Goal: Task Accomplishment & Management: Use online tool/utility

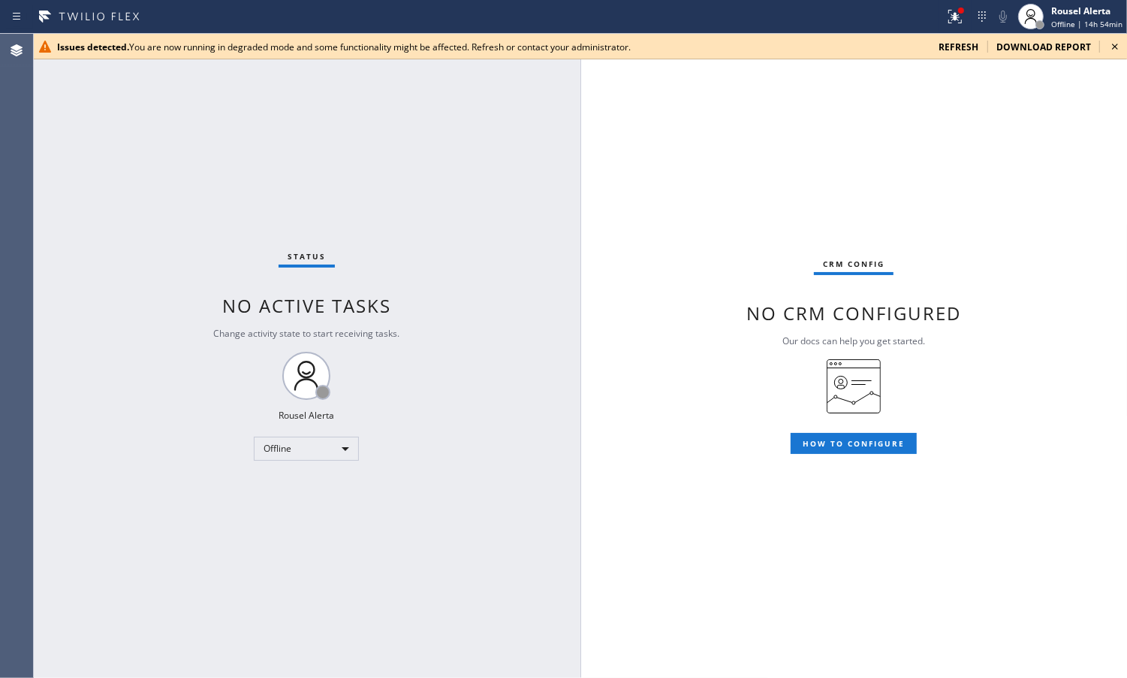
click at [201, 155] on div "Status No active tasks Change activity state to start receiving tasks. Rousel A…" at bounding box center [307, 356] width 548 height 644
click at [963, 53] on div "Issues detected. You are now running in degraded mode and some functionality mi…" at bounding box center [580, 47] width 1094 height 26
click at [963, 44] on span "refresh" at bounding box center [959, 47] width 40 height 13
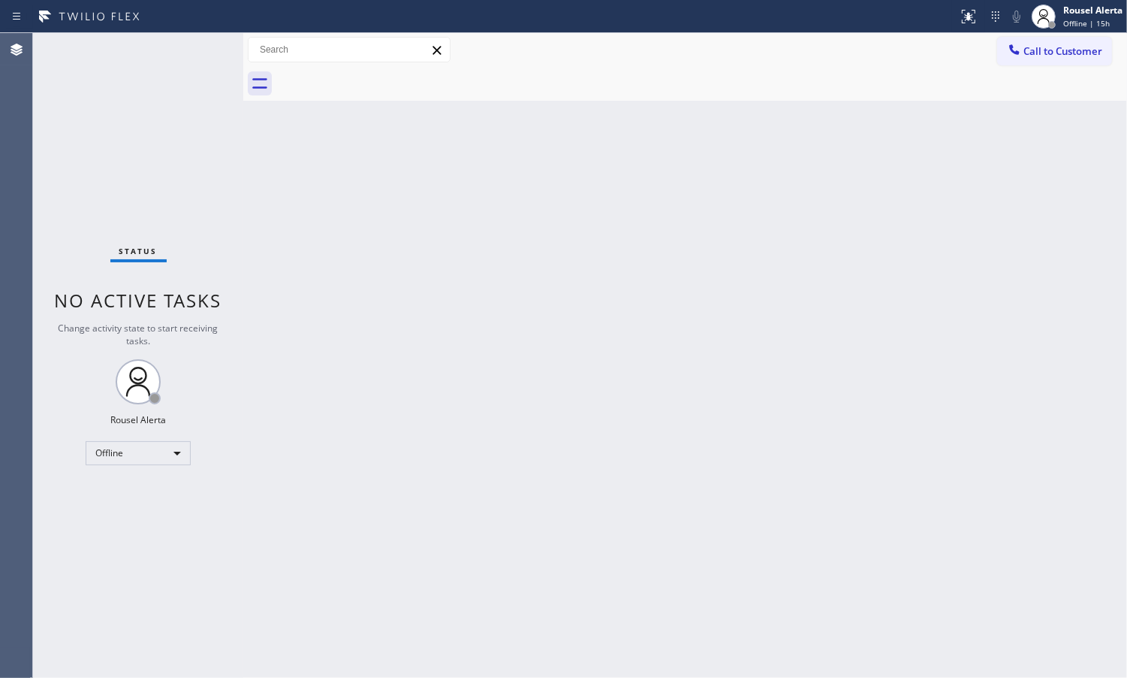
click at [835, 316] on div "Back to Dashboard Change Sender ID Customers Technicians Select a contact Outbo…" at bounding box center [685, 355] width 884 height 644
click at [795, 234] on div "Back to Dashboard Change Sender ID Customers Technicians Select a contact Outbo…" at bounding box center [685, 355] width 884 height 644
click at [1068, 20] on span "Offline | 15h 1min" at bounding box center [1089, 23] width 67 height 11
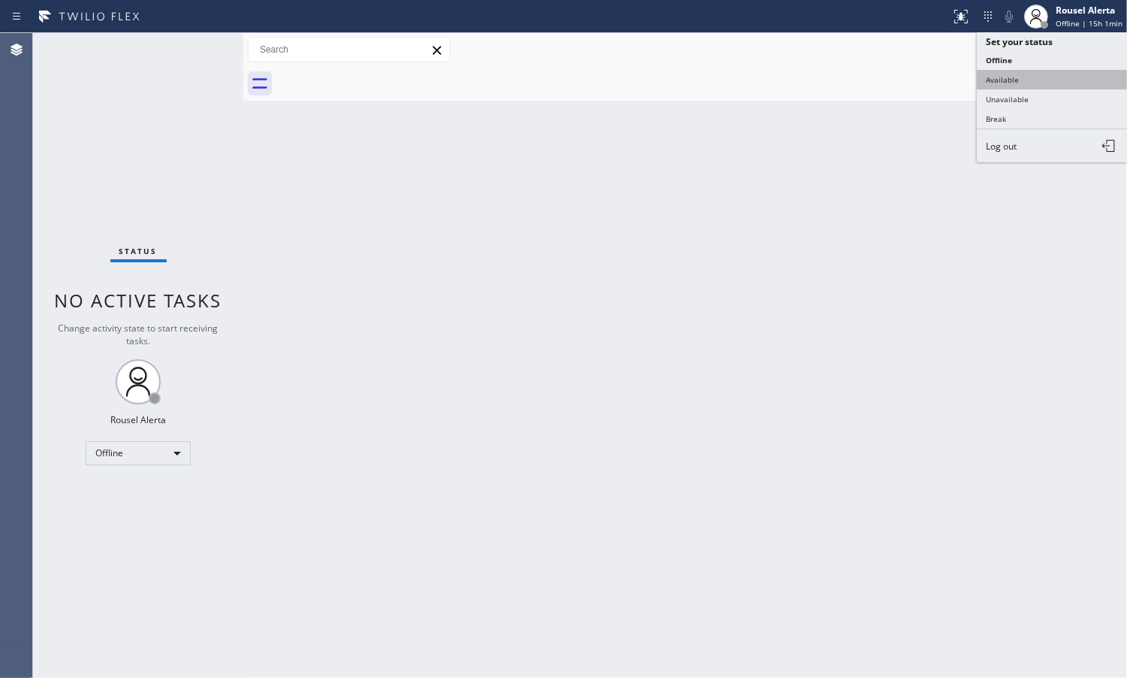
click at [1071, 81] on button "Available" at bounding box center [1052, 80] width 150 height 20
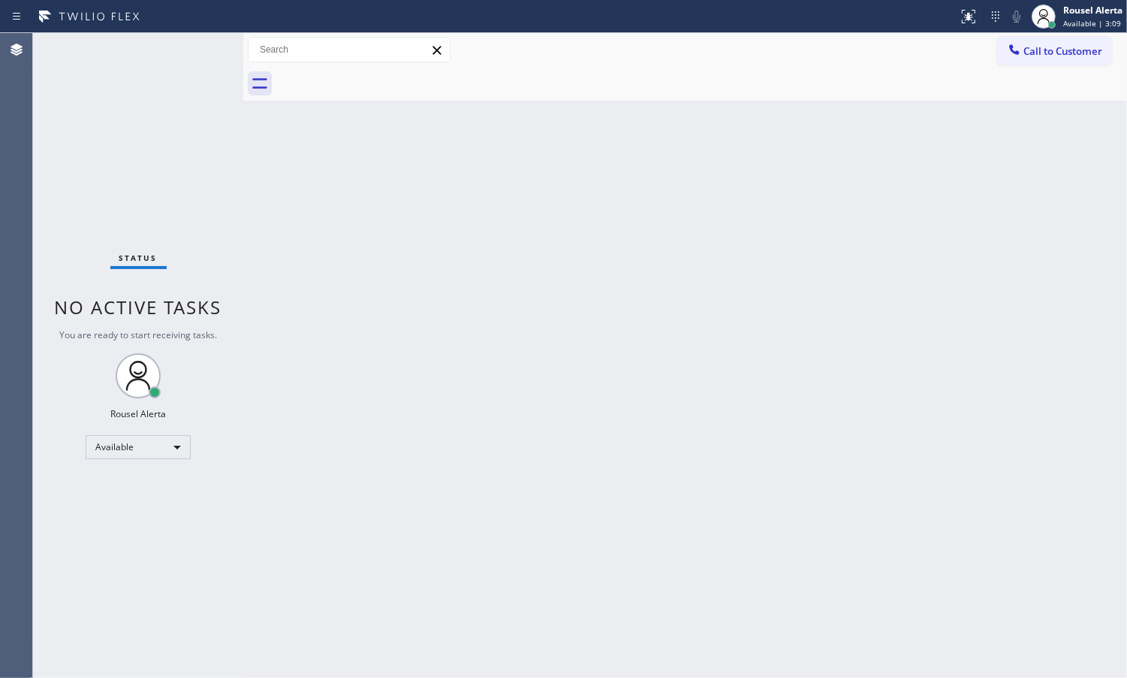
click at [675, 120] on div "Back to Dashboard Change Sender ID Customers Technicians Select a contact Outbo…" at bounding box center [685, 355] width 884 height 644
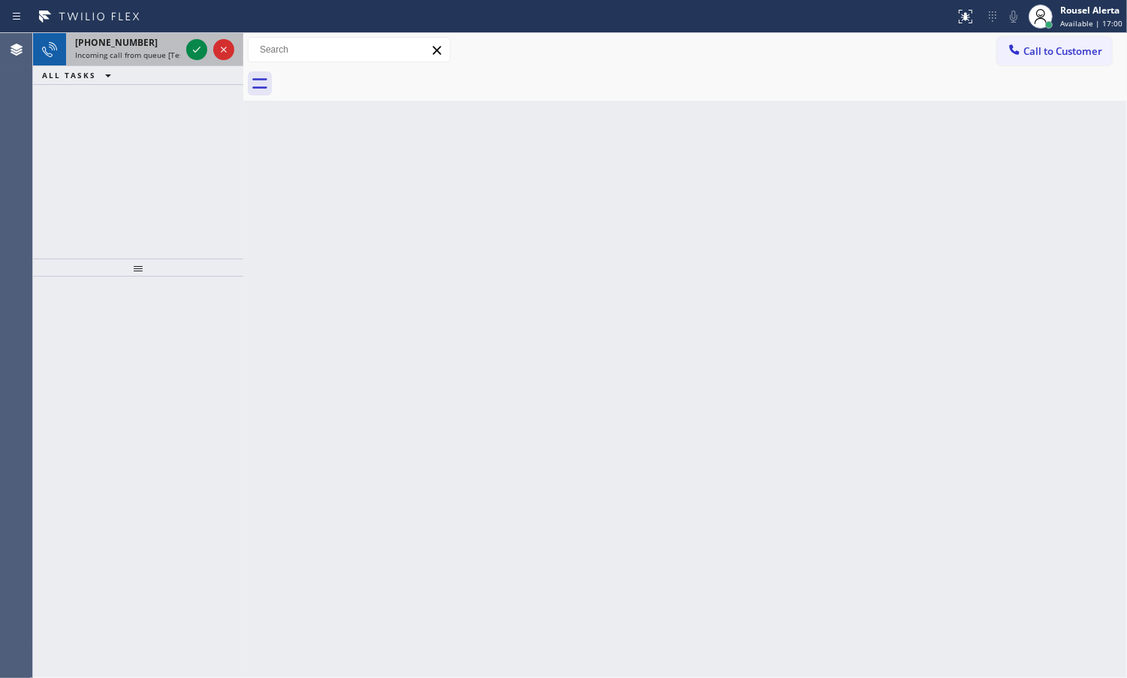
click at [143, 50] on span "Incoming call from queue [Test] All" at bounding box center [137, 55] width 125 height 11
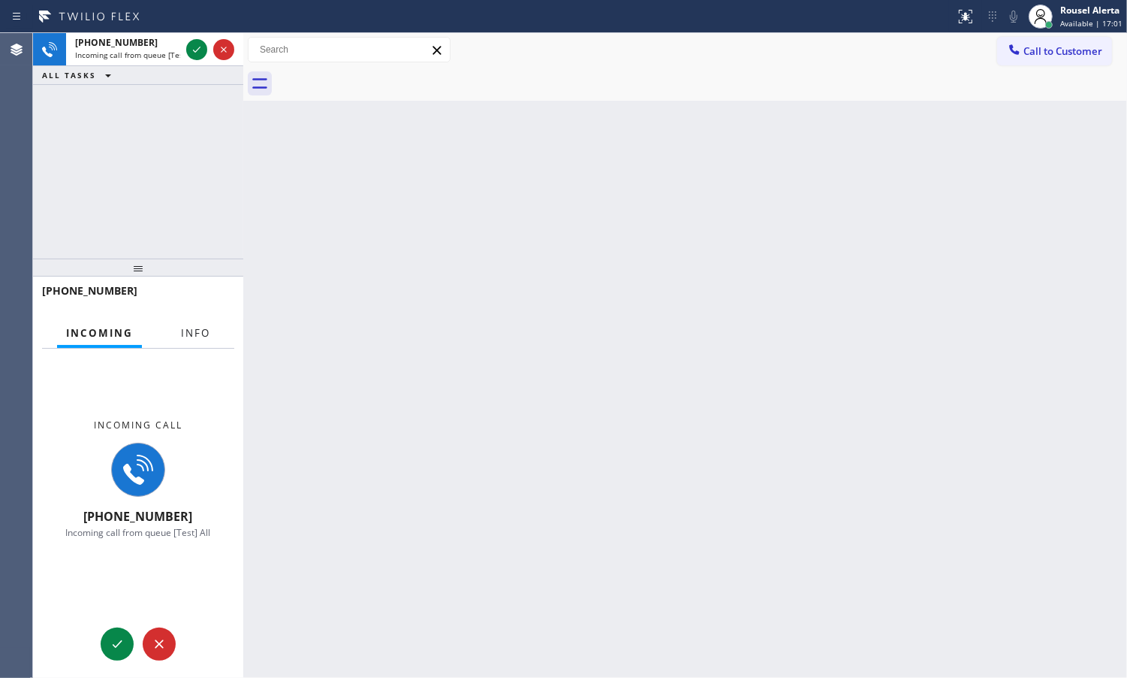
click at [193, 327] on span "Info" at bounding box center [195, 333] width 29 height 14
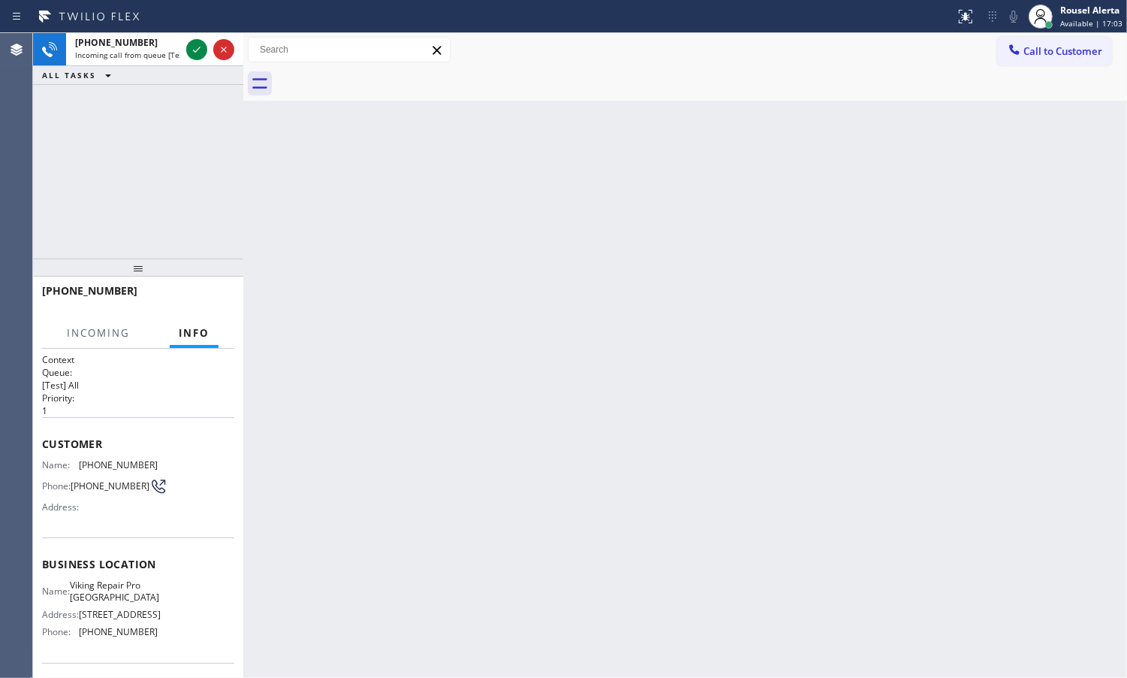
click at [409, 399] on div "Back to Dashboard Change Sender ID Customers Technicians Select a contact Outbo…" at bounding box center [685, 355] width 884 height 644
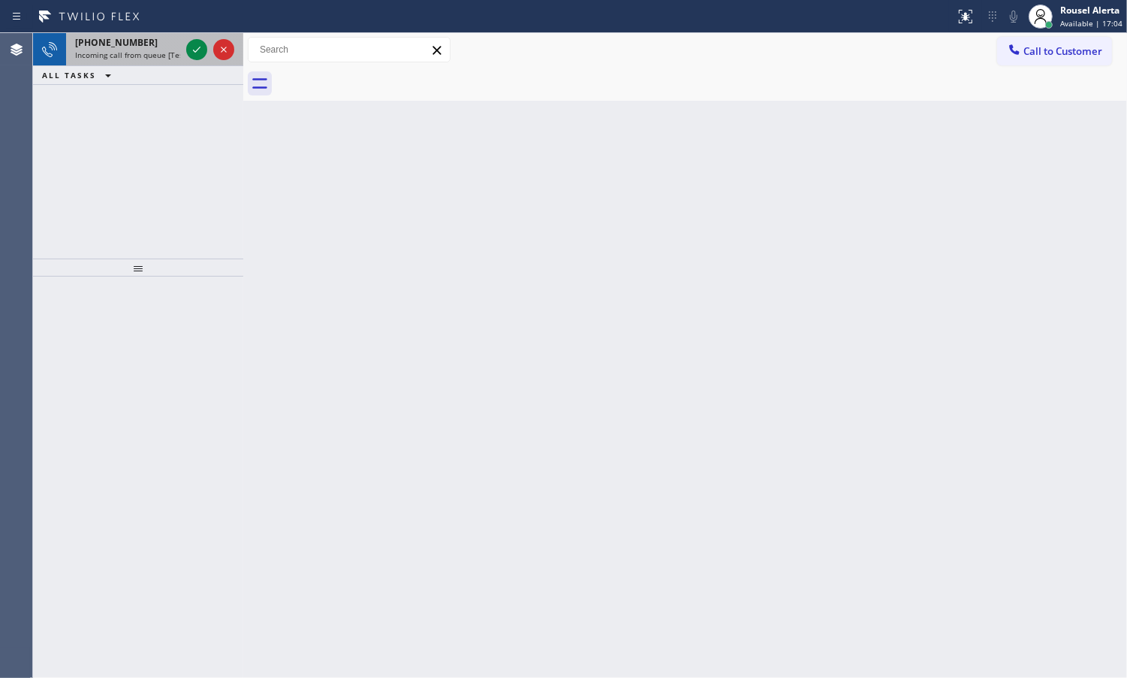
click at [143, 60] on div "[PHONE_NUMBER] Incoming call from queue [Test] All" at bounding box center [124, 49] width 117 height 33
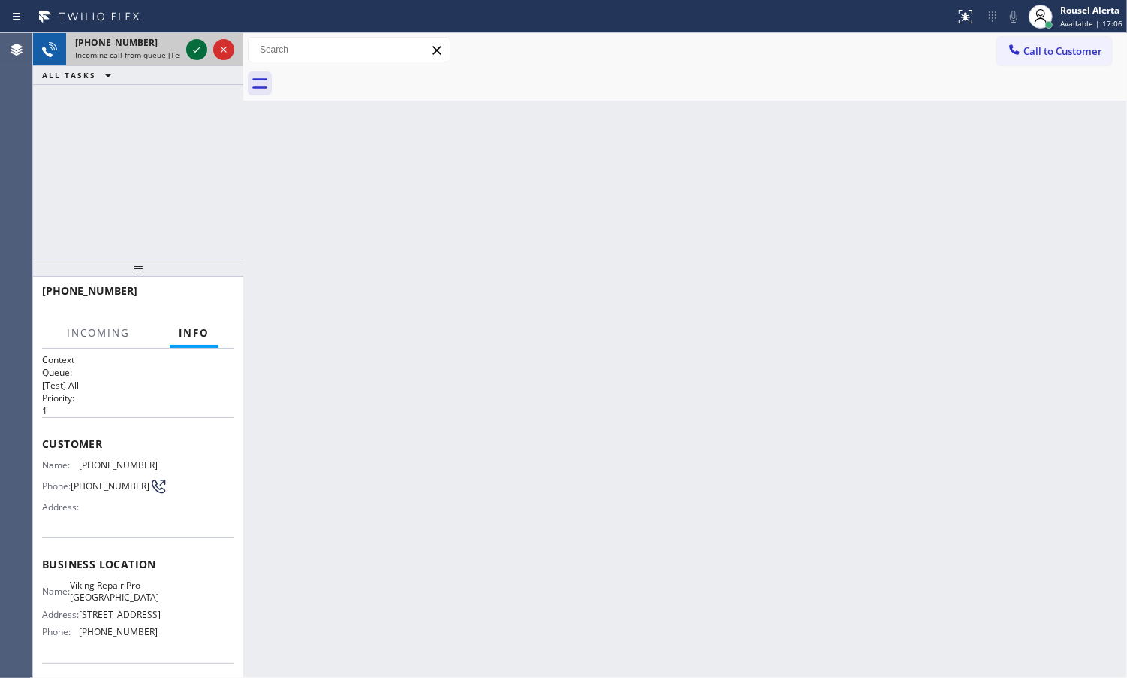
click at [198, 51] on icon at bounding box center [197, 50] width 18 height 18
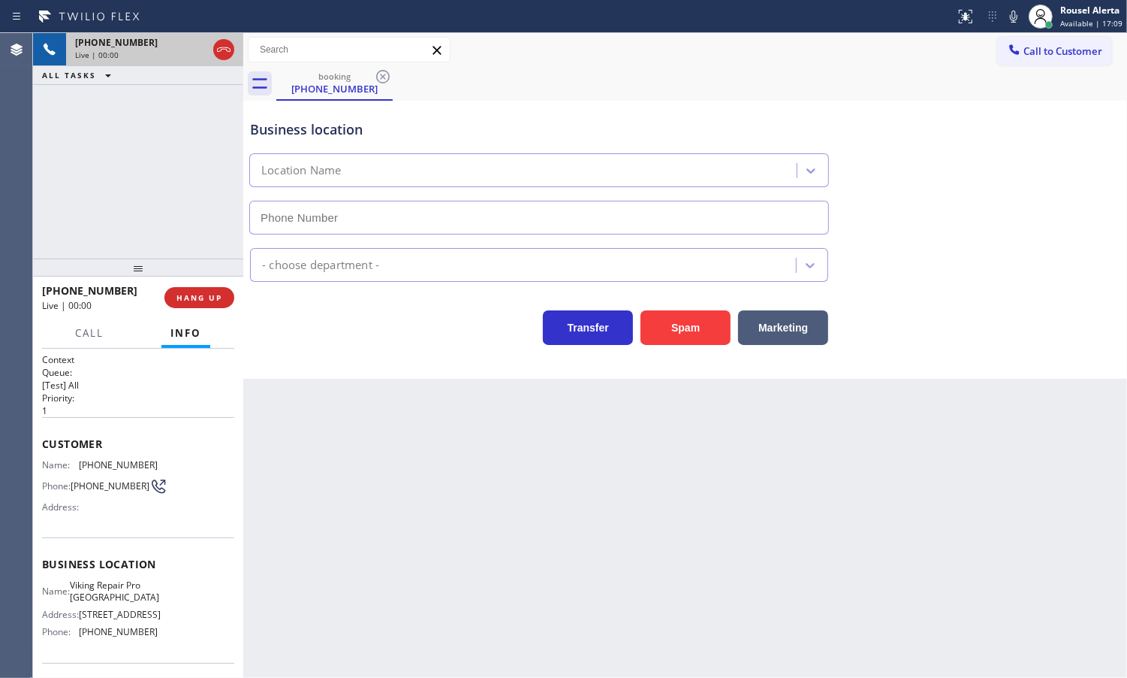
type input "[PHONE_NUMBER]"
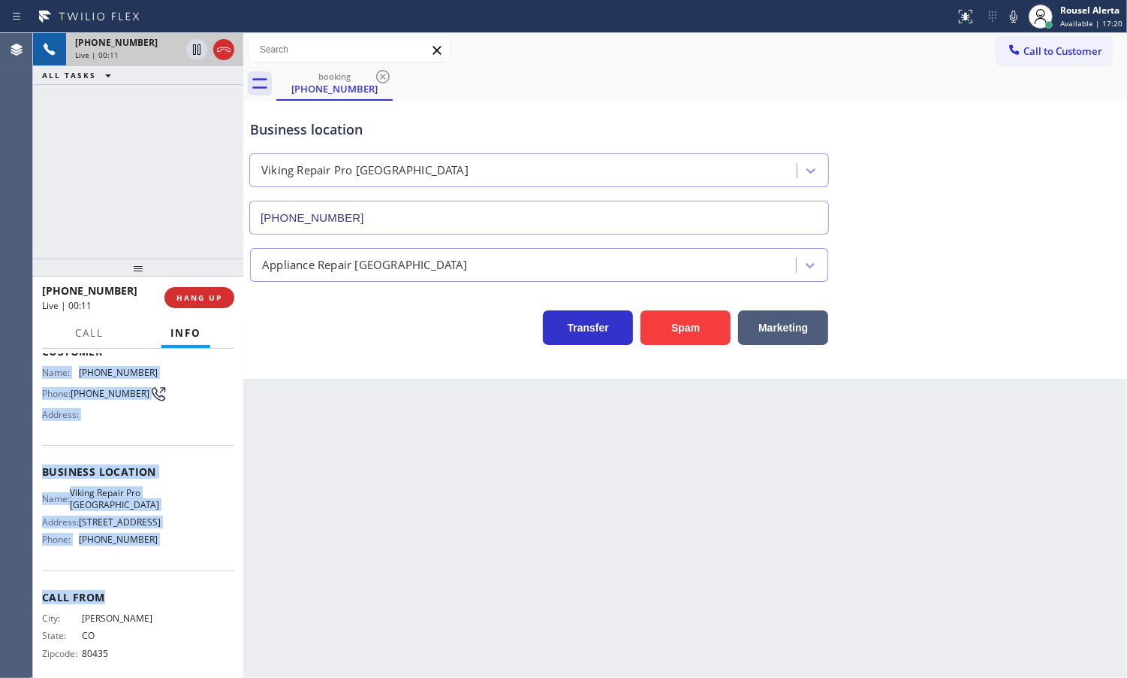
scroll to position [94, 0]
drag, startPoint x: 42, startPoint y: 466, endPoint x: 171, endPoint y: 549, distance: 153.4
click at [171, 549] on div "Context Queue: [Test] All Priority: 1 Customer Name: [PHONE_NUMBER] Phone: [PHO…" at bounding box center [138, 470] width 192 height 423
copy div "Name: [PHONE_NUMBER] Phone: [PHONE_NUMBER] Address: Business location Name: Vik…"
click at [962, 481] on div "Back to Dashboard Change Sender ID Customers Technicians Select a contact Outbo…" at bounding box center [685, 355] width 884 height 644
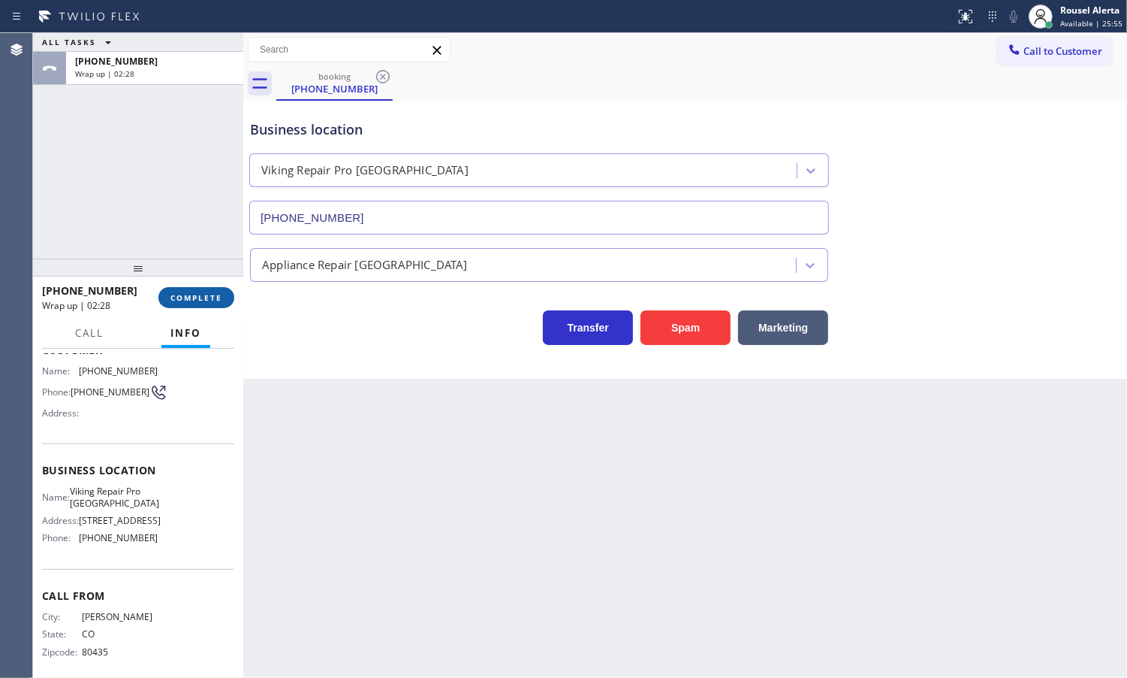
click at [181, 295] on span "COMPLETE" at bounding box center [197, 297] width 52 height 11
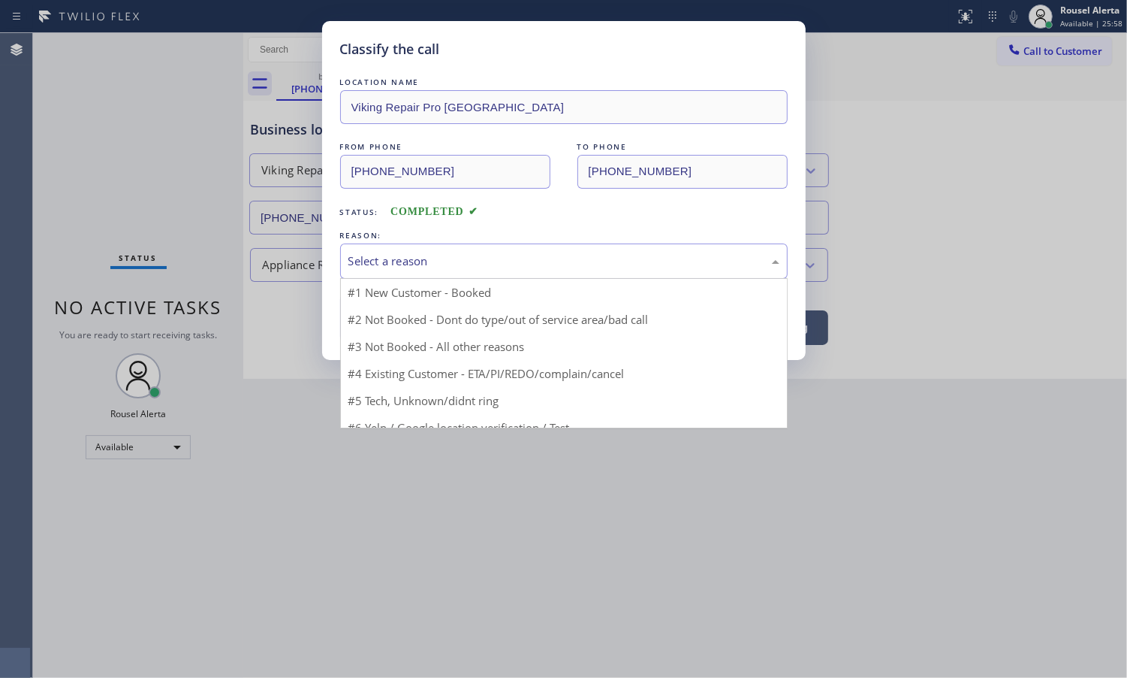
click at [460, 264] on div "Select a reason" at bounding box center [564, 260] width 431 height 17
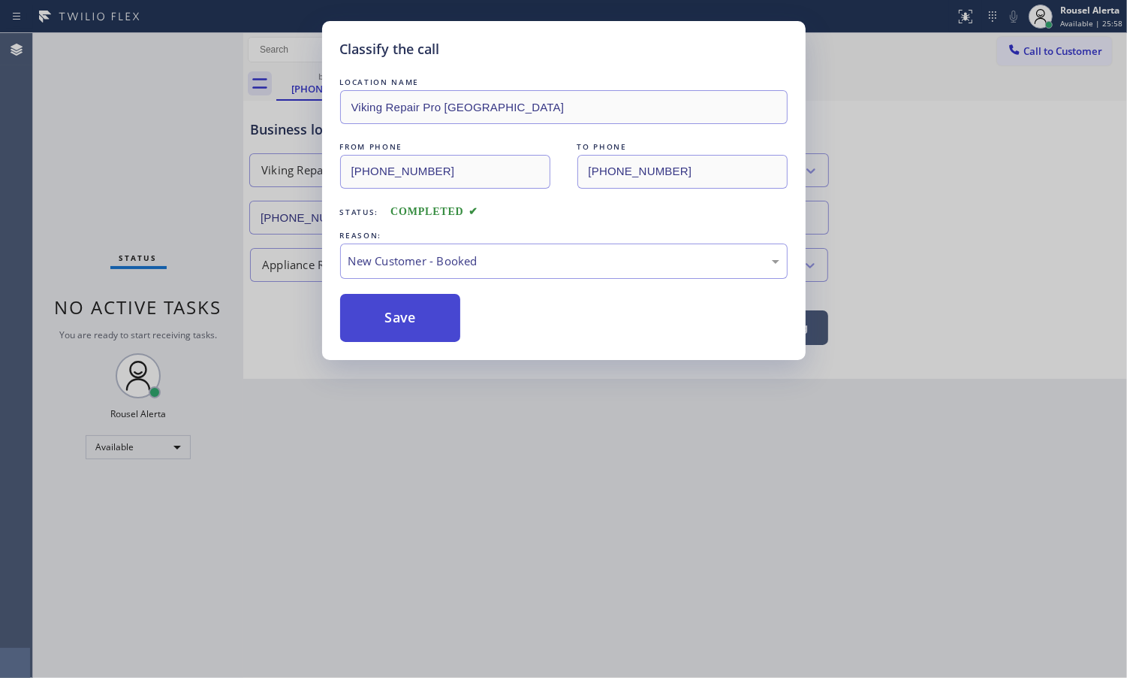
click at [391, 331] on button "Save" at bounding box center [400, 318] width 121 height 48
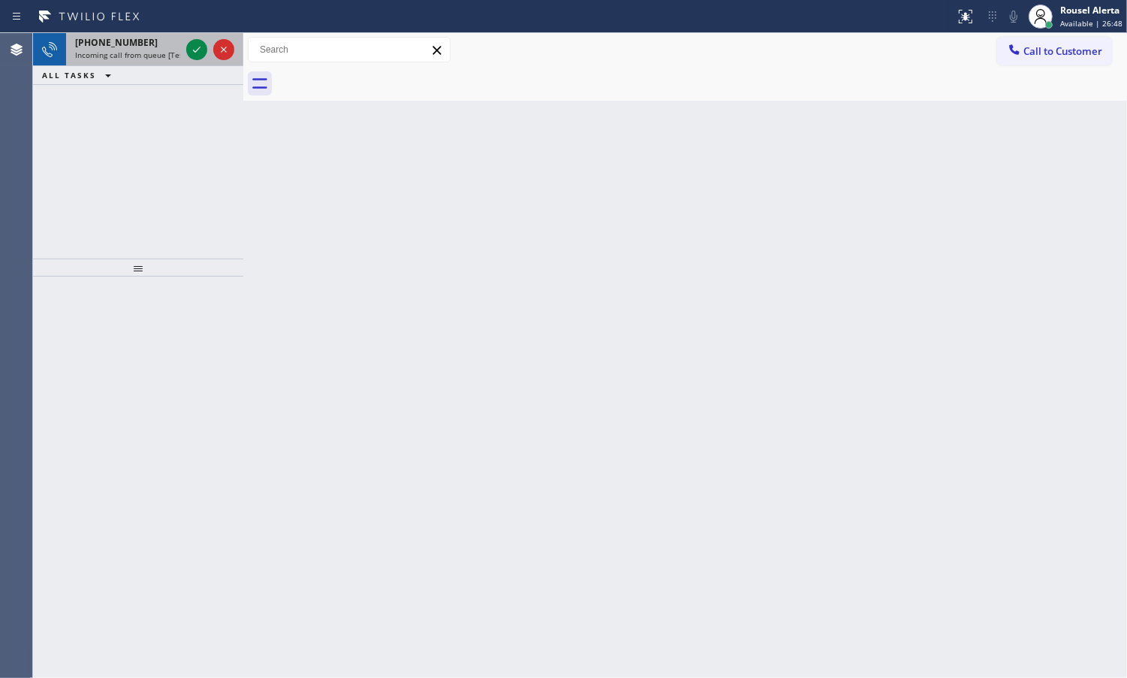
click at [115, 50] on span "Incoming call from queue [Test] All" at bounding box center [137, 55] width 125 height 11
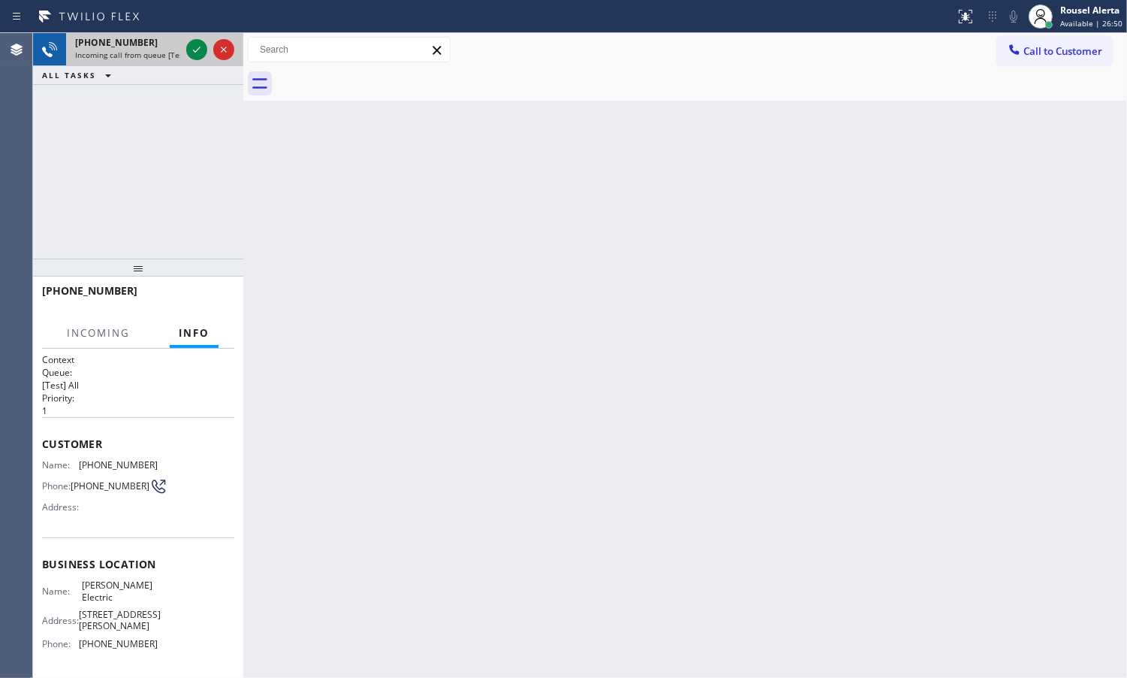
click at [171, 41] on div "[PHONE_NUMBER]" at bounding box center [127, 42] width 105 height 13
click at [152, 62] on div "[PHONE_NUMBER] Incoming call from queue [Test] All" at bounding box center [124, 49] width 117 height 33
click at [152, 61] on div "[PHONE_NUMBER] Incoming call from queue [Test] All" at bounding box center [124, 49] width 117 height 33
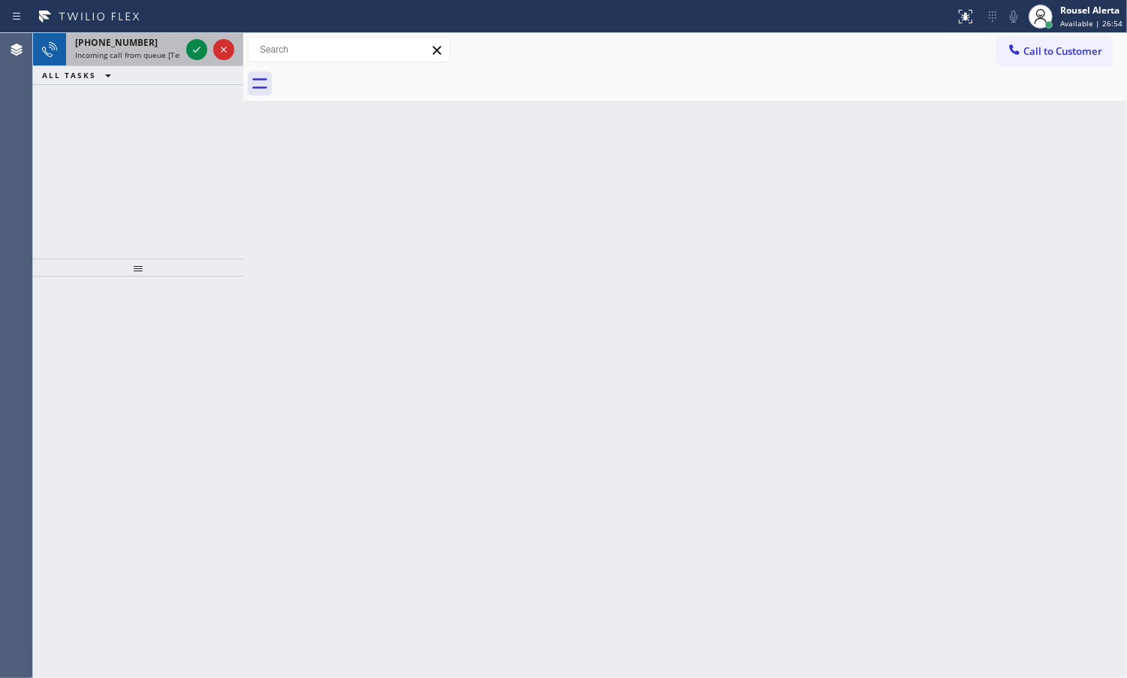
click at [169, 56] on span "Incoming call from queue [Test] All" at bounding box center [137, 55] width 125 height 11
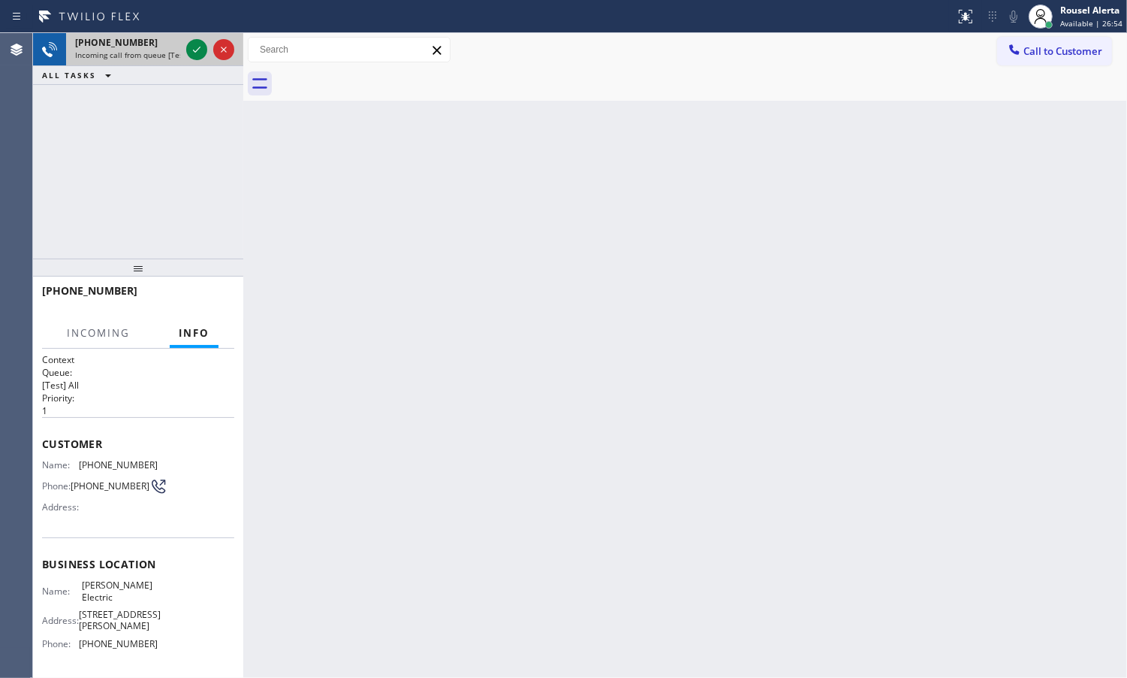
click at [169, 56] on span "Incoming call from queue [Test] All" at bounding box center [137, 55] width 125 height 11
click at [198, 59] on button at bounding box center [196, 49] width 21 height 21
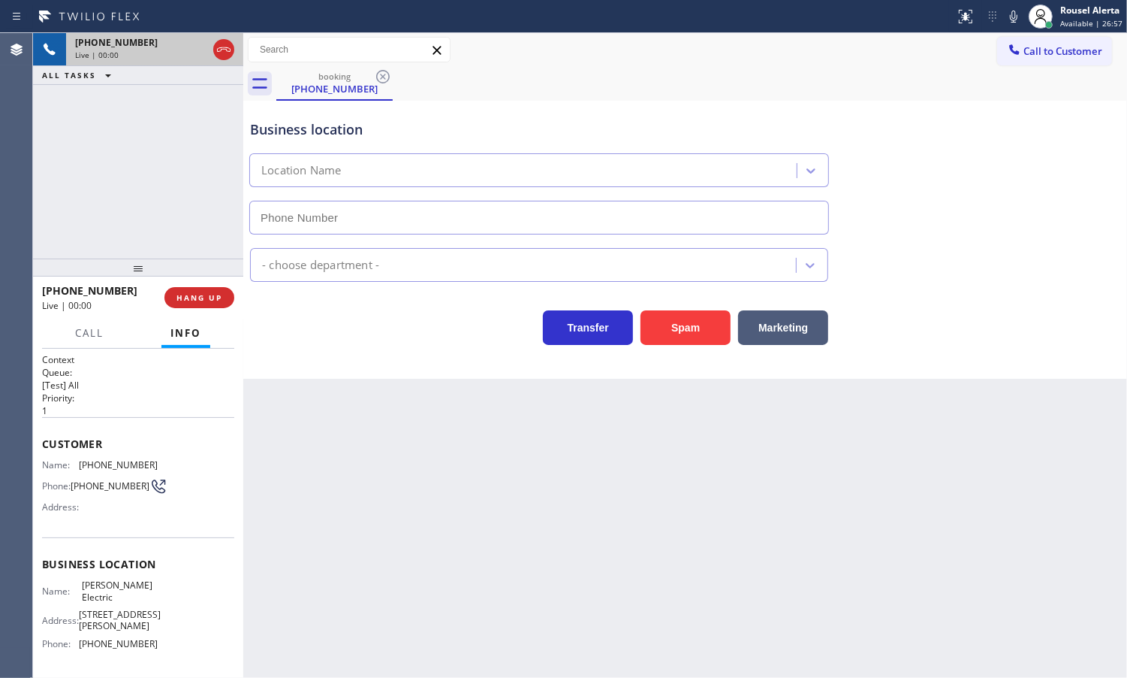
type input "[PHONE_NUMBER]"
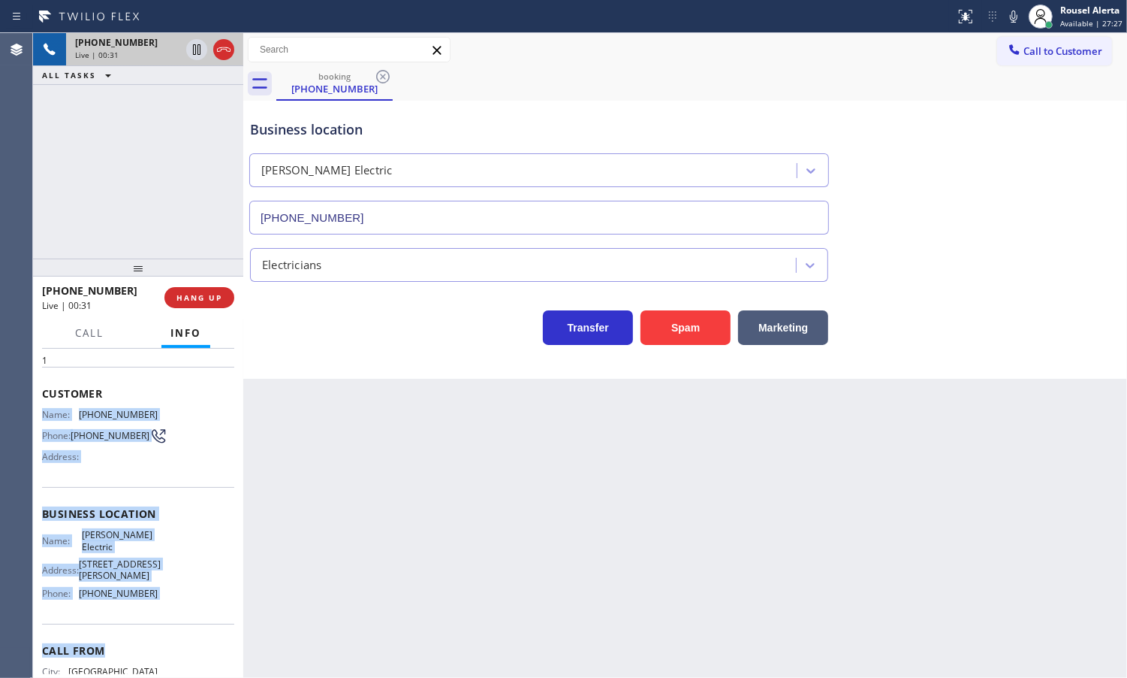
scroll to position [94, 0]
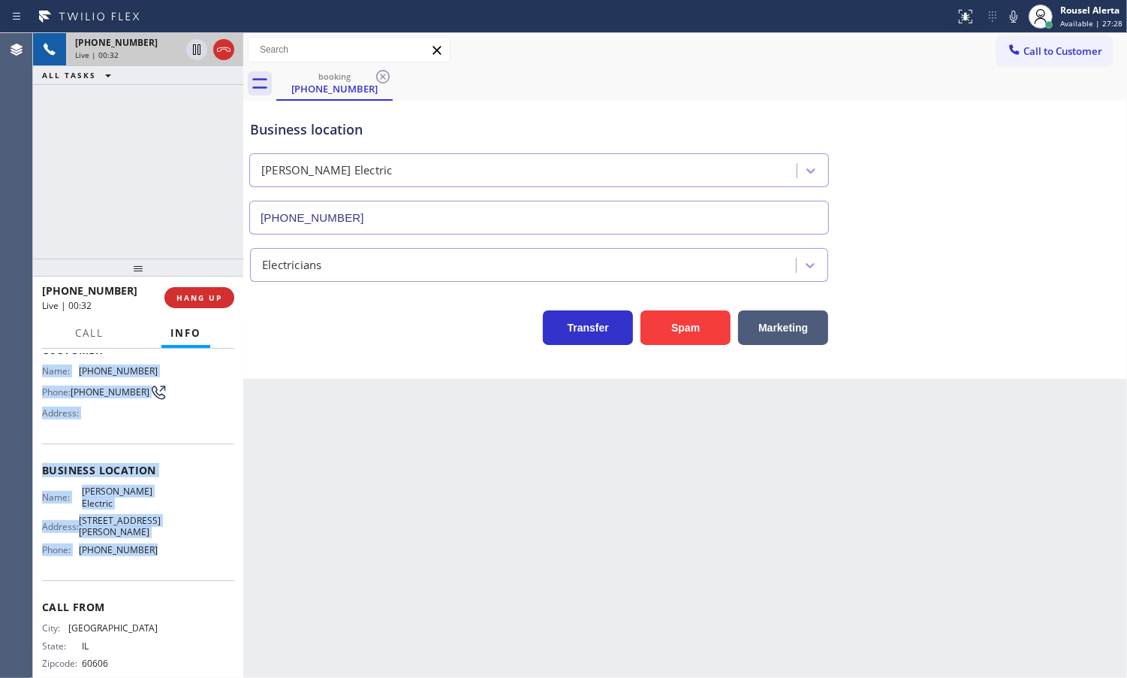
drag, startPoint x: 38, startPoint y: 460, endPoint x: 188, endPoint y: 575, distance: 189.1
click at [188, 575] on div "Context Queue: [Test] All Priority: 1 Customer Name: [PHONE_NUMBER] Phone: [PHO…" at bounding box center [138, 513] width 210 height 329
copy div "Name: [PHONE_NUMBER] Phone: [PHONE_NUMBER] Address: Business location Name: [PE…"
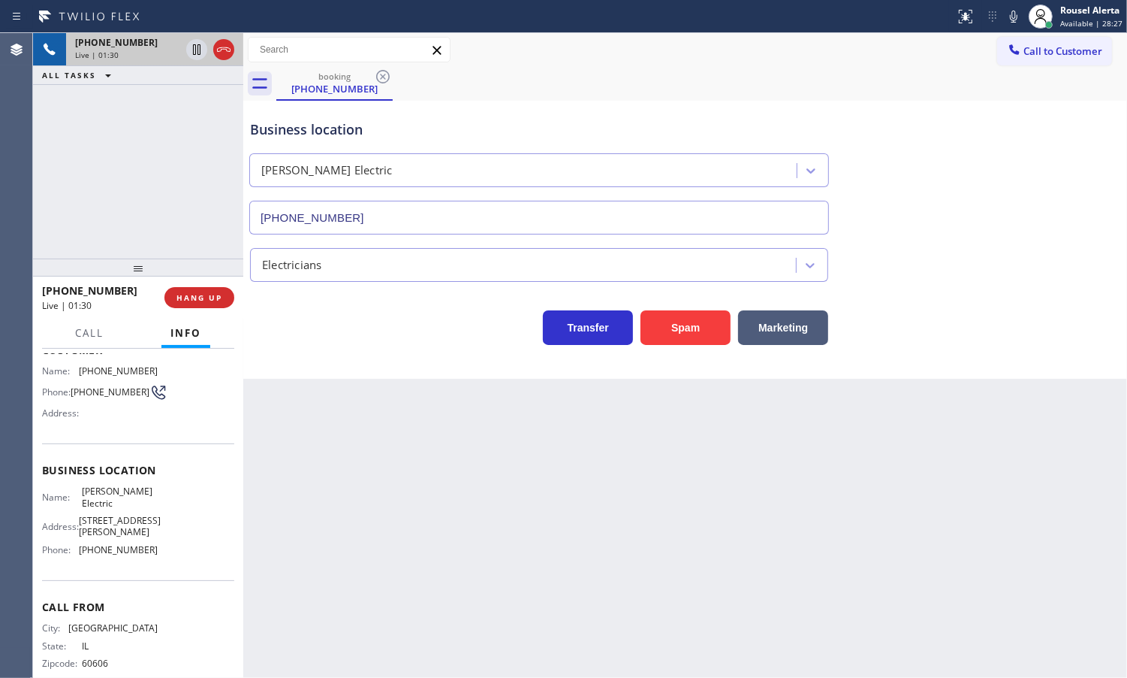
click at [507, 456] on div "Back to Dashboard Change Sender ID Customers Technicians Select a contact Outbo…" at bounding box center [685, 355] width 884 height 644
click at [162, 158] on div "[PHONE_NUMBER] Live | 01:31 ALL TASKS ALL TASKS ACTIVE TASKS TASKS IN WRAP UP" at bounding box center [138, 145] width 210 height 225
click at [192, 55] on icon at bounding box center [197, 50] width 18 height 18
drag, startPoint x: 1009, startPoint y: 19, endPoint x: 1048, endPoint y: 62, distance: 58.5
click at [1009, 19] on icon at bounding box center [1014, 17] width 18 height 18
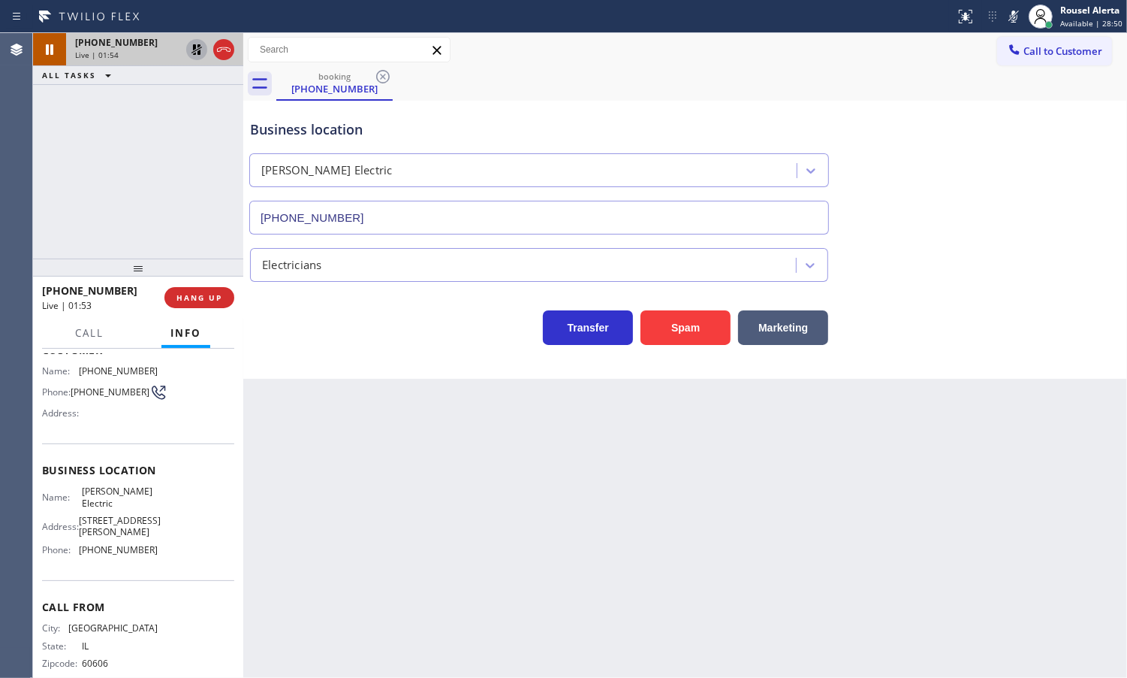
drag, startPoint x: 421, startPoint y: 475, endPoint x: 422, endPoint y: 507, distance: 31.6
click at [421, 475] on div "Back to Dashboard Change Sender ID Customers Technicians Select a contact Outbo…" at bounding box center [685, 355] width 884 height 644
click at [511, 477] on div "Back to Dashboard Change Sender ID Customers Technicians Select a contact Outbo…" at bounding box center [685, 355] width 884 height 644
click at [195, 104] on icon at bounding box center [197, 101] width 8 height 6
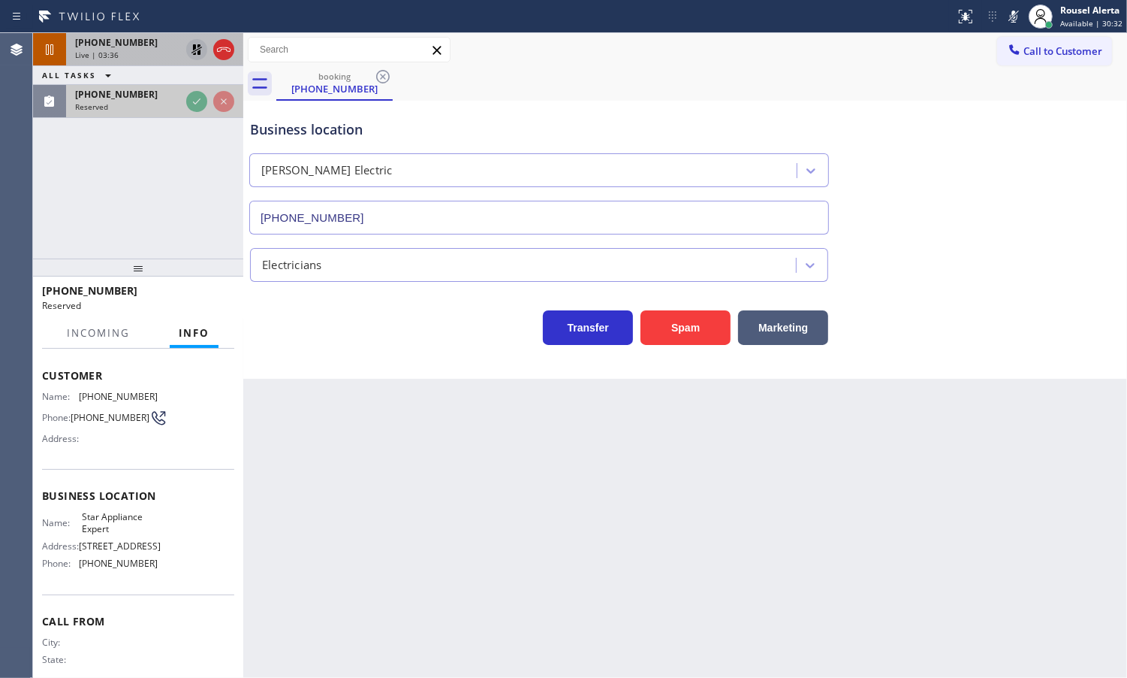
scroll to position [118, 0]
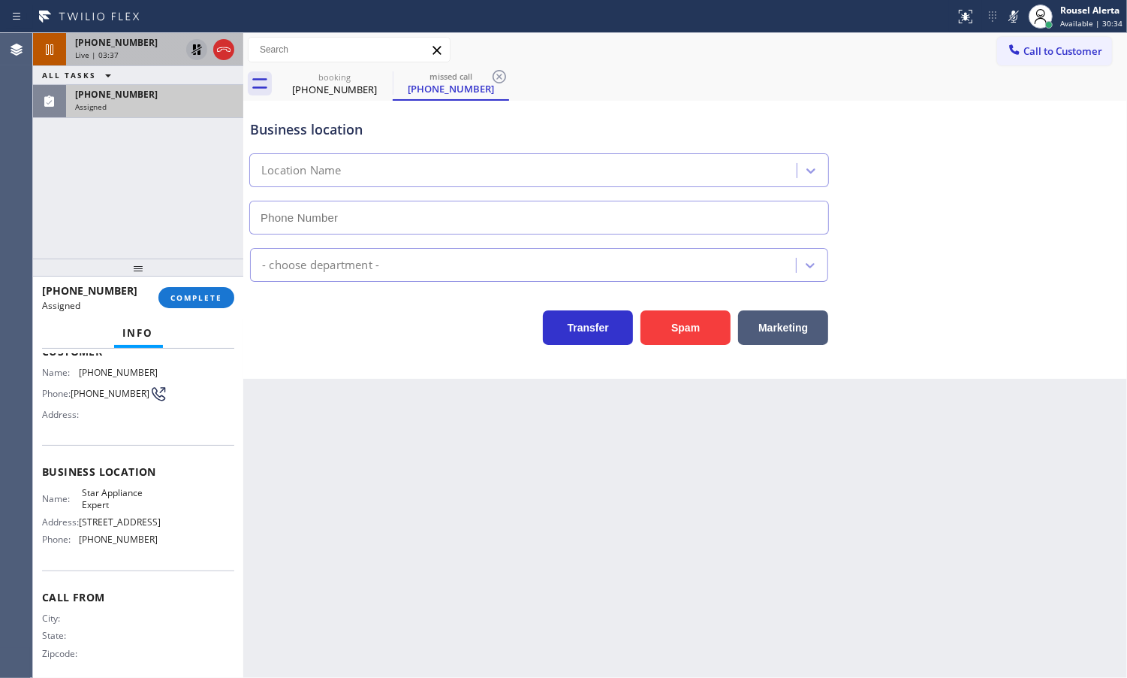
click at [197, 53] on icon at bounding box center [197, 50] width 18 height 18
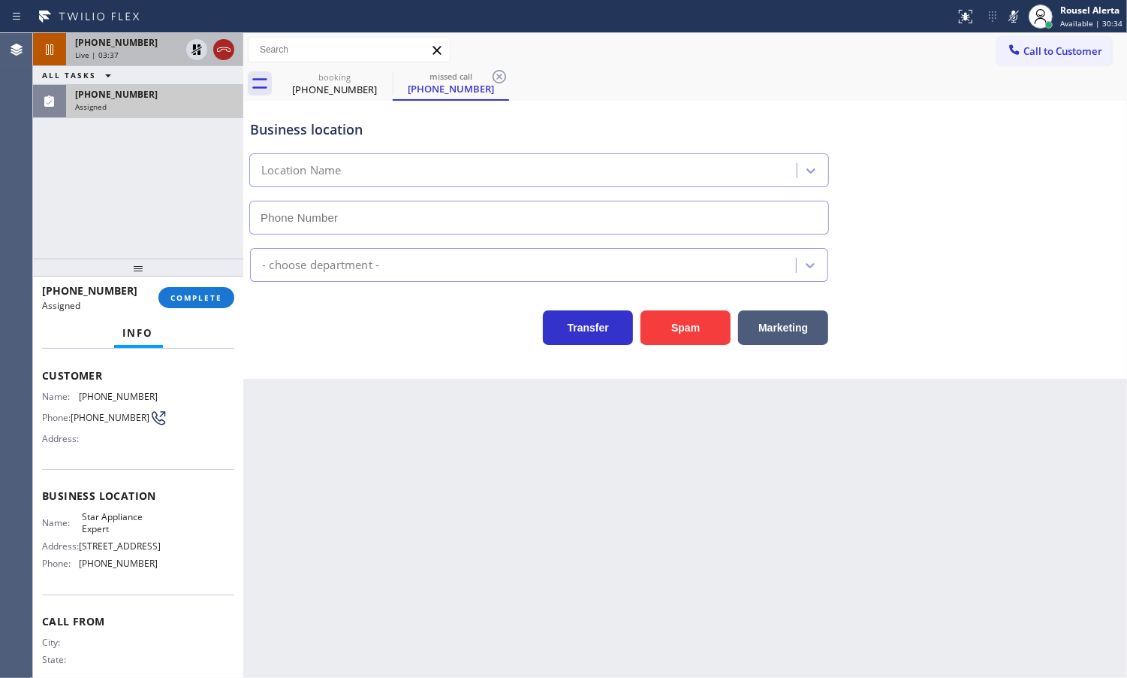
type input "[PHONE_NUMBER]"
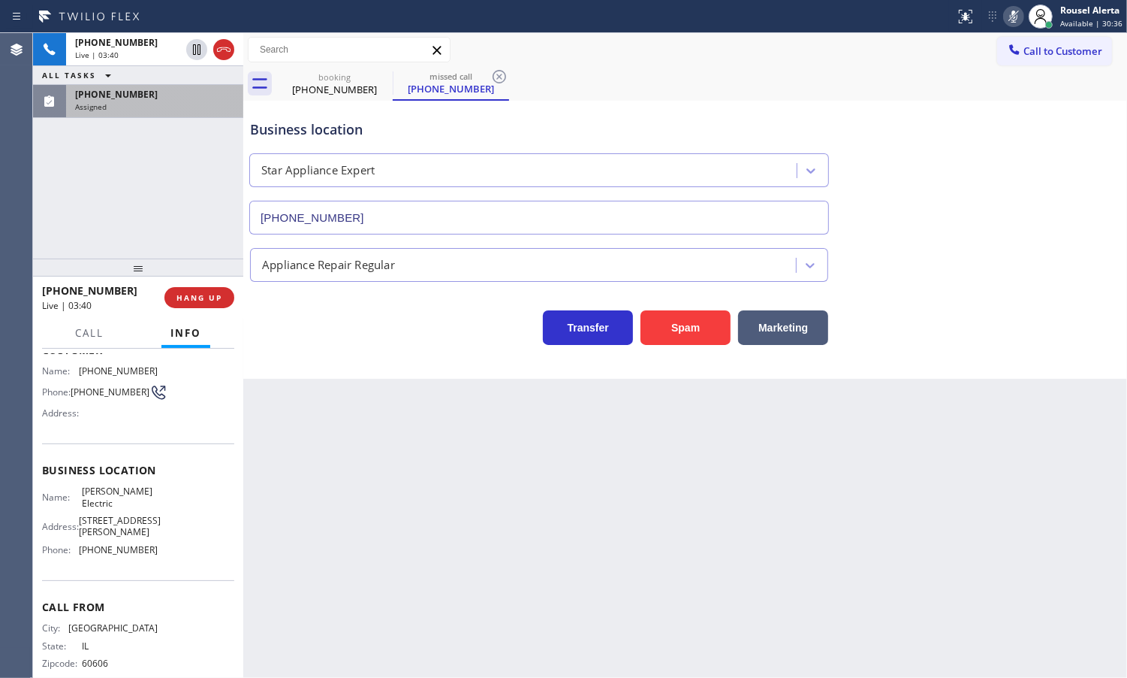
click at [1014, 14] on icon at bounding box center [1014, 17] width 18 height 18
click at [154, 99] on div "[PHONE_NUMBER]" at bounding box center [154, 94] width 159 height 13
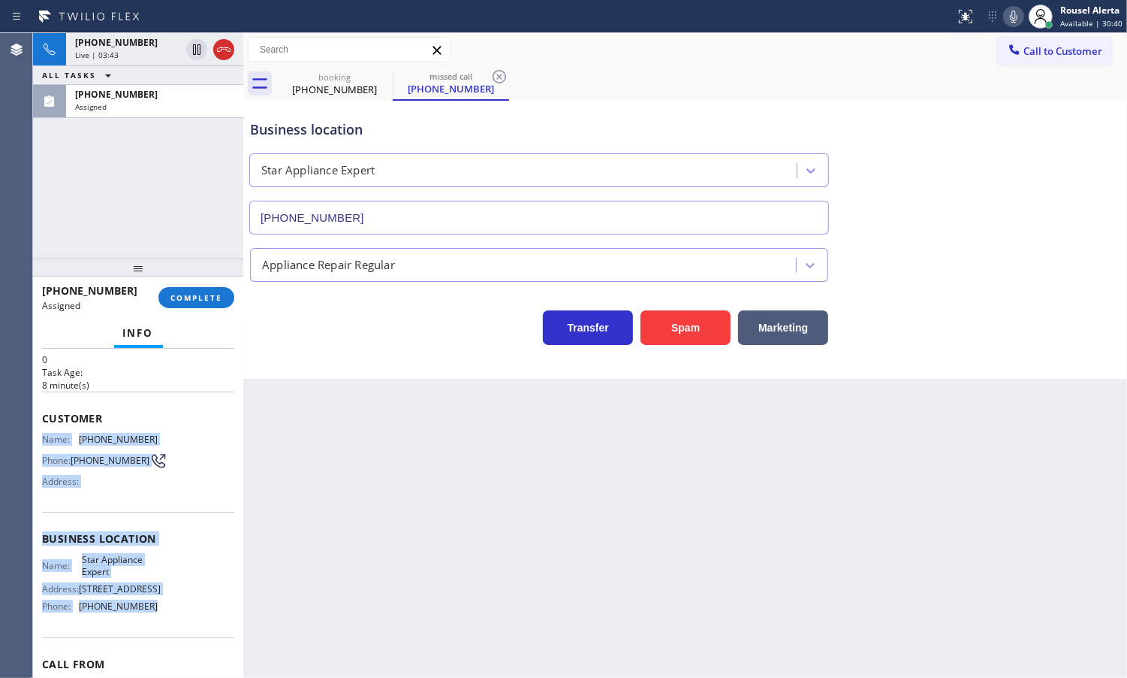
scroll to position [94, 0]
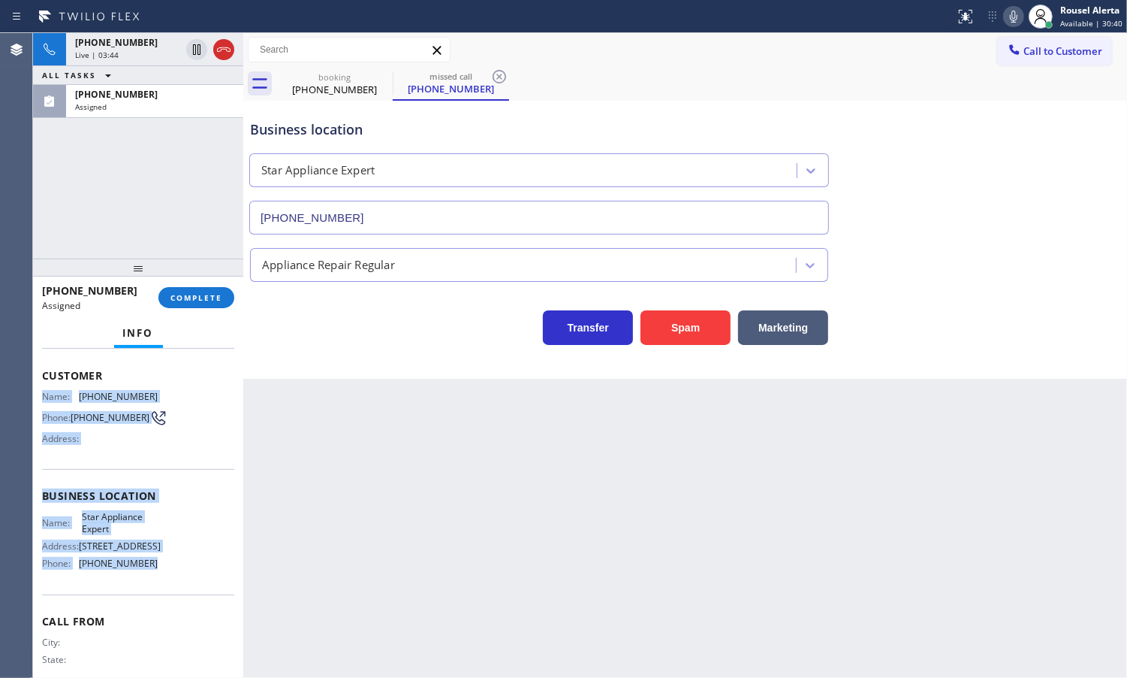
drag, startPoint x: 36, startPoint y: 488, endPoint x: 152, endPoint y: 572, distance: 143.6
click at [152, 572] on div "Context Queue: Appliance Repair Priority: 0 Task Age: [DEMOGRAPHIC_DATA] minute…" at bounding box center [138, 513] width 210 height 329
copy div "Name: [PHONE_NUMBER] Phone: [PHONE_NUMBER] Address: Business location Name: Sta…"
click at [140, 53] on div "Live | 04:05" at bounding box center [127, 55] width 105 height 11
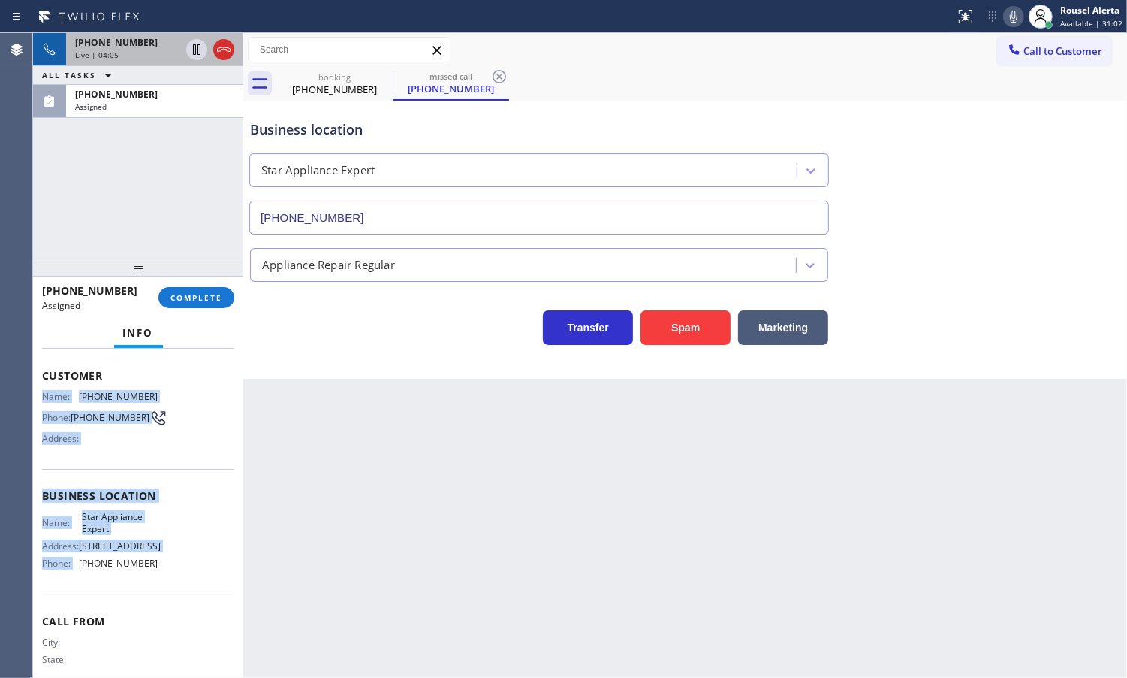
scroll to position [69, 0]
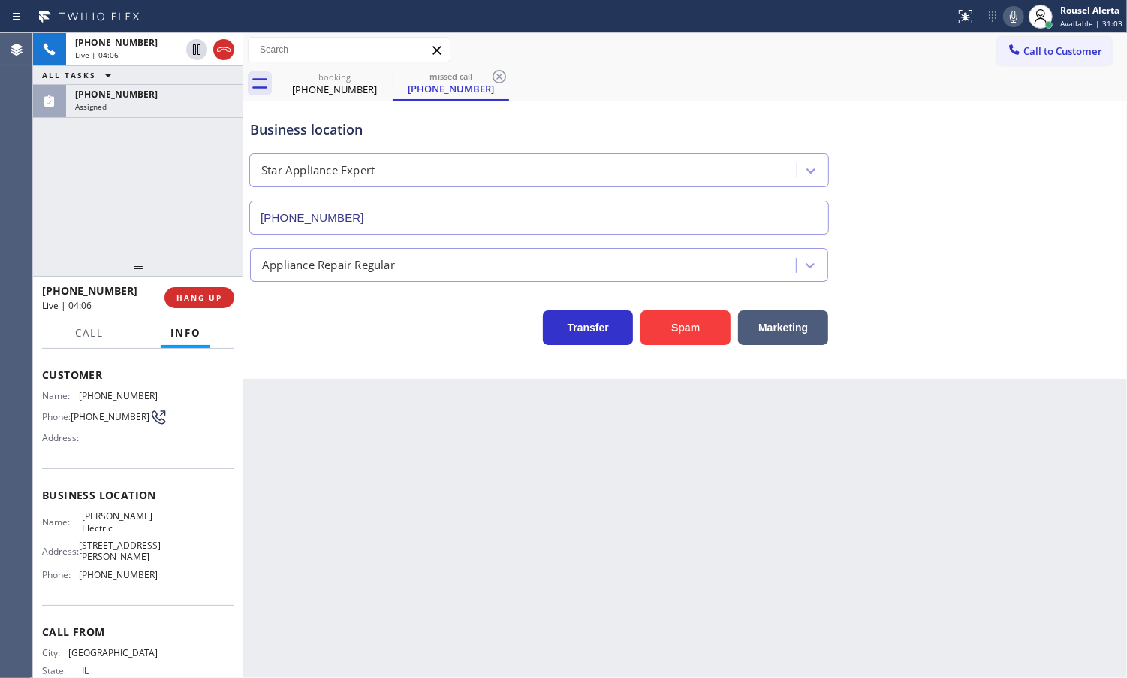
click at [171, 617] on div "Call From City: [GEOGRAPHIC_DATA]: [US_STATE] Zipcode: 60606" at bounding box center [138, 661] width 192 height 113
click at [90, 334] on span "Call" at bounding box center [89, 333] width 29 height 14
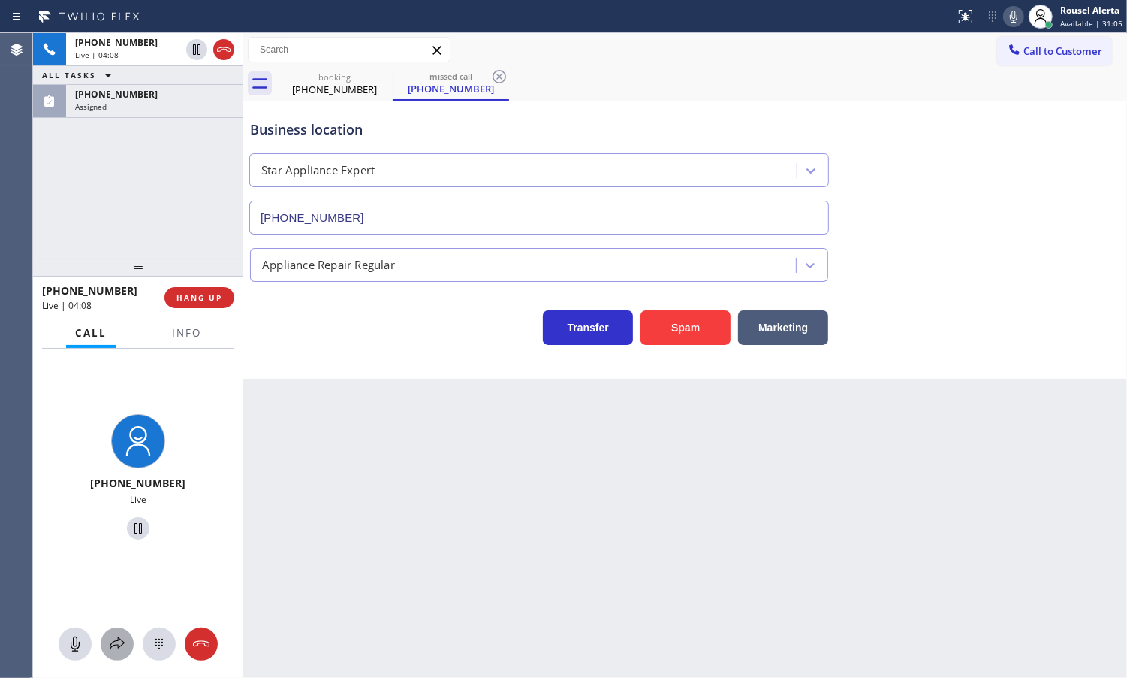
click at [115, 644] on icon at bounding box center [117, 643] width 15 height 13
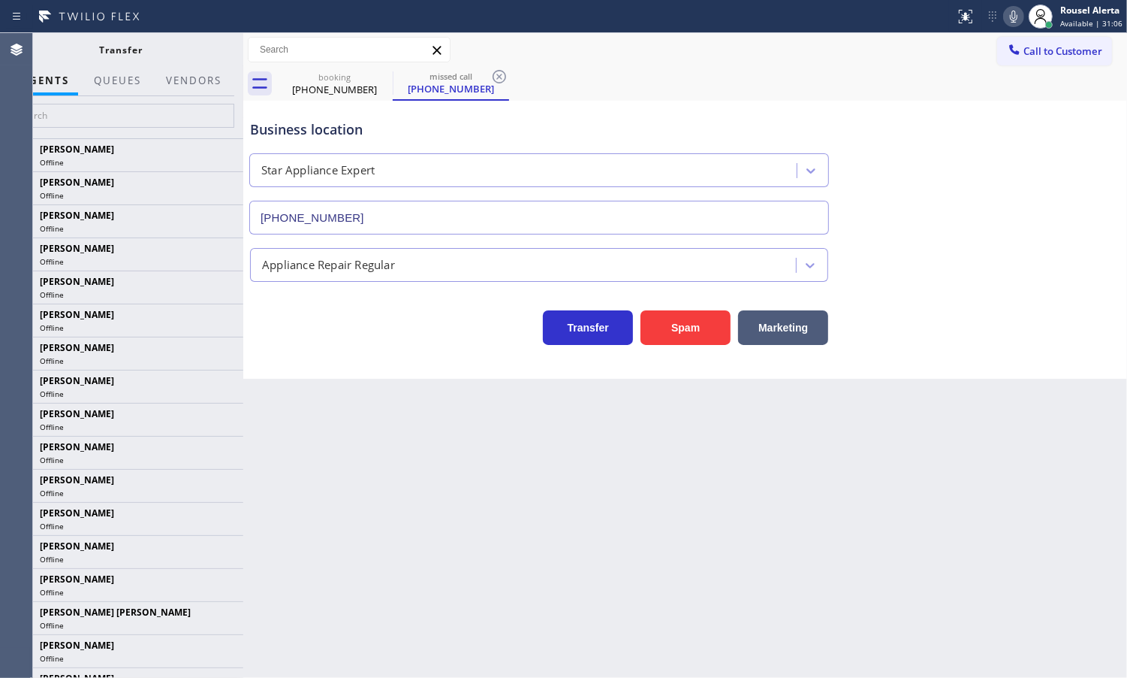
click at [189, 92] on div at bounding box center [194, 93] width 74 height 3
click at [189, 85] on button "Vendors" at bounding box center [194, 80] width 74 height 29
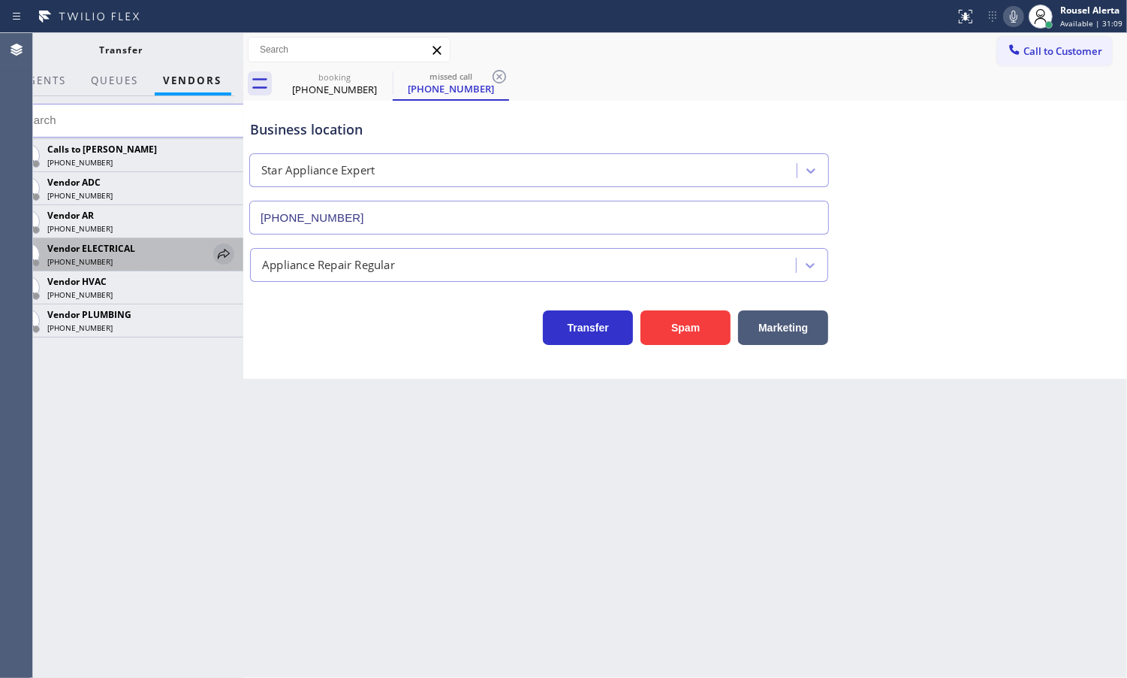
click at [219, 249] on icon at bounding box center [224, 254] width 18 height 18
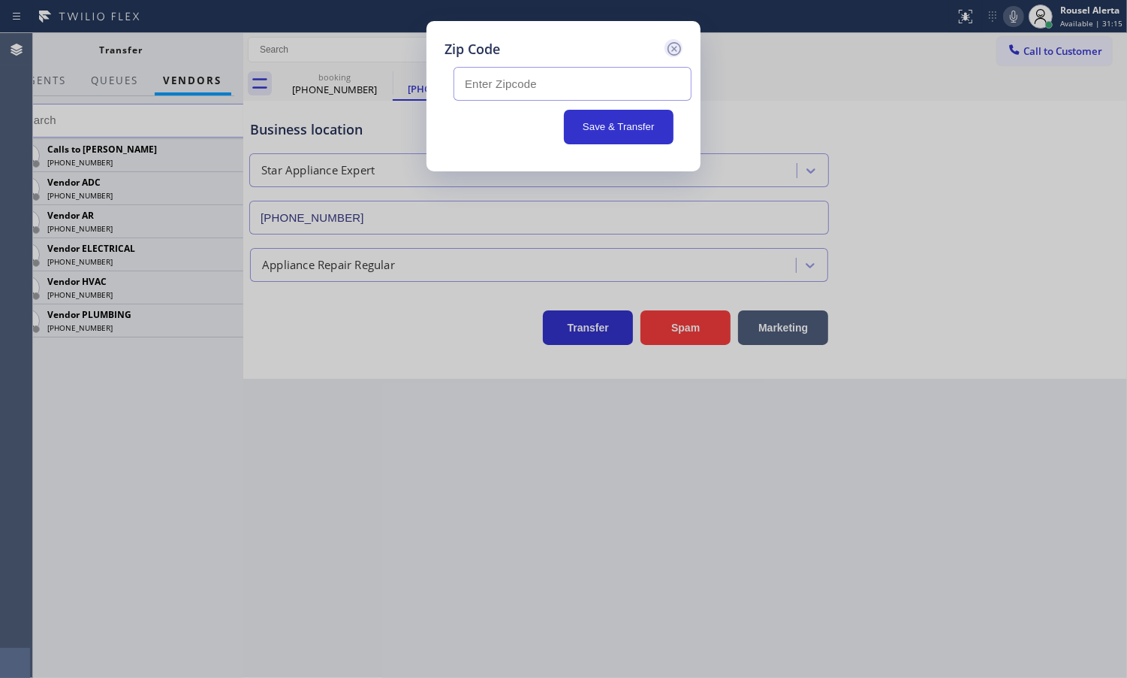
click at [671, 53] on icon at bounding box center [675, 49] width 18 height 18
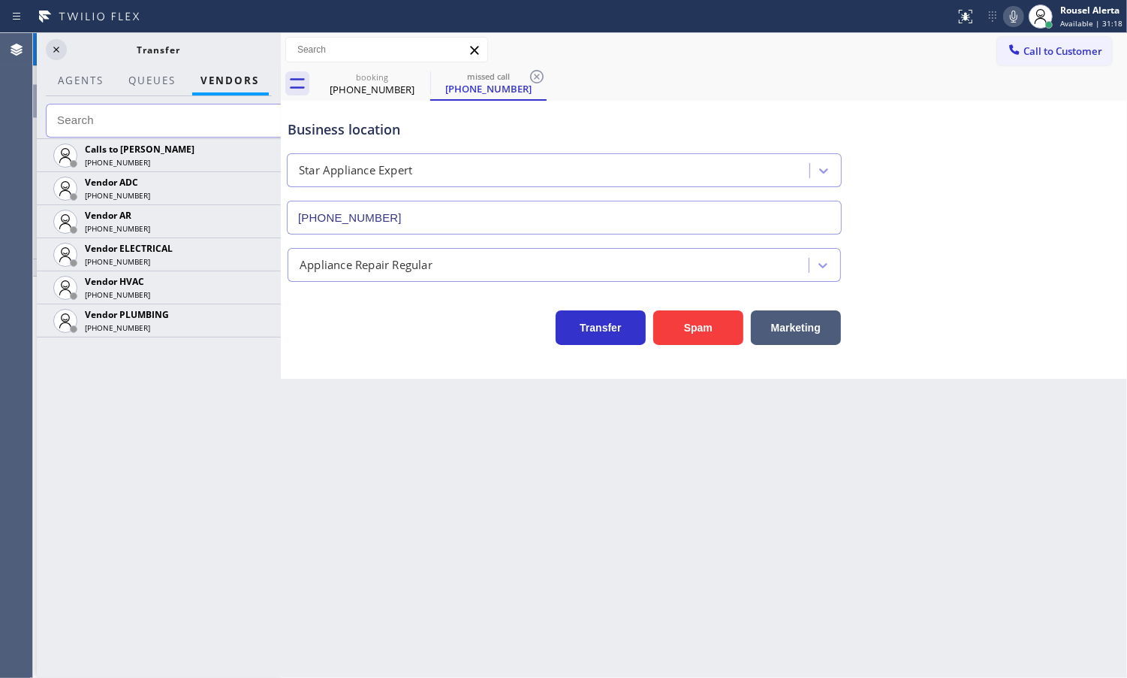
drag, startPoint x: 246, startPoint y: 47, endPoint x: 284, endPoint y: 46, distance: 37.6
click at [281, 46] on div at bounding box center [281, 355] width 0 height 644
click at [62, 47] on icon at bounding box center [56, 50] width 18 height 18
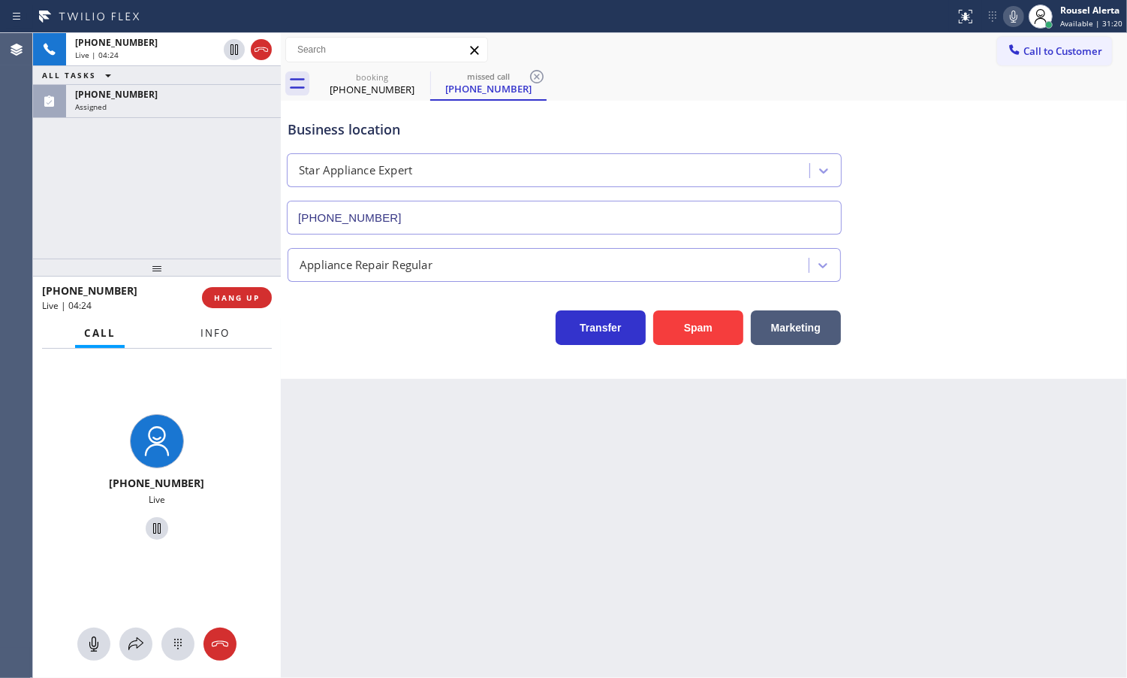
click at [205, 327] on span "Info" at bounding box center [215, 333] width 29 height 14
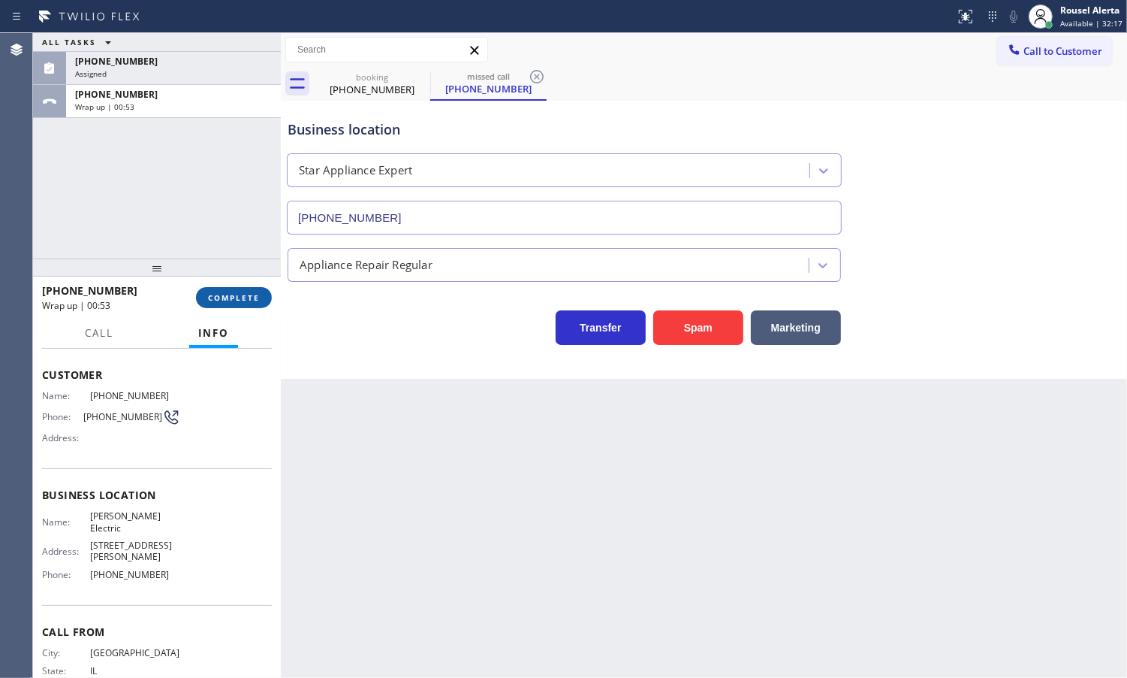
click at [230, 297] on span "COMPLETE" at bounding box center [234, 297] width 52 height 11
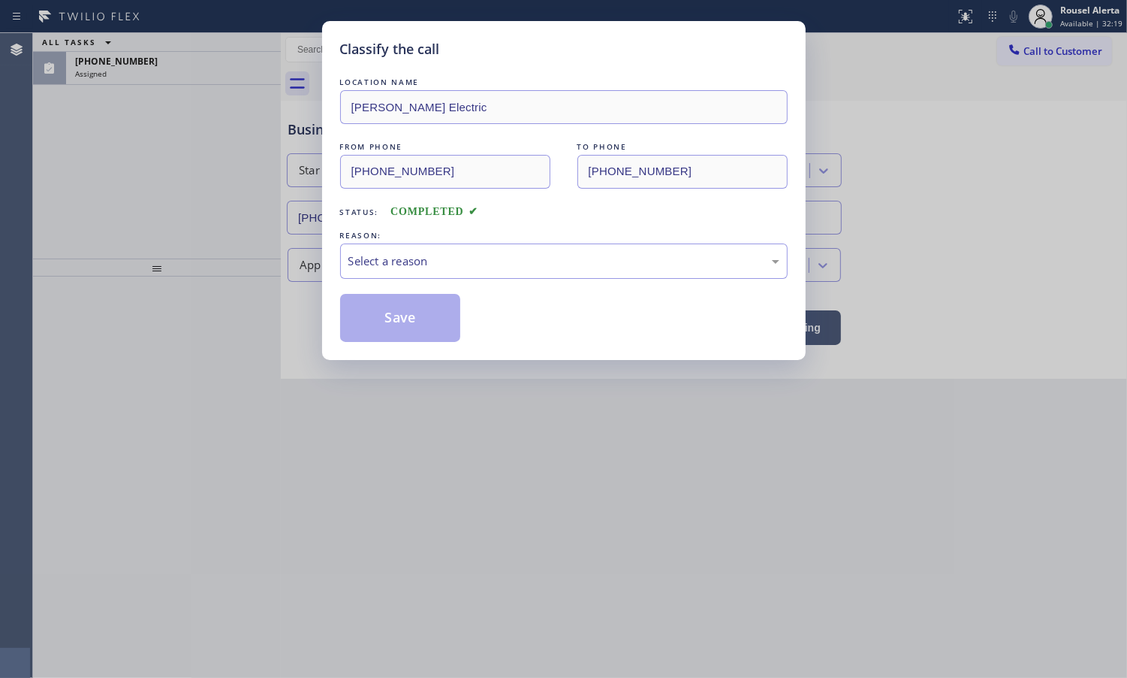
click at [454, 265] on div "Select a reason" at bounding box center [564, 260] width 431 height 17
click at [413, 327] on button "Save" at bounding box center [400, 318] width 121 height 48
click at [186, 69] on div "Classify the call LOCATION NAME [PERSON_NAME] Electric FROM PHONE [PHONE_NUMBER…" at bounding box center [563, 339] width 1127 height 678
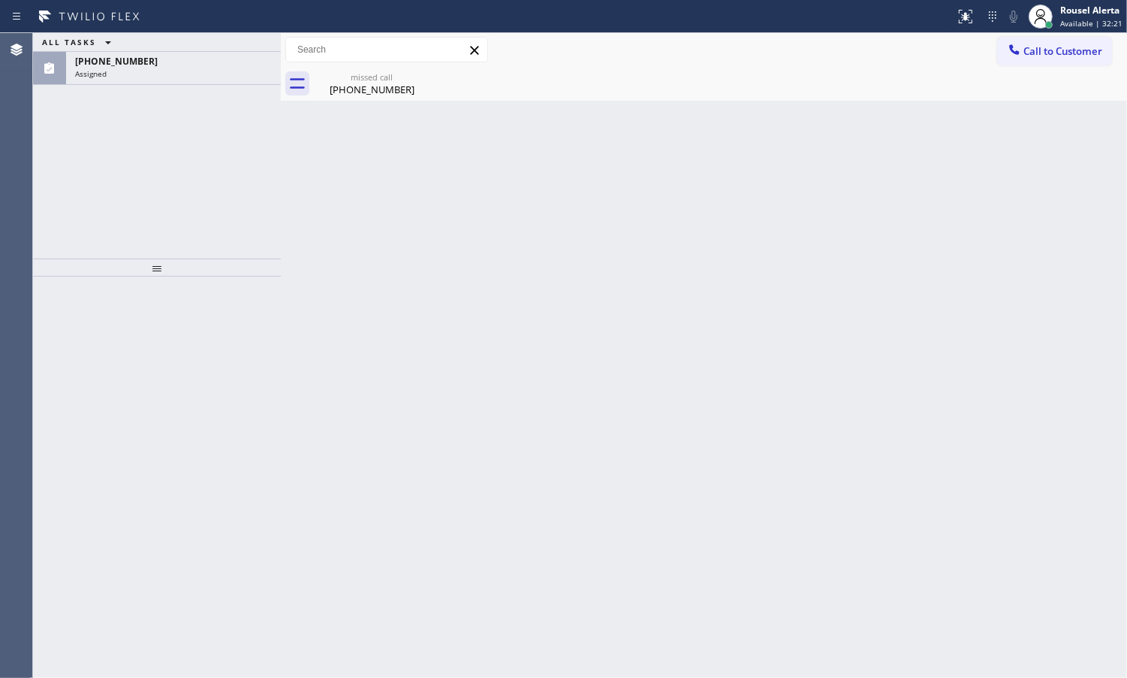
click at [186, 69] on div "Assigned" at bounding box center [173, 73] width 197 height 11
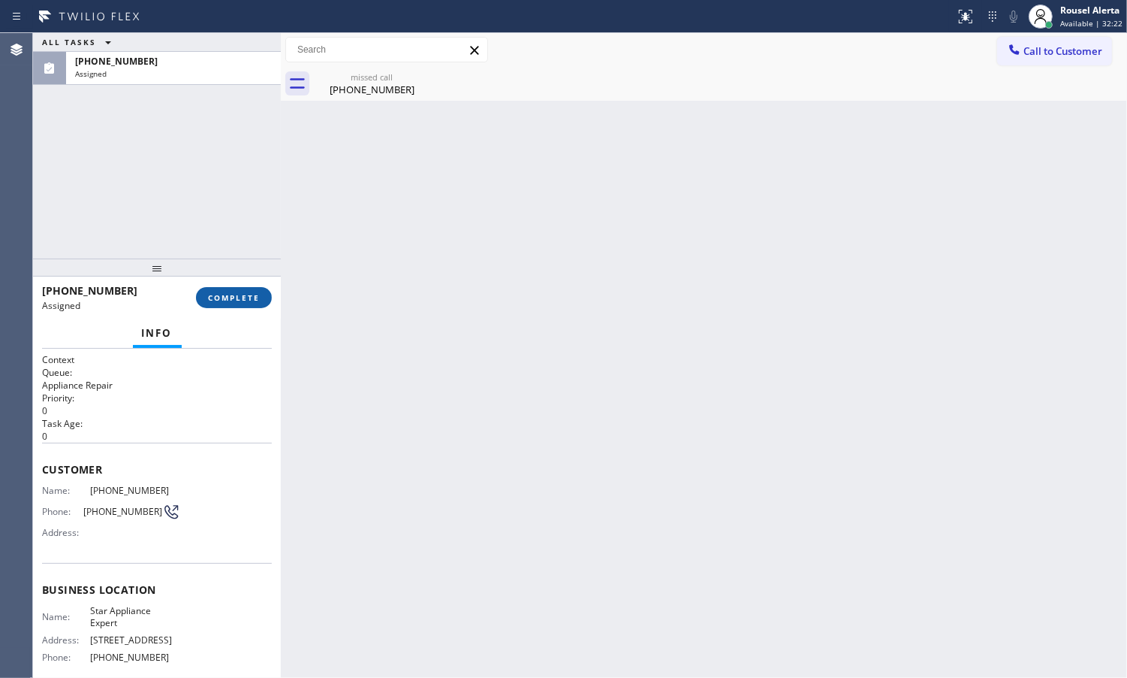
click at [227, 304] on button "COMPLETE" at bounding box center [234, 297] width 76 height 21
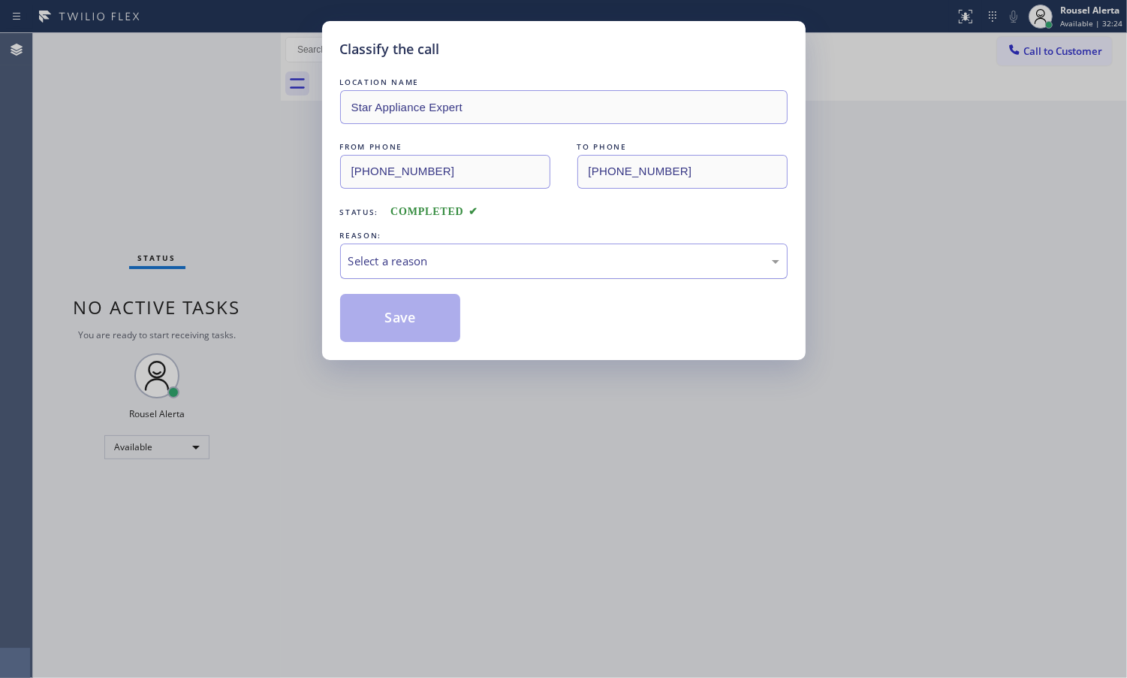
click at [492, 252] on div "Select a reason" at bounding box center [564, 260] width 448 height 35
click at [421, 324] on button "Save" at bounding box center [400, 318] width 121 height 48
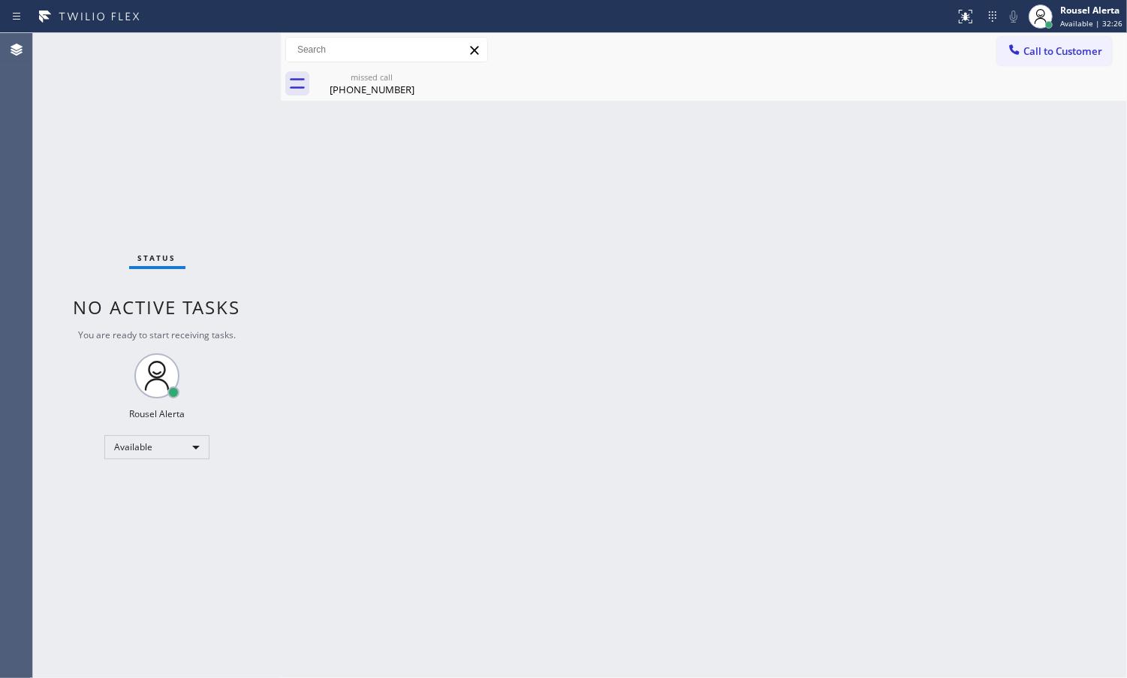
click at [378, 73] on div "missed call" at bounding box center [371, 76] width 113 height 11
click at [137, 109] on div "Status No active tasks You are ready to start receiving tasks. Rousel Alerta Av…" at bounding box center [157, 355] width 248 height 644
click at [385, 353] on div "Back to Dashboard Change Sender ID Customers Technicians Select a contact Outbo…" at bounding box center [704, 355] width 847 height 644
click at [1068, 58] on button "Call to Customer" at bounding box center [1055, 51] width 115 height 29
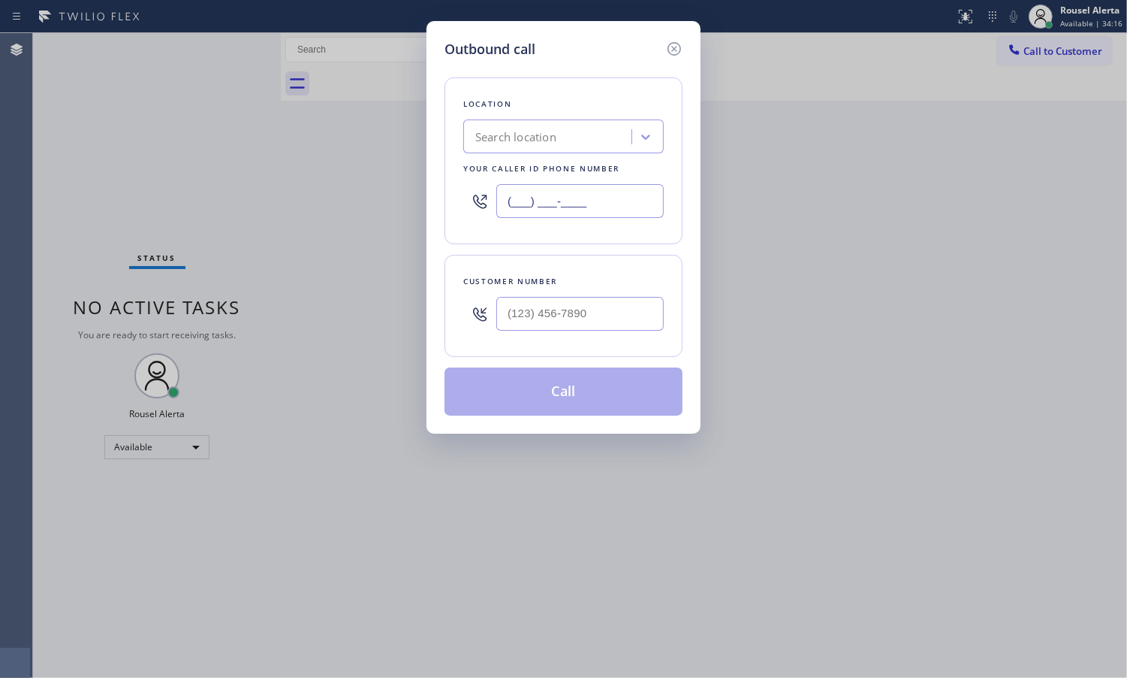
click at [586, 196] on input "(___) ___-____" at bounding box center [581, 201] width 168 height 34
paste input "917) 924-6973"
type input "[PHONE_NUMBER]"
click at [534, 314] on input "(___) ___-____" at bounding box center [581, 314] width 168 height 34
paste input "718) 744-7999"
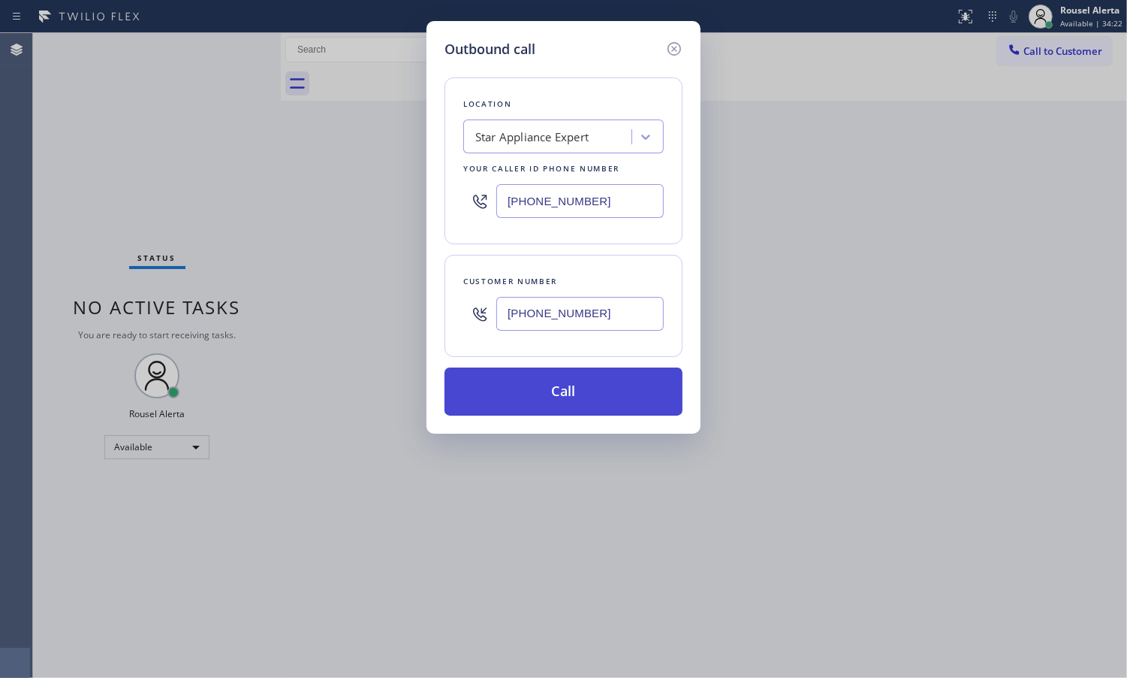
type input "[PHONE_NUMBER]"
click at [571, 382] on button "Call" at bounding box center [564, 391] width 238 height 48
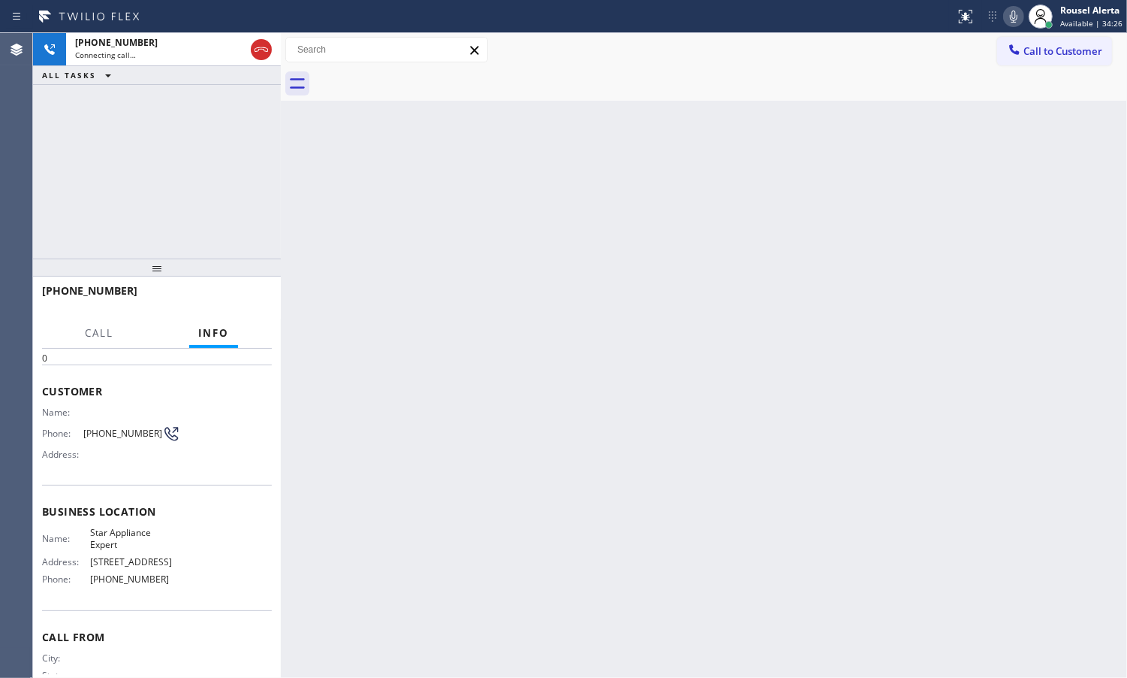
scroll to position [99, 0]
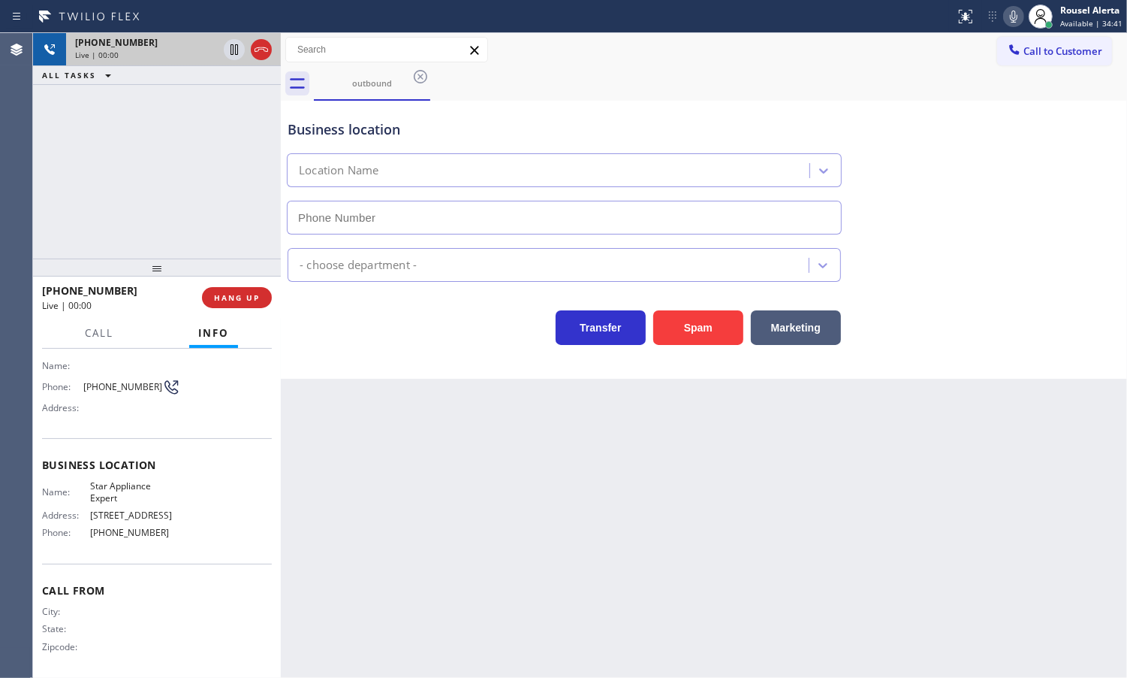
type input "[PHONE_NUMBER]"
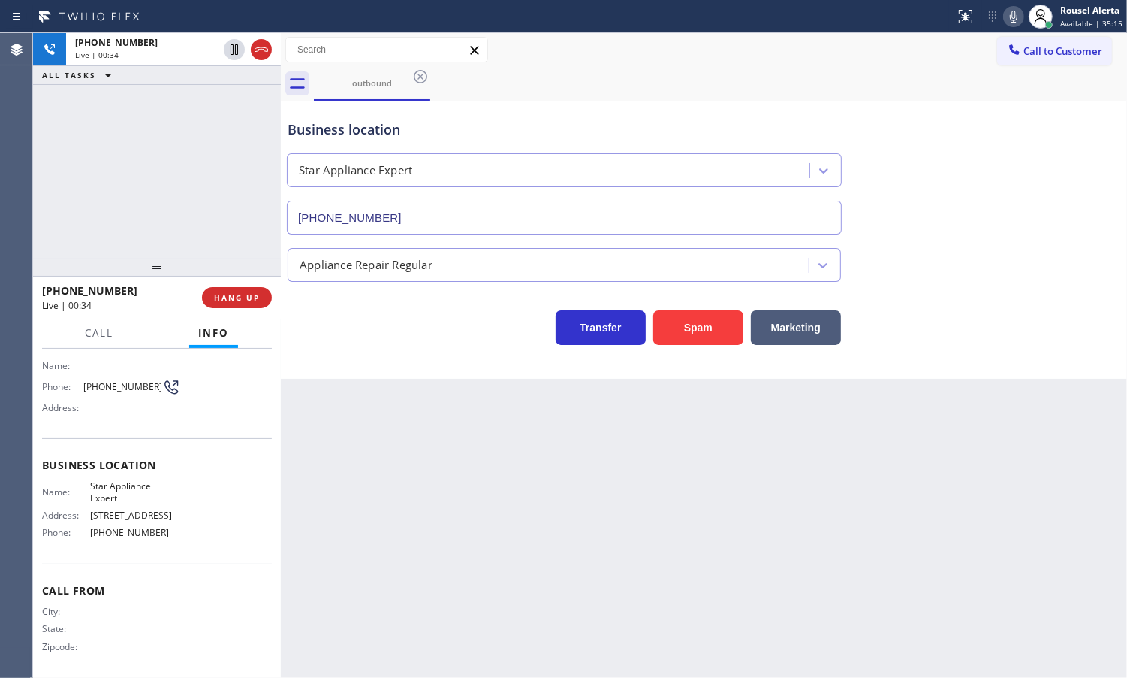
click at [451, 484] on div "Back to Dashboard Change Sender ID Customers Technicians Select a contact Outbo…" at bounding box center [704, 355] width 847 height 644
drag, startPoint x: 160, startPoint y: 168, endPoint x: 192, endPoint y: 198, distance: 43.6
click at [164, 174] on div "[PHONE_NUMBER] Live | 00:35 ALL TASKS ALL TASKS ACTIVE TASKS TASKS IN WRAP UP" at bounding box center [157, 145] width 248 height 225
click at [237, 304] on button "HANG UP" at bounding box center [237, 297] width 70 height 21
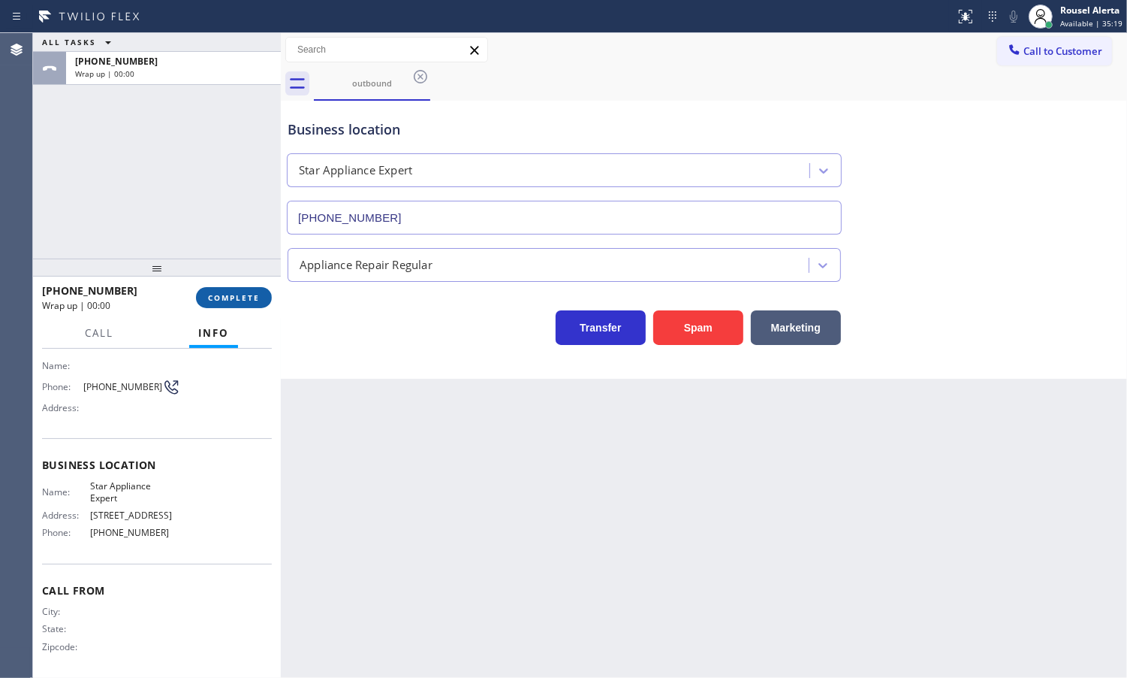
click at [237, 299] on span "COMPLETE" at bounding box center [234, 297] width 52 height 11
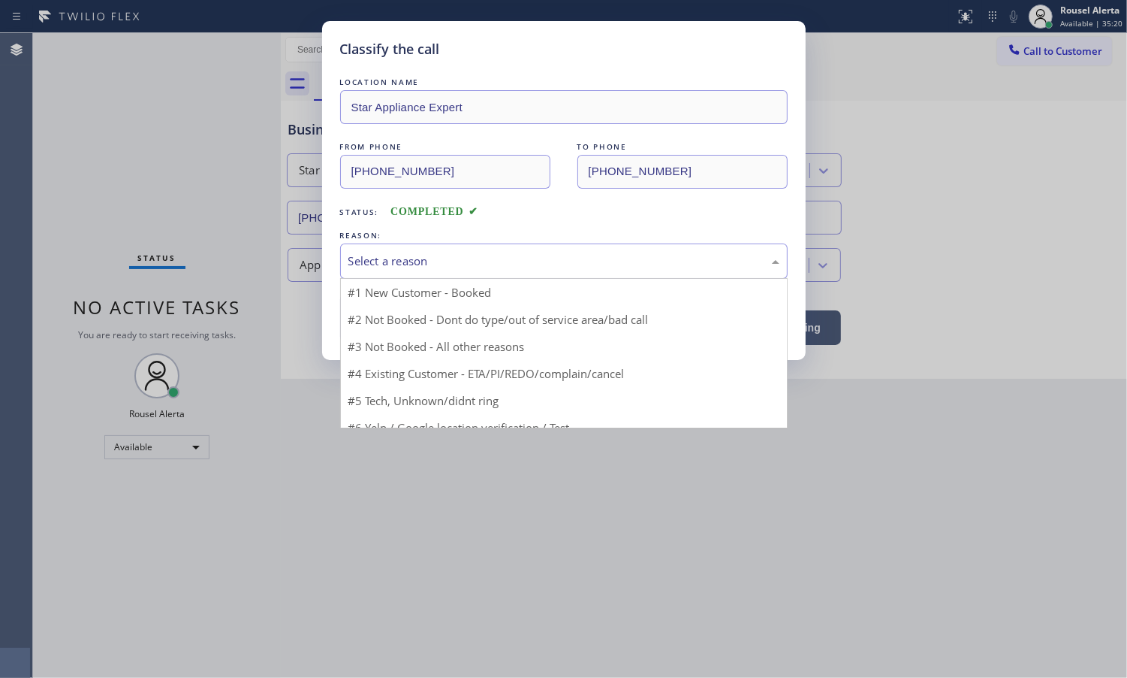
click at [403, 254] on div "Select a reason" at bounding box center [564, 260] width 431 height 17
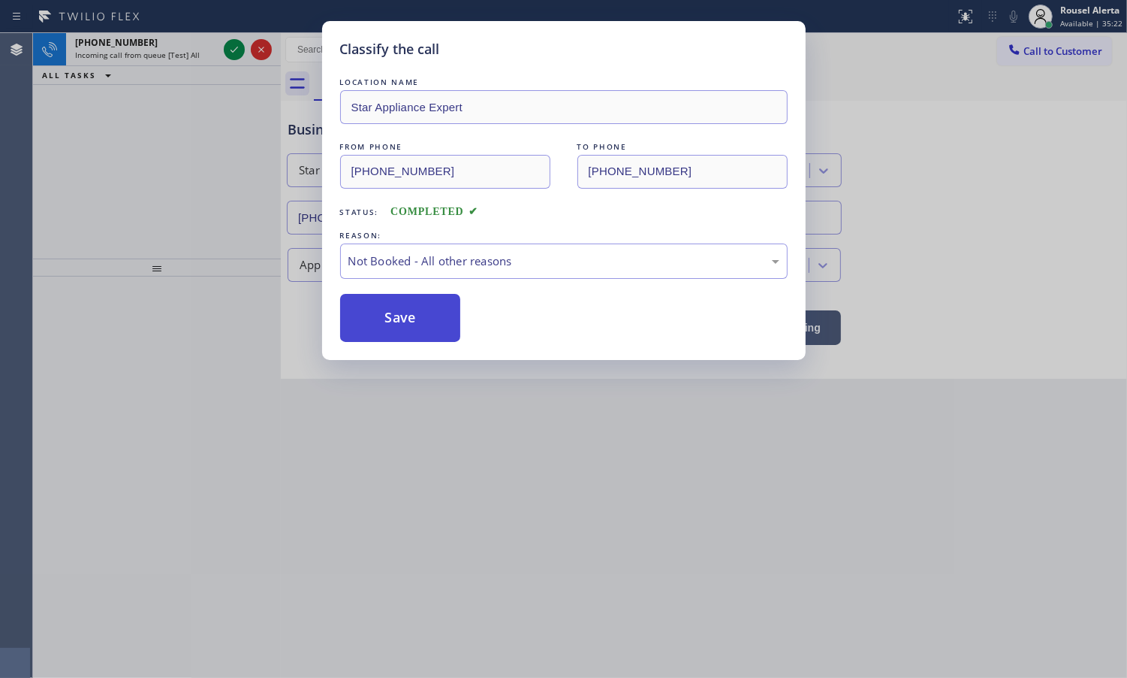
click at [403, 325] on button "Save" at bounding box center [400, 318] width 121 height 48
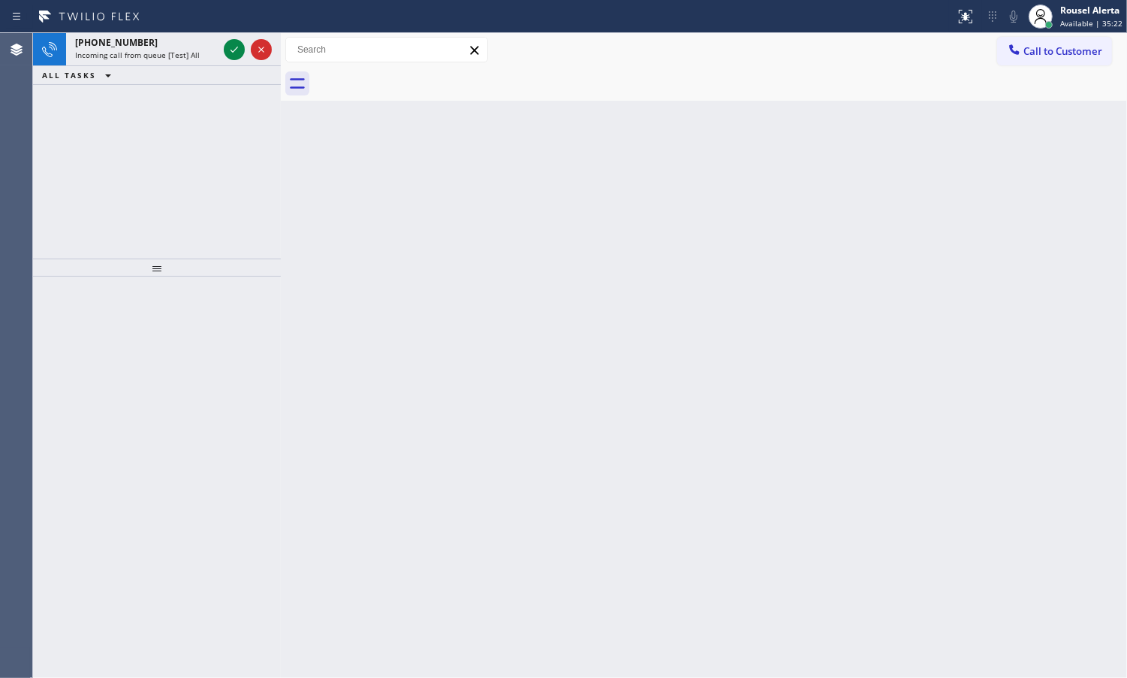
click at [175, 53] on span "Incoming call from queue [Test] All" at bounding box center [137, 55] width 125 height 11
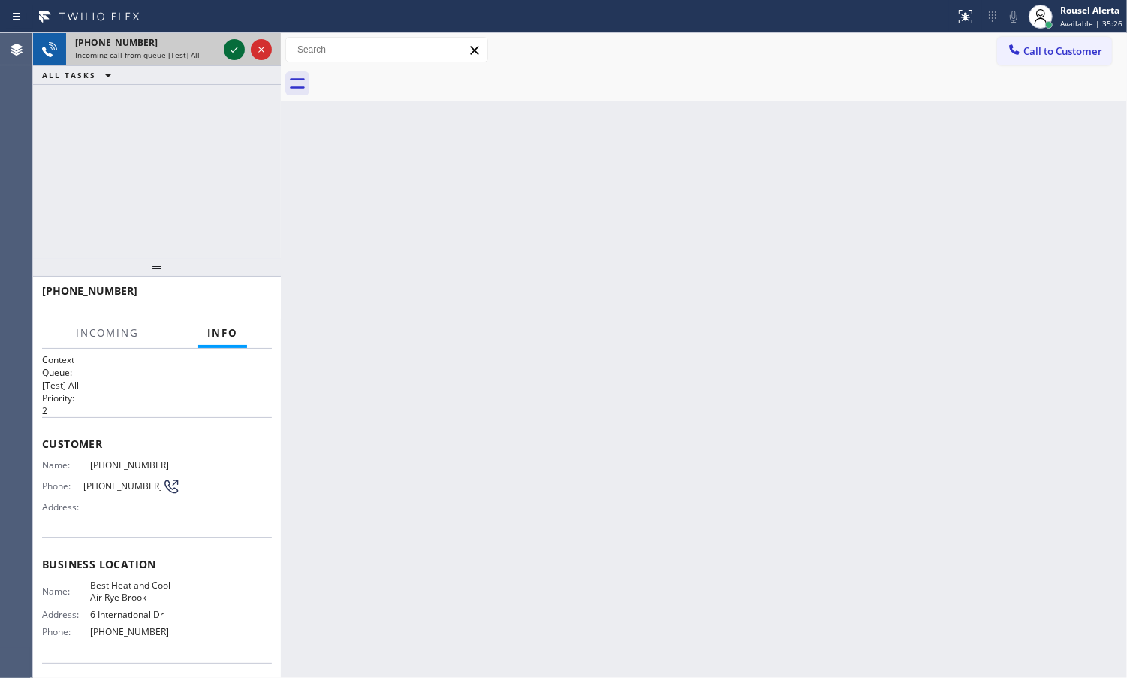
click at [229, 47] on icon at bounding box center [234, 50] width 18 height 18
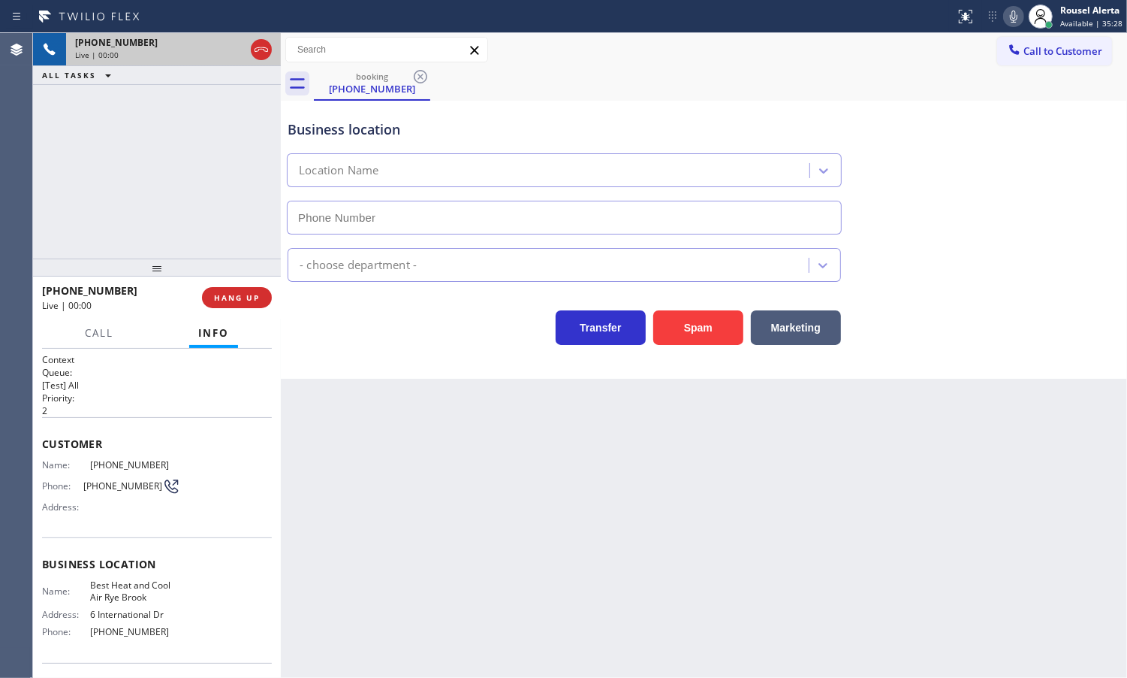
type input "[PHONE_NUMBER]"
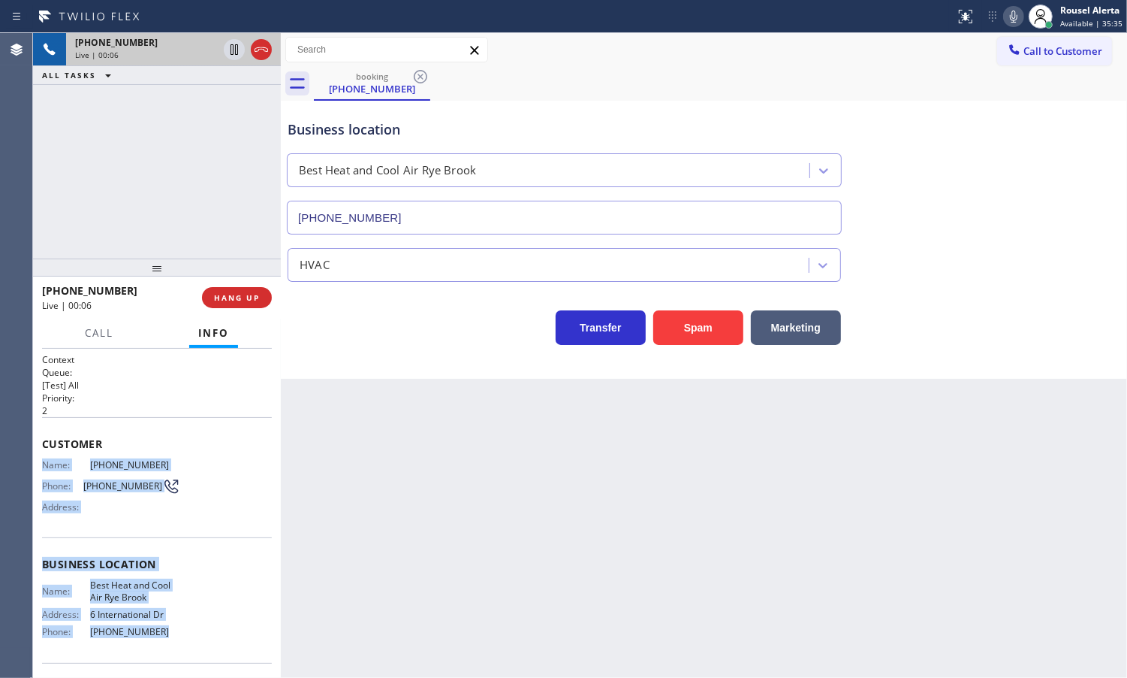
drag, startPoint x: 38, startPoint y: 466, endPoint x: 161, endPoint y: 638, distance: 212.0
click at [161, 638] on div "Context Queue: [Test] All Priority: 2 Customer Name: [PHONE_NUMBER] Phone: [PHO…" at bounding box center [157, 513] width 248 height 329
copy div "Name: [PHONE_NUMBER] Phone: [PHONE_NUMBER] Address: Business location Name: Bes…"
click at [245, 305] on button "HANG UP" at bounding box center [237, 297] width 70 height 21
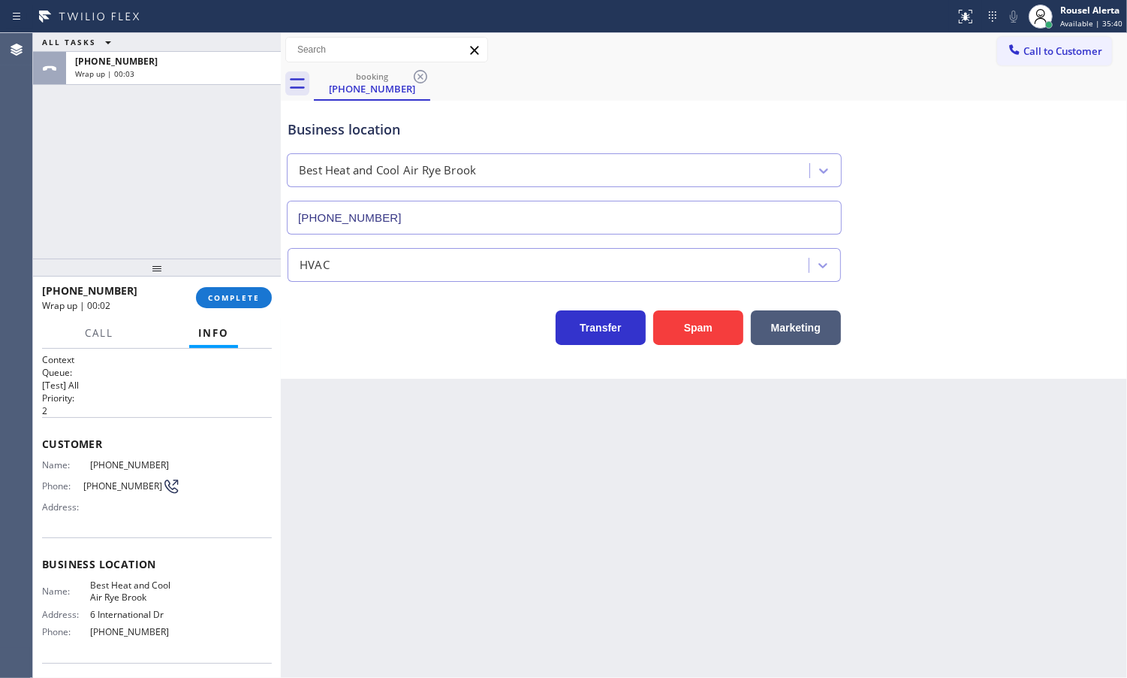
click at [426, 523] on div "Back to Dashboard Change Sender ID Customers Technicians Select a contact Outbo…" at bounding box center [704, 355] width 847 height 644
click at [252, 289] on button "COMPLETE" at bounding box center [234, 297] width 76 height 21
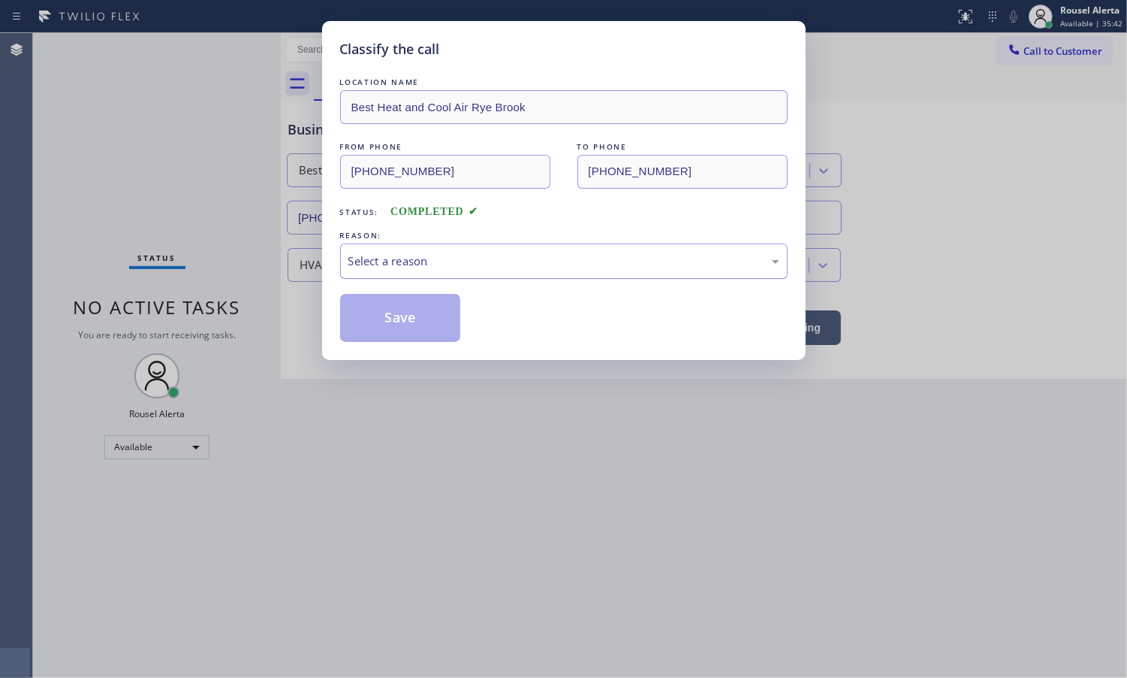
click at [466, 255] on div "Select a reason" at bounding box center [564, 260] width 431 height 17
click at [428, 335] on button "Save" at bounding box center [400, 318] width 121 height 48
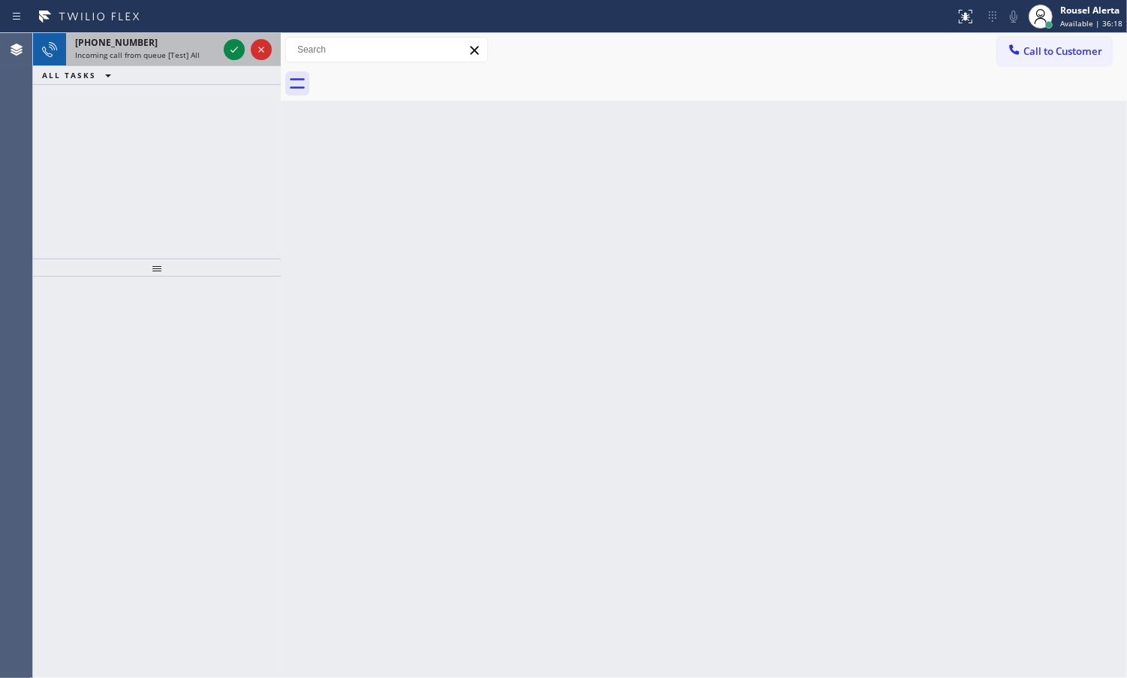
drag, startPoint x: 186, startPoint y: 45, endPoint x: 199, endPoint y: 49, distance: 14.0
click at [186, 45] on div "[PHONE_NUMBER]" at bounding box center [146, 42] width 143 height 13
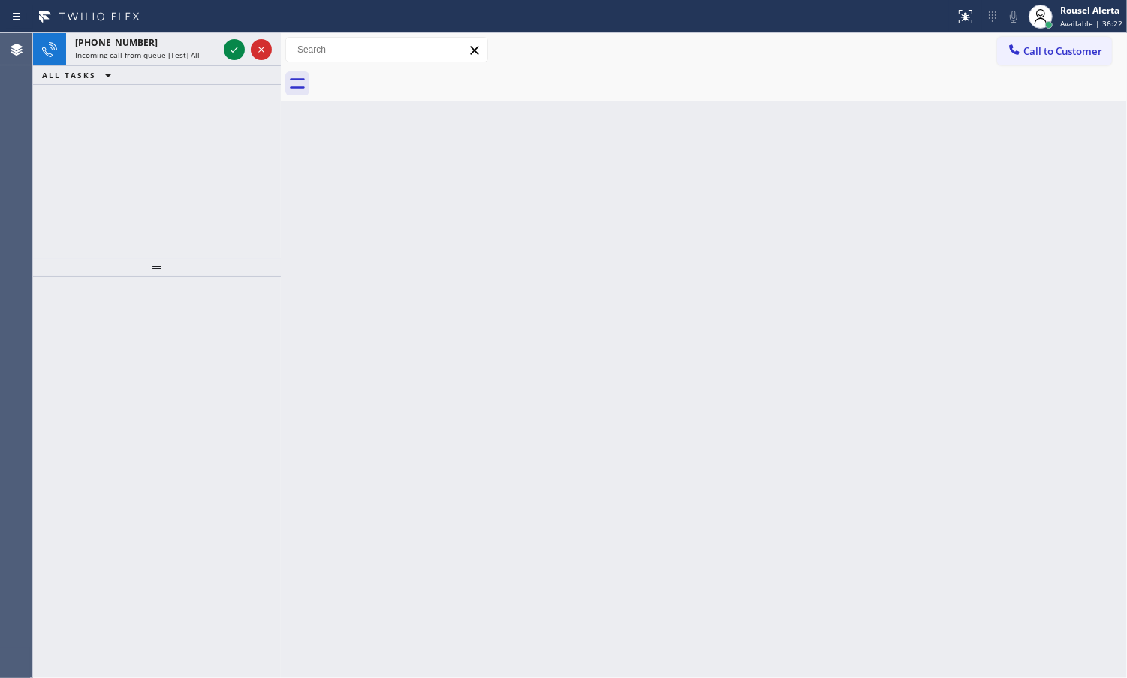
click at [183, 66] on div "ALL TASKS ALL TASKS ACTIVE TASKS TASKS IN WRAP UP" at bounding box center [157, 75] width 248 height 19
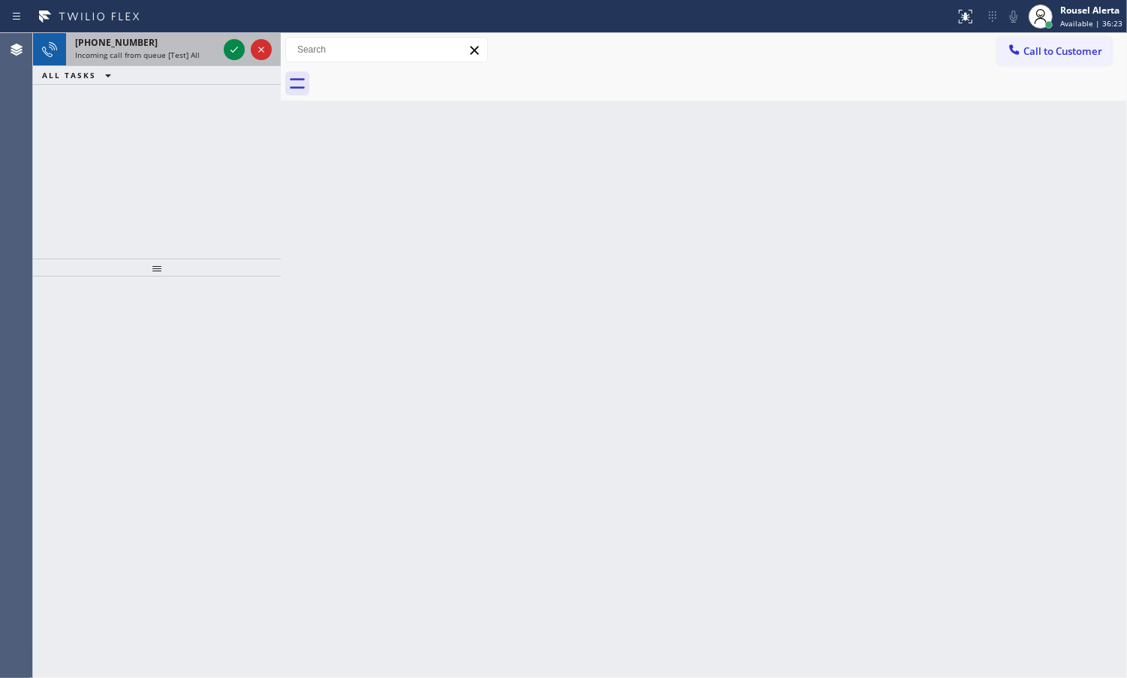
click at [178, 50] on span "Incoming call from queue [Test] All" at bounding box center [137, 55] width 125 height 11
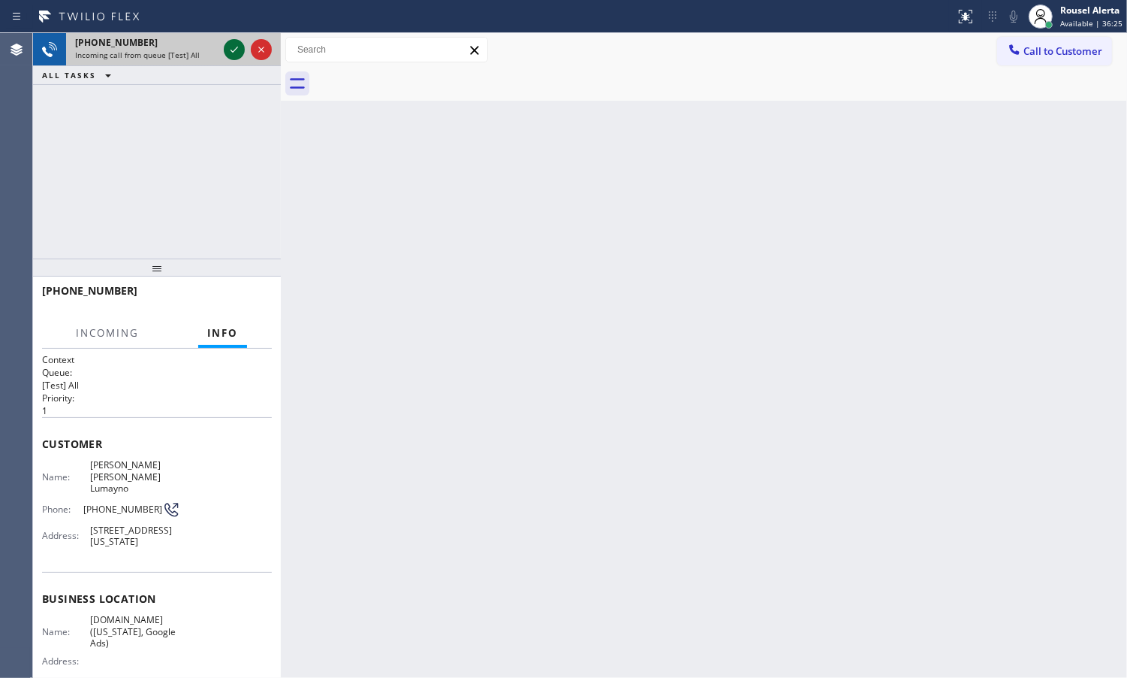
click at [231, 54] on icon at bounding box center [234, 50] width 18 height 18
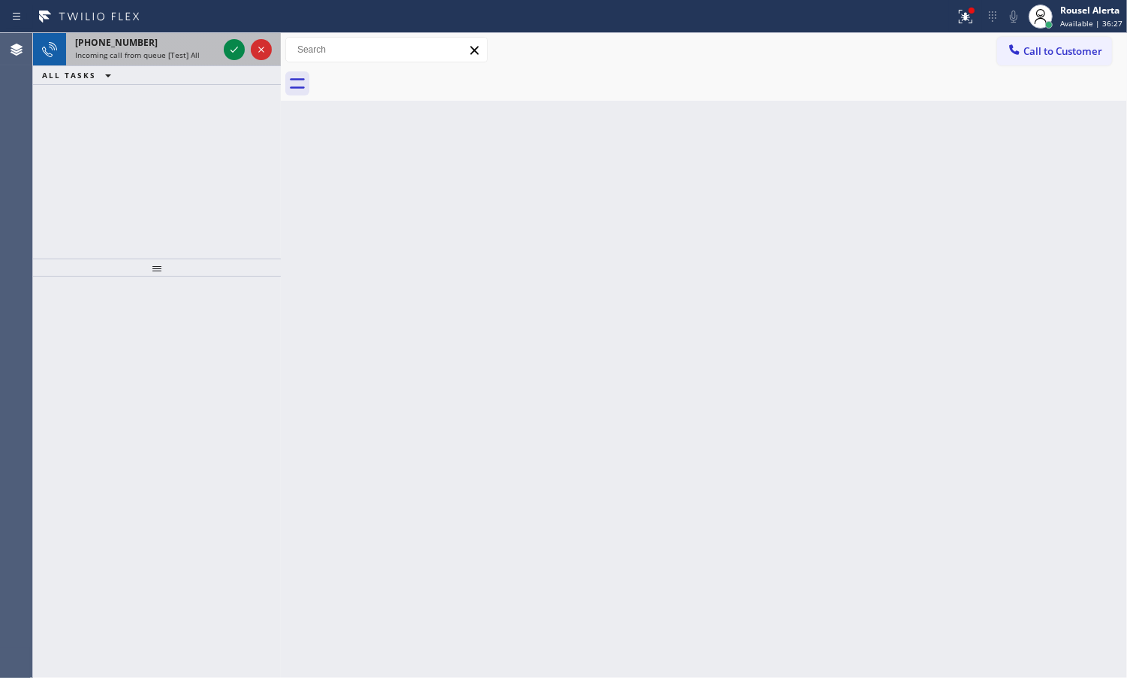
click at [175, 47] on div "[PHONE_NUMBER]" at bounding box center [146, 42] width 143 height 13
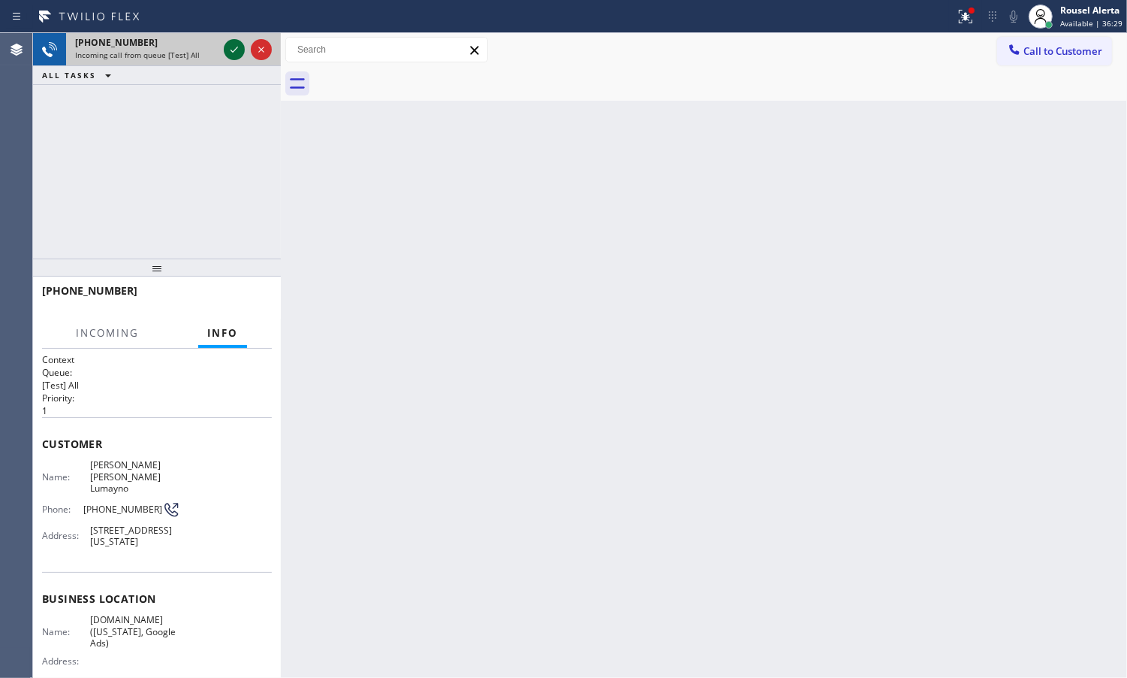
click at [235, 47] on icon at bounding box center [234, 50] width 18 height 18
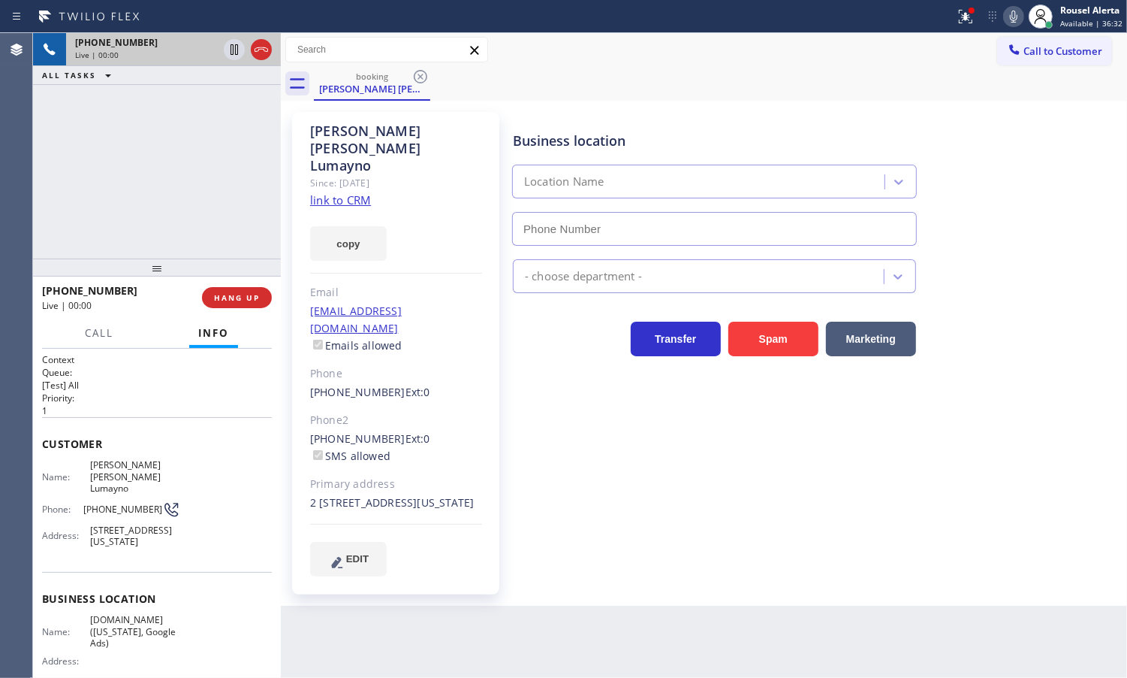
type input "[PHONE_NUMBER]"
click at [357, 192] on link "link to CRM" at bounding box center [340, 199] width 61 height 15
click at [229, 51] on icon at bounding box center [234, 50] width 18 height 18
click at [1010, 17] on icon at bounding box center [1014, 17] width 18 height 18
click at [955, 13] on div at bounding box center [965, 17] width 33 height 18
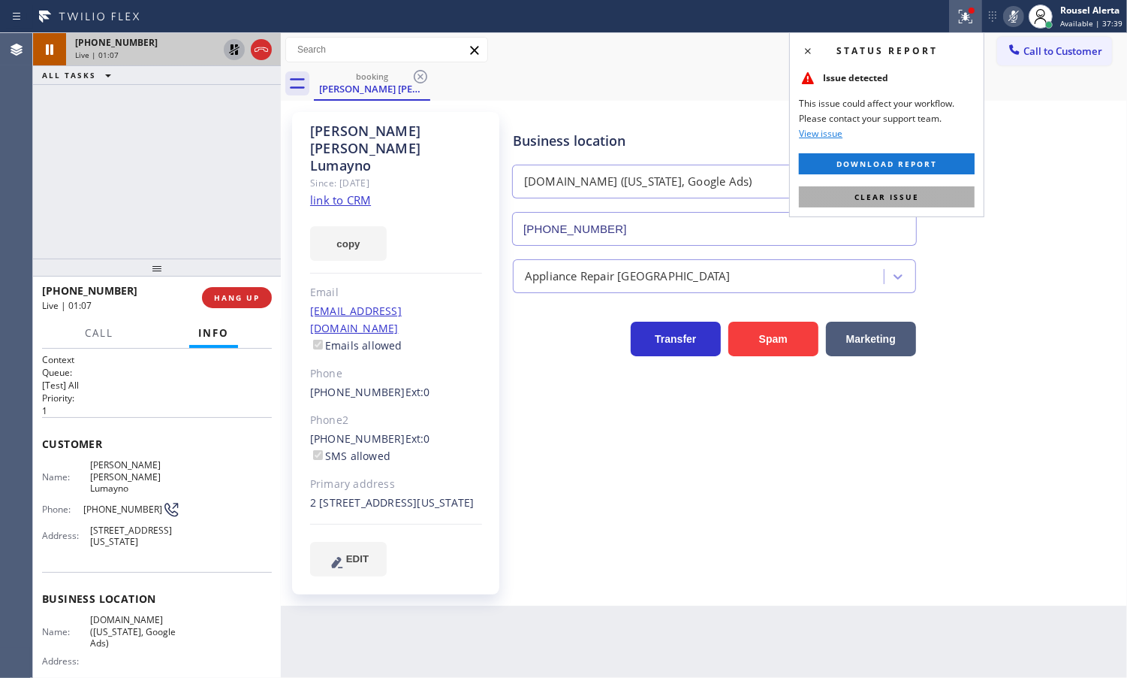
click at [936, 198] on button "Clear issue" at bounding box center [887, 196] width 176 height 21
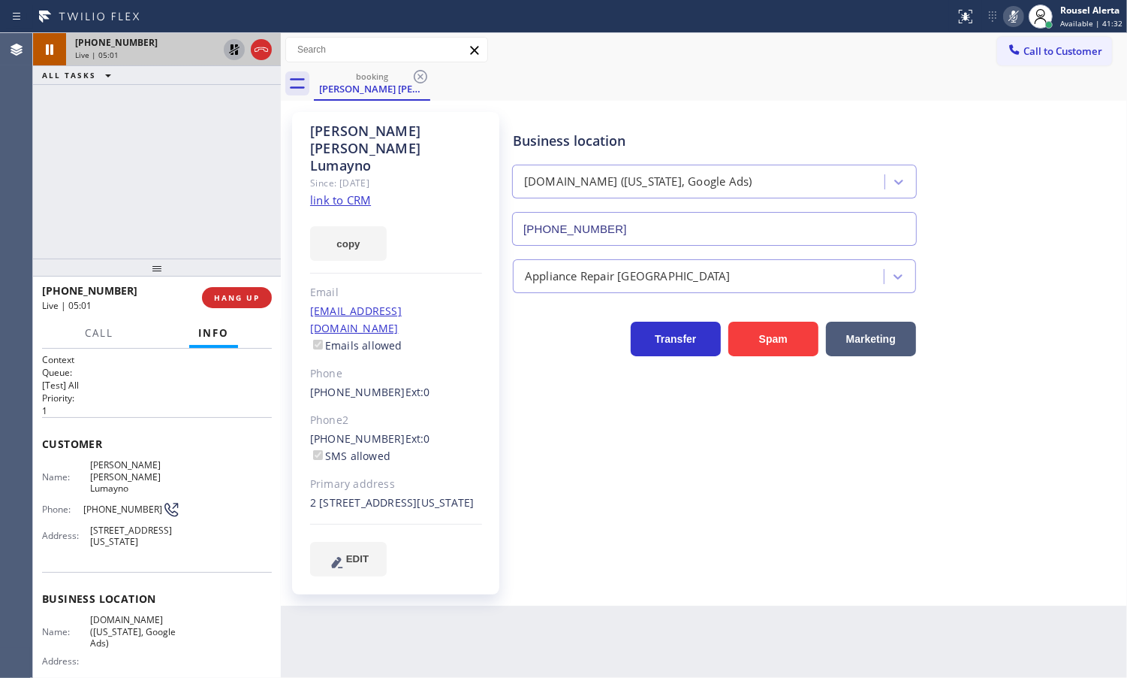
click at [231, 47] on icon at bounding box center [234, 49] width 11 height 11
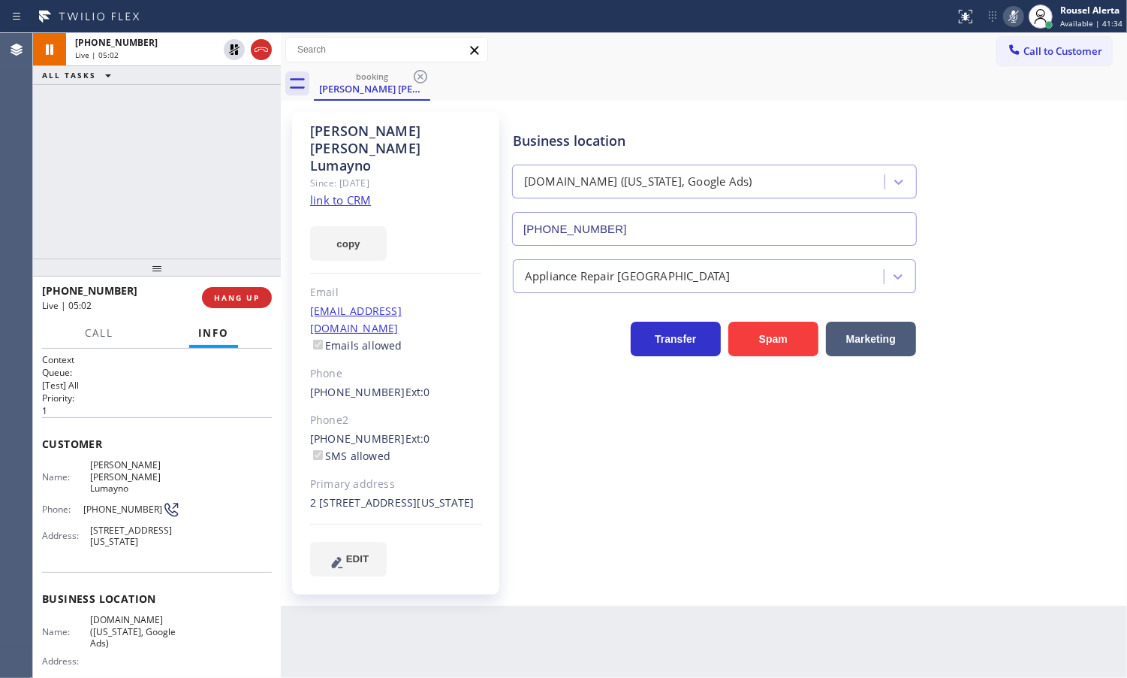
click at [1022, 14] on icon at bounding box center [1014, 17] width 18 height 18
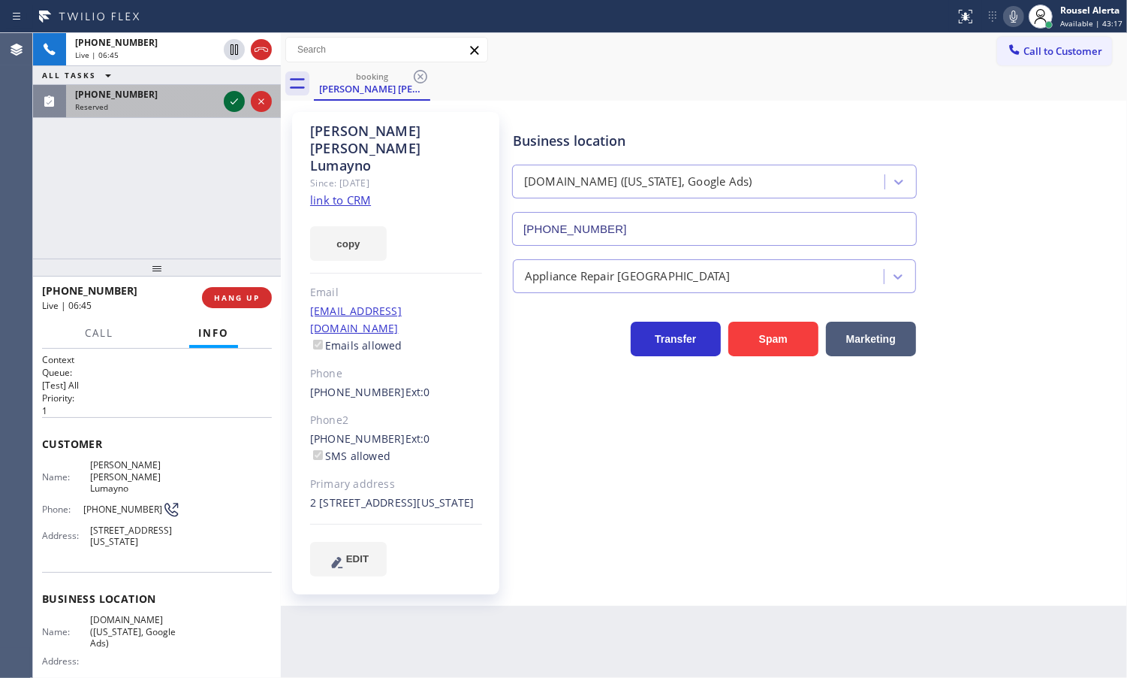
click at [227, 101] on icon at bounding box center [234, 101] width 18 height 18
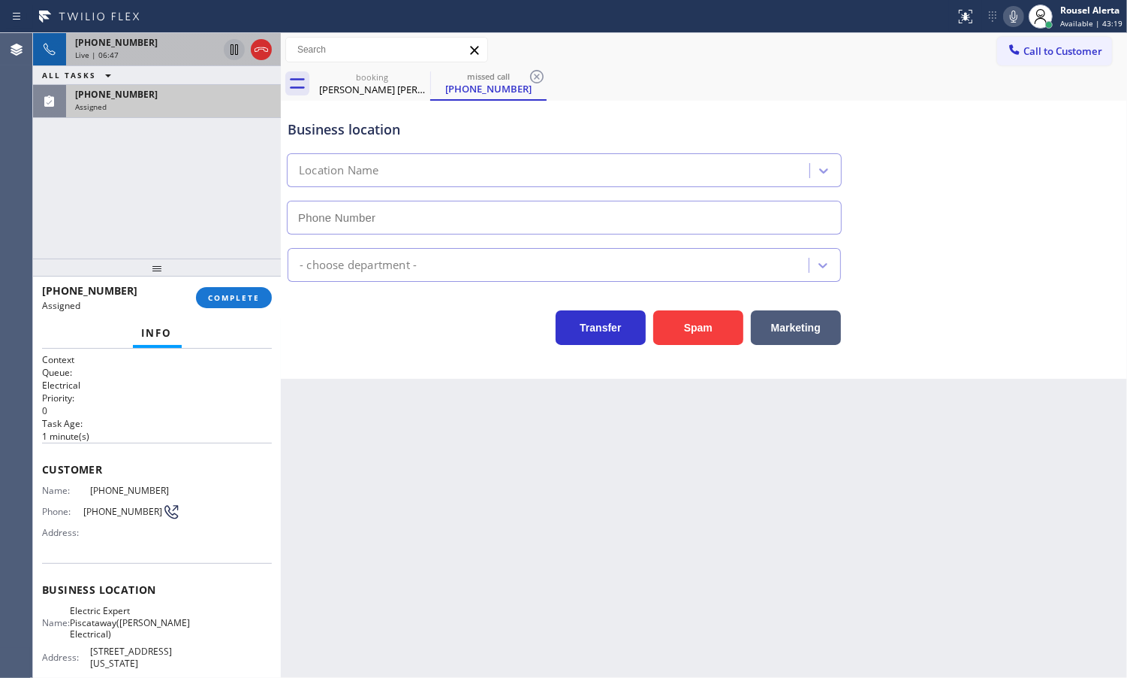
type input "[PHONE_NUMBER]"
click at [259, 47] on icon at bounding box center [261, 50] width 18 height 18
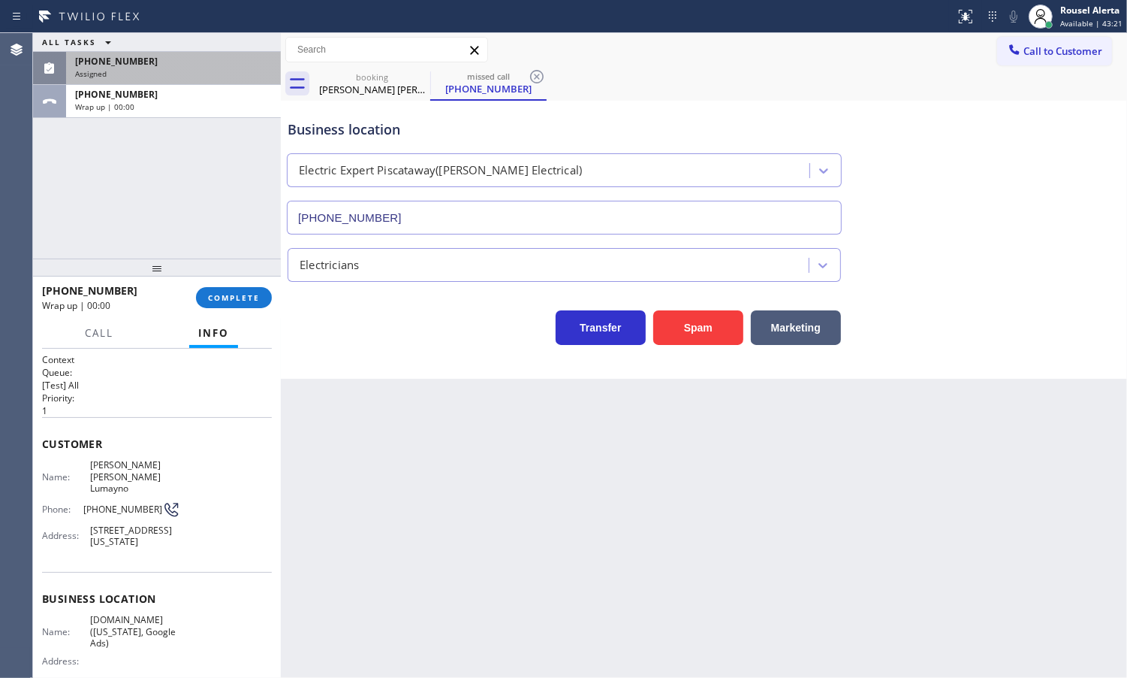
click at [207, 104] on div "ALL TASKS ALL TASKS ACTIVE TASKS TASKS IN WRAP UP [PHONE_NUMBER] Assigned [PHON…" at bounding box center [157, 75] width 248 height 85
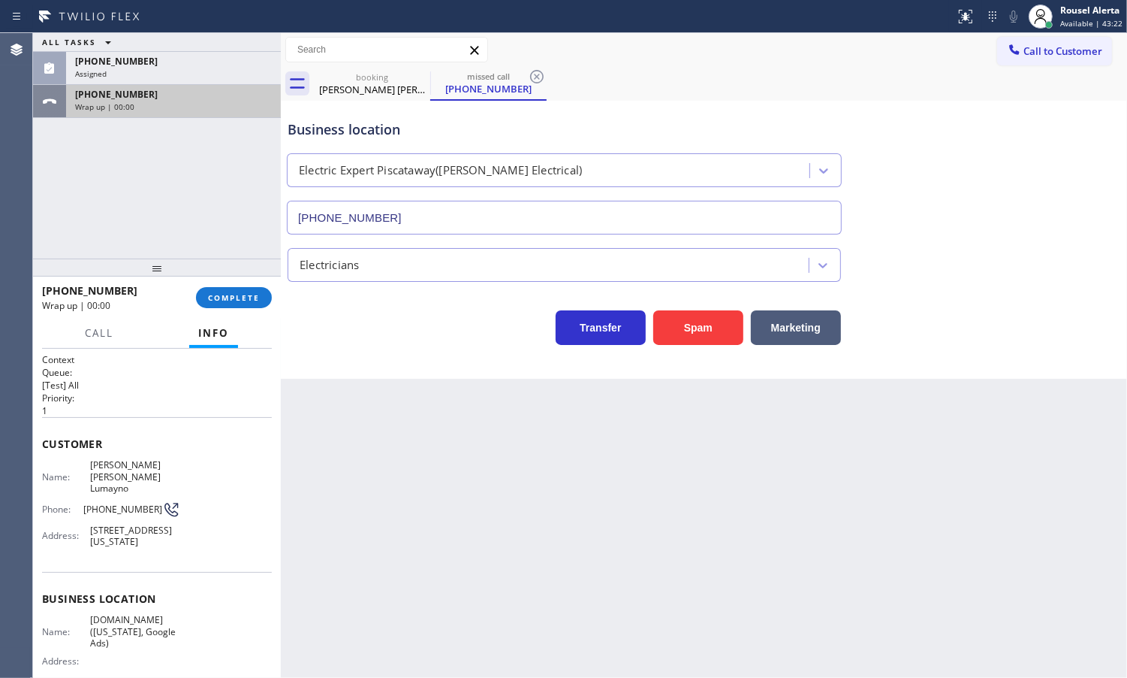
click at [156, 95] on div "[PHONE_NUMBER]" at bounding box center [173, 94] width 197 height 13
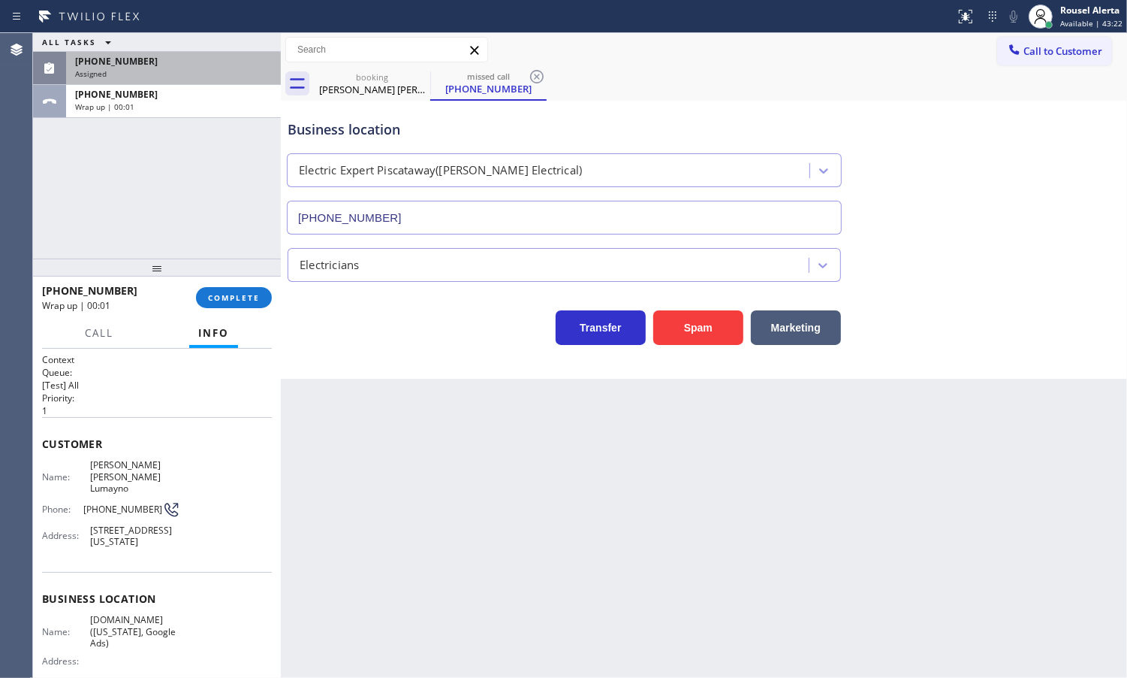
click at [161, 70] on div "Assigned" at bounding box center [173, 73] width 197 height 11
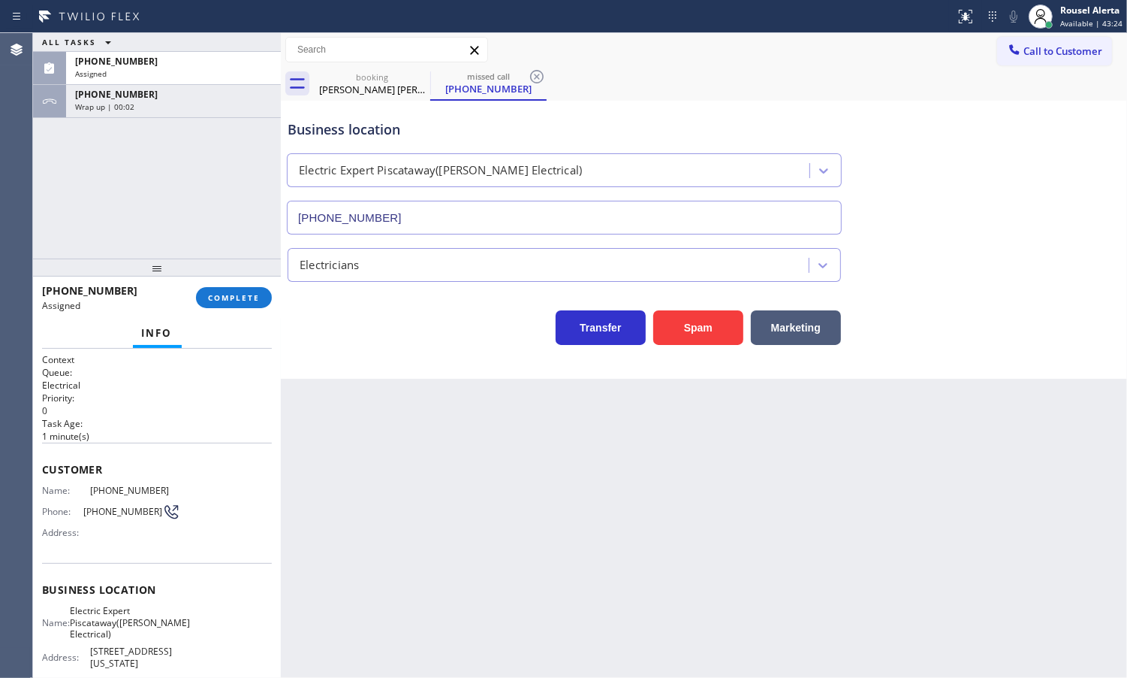
scroll to position [94, 0]
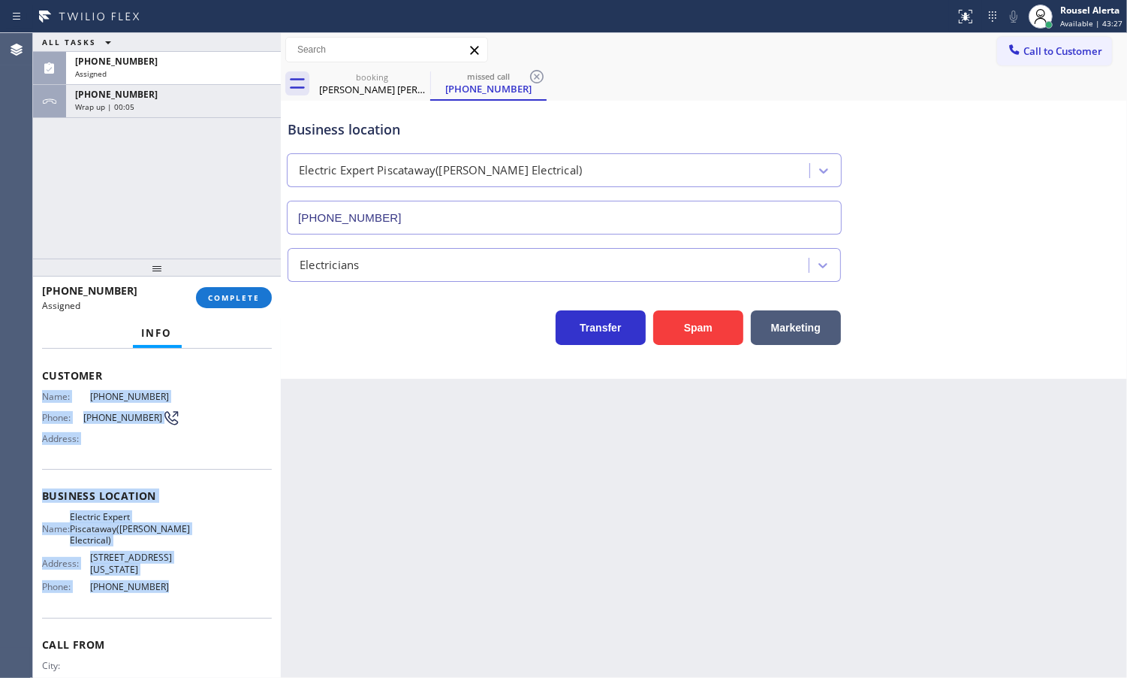
drag, startPoint x: 60, startPoint y: 418, endPoint x: 162, endPoint y: 599, distance: 207.9
click at [162, 599] on div "Context Queue: Electrical Priority: 0 Task Age: [DEMOGRAPHIC_DATA] minute(s) Cu…" at bounding box center [157, 513] width 248 height 329
copy div "Name: [PHONE_NUMBER] Phone: [PHONE_NUMBER] Address: Business location Name: Ele…"
click at [143, 94] on div "[PHONE_NUMBER]" at bounding box center [173, 94] width 197 height 13
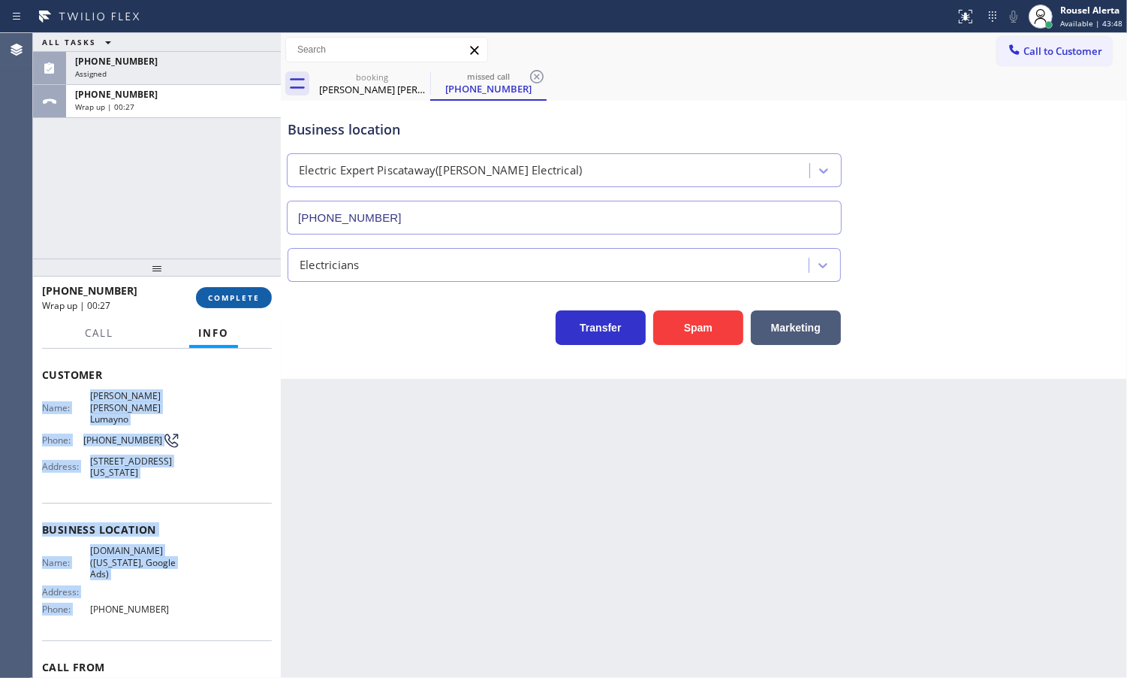
click at [224, 294] on span "COMPLETE" at bounding box center [234, 297] width 52 height 11
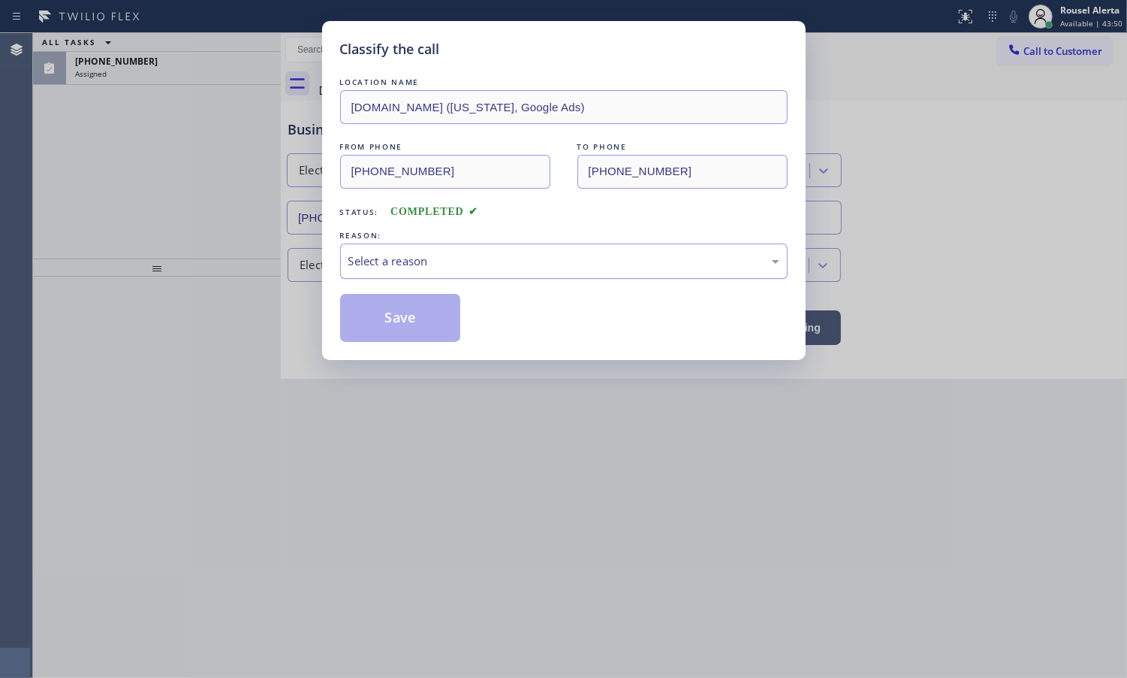
click at [603, 275] on div "Select a reason" at bounding box center [564, 260] width 448 height 35
click at [432, 319] on button "Save" at bounding box center [400, 318] width 121 height 48
click at [204, 84] on div "Classify the call LOCATION NAME [DOMAIN_NAME] ([US_STATE], Google Ads) FROM PHO…" at bounding box center [563, 339] width 1127 height 678
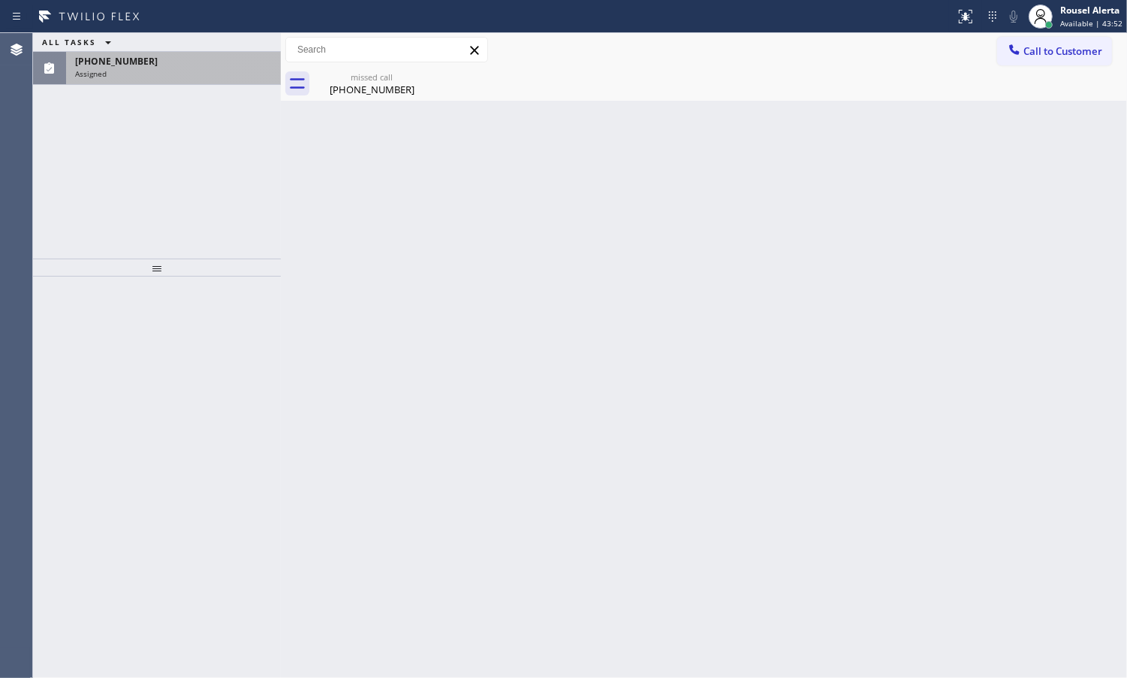
click at [204, 80] on div "[PHONE_NUMBER] Assigned" at bounding box center [170, 68] width 209 height 33
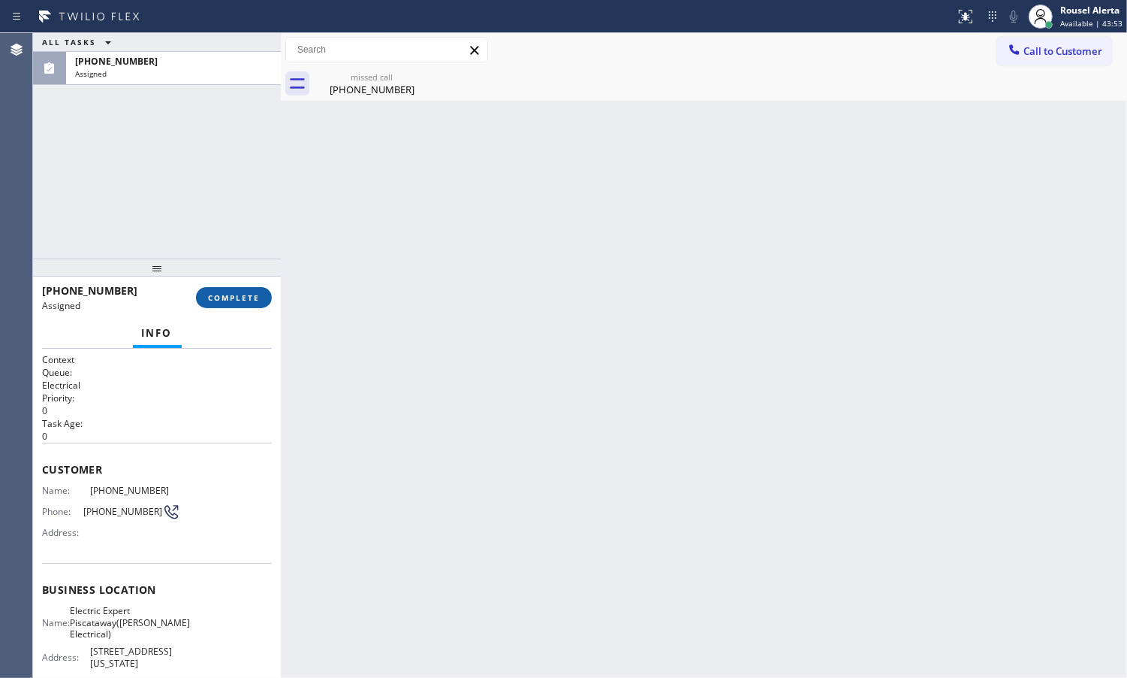
click at [234, 299] on span "COMPLETE" at bounding box center [234, 297] width 52 height 11
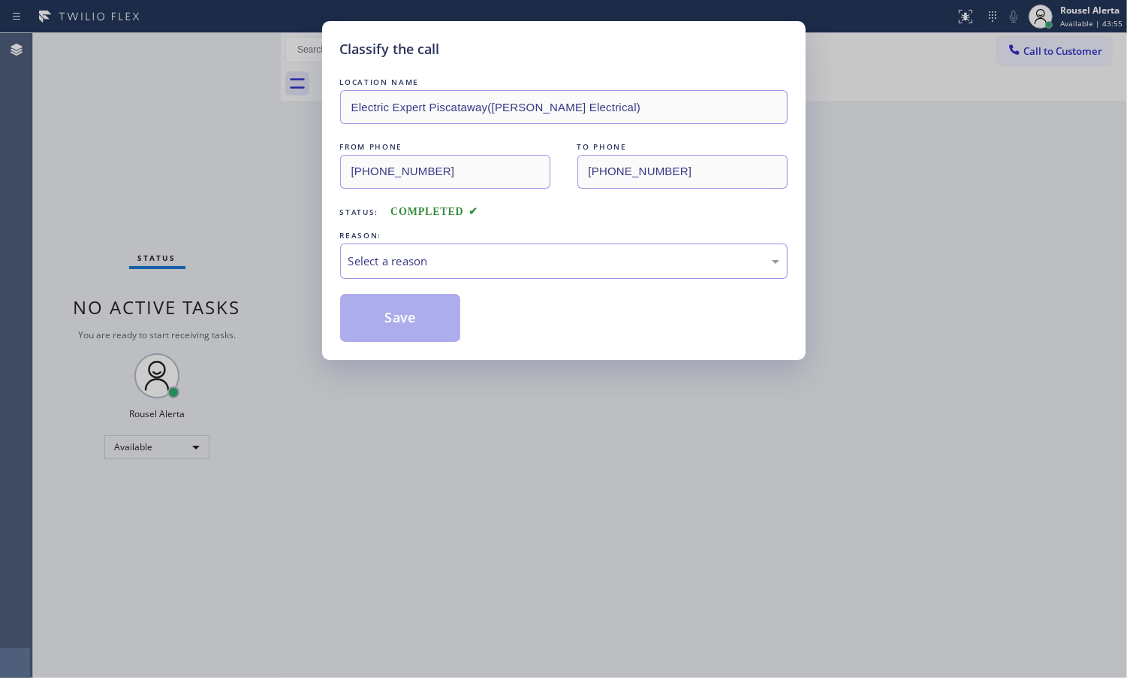
click at [542, 282] on div "LOCATION NAME Electric Expert Piscataway([PERSON_NAME] Electrical) FROM PHONE […" at bounding box center [564, 207] width 448 height 267
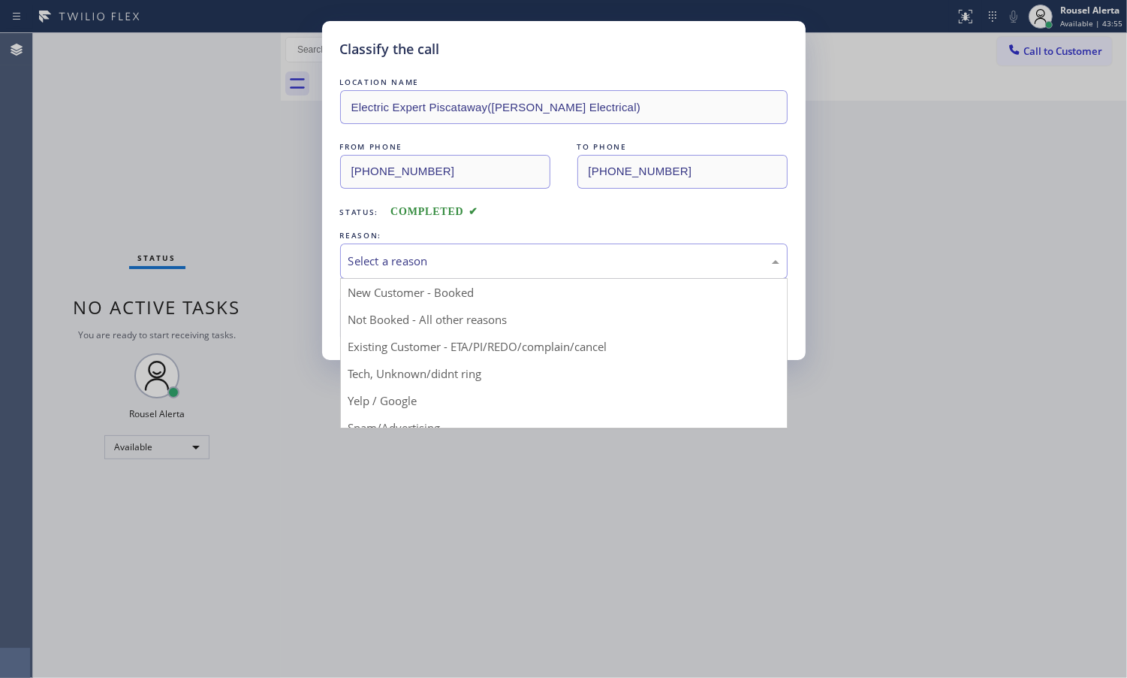
click at [542, 263] on div "Select a reason" at bounding box center [564, 260] width 431 height 17
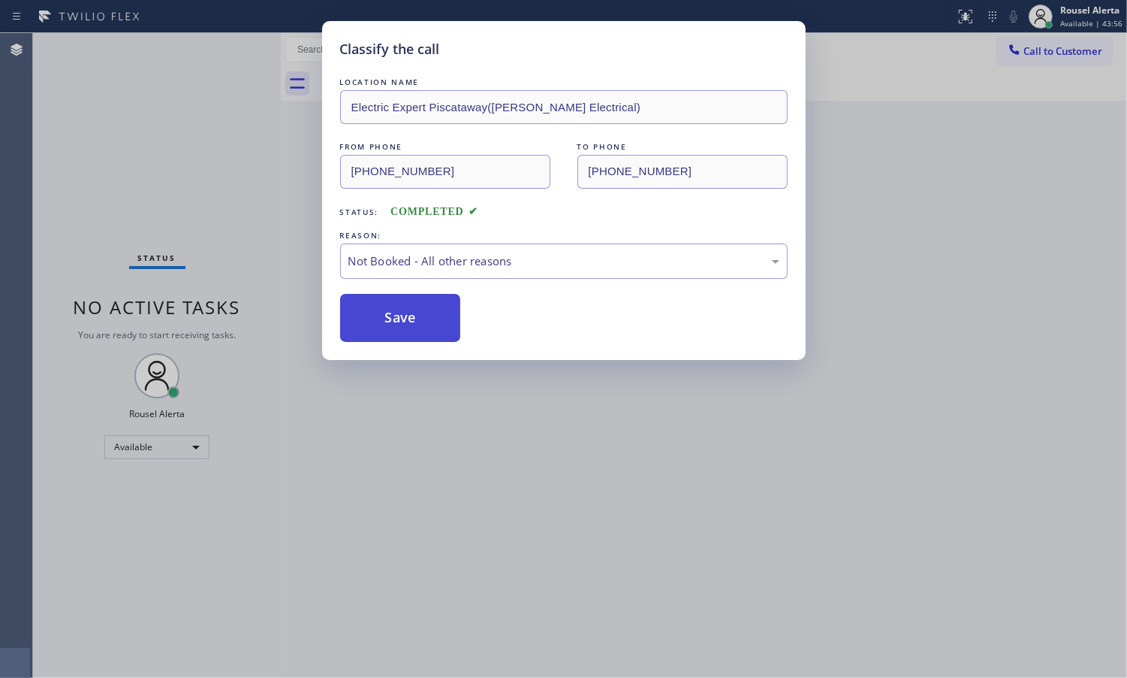
click at [415, 305] on button "Save" at bounding box center [400, 318] width 121 height 48
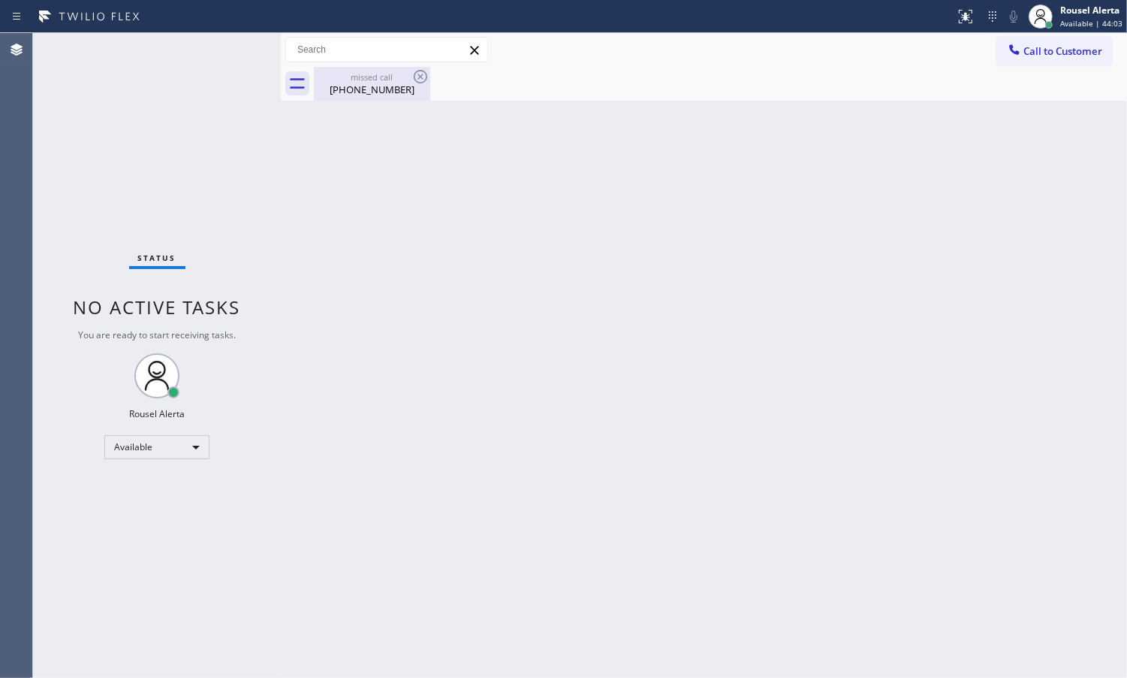
click at [409, 84] on div "[PHONE_NUMBER]" at bounding box center [371, 90] width 113 height 14
click at [455, 213] on div "Back to Dashboard Change Sender ID Customers Technicians Select a contact Outbo…" at bounding box center [704, 355] width 847 height 644
click at [376, 343] on div "Back to Dashboard Change Sender ID Customers Technicians Select a contact Outbo…" at bounding box center [704, 355] width 847 height 644
click at [333, 260] on div "Back to Dashboard Change Sender ID Customers Technicians Select a contact Outbo…" at bounding box center [704, 355] width 847 height 644
click at [388, 591] on div "Back to Dashboard Change Sender ID Customers Technicians Select a contact Outbo…" at bounding box center [704, 355] width 847 height 644
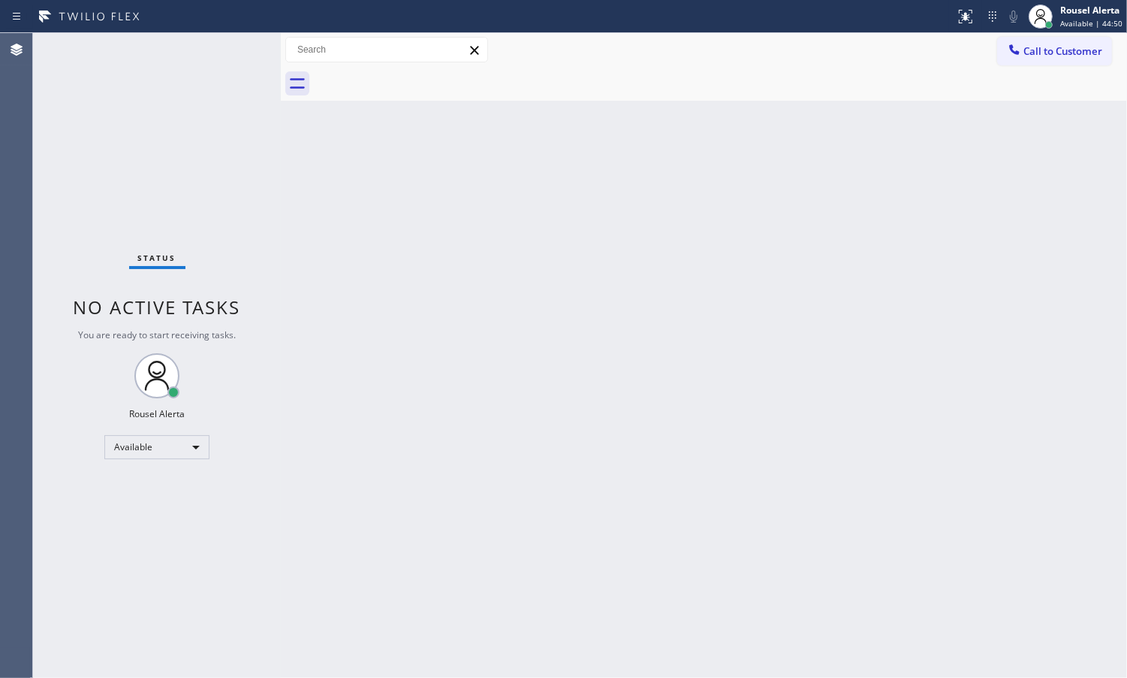
click at [224, 148] on div "Status No active tasks You are ready to start receiving tasks. Rousel Alerta Av…" at bounding box center [157, 355] width 248 height 644
click at [237, 614] on div "Status No active tasks You are ready to start receiving tasks. Rousel Alerta Av…" at bounding box center [157, 355] width 248 height 644
click at [220, 509] on div "Status No active tasks You are ready to start receiving tasks. Rousel Alerta Av…" at bounding box center [157, 355] width 248 height 644
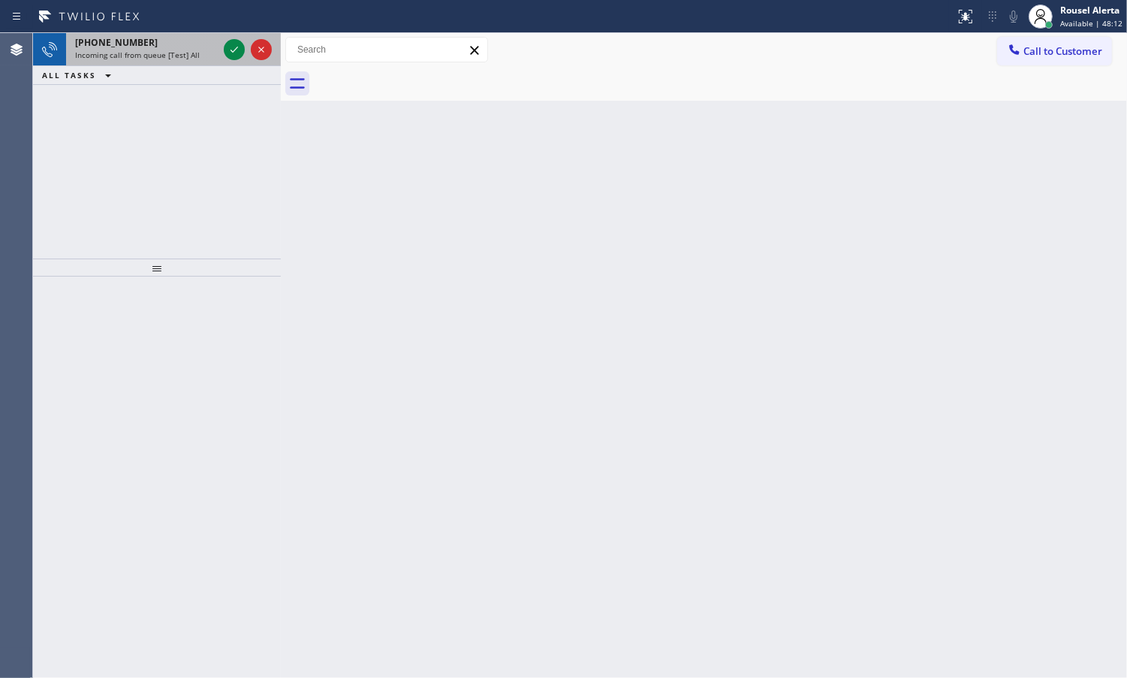
click at [165, 50] on span "Incoming call from queue [Test] All" at bounding box center [137, 55] width 125 height 11
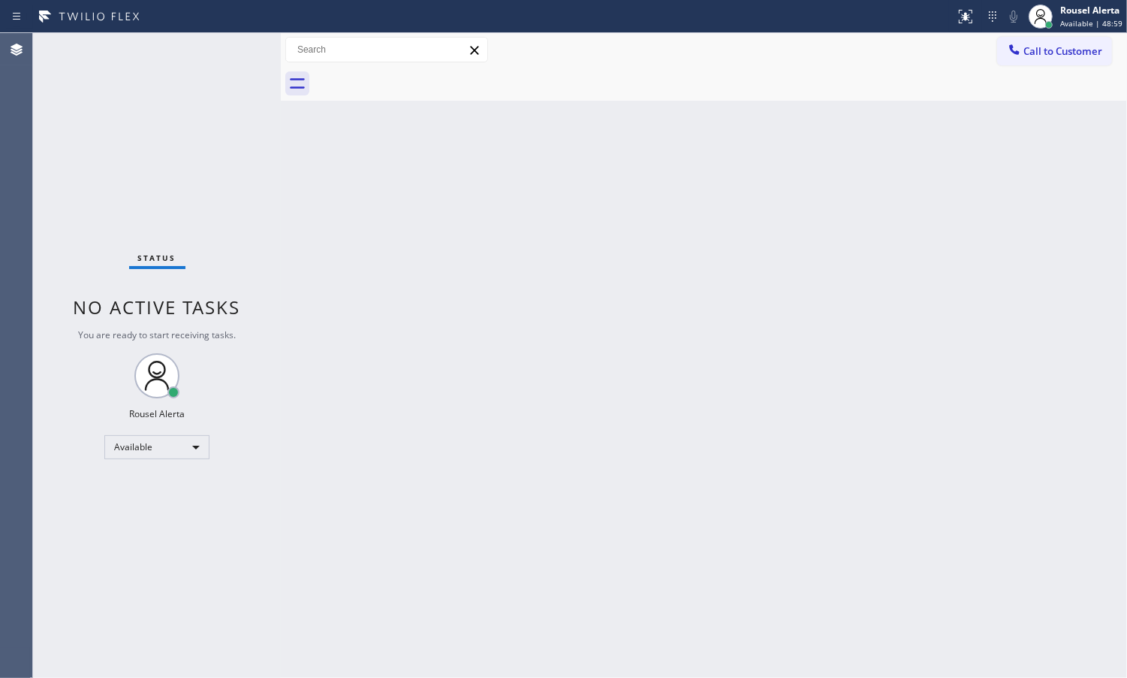
click at [178, 79] on div "Status No active tasks You are ready to start receiving tasks. Rousel Alerta Av…" at bounding box center [157, 355] width 248 height 644
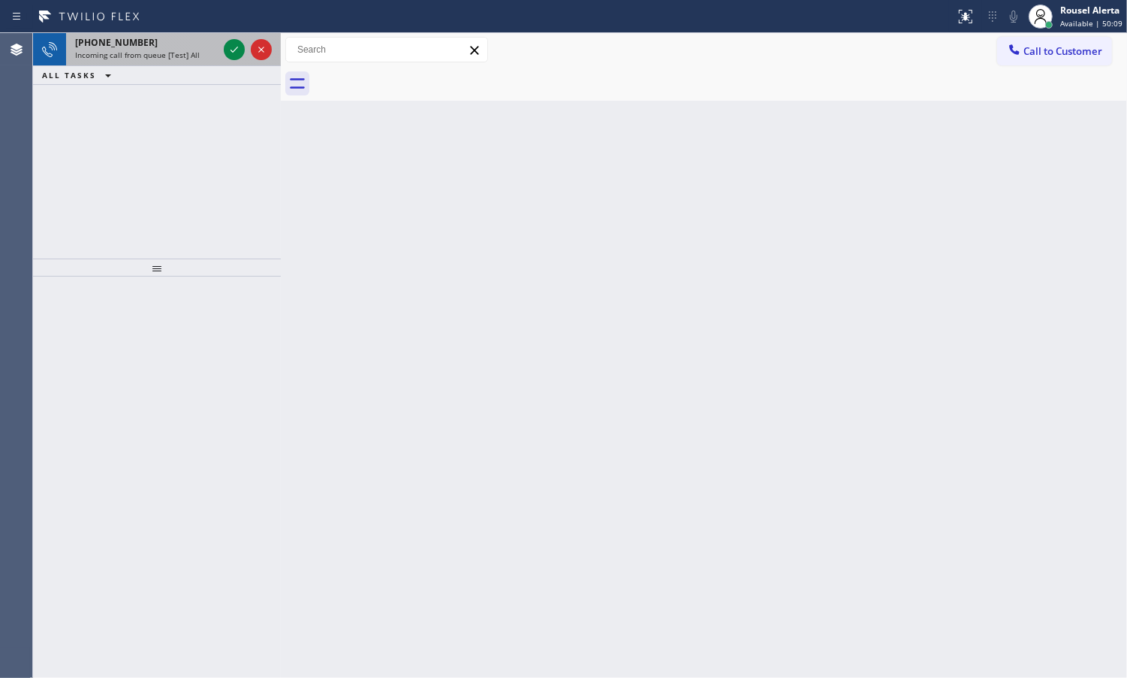
click at [171, 60] on div "[PHONE_NUMBER] Incoming call from queue [Test] All" at bounding box center [143, 49] width 155 height 33
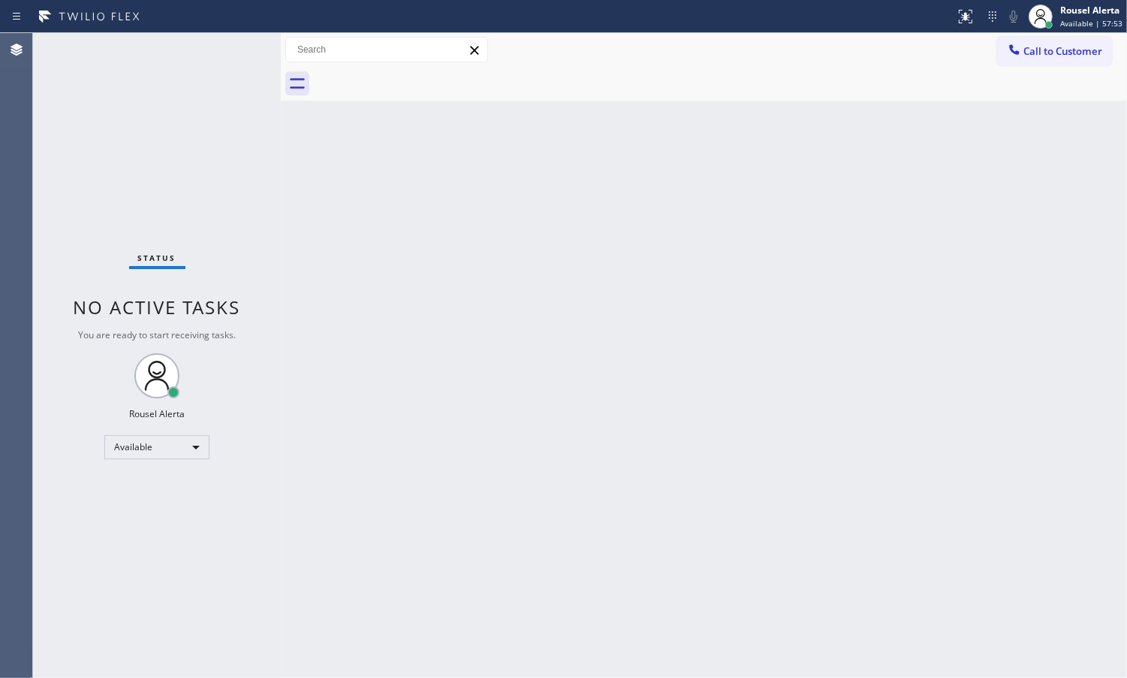
drag, startPoint x: 651, startPoint y: 481, endPoint x: 678, endPoint y: 434, distance: 53.5
click at [658, 469] on div "Back to Dashboard Change Sender ID Customers Technicians Select a contact Outbo…" at bounding box center [704, 355] width 847 height 644
click at [193, 47] on div "Status No active tasks You are ready to start receiving tasks. Rousel Alerta Av…" at bounding box center [157, 355] width 248 height 644
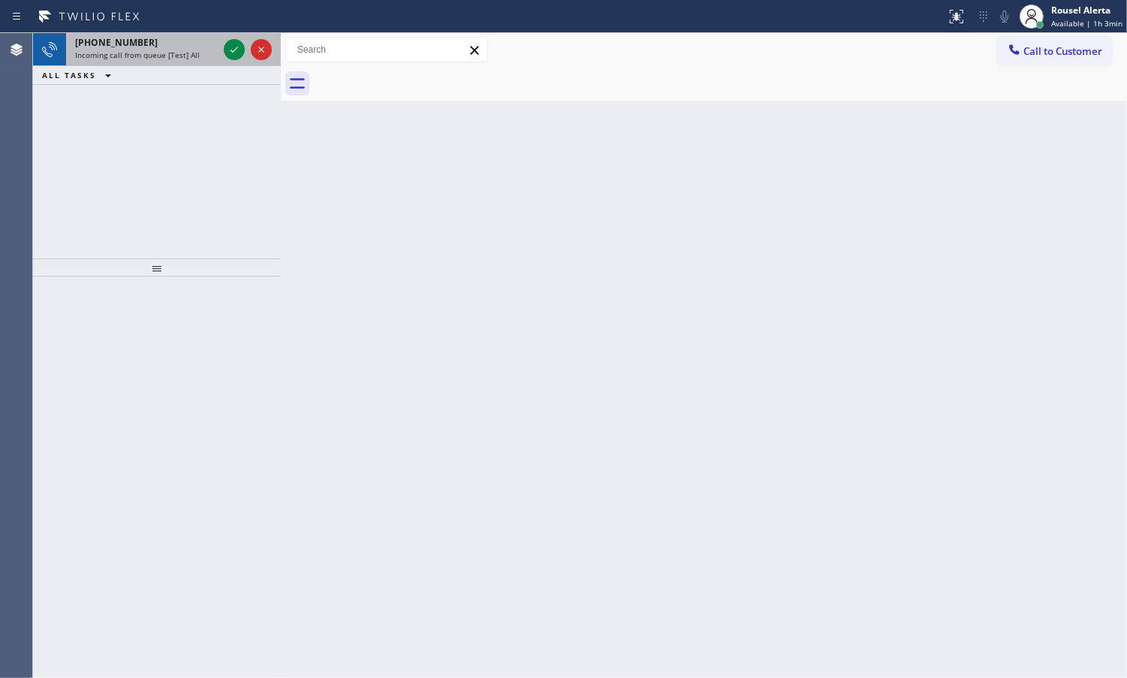
click at [192, 50] on span "Incoming call from queue [Test] All" at bounding box center [137, 55] width 125 height 11
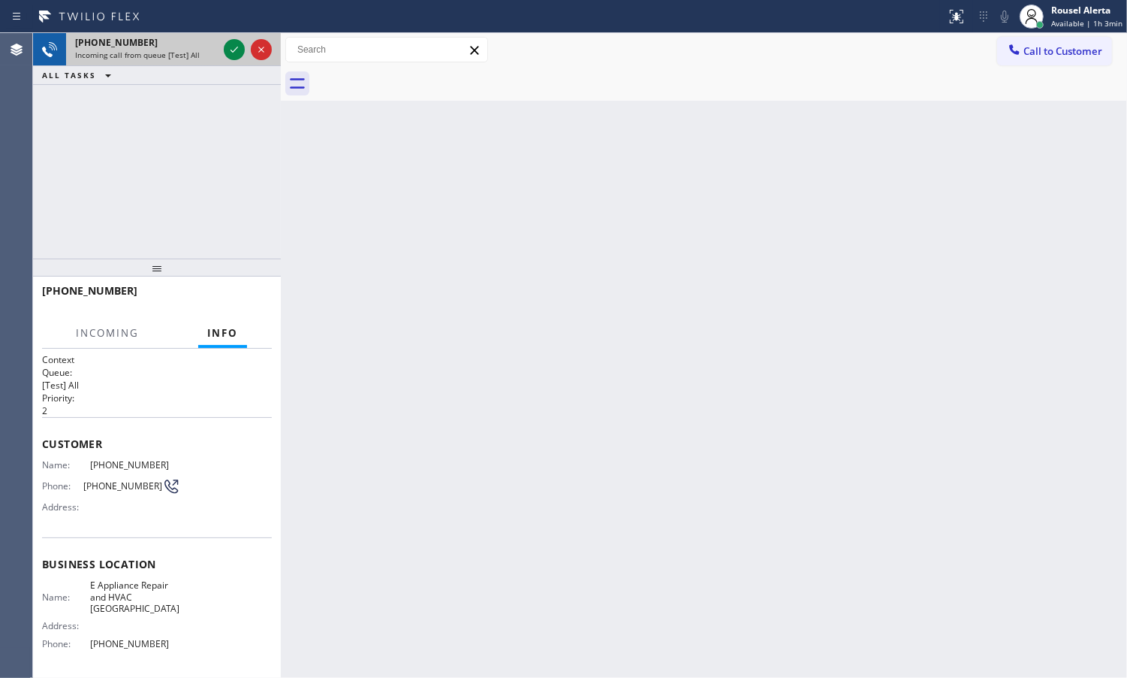
click at [231, 38] on div at bounding box center [248, 49] width 54 height 33
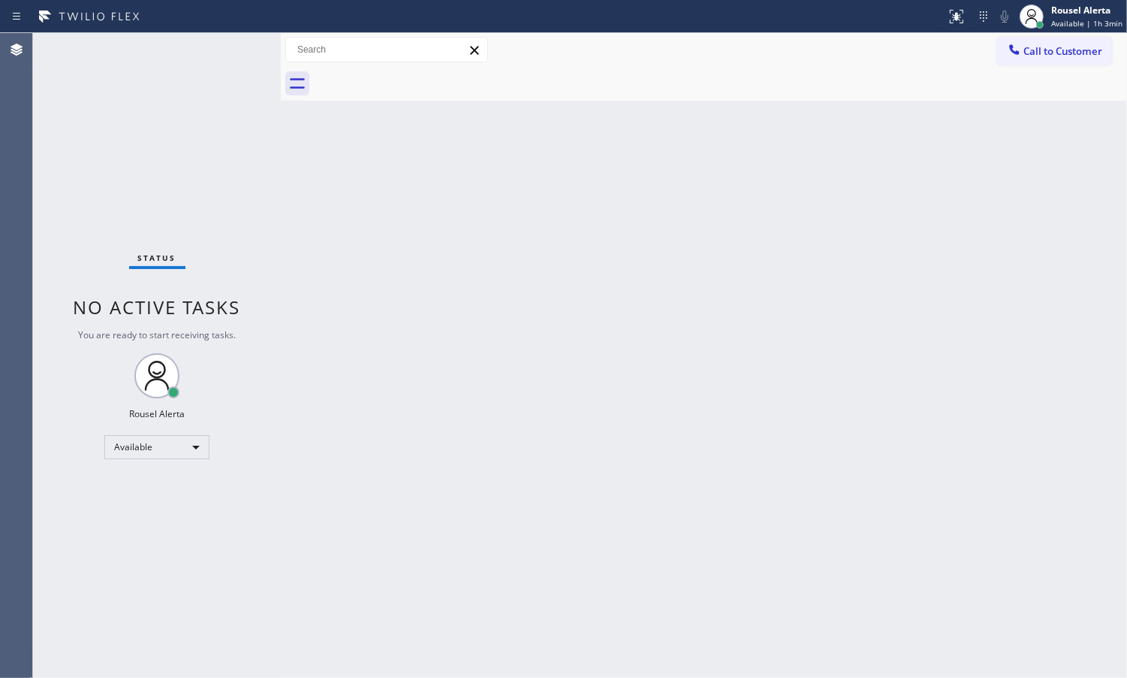
click at [231, 42] on div "Status No active tasks You are ready to start receiving tasks. Rousel Alerta Av…" at bounding box center [157, 355] width 248 height 644
drag, startPoint x: 222, startPoint y: 39, endPoint x: 226, endPoint y: 47, distance: 8.4
click at [226, 47] on div "Status No active tasks You are ready to start receiving tasks. Rousel Alerta Av…" at bounding box center [157, 355] width 248 height 644
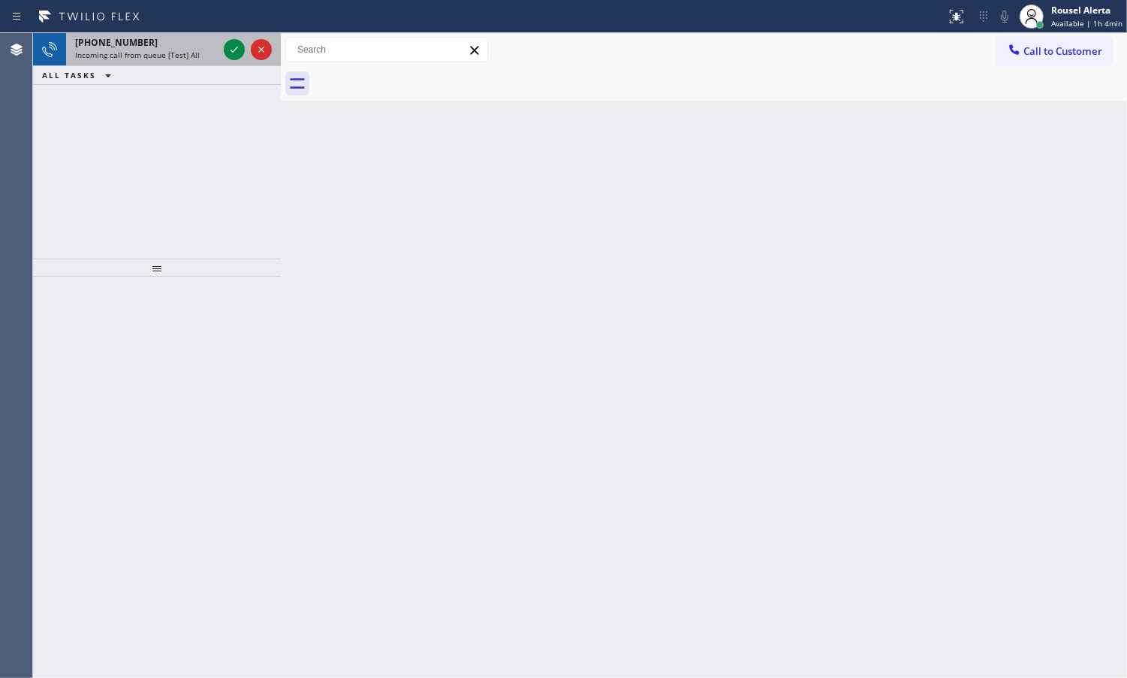
click at [170, 53] on span "Incoming call from queue [Test] All" at bounding box center [137, 55] width 125 height 11
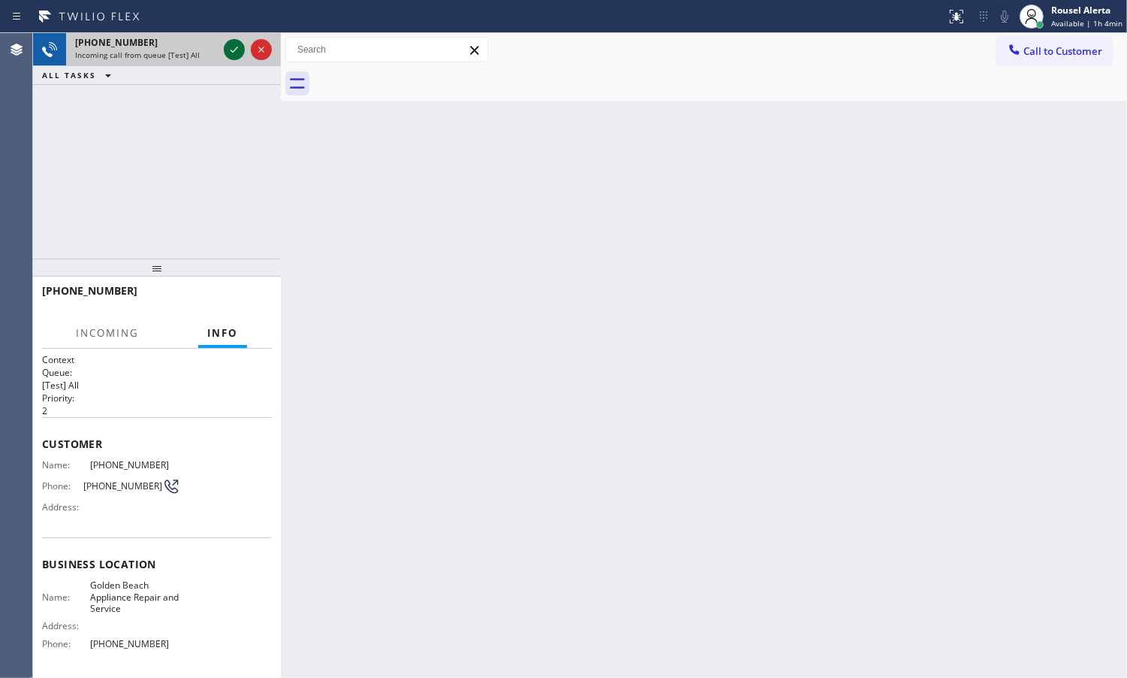
click at [227, 54] on icon at bounding box center [234, 50] width 18 height 18
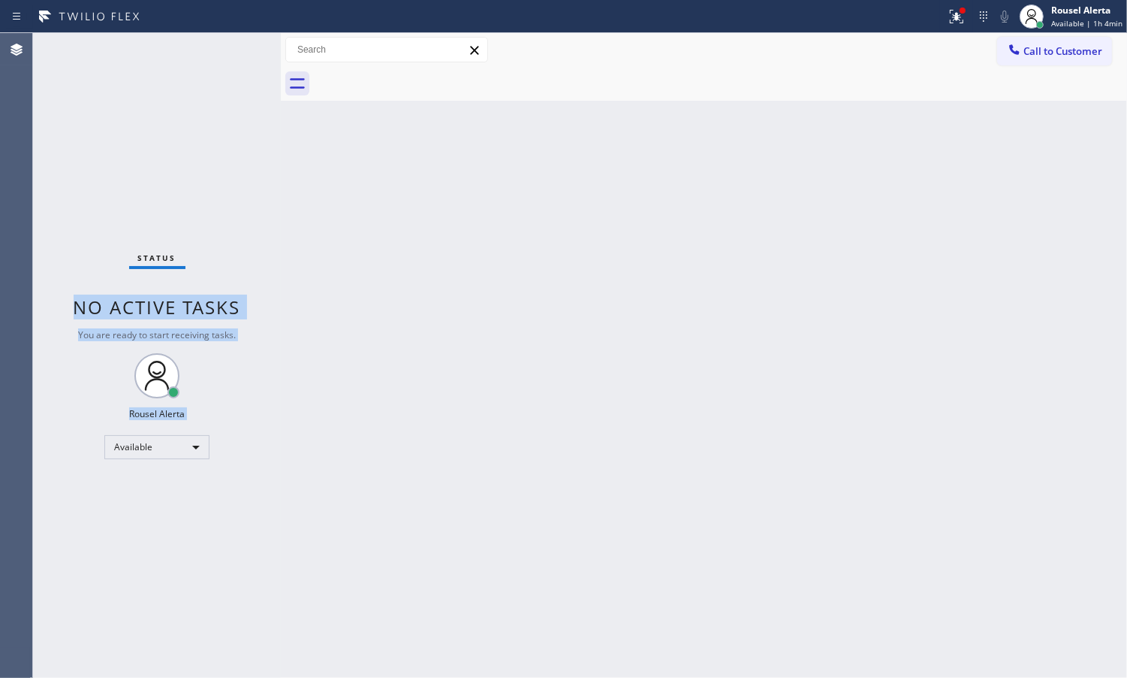
drag, startPoint x: 278, startPoint y: 64, endPoint x: 295, endPoint y: 61, distance: 17.5
click at [293, 62] on div "Status No active tasks You are ready to start receiving tasks. Rousel Alerta Av…" at bounding box center [580, 355] width 1094 height 644
click at [966, 14] on div at bounding box center [962, 10] width 9 height 9
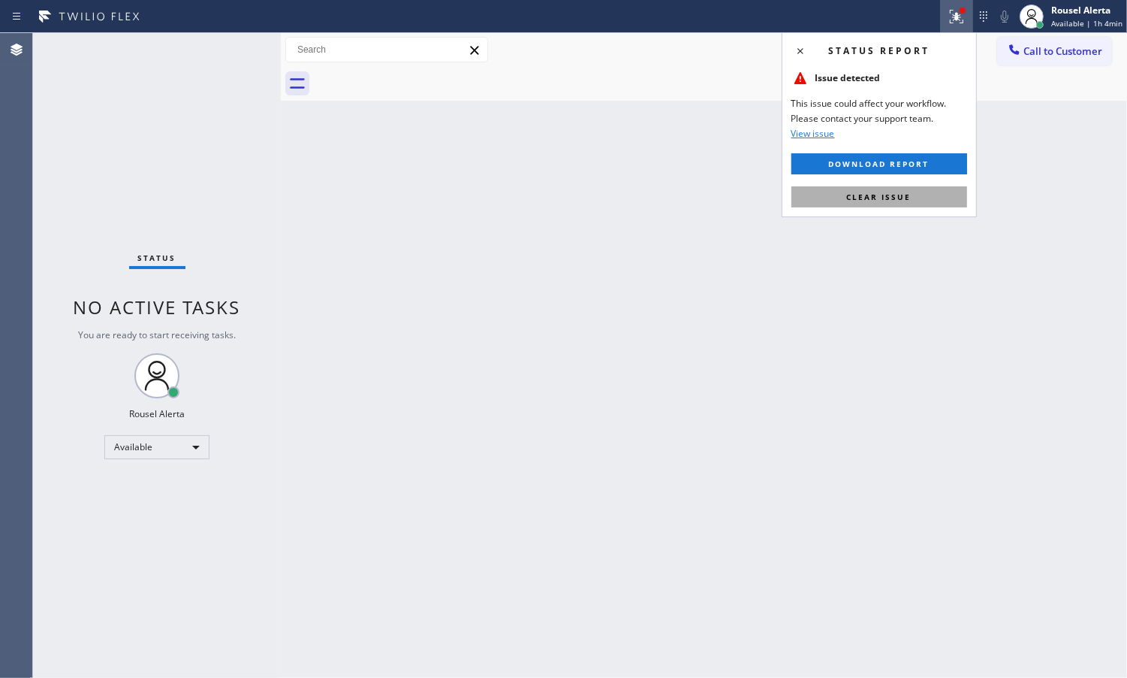
click at [951, 192] on button "Clear issue" at bounding box center [880, 196] width 176 height 21
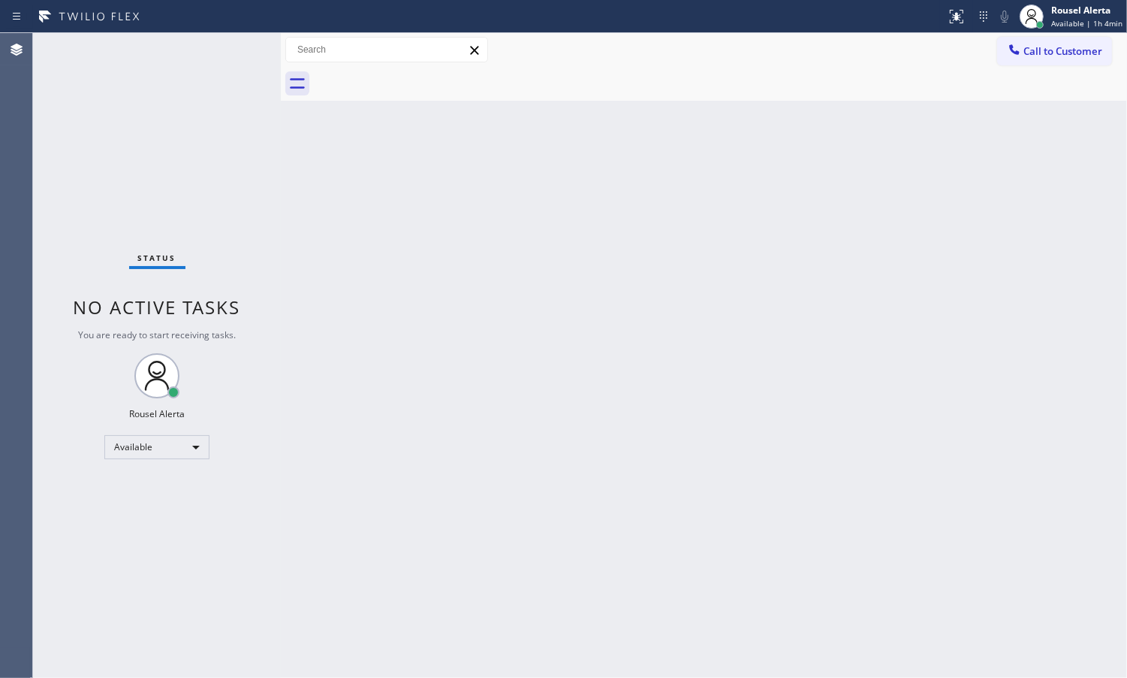
drag, startPoint x: 885, startPoint y: 264, endPoint x: 520, endPoint y: 220, distance: 367.6
click at [884, 264] on div "Back to Dashboard Change Sender ID Customers Technicians Select a contact Outbo…" at bounding box center [704, 355] width 847 height 644
click at [196, 50] on div "Status No active tasks You are ready to start receiving tasks. Rousel Alerta Av…" at bounding box center [157, 355] width 248 height 644
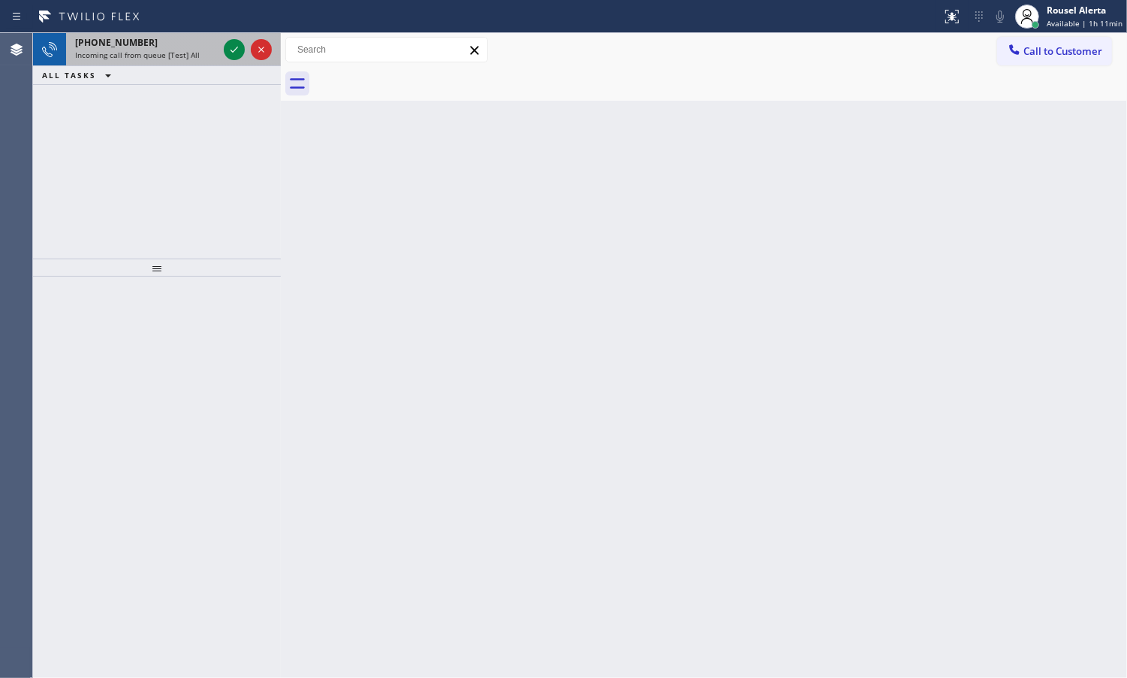
click at [171, 38] on div "[PHONE_NUMBER]" at bounding box center [146, 42] width 143 height 13
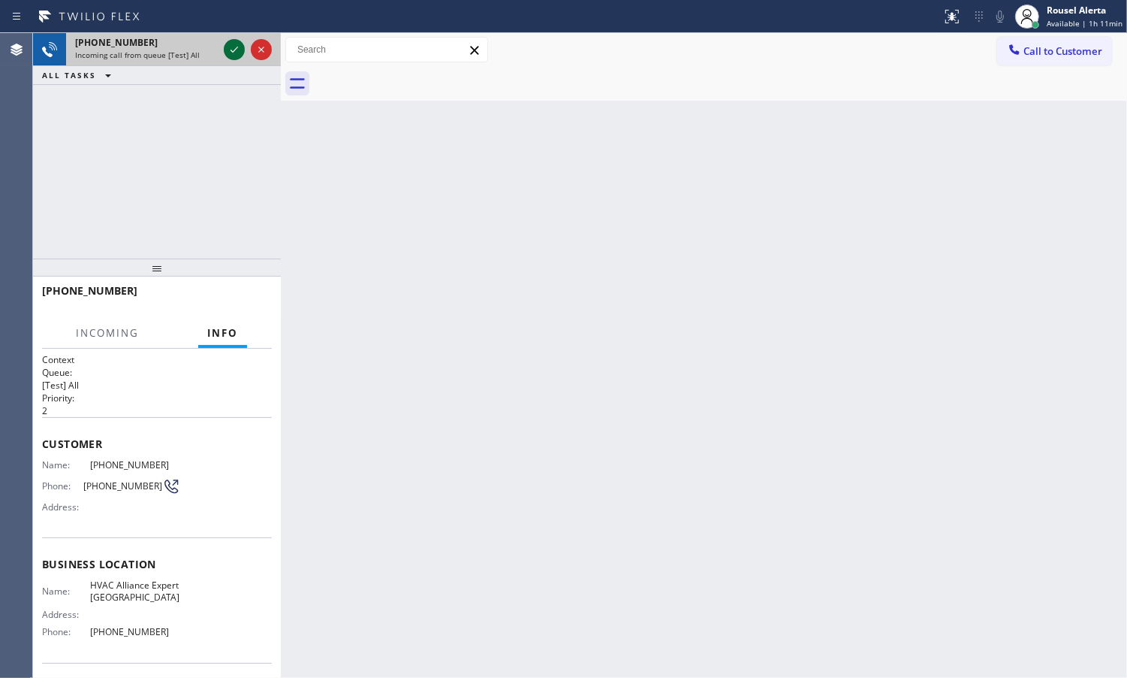
click at [231, 49] on icon at bounding box center [234, 50] width 18 height 18
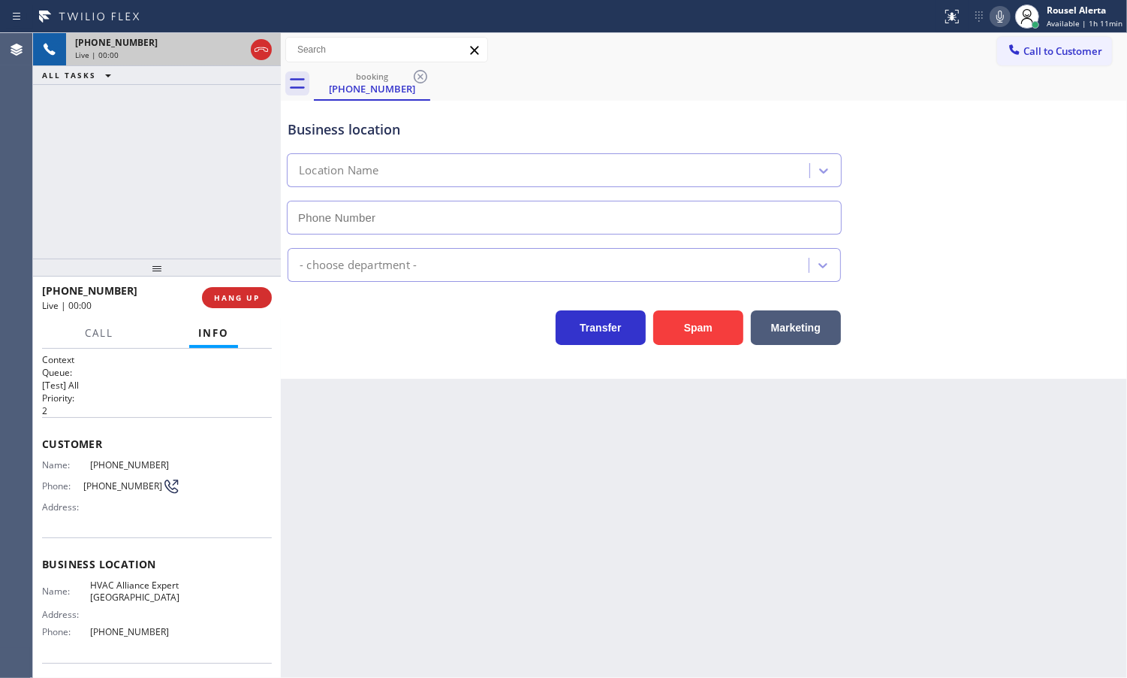
type input "[PHONE_NUMBER]"
click at [661, 325] on button "Spam" at bounding box center [698, 327] width 90 height 35
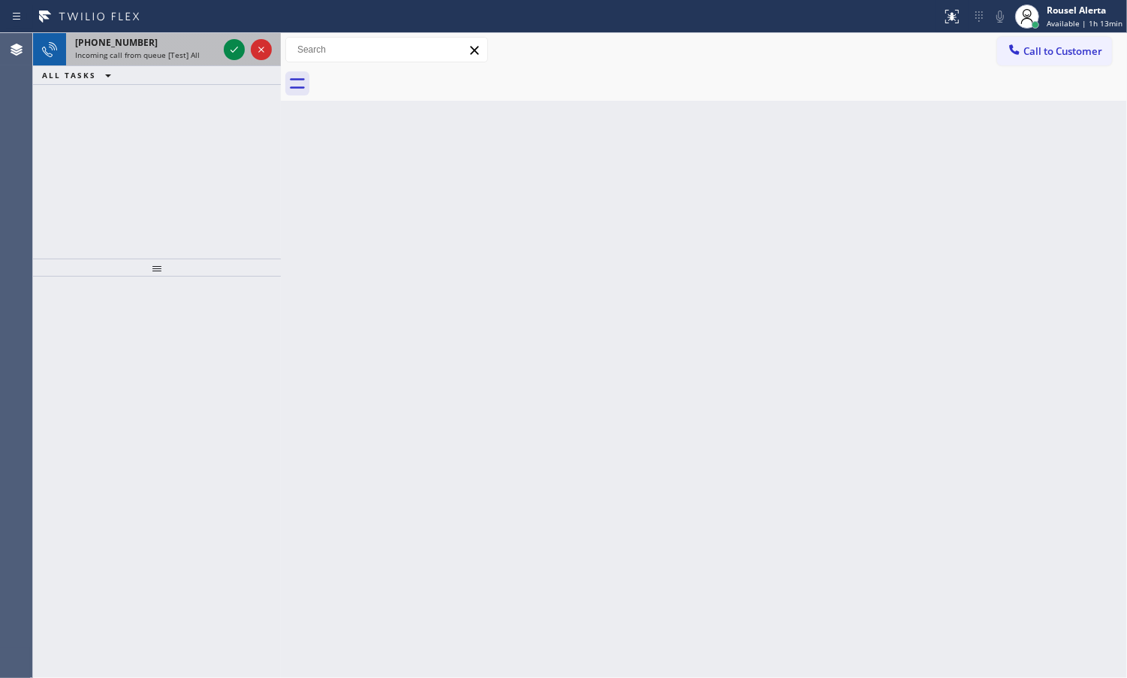
click at [149, 58] on span "Incoming call from queue [Test] All" at bounding box center [137, 55] width 125 height 11
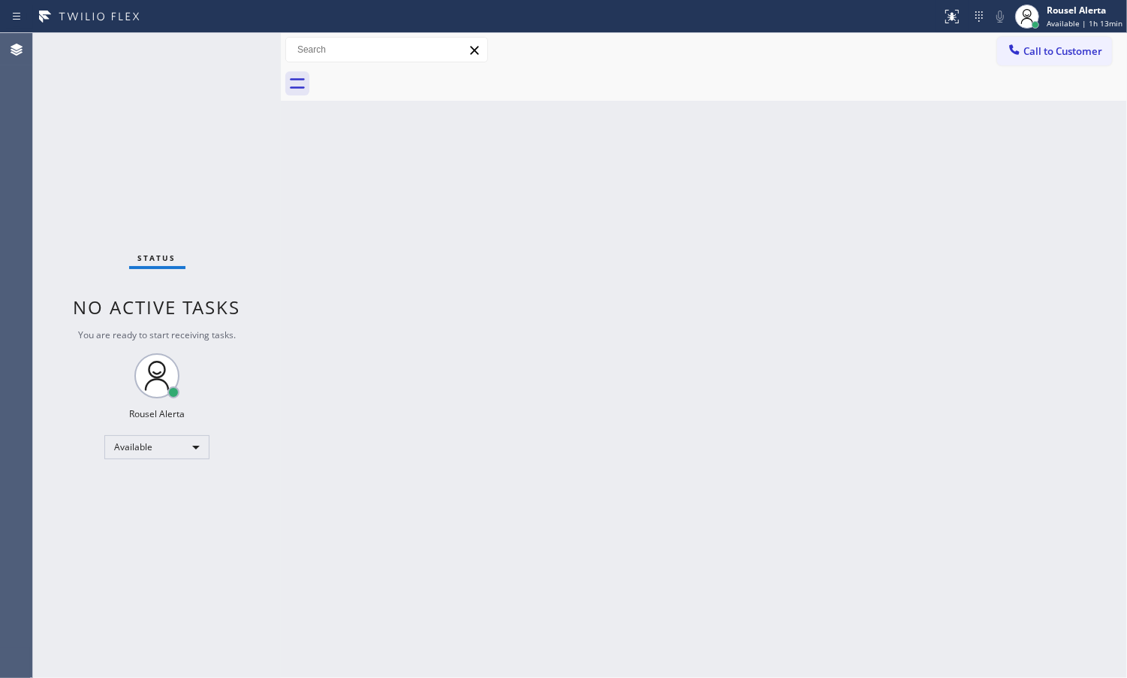
drag, startPoint x: 235, startPoint y: 59, endPoint x: 237, endPoint y: 68, distance: 10.0
click at [237, 68] on div "Status No active tasks You are ready to start receiving tasks. Rousel Alerta Av…" at bounding box center [157, 355] width 248 height 644
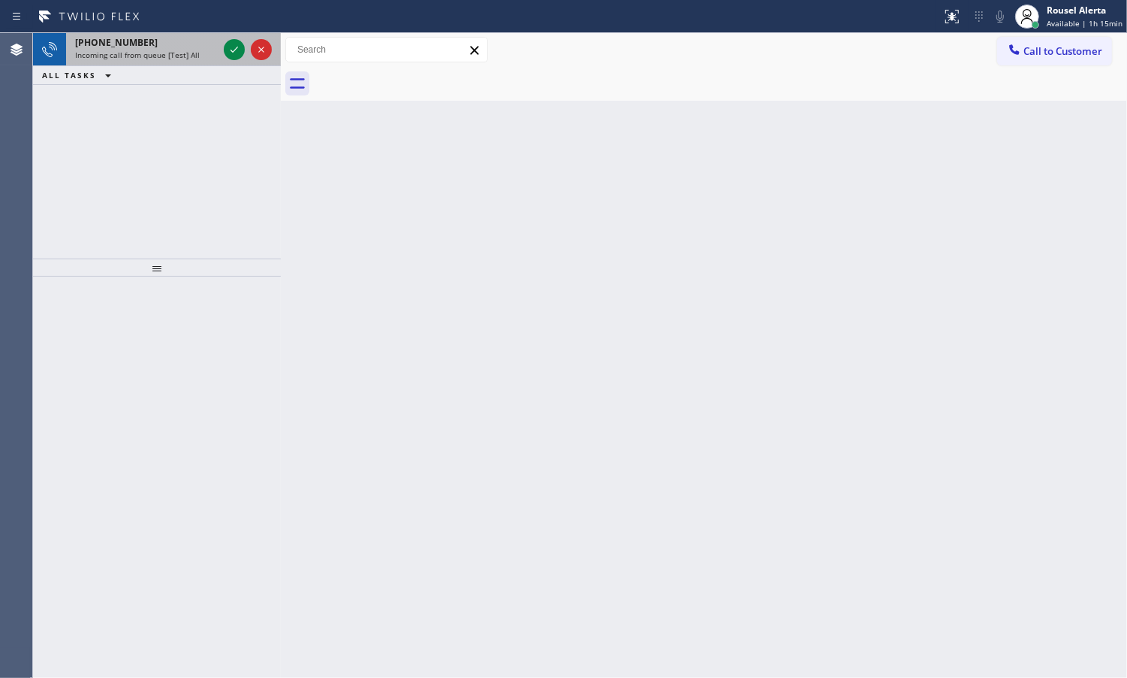
click at [186, 42] on div "[PHONE_NUMBER]" at bounding box center [146, 42] width 143 height 13
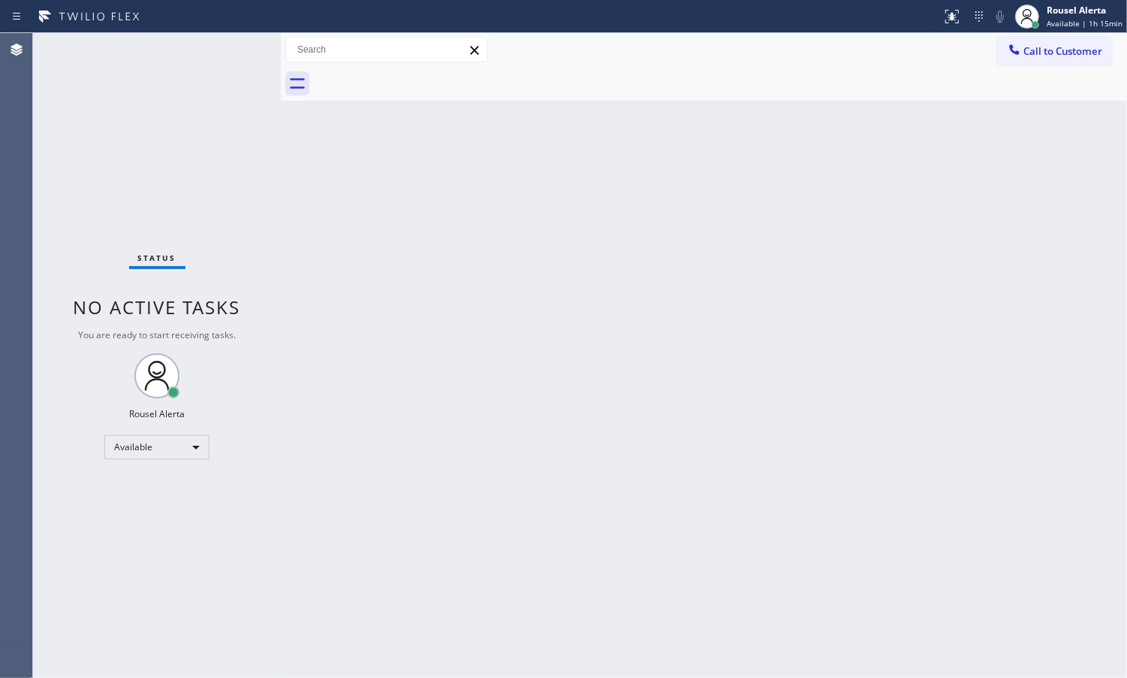
click at [235, 51] on div "Status No active tasks You are ready to start receiving tasks. Rousel Alerta Av…" at bounding box center [157, 355] width 248 height 644
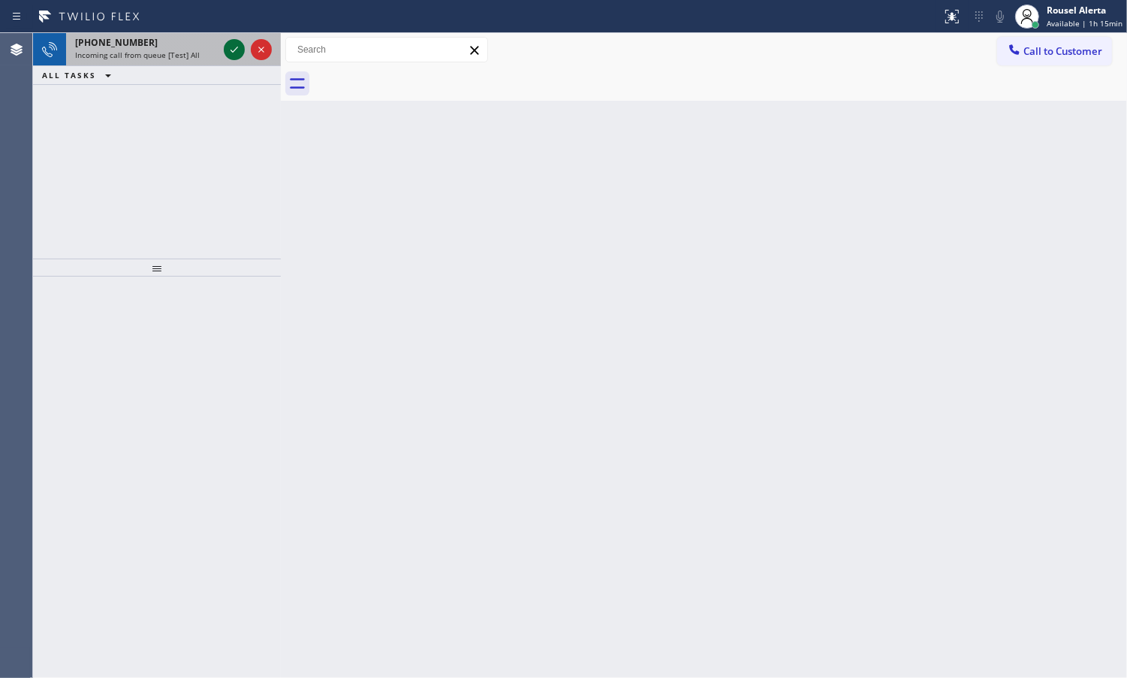
click at [229, 59] on button at bounding box center [234, 49] width 21 height 21
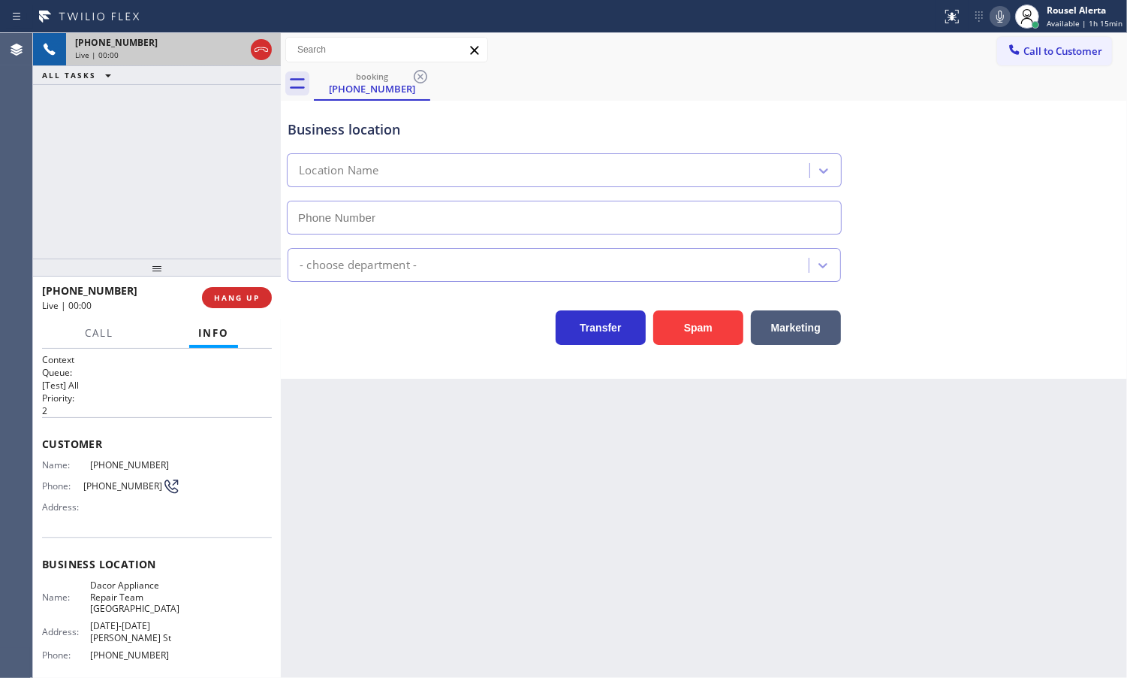
type input "[PHONE_NUMBER]"
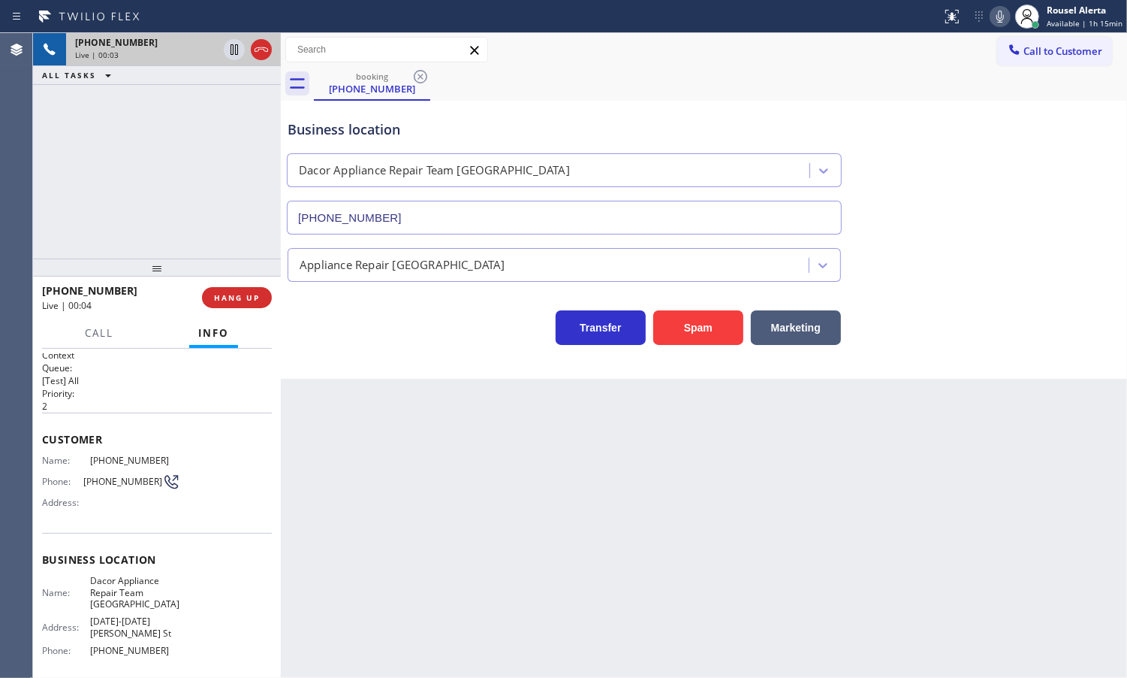
scroll to position [2, 0]
click at [452, 482] on div "Back to Dashboard Change Sender ID Customers Technicians Select a contact Outbo…" at bounding box center [704, 355] width 847 height 644
click at [599, 572] on div "Back to Dashboard Change Sender ID Customers Technicians Select a contact Outbo…" at bounding box center [704, 355] width 847 height 644
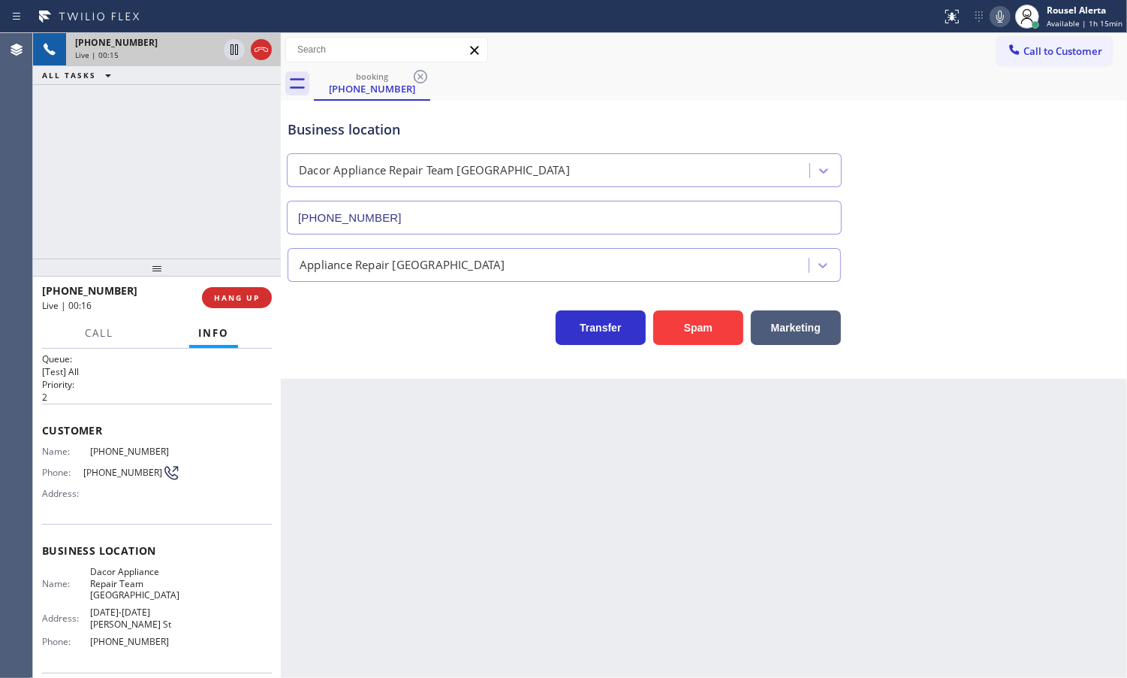
scroll to position [0, 0]
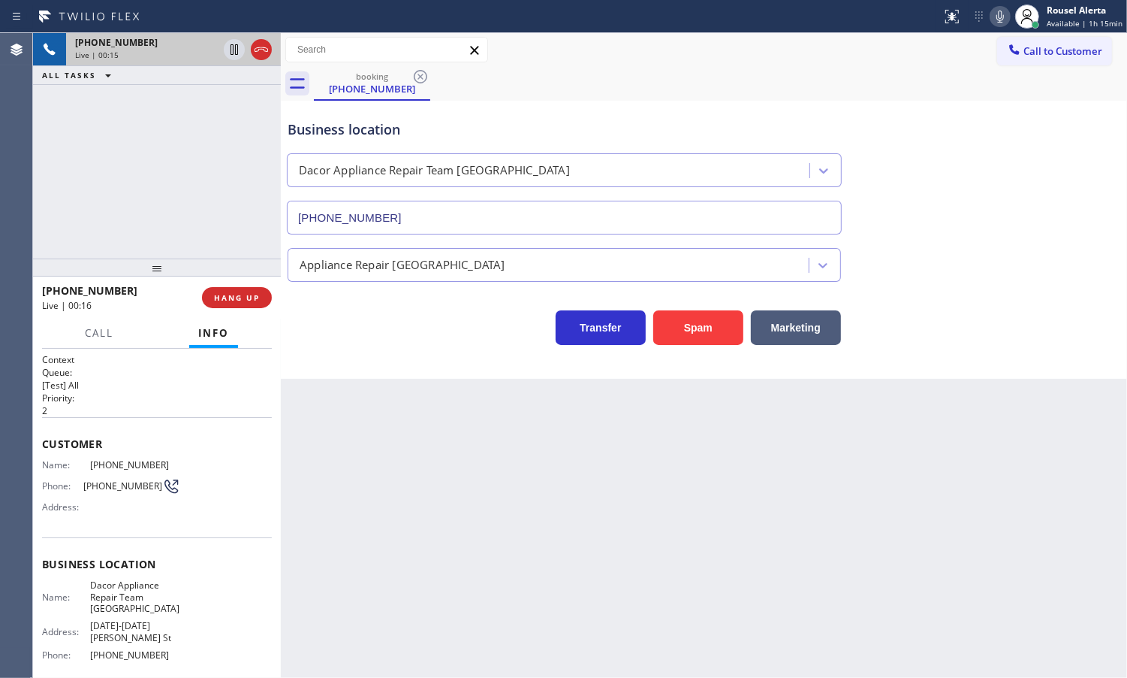
click at [347, 490] on div "Back to Dashboard Change Sender ID Customers Technicians Select a contact Outbo…" at bounding box center [704, 355] width 847 height 644
click at [238, 303] on button "HANG UP" at bounding box center [237, 297] width 70 height 21
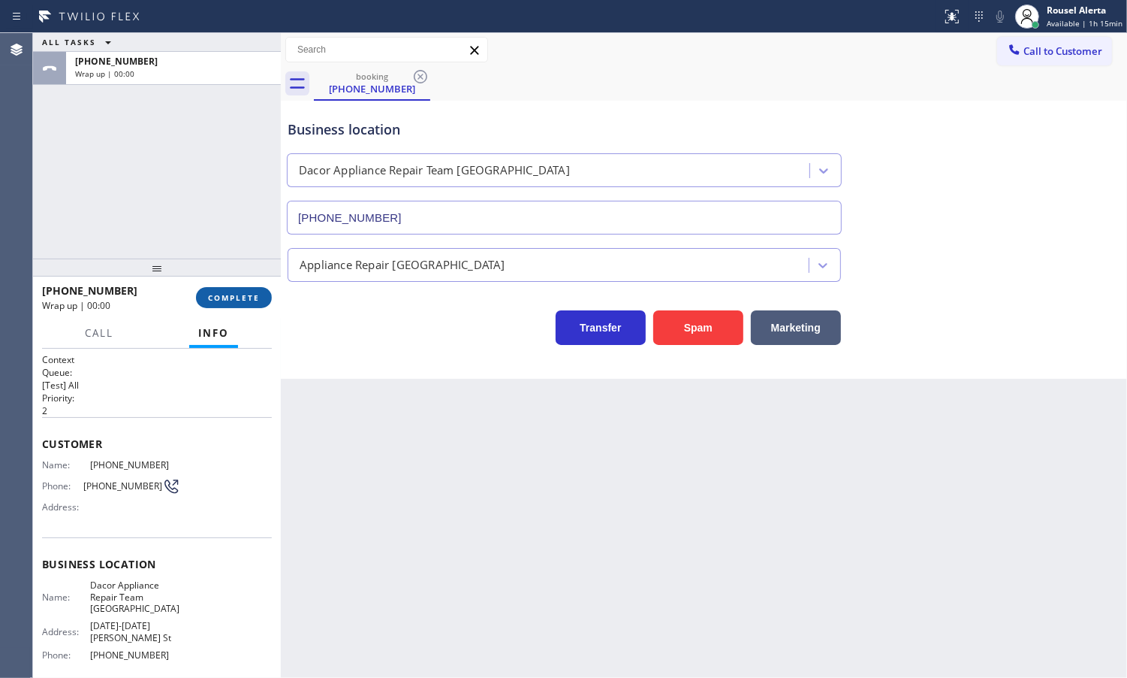
click at [238, 303] on button "COMPLETE" at bounding box center [234, 297] width 76 height 21
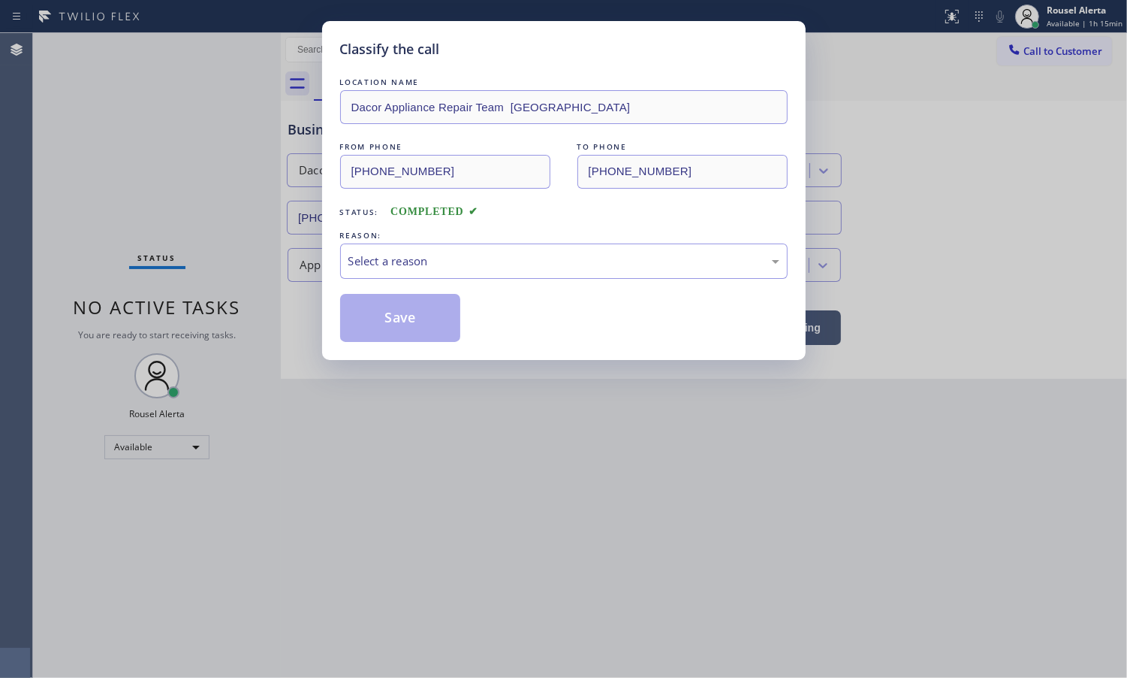
click at [419, 259] on div "Select a reason" at bounding box center [564, 260] width 431 height 17
click at [432, 315] on button "Save" at bounding box center [400, 318] width 121 height 48
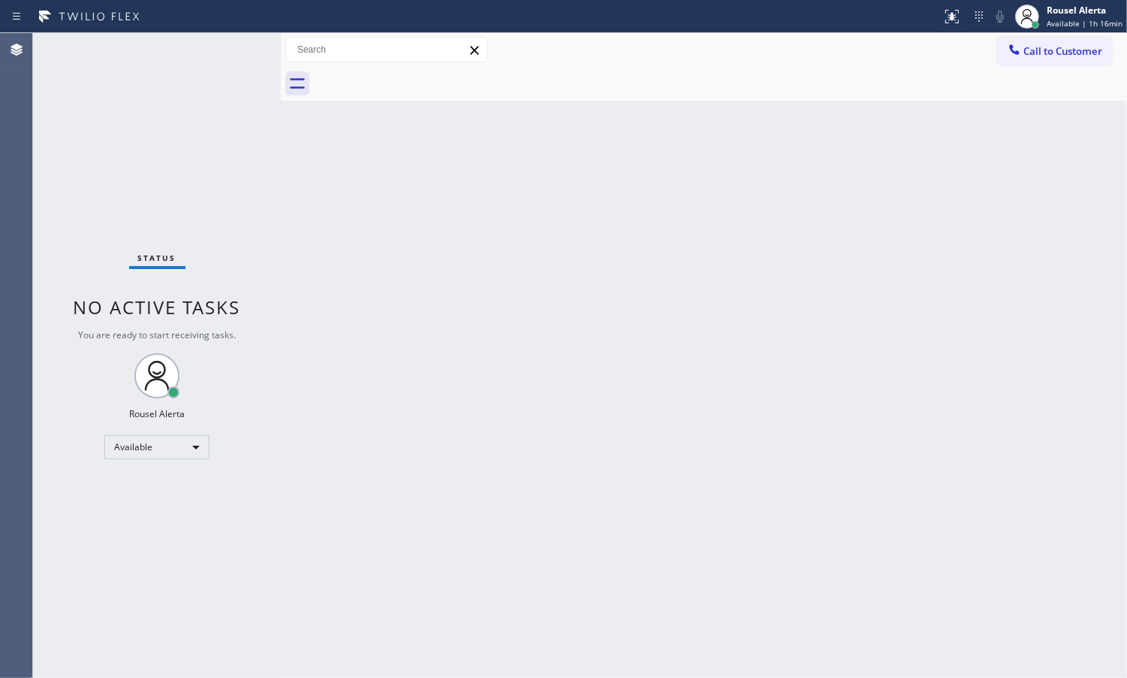
click at [229, 171] on div "Status No active tasks You are ready to start receiving tasks. Rousel Alerta Av…" at bounding box center [157, 355] width 248 height 644
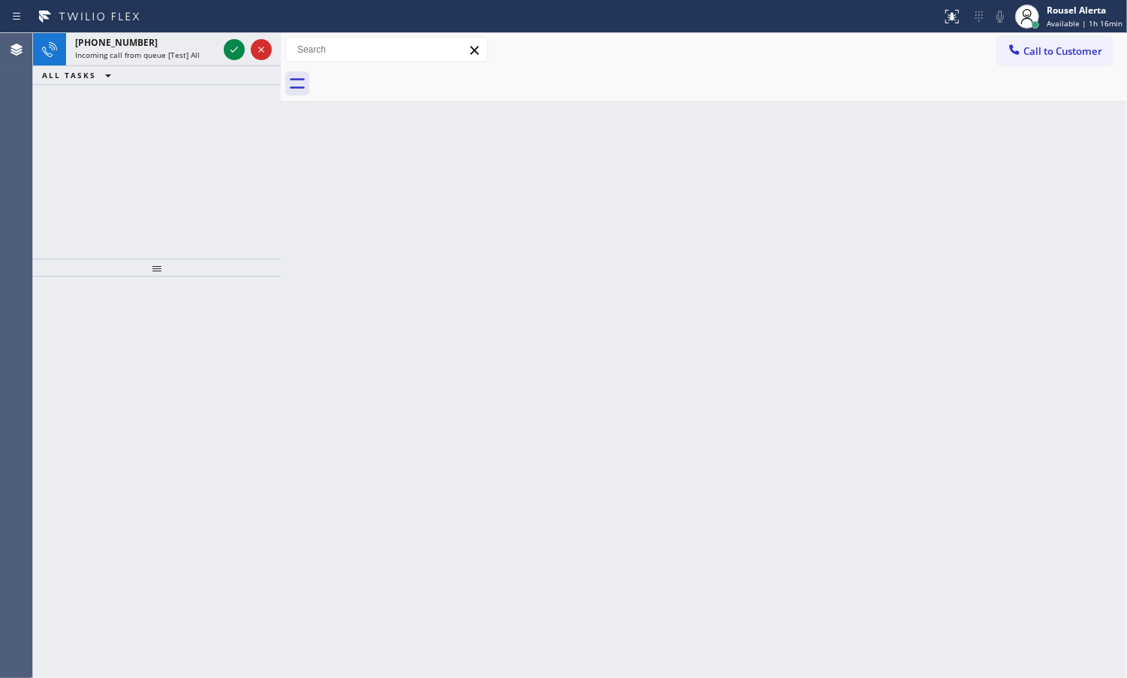
click at [173, 92] on div "[PHONE_NUMBER] Incoming call from queue [Test] All ALL TASKS ALL TASKS ACTIVE T…" at bounding box center [157, 145] width 248 height 225
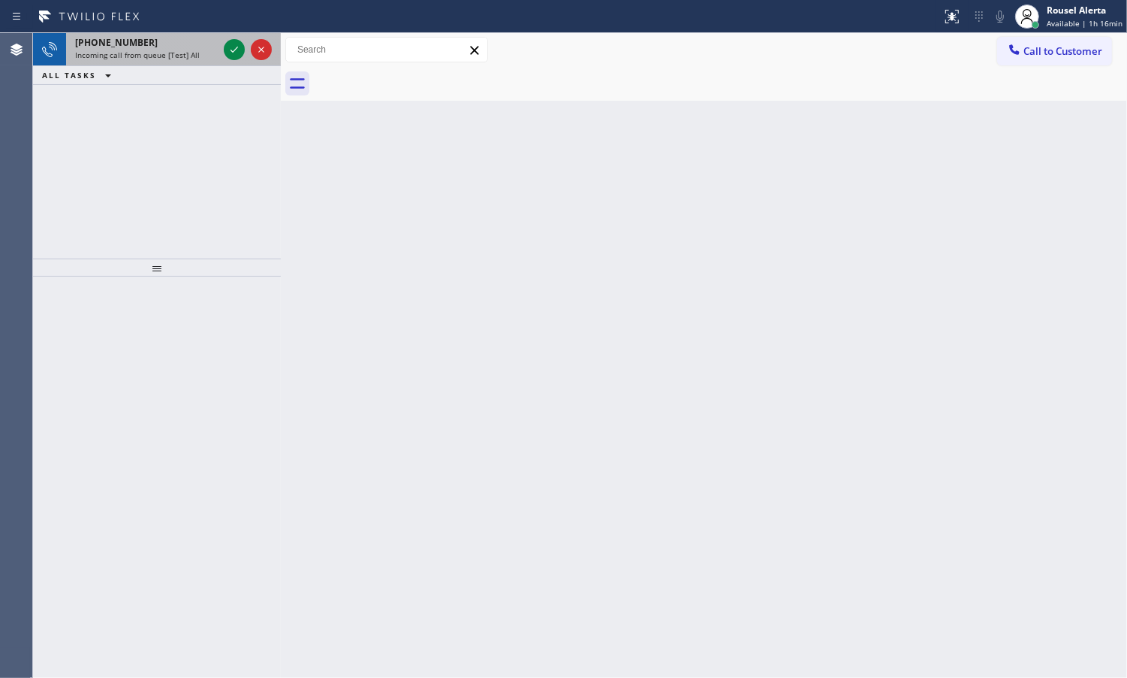
click at [171, 50] on span "Incoming call from queue [Test] All" at bounding box center [137, 55] width 125 height 11
click at [132, 53] on span "Incoming call from queue [Test] All" at bounding box center [137, 55] width 125 height 11
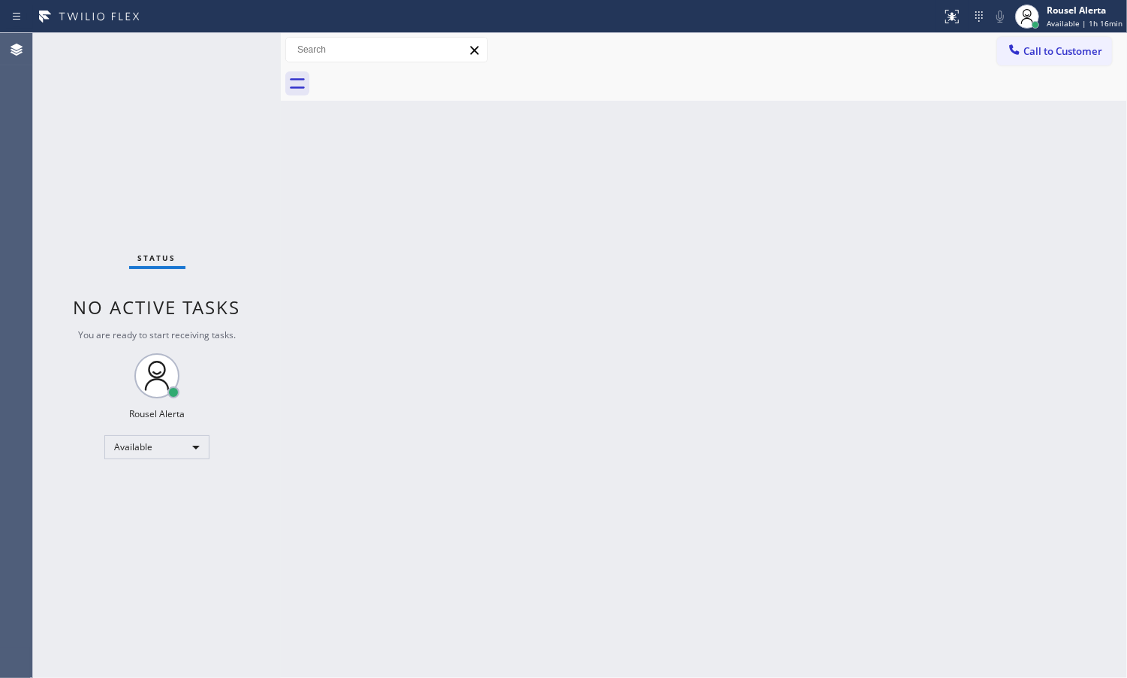
click at [228, 47] on div "Status No active tasks You are ready to start receiving tasks. Rousel Alerta Av…" at bounding box center [157, 355] width 248 height 644
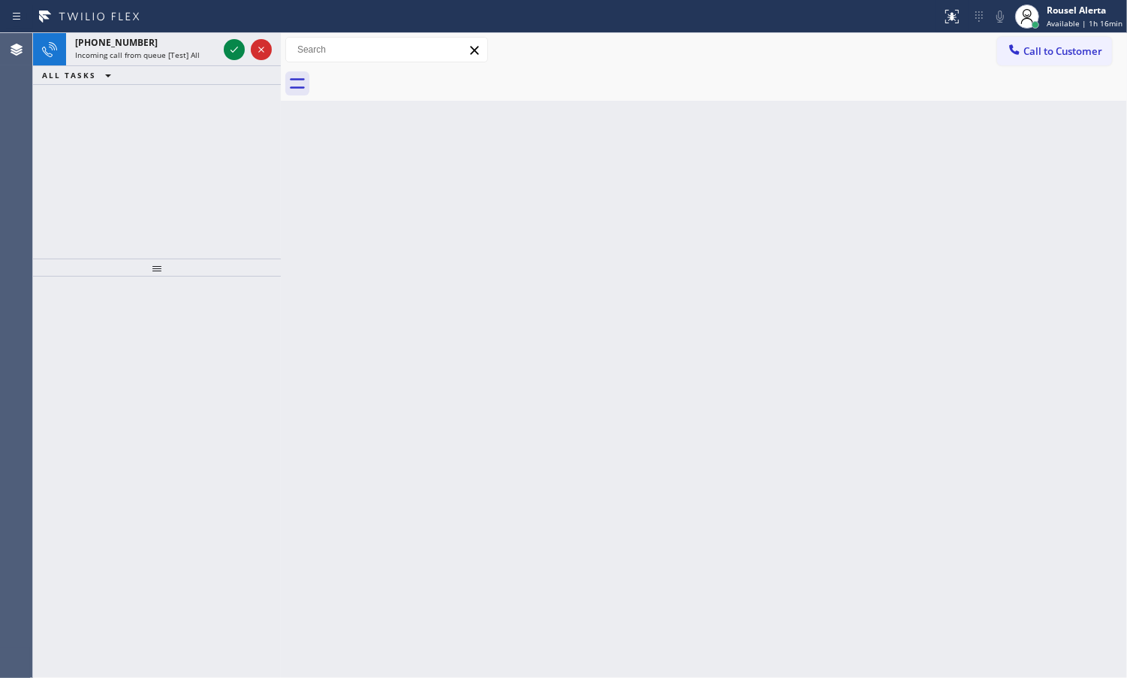
click at [229, 30] on div "Status report No issues detected If you experience an issue, please download th…" at bounding box center [563, 16] width 1127 height 33
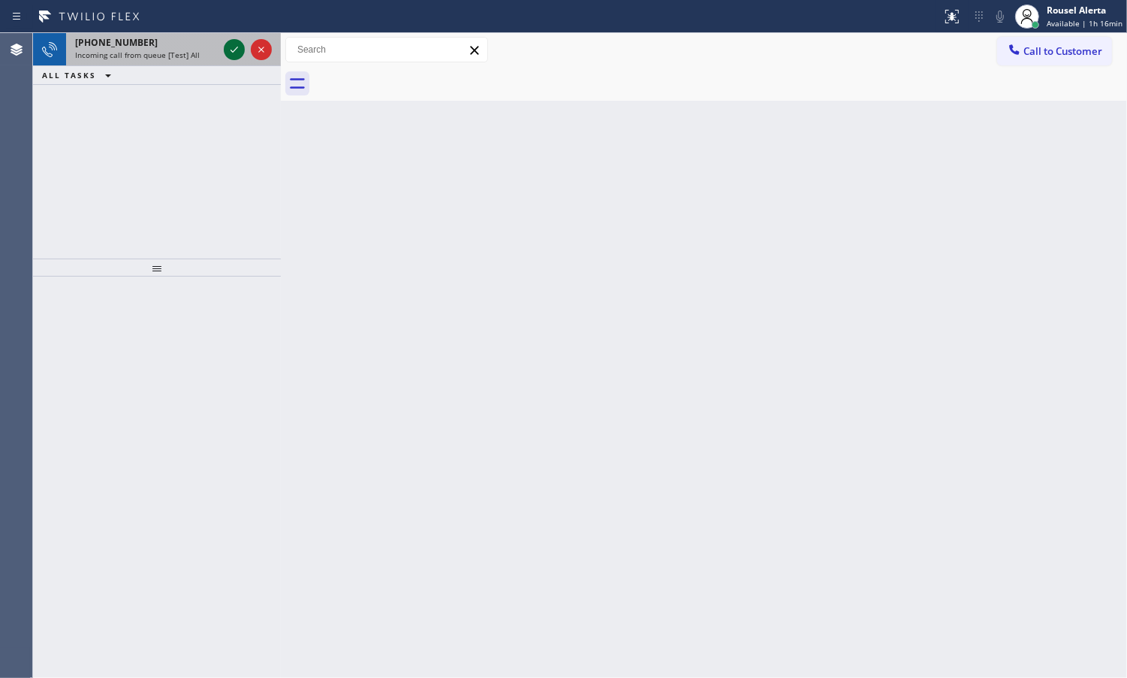
click at [228, 50] on icon at bounding box center [234, 50] width 18 height 18
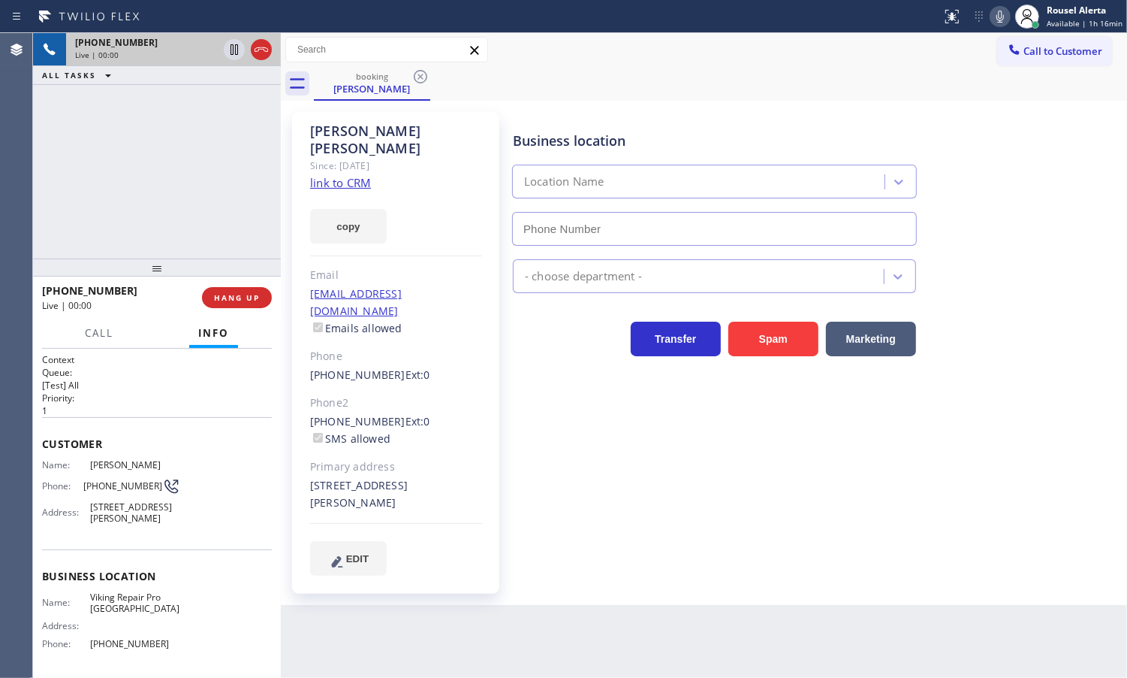
type input "[PHONE_NUMBER]"
click at [340, 175] on link "link to CRM" at bounding box center [340, 182] width 61 height 15
click at [230, 50] on icon at bounding box center [234, 50] width 18 height 18
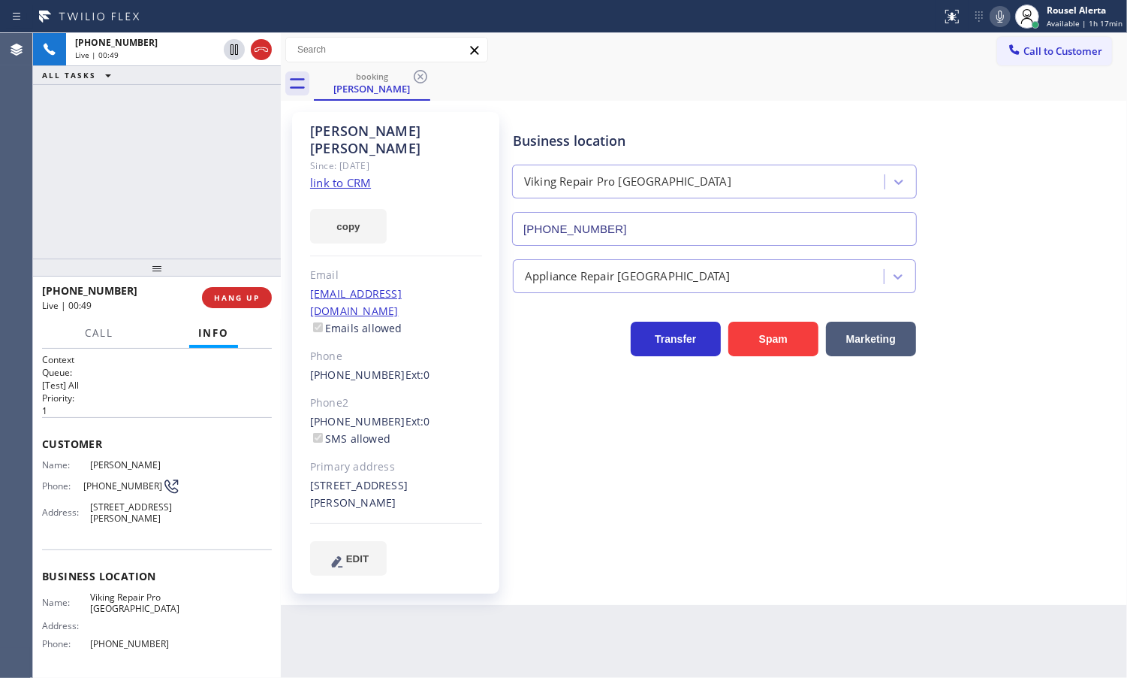
click at [1001, 21] on icon at bounding box center [1001, 17] width 8 height 12
click at [229, 120] on div "[PHONE_NUMBER] Live | 03:02 ALL TASKS ALL TASKS ACTIVE TASKS TASKS IN WRAP UP" at bounding box center [157, 145] width 248 height 225
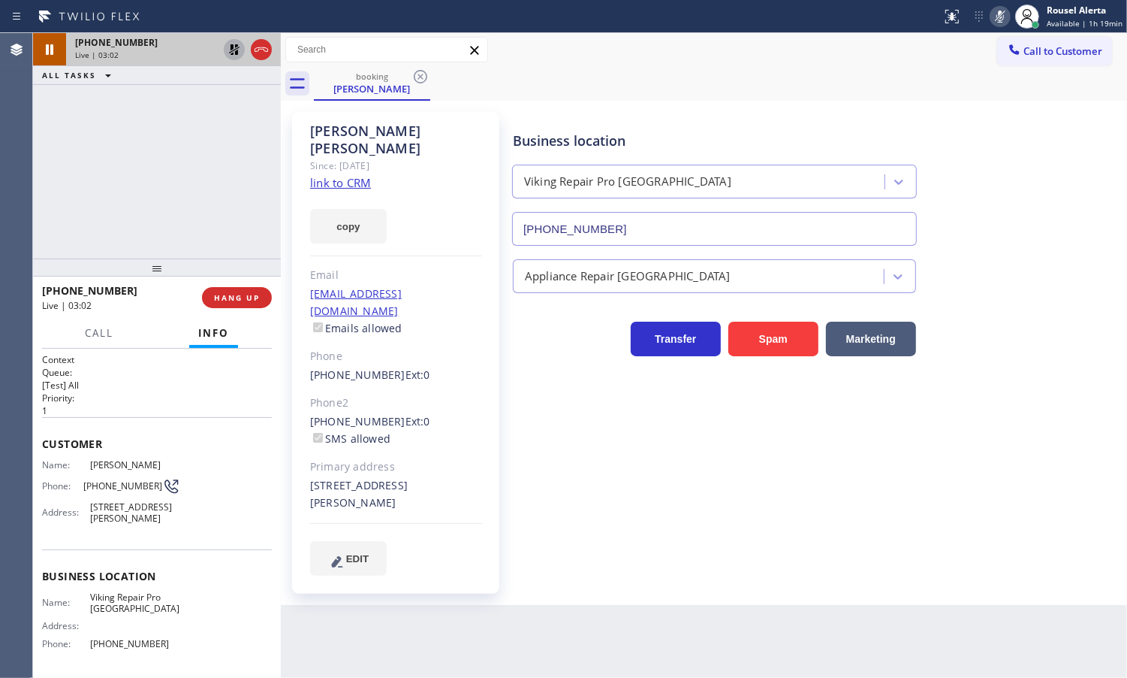
click at [228, 53] on icon at bounding box center [234, 50] width 18 height 18
click at [997, 17] on icon at bounding box center [1001, 17] width 18 height 18
drag, startPoint x: 237, startPoint y: 133, endPoint x: 271, endPoint y: 219, distance: 92.3
click at [235, 133] on div "[PHONE_NUMBER] Live | 03:28 ALL TASKS ALL TASKS ACTIVE TASKS TASKS IN WRAP UP" at bounding box center [157, 145] width 248 height 225
click at [481, 620] on div "Back to Dashboard Change Sender ID Customers Technicians Select a contact Outbo…" at bounding box center [704, 355] width 847 height 644
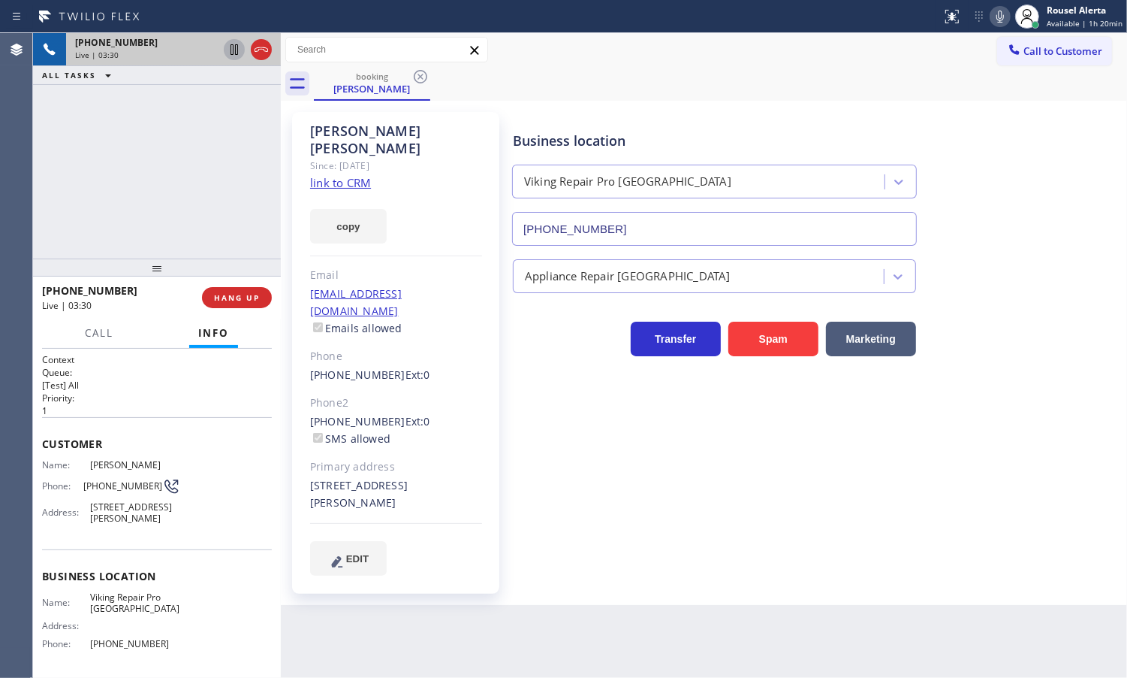
click at [211, 177] on div "[PHONE_NUMBER] Live | 03:30 ALL TASKS ALL TASKS ACTIVE TASKS TASKS IN WRAP UP" at bounding box center [157, 145] width 248 height 225
click at [391, 627] on div "Back to Dashboard Change Sender ID Customers Technicians Select a contact Outbo…" at bounding box center [704, 355] width 847 height 644
click at [228, 306] on button "HANG UP" at bounding box center [237, 297] width 70 height 21
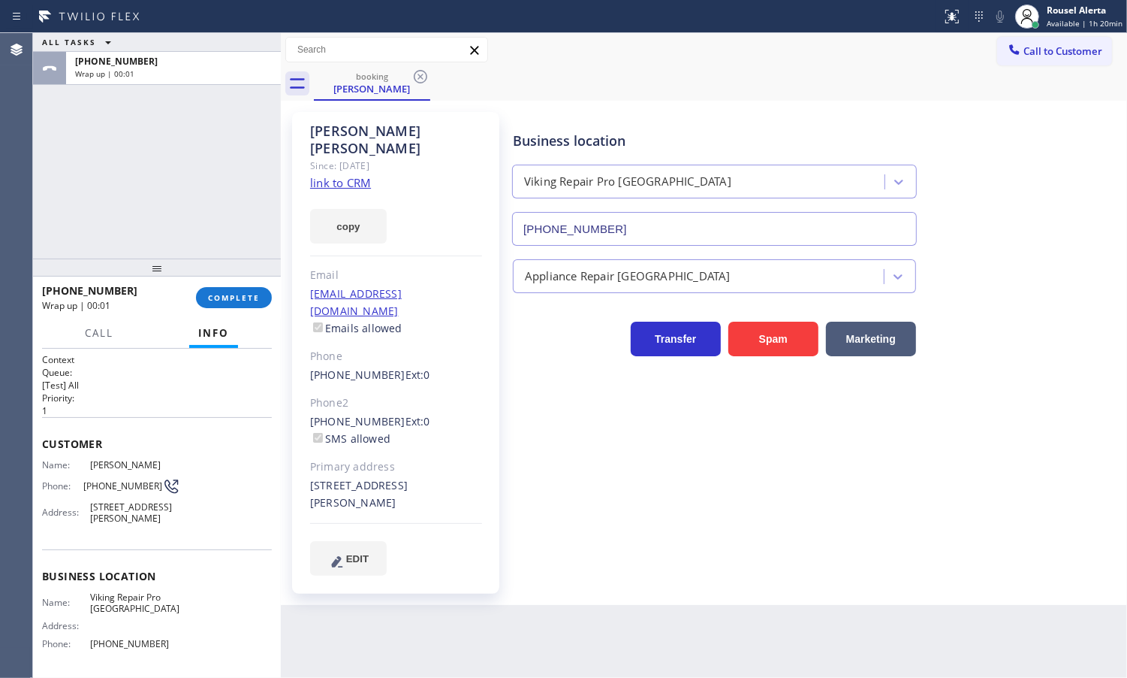
click at [201, 145] on div "ALL TASKS ALL TASKS ACTIVE TASKS TASKS IN WRAP UP [PHONE_NUMBER] Wrap up | 00:01" at bounding box center [157, 145] width 248 height 225
click at [214, 305] on button "COMPLETE" at bounding box center [234, 297] width 76 height 21
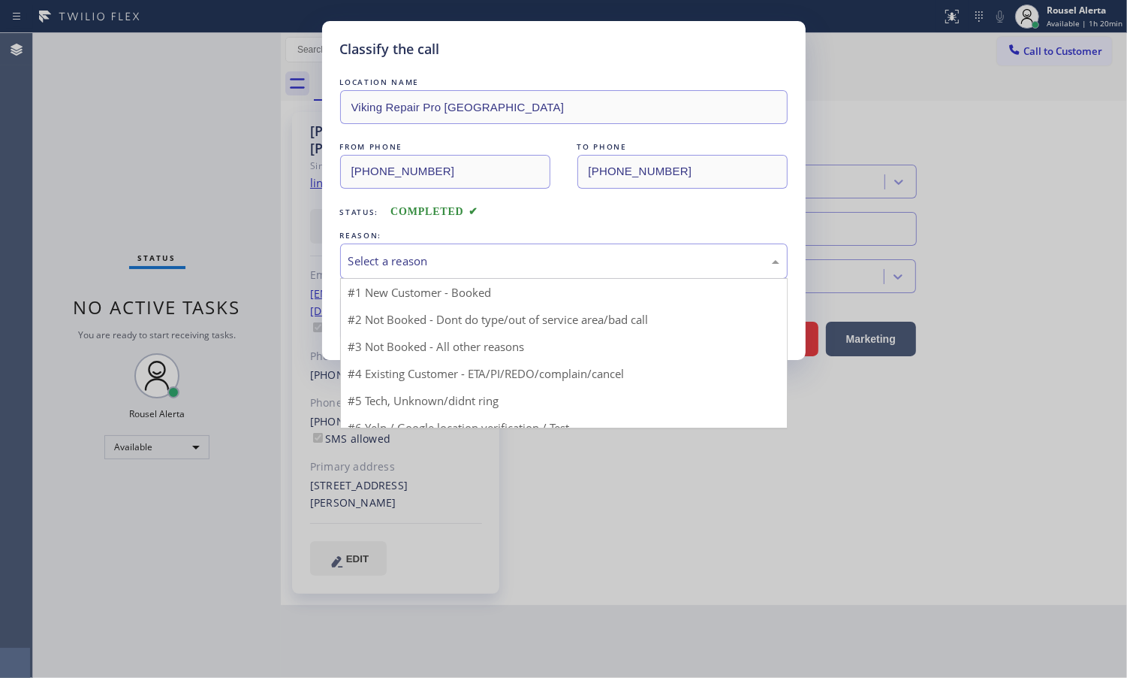
click at [463, 252] on div "Select a reason" at bounding box center [564, 260] width 431 height 17
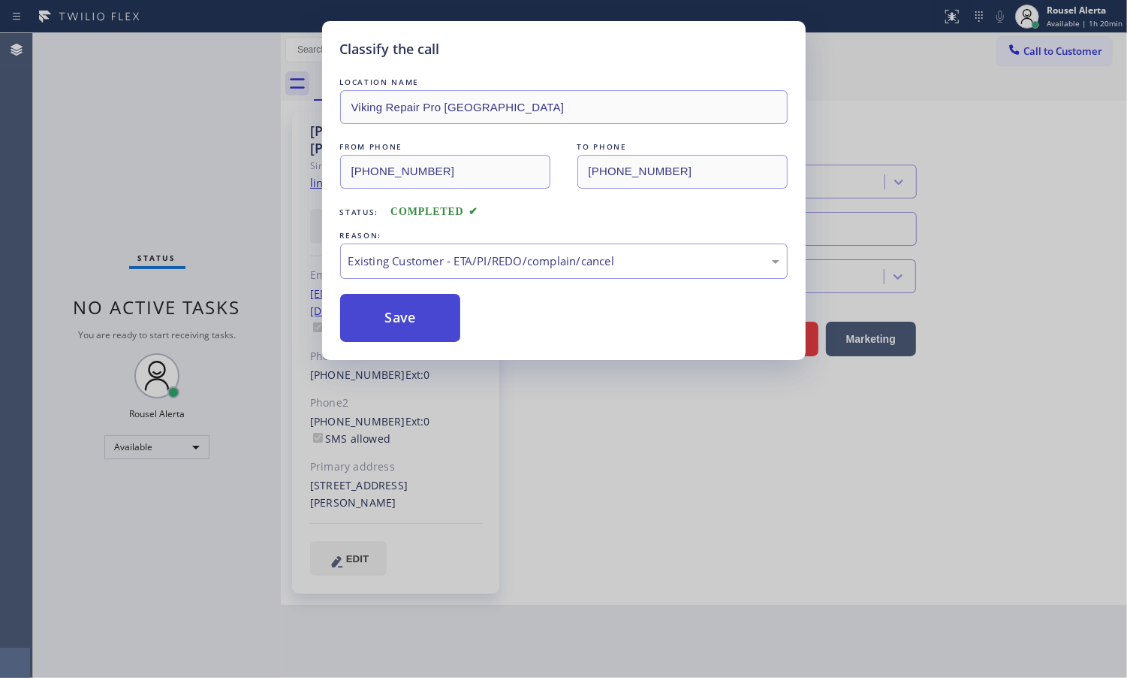
click at [421, 325] on button "Save" at bounding box center [400, 318] width 121 height 48
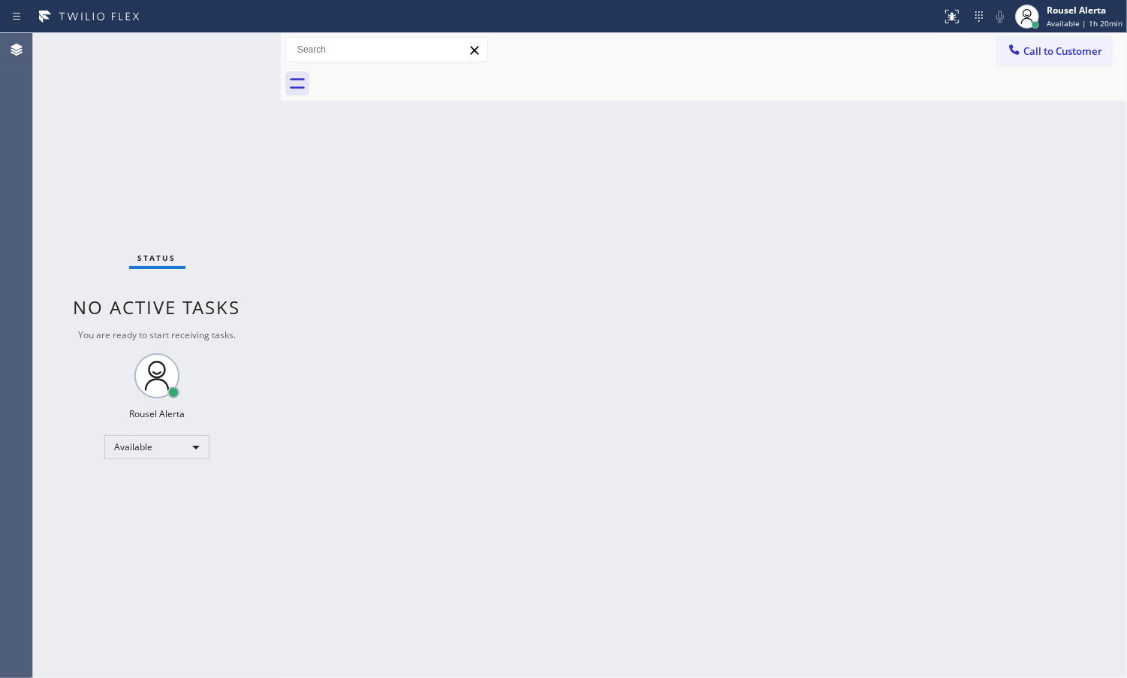
click at [198, 110] on div "Status No active tasks You are ready to start receiving tasks. Rousel Alerta Av…" at bounding box center [157, 355] width 248 height 644
click at [225, 102] on div "Status No active tasks You are ready to start receiving tasks. Rousel Alerta Av…" at bounding box center [157, 355] width 248 height 644
click at [222, 32] on div "Status report No issues detected If you experience an issue, please download th…" at bounding box center [563, 16] width 1127 height 33
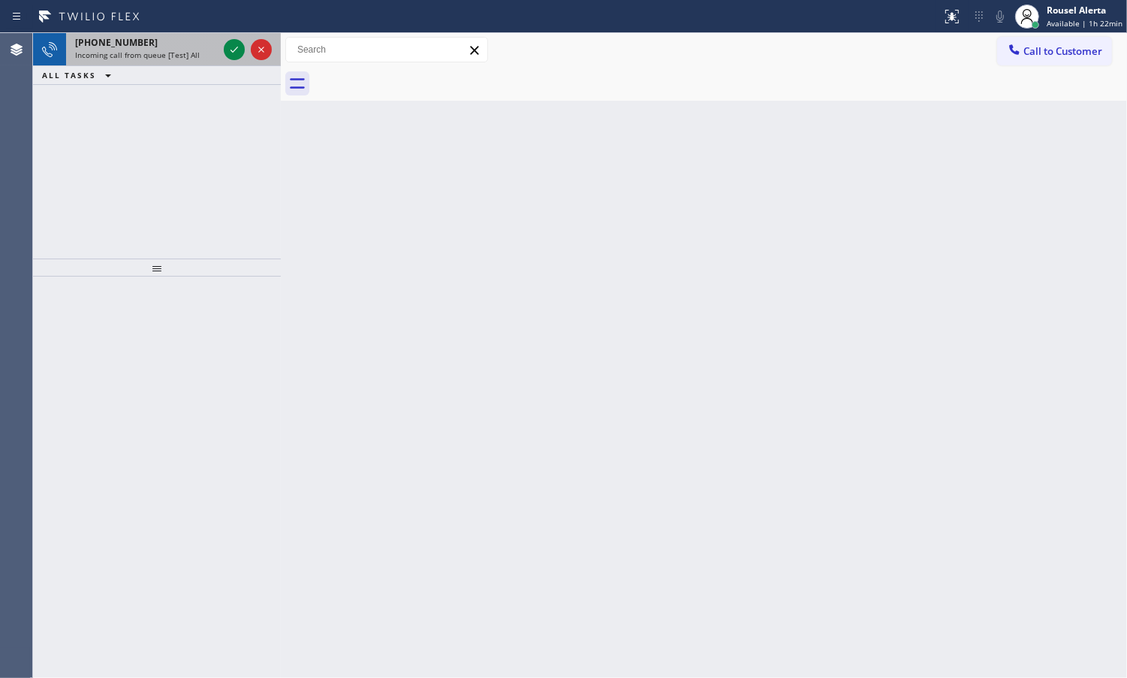
click at [238, 60] on div at bounding box center [248, 49] width 54 height 33
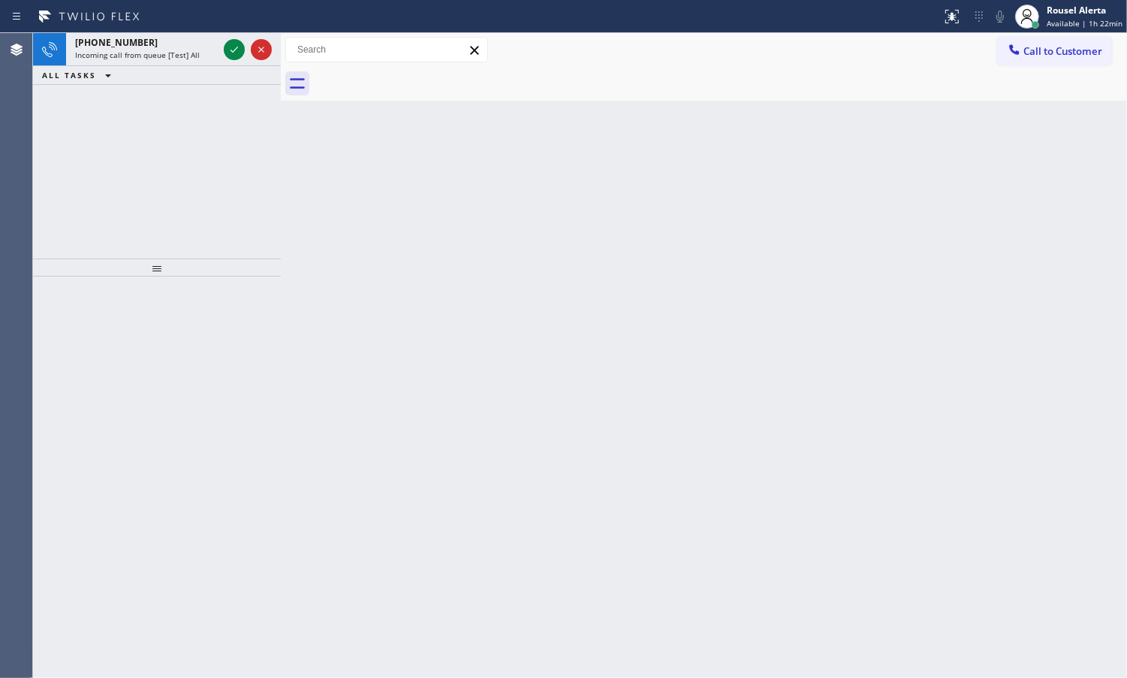
click at [225, 54] on icon at bounding box center [234, 50] width 18 height 18
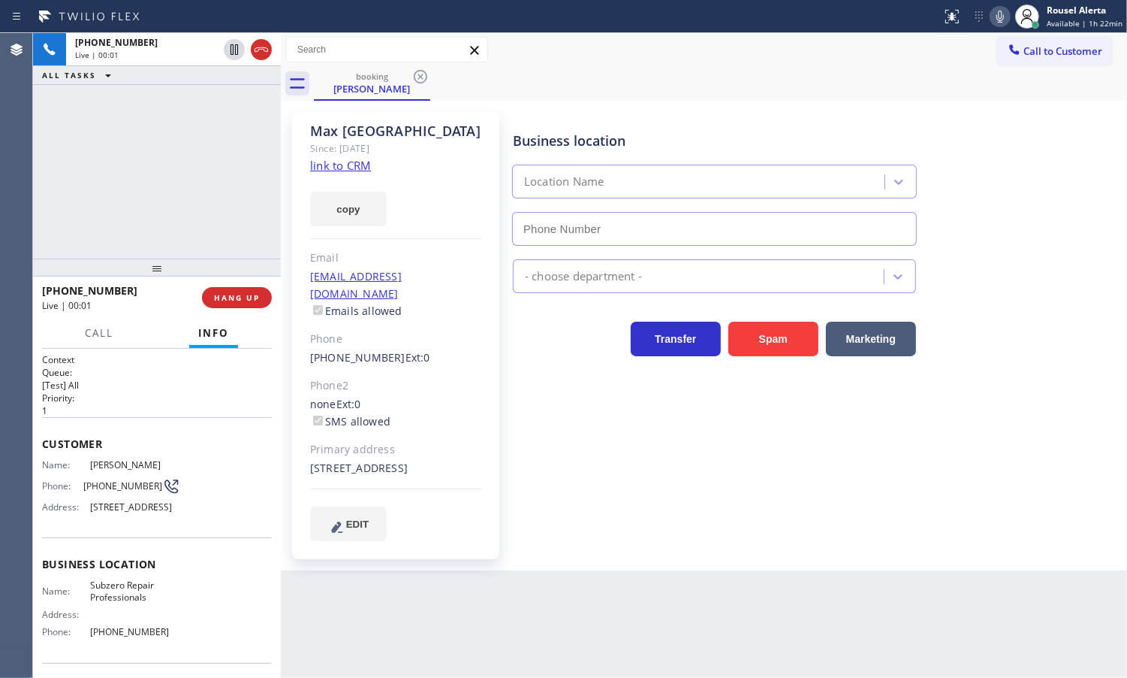
type input "[PHONE_NUMBER]"
click at [340, 161] on link "link to CRM" at bounding box center [340, 165] width 61 height 15
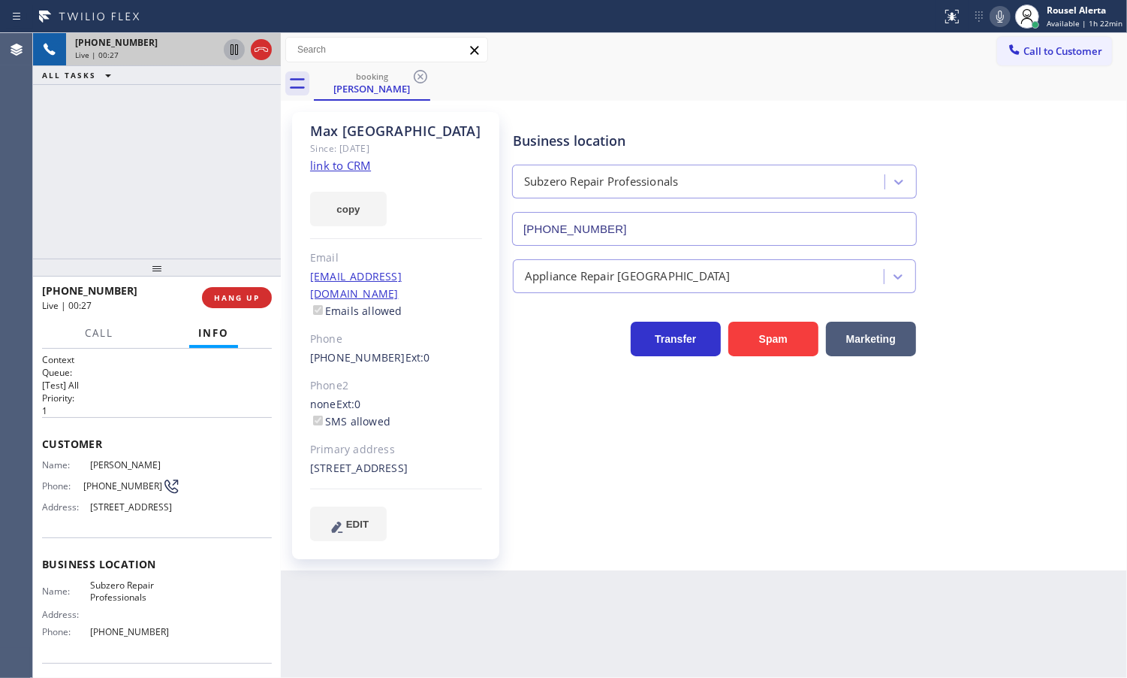
click at [229, 49] on icon at bounding box center [234, 50] width 18 height 18
click at [998, 21] on icon at bounding box center [1001, 17] width 18 height 18
click at [179, 105] on div "[PHONE_NUMBER] Live | 02:00 ALL TASKS ALL TASKS ACTIVE TASKS TASKS IN WRAP UP" at bounding box center [157, 145] width 248 height 225
click at [234, 50] on icon at bounding box center [234, 49] width 11 height 11
click at [1004, 21] on icon at bounding box center [1001, 17] width 8 height 12
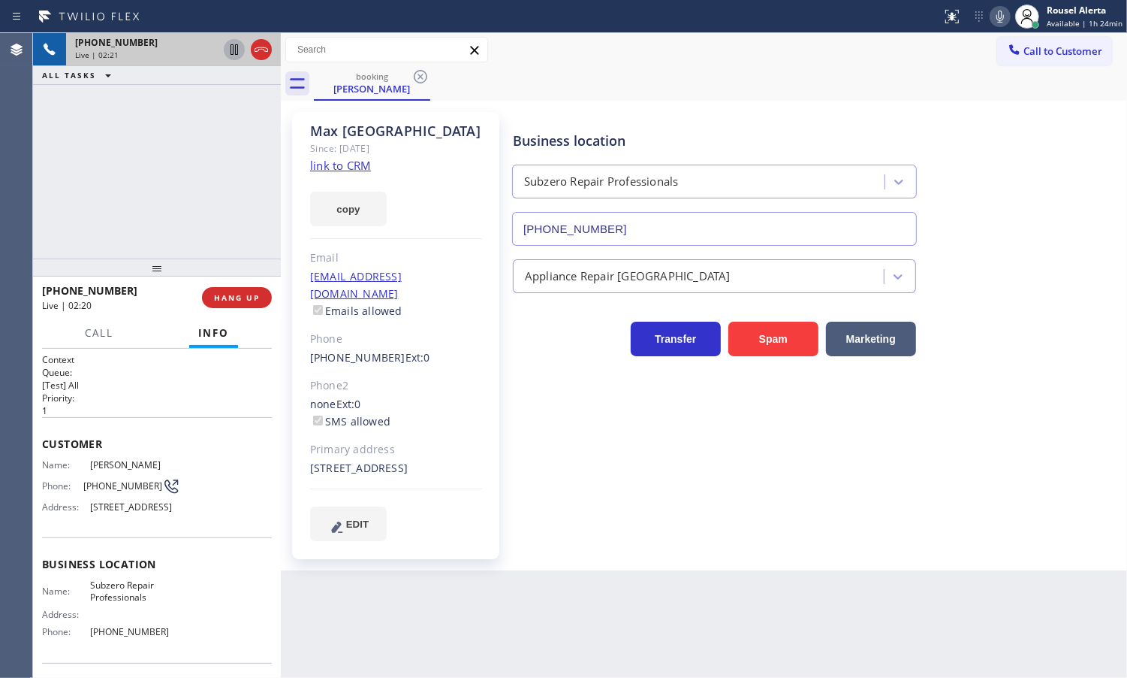
click at [189, 120] on div "[PHONE_NUMBER] Live | 02:21 ALL TASKS ALL TASKS ACTIVE TASKS TASKS IN WRAP UP" at bounding box center [157, 145] width 248 height 225
click at [474, 597] on div "Back to Dashboard Change Sender ID Customers Technicians Select a contact Outbo…" at bounding box center [704, 355] width 847 height 644
click at [225, 137] on div "[PHONE_NUMBER] Live | 02:39 ALL TASKS ALL TASKS ACTIVE TASKS TASKS IN WRAP UP" at bounding box center [157, 145] width 248 height 225
click at [240, 299] on span "HANG UP" at bounding box center [237, 297] width 46 height 11
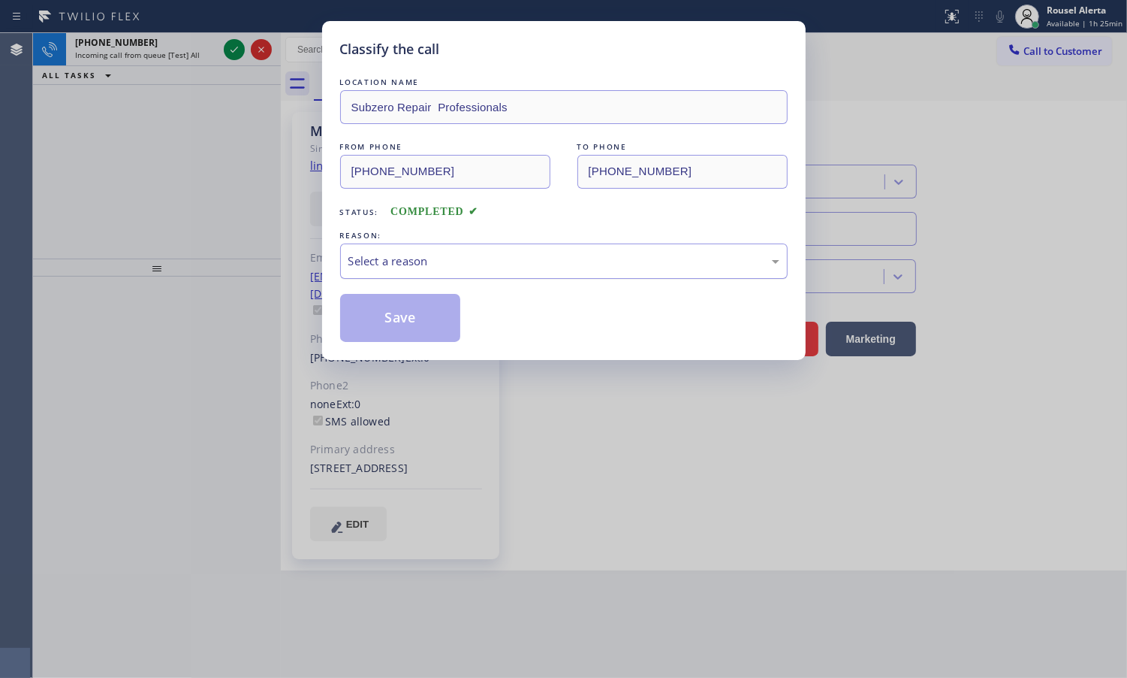
click at [355, 254] on div "Select a reason" at bounding box center [564, 260] width 431 height 17
click at [394, 324] on button "Save" at bounding box center [400, 318] width 121 height 48
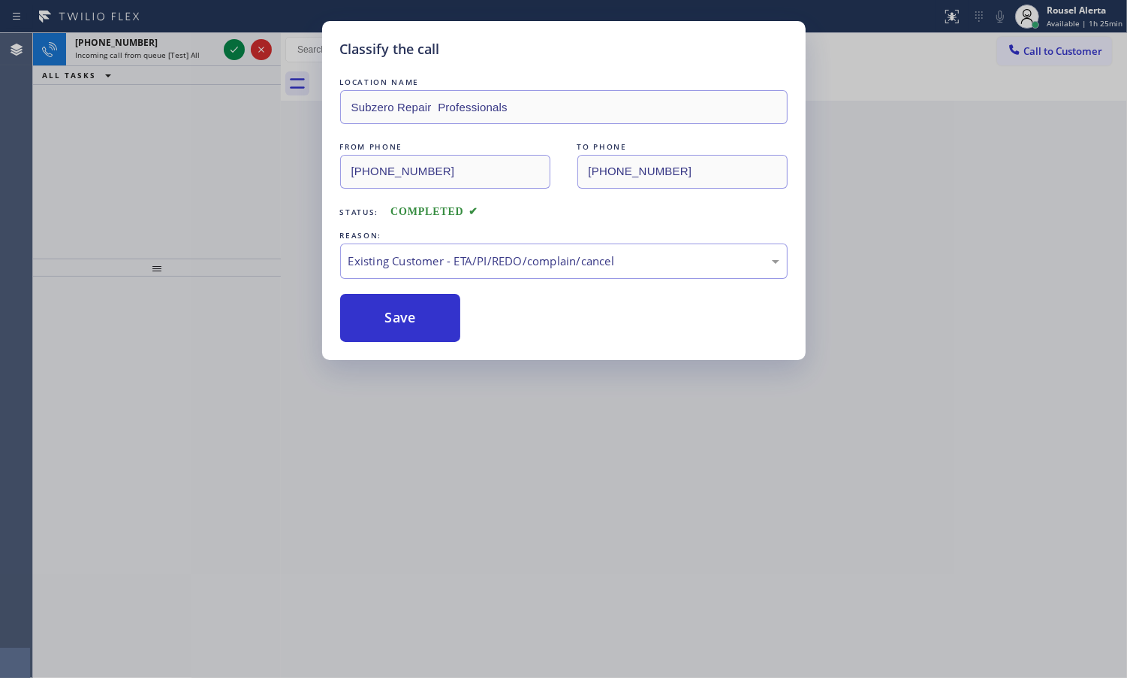
click at [185, 39] on div "[PHONE_NUMBER]" at bounding box center [146, 42] width 143 height 13
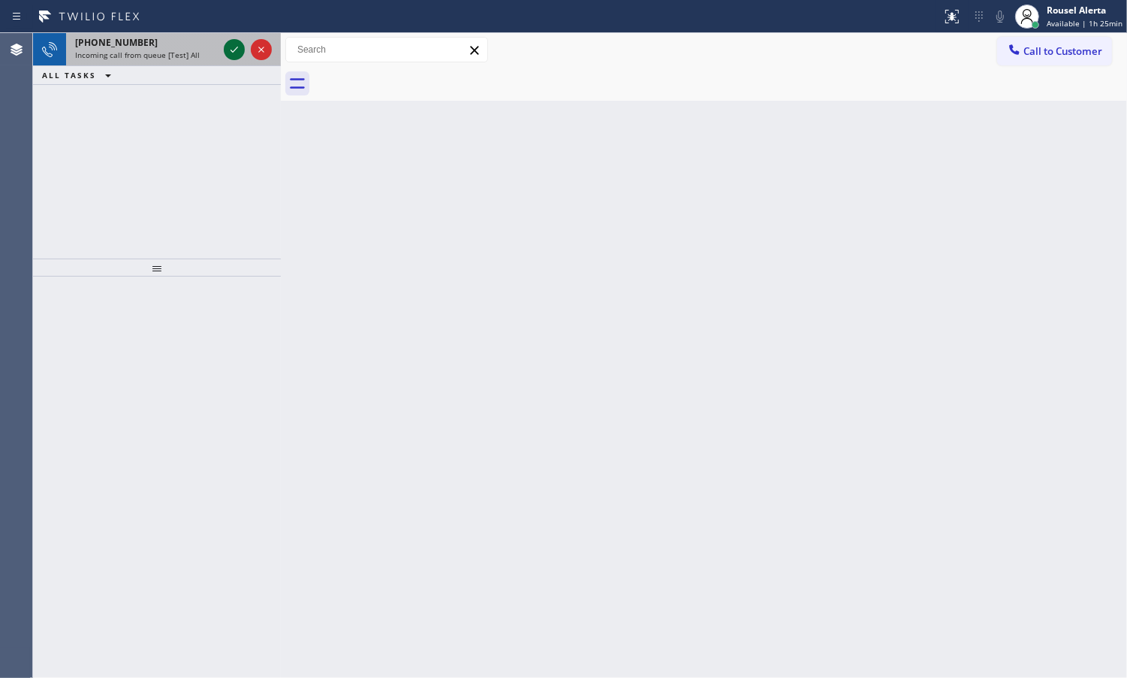
click at [234, 50] on icon at bounding box center [235, 50] width 8 height 6
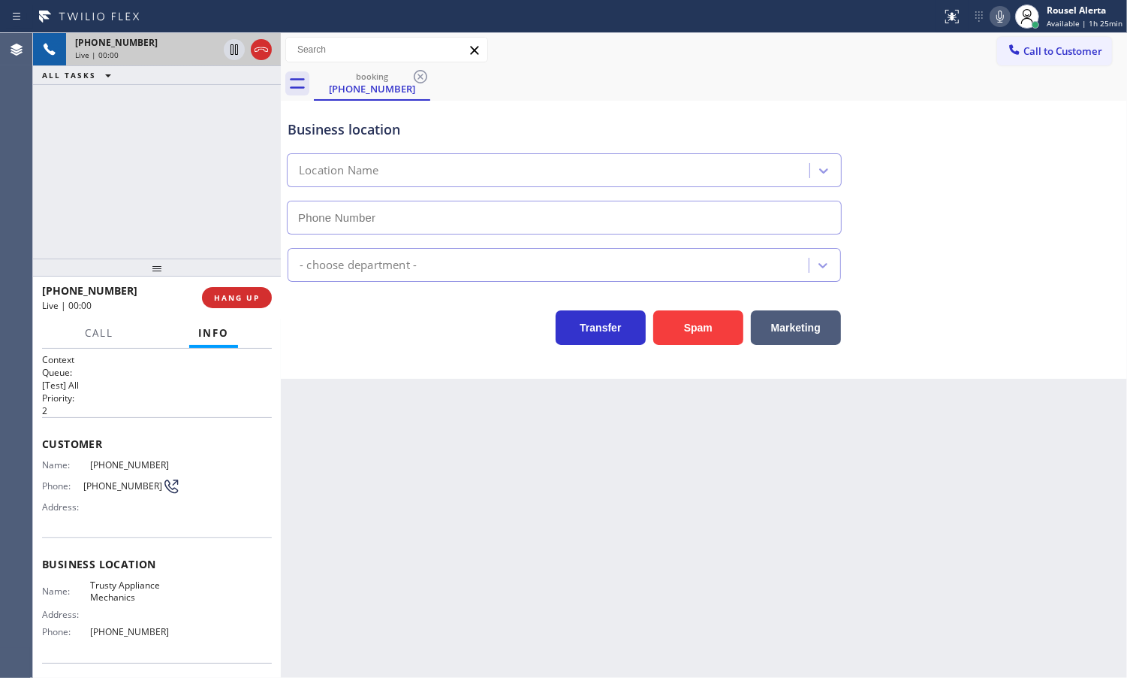
type input "[PHONE_NUMBER]"
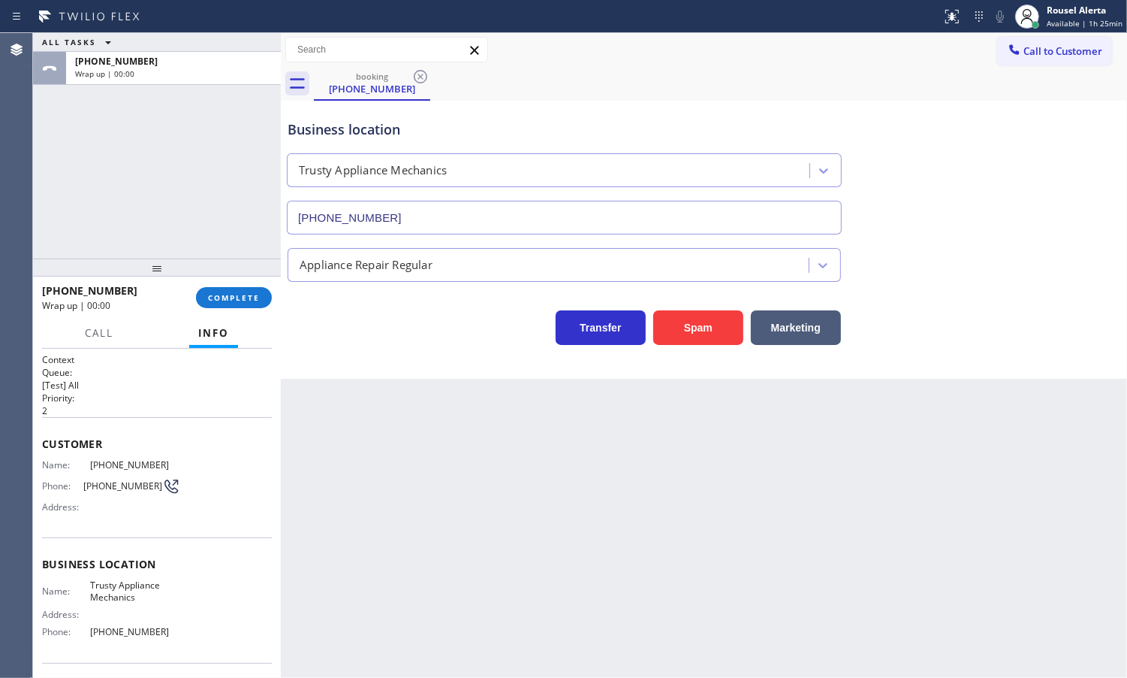
click at [231, 282] on div "[PHONE_NUMBER] Wrap up | 00:00 COMPLETE" at bounding box center [157, 297] width 230 height 39
click at [231, 285] on div "[PHONE_NUMBER] Wrap up | 00:00 COMPLETE" at bounding box center [157, 297] width 230 height 39
click at [231, 291] on button "COMPLETE" at bounding box center [234, 297] width 76 height 21
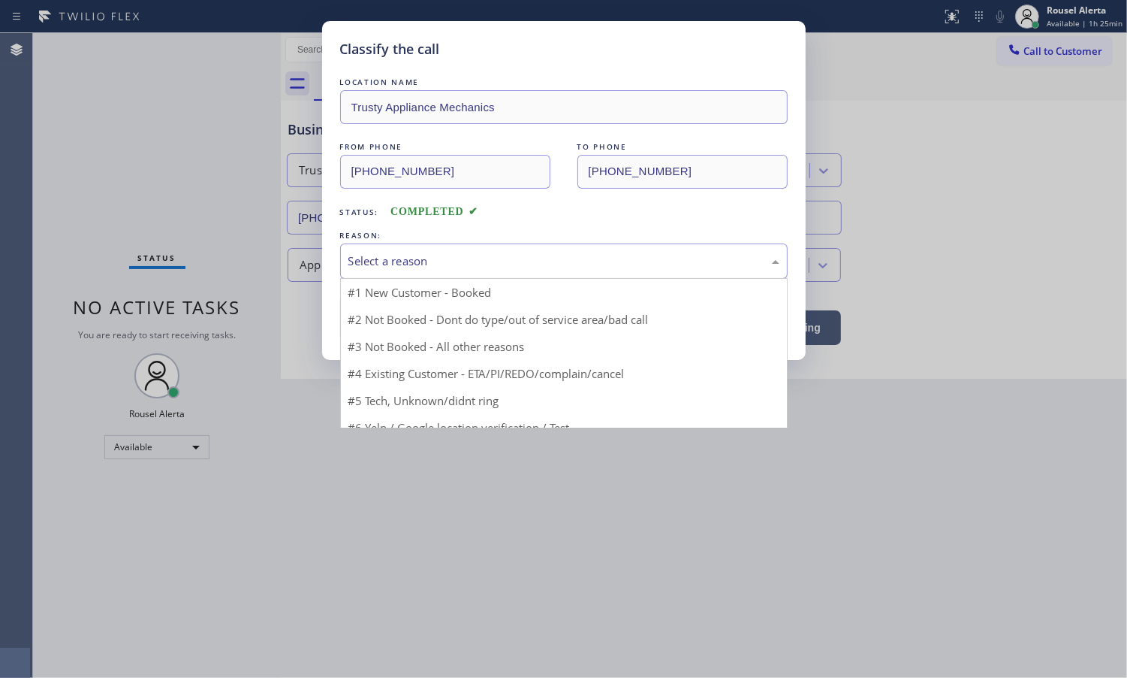
click at [492, 265] on div "Select a reason" at bounding box center [564, 260] width 431 height 17
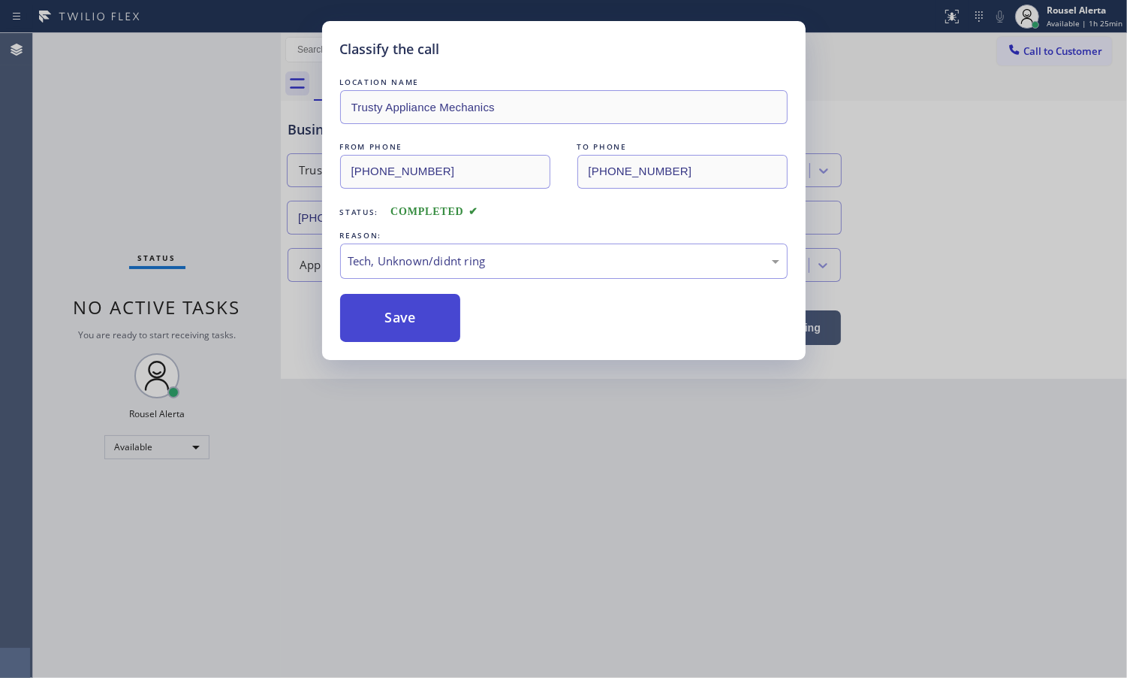
click at [400, 325] on button "Save" at bounding box center [400, 318] width 121 height 48
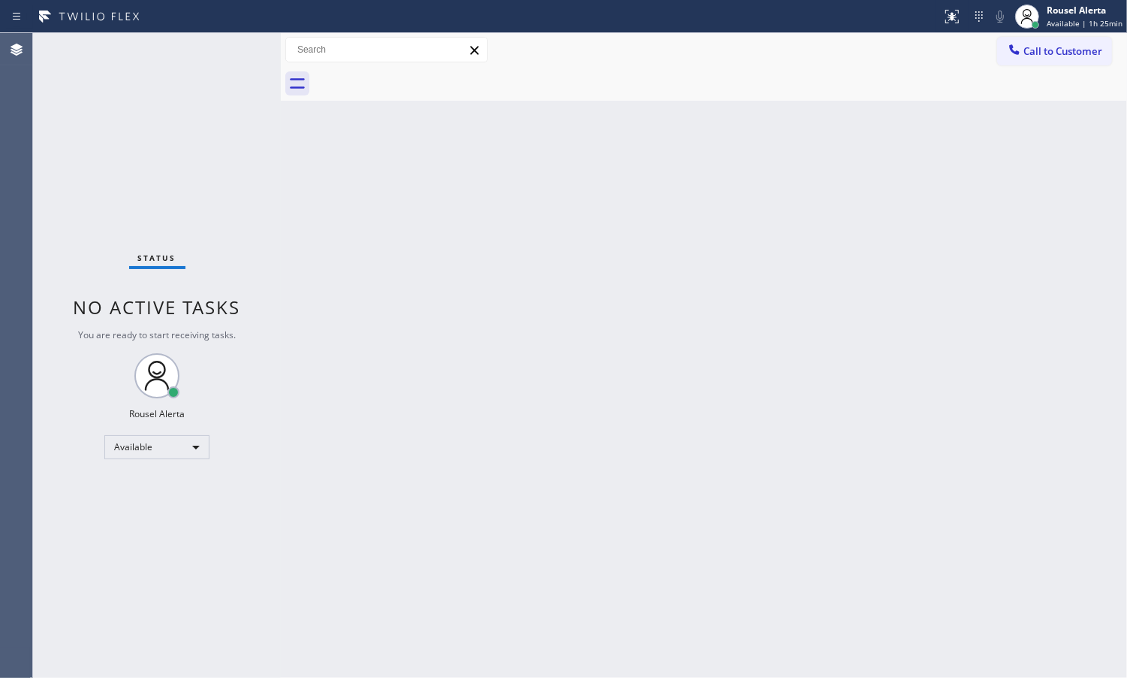
click at [451, 437] on div "Back to Dashboard Change Sender ID Customers Technicians Select a contact Outbo…" at bounding box center [704, 355] width 847 height 644
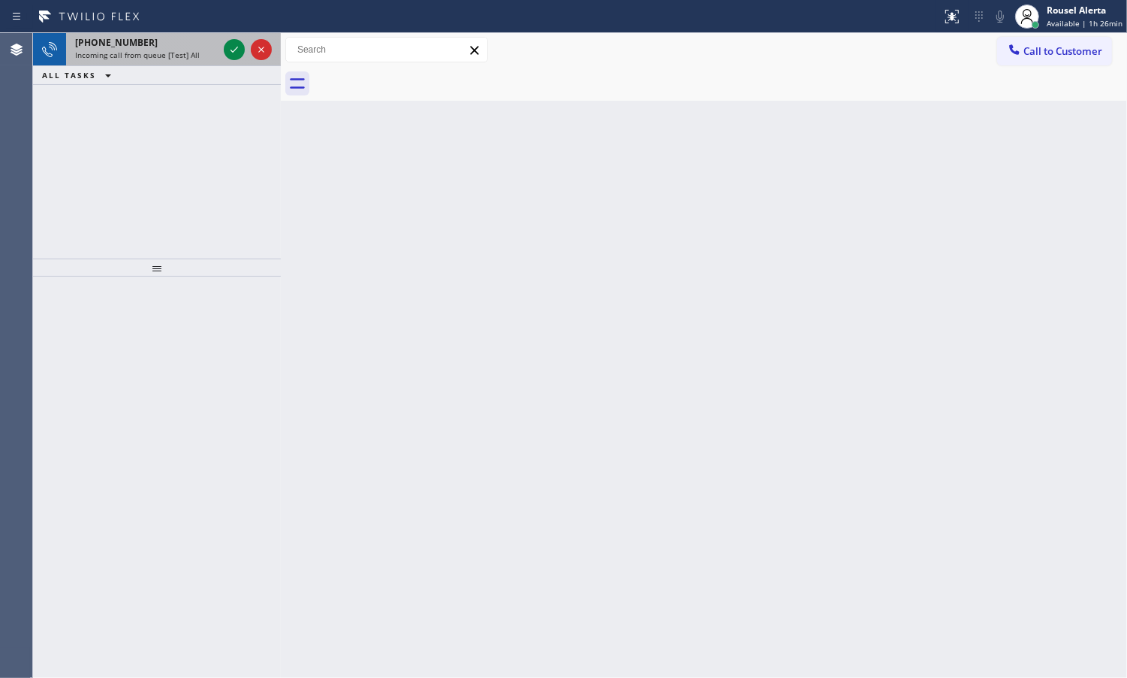
click at [205, 46] on div "[PHONE_NUMBER]" at bounding box center [146, 42] width 143 height 13
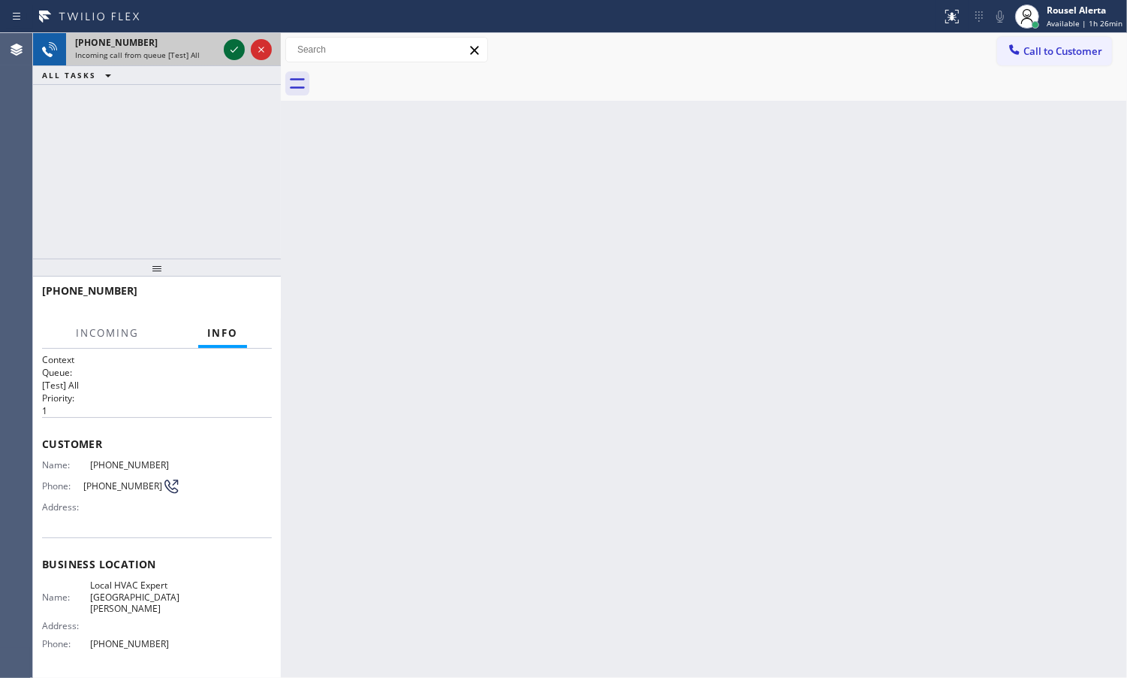
click at [233, 50] on icon at bounding box center [234, 50] width 18 height 18
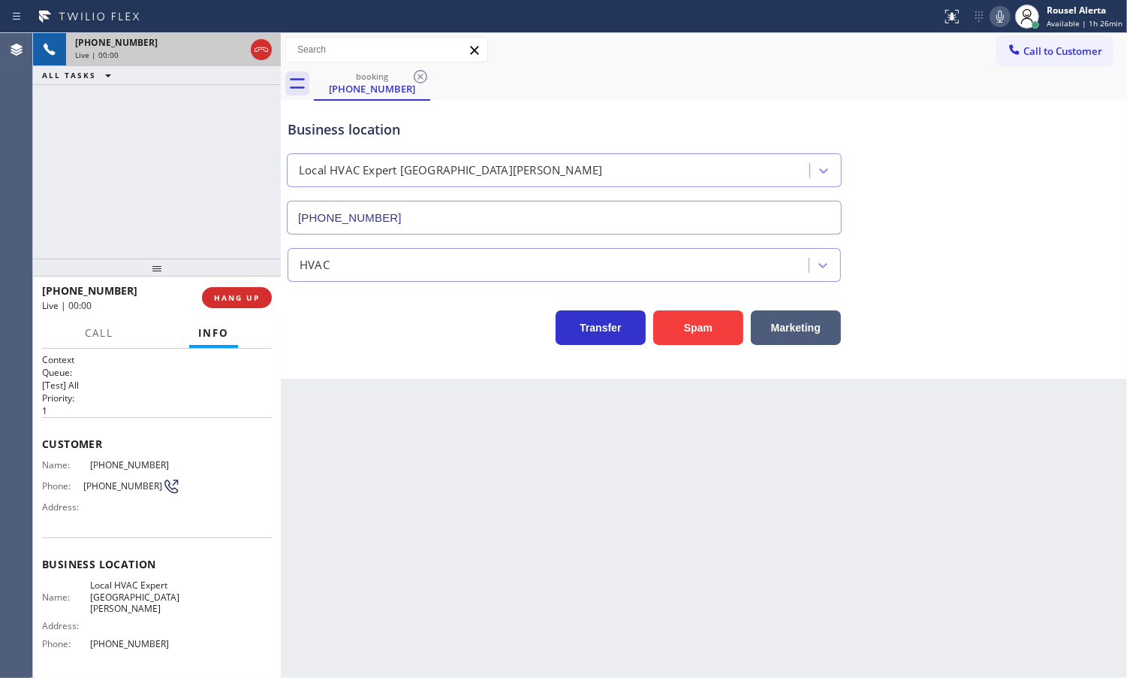
type input "[PHONE_NUMBER]"
click at [693, 331] on button "Spam" at bounding box center [698, 327] width 90 height 35
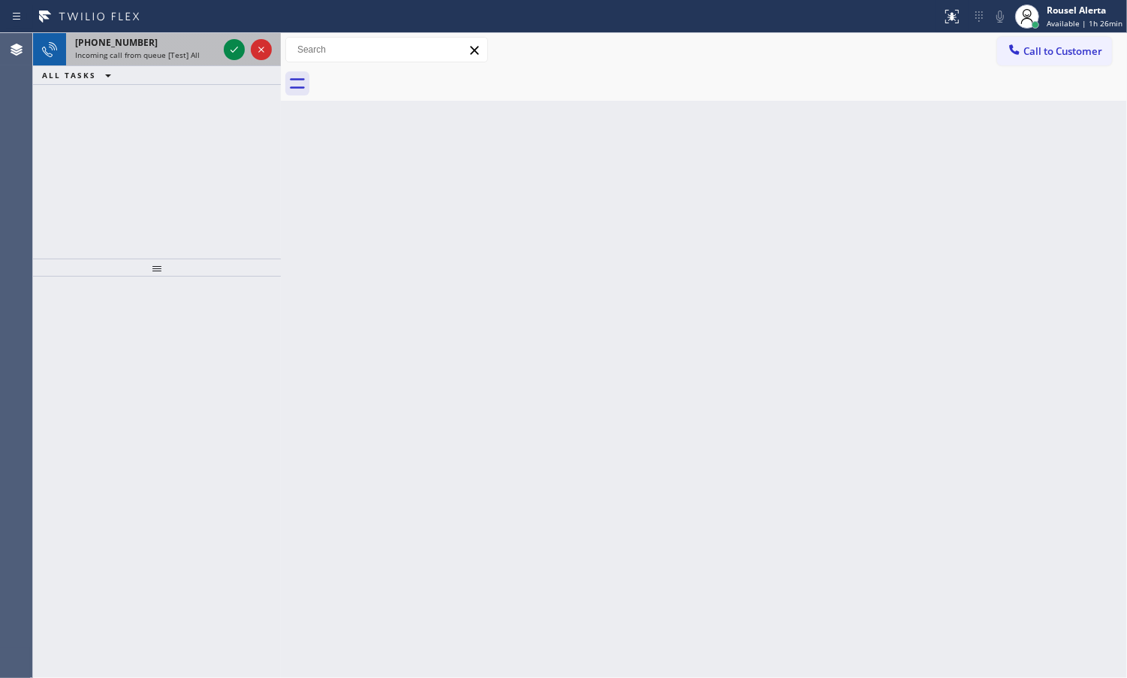
click at [194, 50] on span "Incoming call from queue [Test] All" at bounding box center [137, 55] width 125 height 11
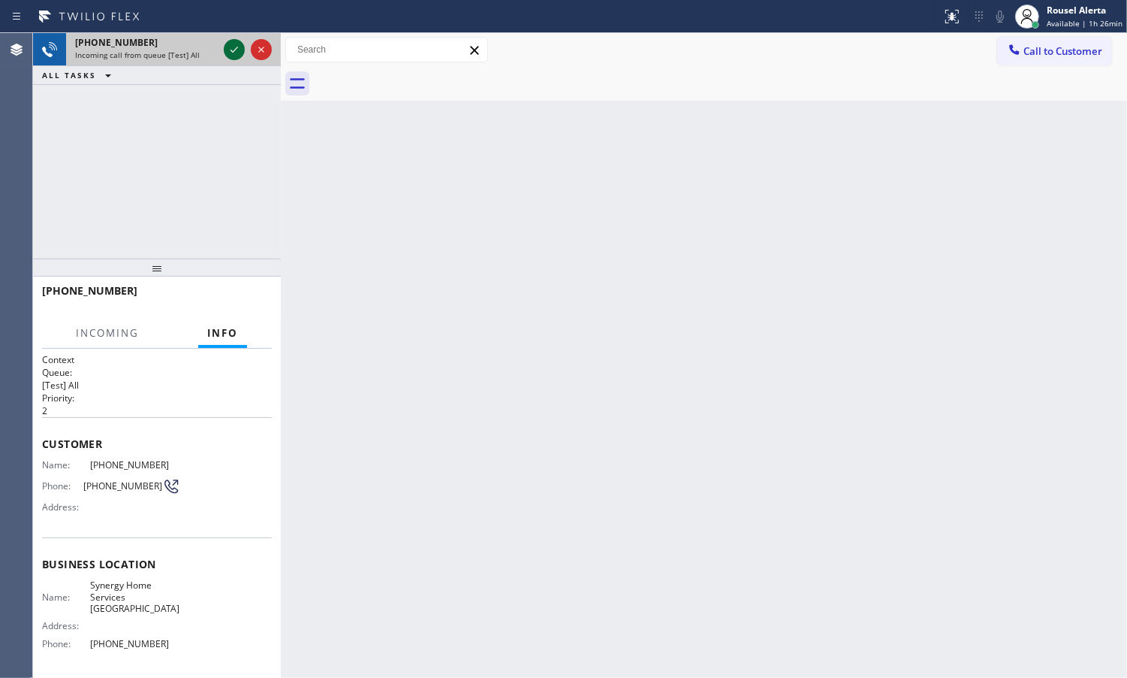
click at [230, 53] on icon at bounding box center [234, 50] width 18 height 18
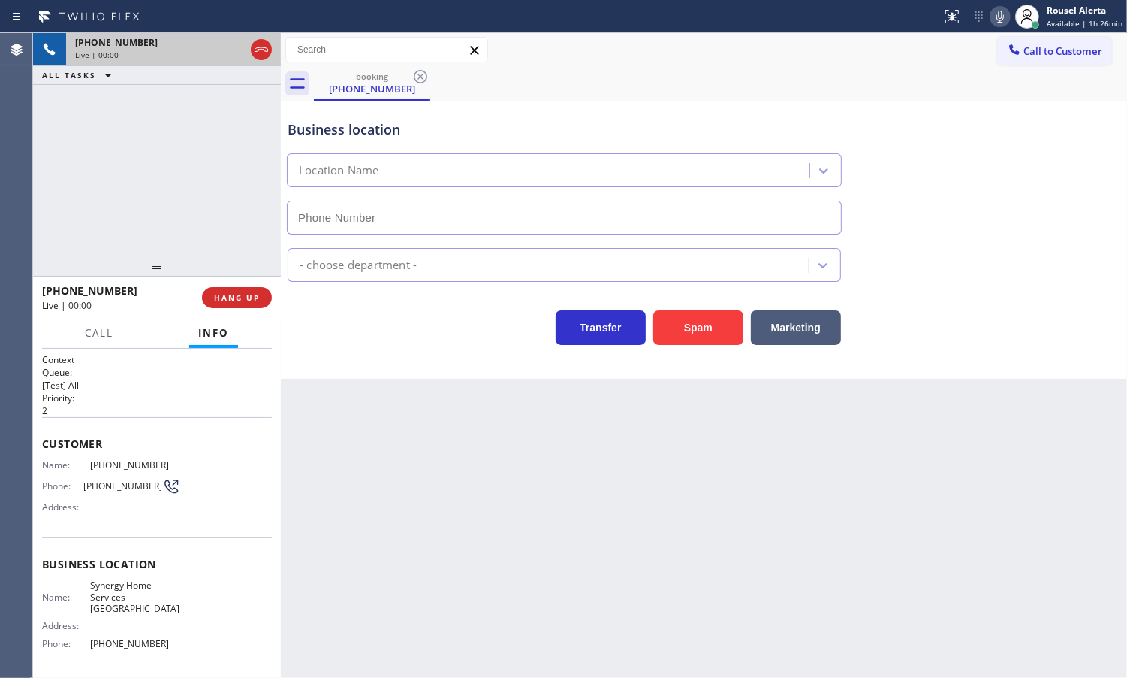
type input "[PHONE_NUMBER]"
click at [678, 331] on button "Spam" at bounding box center [698, 327] width 90 height 35
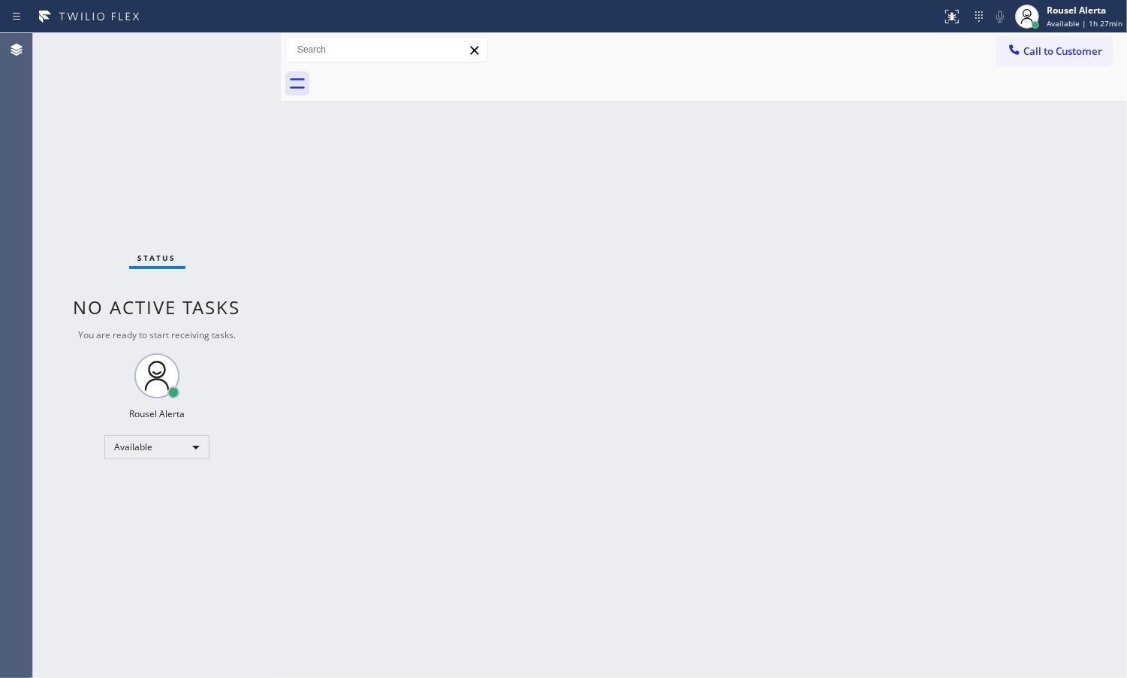
click at [203, 101] on div "Status No active tasks You are ready to start receiving tasks. Rousel Alerta Av…" at bounding box center [157, 355] width 248 height 644
click at [205, 50] on div "Status No active tasks You are ready to start receiving tasks. Rousel Alerta Av…" at bounding box center [157, 355] width 248 height 644
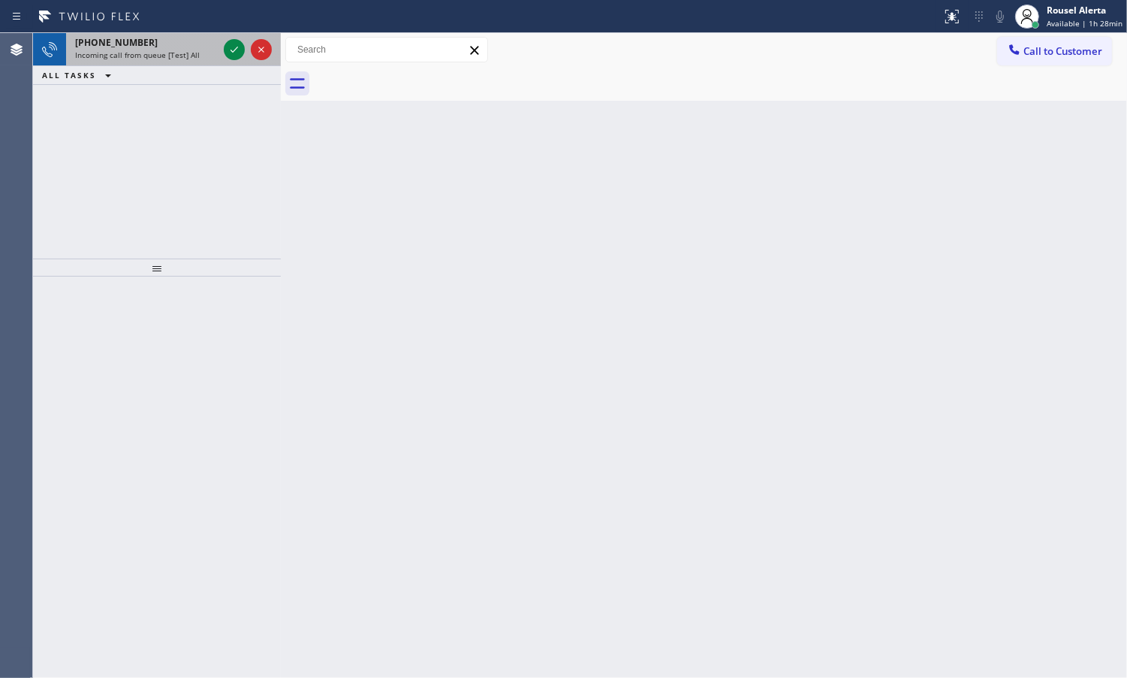
click at [207, 47] on div "[PHONE_NUMBER]" at bounding box center [146, 42] width 143 height 13
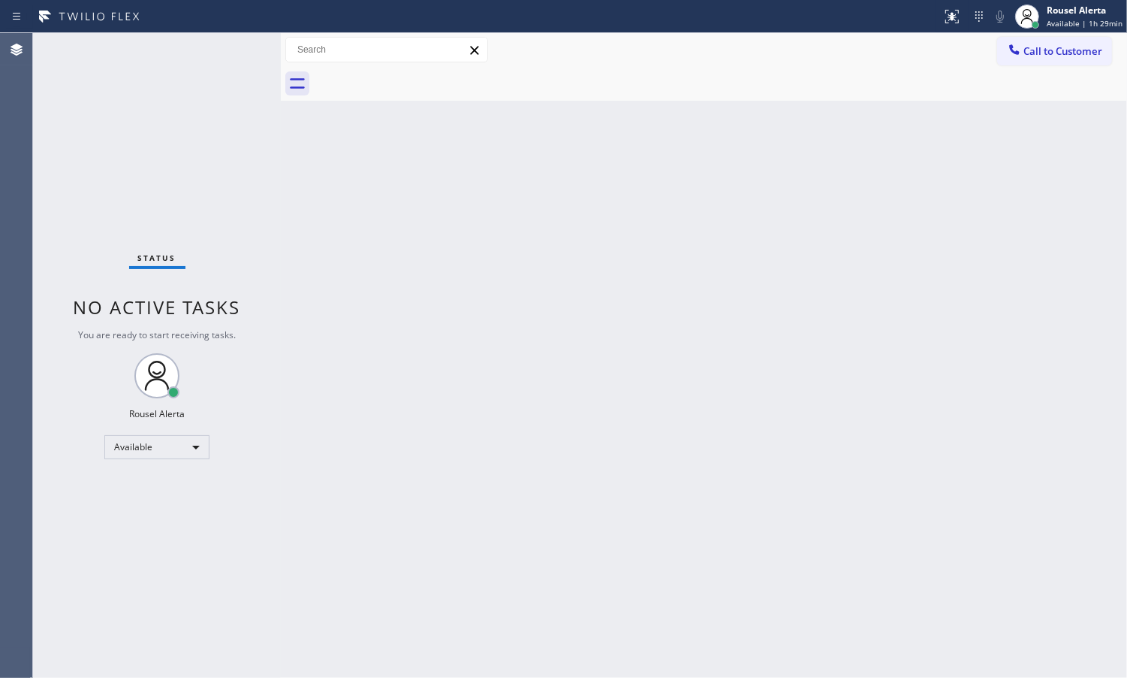
click at [201, 53] on div "Status No active tasks You are ready to start receiving tasks. Rousel Alerta Av…" at bounding box center [157, 355] width 248 height 644
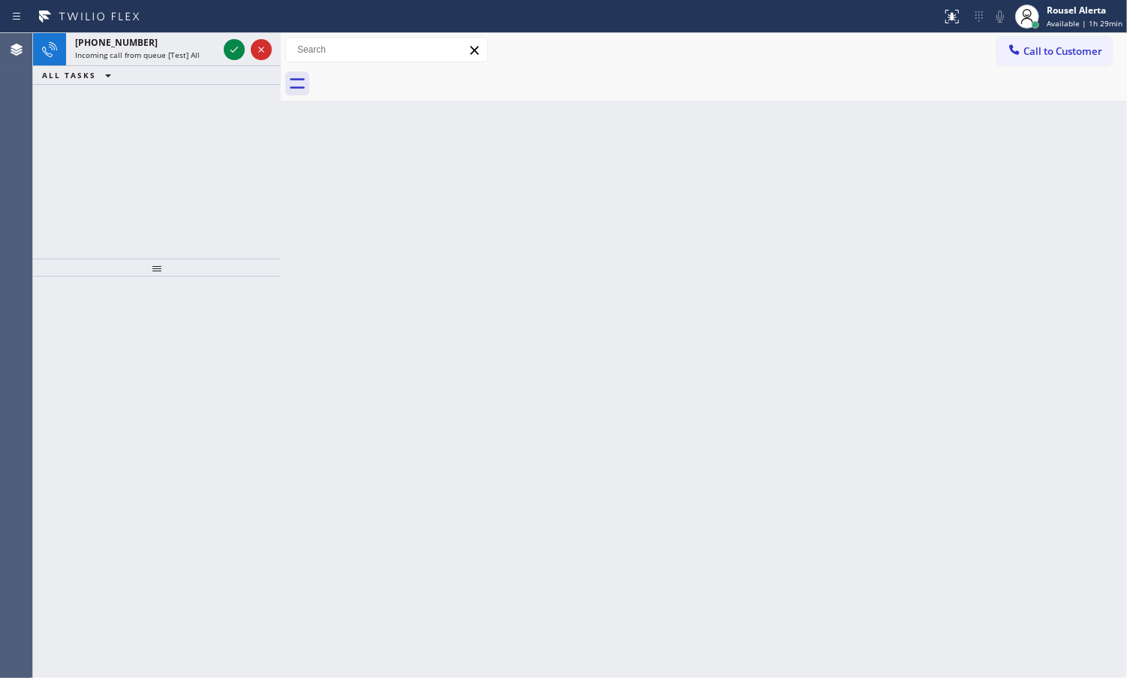
click at [201, 53] on div "Incoming call from queue [Test] All" at bounding box center [146, 55] width 143 height 11
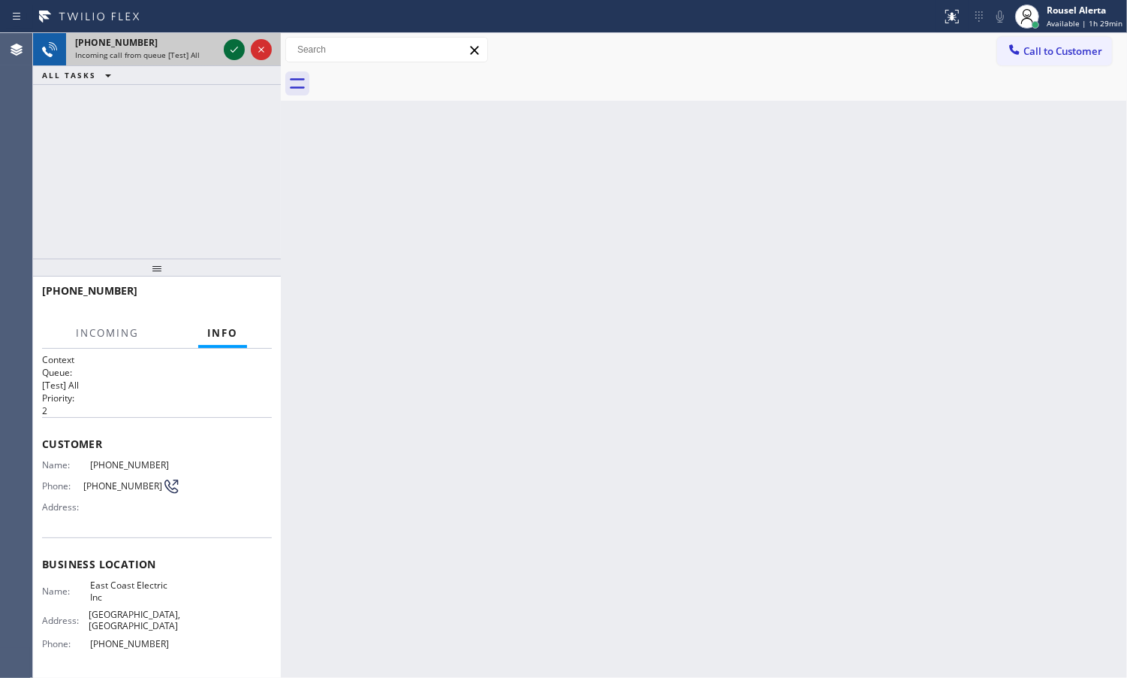
click at [228, 47] on icon at bounding box center [234, 50] width 18 height 18
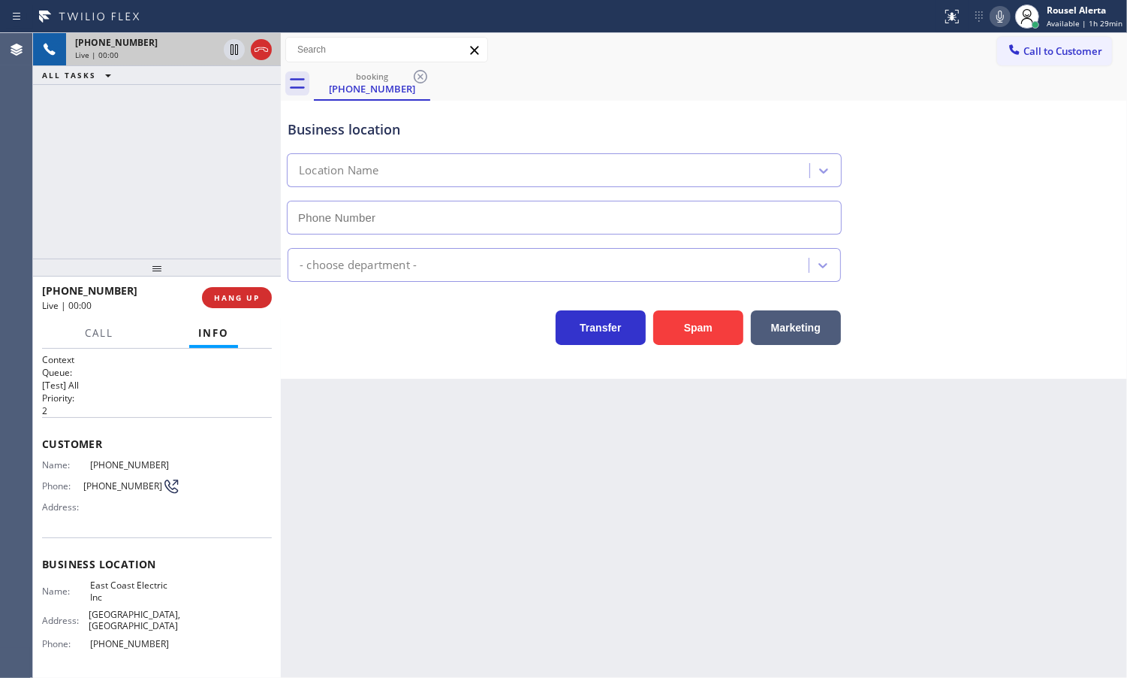
type input "[PHONE_NUMBER]"
click at [710, 342] on button "Spam" at bounding box center [698, 327] width 90 height 35
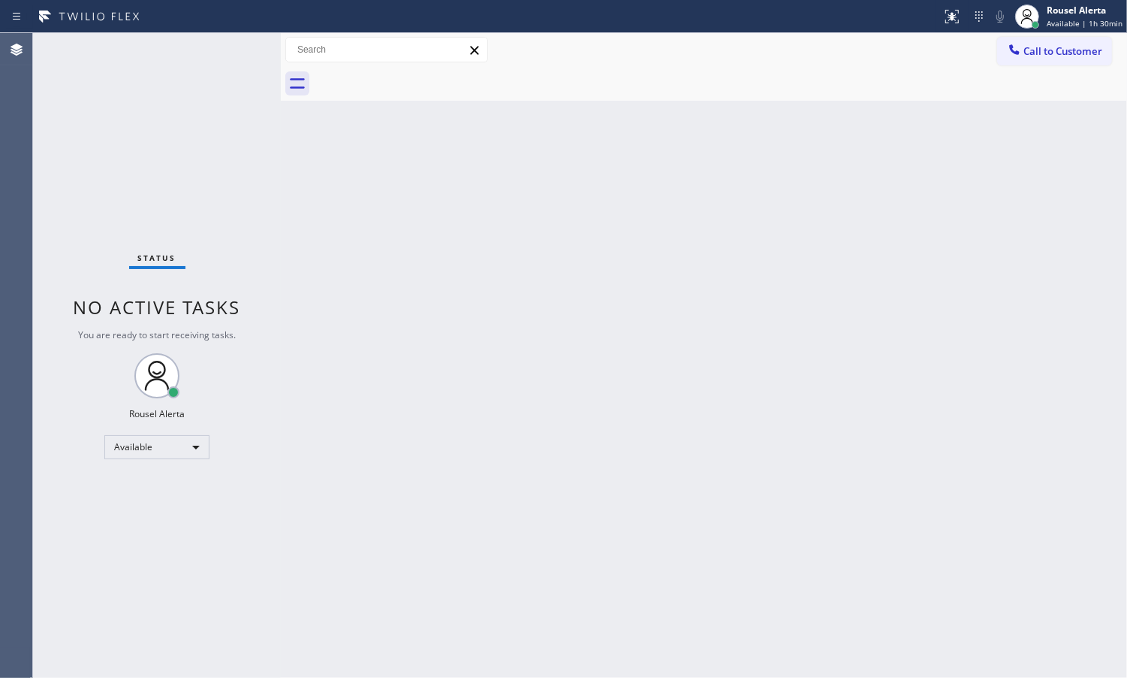
click at [208, 49] on div "Status No active tasks You are ready to start receiving tasks. Rousel Alerta Av…" at bounding box center [157, 355] width 248 height 644
click at [216, 50] on div "Status No active tasks You are ready to start receiving tasks. Rousel Alerta Av…" at bounding box center [157, 355] width 248 height 644
click at [212, 38] on div "Status No active tasks You are ready to start receiving tasks. Rousel Alerta Av…" at bounding box center [157, 355] width 248 height 644
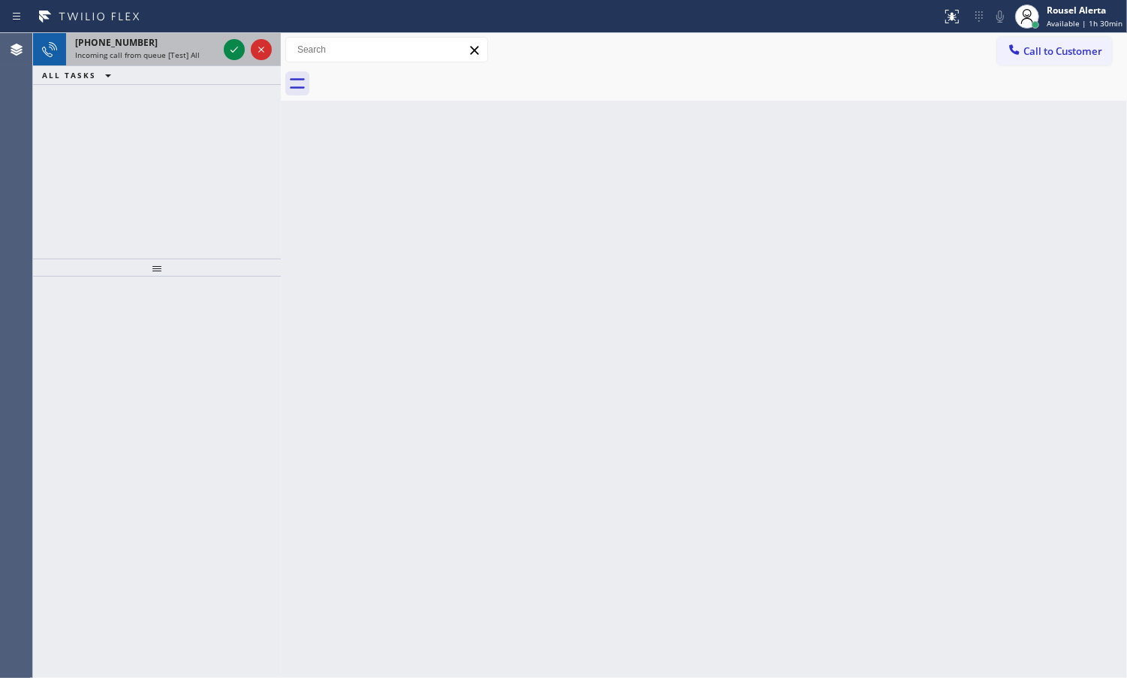
click at [141, 46] on div "[PHONE_NUMBER]" at bounding box center [146, 42] width 143 height 13
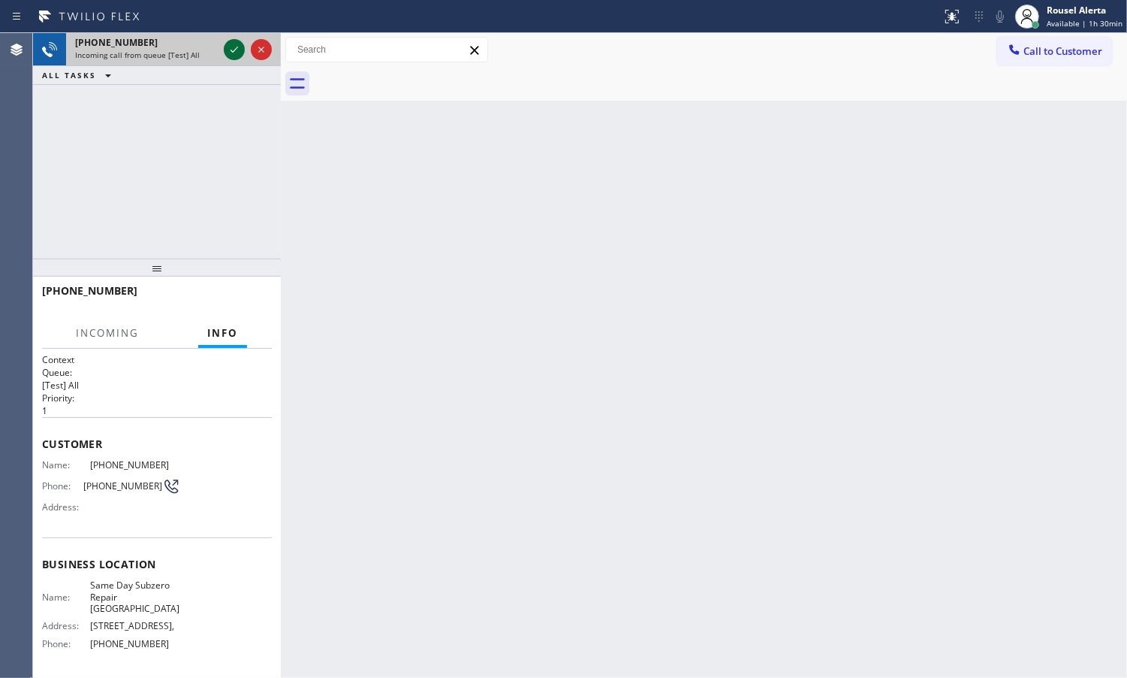
click at [230, 57] on icon at bounding box center [234, 50] width 18 height 18
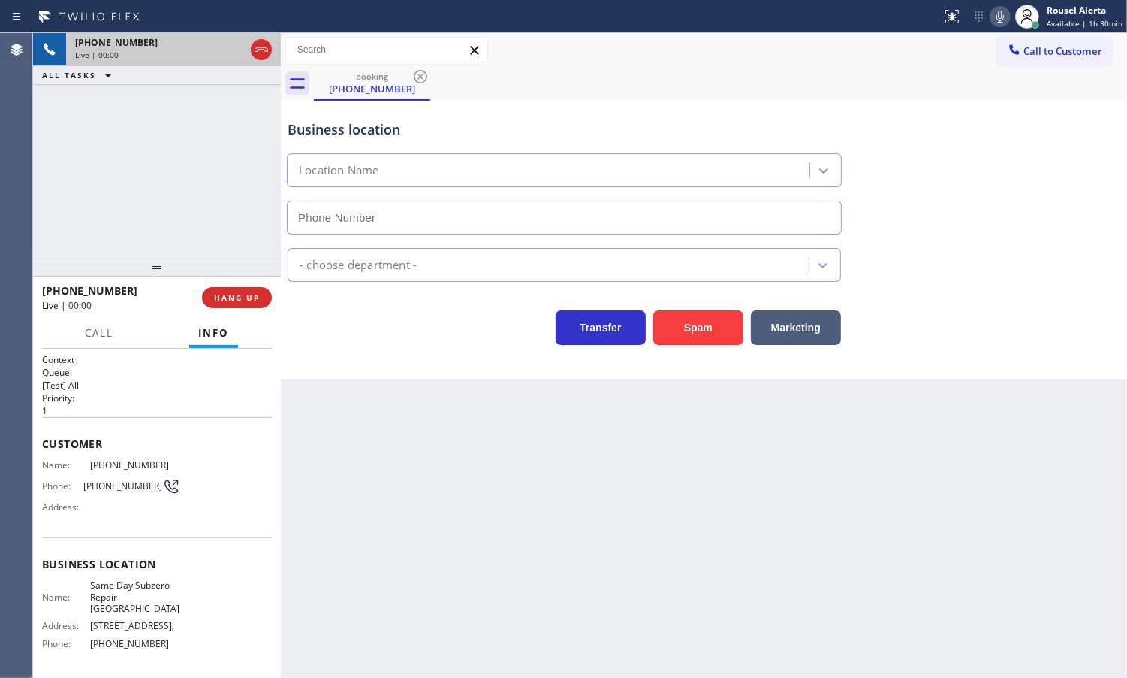
type input "[PHONE_NUMBER]"
click at [670, 318] on button "Spam" at bounding box center [698, 327] width 90 height 35
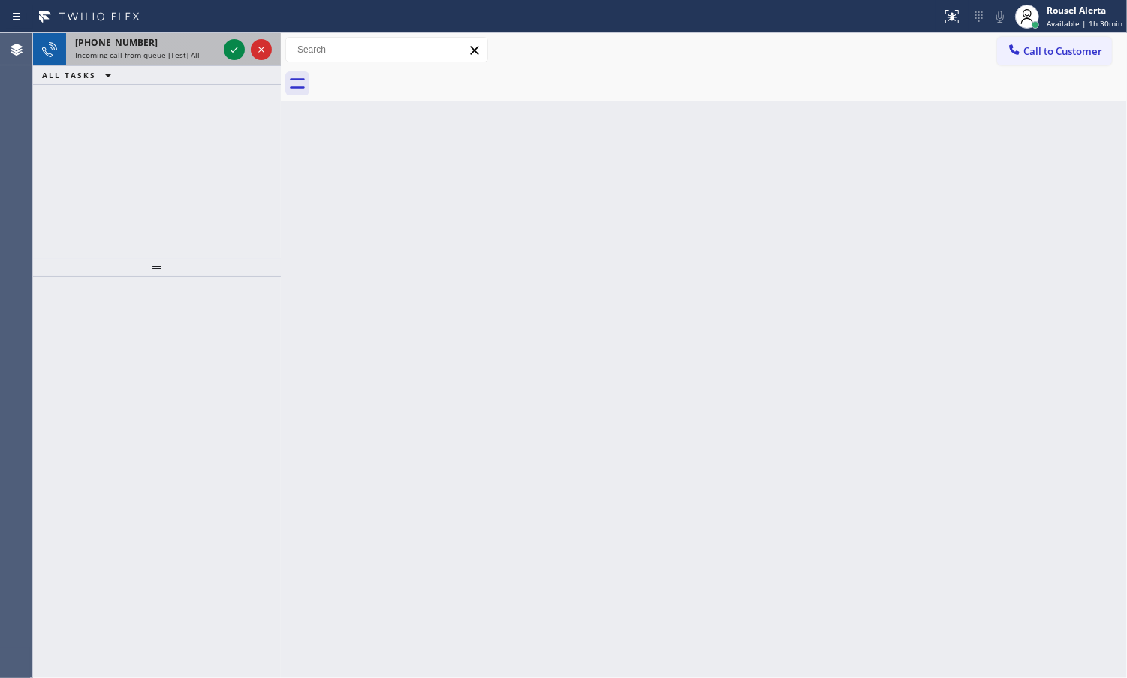
click at [189, 41] on div "[PHONE_NUMBER]" at bounding box center [146, 42] width 143 height 13
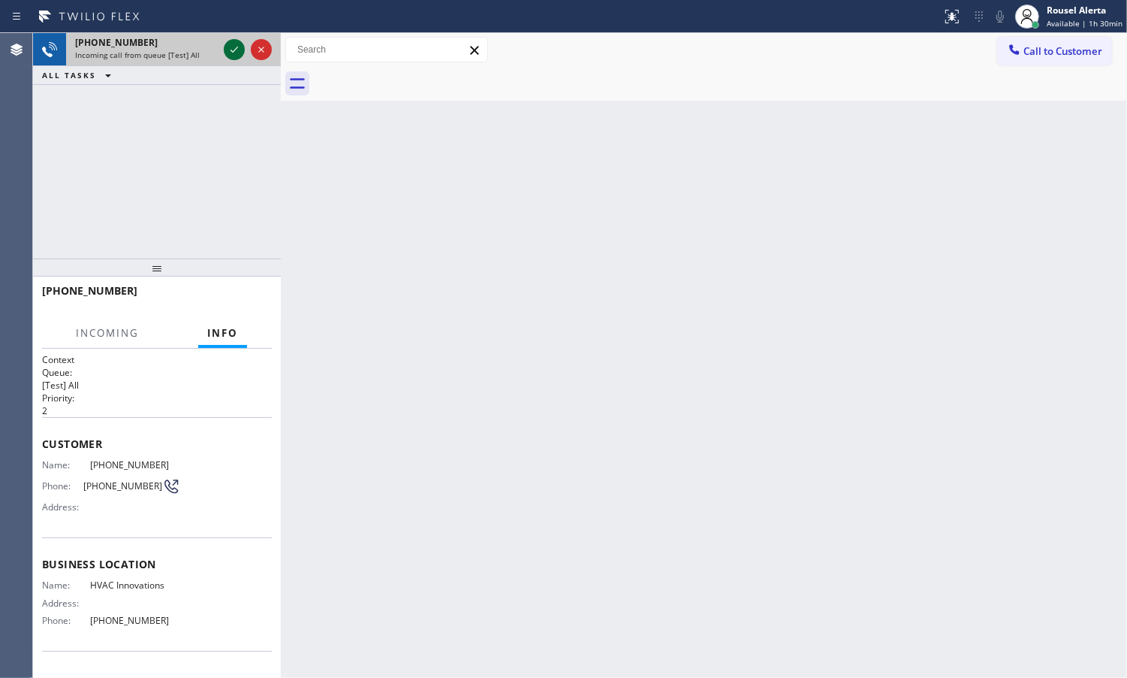
click at [225, 47] on icon at bounding box center [234, 50] width 18 height 18
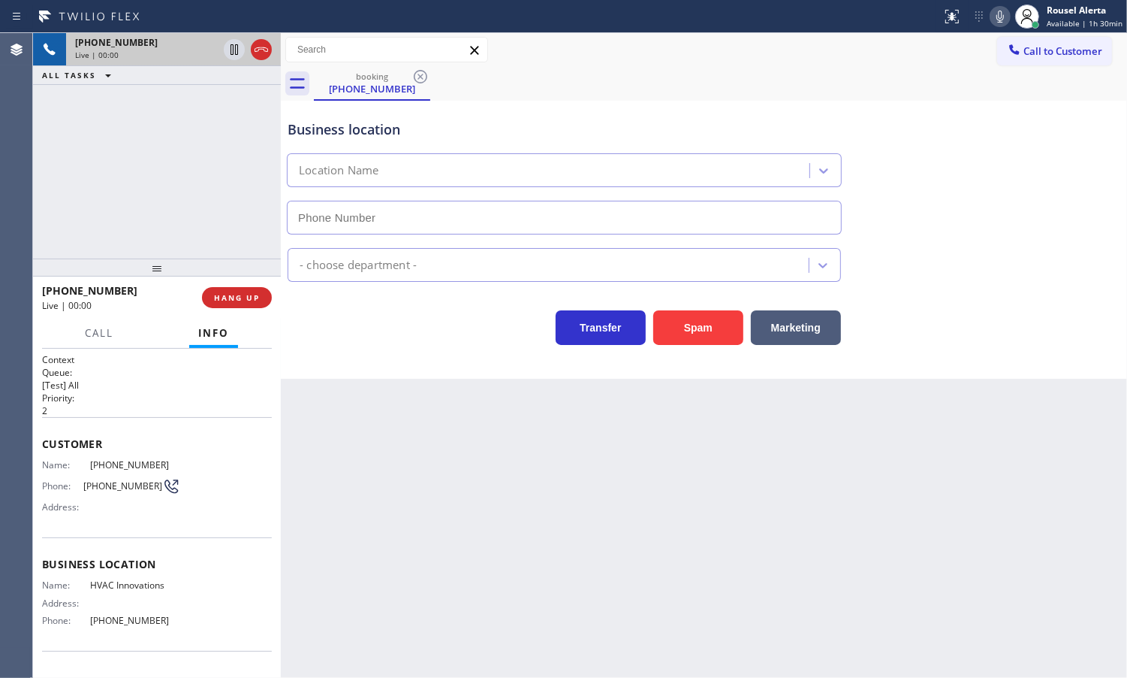
type input "[PHONE_NUMBER]"
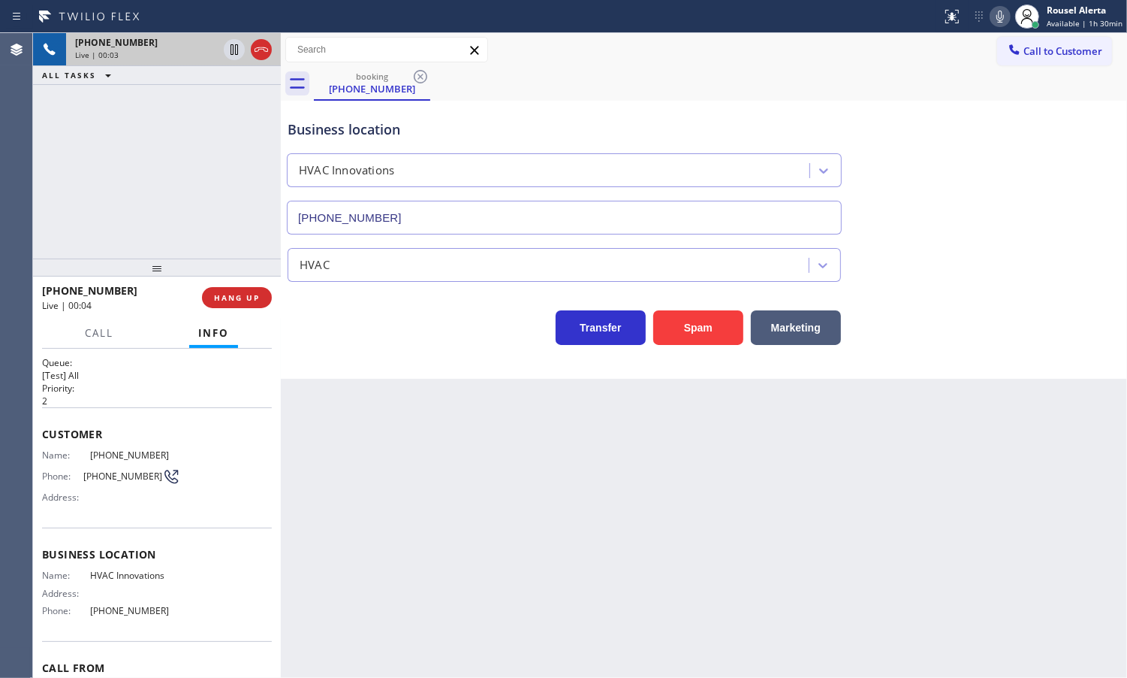
scroll to position [9, 0]
click at [403, 474] on div "Back to Dashboard Change Sender ID Customers Technicians Select a contact Outbo…" at bounding box center [704, 355] width 847 height 644
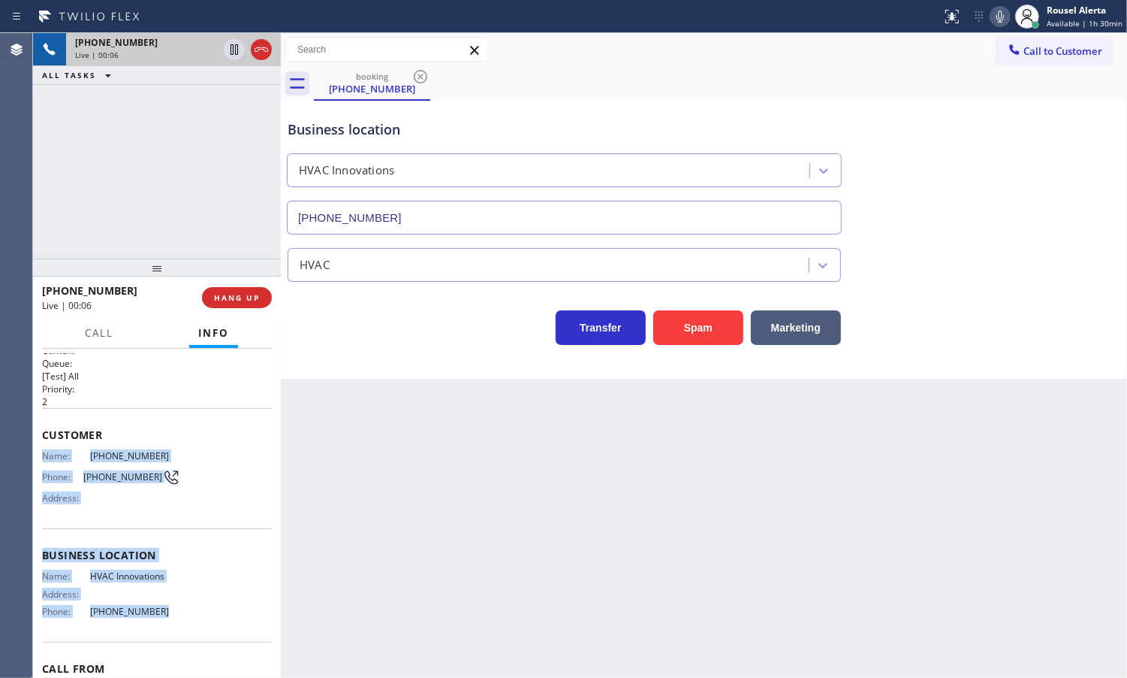
drag, startPoint x: 35, startPoint y: 457, endPoint x: 160, endPoint y: 617, distance: 203.4
click at [158, 620] on div "Context Queue: [Test] All Priority: 2 Customer Name: [PHONE_NUMBER] Phone: [PHO…" at bounding box center [157, 513] width 248 height 329
click at [231, 292] on span "HANG UP" at bounding box center [237, 297] width 46 height 11
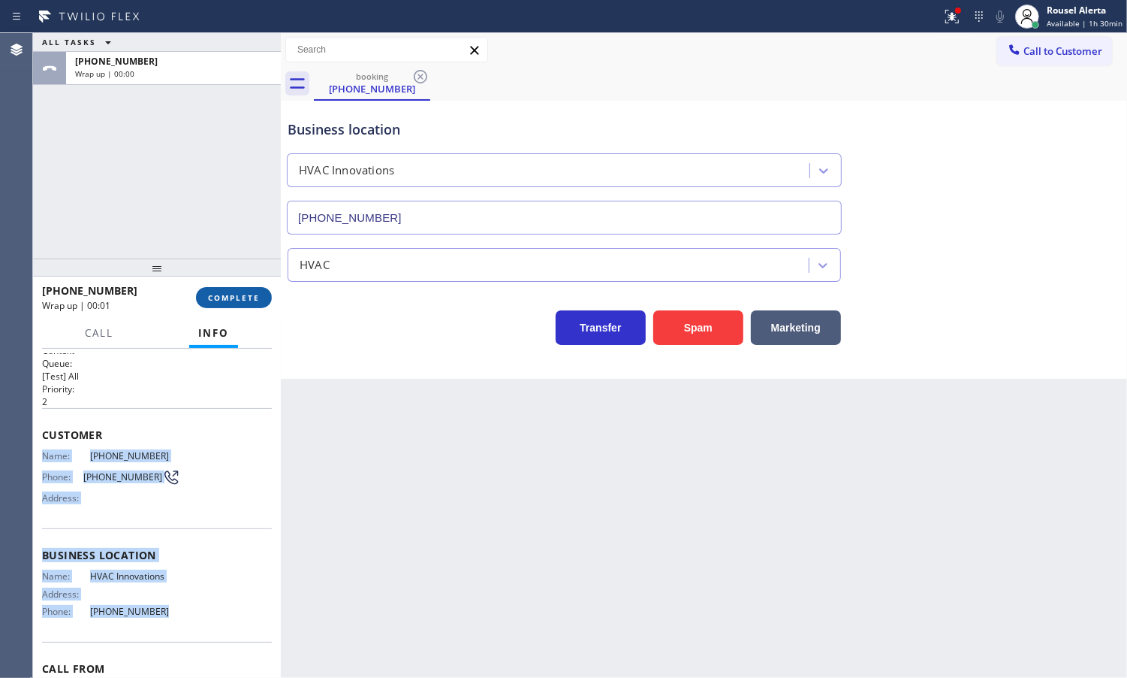
click at [268, 302] on button "COMPLETE" at bounding box center [234, 297] width 76 height 21
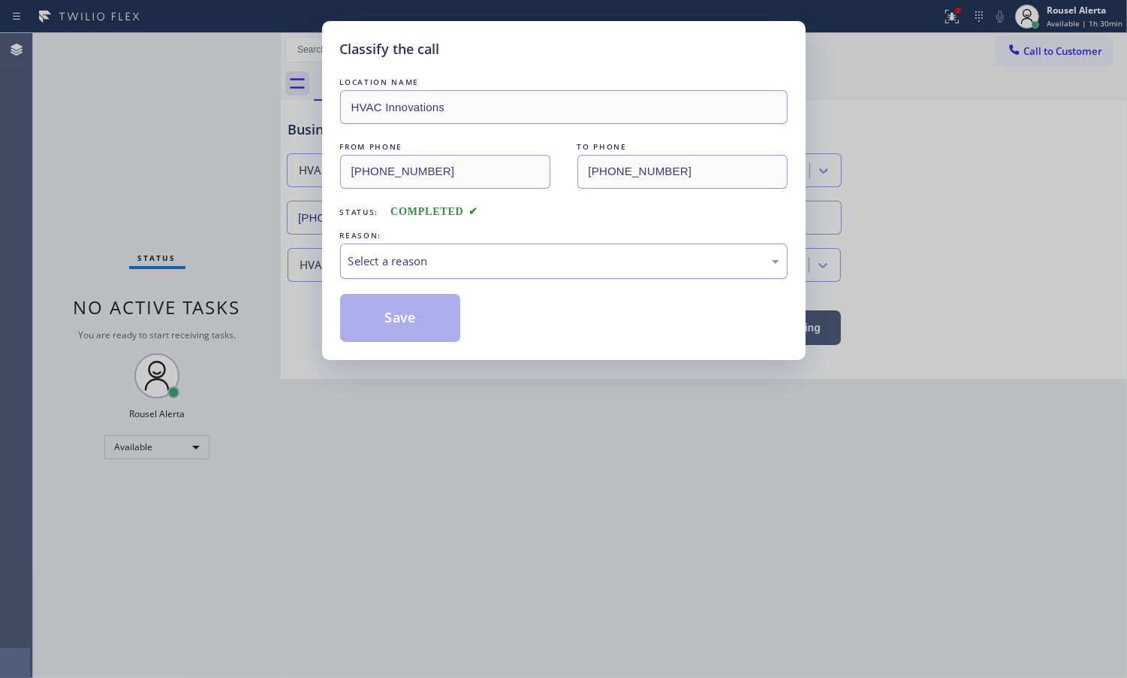
click at [448, 259] on div "Select a reason" at bounding box center [564, 260] width 431 height 17
click at [436, 327] on button "Save" at bounding box center [400, 318] width 121 height 48
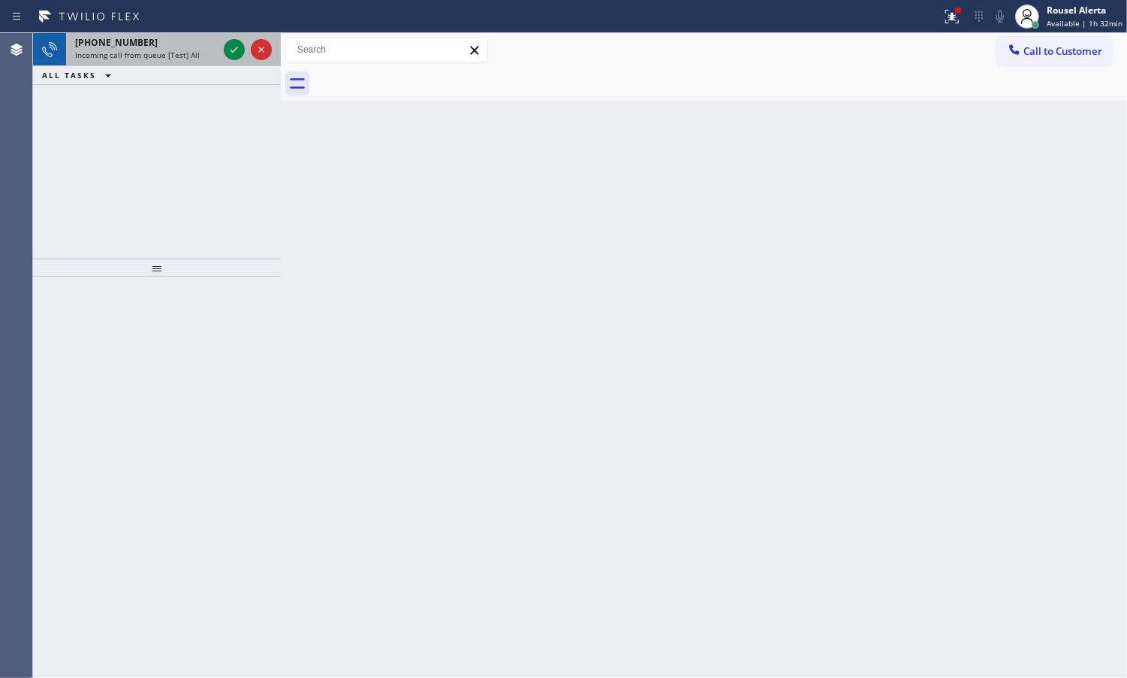
click at [183, 57] on span "Incoming call from queue [Test] All" at bounding box center [137, 55] width 125 height 11
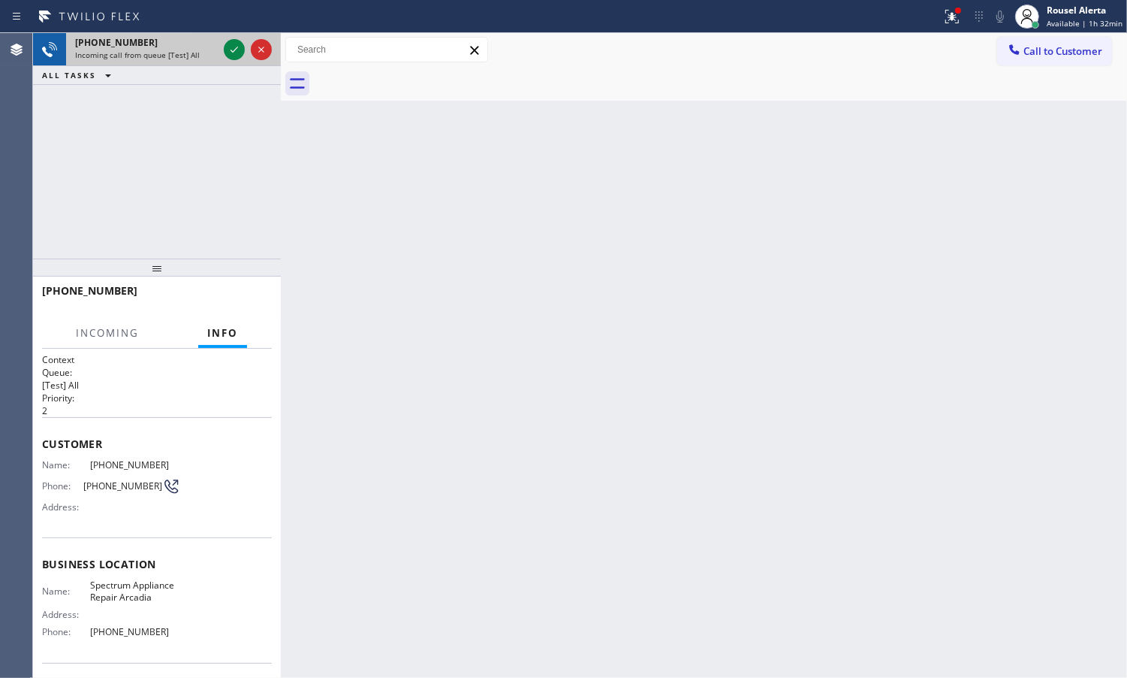
click at [211, 62] on div "[PHONE_NUMBER] Incoming call from queue [Test] All" at bounding box center [143, 49] width 155 height 33
click at [219, 54] on div "[PHONE_NUMBER] Incoming call from queue [Test] All" at bounding box center [143, 49] width 155 height 33
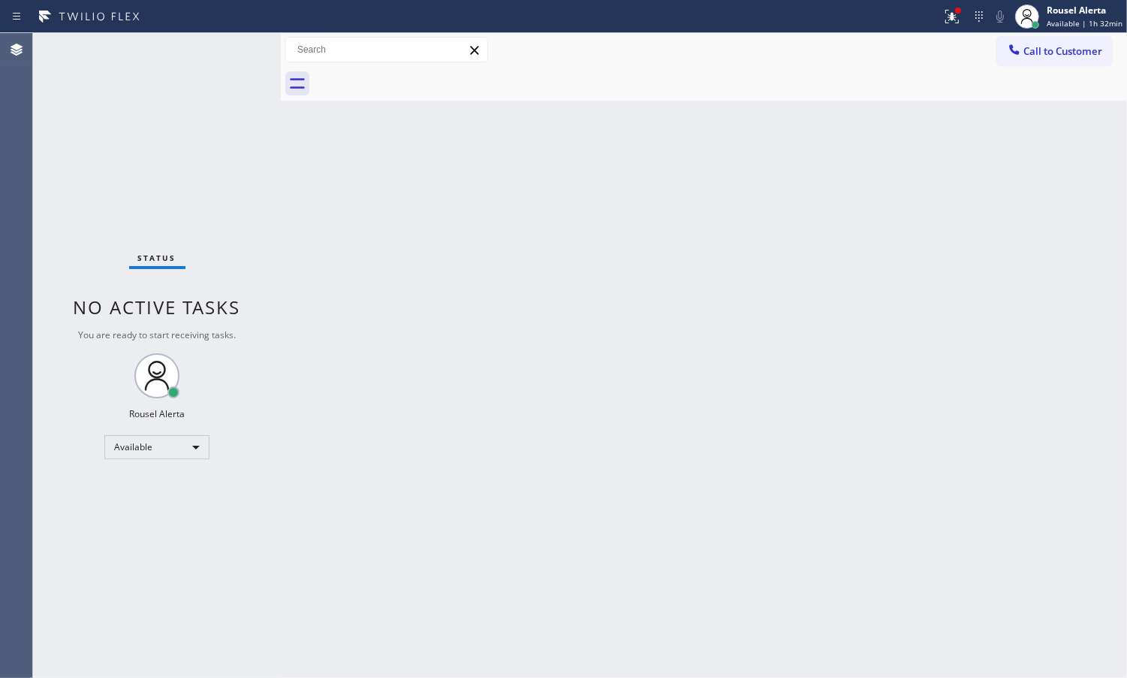
click at [226, 53] on div "Status No active tasks You are ready to start receiving tasks. Rousel Alerta Av…" at bounding box center [157, 355] width 248 height 644
click at [189, 53] on div "Status No active tasks You are ready to start receiving tasks. Rousel Alerta Av…" at bounding box center [157, 355] width 248 height 644
click at [353, 252] on div "Back to Dashboard Change Sender ID Customers Technicians Select a contact Outbo…" at bounding box center [704, 355] width 847 height 644
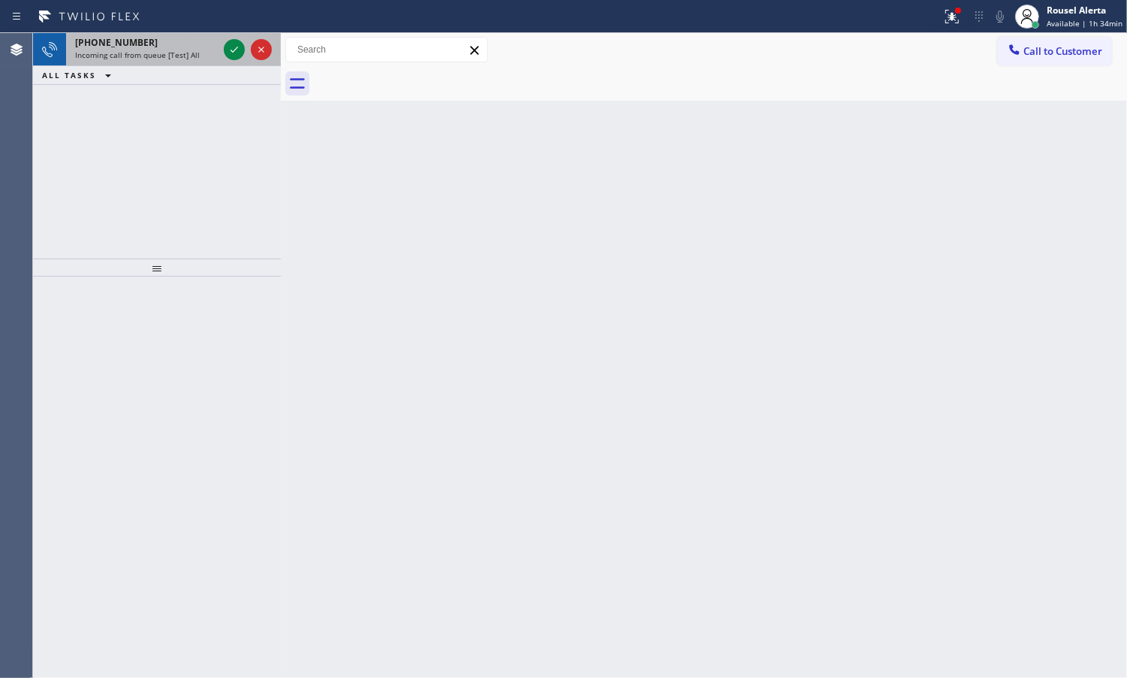
click at [170, 54] on span "Incoming call from queue [Test] All" at bounding box center [137, 55] width 125 height 11
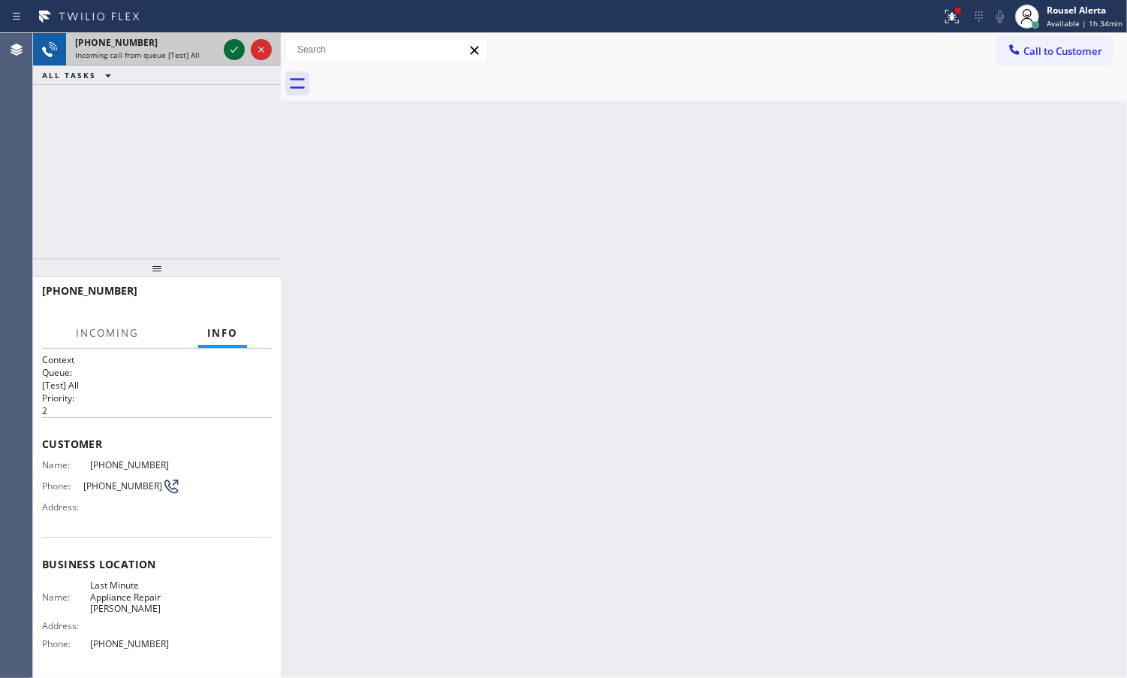
click at [229, 50] on icon at bounding box center [234, 50] width 18 height 18
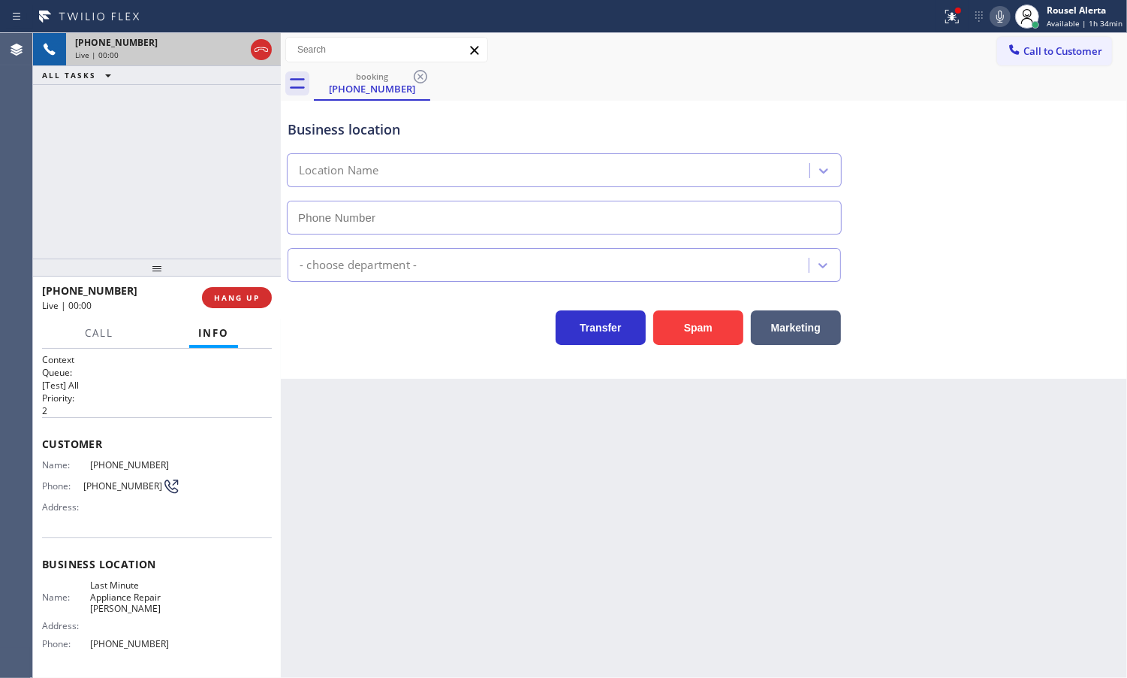
type input "[PHONE_NUMBER]"
click at [706, 340] on button "Spam" at bounding box center [698, 327] width 90 height 35
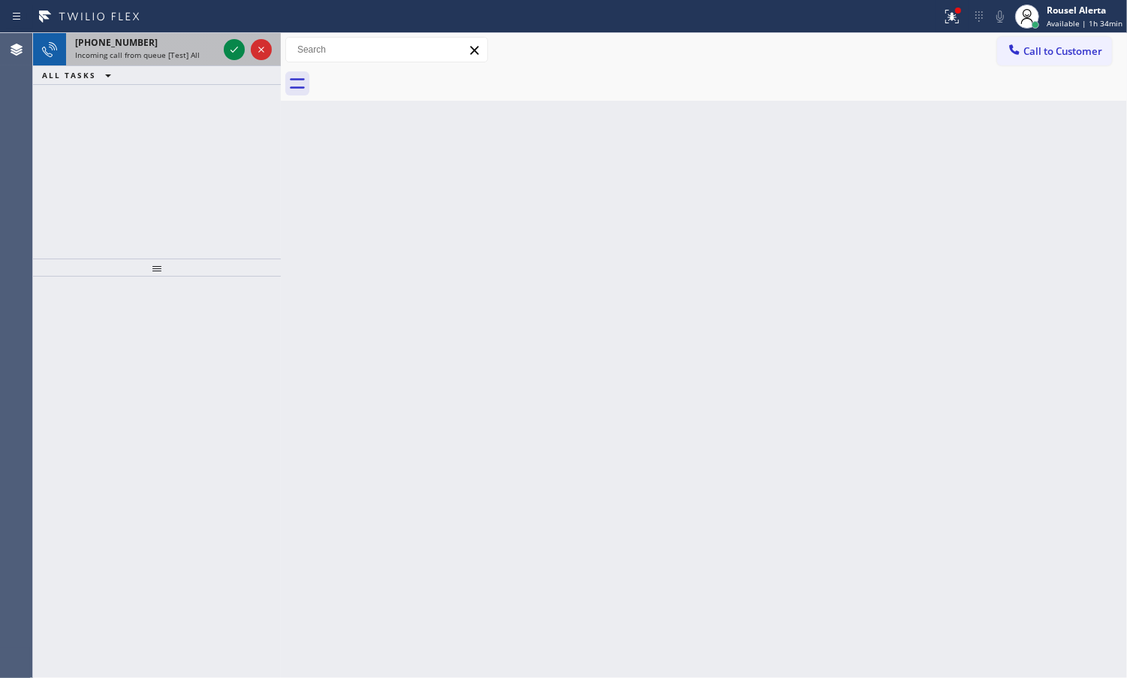
click at [195, 59] on span "Incoming call from queue [Test] All" at bounding box center [137, 55] width 125 height 11
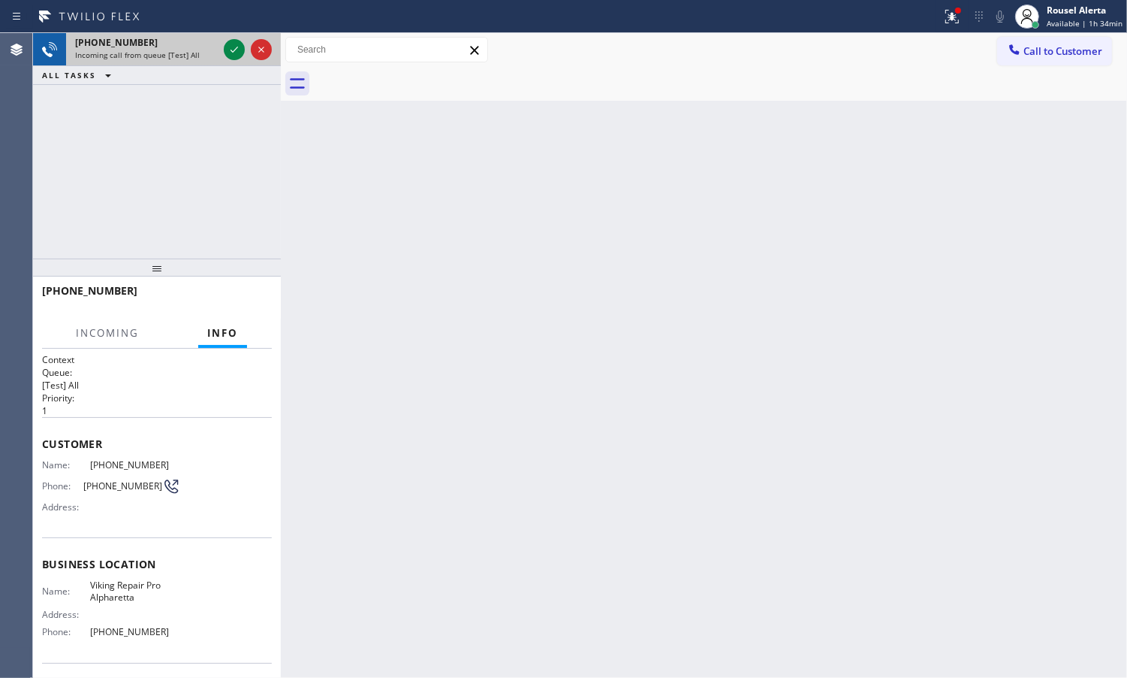
click at [222, 50] on div at bounding box center [248, 49] width 54 height 33
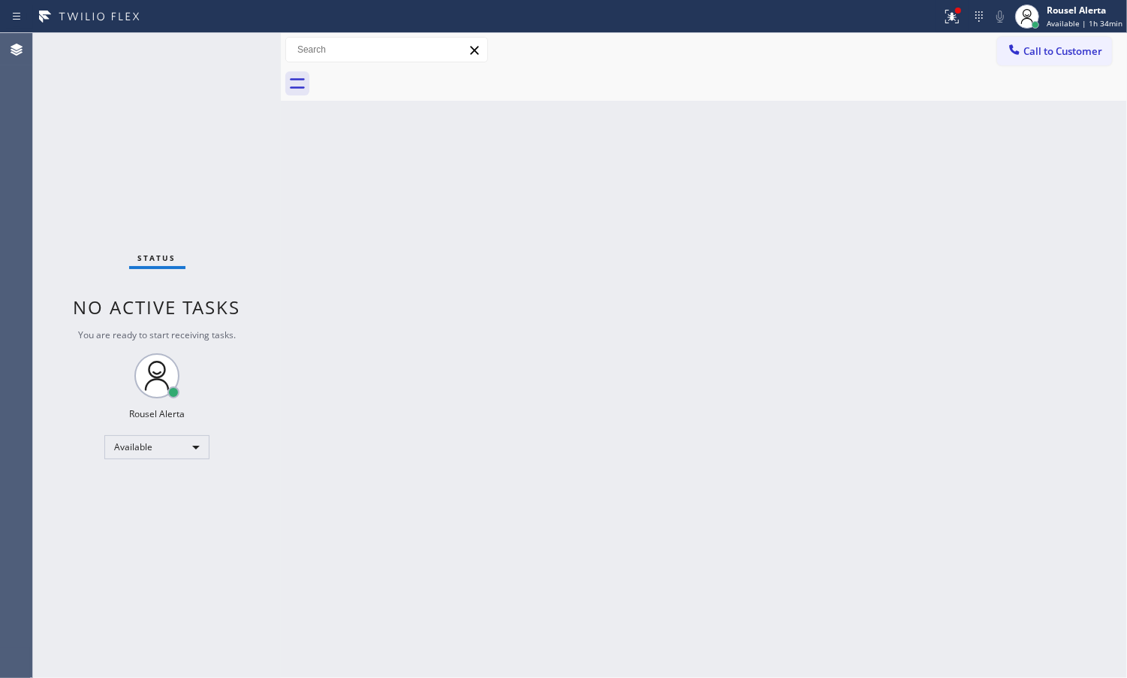
click at [222, 50] on div "Status No active tasks You are ready to start receiving tasks. Rousel Alerta Av…" at bounding box center [157, 355] width 248 height 644
click at [223, 50] on div "Status No active tasks You are ready to start receiving tasks. Rousel Alerta Av…" at bounding box center [157, 355] width 248 height 644
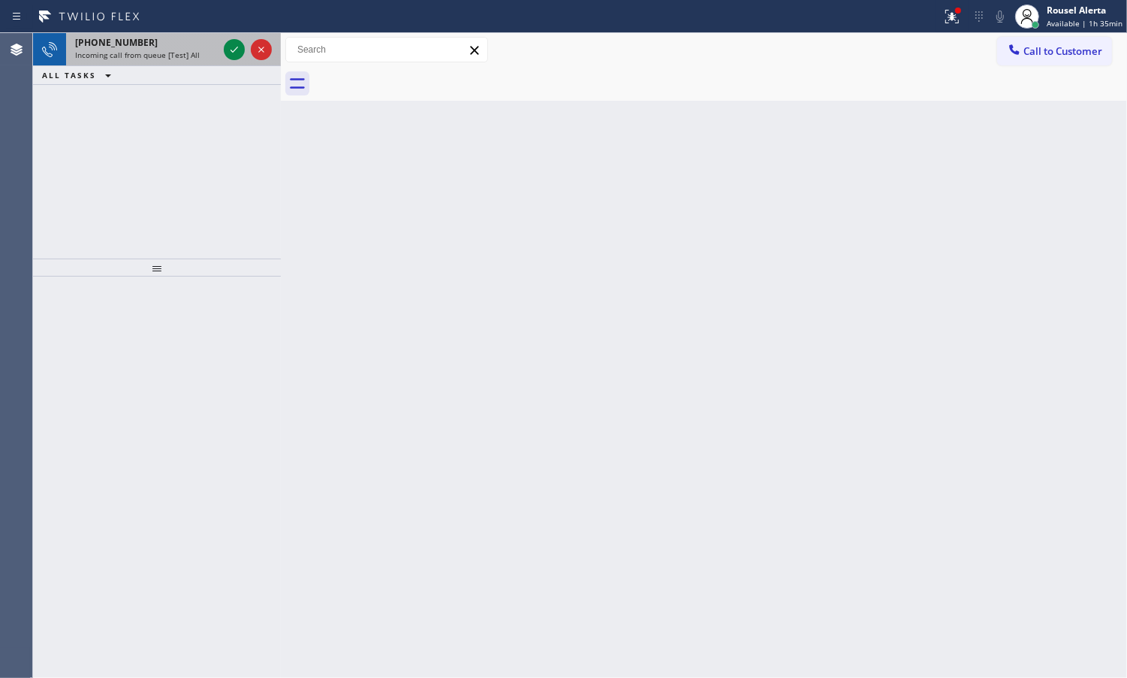
click at [198, 56] on div "Incoming call from queue [Test] All" at bounding box center [146, 55] width 143 height 11
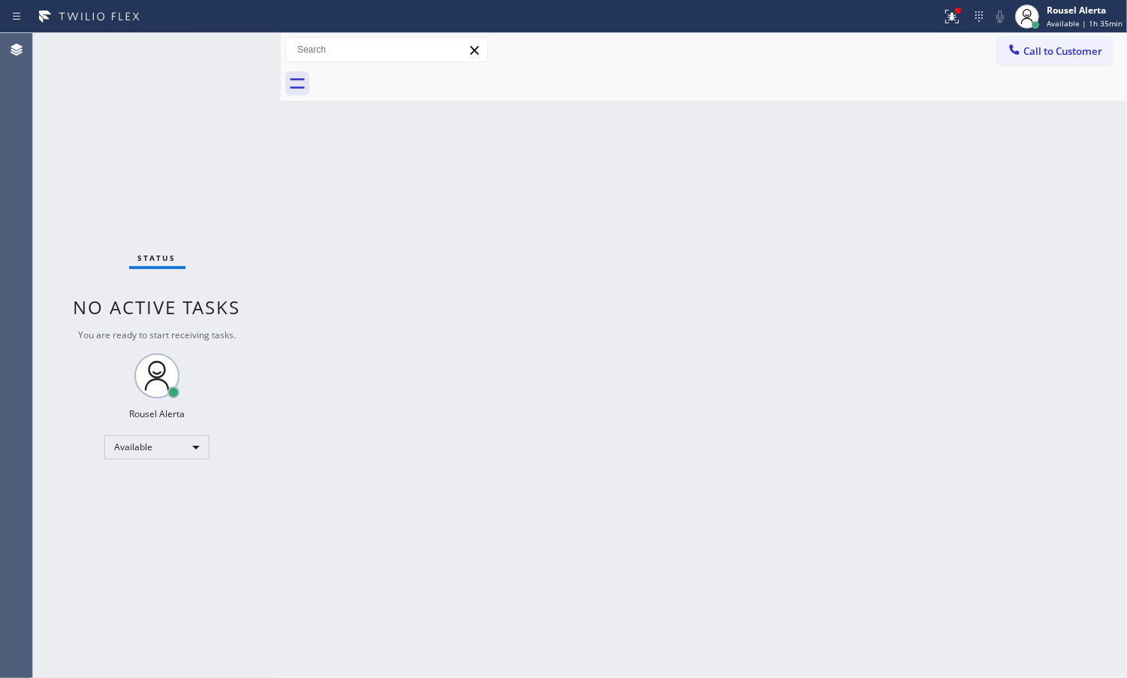
click at [216, 51] on div "Status No active tasks You are ready to start receiving tasks. Rousel Alerta Av…" at bounding box center [157, 355] width 248 height 644
click at [955, 23] on icon at bounding box center [952, 17] width 18 height 18
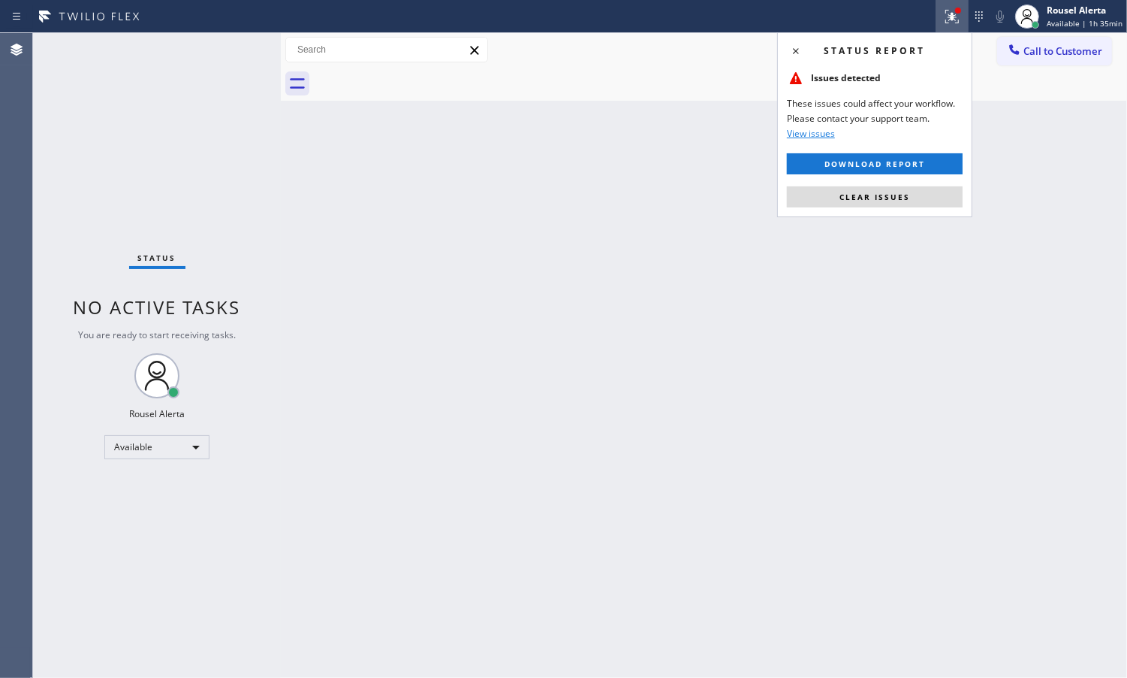
click at [963, 207] on div "Status report Issues detected These issues could affect your workflow. Please c…" at bounding box center [874, 124] width 195 height 185
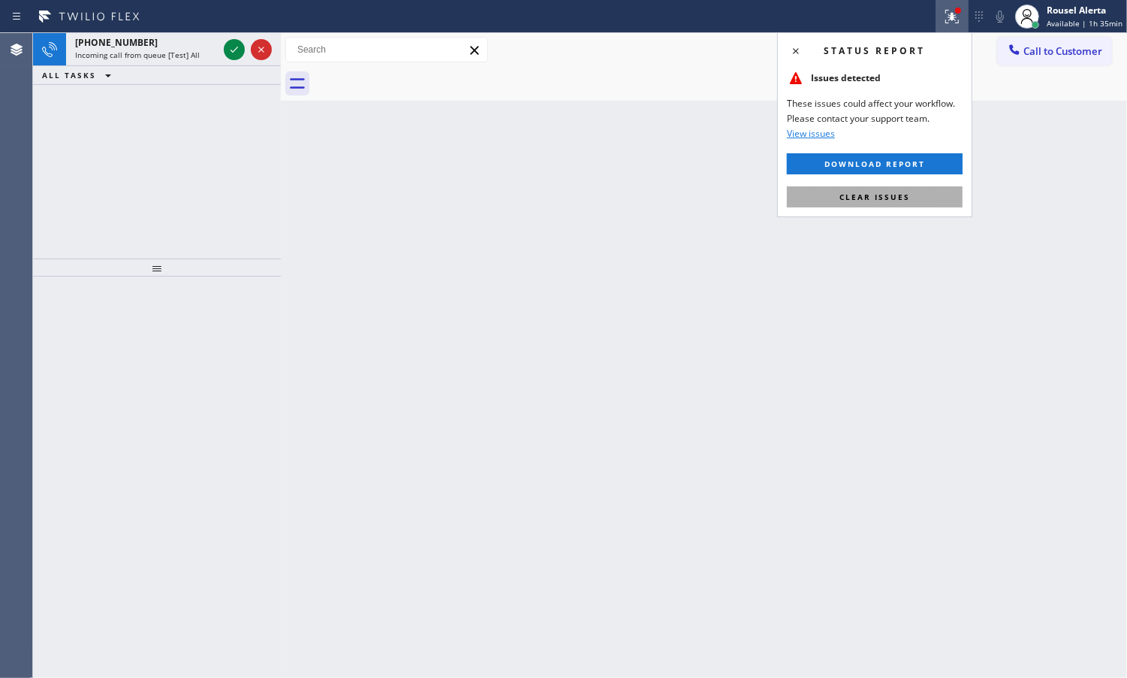
click at [865, 193] on span "Clear issues" at bounding box center [875, 197] width 71 height 11
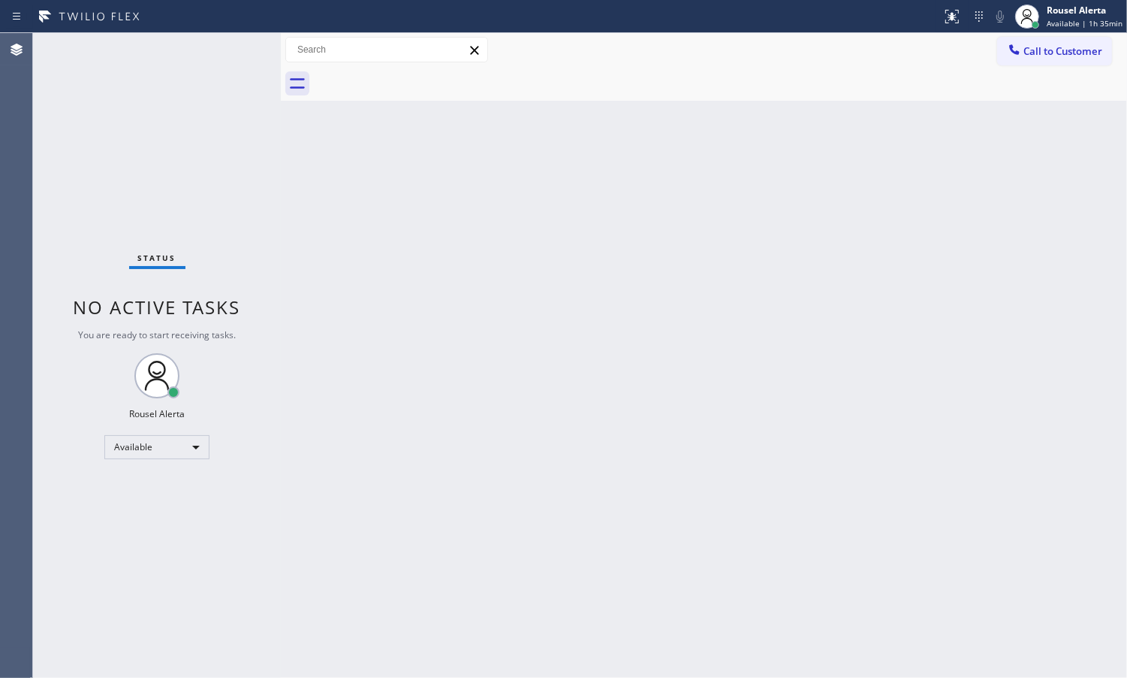
click at [239, 54] on div "Status No active tasks You are ready to start receiving tasks. Rousel Alerta Av…" at bounding box center [157, 355] width 248 height 644
click at [154, 95] on div "Status No active tasks You are ready to start receiving tasks. Rousel Alerta Av…" at bounding box center [157, 355] width 248 height 644
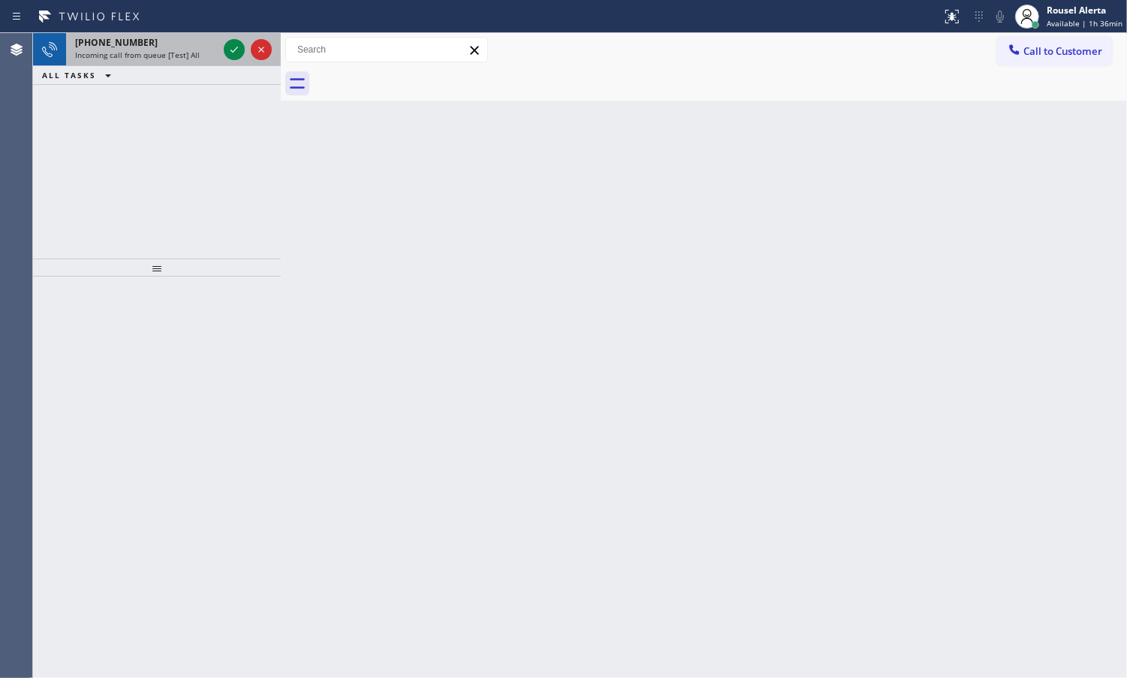
click at [204, 53] on div "Incoming call from queue [Test] All" at bounding box center [146, 55] width 143 height 11
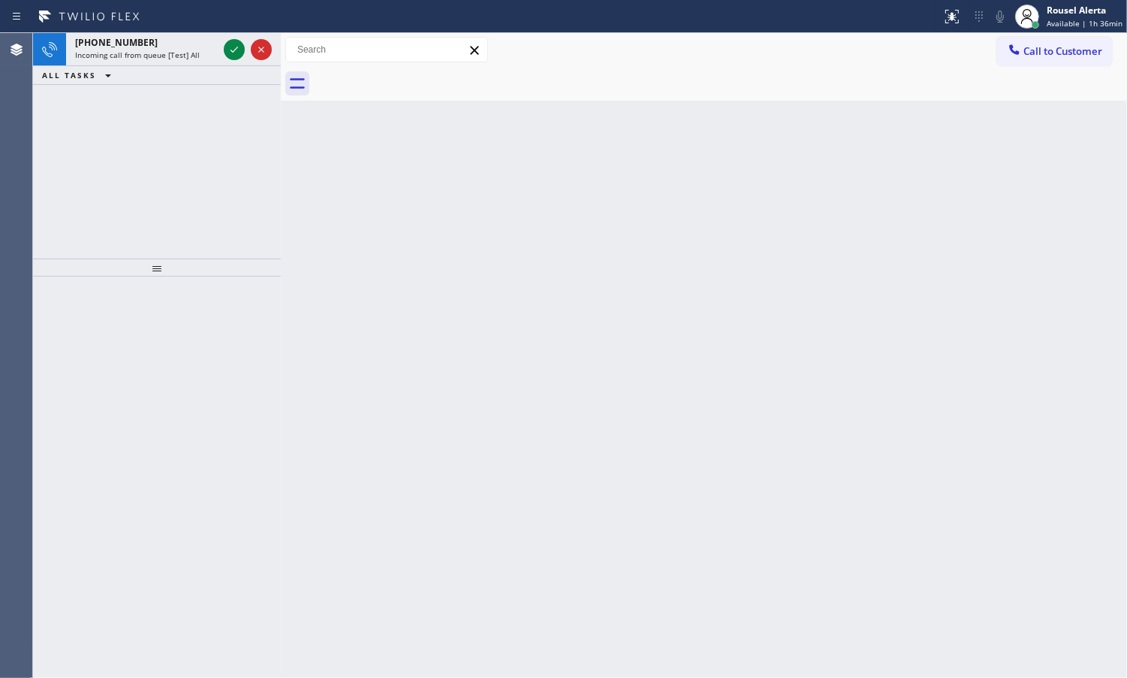
click at [209, 55] on div "Incoming call from queue [Test] All" at bounding box center [146, 55] width 143 height 11
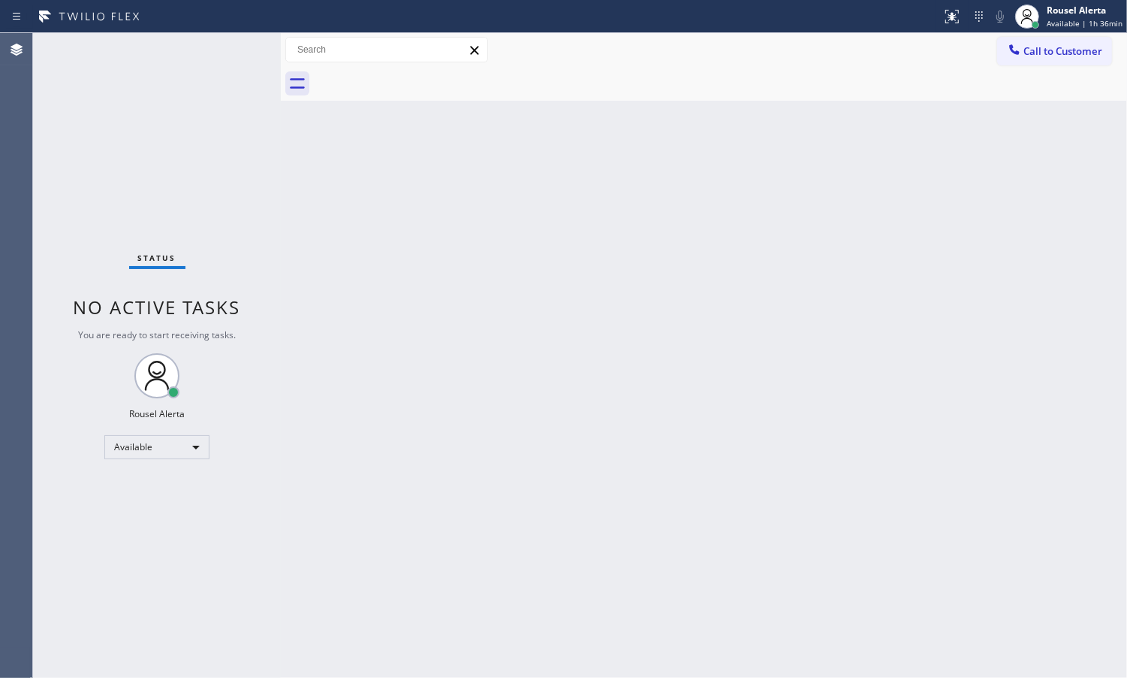
click at [209, 55] on div "Status No active tasks You are ready to start receiving tasks. Rousel Alerta Av…" at bounding box center [157, 355] width 248 height 644
click at [618, 312] on div "Back to Dashboard Change Sender ID Customers Technicians Select a contact Outbo…" at bounding box center [704, 355] width 847 height 644
click at [222, 49] on div "Status No active tasks You are ready to start receiving tasks. Rousel Alerta Av…" at bounding box center [157, 355] width 248 height 644
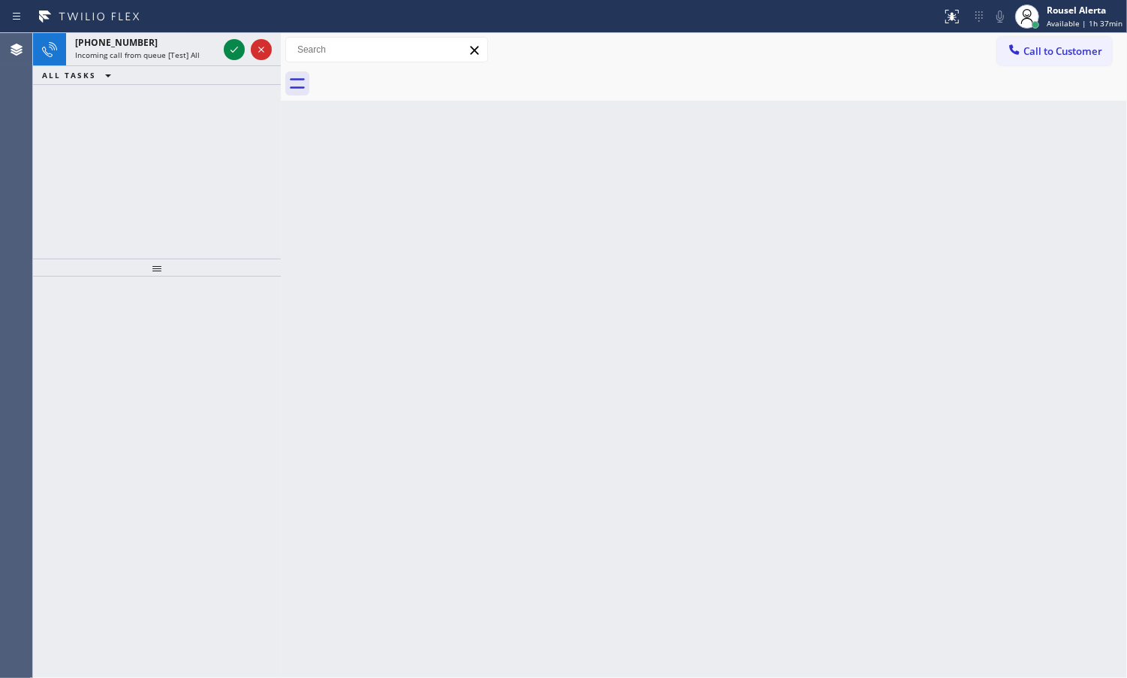
click at [211, 51] on div "Incoming call from queue [Test] All" at bounding box center [146, 55] width 143 height 11
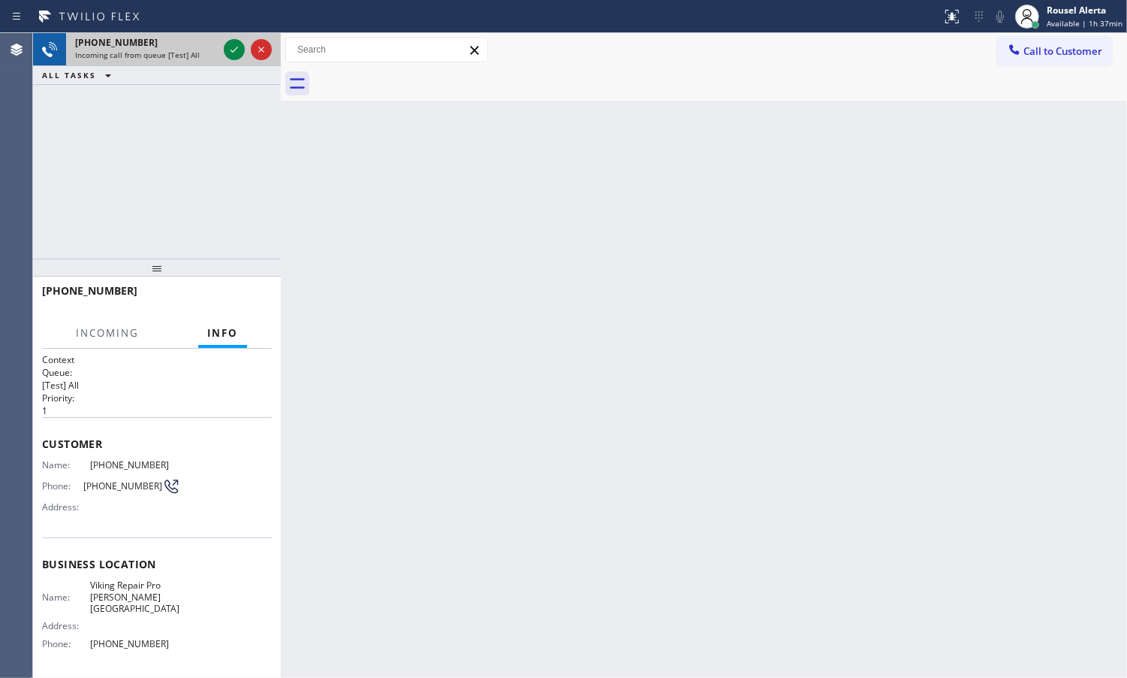
click at [211, 50] on div "Incoming call from queue [Test] All" at bounding box center [146, 55] width 143 height 11
click at [225, 49] on icon at bounding box center [234, 50] width 18 height 18
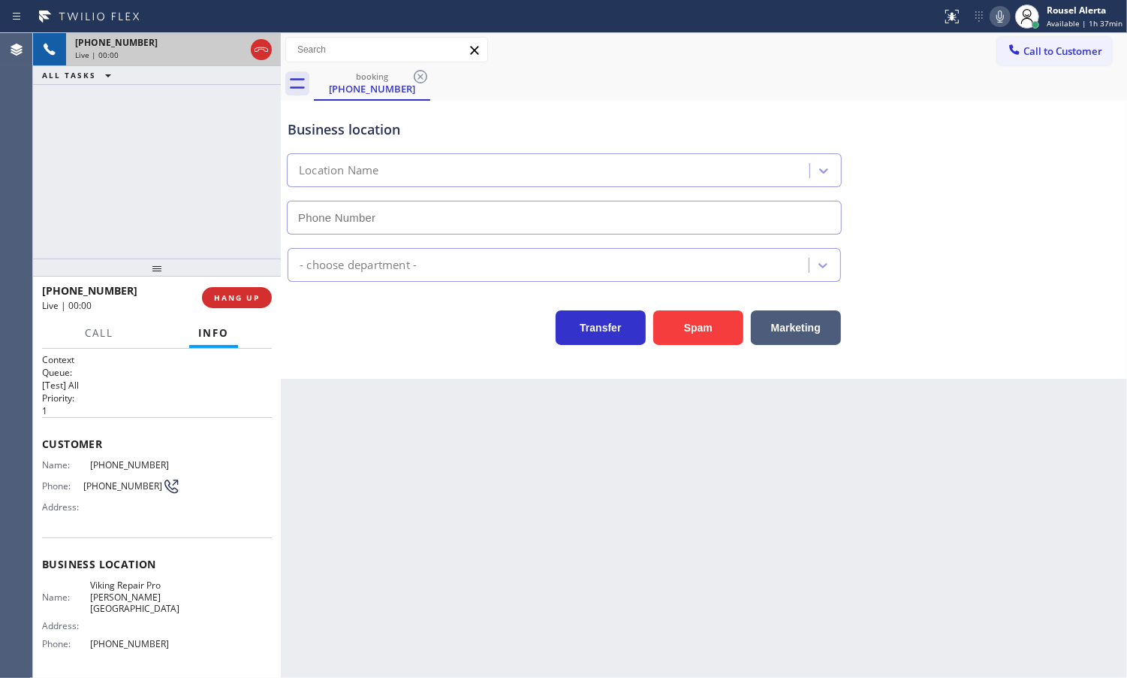
type input "[PHONE_NUMBER]"
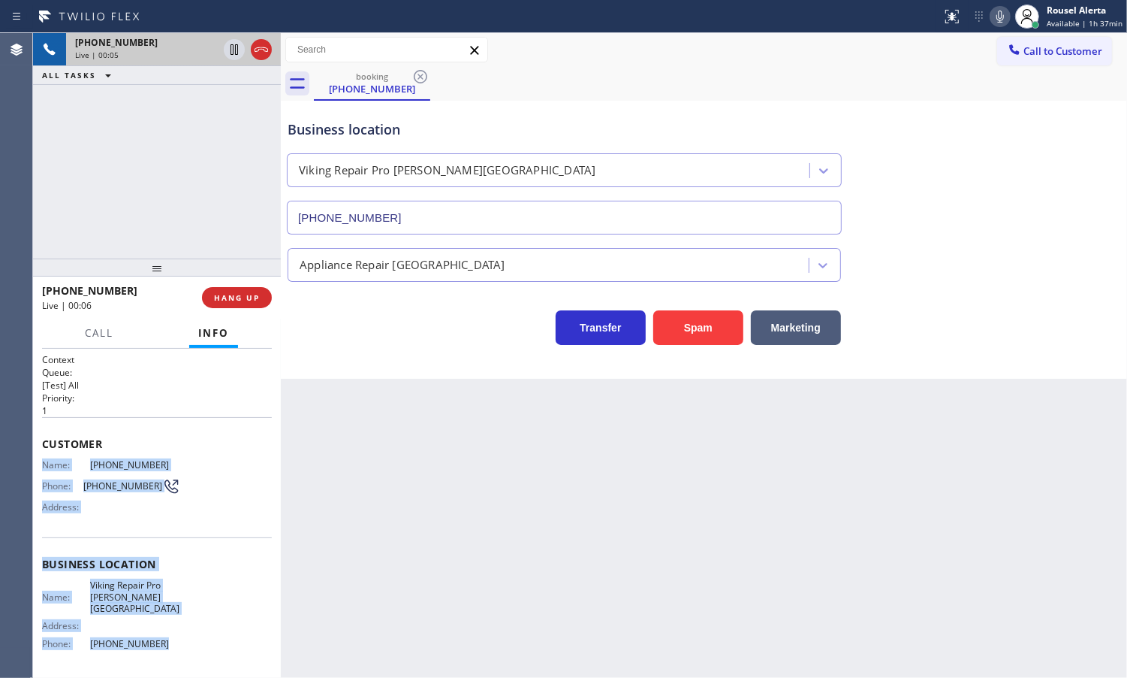
drag, startPoint x: 44, startPoint y: 456, endPoint x: 164, endPoint y: 629, distance: 211.1
click at [164, 629] on div "Context Queue: [Test] All Priority: 1 Customer Name: [PHONE_NUMBER] Phone: [PHO…" at bounding box center [157, 570] width 230 height 435
copy div "Name: [PHONE_NUMBER] Phone: [PHONE_NUMBER] Address: Business location Name: Vik…"
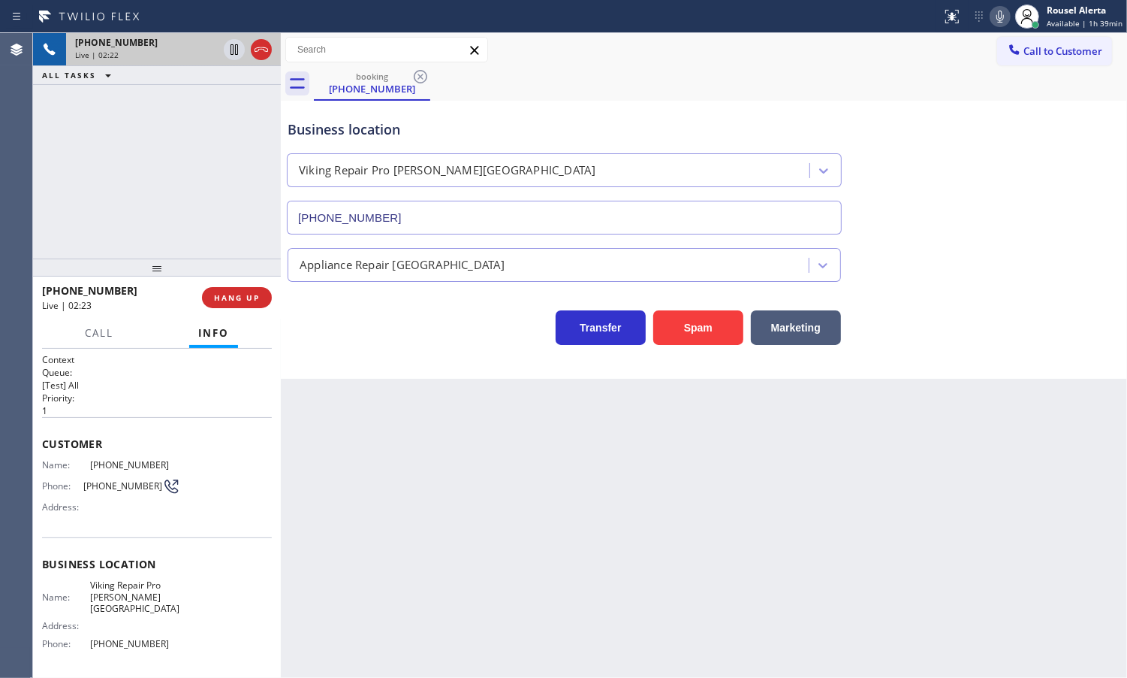
click at [147, 174] on div "[PHONE_NUMBER] Live | 02:22 ALL TASKS ALL TASKS ACTIVE TASKS TASKS IN WRAP UP" at bounding box center [157, 145] width 248 height 225
click at [234, 53] on icon at bounding box center [234, 50] width 18 height 18
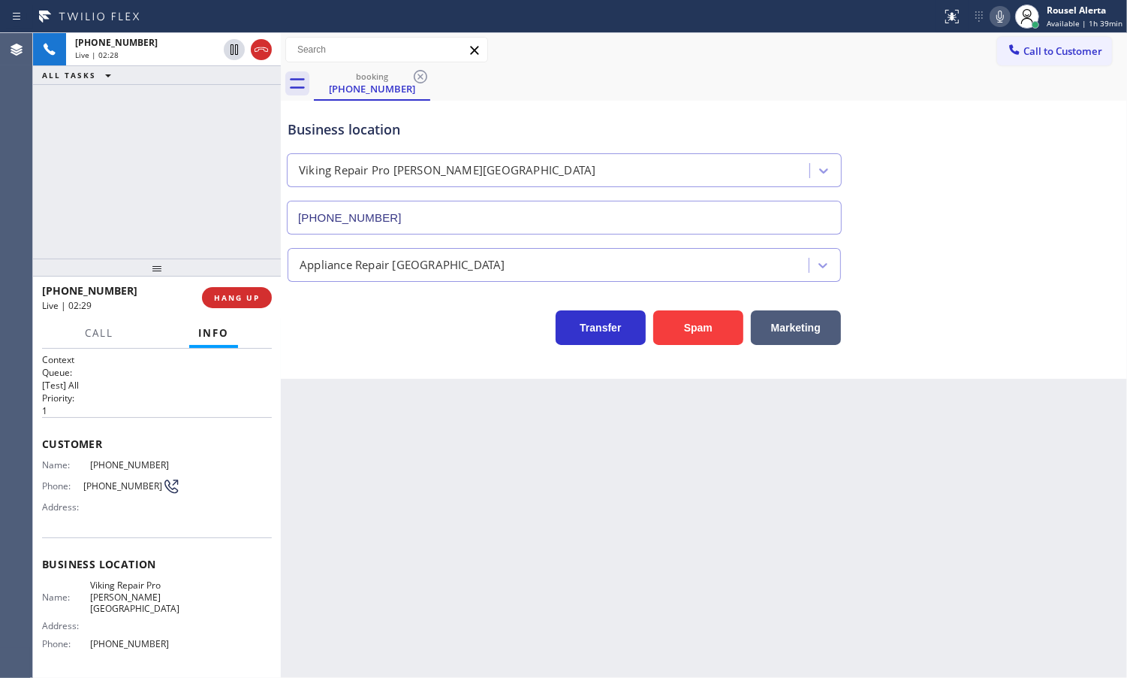
click at [1008, 10] on icon at bounding box center [1001, 17] width 18 height 18
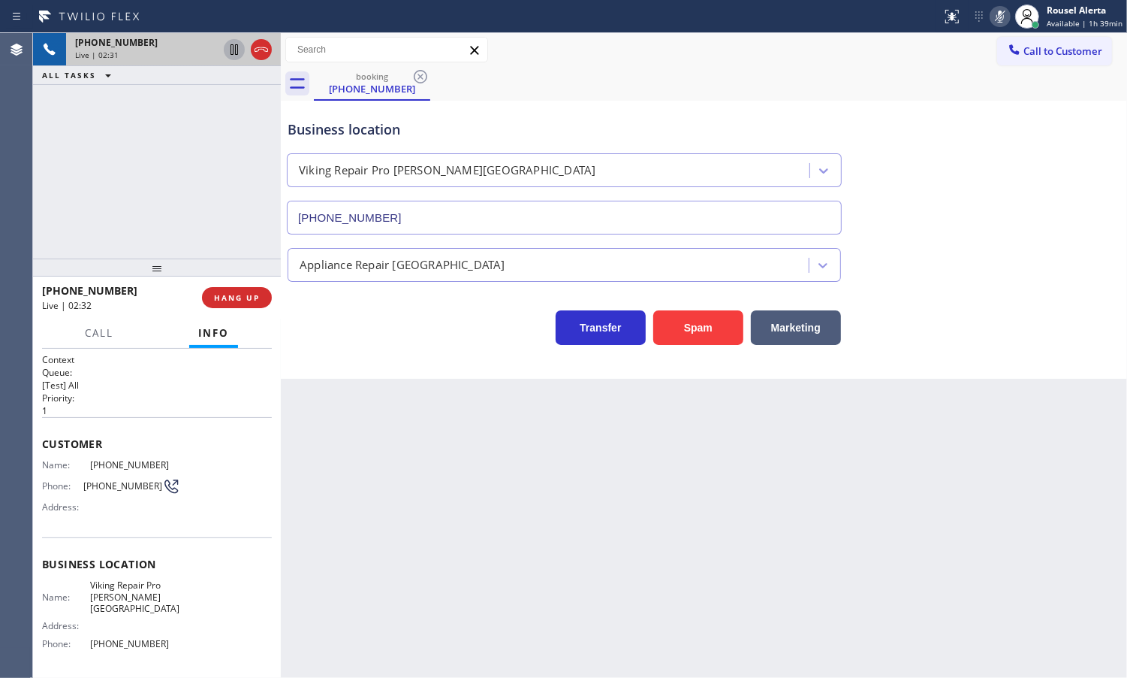
click at [233, 53] on icon at bounding box center [234, 50] width 18 height 18
click at [234, 49] on icon at bounding box center [234, 50] width 18 height 18
click at [1000, 14] on icon at bounding box center [1001, 17] width 18 height 18
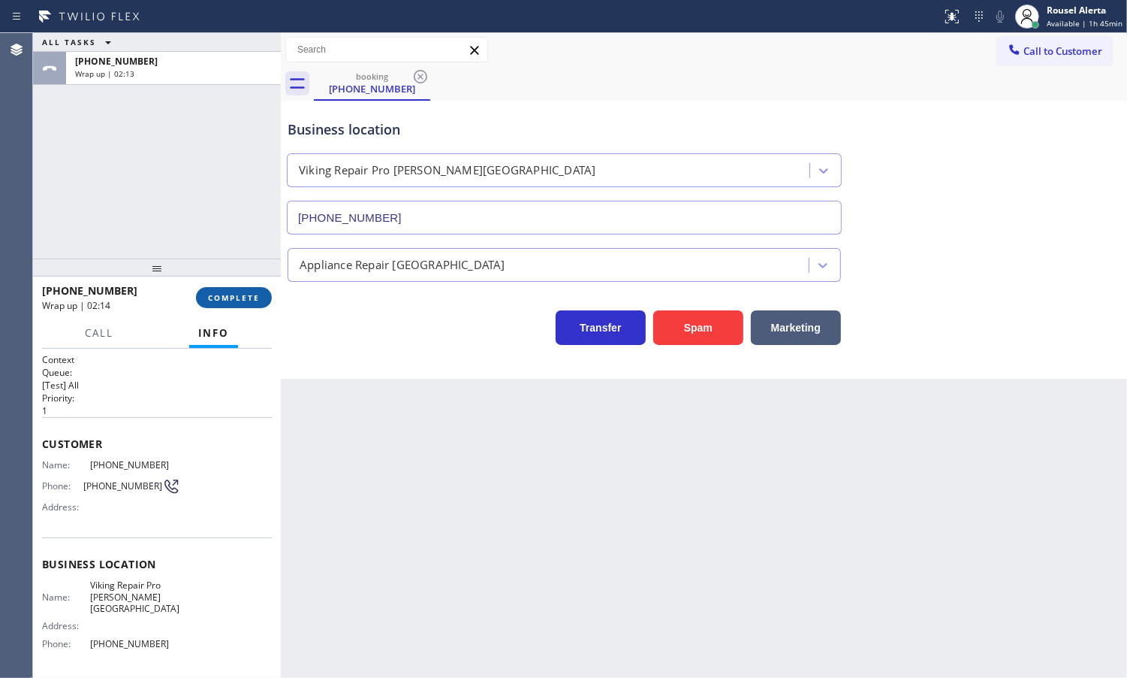
click at [237, 288] on button "COMPLETE" at bounding box center [234, 297] width 76 height 21
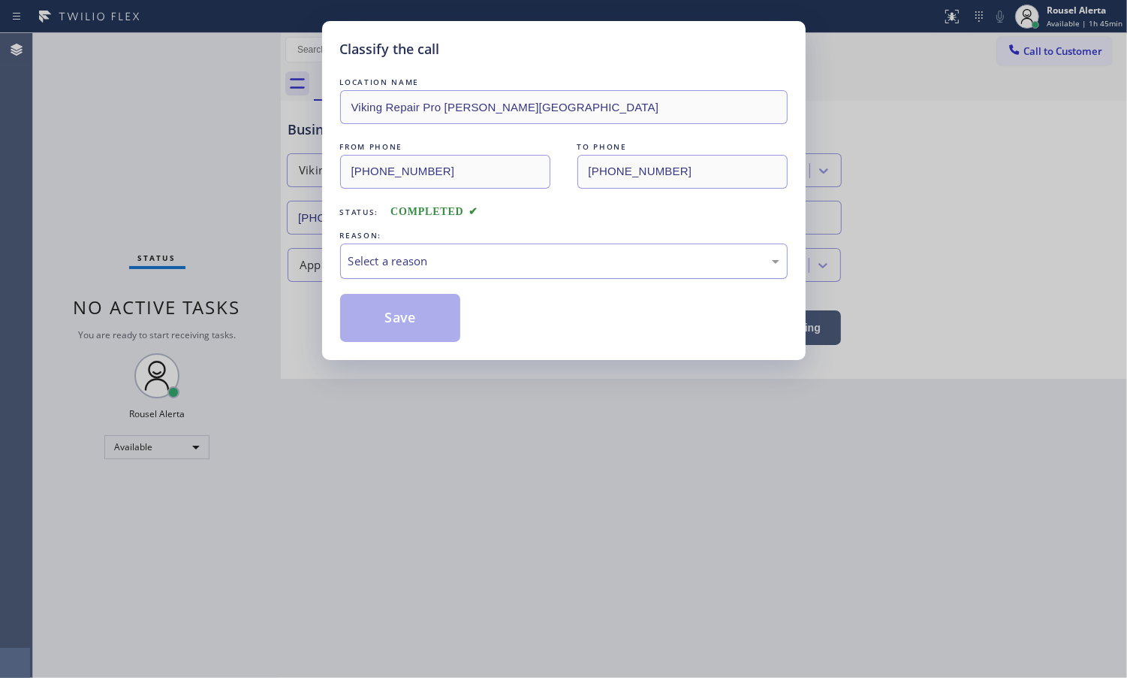
click at [417, 272] on div "Select a reason" at bounding box center [564, 260] width 448 height 35
click at [397, 321] on button "Save" at bounding box center [400, 318] width 121 height 48
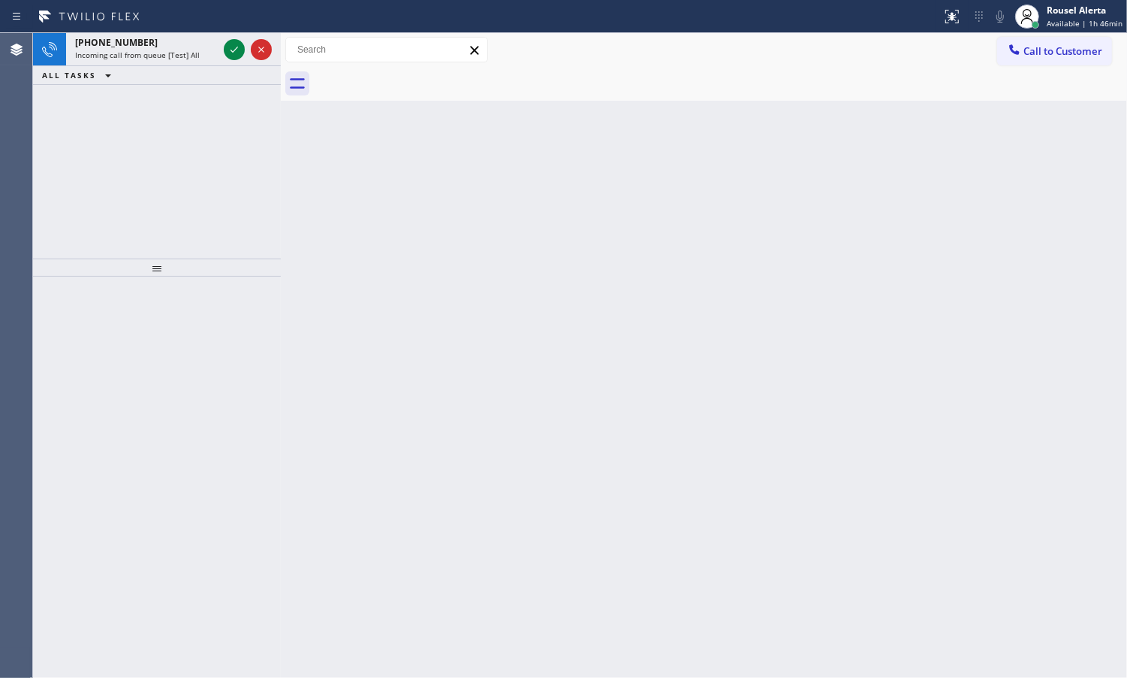
click at [208, 41] on div "[PHONE_NUMBER]" at bounding box center [146, 42] width 143 height 13
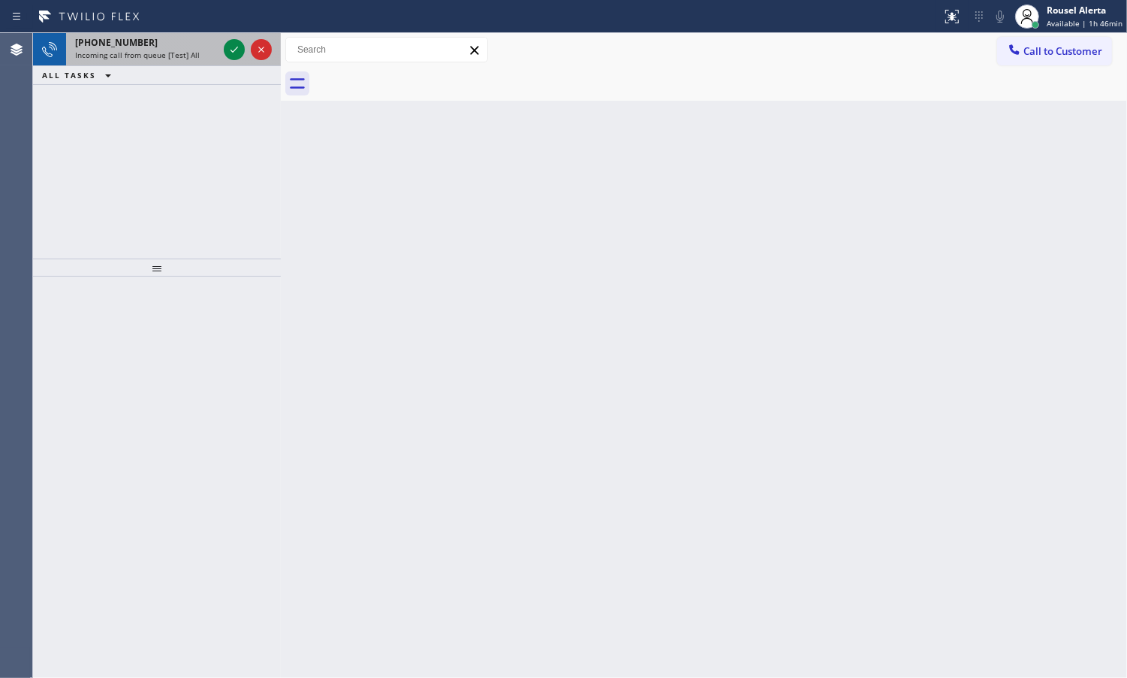
click at [212, 56] on div "Incoming call from queue [Test] All" at bounding box center [146, 55] width 143 height 11
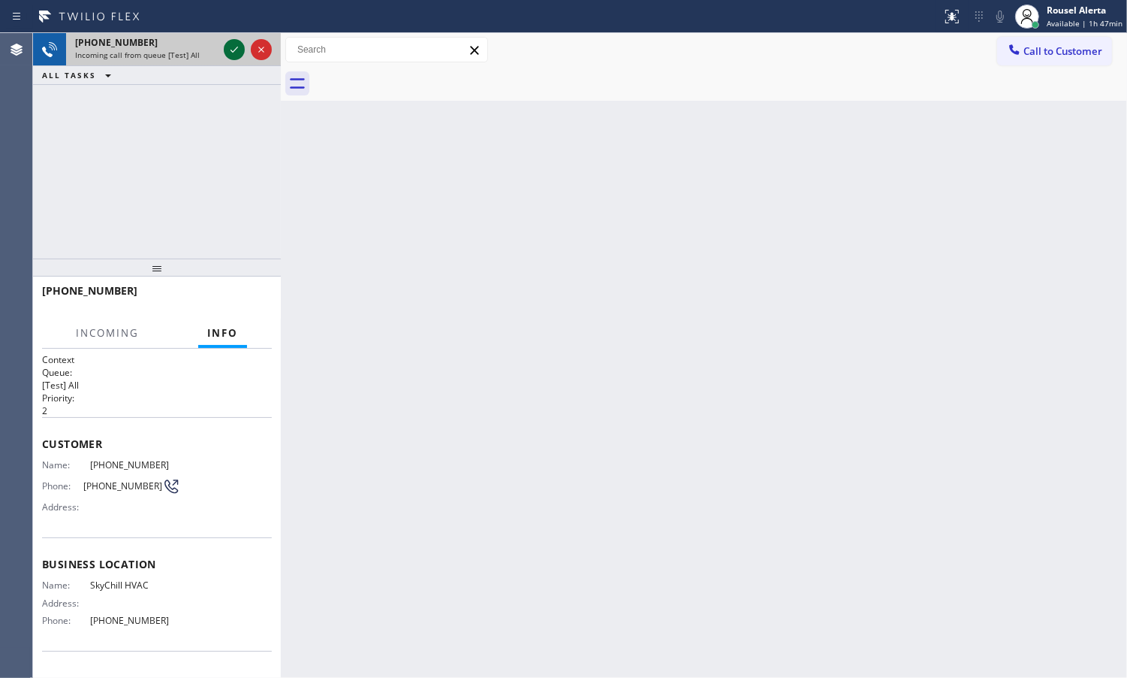
click at [230, 45] on icon at bounding box center [234, 50] width 18 height 18
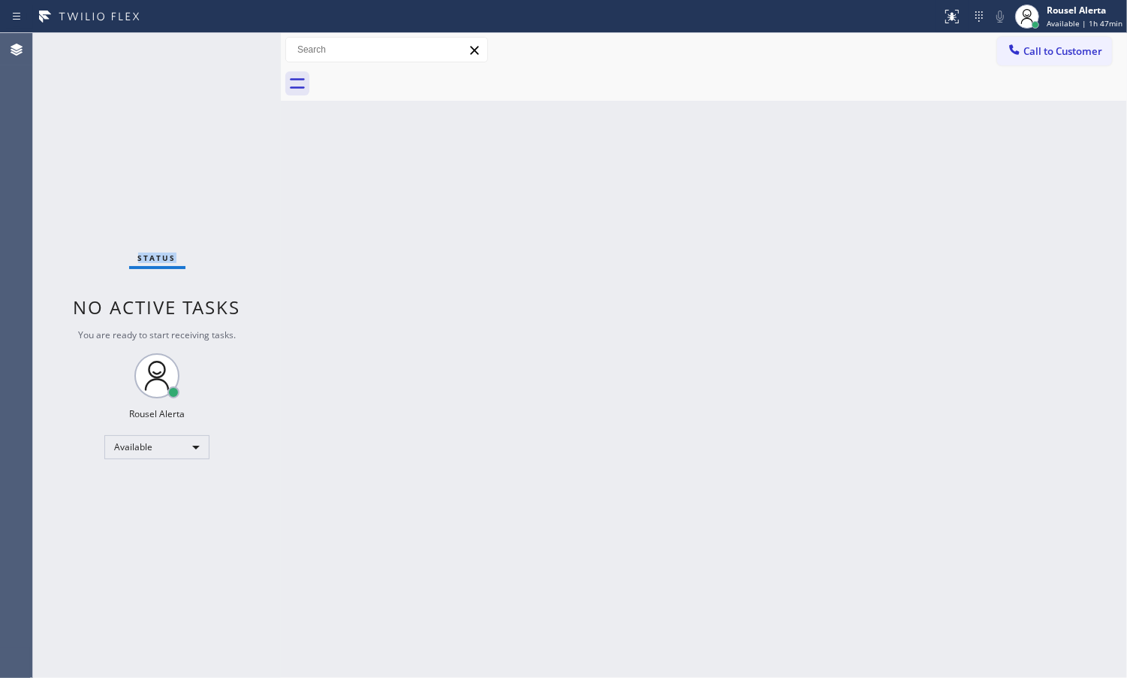
click at [231, 45] on div "Status No active tasks You are ready to start receiving tasks. Rousel Alerta Av…" at bounding box center [157, 355] width 248 height 644
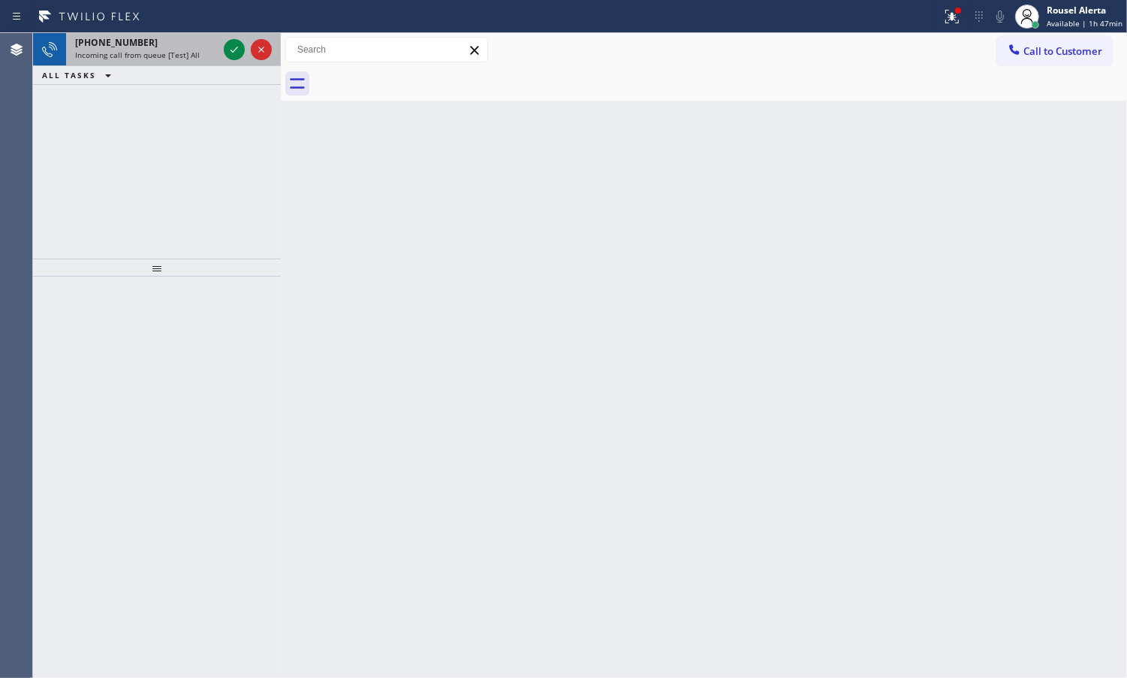
click at [212, 33] on div "[PHONE_NUMBER] Incoming call from queue [Test] All" at bounding box center [143, 49] width 155 height 33
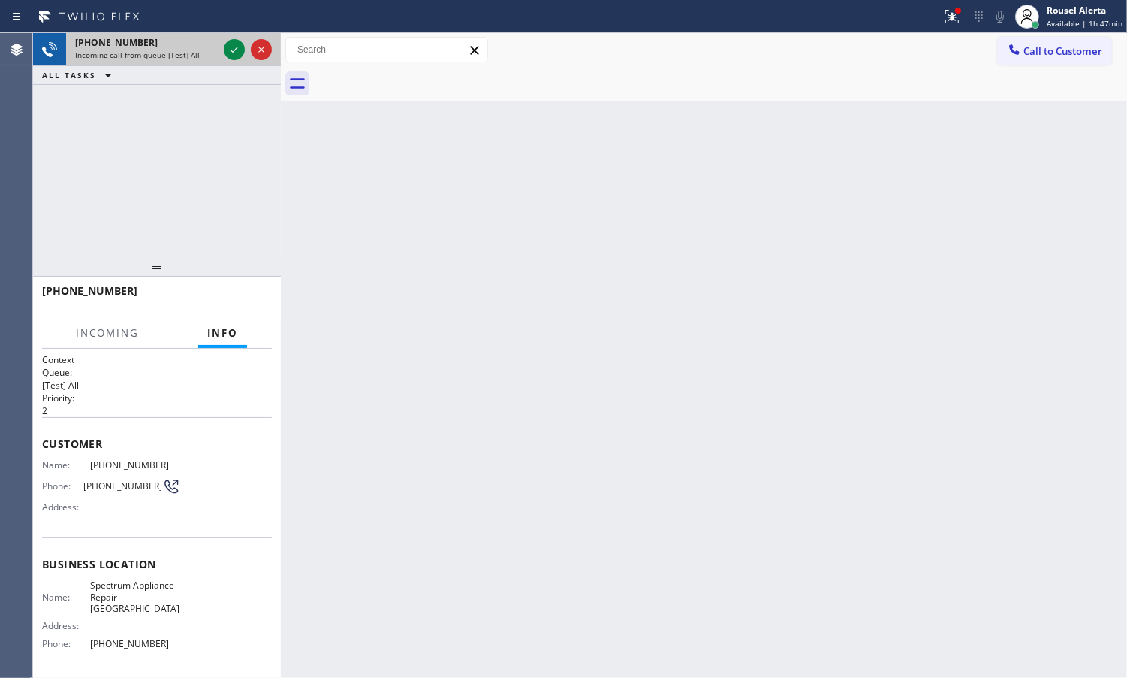
click at [211, 53] on div "Incoming call from queue [Test] All" at bounding box center [146, 55] width 143 height 11
click at [227, 50] on icon at bounding box center [234, 50] width 18 height 18
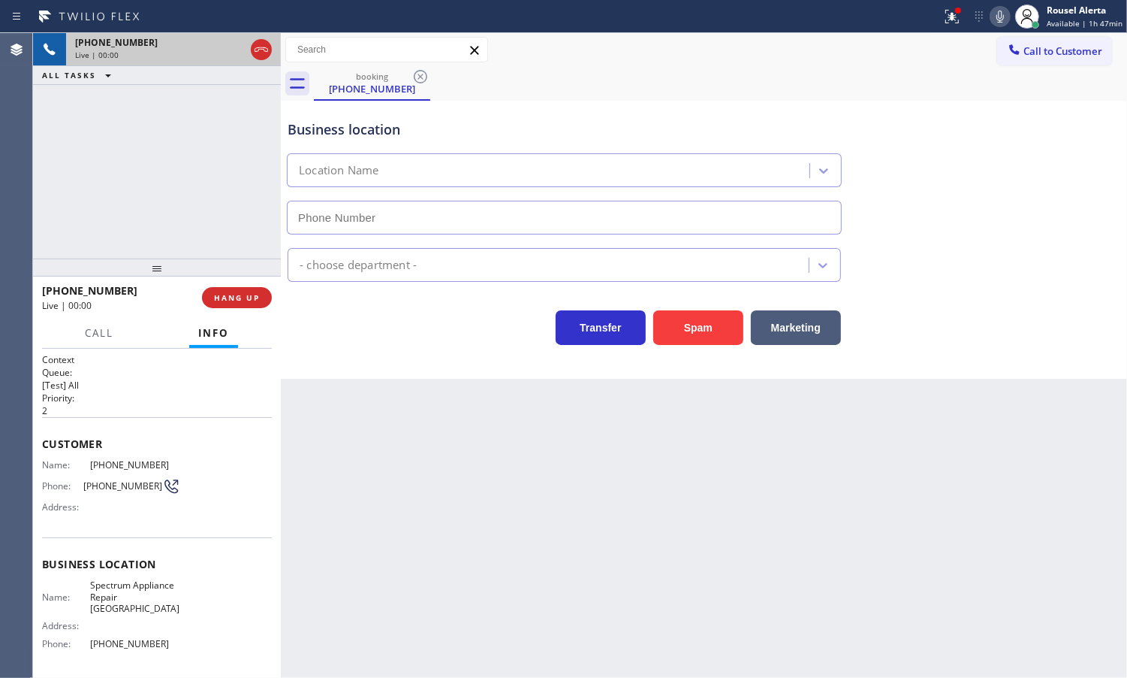
type input "[PHONE_NUMBER]"
click at [693, 339] on button "Spam" at bounding box center [698, 327] width 90 height 35
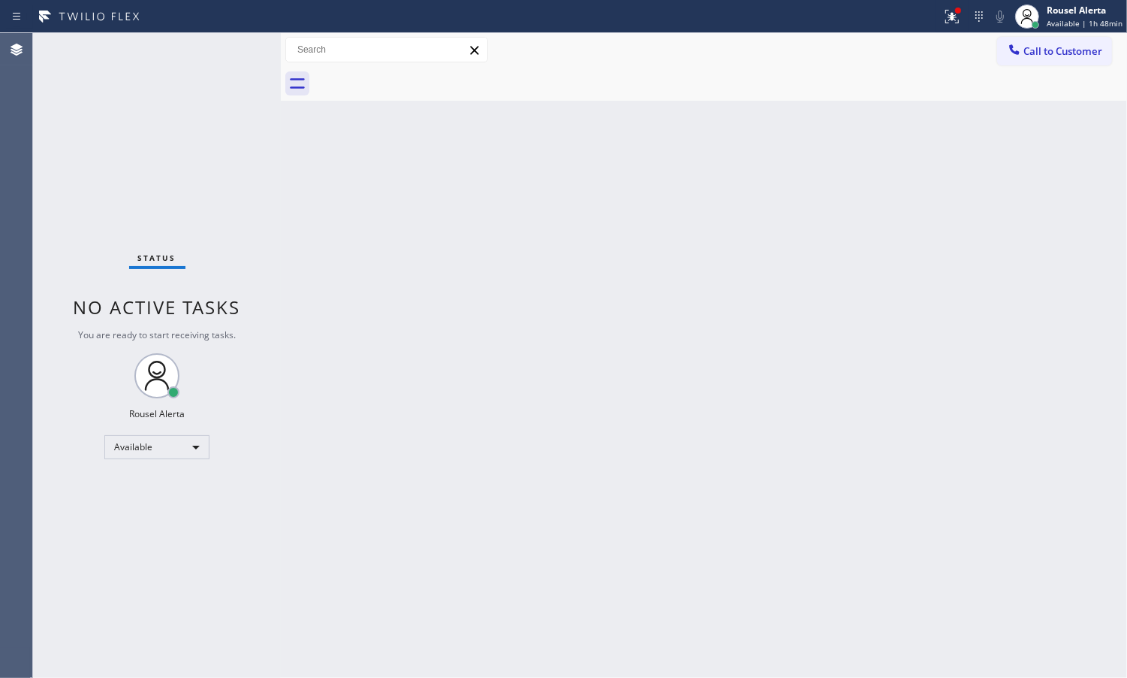
click at [222, 47] on div "Status No active tasks You are ready to start receiving tasks. Rousel Alerta Av…" at bounding box center [157, 355] width 248 height 644
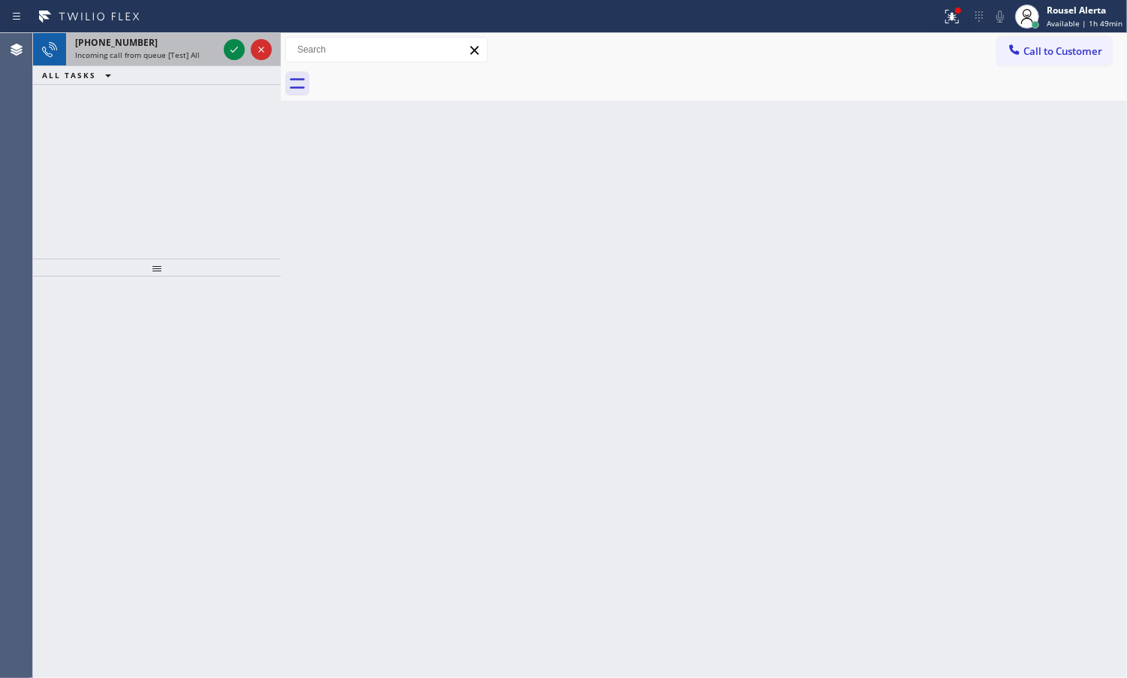
click at [170, 57] on span "Incoming call from queue [Test] All" at bounding box center [137, 55] width 125 height 11
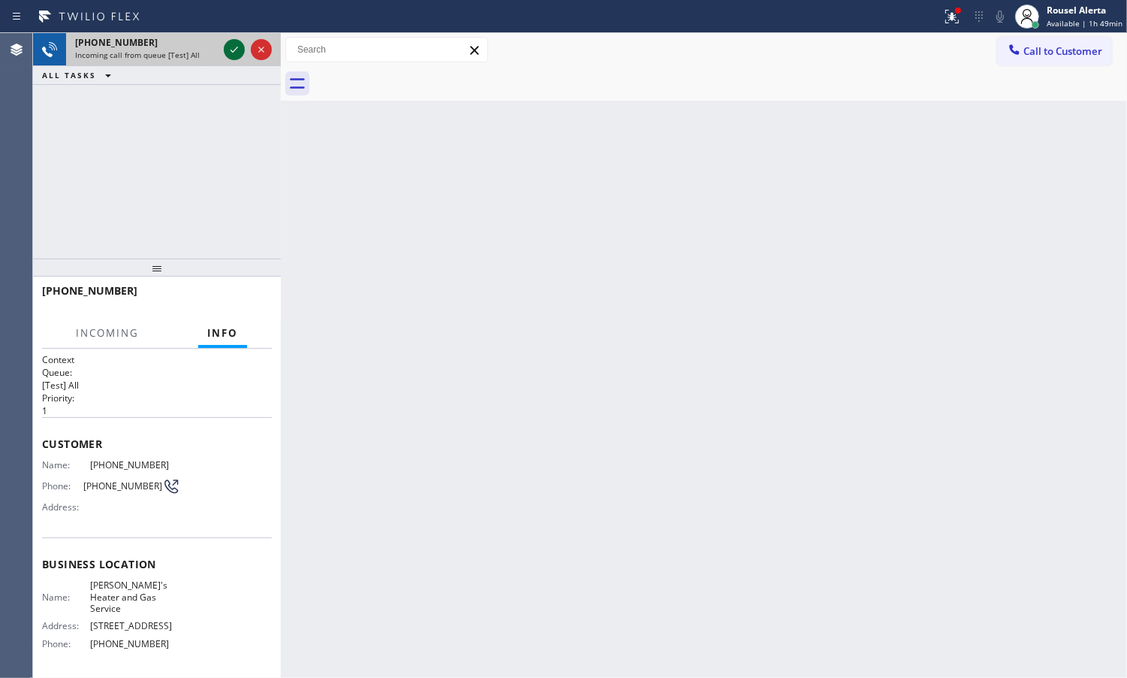
click at [237, 47] on icon at bounding box center [235, 50] width 8 height 6
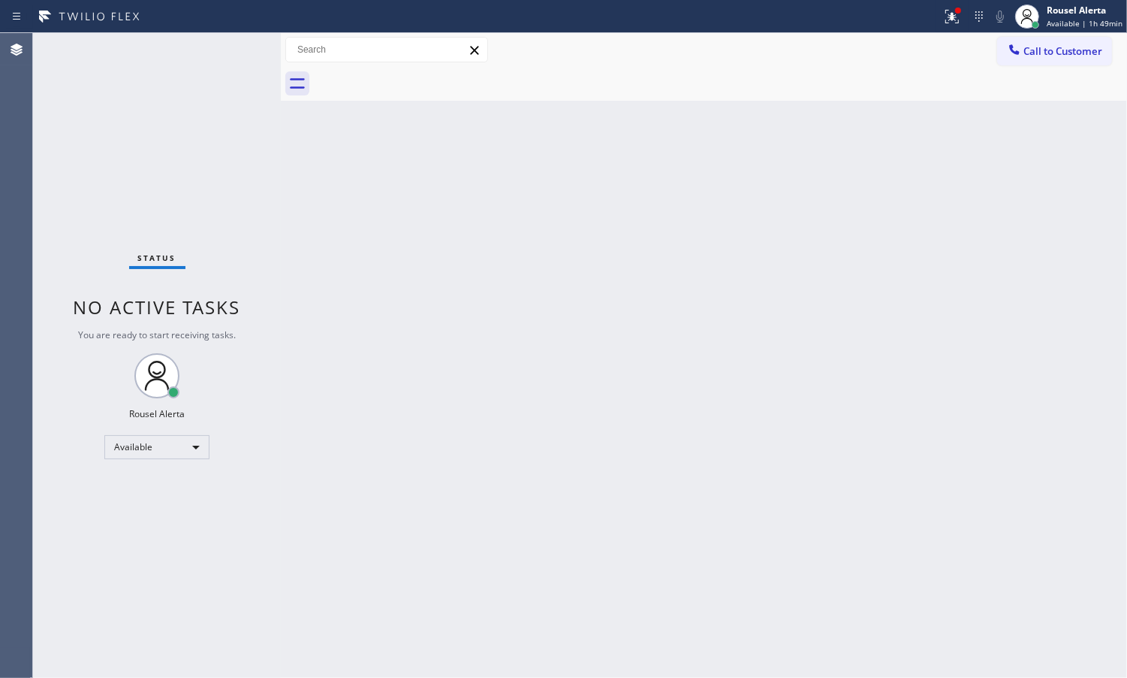
click at [237, 47] on div "Status No active tasks You are ready to start receiving tasks. Rousel Alerta Av…" at bounding box center [157, 355] width 248 height 644
click at [958, 10] on div at bounding box center [958, 10] width 9 height 9
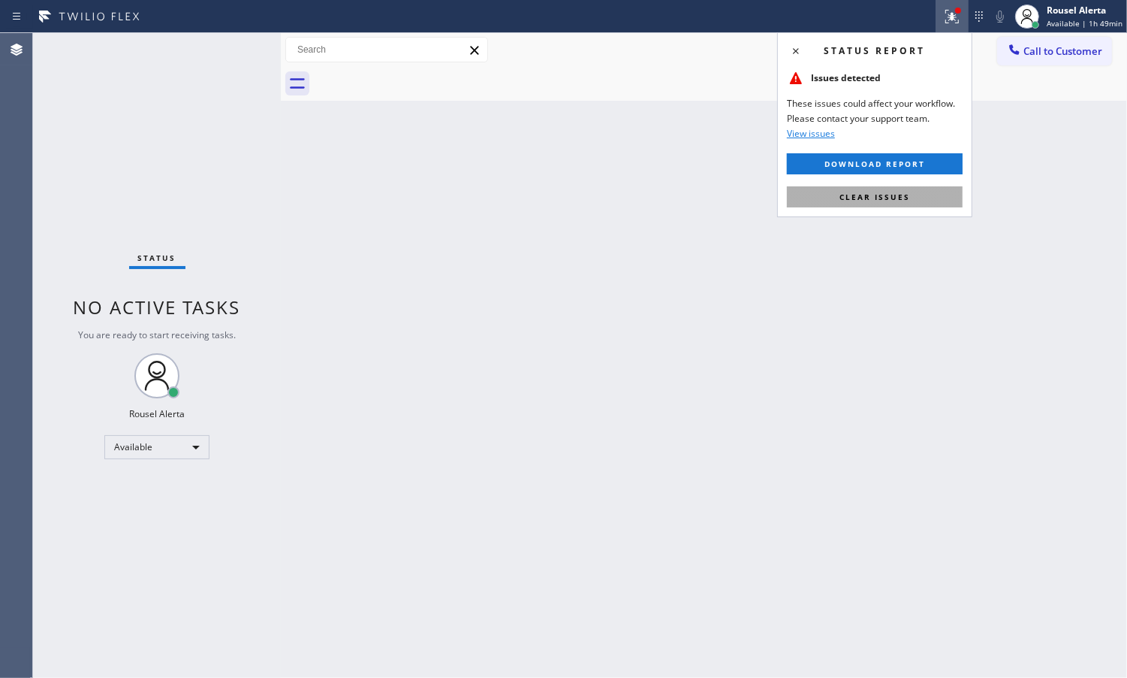
click at [932, 186] on button "Clear issues" at bounding box center [875, 196] width 176 height 21
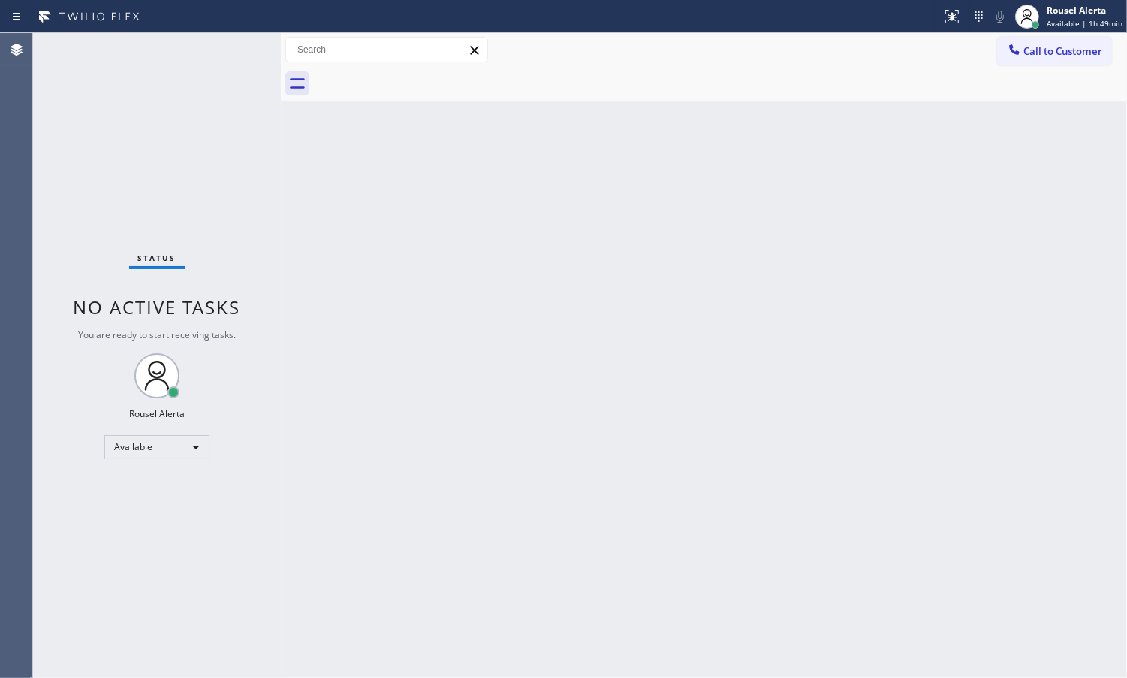
click at [868, 282] on div "Back to Dashboard Change Sender ID Customers Technicians Select a contact Outbo…" at bounding box center [704, 355] width 847 height 644
click at [560, 146] on div "Back to Dashboard Change Sender ID Customers Technicians Select a contact Outbo…" at bounding box center [704, 355] width 847 height 644
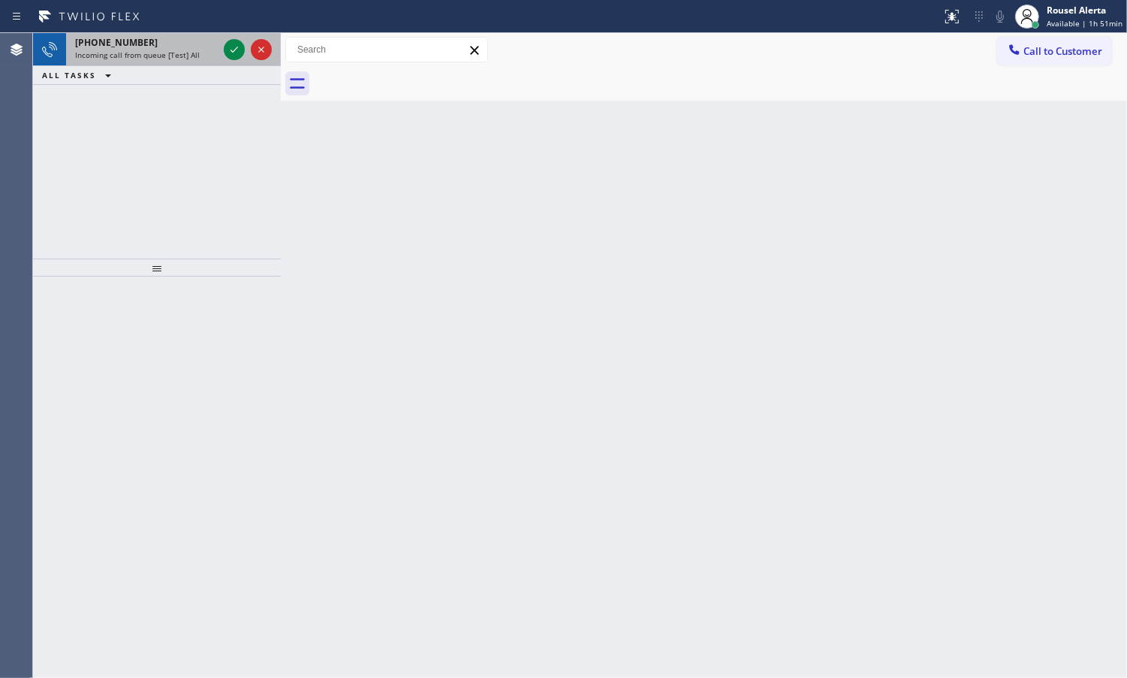
click at [222, 53] on div at bounding box center [248, 49] width 54 height 33
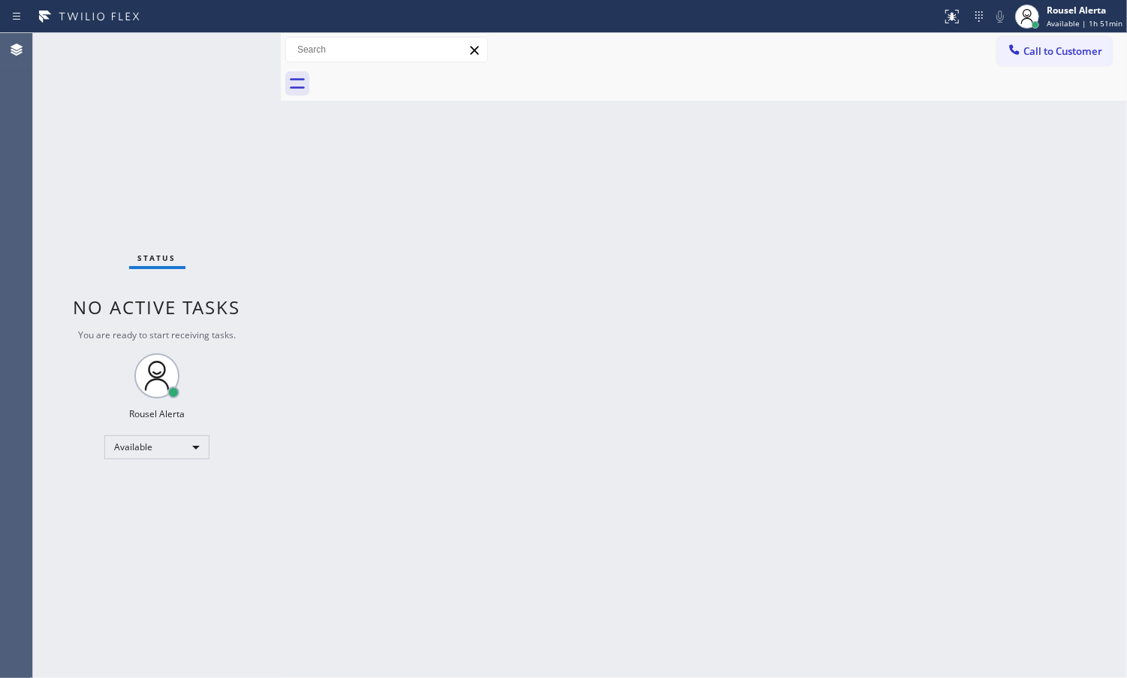
click at [169, 53] on div "Status No active tasks You are ready to start receiving tasks. Rousel Alerta Av…" at bounding box center [157, 355] width 248 height 644
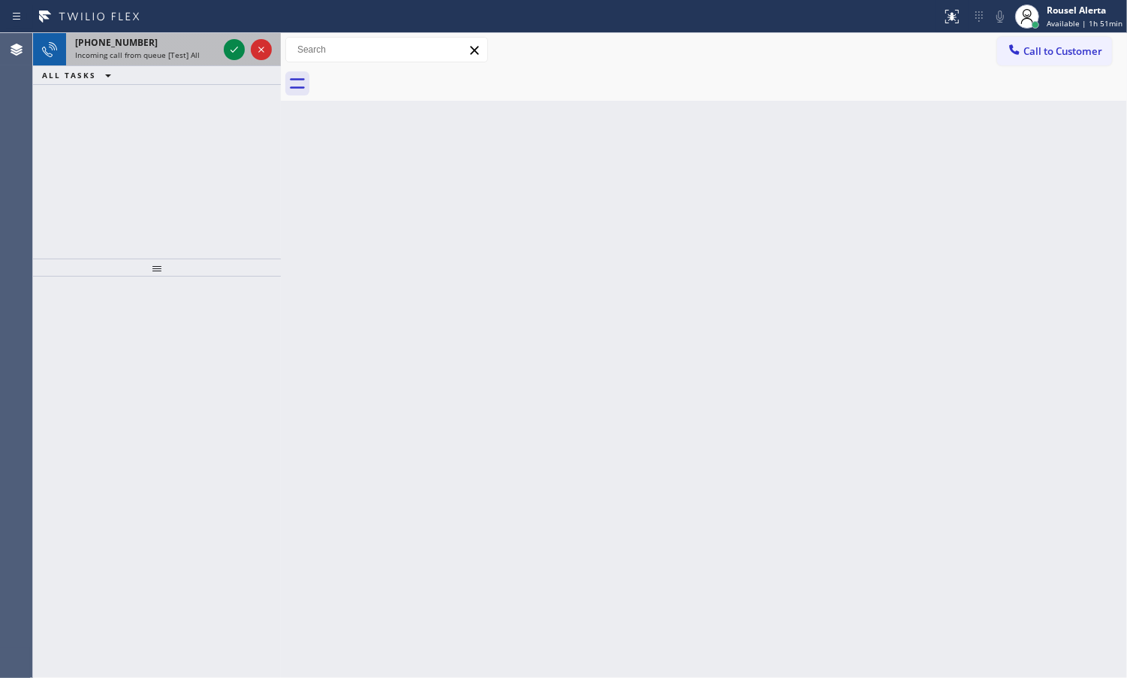
click at [222, 56] on div at bounding box center [248, 49] width 54 height 33
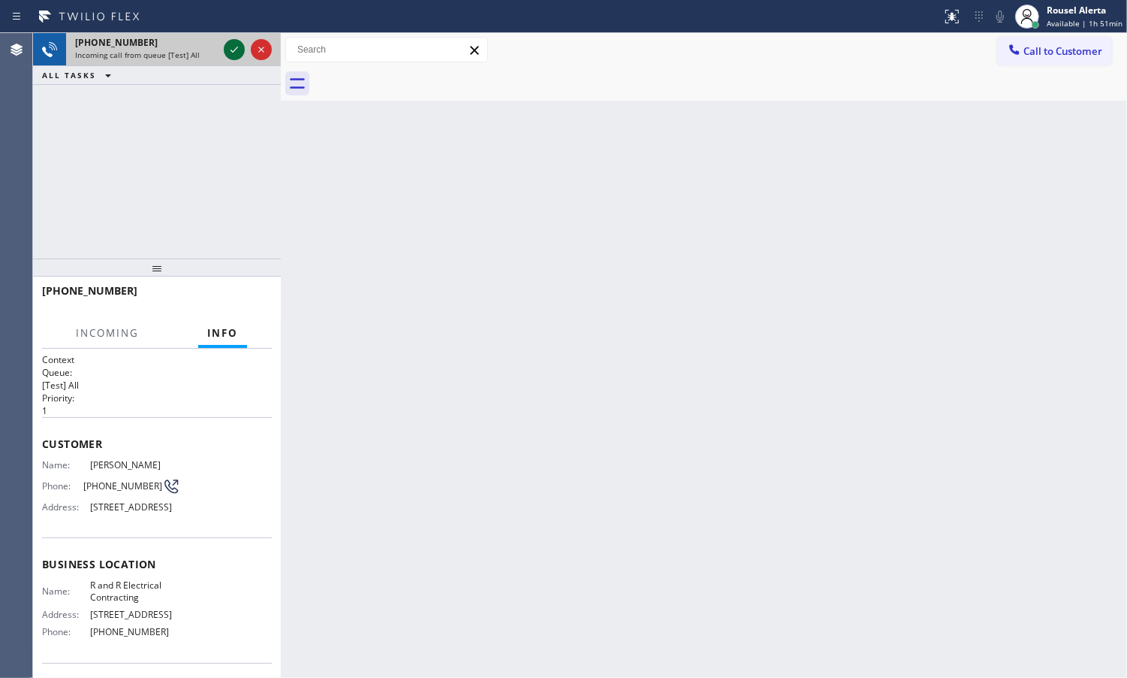
click at [237, 41] on div at bounding box center [248, 49] width 54 height 33
click at [233, 47] on icon at bounding box center [234, 50] width 18 height 18
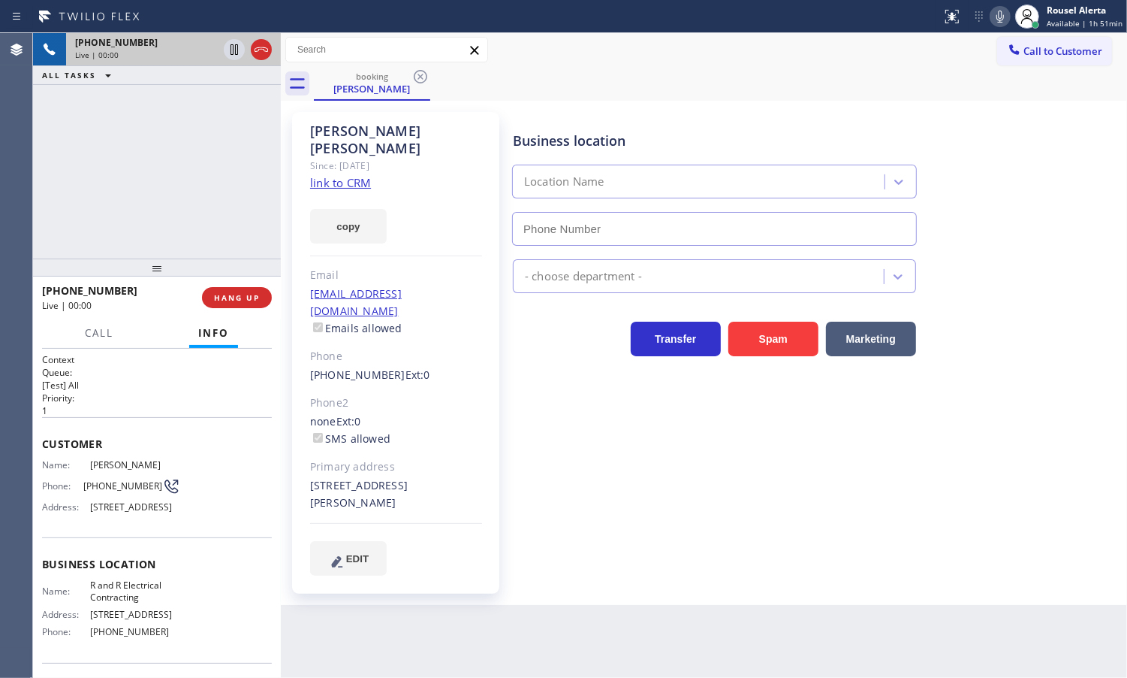
type input "[PHONE_NUMBER]"
click at [335, 175] on link "link to CRM" at bounding box center [340, 182] width 61 height 15
click at [143, 158] on div "[PHONE_NUMBER] Live | 03:17 ALL TASKS ALL TASKS ACTIVE TASKS TASKS IN WRAP UP" at bounding box center [157, 145] width 248 height 225
click at [572, 636] on div "Back to Dashboard Change Sender ID Customers Technicians Select a contact Outbo…" at bounding box center [704, 355] width 847 height 644
click at [201, 160] on div "[PHONE_NUMBER] Live | 03:27 ALL TASKS ALL TASKS ACTIVE TASKS TASKS IN WRAP UP" at bounding box center [157, 145] width 248 height 225
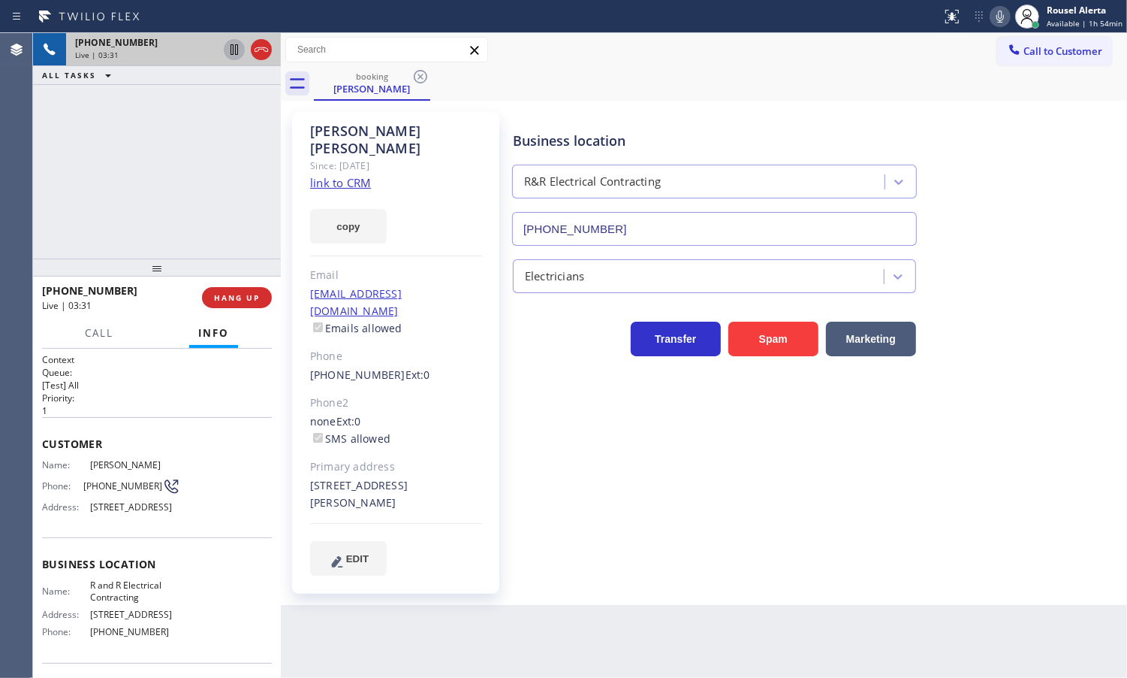
click at [231, 57] on icon at bounding box center [234, 50] width 18 height 18
click at [1004, 12] on icon at bounding box center [1001, 17] width 8 height 12
click at [231, 53] on icon at bounding box center [234, 49] width 11 height 11
click at [1001, 17] on rect at bounding box center [1000, 15] width 11 height 11
click at [174, 143] on div "[PHONE_NUMBER] Live | 07:20 ALL TASKS ALL TASKS ACTIVE TASKS TASKS IN WRAP UP" at bounding box center [157, 145] width 248 height 225
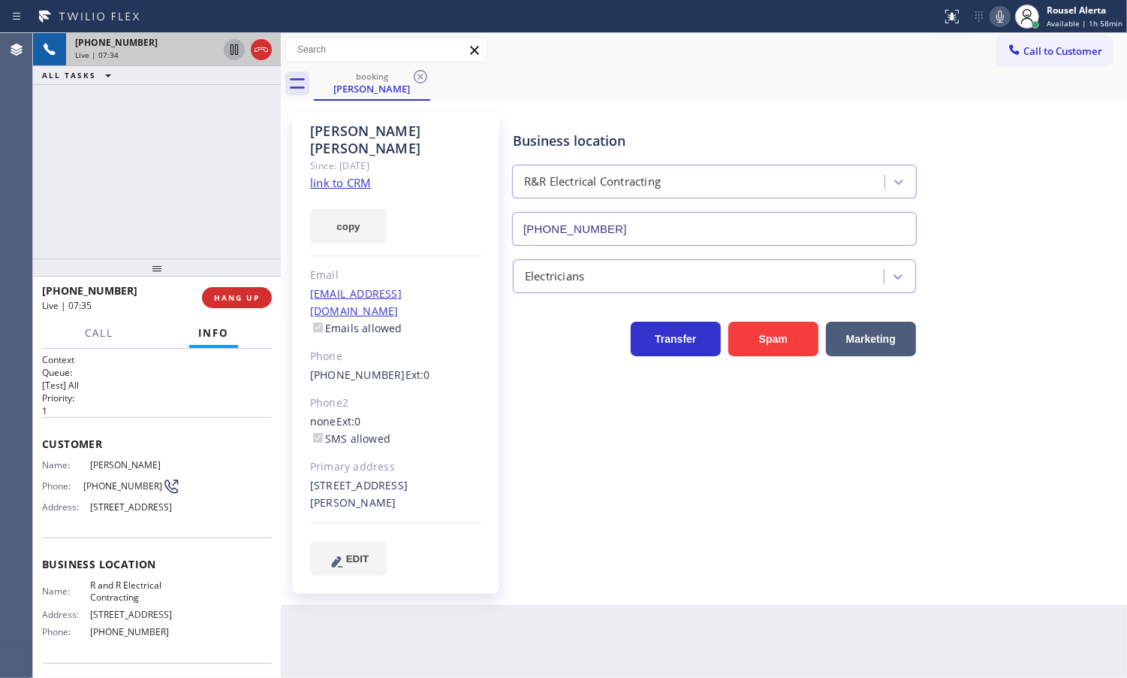
drag, startPoint x: 216, startPoint y: 143, endPoint x: 175, endPoint y: 87, distance: 69.3
click at [216, 141] on div "[PHONE_NUMBER] Live | 07:34 ALL TASKS ALL TASKS ACTIVE TASKS TASKS IN WRAP UP" at bounding box center [157, 145] width 248 height 225
click at [152, 158] on div "[PHONE_NUMBER] Live | 08:56 ALL TASKS ALL TASKS ACTIVE TASKS TASKS IN WRAP UP" at bounding box center [157, 145] width 248 height 225
click at [351, 599] on div "Back to Dashboard Change Sender ID Customers Technicians Select a contact Outbo…" at bounding box center [704, 355] width 847 height 644
click at [223, 196] on div "[PHONE_NUMBER] Live | 09:01 ALL TASKS ALL TASKS ACTIVE TASKS TASKS IN WRAP UP" at bounding box center [157, 145] width 248 height 225
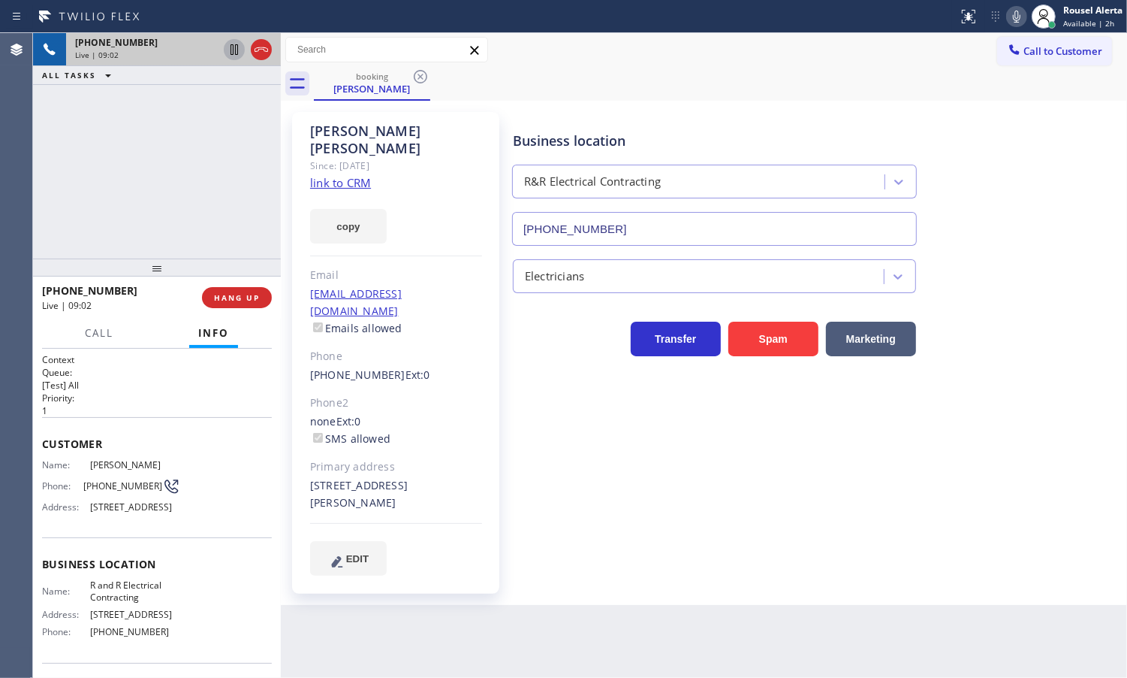
click at [400, 618] on div "Back to Dashboard Change Sender ID Customers Technicians Select a contact Outbo…" at bounding box center [704, 355] width 847 height 644
click at [146, 162] on div "[PHONE_NUMBER] Live | 09:11 ALL TASKS ALL TASKS ACTIVE TASKS TASKS IN WRAP UP" at bounding box center [157, 145] width 248 height 225
click at [415, 631] on div "Back to Dashboard Change Sender ID Customers Technicians Select a contact Outbo…" at bounding box center [704, 355] width 847 height 644
click at [432, 592] on div "Back to Dashboard Change Sender ID Customers Technicians Select a contact Outbo…" at bounding box center [704, 355] width 847 height 644
click at [186, 133] on div "[PHONE_NUMBER] Live | 09:24 ALL TASKS ALL TASKS ACTIVE TASKS TASKS IN WRAP UP" at bounding box center [157, 145] width 248 height 225
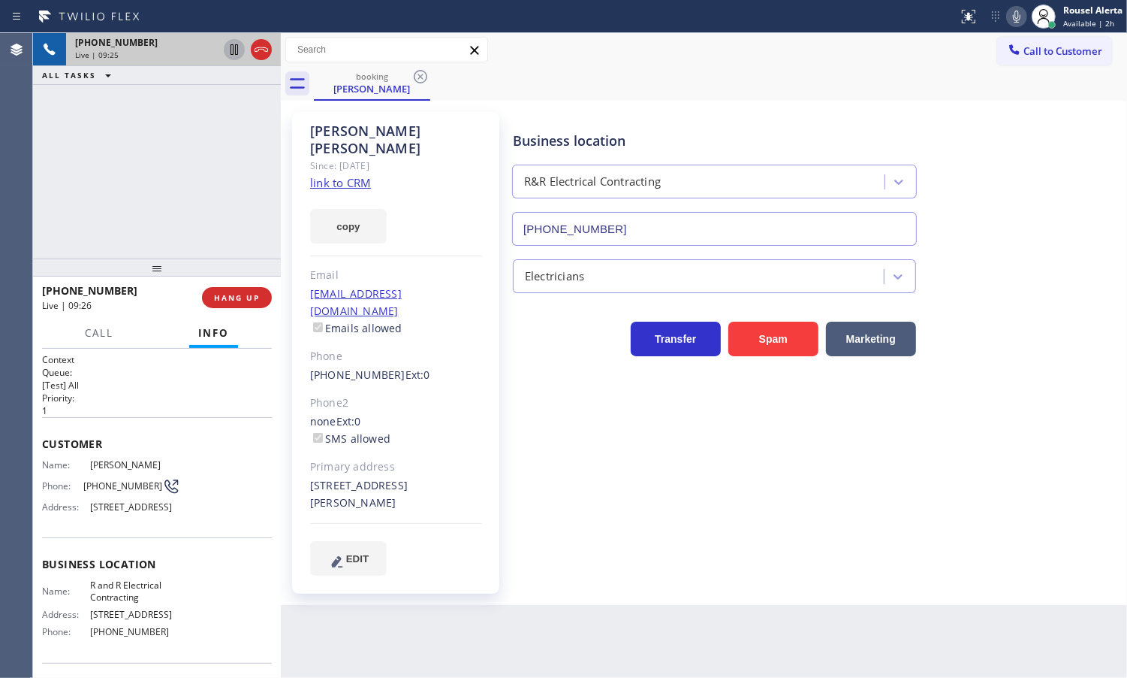
click at [374, 598] on div "Back to Dashboard Change Sender ID Customers Technicians Select a contact Outbo…" at bounding box center [704, 355] width 847 height 644
click at [1007, 19] on icon at bounding box center [1005, 17] width 18 height 18
click at [1008, 11] on icon at bounding box center [1005, 17] width 8 height 12
click at [207, 152] on div "[PHONE_NUMBER] Live | 13:52 ALL TASKS ALL TASKS ACTIVE TASKS TASKS IN WRAP UP" at bounding box center [157, 145] width 248 height 225
click at [452, 602] on div "Back to Dashboard Change Sender ID Customers Technicians Select a contact Outbo…" at bounding box center [704, 355] width 847 height 644
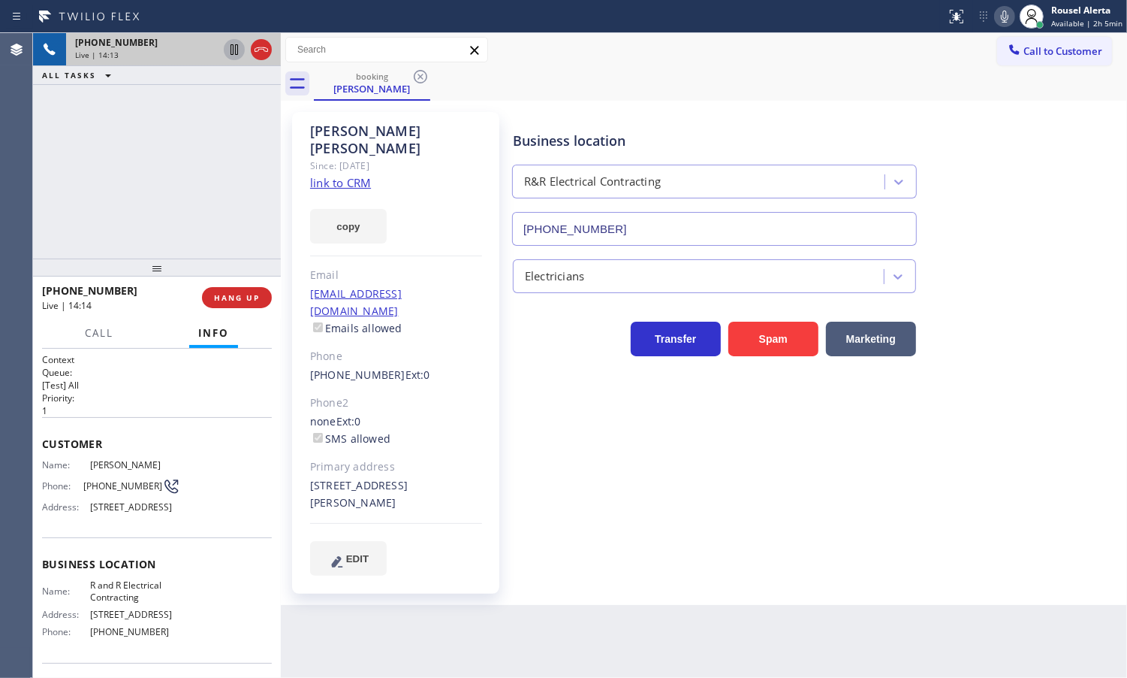
click at [165, 143] on div "[PHONE_NUMBER] Live | 14:13 ALL TASKS ALL TASKS ACTIVE TASKS TASKS IN WRAP UP" at bounding box center [157, 145] width 248 height 225
click at [196, 151] on div "[PHONE_NUMBER] Live | 14:16 ALL TASKS ALL TASKS ACTIVE TASKS TASKS IN WRAP UP" at bounding box center [157, 145] width 248 height 225
click at [174, 130] on div "[PHONE_NUMBER] Live | 14:18 ALL TASKS ALL TASKS ACTIVE TASKS TASKS IN WRAP UP" at bounding box center [157, 145] width 248 height 225
click at [352, 602] on div "Back to Dashboard Change Sender ID Customers Technicians Select a contact Outbo…" at bounding box center [704, 355] width 847 height 644
click at [198, 211] on div "[PHONE_NUMBER] Live | 14:20 ALL TASKS ALL TASKS ACTIVE TASKS TASKS IN WRAP UP" at bounding box center [157, 145] width 248 height 225
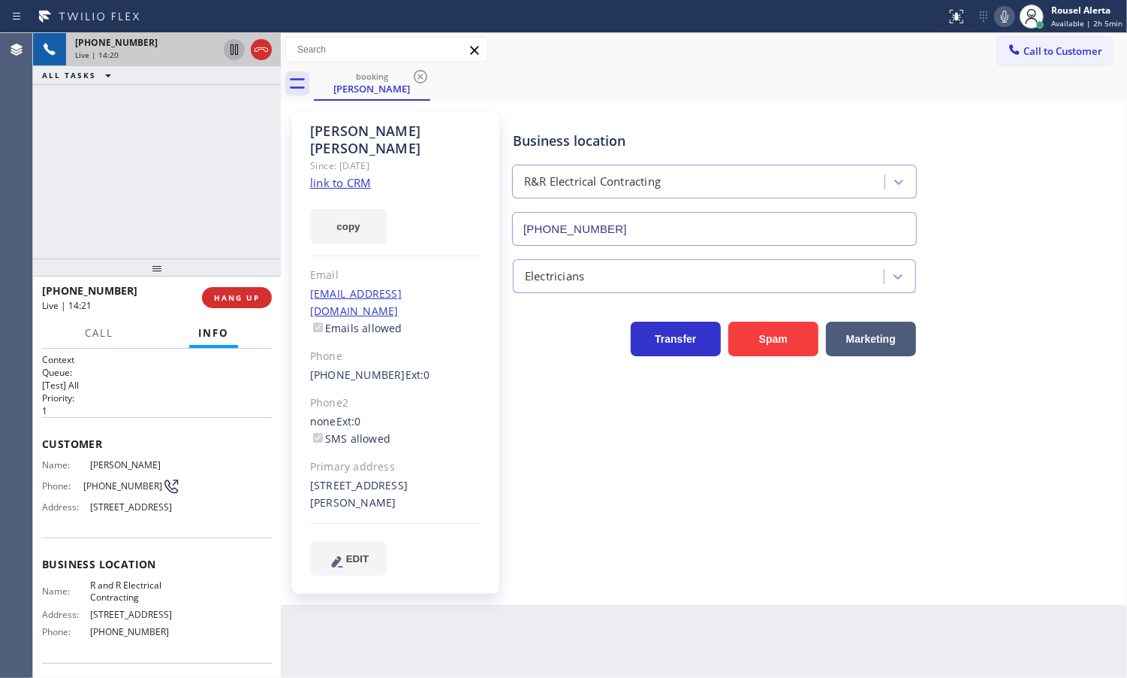
click at [385, 621] on div "Back to Dashboard Change Sender ID Customers Technicians Select a contact Outbo…" at bounding box center [704, 355] width 847 height 644
drag, startPoint x: 165, startPoint y: 194, endPoint x: 174, endPoint y: 216, distance: 24.3
click at [165, 193] on div "[PHONE_NUMBER] Live | 14:21 ALL TASKS ALL TASKS ACTIVE TASKS TASKS IN WRAP UP" at bounding box center [157, 145] width 248 height 225
click at [208, 137] on div "[PHONE_NUMBER] Live | 14:27 ALL TASKS ALL TASKS ACTIVE TASKS TASKS IN WRAP UP" at bounding box center [157, 145] width 248 height 225
click at [406, 606] on div "Back to Dashboard Change Sender ID Customers Technicians Select a contact Outbo…" at bounding box center [704, 355] width 847 height 644
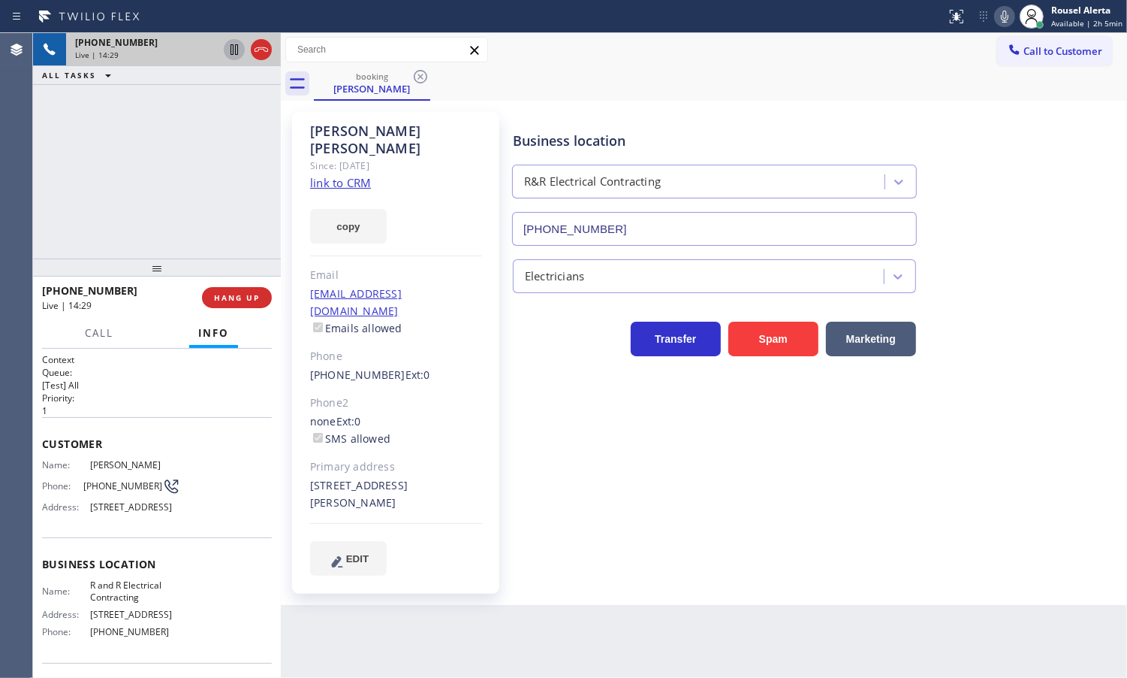
click at [211, 224] on div "[PHONE_NUMBER] Live | 14:29 ALL TASKS ALL TASKS ACTIVE TASKS TASKS IN WRAP UP" at bounding box center [157, 145] width 248 height 225
click at [222, 297] on span "HANG UP" at bounding box center [237, 297] width 46 height 11
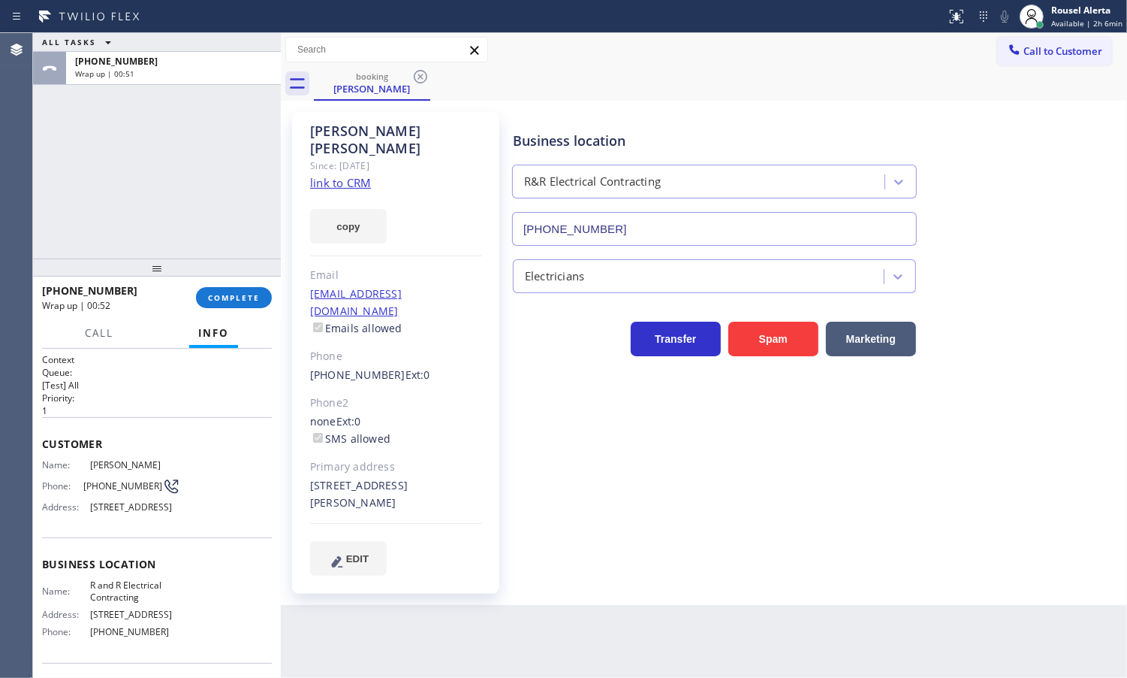
click at [383, 128] on div "[PERSON_NAME]" at bounding box center [396, 139] width 172 height 35
copy div "[PERSON_NAME]"
click at [204, 186] on div "ALL TASKS ALL TASKS ACTIVE TASKS TASKS IN WRAP UP [PHONE_NUMBER] Wrap up | 01:06" at bounding box center [157, 145] width 248 height 225
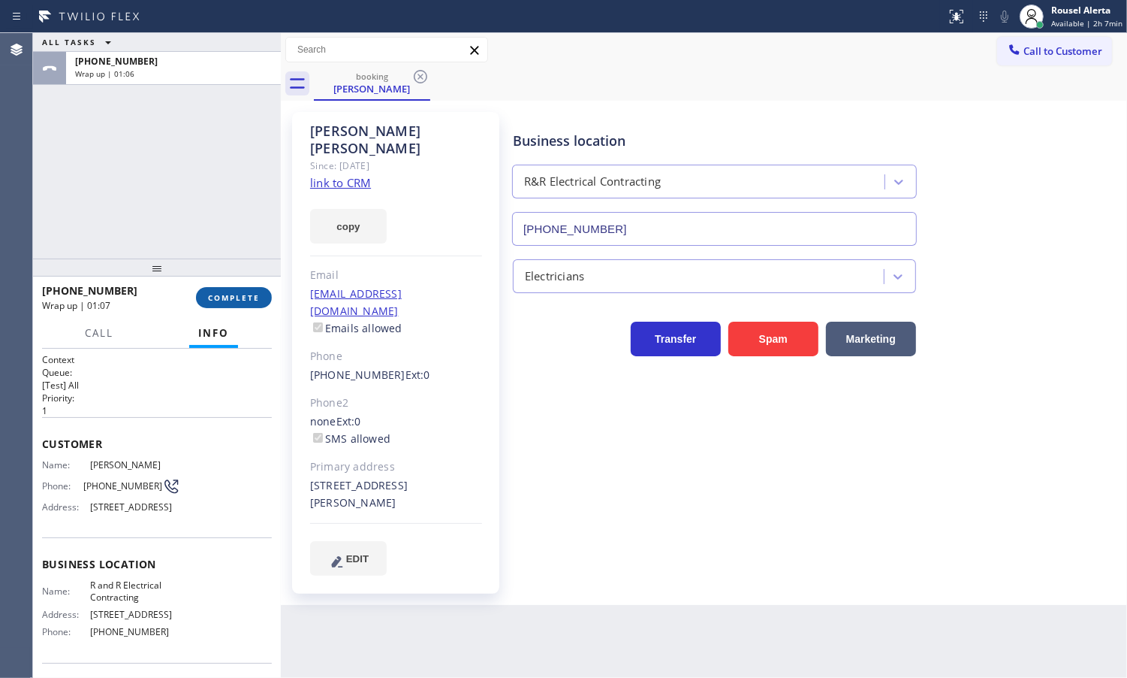
click at [227, 292] on span "COMPLETE" at bounding box center [234, 297] width 52 height 11
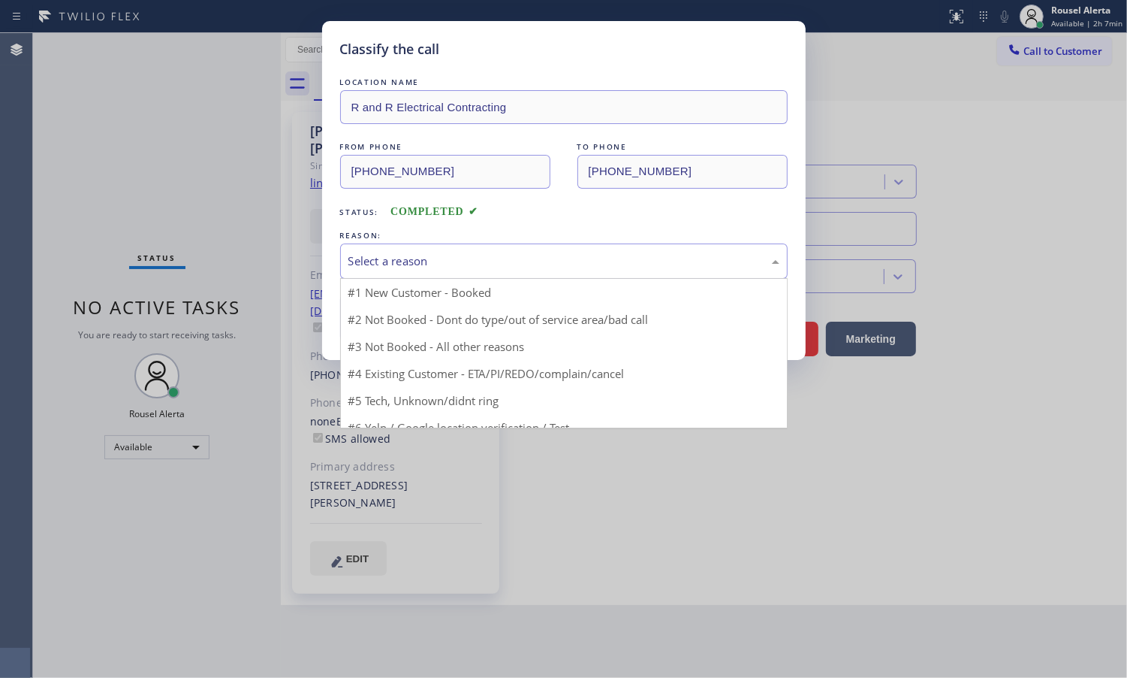
click at [439, 259] on div "Select a reason" at bounding box center [564, 260] width 431 height 17
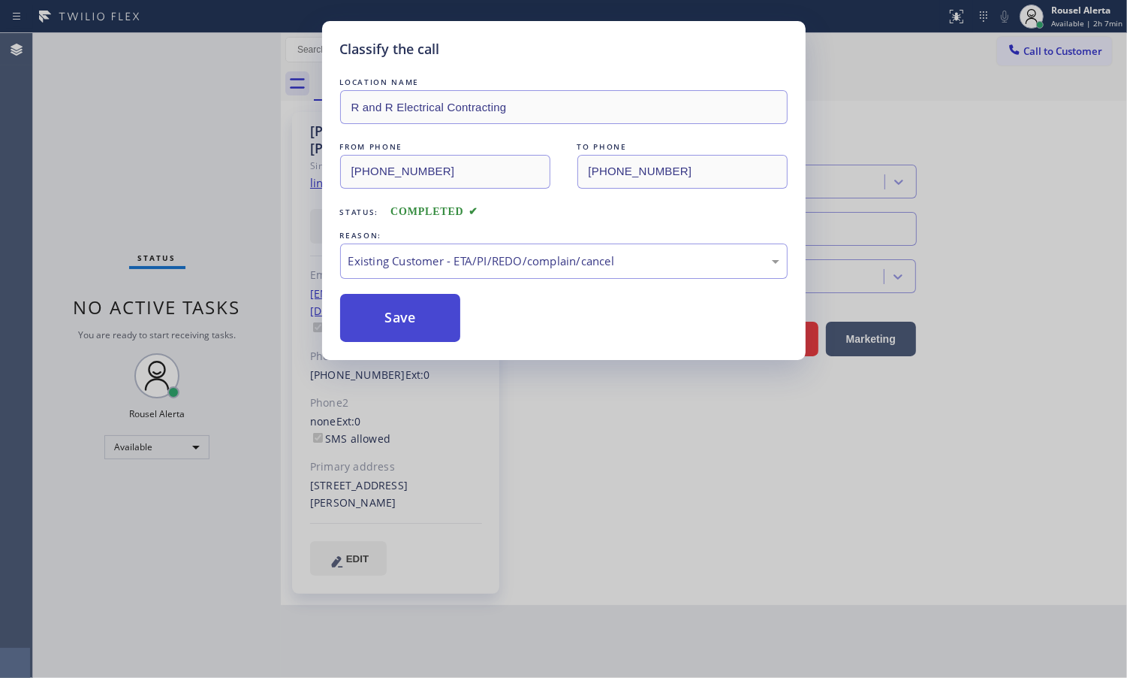
click at [421, 319] on button "Save" at bounding box center [400, 318] width 121 height 48
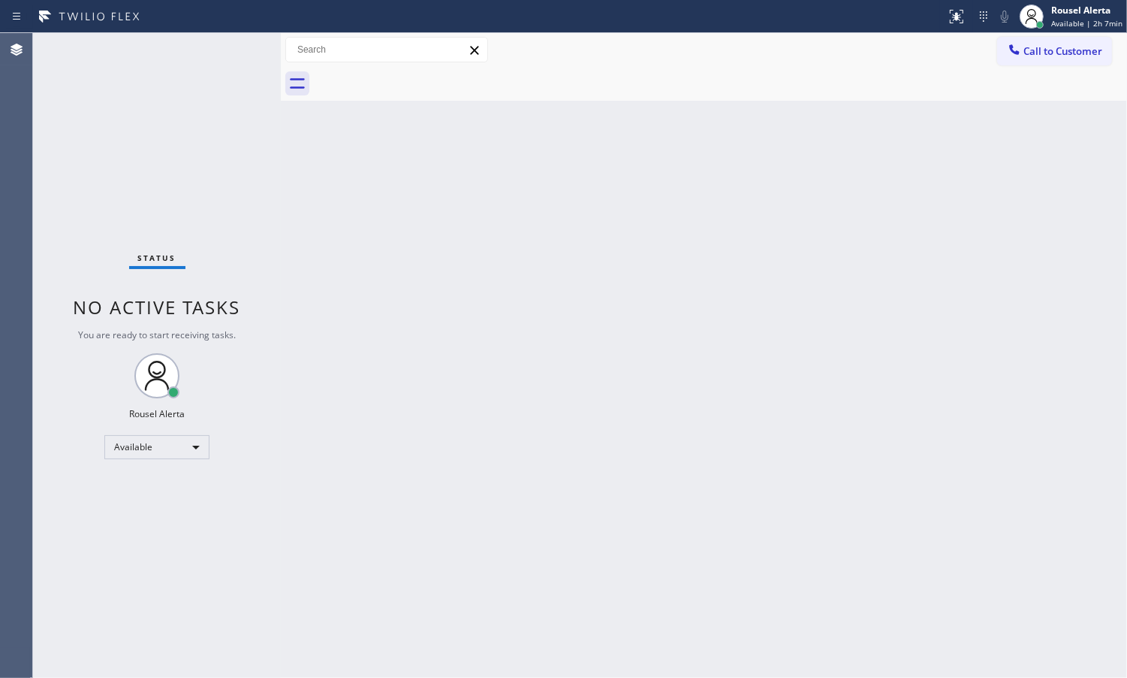
click at [458, 421] on div "Back to Dashboard Change Sender ID Customers Technicians Select a contact Outbo…" at bounding box center [704, 355] width 847 height 644
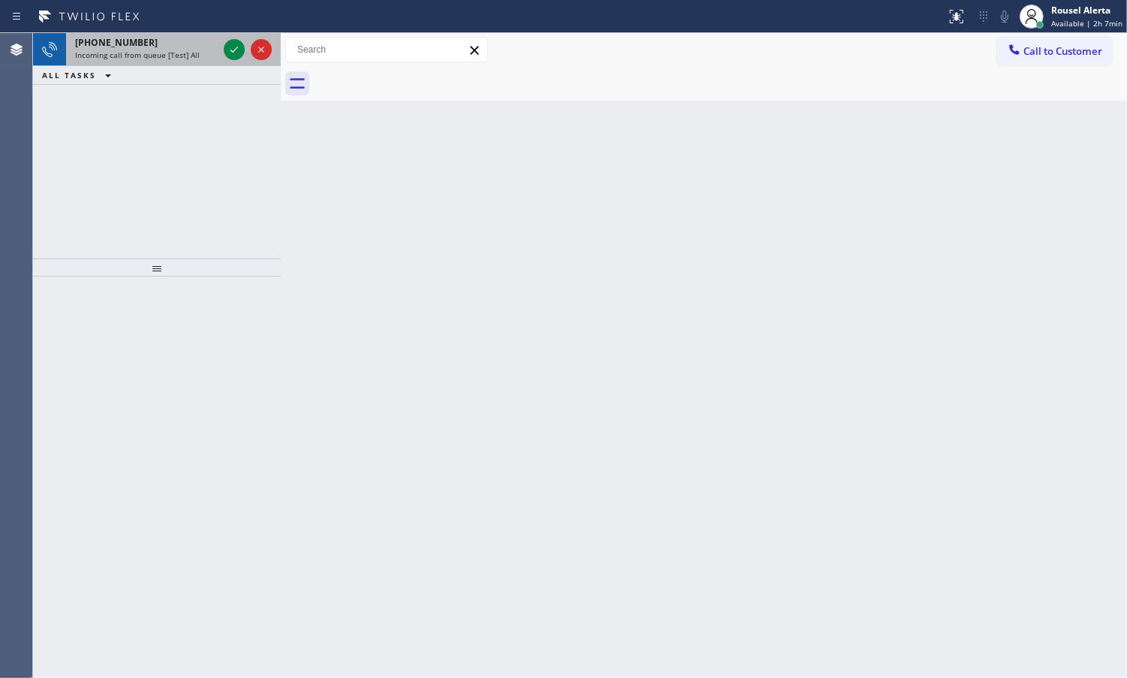
drag, startPoint x: 146, startPoint y: 51, endPoint x: 194, endPoint y: 59, distance: 47.9
click at [146, 51] on span "Incoming call from queue [Test] All" at bounding box center [137, 55] width 125 height 11
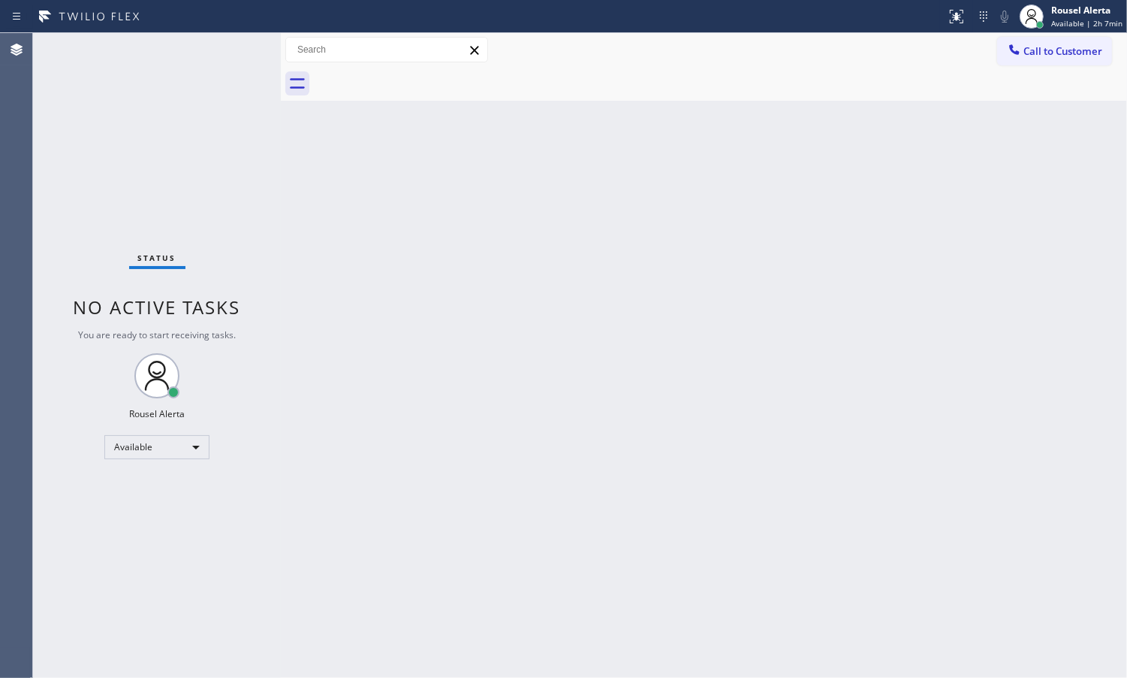
click at [228, 53] on div "Status No active tasks You are ready to start receiving tasks. Rousel Alerta Av…" at bounding box center [157, 355] width 248 height 644
drag, startPoint x: 280, startPoint y: 45, endPoint x: 264, endPoint y: 47, distance: 16.6
click at [264, 47] on div at bounding box center [264, 355] width 0 height 644
click at [933, 539] on div "Back to Dashboard Change Sender ID Customers Technicians Select a contact Outbo…" at bounding box center [695, 355] width 863 height 644
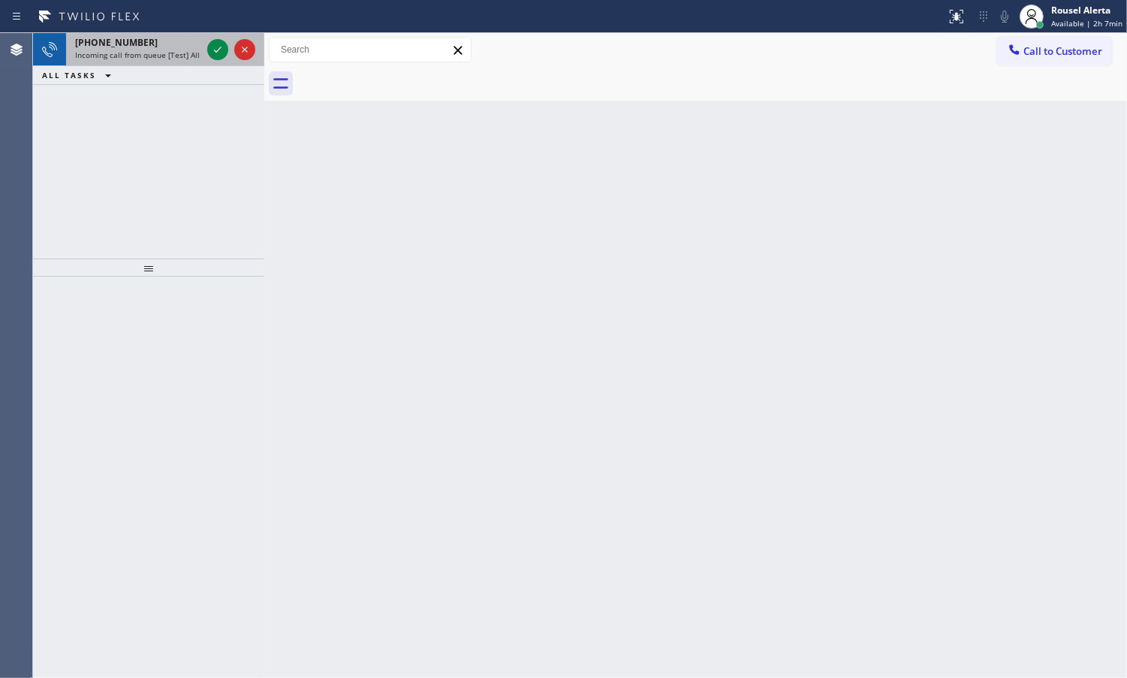
click at [160, 54] on span "Incoming call from queue [Test] All" at bounding box center [137, 55] width 125 height 11
click at [218, 47] on icon at bounding box center [218, 50] width 18 height 18
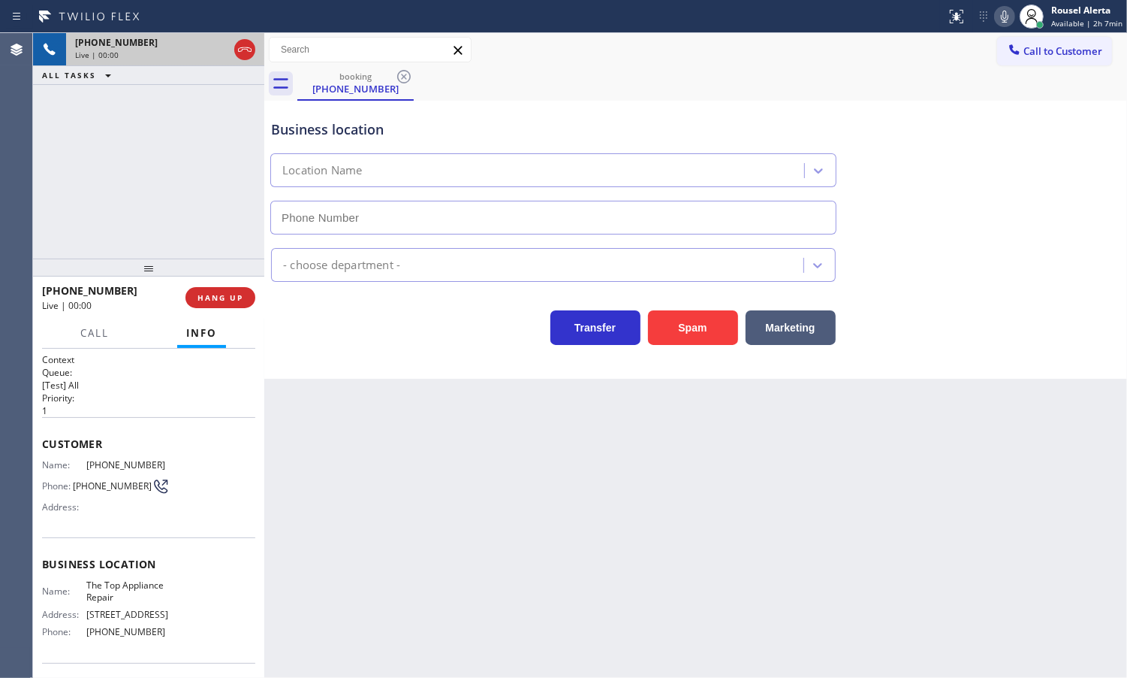
type input "[PHONE_NUMBER]"
click at [400, 464] on div "Back to Dashboard Change Sender ID Customers Technicians Select a contact Outbo…" at bounding box center [695, 355] width 863 height 644
click at [776, 445] on div "Back to Dashboard Change Sender ID Customers Technicians Select a contact Outbo…" at bounding box center [695, 355] width 863 height 644
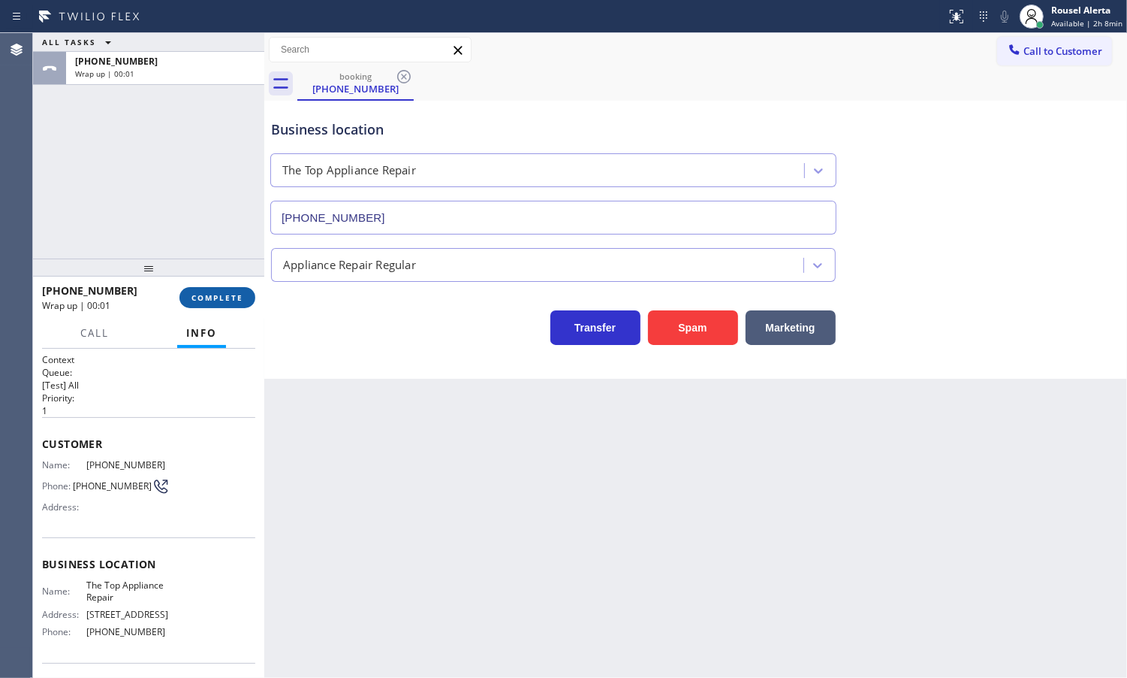
click at [207, 306] on button "COMPLETE" at bounding box center [218, 297] width 76 height 21
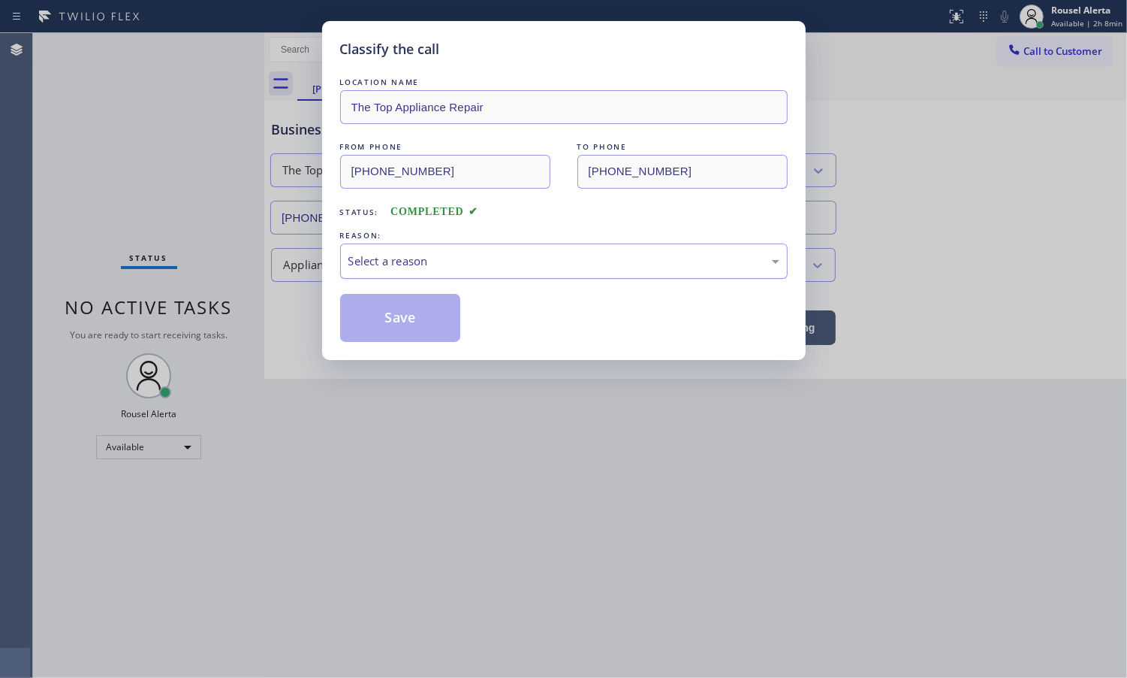
click at [378, 276] on div "Select a reason" at bounding box center [564, 260] width 448 height 35
click at [400, 325] on button "Save" at bounding box center [400, 318] width 121 height 48
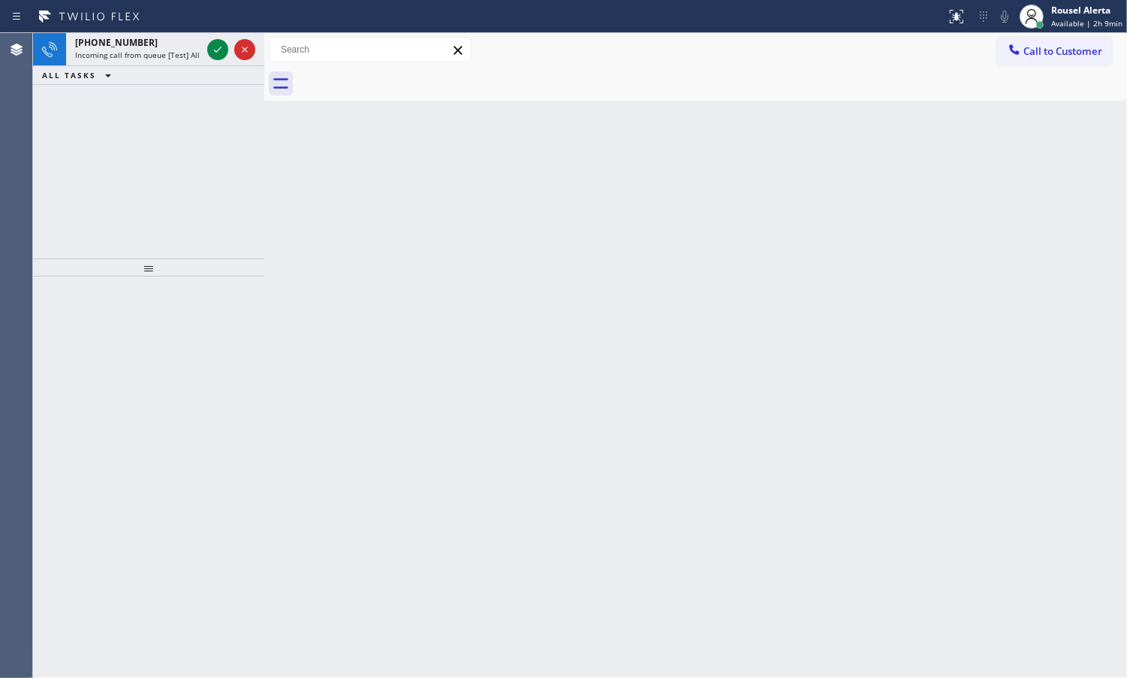
drag, startPoint x: 144, startPoint y: 20, endPoint x: 148, endPoint y: 28, distance: 8.4
click at [145, 23] on icon at bounding box center [89, 17] width 113 height 24
click at [158, 38] on div "[PHONE_NUMBER]" at bounding box center [138, 42] width 126 height 13
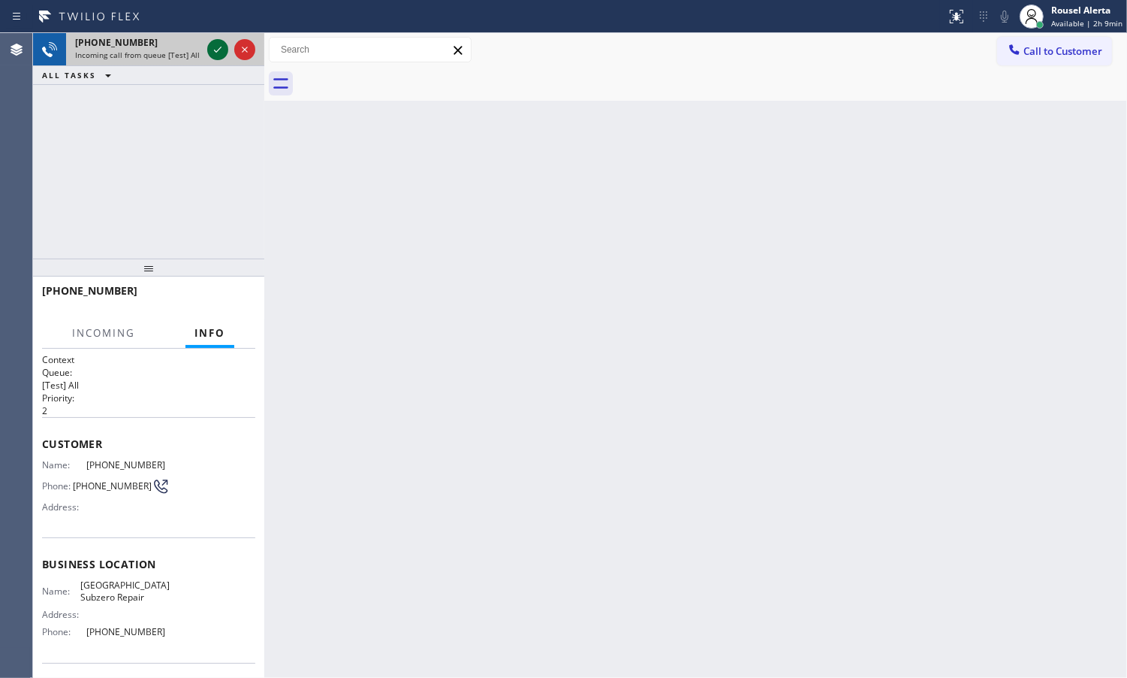
click at [207, 44] on div at bounding box center [217, 50] width 21 height 18
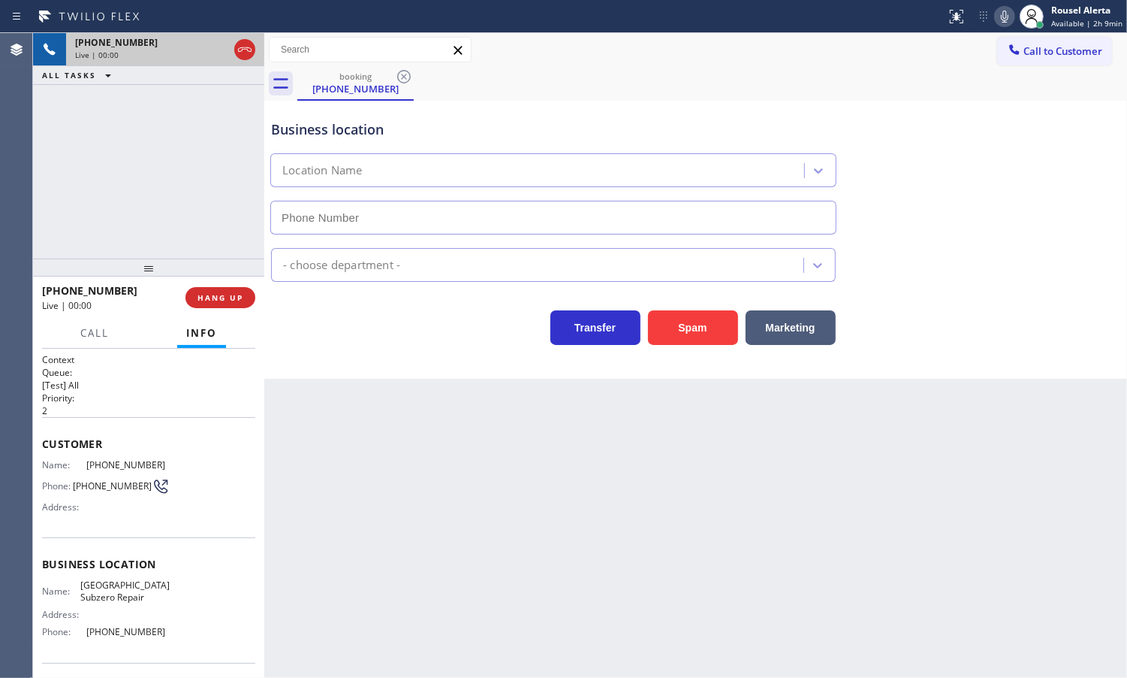
type input "[PHONE_NUMBER]"
click at [336, 443] on div "Back to Dashboard Change Sender ID Customers Technicians Select a contact Outbo…" at bounding box center [695, 355] width 863 height 644
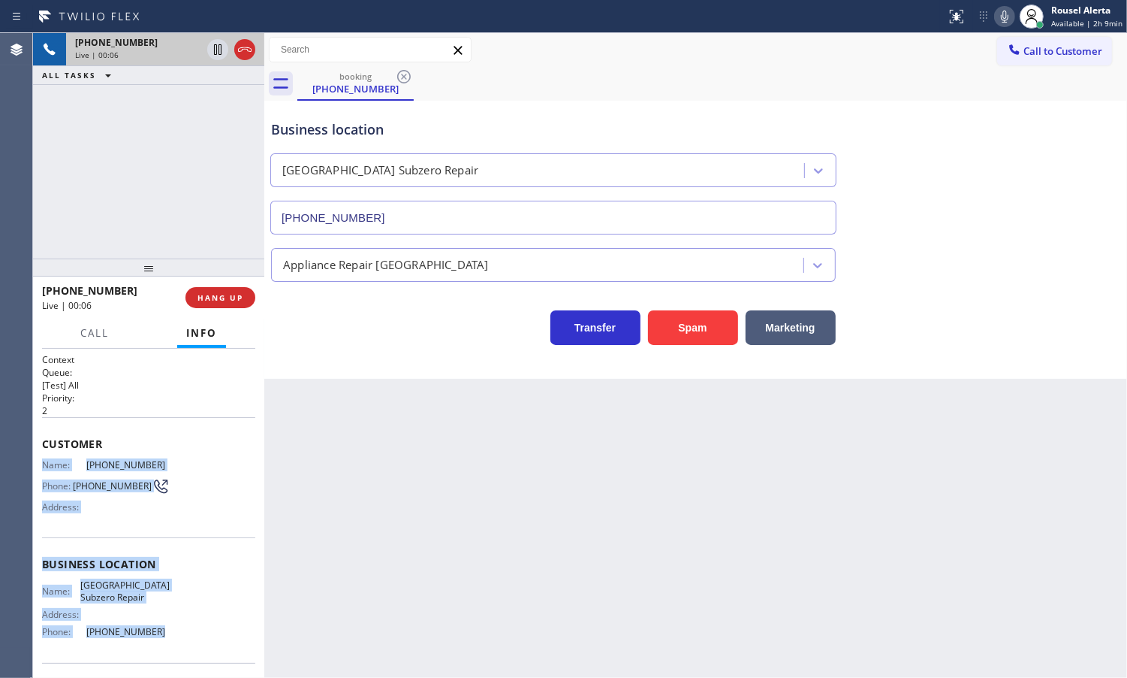
drag, startPoint x: 41, startPoint y: 462, endPoint x: 143, endPoint y: 628, distance: 194.9
click at [143, 628] on div "Context Queue: [Test] All Priority: 2 Customer Name: [PHONE_NUMBER] Phone: [PHO…" at bounding box center [148, 564] width 213 height 423
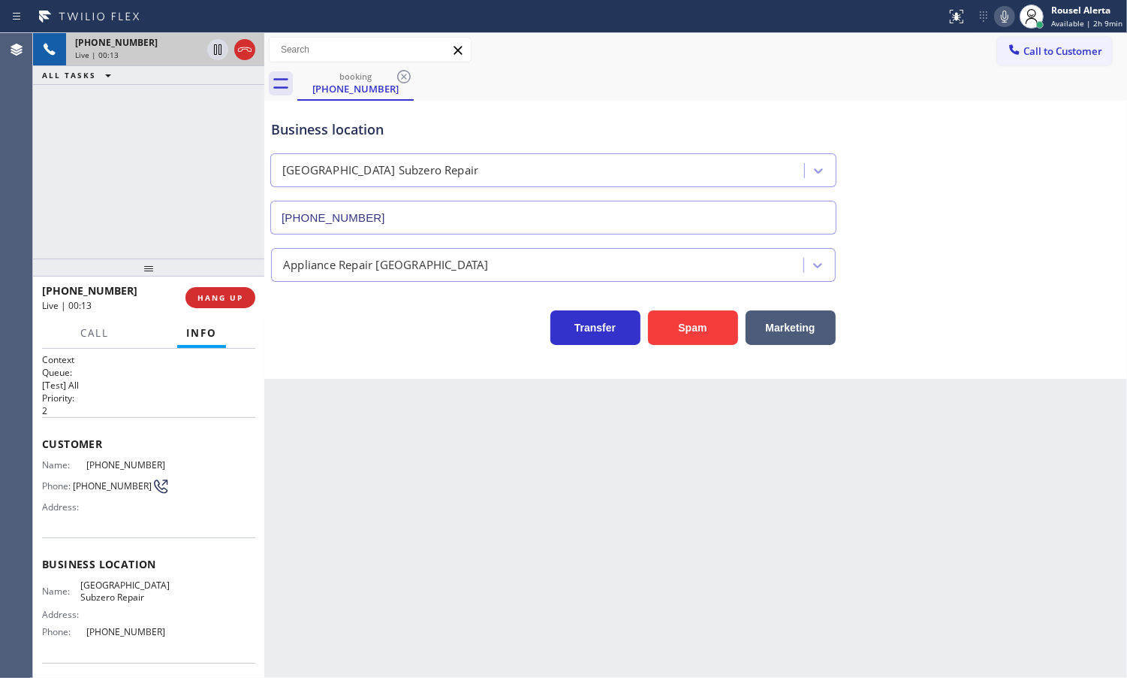
drag, startPoint x: 155, startPoint y: 143, endPoint x: 238, endPoint y: 198, distance: 99.2
click at [170, 140] on div "[PHONE_NUMBER] Live | 00:13 ALL TASKS ALL TASKS ACTIVE TASKS TASKS IN WRAP UP" at bounding box center [148, 145] width 231 height 225
click at [445, 494] on div "Back to Dashboard Change Sender ID Customers Technicians Select a contact Outbo…" at bounding box center [695, 355] width 863 height 644
click at [366, 468] on div "Back to Dashboard Change Sender ID Customers Technicians Select a contact Outbo…" at bounding box center [695, 355] width 863 height 644
click at [312, 411] on div "Back to Dashboard Change Sender ID Customers Technicians Select a contact Outbo…" at bounding box center [695, 355] width 863 height 644
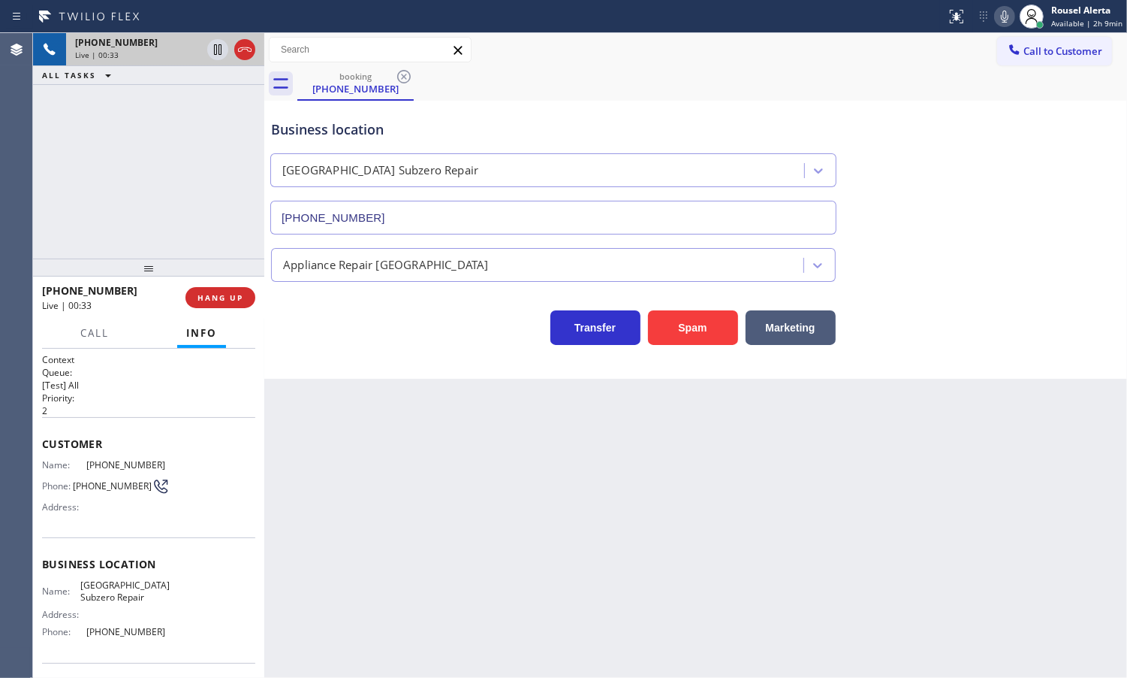
click at [188, 205] on div "[PHONE_NUMBER] Live | 00:33 ALL TASKS ALL TASKS ACTIVE TASKS TASKS IN WRAP UP" at bounding box center [148, 145] width 231 height 225
click at [324, 458] on div "Back to Dashboard Change Sender ID Customers Technicians Select a contact Outbo…" at bounding box center [695, 355] width 863 height 644
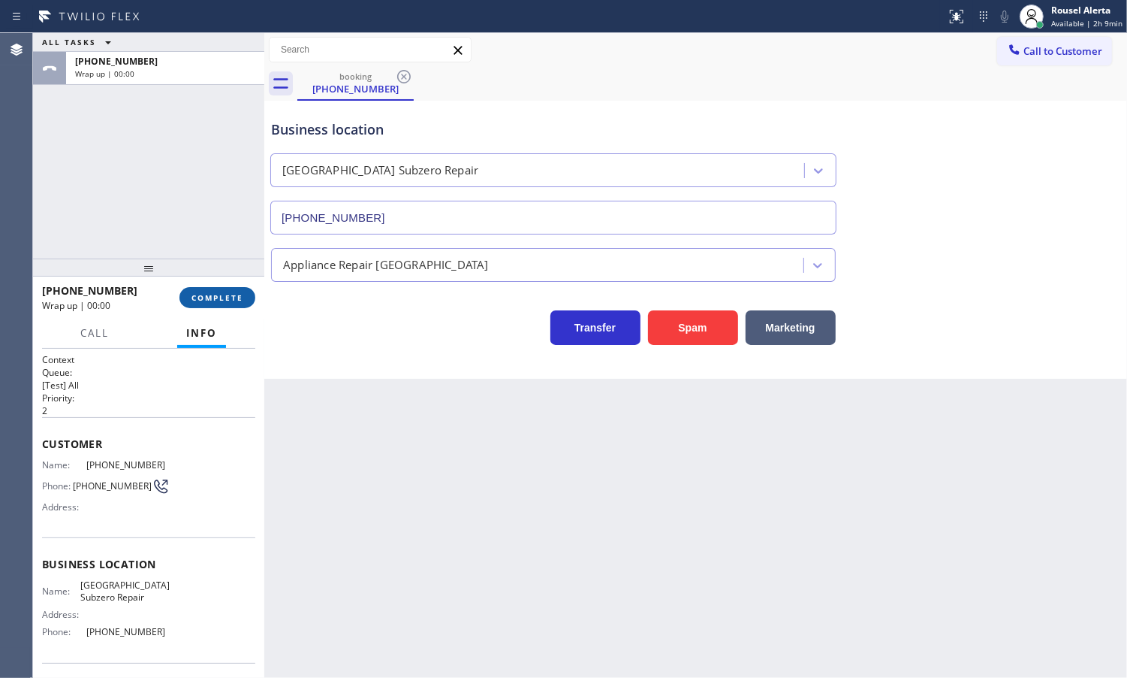
click at [222, 297] on span "COMPLETE" at bounding box center [218, 297] width 52 height 11
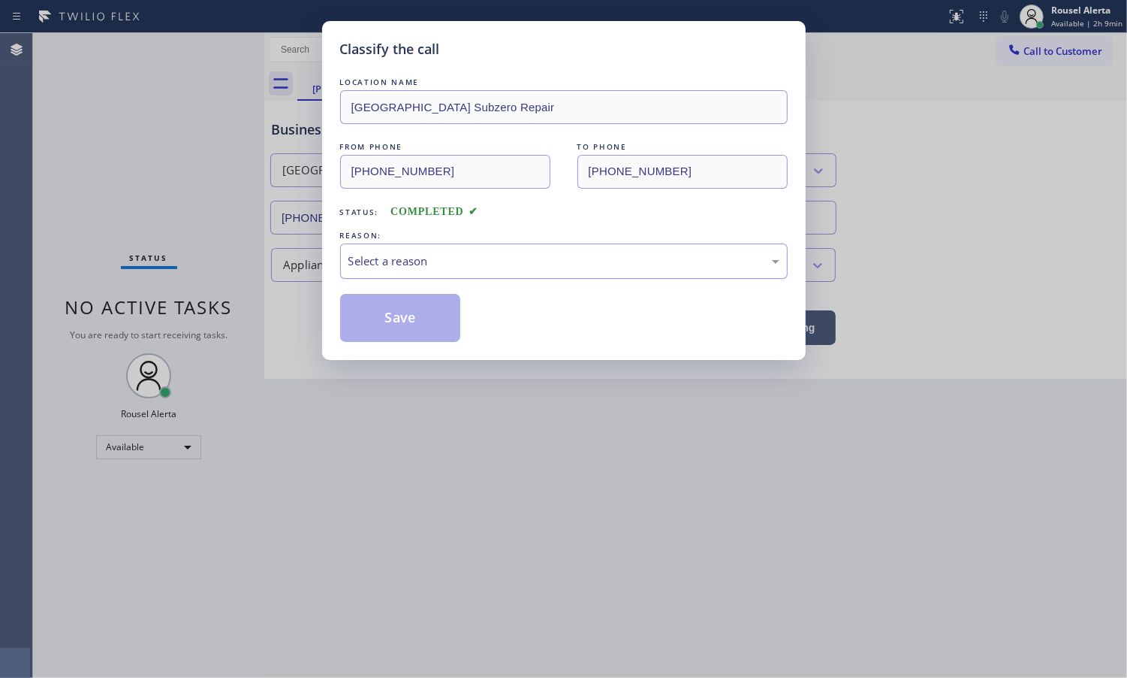
click at [448, 260] on div "Select a reason" at bounding box center [564, 260] width 431 height 17
click at [438, 324] on button "Save" at bounding box center [400, 318] width 121 height 48
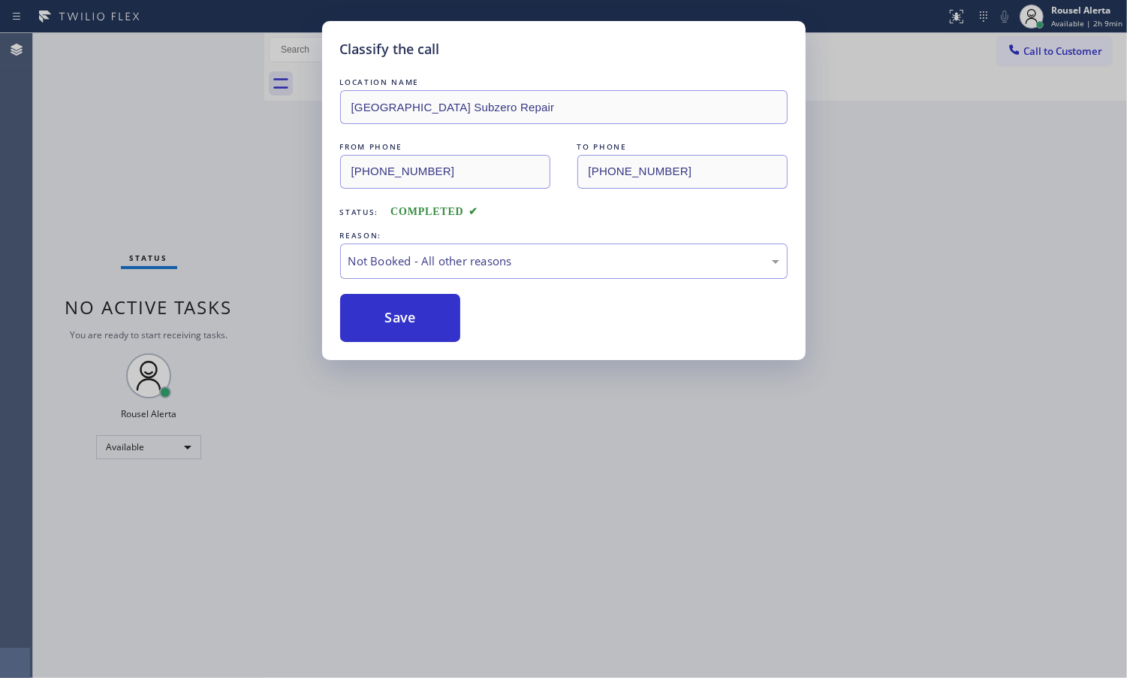
drag, startPoint x: 539, startPoint y: 504, endPoint x: 542, endPoint y: 515, distance: 10.8
click at [542, 508] on div "Classify the call LOCATION NAME [GEOGRAPHIC_DATA] Subzero Repair FROM PHONE [PH…" at bounding box center [563, 339] width 1127 height 678
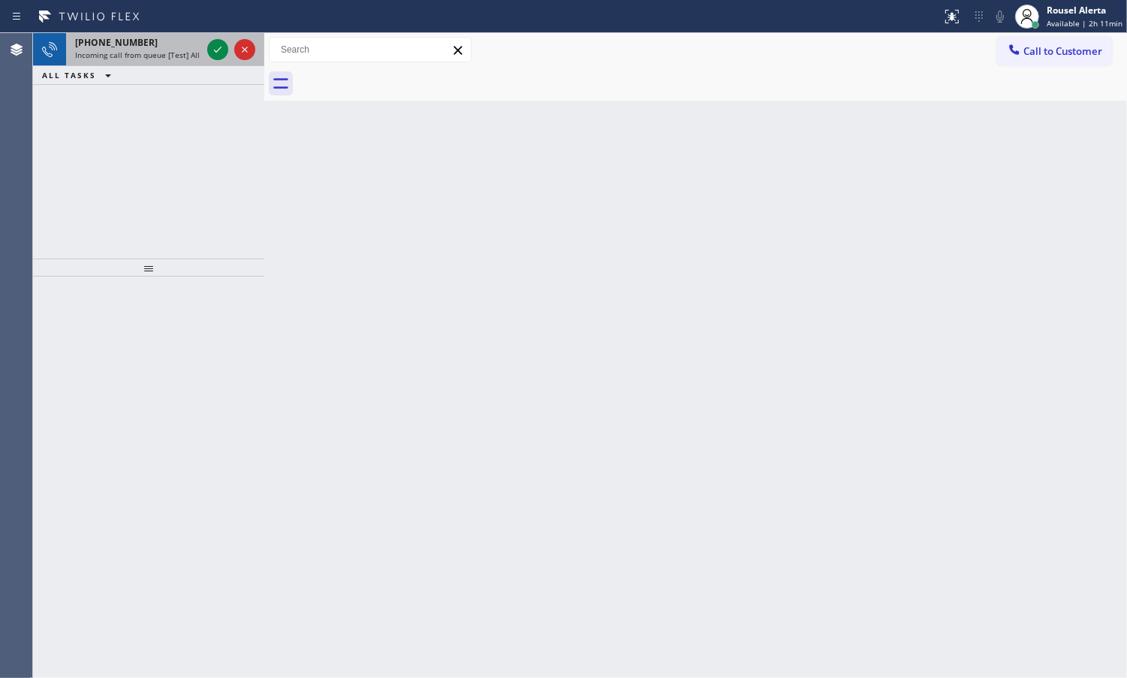
click at [163, 35] on div "[PHONE_NUMBER] Incoming call from queue [Test] All" at bounding box center [135, 49] width 138 height 33
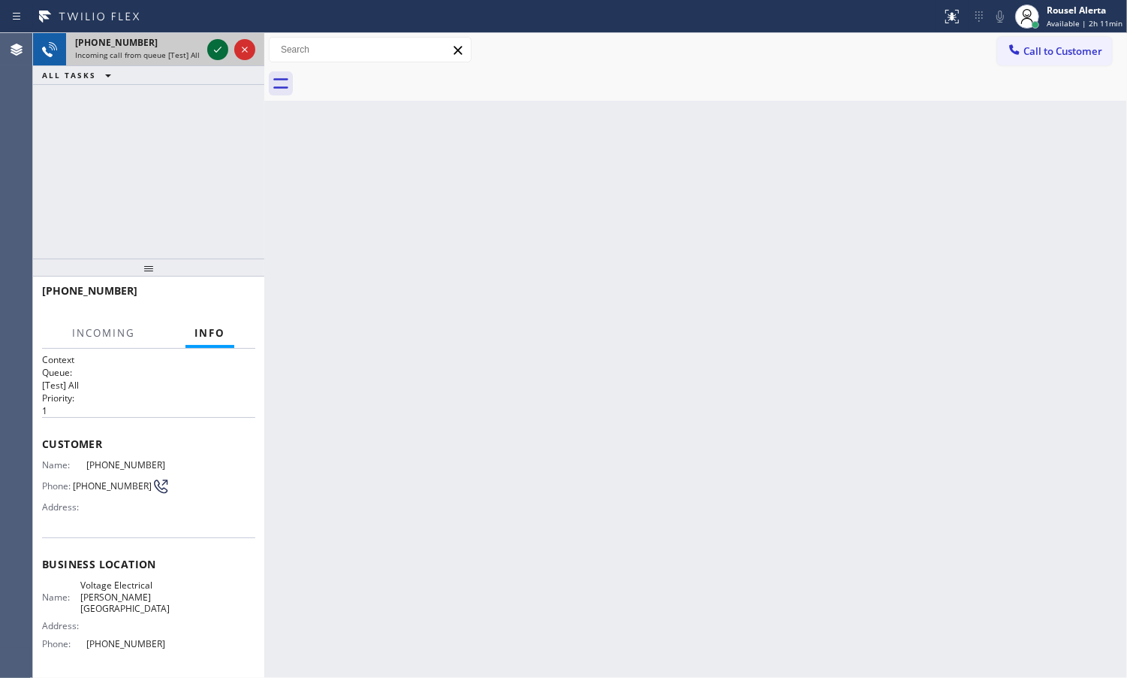
click at [210, 53] on icon at bounding box center [218, 50] width 18 height 18
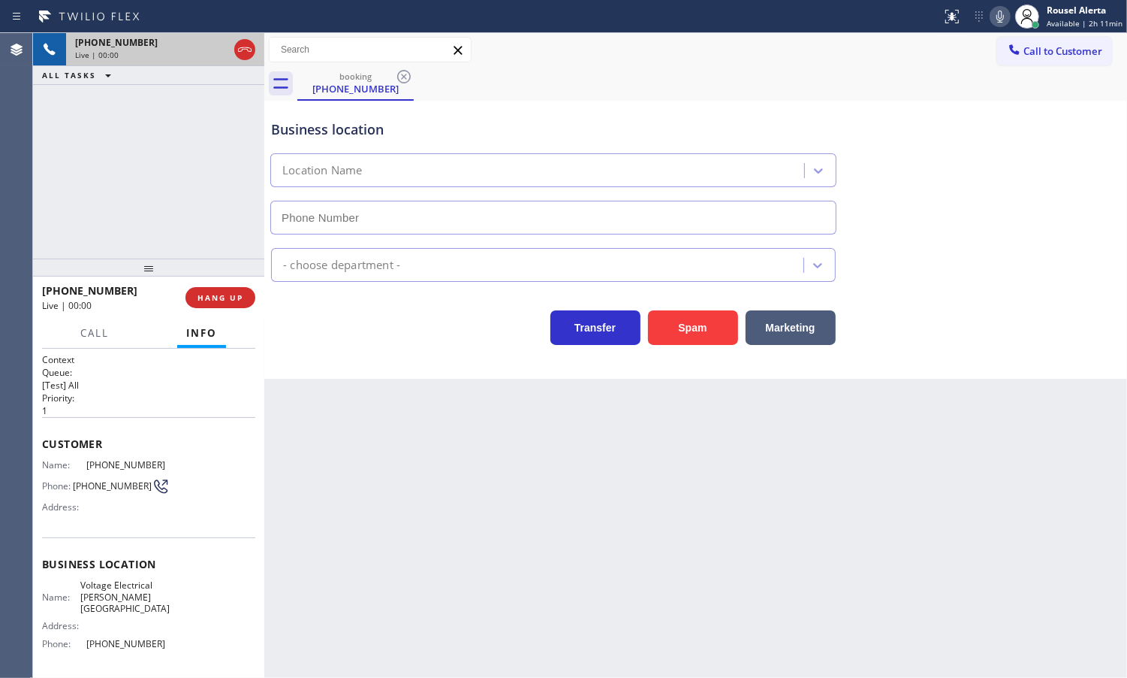
type input "[PHONE_NUMBER]"
click at [392, 483] on div "Back to Dashboard Change Sender ID Customers Technicians Select a contact Outbo…" at bounding box center [695, 355] width 863 height 644
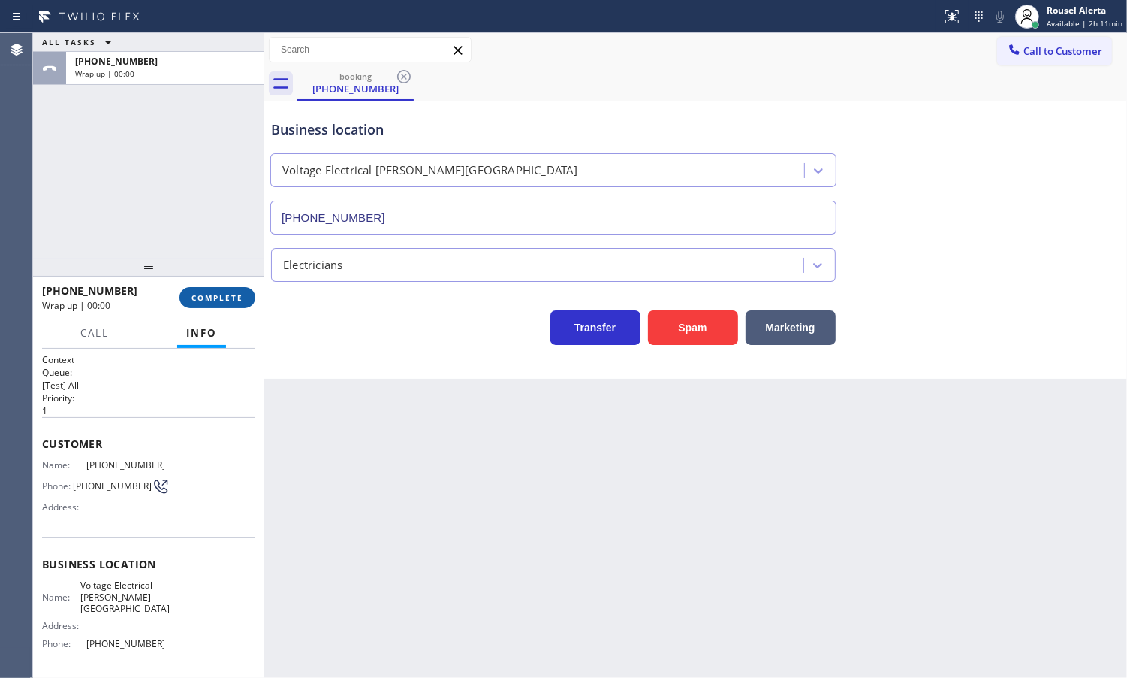
click at [195, 295] on span "COMPLETE" at bounding box center [218, 297] width 52 height 11
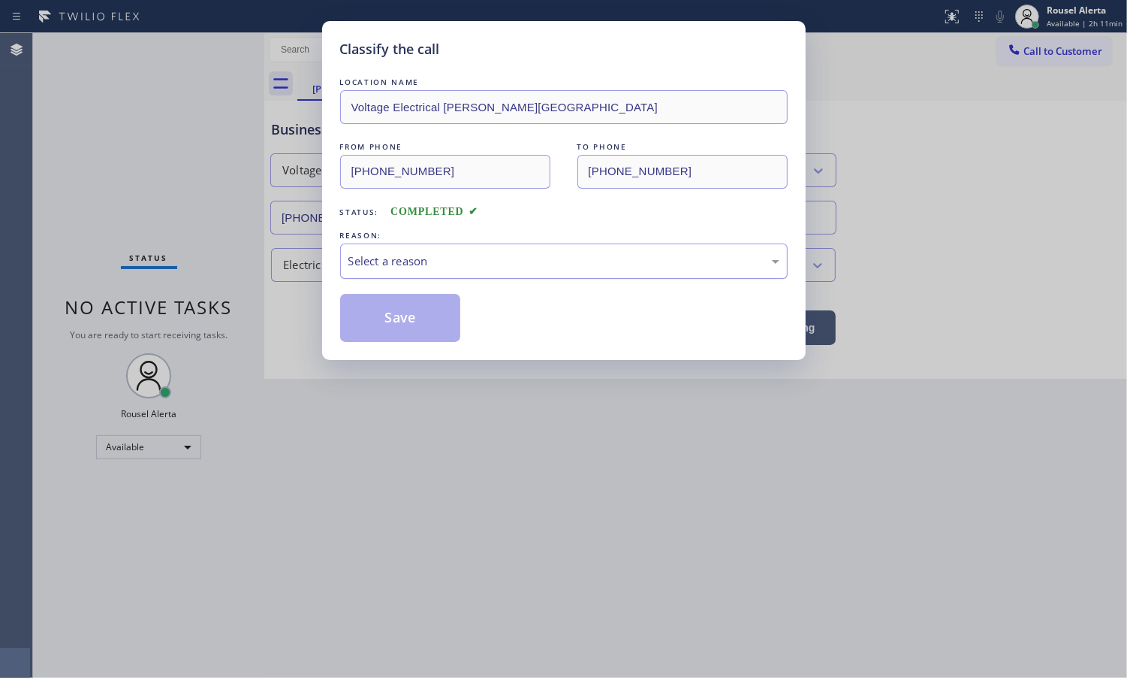
click at [372, 257] on div "Select a reason" at bounding box center [564, 260] width 431 height 17
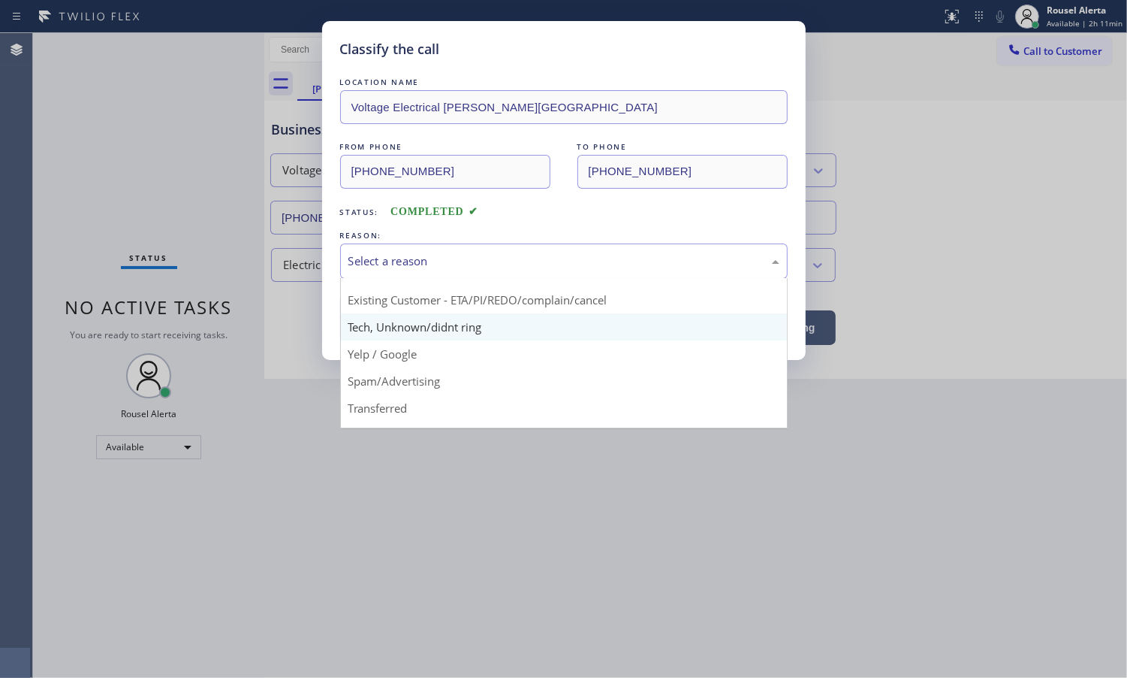
scroll to position [94, 0]
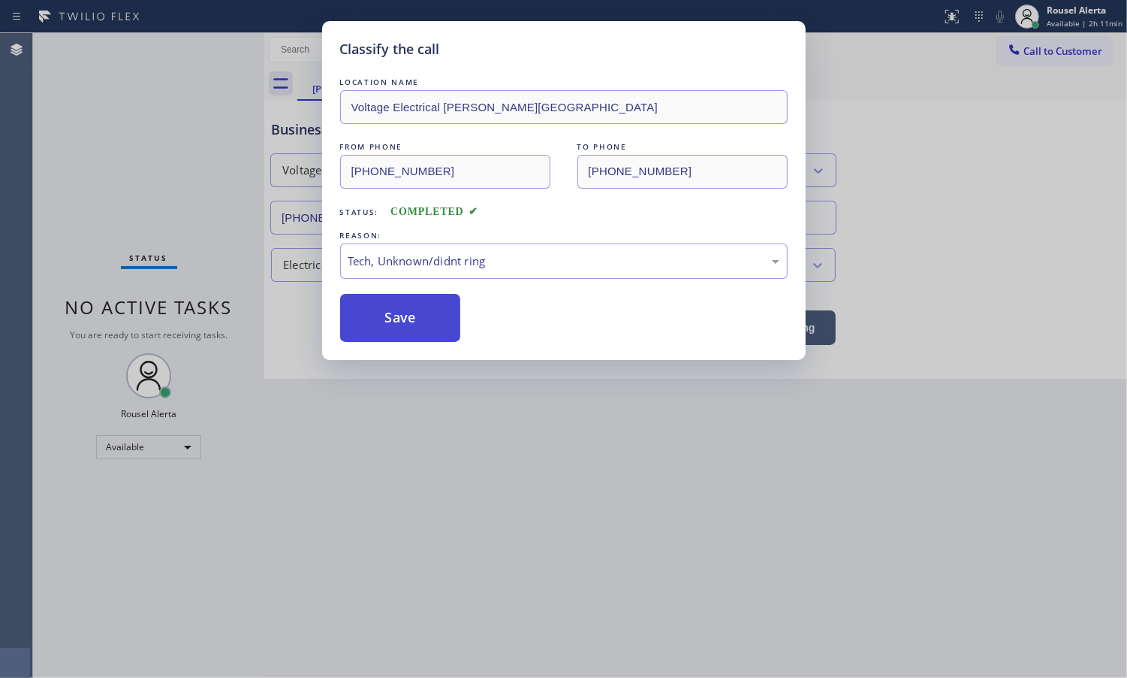
click at [408, 335] on button "Save" at bounding box center [400, 318] width 121 height 48
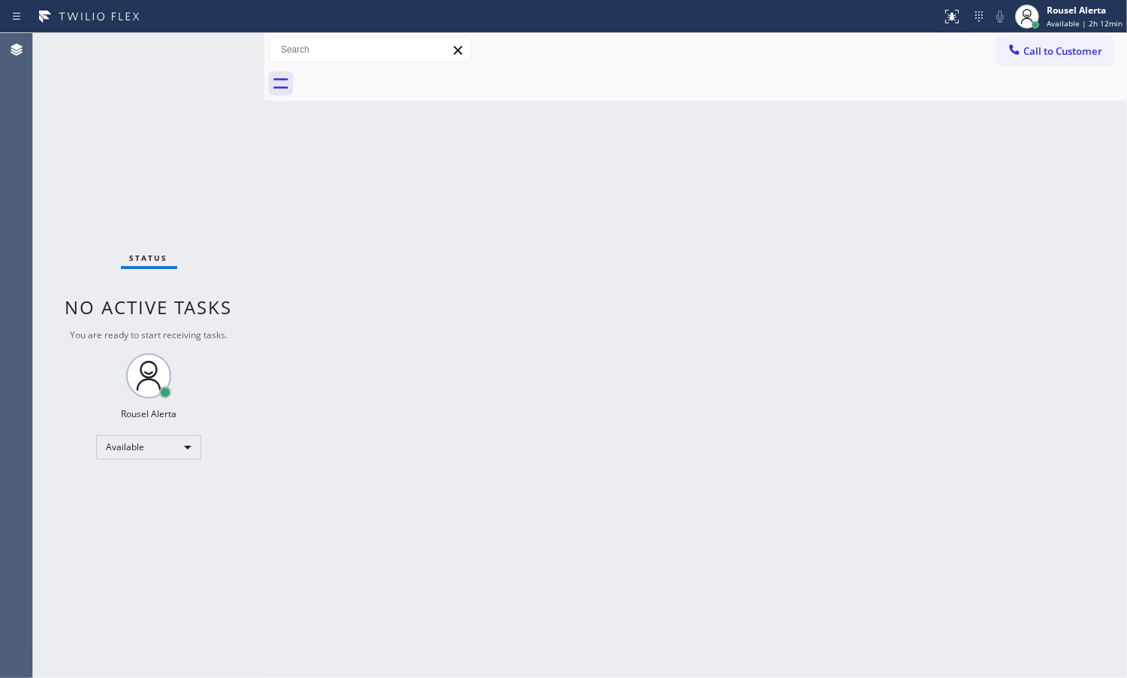
click at [715, 141] on div "Back to Dashboard Change Sender ID Customers Technicians Select a contact Outbo…" at bounding box center [695, 355] width 863 height 644
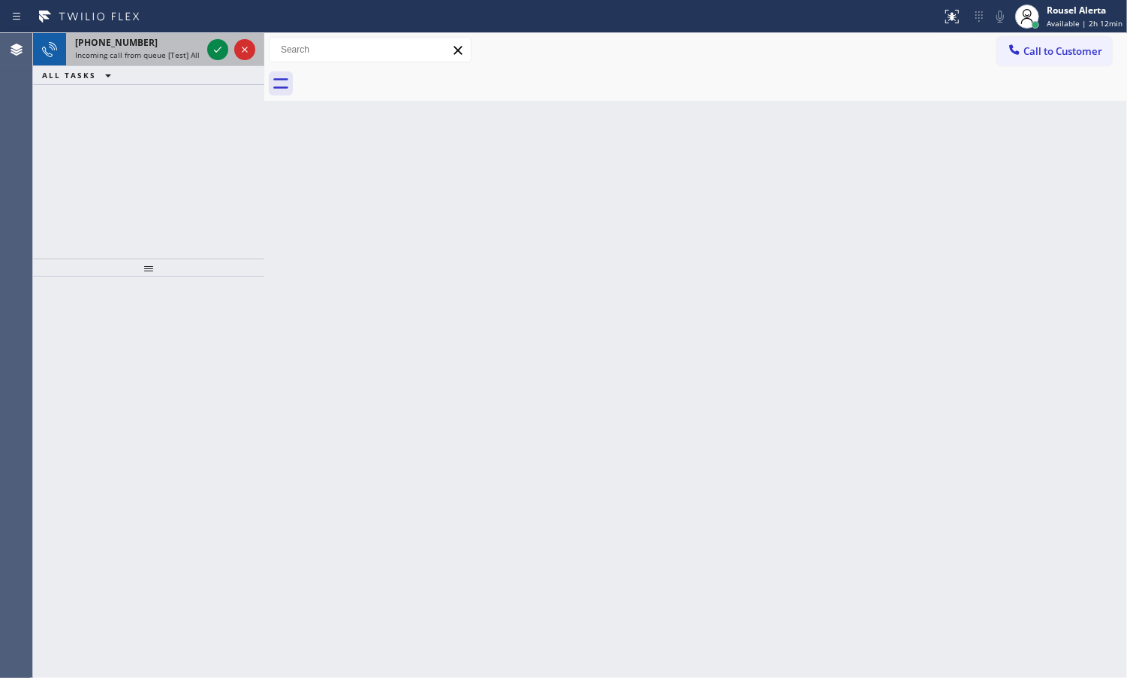
click at [154, 46] on div "[PHONE_NUMBER]" at bounding box center [138, 42] width 126 height 13
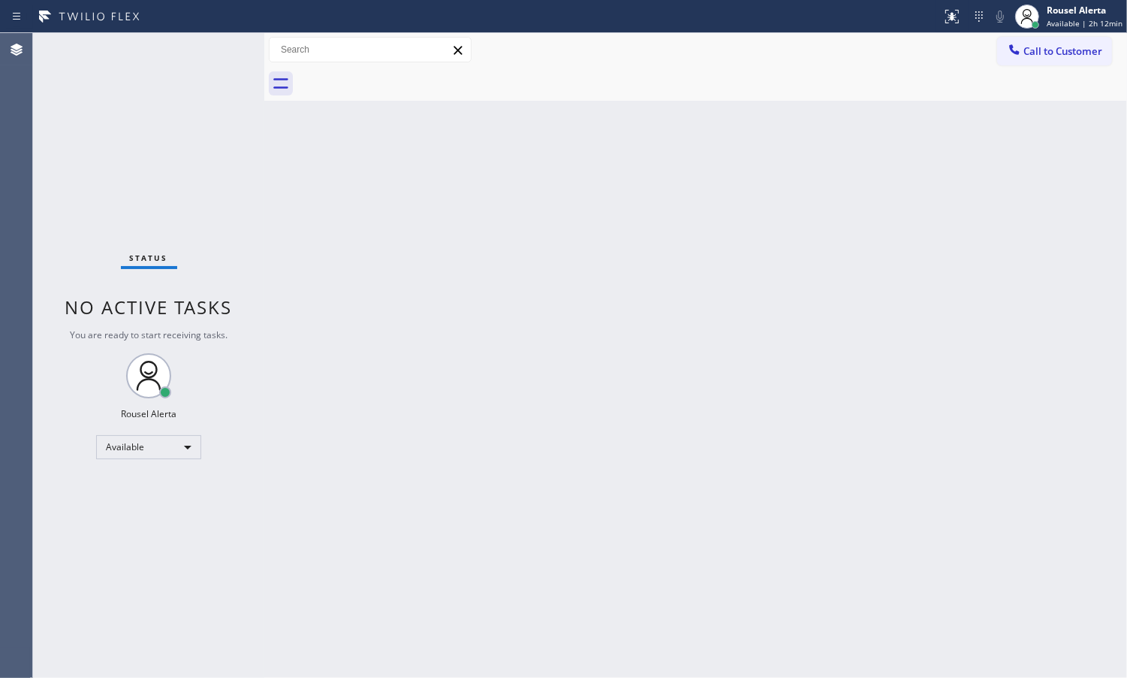
click at [215, 51] on div "Status No active tasks You are ready to start receiving tasks. Rousel Alerta Av…" at bounding box center [148, 355] width 231 height 644
drag, startPoint x: 180, startPoint y: 43, endPoint x: 228, endPoint y: 71, distance: 55.3
click at [185, 43] on div "Status No active tasks You are ready to start receiving tasks. Rousel Alerta Av…" at bounding box center [148, 355] width 231 height 644
click at [180, 46] on div "Status No active tasks You are ready to start receiving tasks. Rousel Alerta Av…" at bounding box center [148, 355] width 231 height 644
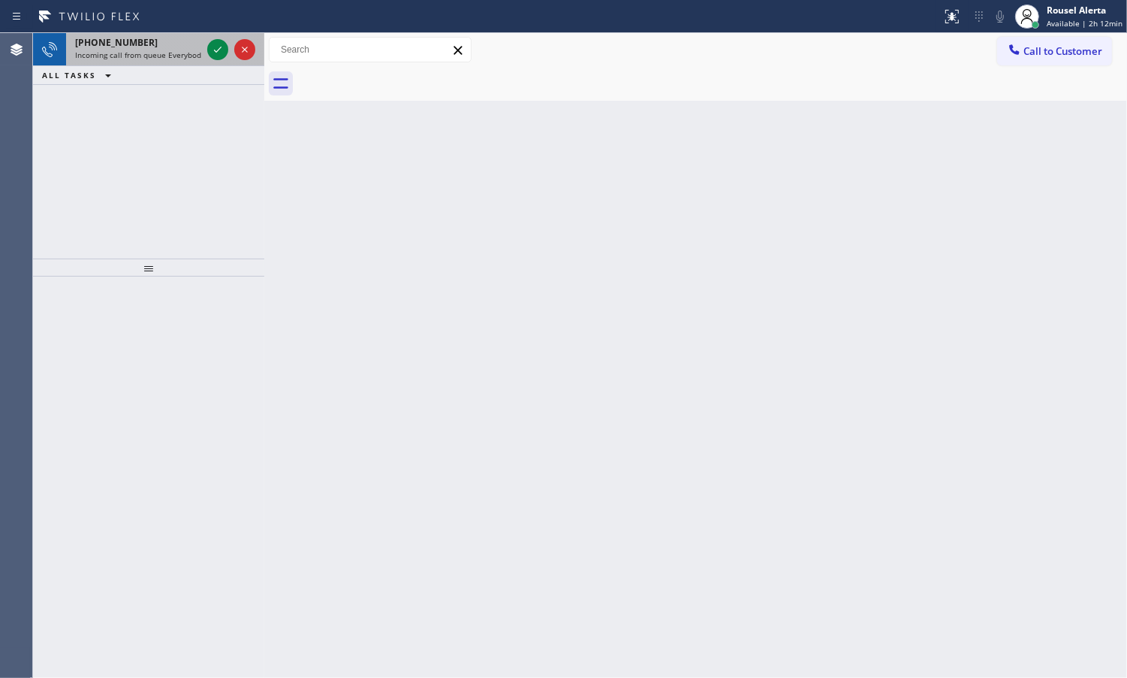
click at [136, 50] on span "Incoming call from queue Everybody" at bounding box center [140, 55] width 130 height 11
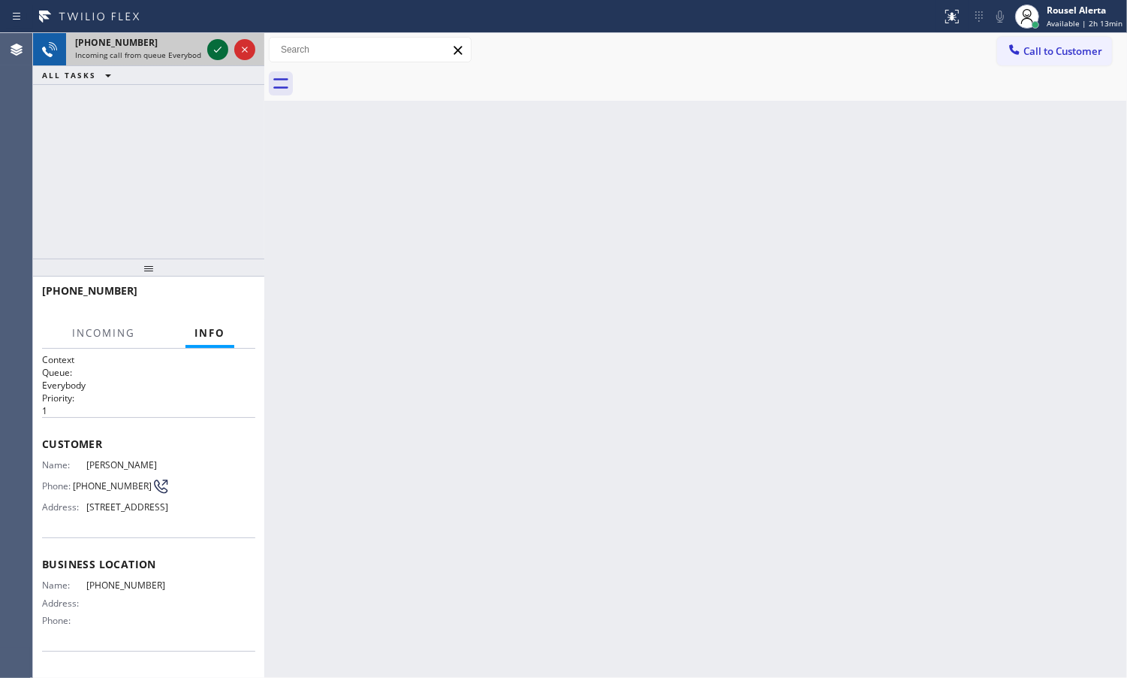
click at [207, 49] on div at bounding box center [217, 50] width 21 height 18
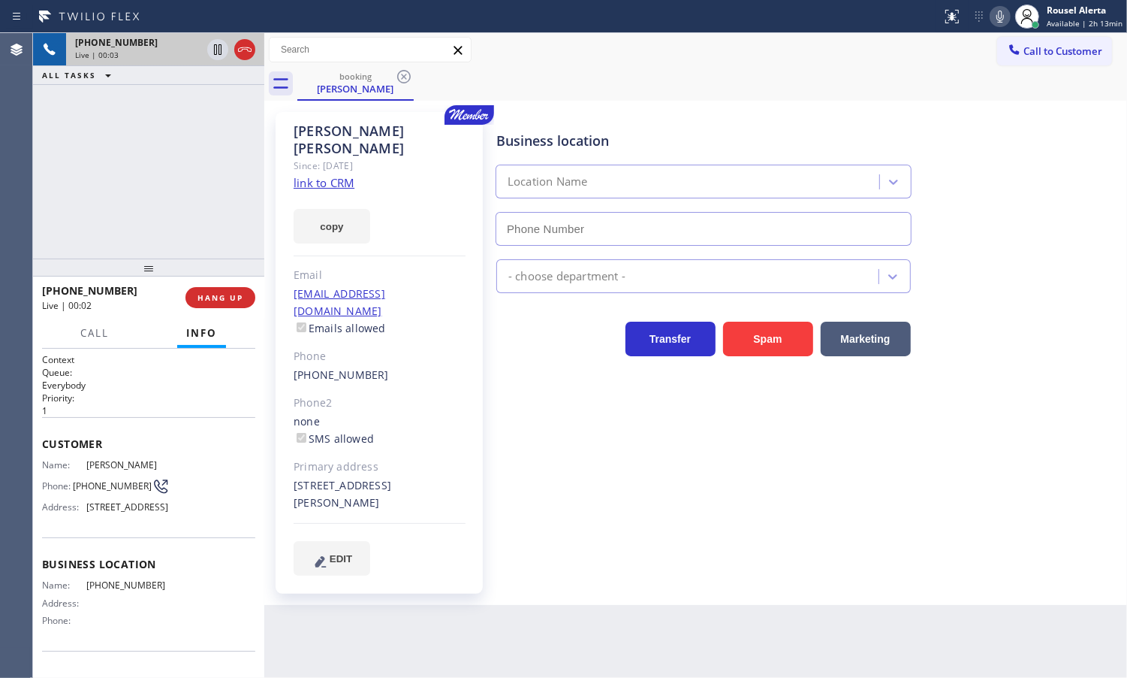
click at [327, 175] on link "link to CRM" at bounding box center [324, 182] width 61 height 15
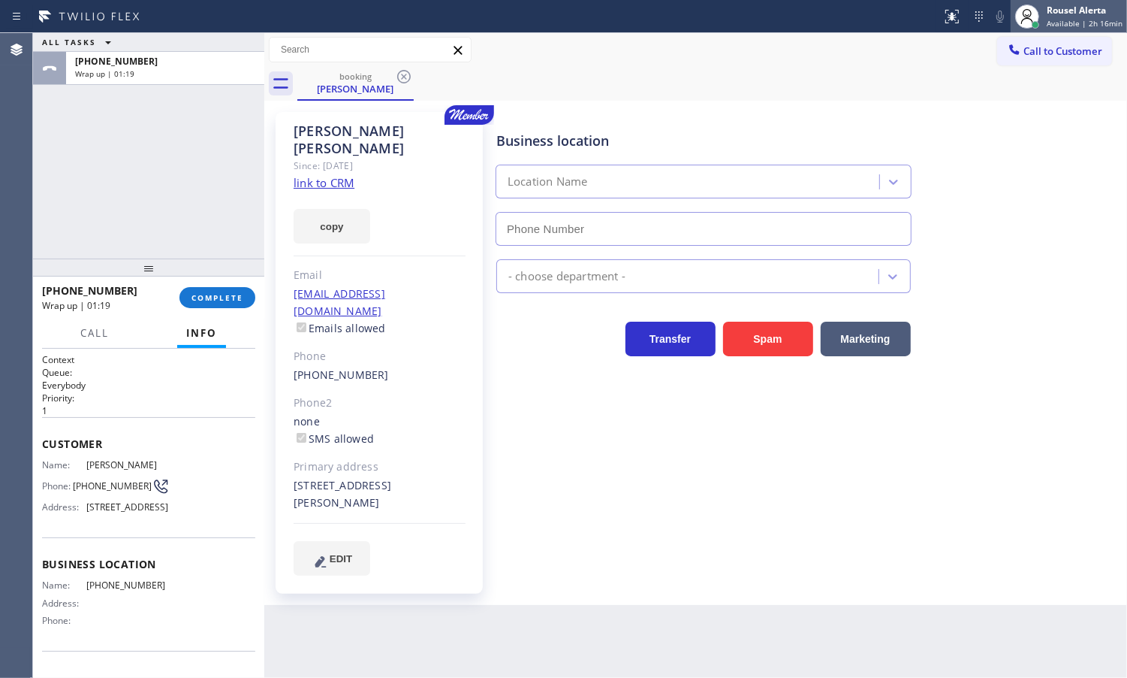
click at [1079, 20] on span "Available | 2h 16min" at bounding box center [1085, 23] width 76 height 11
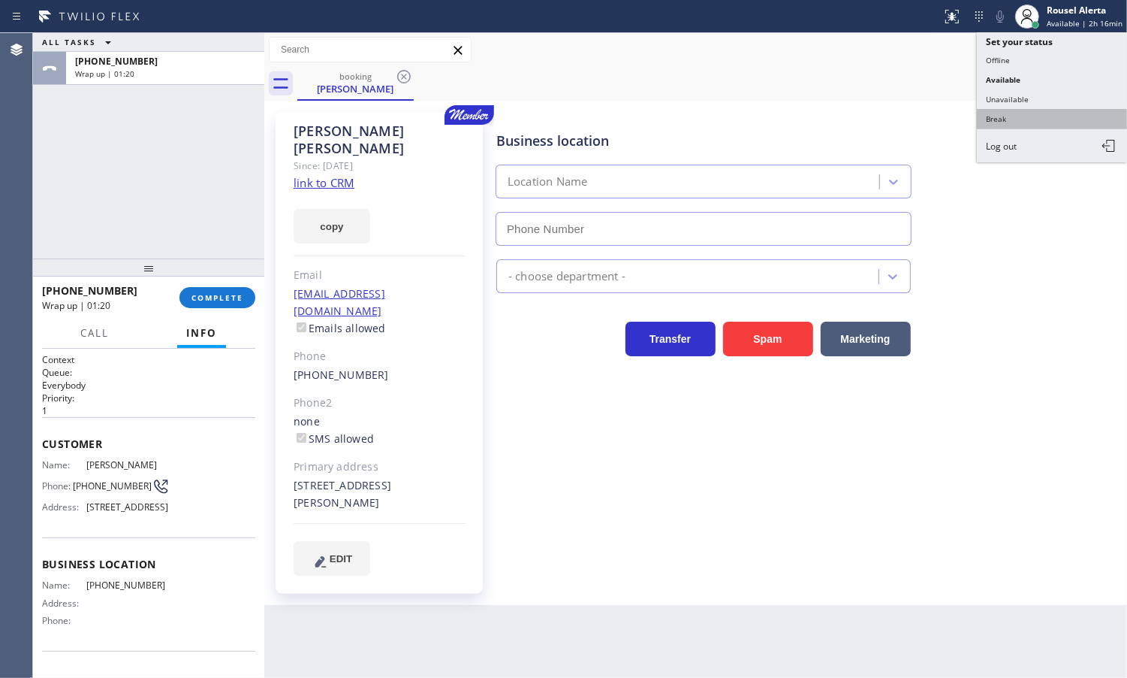
click at [1064, 111] on button "Break" at bounding box center [1052, 119] width 150 height 20
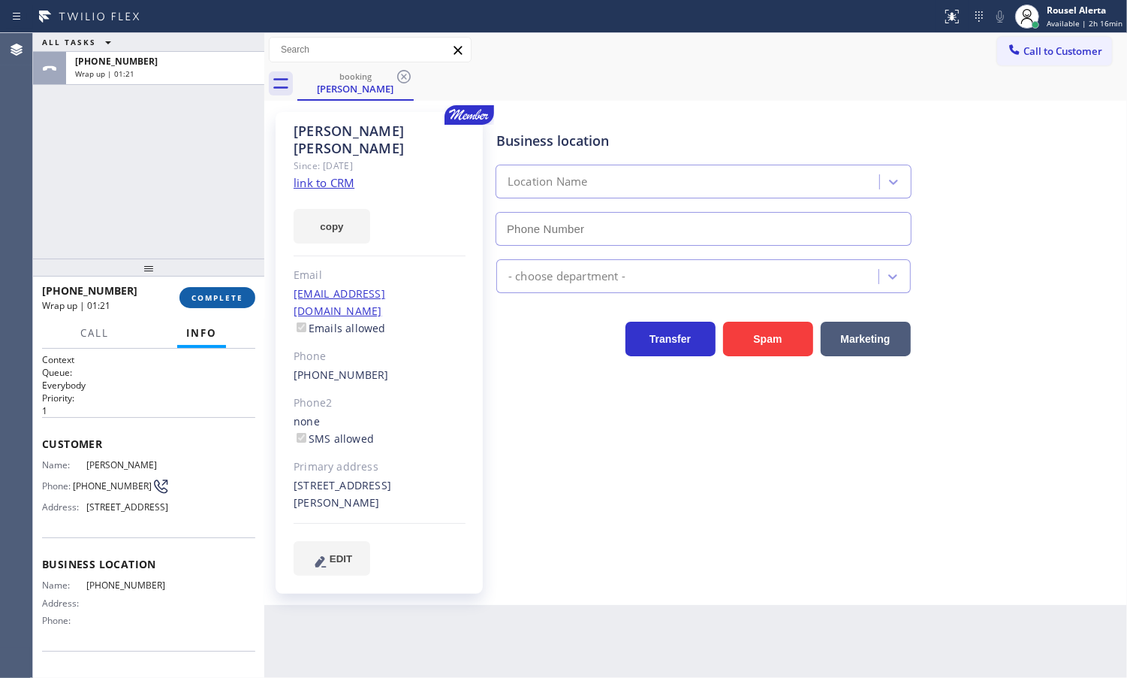
click at [235, 294] on span "COMPLETE" at bounding box center [218, 297] width 52 height 11
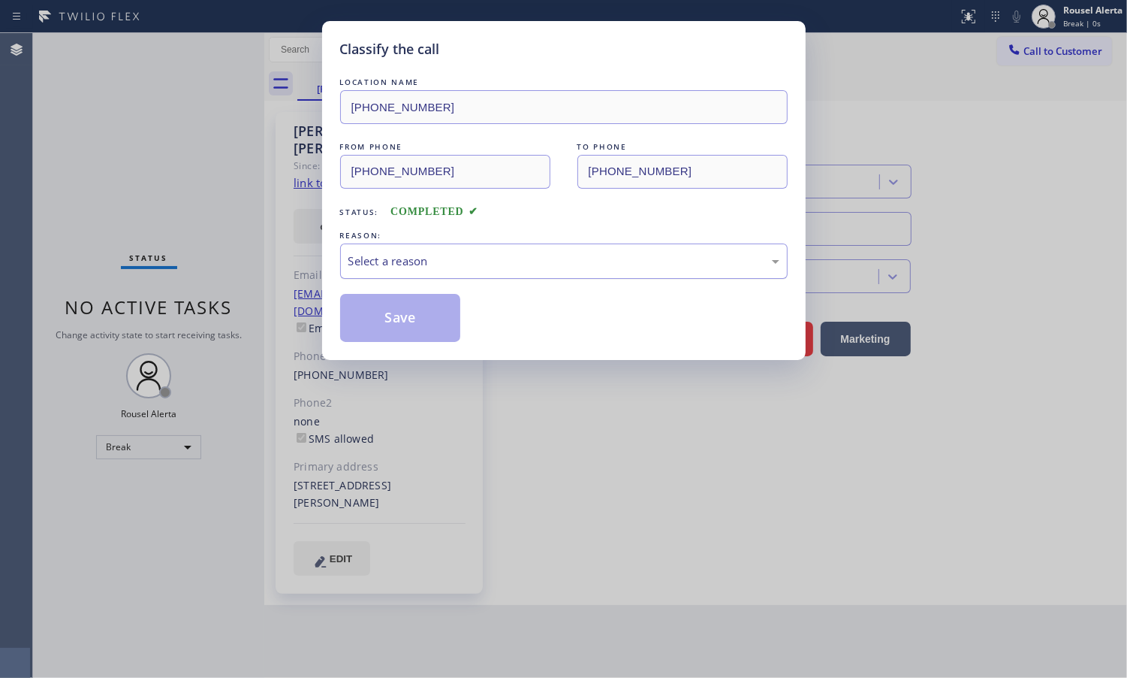
click at [421, 263] on div "Select a reason" at bounding box center [564, 260] width 431 height 17
click at [422, 331] on button "Save" at bounding box center [400, 318] width 121 height 48
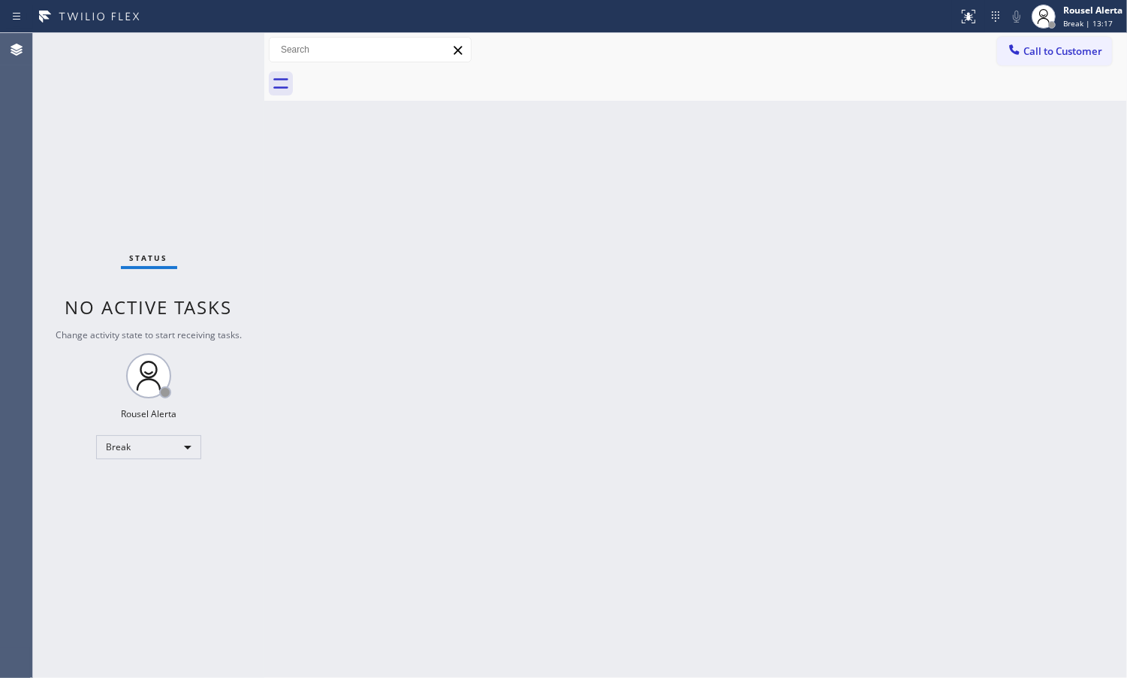
click at [434, 170] on div "Back to Dashboard Change Sender ID Customers Technicians Select a contact Outbo…" at bounding box center [695, 355] width 863 height 644
click at [1072, 6] on div "Rousel Alerta" at bounding box center [1093, 10] width 59 height 13
click at [1069, 79] on button "Available" at bounding box center [1052, 80] width 150 height 20
click at [973, 257] on div "Back to Dashboard Change Sender ID Customers Technicians Select a contact Outbo…" at bounding box center [695, 355] width 863 height 644
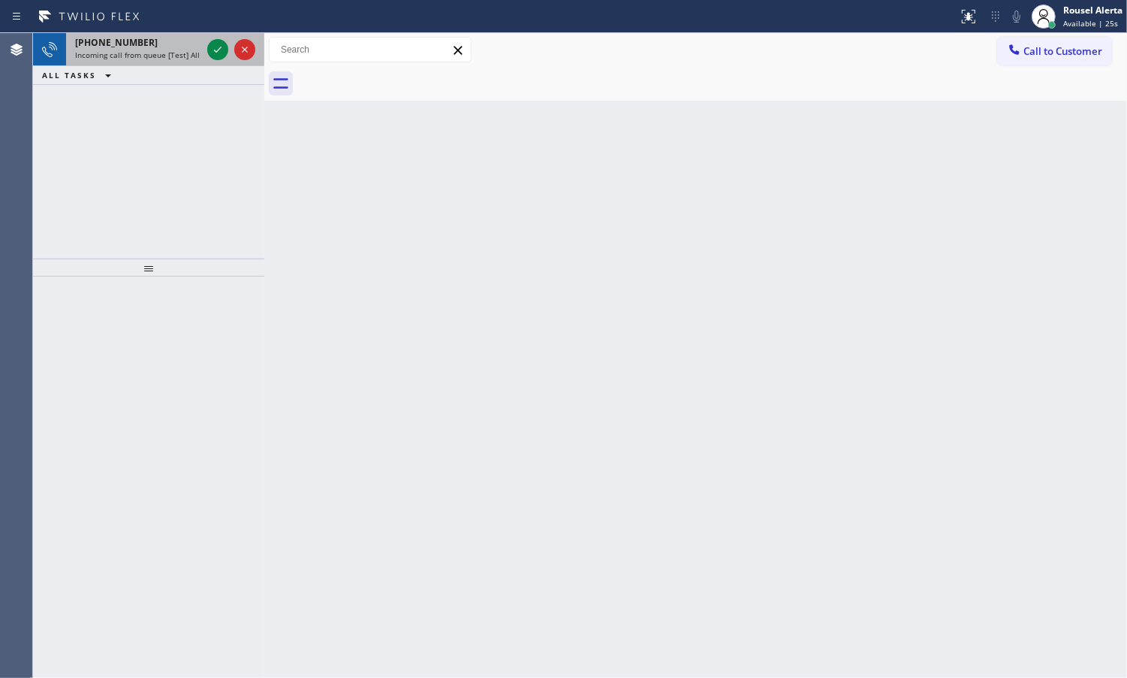
click at [155, 44] on div "[PHONE_NUMBER]" at bounding box center [138, 42] width 126 height 13
click at [218, 55] on icon at bounding box center [218, 50] width 18 height 18
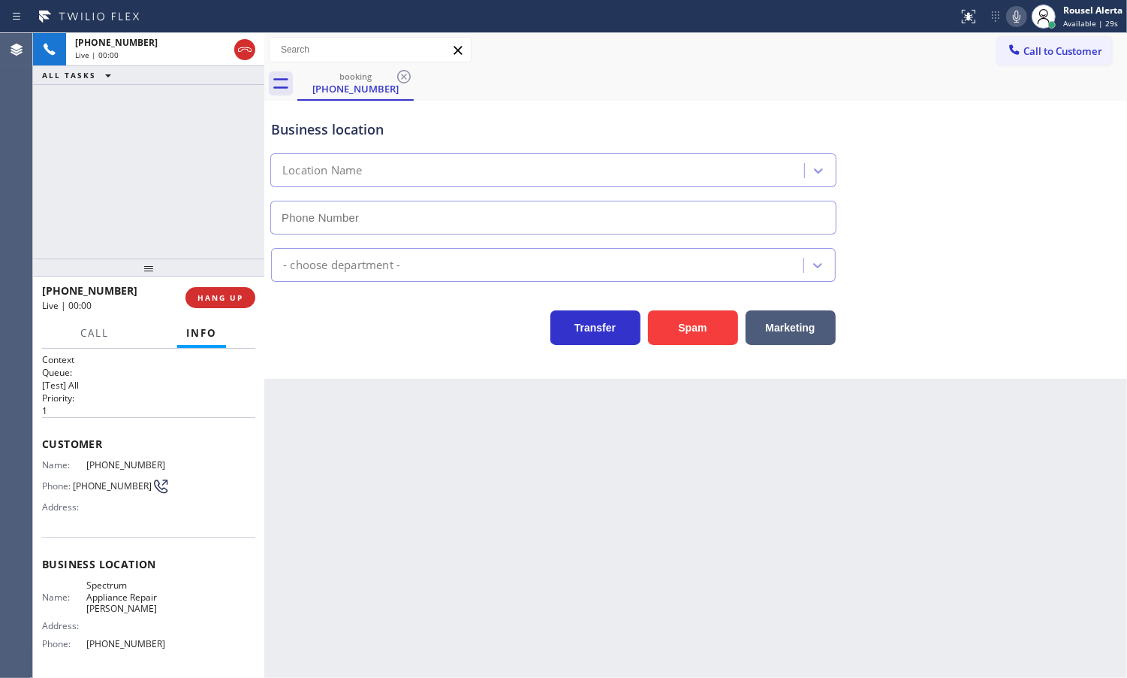
type input "[PHONE_NUMBER]"
click at [403, 489] on div "Back to Dashboard Change Sender ID Customers Technicians Select a contact Outbo…" at bounding box center [695, 355] width 863 height 644
click at [216, 287] on button "HANG UP" at bounding box center [221, 297] width 70 height 21
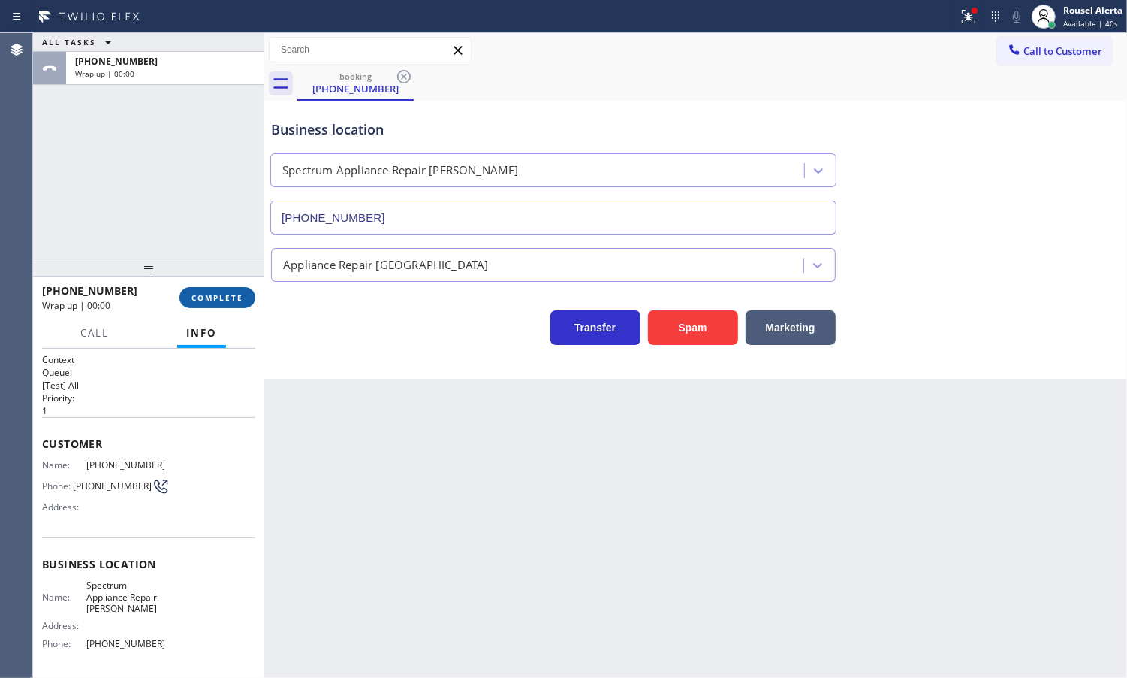
click at [224, 294] on span "COMPLETE" at bounding box center [218, 297] width 52 height 11
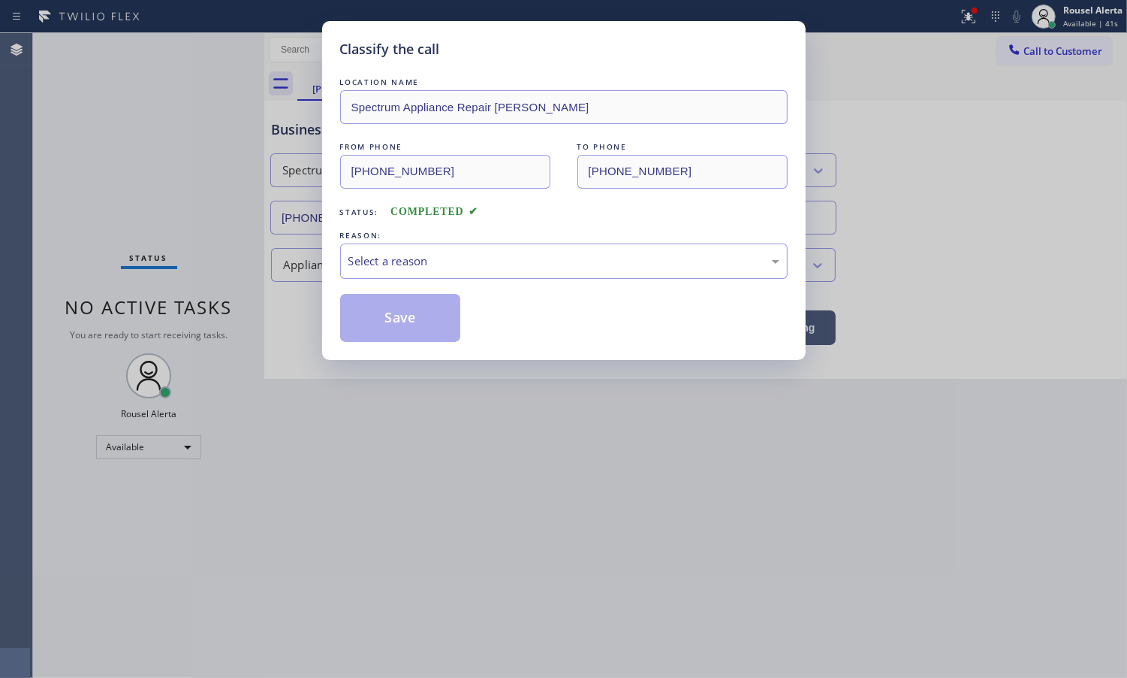
click at [462, 265] on div "Select a reason" at bounding box center [564, 260] width 431 height 17
click at [407, 329] on button "Save" at bounding box center [400, 318] width 121 height 48
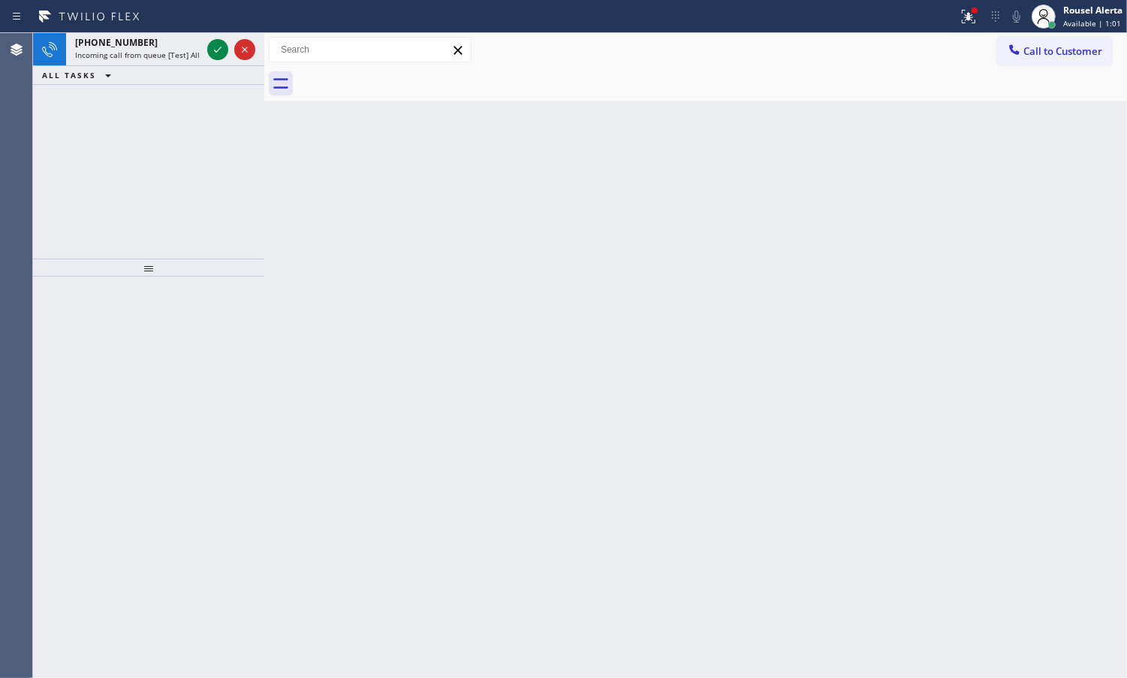
click at [183, 38] on div "[PHONE_NUMBER]" at bounding box center [138, 42] width 126 height 13
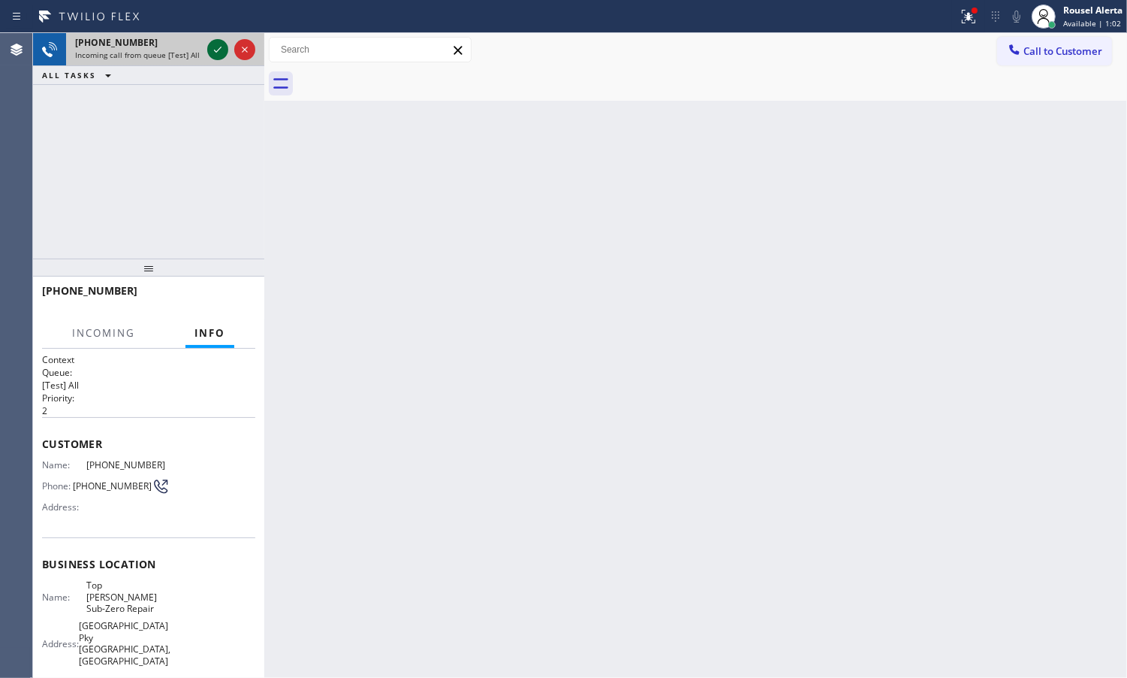
click at [211, 50] on icon at bounding box center [218, 50] width 18 height 18
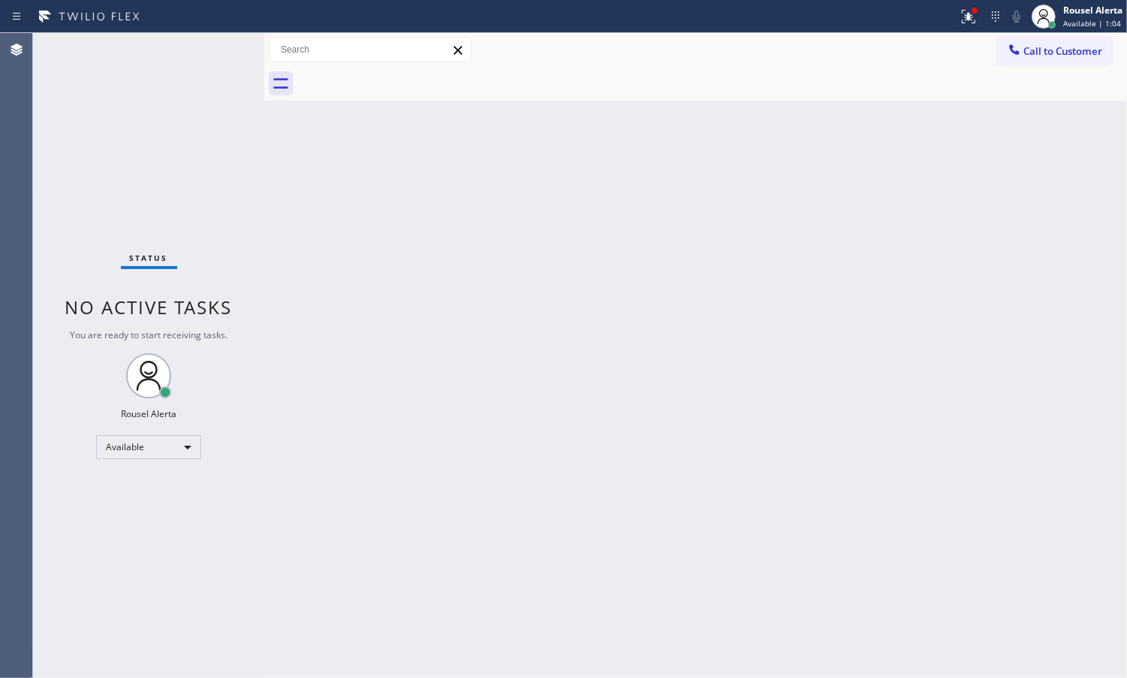
click at [211, 50] on div "Status No active tasks You are ready to start receiving tasks. Rousel Alerta Av…" at bounding box center [148, 355] width 231 height 644
click at [210, 50] on div "Status No active tasks You are ready to start receiving tasks. Rousel Alerta Av…" at bounding box center [148, 355] width 231 height 644
click at [977, 19] on icon at bounding box center [969, 17] width 18 height 18
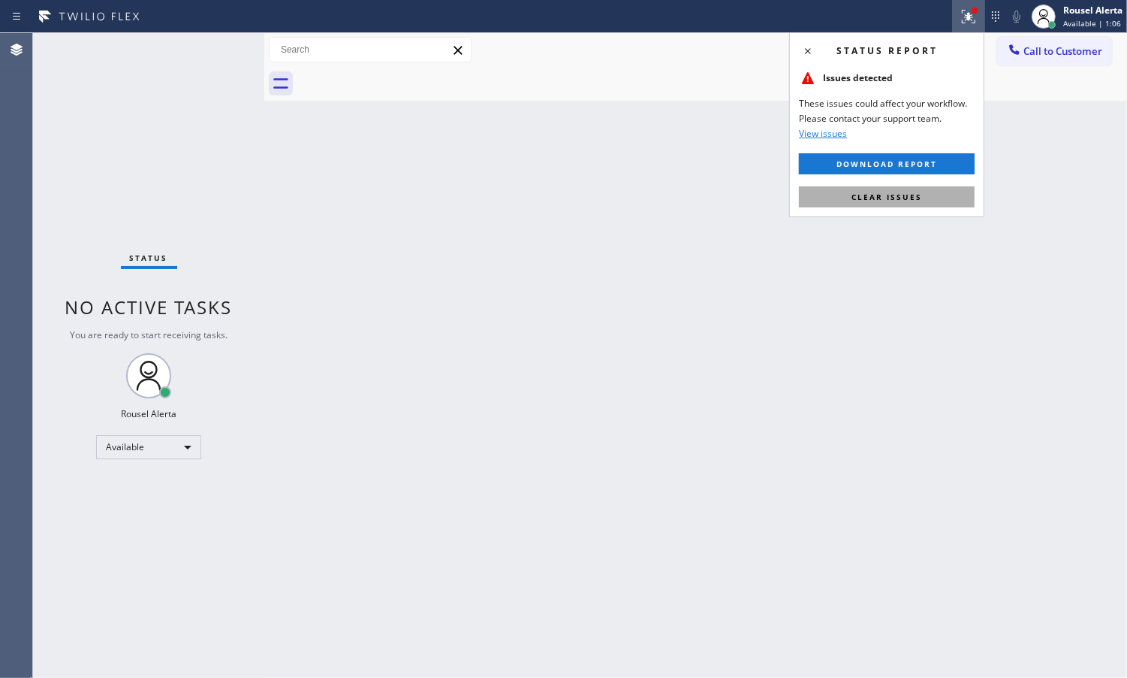
click at [894, 204] on button "Clear issues" at bounding box center [887, 196] width 176 height 21
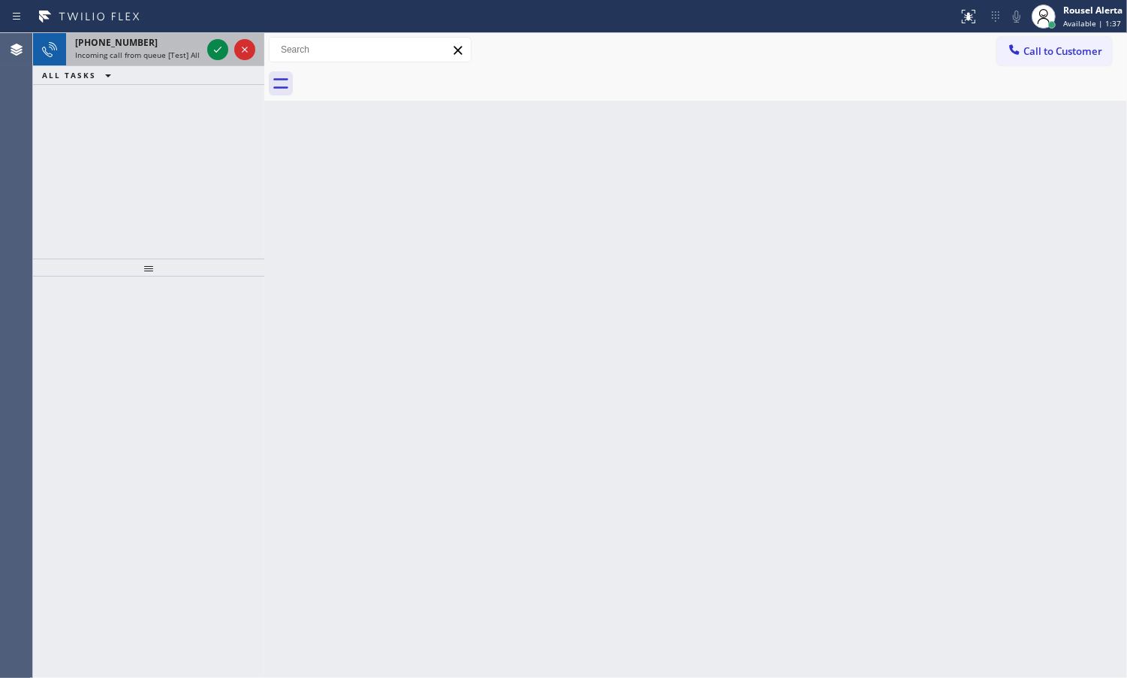
click at [196, 61] on div "[PHONE_NUMBER] Incoming call from queue [Test] All" at bounding box center [135, 49] width 138 height 33
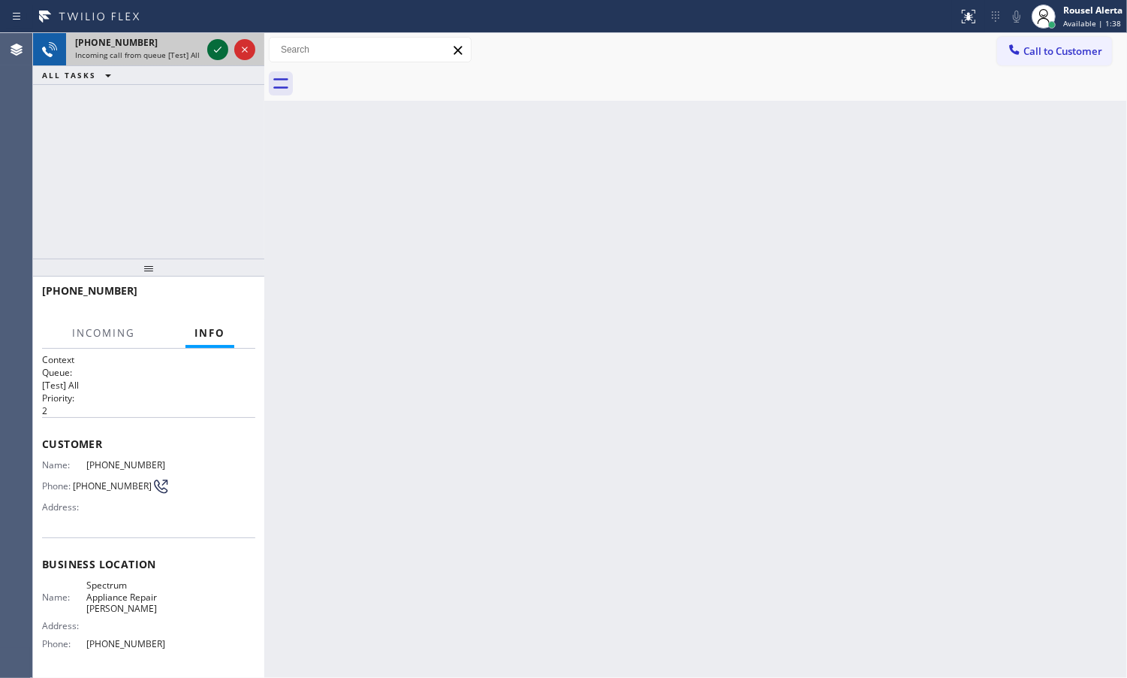
click at [212, 50] on icon at bounding box center [218, 50] width 18 height 18
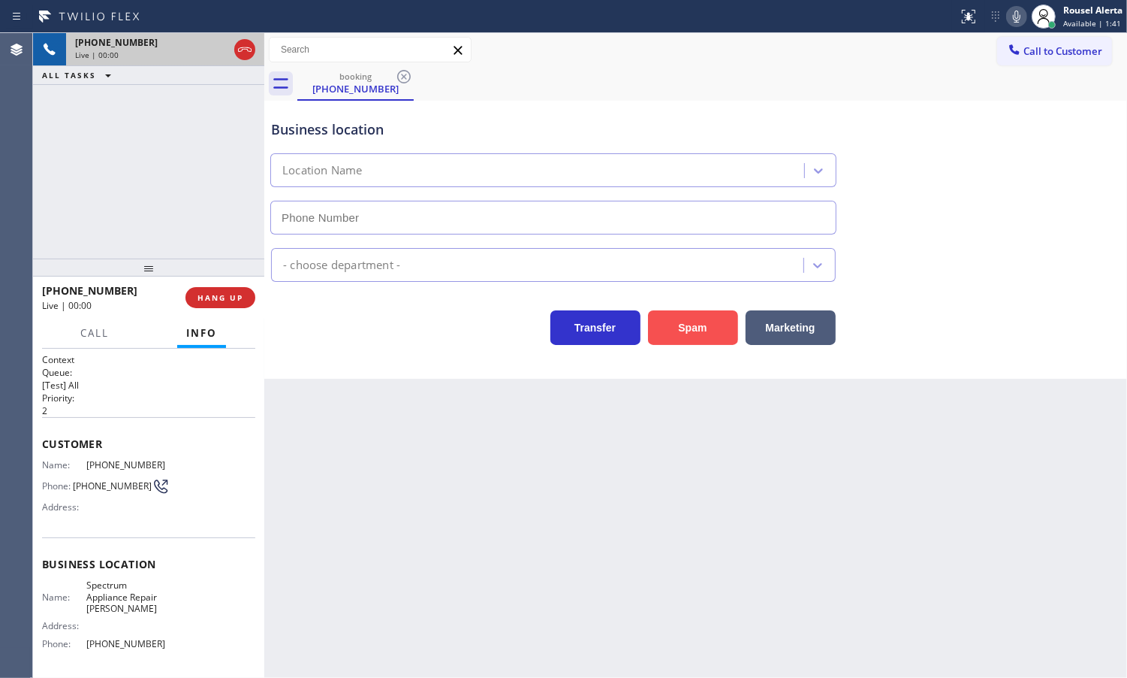
type input "[PHONE_NUMBER]"
click at [710, 321] on button "Spam" at bounding box center [693, 327] width 90 height 35
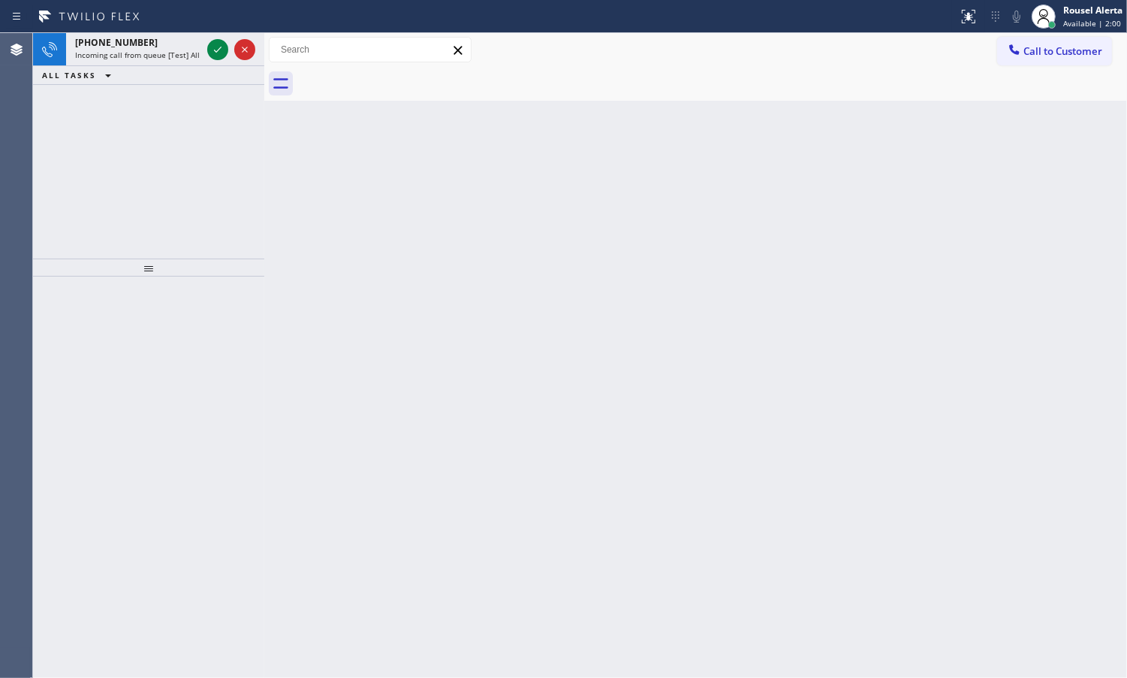
click at [180, 36] on div "[PHONE_NUMBER]" at bounding box center [138, 42] width 126 height 13
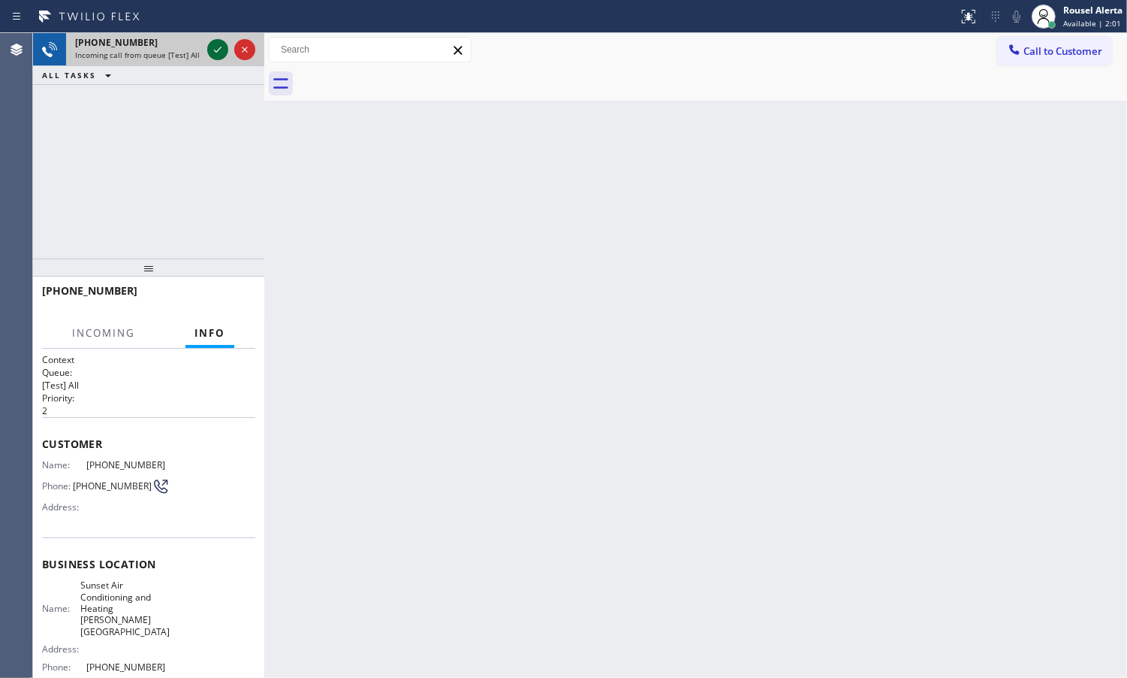
click at [216, 55] on icon at bounding box center [218, 50] width 18 height 18
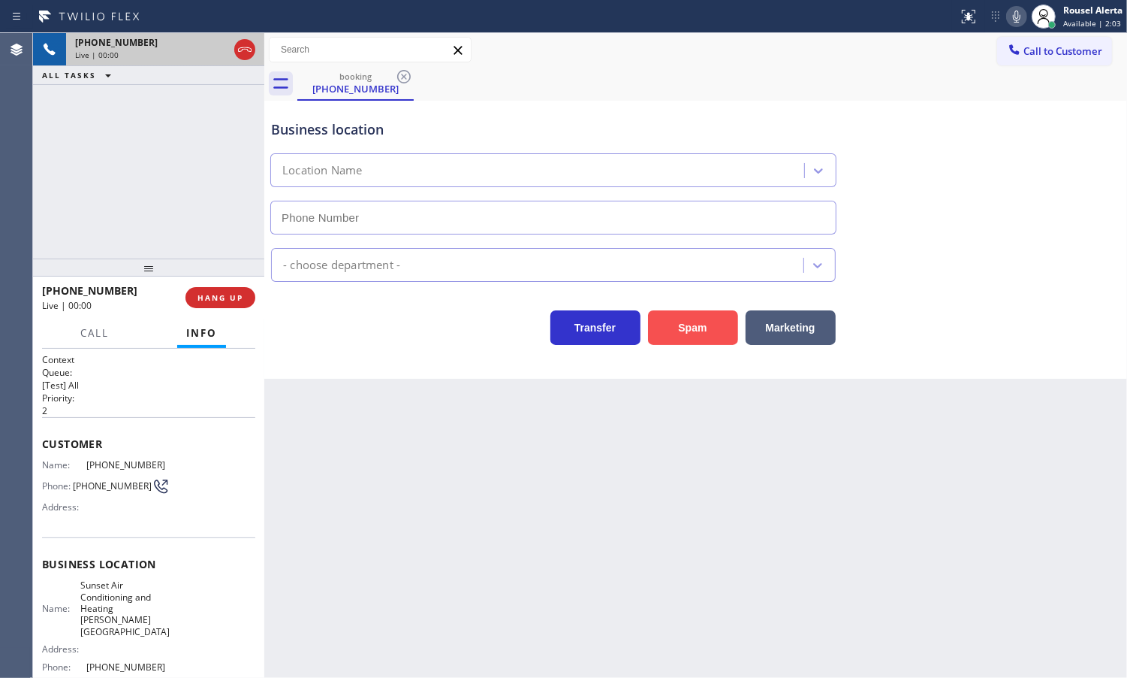
type input "[PHONE_NUMBER]"
click at [715, 332] on button "Spam" at bounding box center [693, 327] width 90 height 35
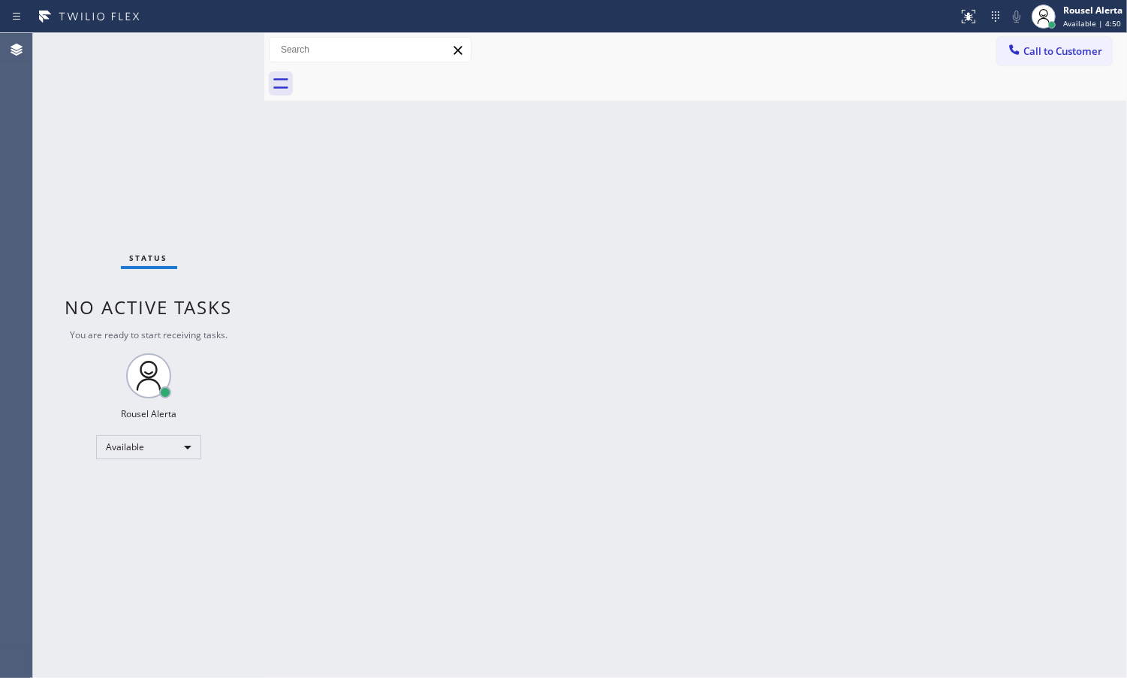
click at [678, 434] on div "Back to Dashboard Change Sender ID Customers Technicians Select a contact Outbo…" at bounding box center [695, 355] width 863 height 644
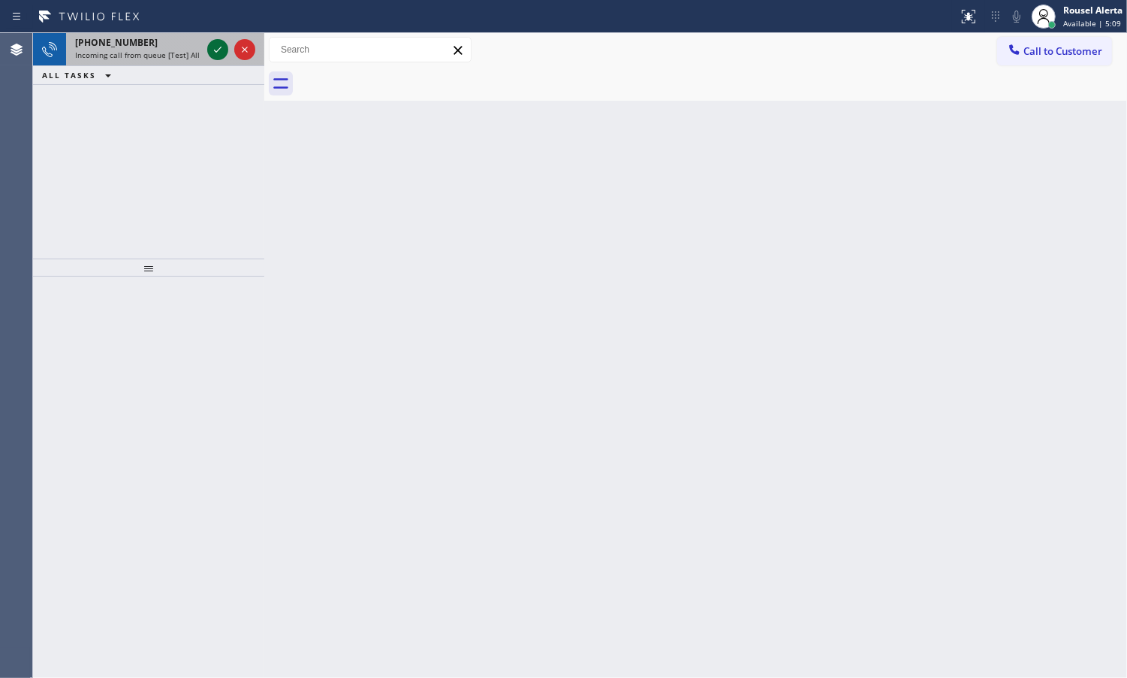
click at [213, 53] on icon at bounding box center [218, 50] width 18 height 18
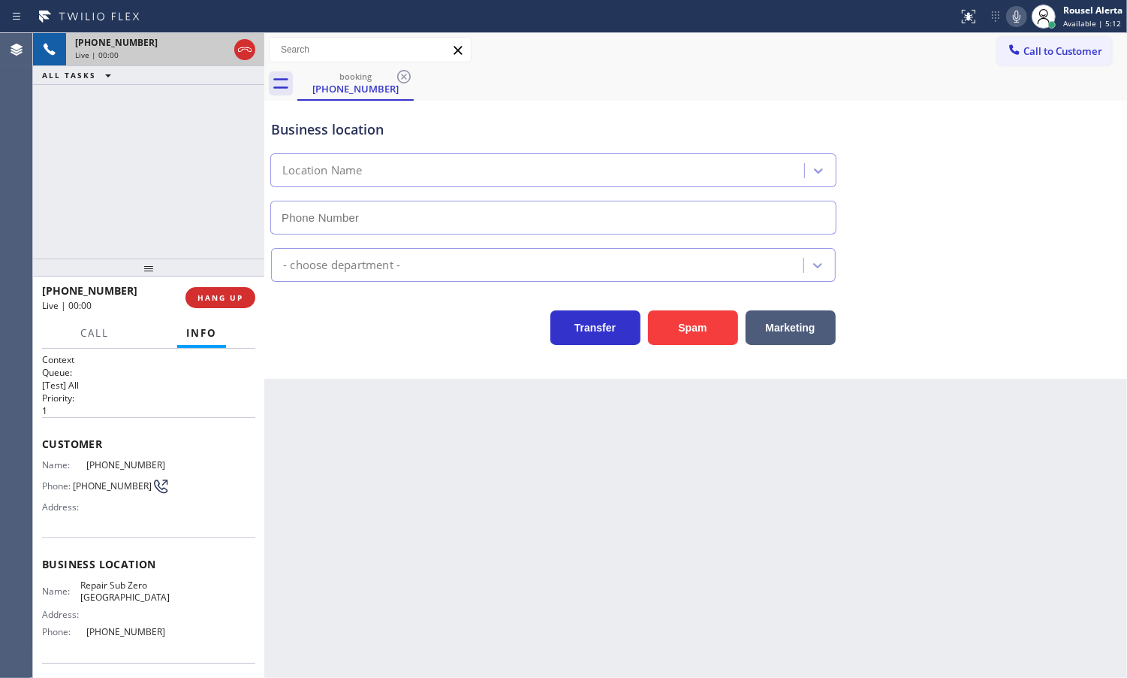
type input "[PHONE_NUMBER]"
click at [702, 339] on button "Spam" at bounding box center [693, 327] width 90 height 35
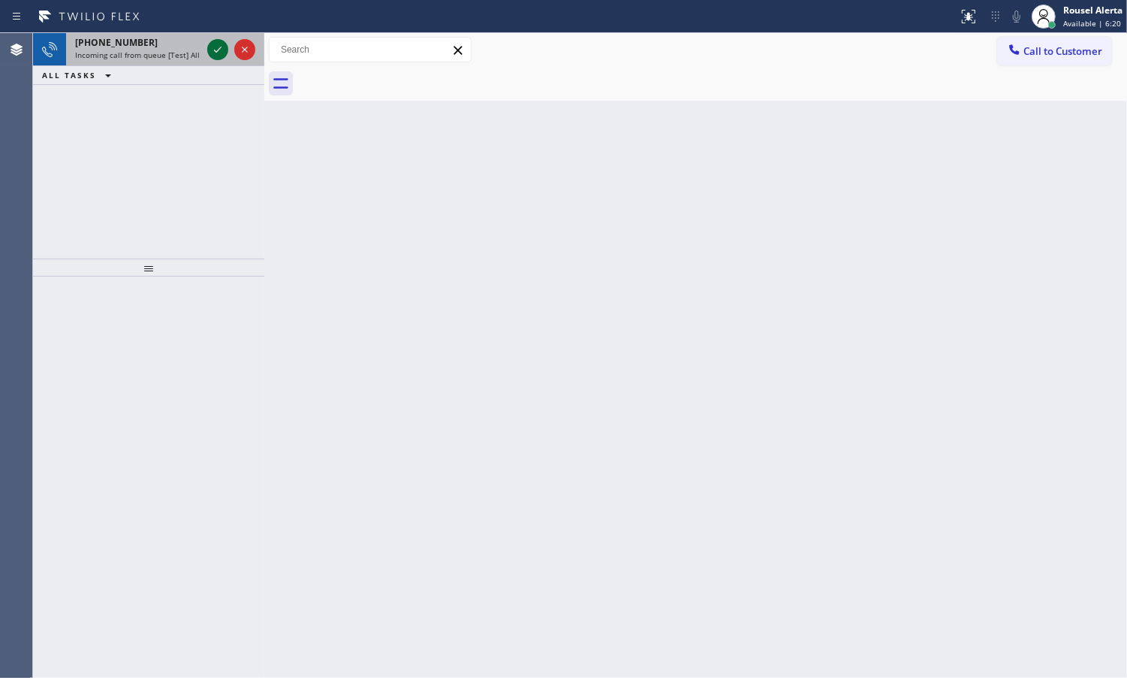
click at [214, 58] on div at bounding box center [231, 49] width 54 height 33
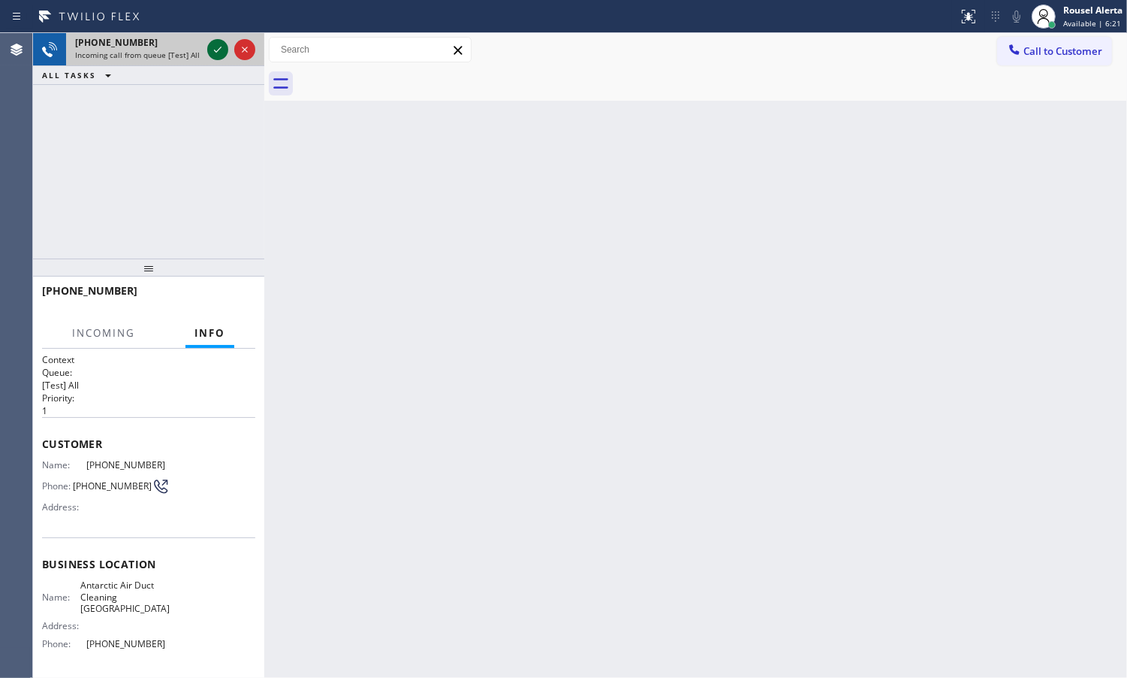
click at [214, 53] on icon at bounding box center [218, 50] width 18 height 18
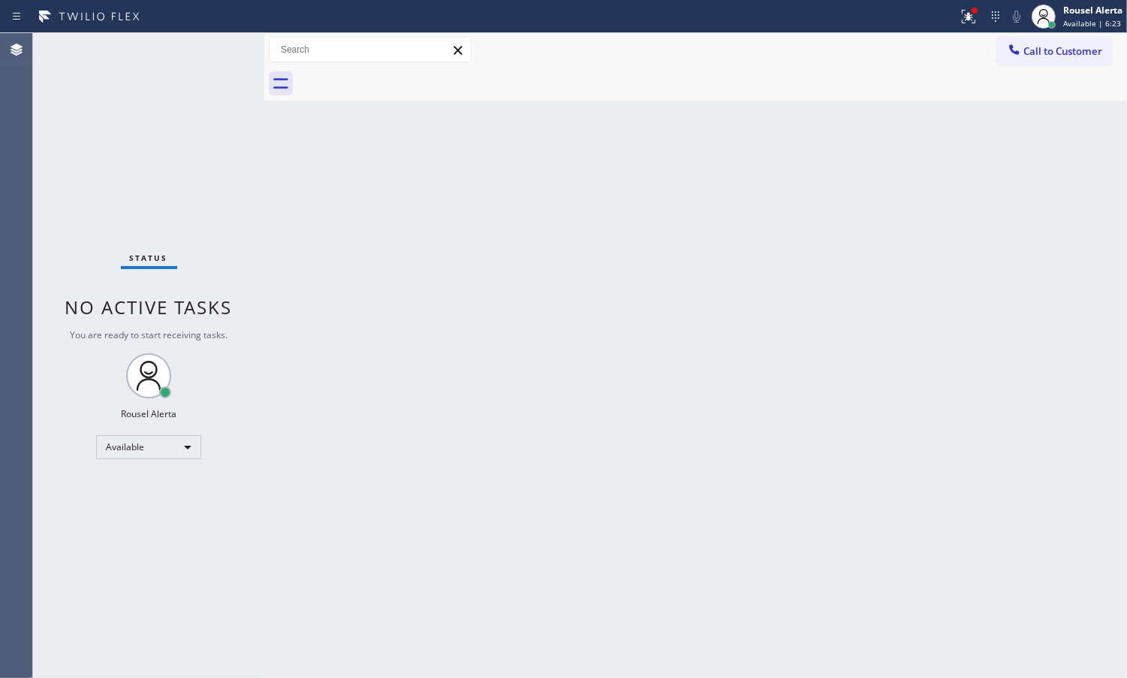
click at [214, 53] on div "Status No active tasks You are ready to start receiving tasks. Rousel Alerta Av…" at bounding box center [148, 355] width 231 height 644
click at [970, 2] on button at bounding box center [968, 16] width 33 height 33
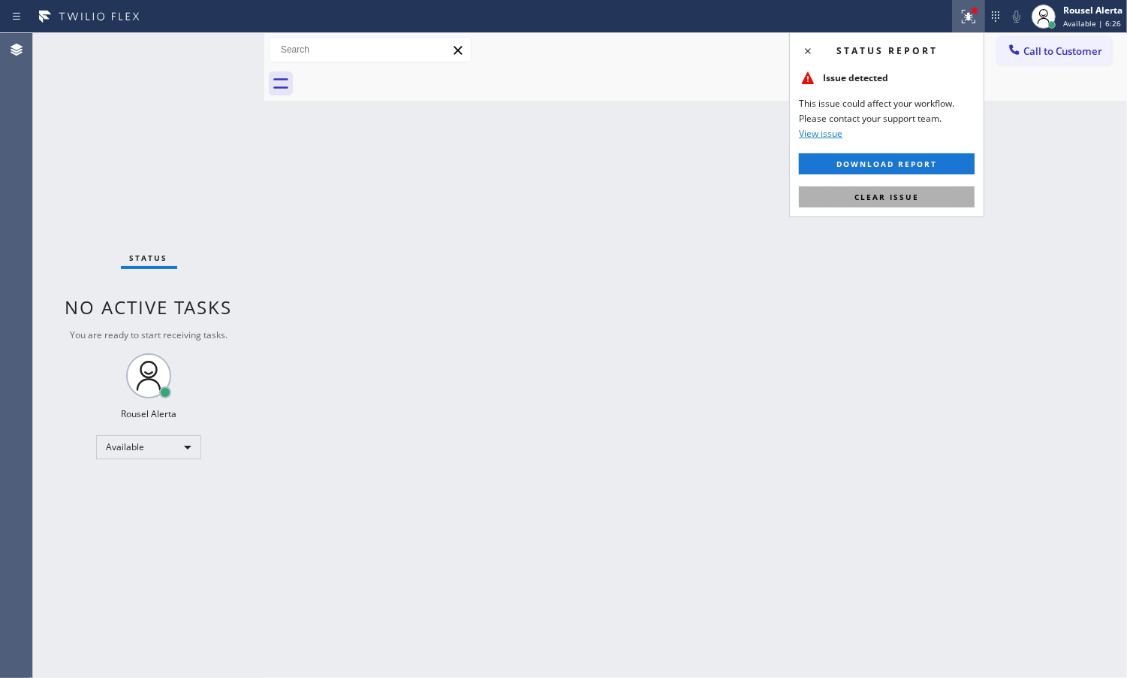
click at [937, 190] on button "Clear issue" at bounding box center [887, 196] width 176 height 21
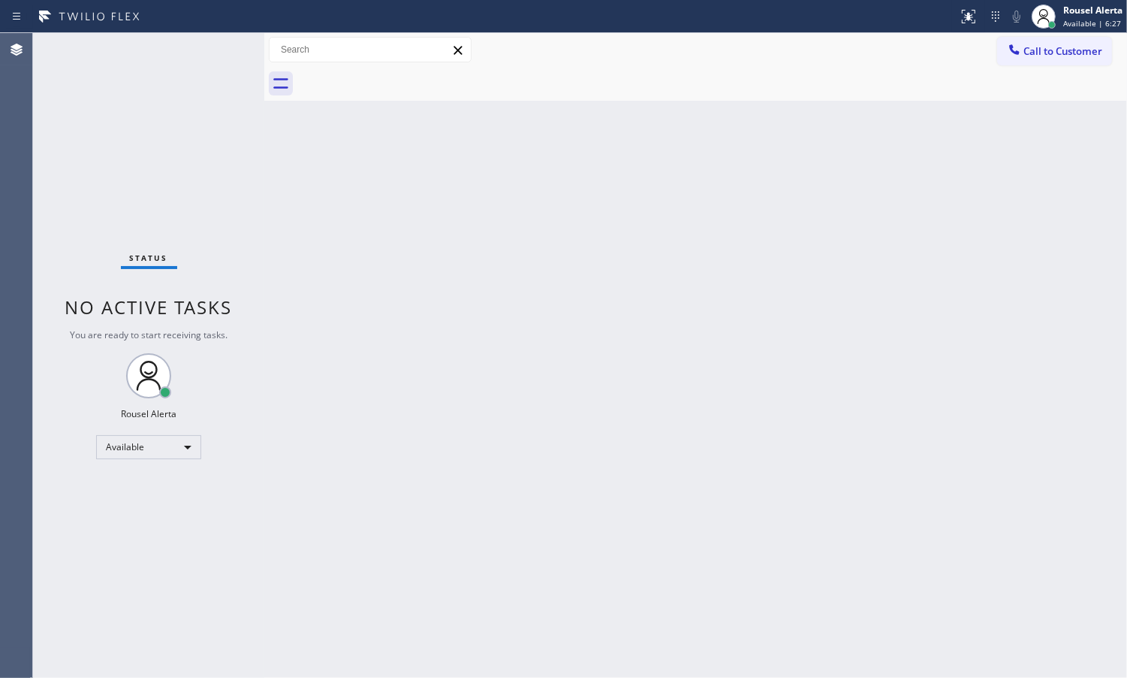
click at [205, 47] on div "Status No active tasks You are ready to start receiving tasks. Rousel Alerta Av…" at bounding box center [148, 355] width 231 height 644
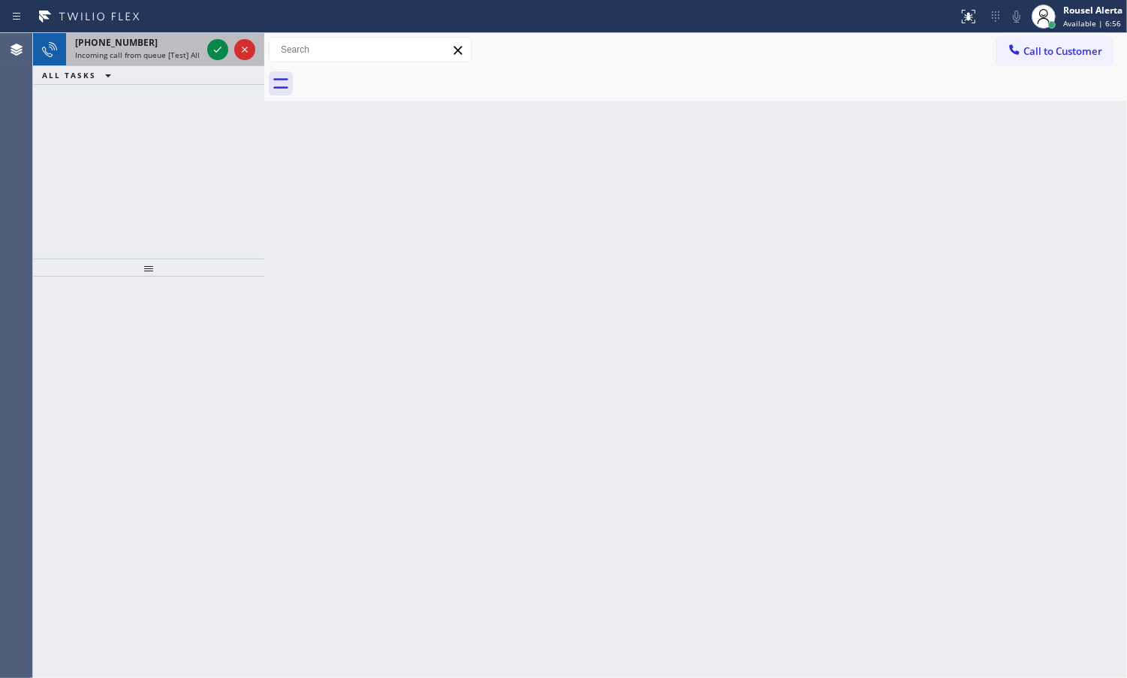
click at [209, 38] on div at bounding box center [231, 49] width 54 height 33
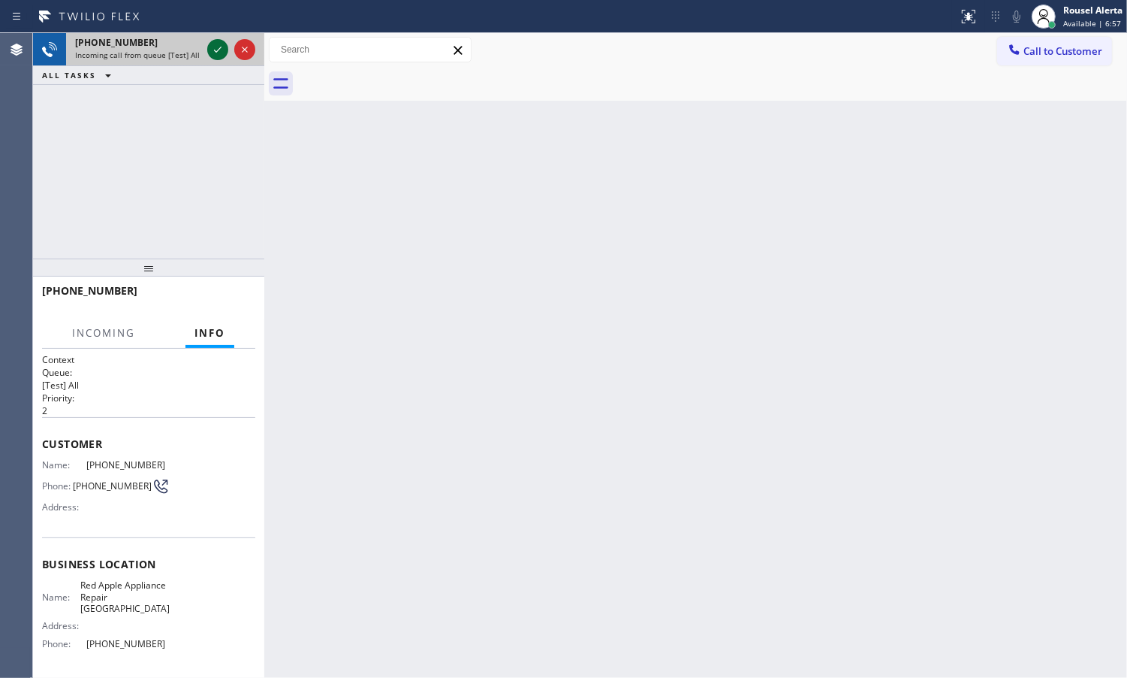
click at [210, 42] on icon at bounding box center [218, 50] width 18 height 18
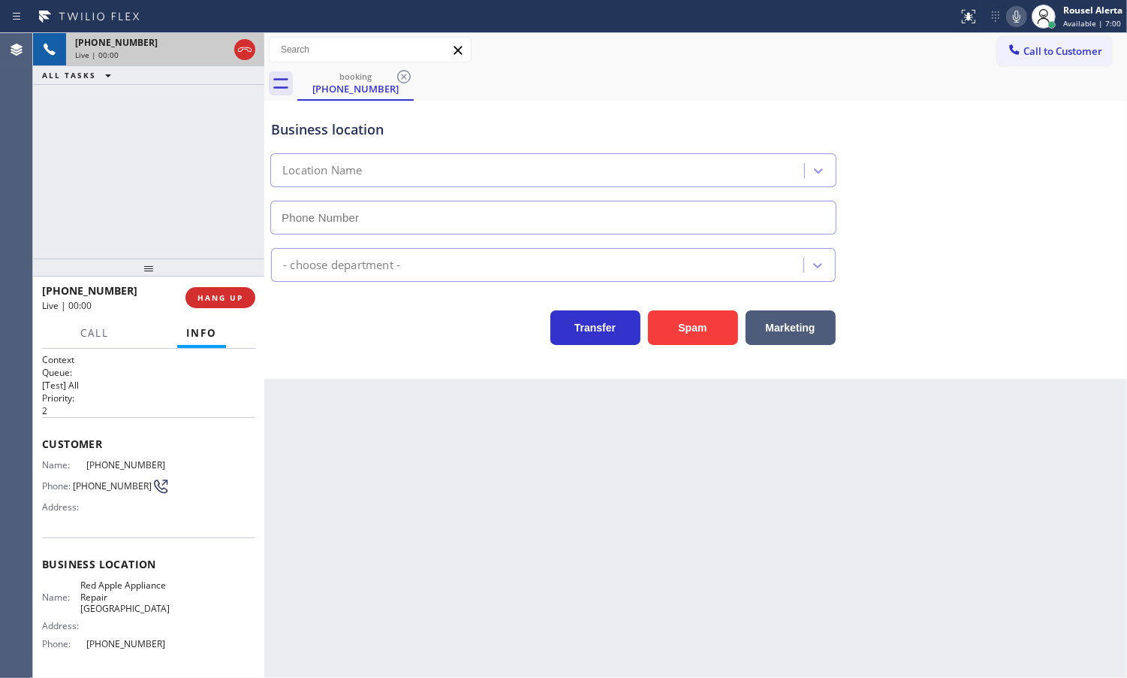
type input "[PHONE_NUMBER]"
click at [702, 352] on div "Business location Red Apple Appliance Repair [GEOGRAPHIC_DATA] [PHONE_NUMBER] A…" at bounding box center [695, 240] width 863 height 278
click at [706, 327] on button "Spam" at bounding box center [693, 327] width 90 height 35
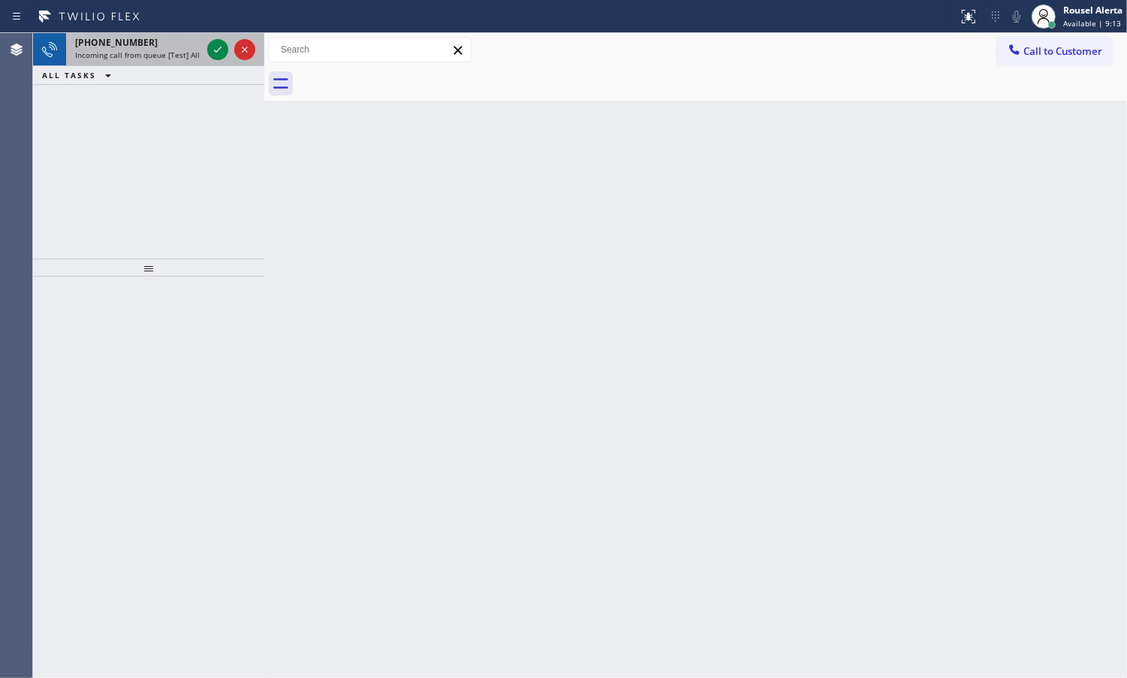
click at [195, 55] on span "Incoming call from queue [Test] All" at bounding box center [137, 55] width 125 height 11
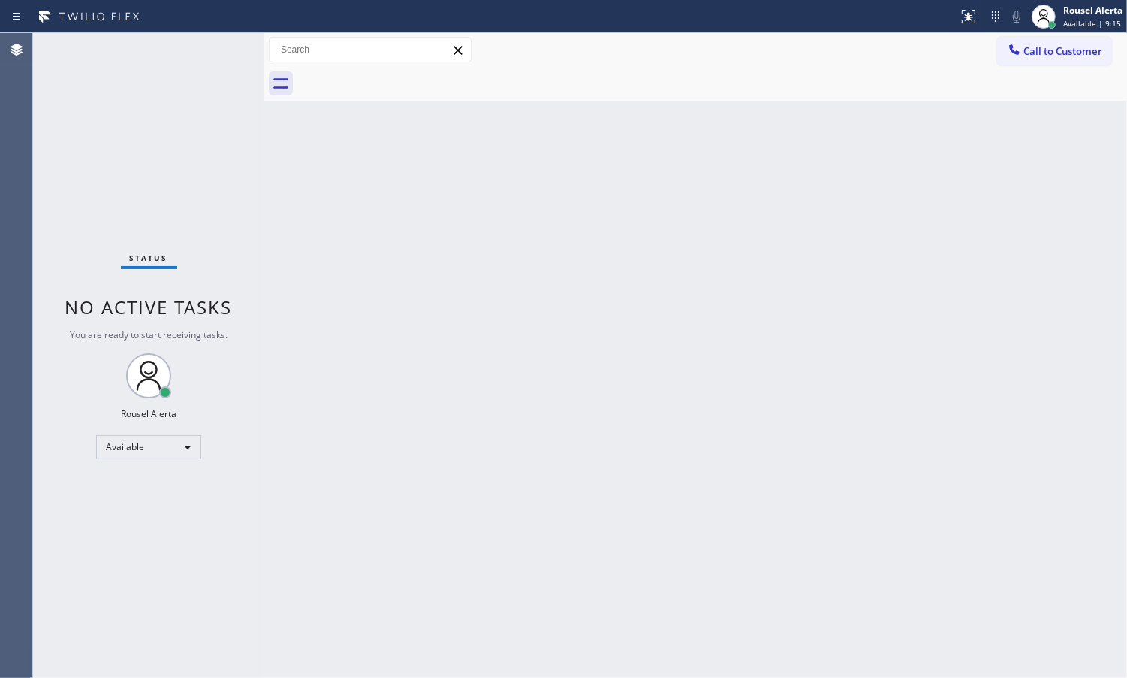
click at [204, 50] on div "Status No active tasks You are ready to start receiving tasks. Rousel Alerta Av…" at bounding box center [148, 355] width 231 height 644
click at [205, 55] on div "Status No active tasks You are ready to start receiving tasks. Rousel Alerta Av…" at bounding box center [148, 355] width 231 height 644
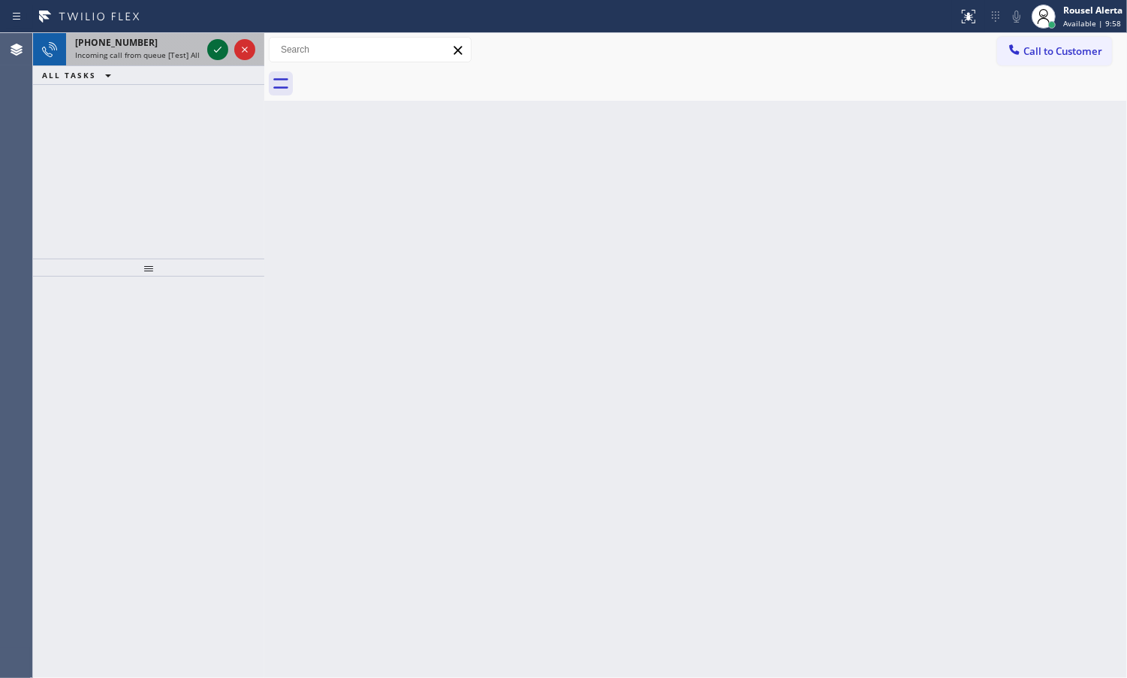
click at [220, 55] on icon at bounding box center [218, 50] width 18 height 18
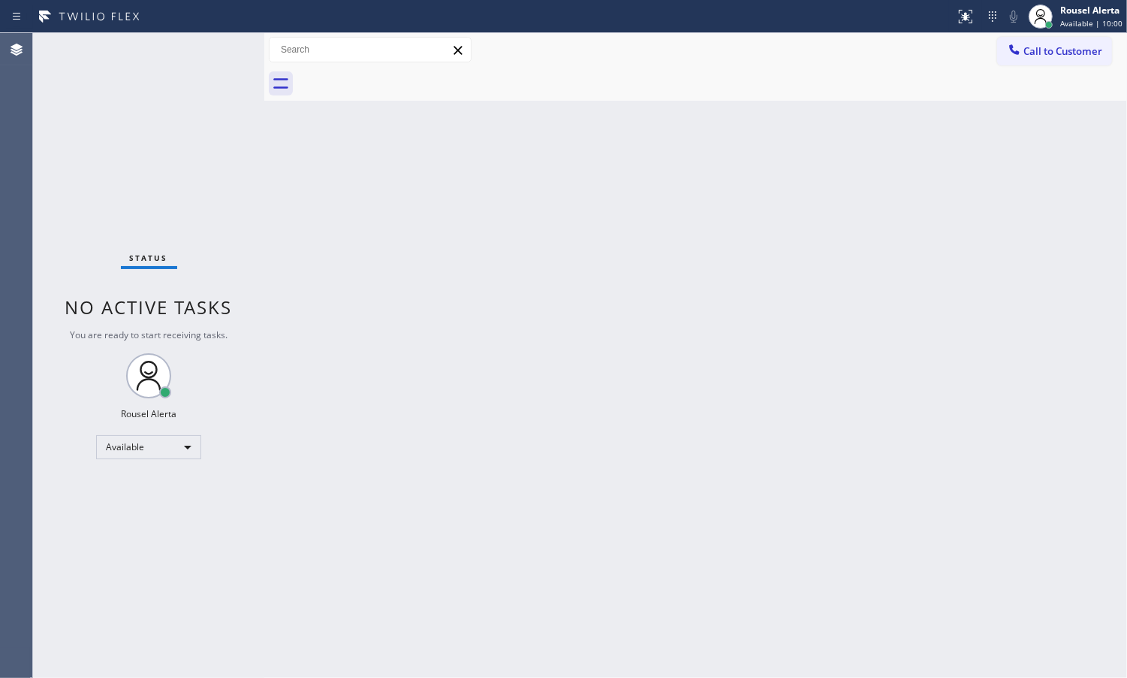
click at [220, 55] on div "Status No active tasks You are ready to start receiving tasks. Rousel Alerta Av…" at bounding box center [148, 355] width 231 height 644
click at [219, 55] on div "Status No active tasks You are ready to start receiving tasks. Rousel Alerta Av…" at bounding box center [148, 355] width 231 height 644
click at [973, 26] on button at bounding box center [965, 16] width 33 height 33
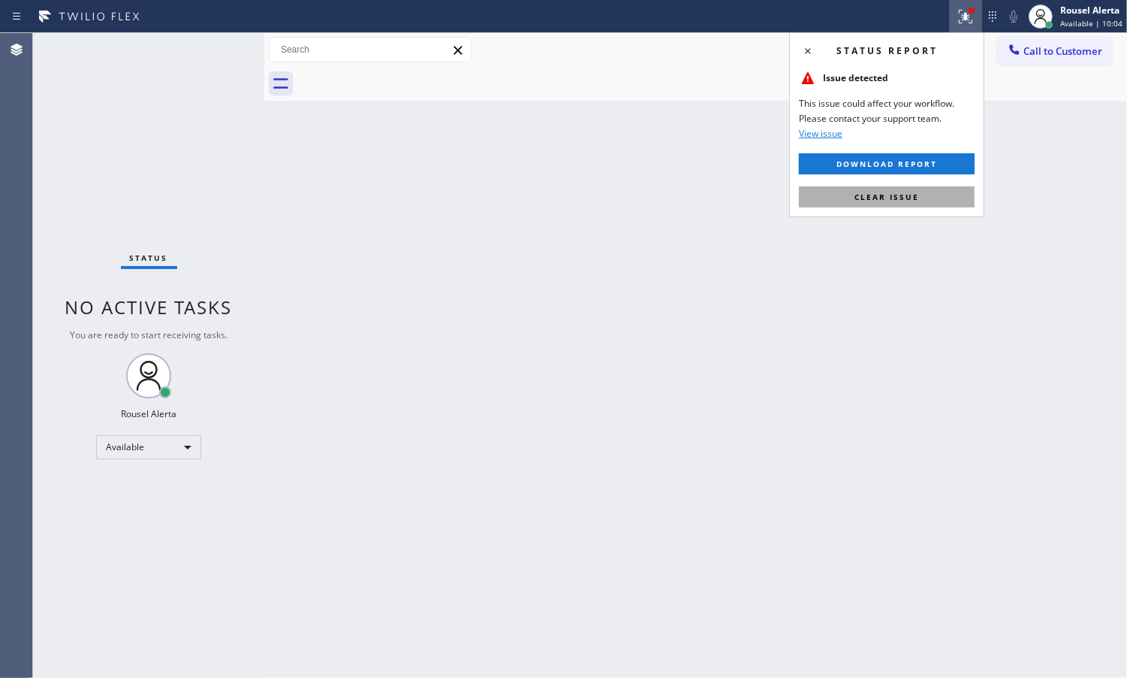
click at [945, 186] on button "Clear issue" at bounding box center [887, 196] width 176 height 21
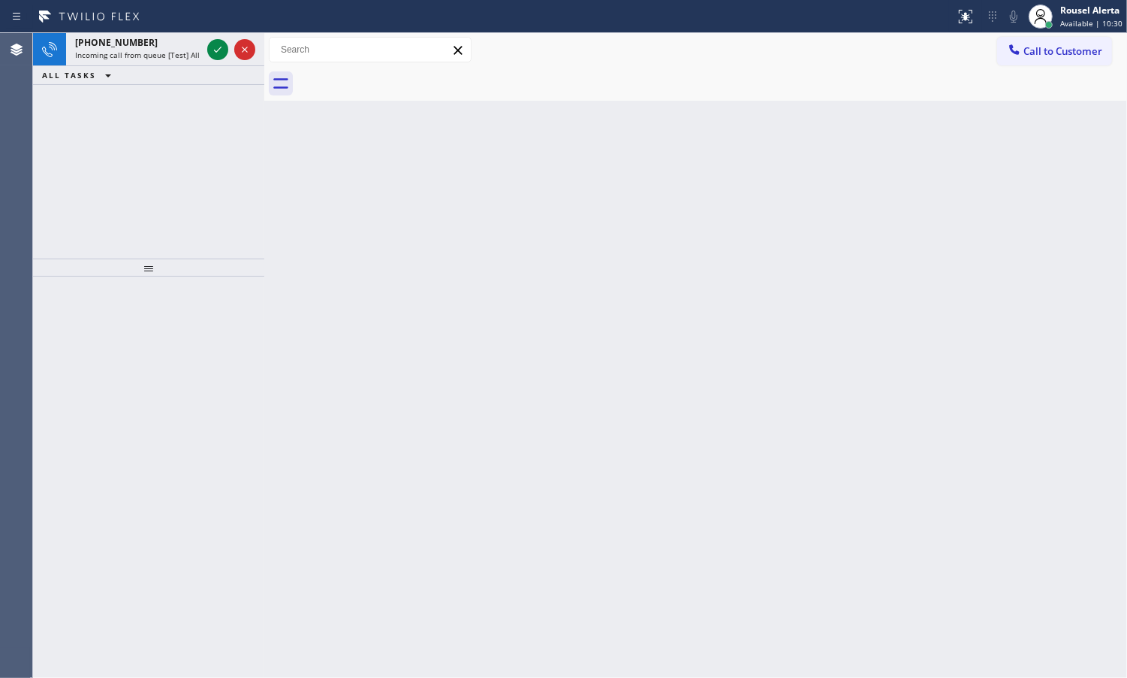
click at [943, 189] on div "Back to Dashboard Change Sender ID Customers Technicians Select a contact Outbo…" at bounding box center [695, 355] width 863 height 644
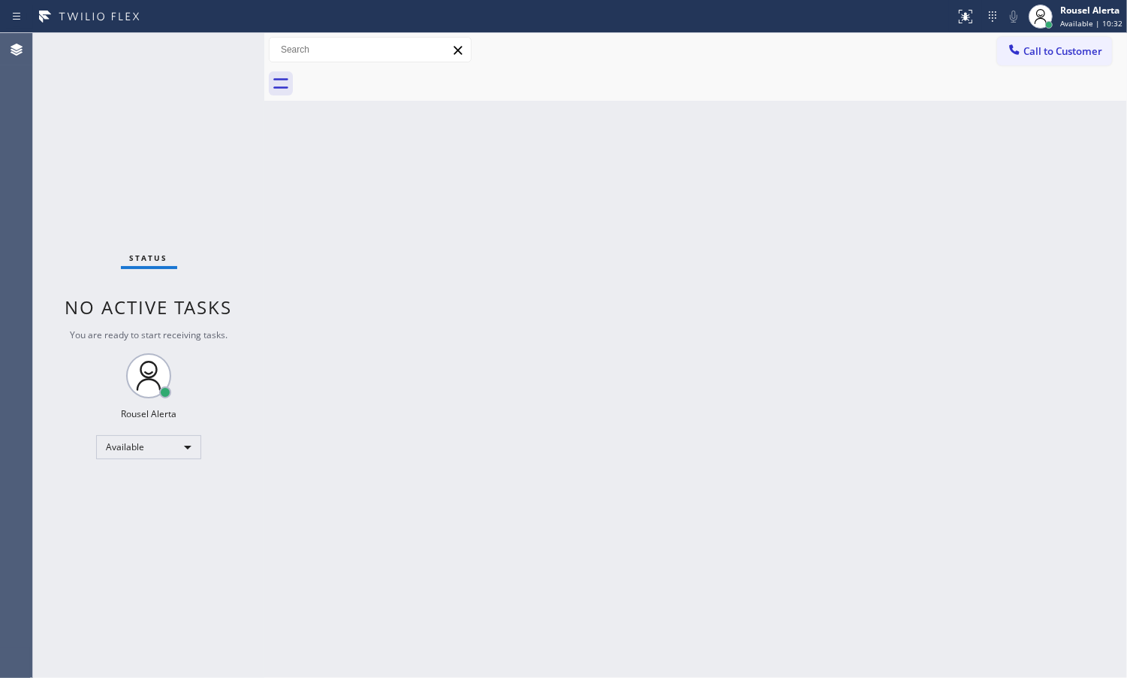
click at [212, 50] on div "Status No active tasks You are ready to start receiving tasks. Rousel Alerta Av…" at bounding box center [148, 355] width 231 height 644
click at [212, 43] on div "Status No active tasks You are ready to start receiving tasks. Rousel Alerta Av…" at bounding box center [148, 355] width 231 height 644
drag, startPoint x: 190, startPoint y: 60, endPoint x: 838, endPoint y: 290, distance: 687.8
click at [838, 290] on div "Back to Dashboard Change Sender ID Customers Technicians Select a contact Outbo…" at bounding box center [695, 355] width 863 height 644
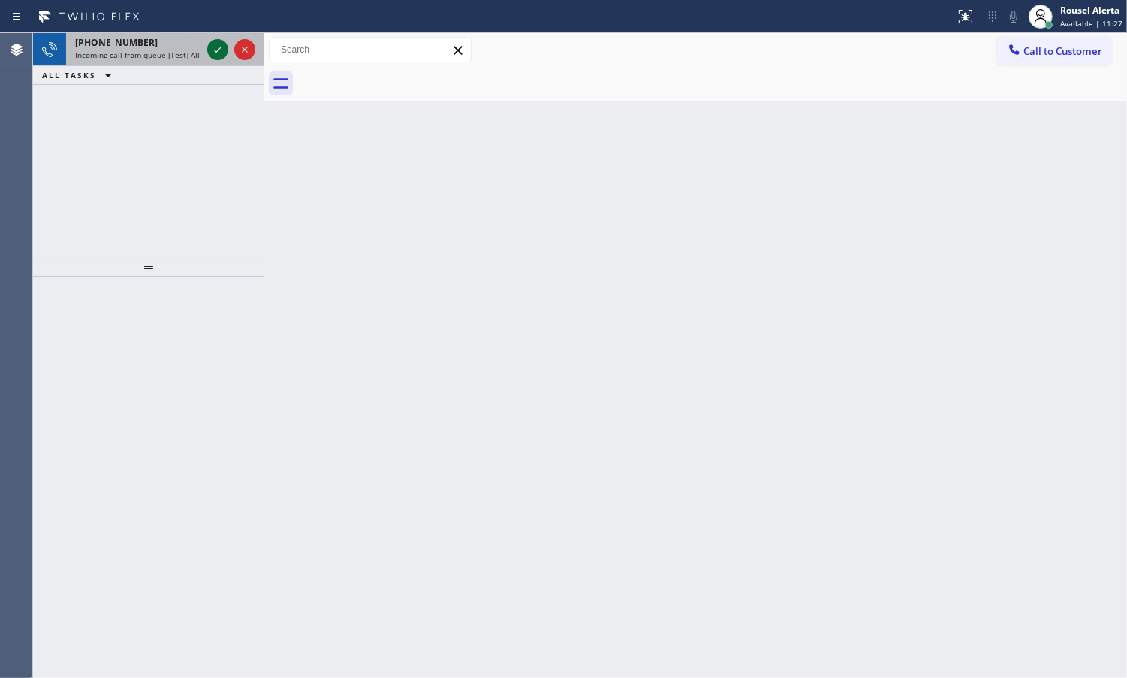
click at [212, 50] on icon at bounding box center [218, 50] width 18 height 18
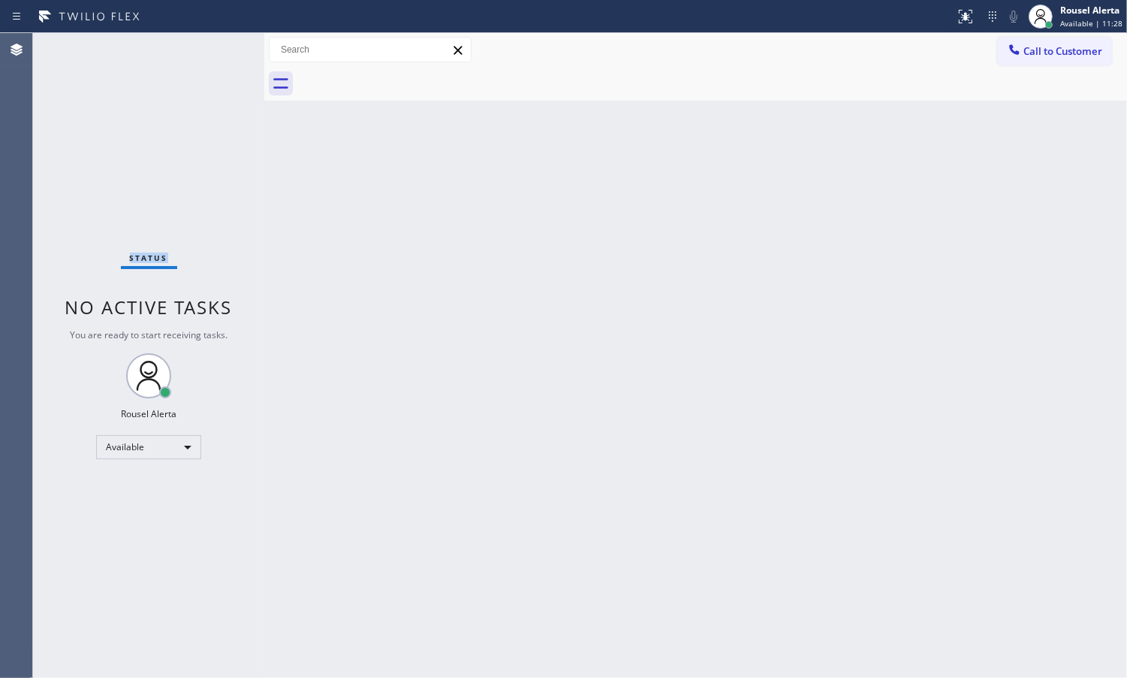
click at [212, 50] on div "Status No active tasks You are ready to start receiving tasks. Rousel Alerta Av…" at bounding box center [148, 355] width 231 height 644
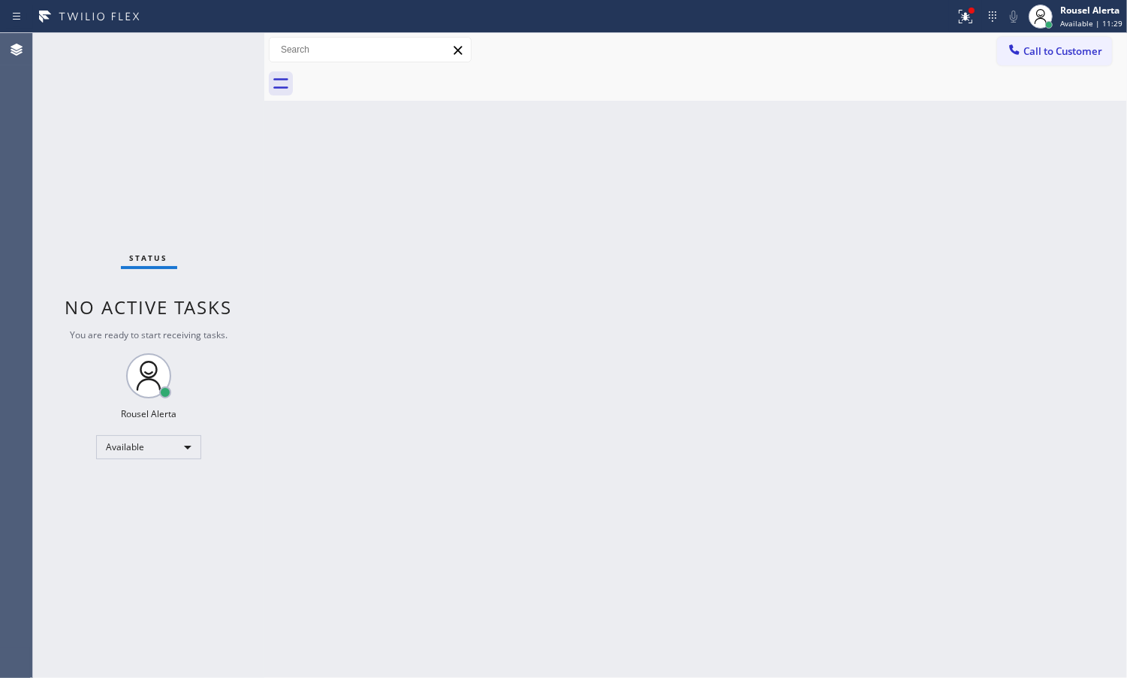
click at [214, 50] on div "Status No active tasks You are ready to start receiving tasks. Rousel Alerta Av…" at bounding box center [148, 355] width 231 height 644
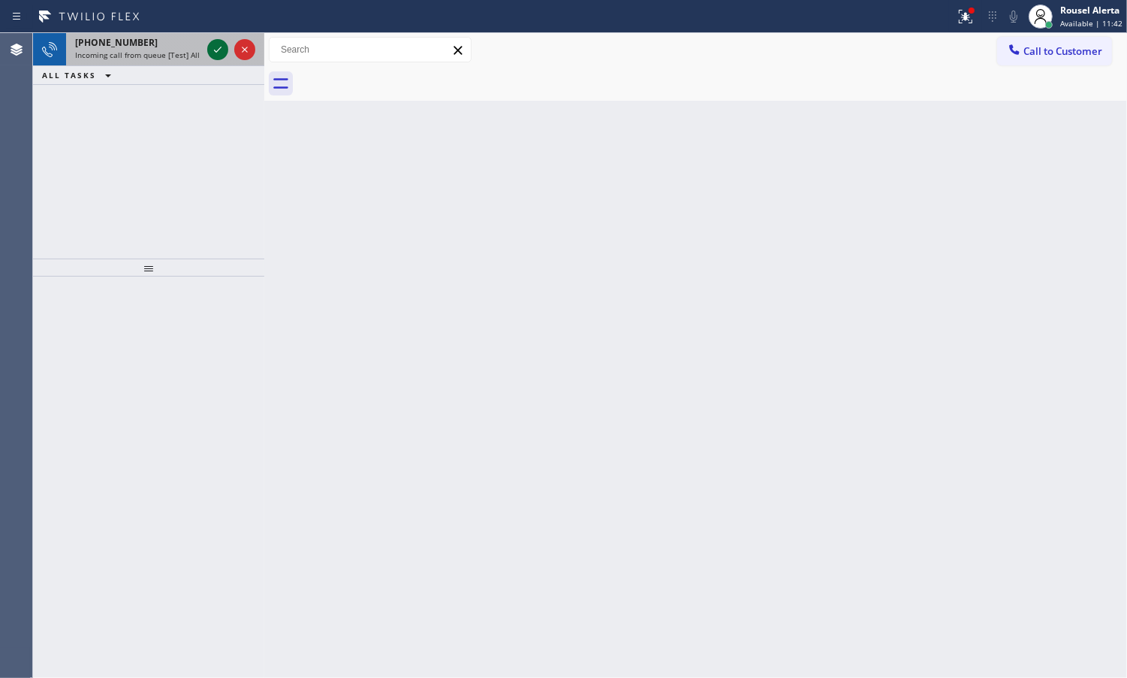
click at [209, 49] on icon at bounding box center [218, 50] width 18 height 18
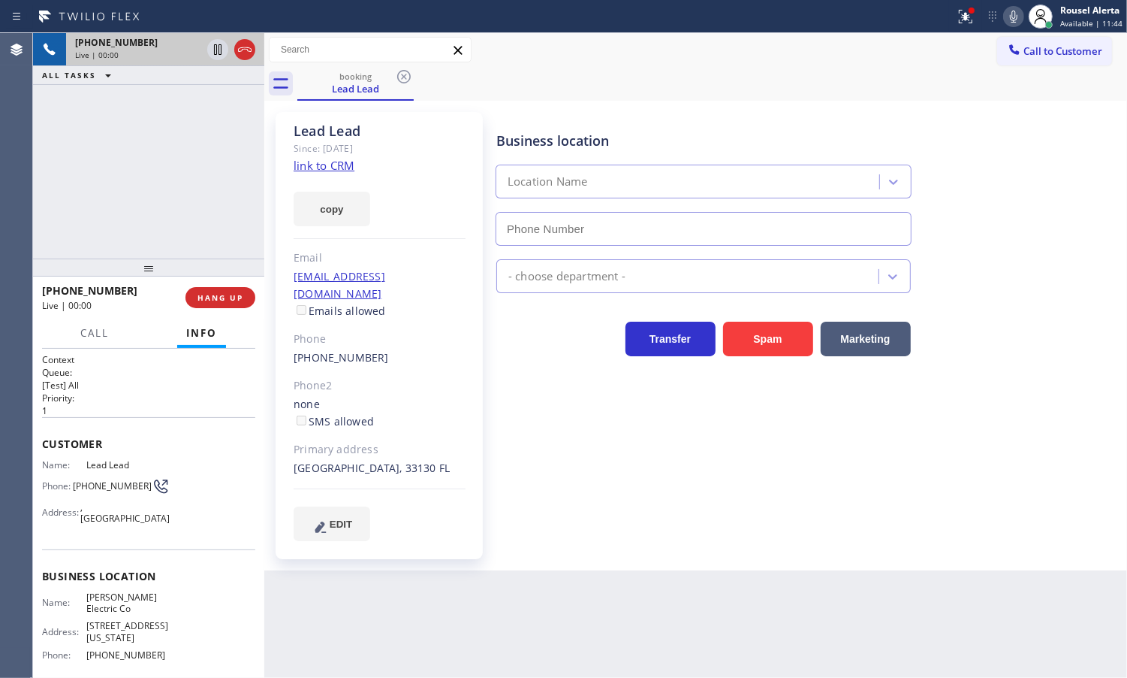
type input "[PHONE_NUMBER]"
click at [302, 171] on link "link to CRM" at bounding box center [324, 165] width 61 height 15
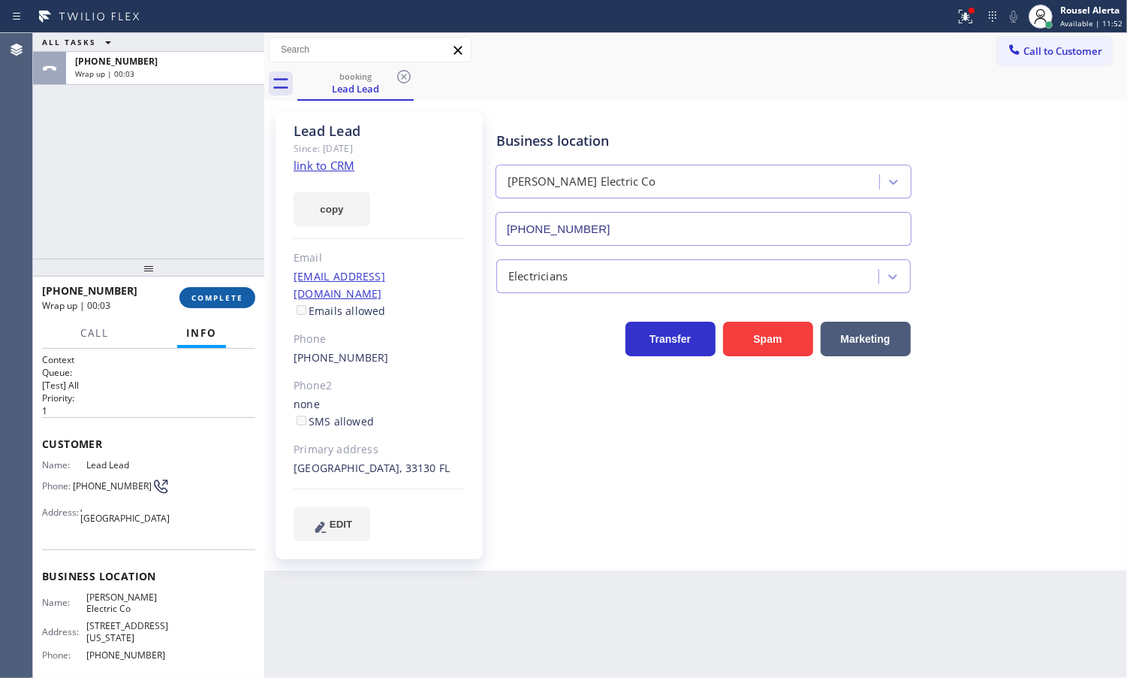
click at [207, 302] on span "COMPLETE" at bounding box center [218, 297] width 52 height 11
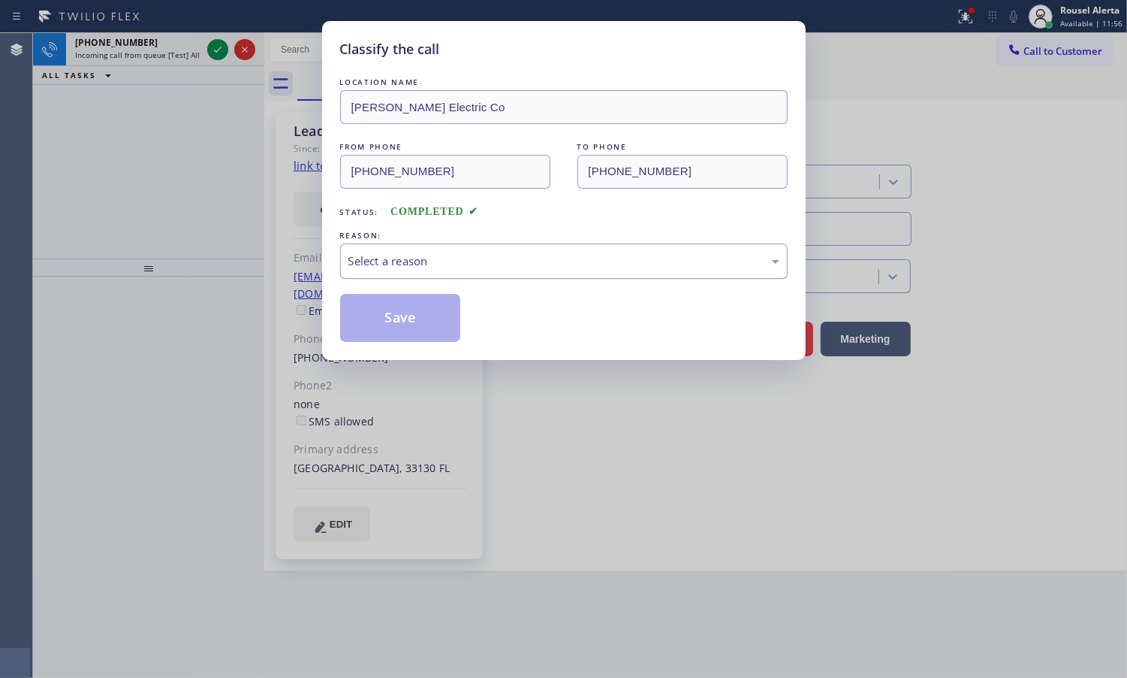
click at [370, 261] on div "Select a reason" at bounding box center [564, 260] width 431 height 17
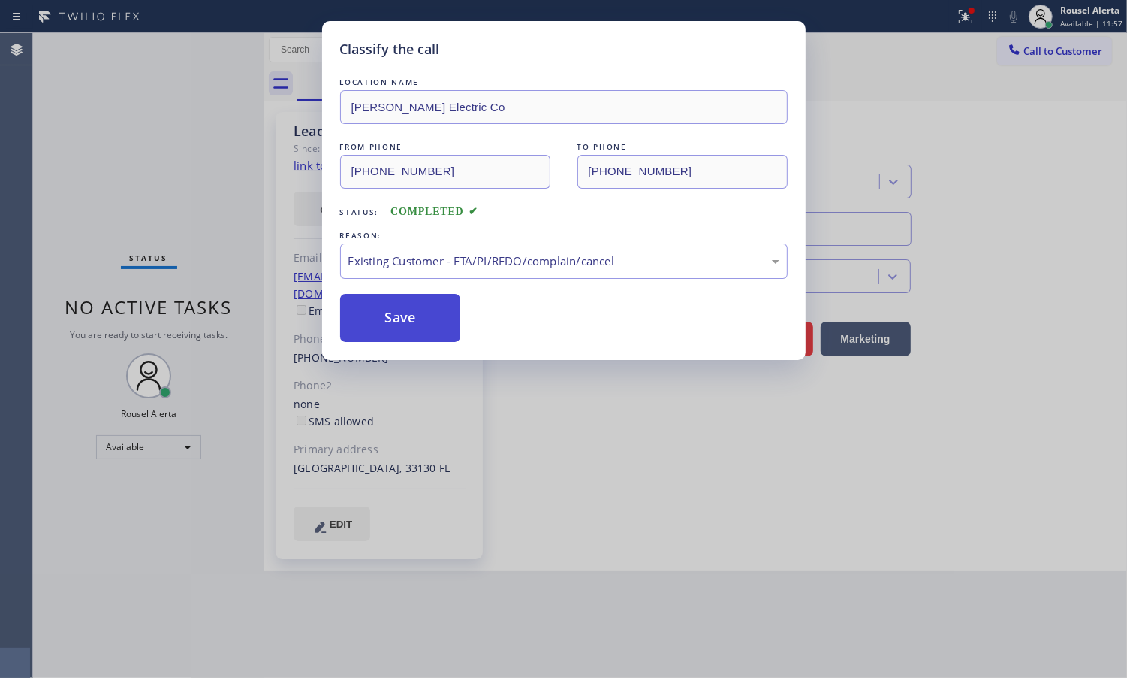
click at [418, 333] on button "Save" at bounding box center [400, 318] width 121 height 48
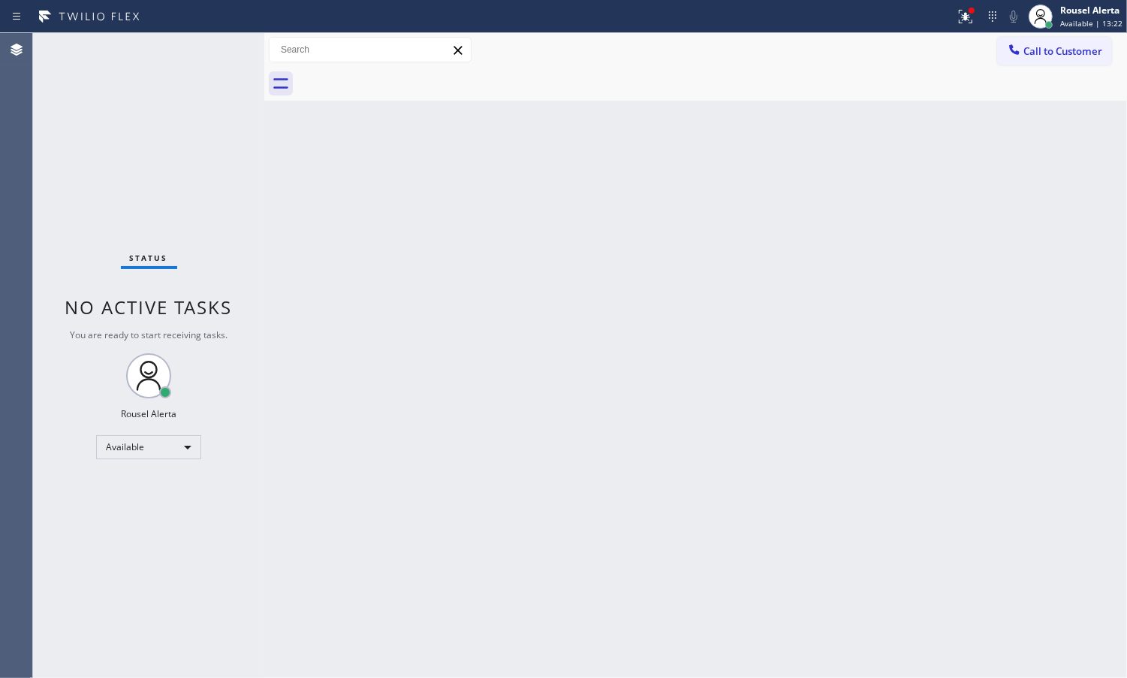
drag, startPoint x: -2, startPoint y: 870, endPoint x: 226, endPoint y: 60, distance: 841.1
click at [226, 60] on div "Status No active tasks You are ready to start receiving tasks. Rousel Alerta Av…" at bounding box center [148, 355] width 231 height 644
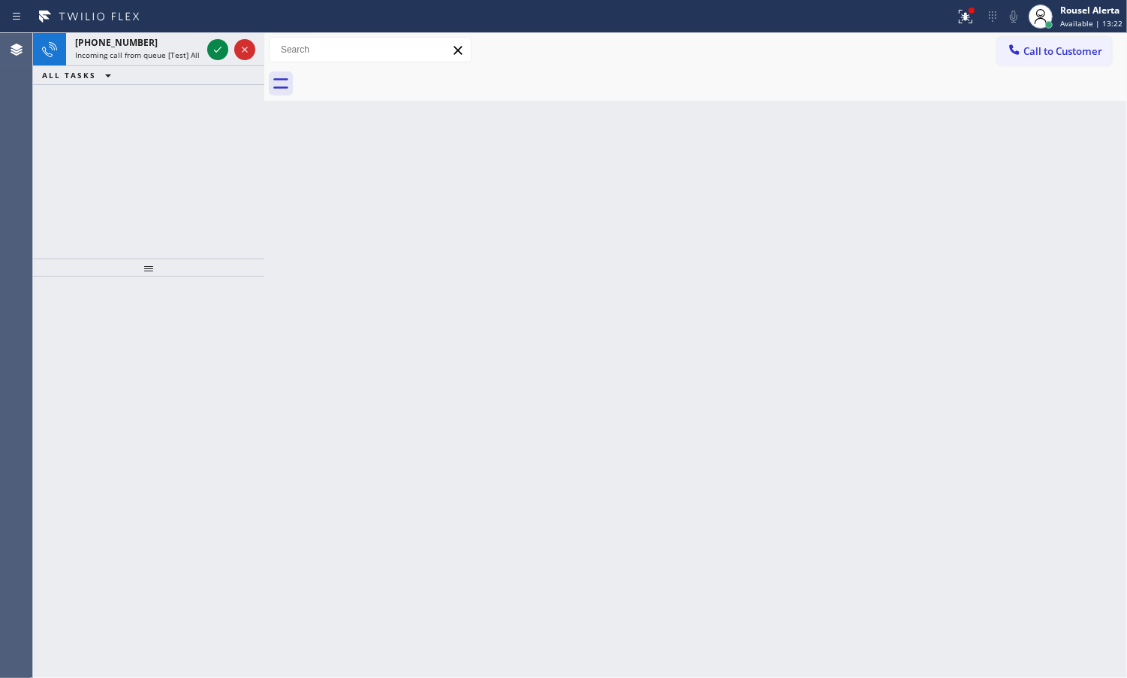
click at [218, 55] on icon at bounding box center [218, 50] width 18 height 18
click at [216, 55] on icon at bounding box center [218, 50] width 18 height 18
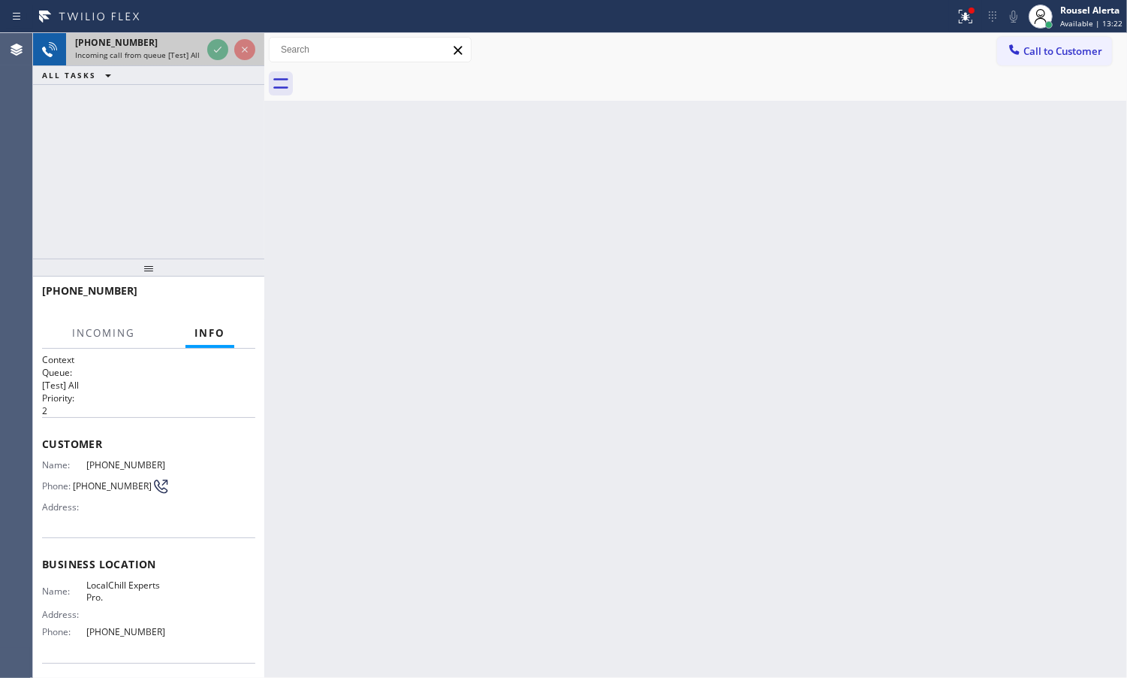
click at [216, 50] on icon at bounding box center [218, 50] width 18 height 18
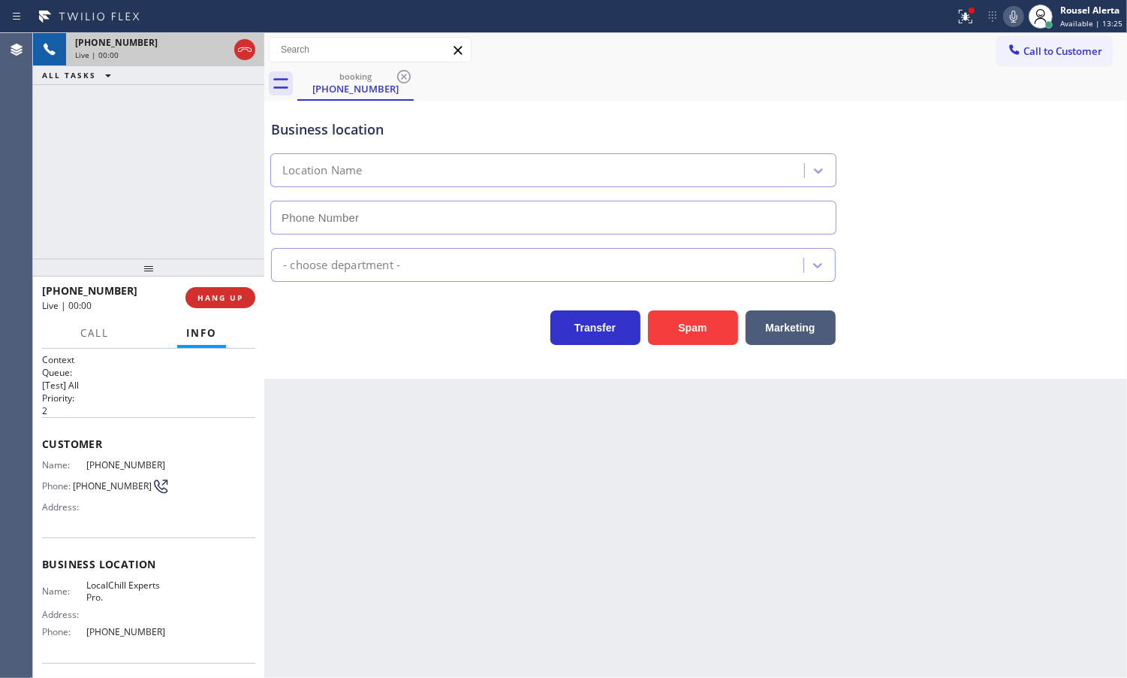
type input "[PHONE_NUMBER]"
click at [669, 339] on button "Spam" at bounding box center [693, 327] width 90 height 35
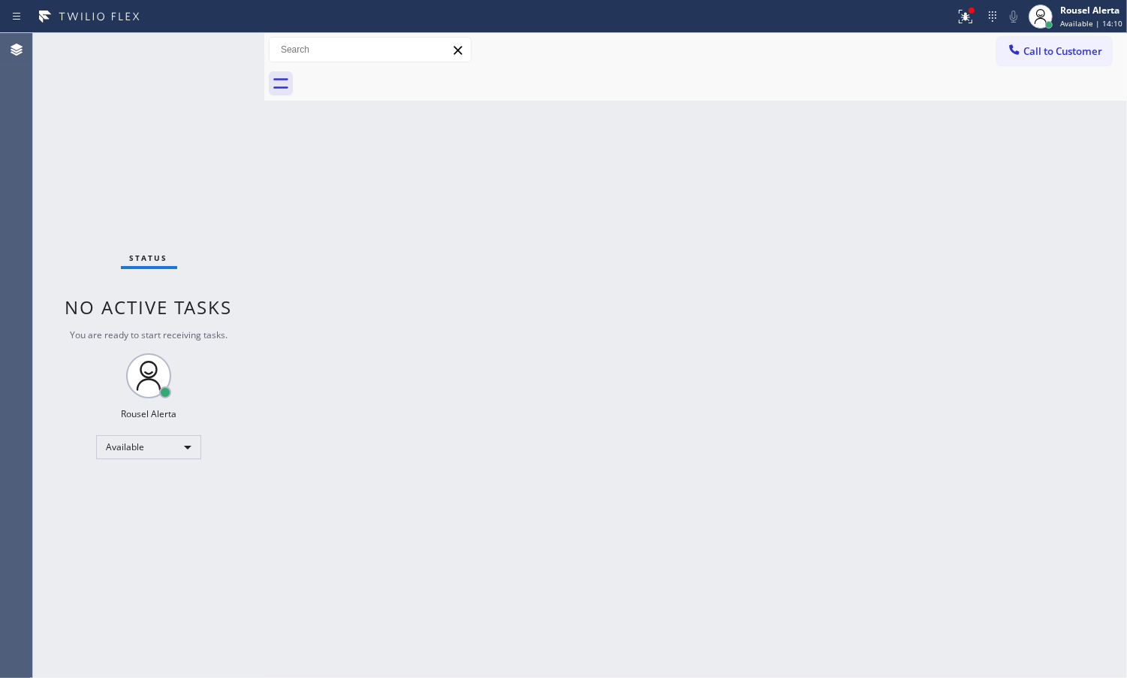
click at [633, 533] on div "Back to Dashboard Change Sender ID Customers Technicians Select a contact Outbo…" at bounding box center [695, 355] width 863 height 644
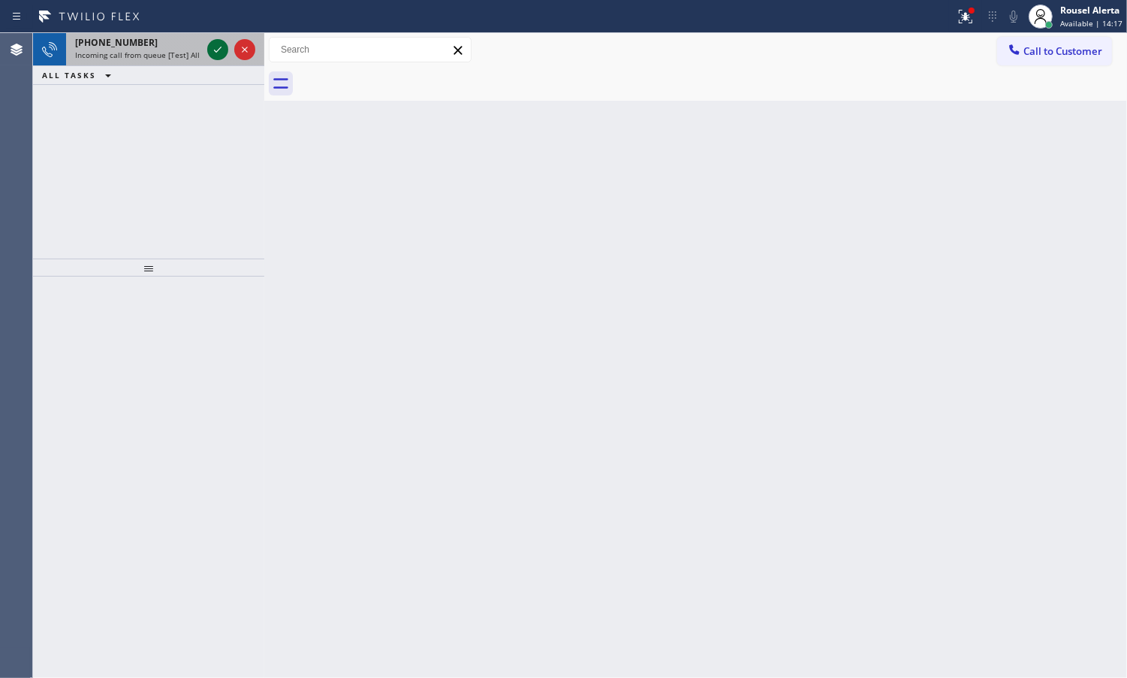
click at [213, 44] on icon at bounding box center [218, 50] width 18 height 18
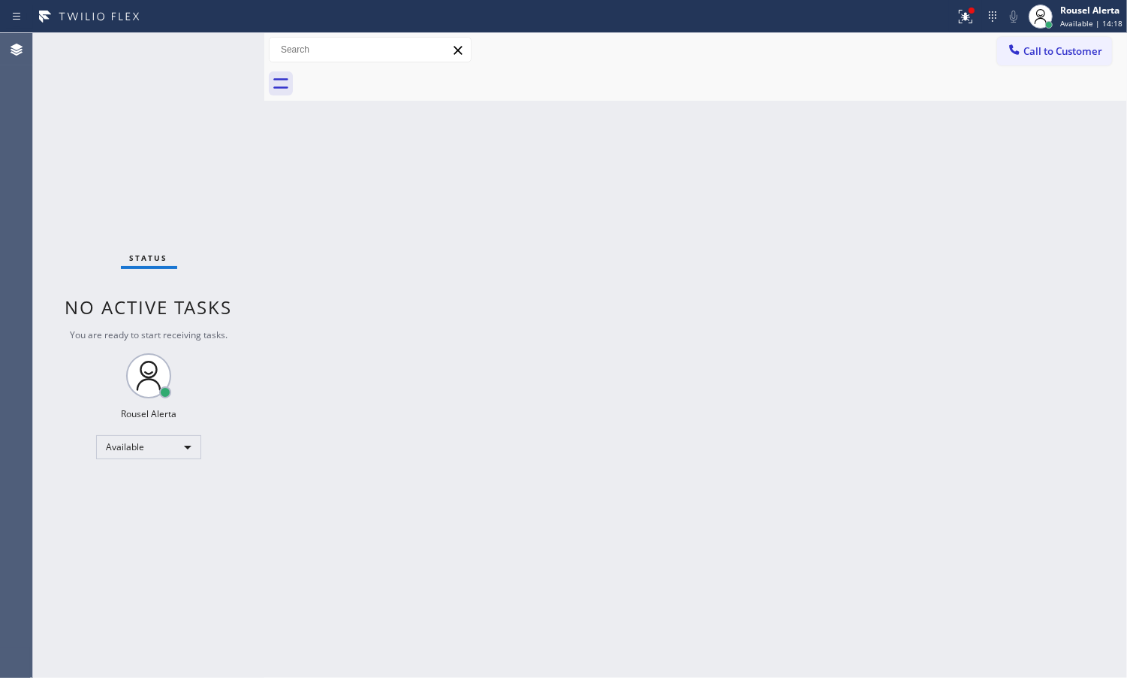
click at [213, 44] on div "Status No active tasks You are ready to start receiving tasks. Rousel Alerta Av…" at bounding box center [148, 355] width 231 height 644
click at [959, 32] on button at bounding box center [965, 16] width 33 height 33
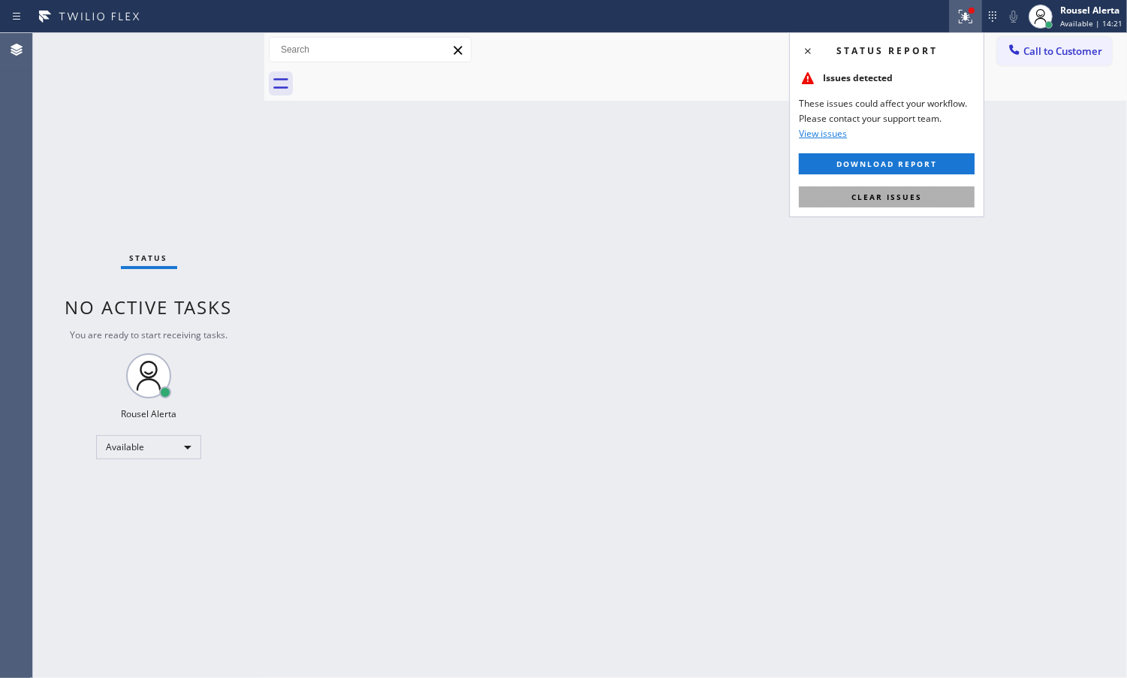
click at [899, 207] on button "Clear issues" at bounding box center [887, 196] width 176 height 21
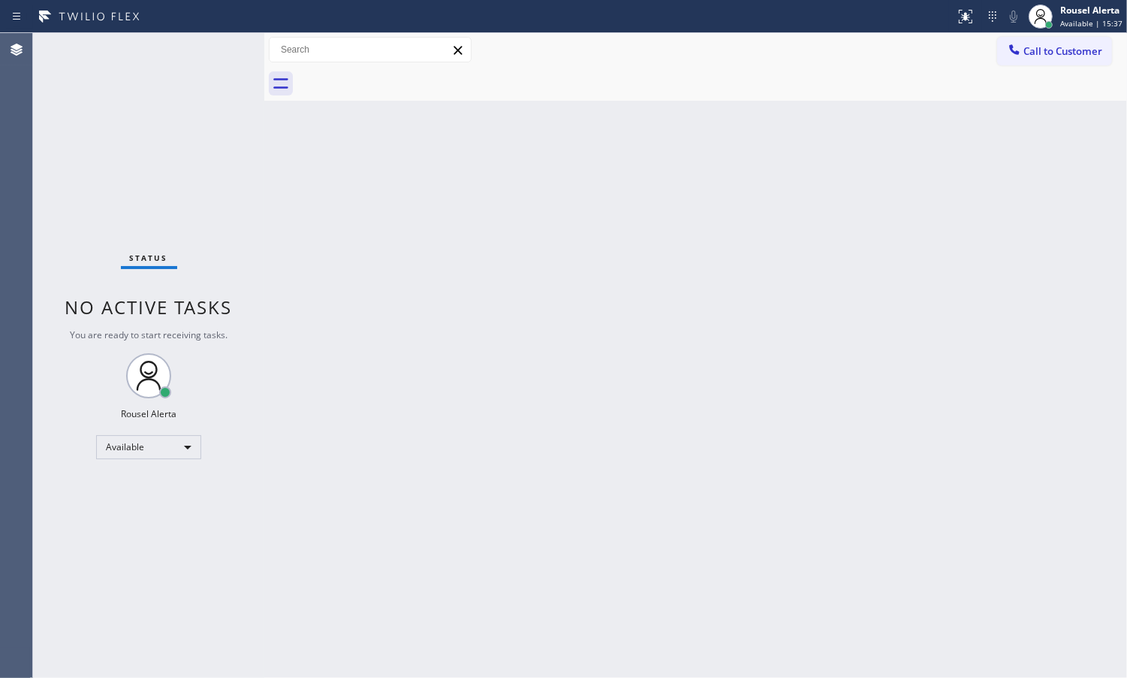
click at [682, 347] on div "Back to Dashboard Change Sender ID Customers Technicians Select a contact Outbo…" at bounding box center [695, 355] width 863 height 644
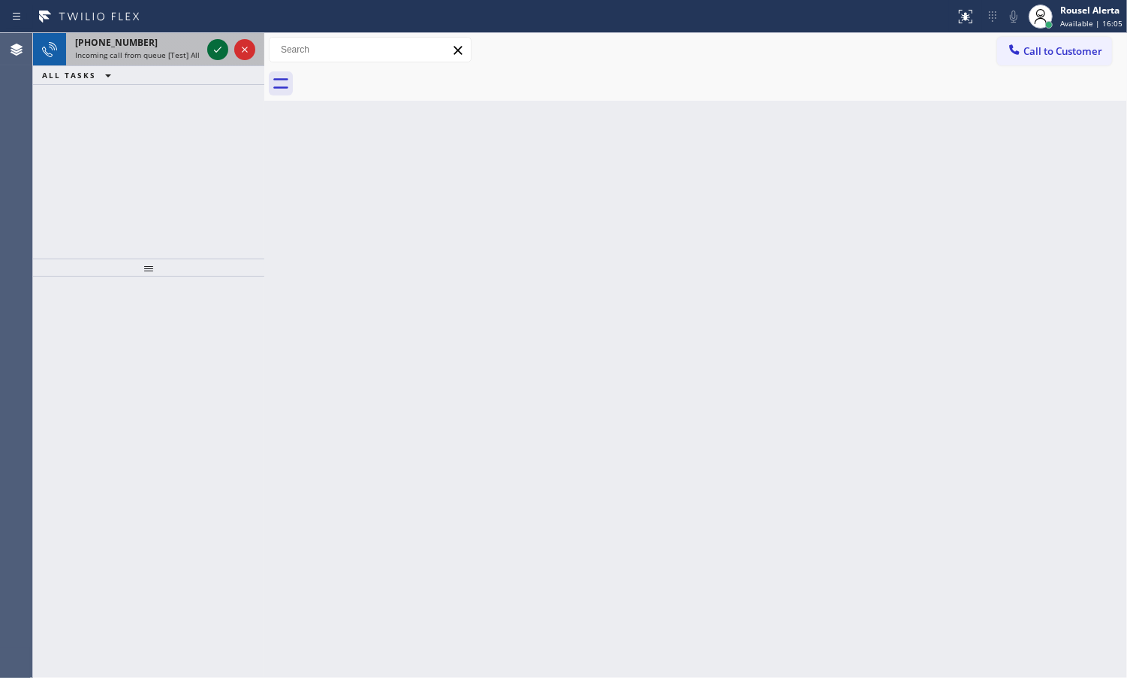
click at [213, 45] on icon at bounding box center [218, 50] width 18 height 18
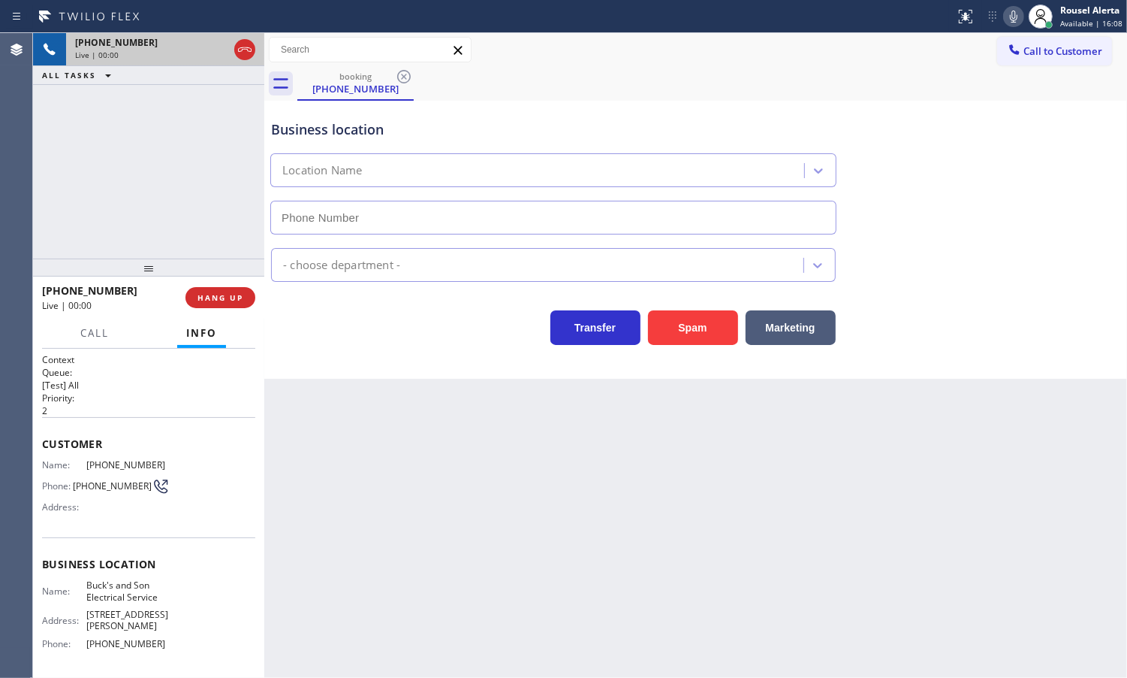
type input "[PHONE_NUMBER]"
click at [674, 343] on button "Spam" at bounding box center [693, 327] width 90 height 35
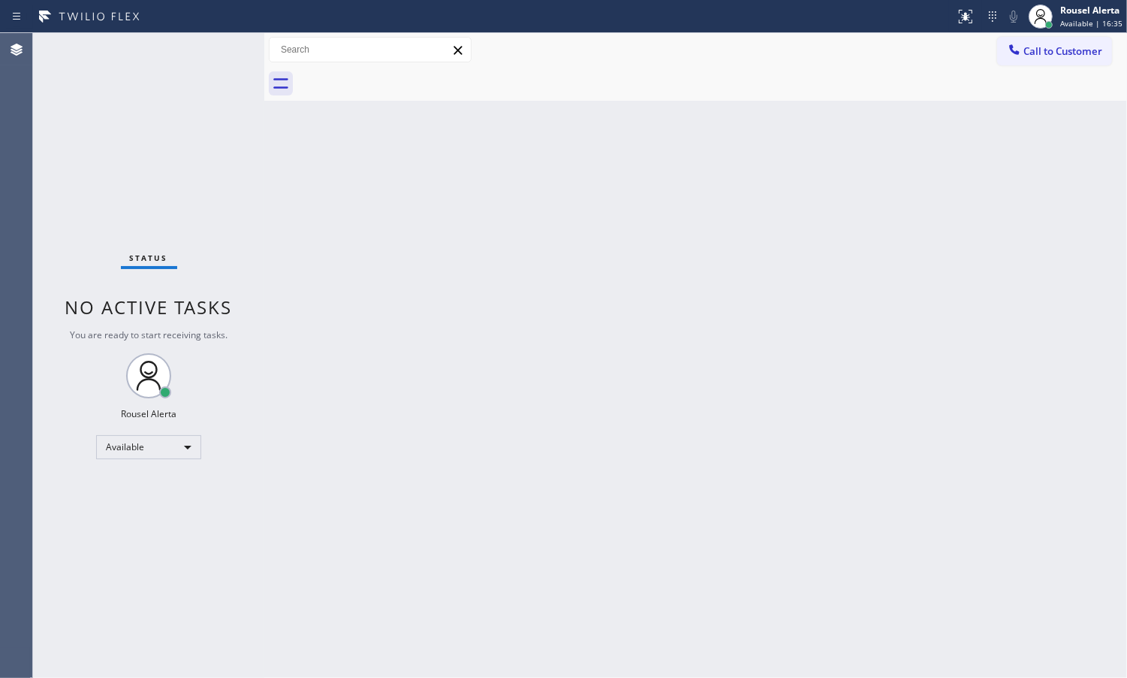
click at [748, 513] on div "Back to Dashboard Change Sender ID Customers Technicians Select a contact Outbo…" at bounding box center [695, 355] width 863 height 644
click at [632, 428] on div "Back to Dashboard Change Sender ID Customers Technicians Select a contact Outbo…" at bounding box center [695, 355] width 863 height 644
click at [198, 58] on div "Status No active tasks You are ready to start receiving tasks. Rousel Alerta Av…" at bounding box center [148, 355] width 231 height 644
click at [327, 283] on div "Back to Dashboard Change Sender ID Customers Technicians Select a contact Outbo…" at bounding box center [695, 355] width 863 height 644
click at [488, 433] on div "Back to Dashboard Change Sender ID Customers Technicians Select a contact Outbo…" at bounding box center [695, 355] width 863 height 644
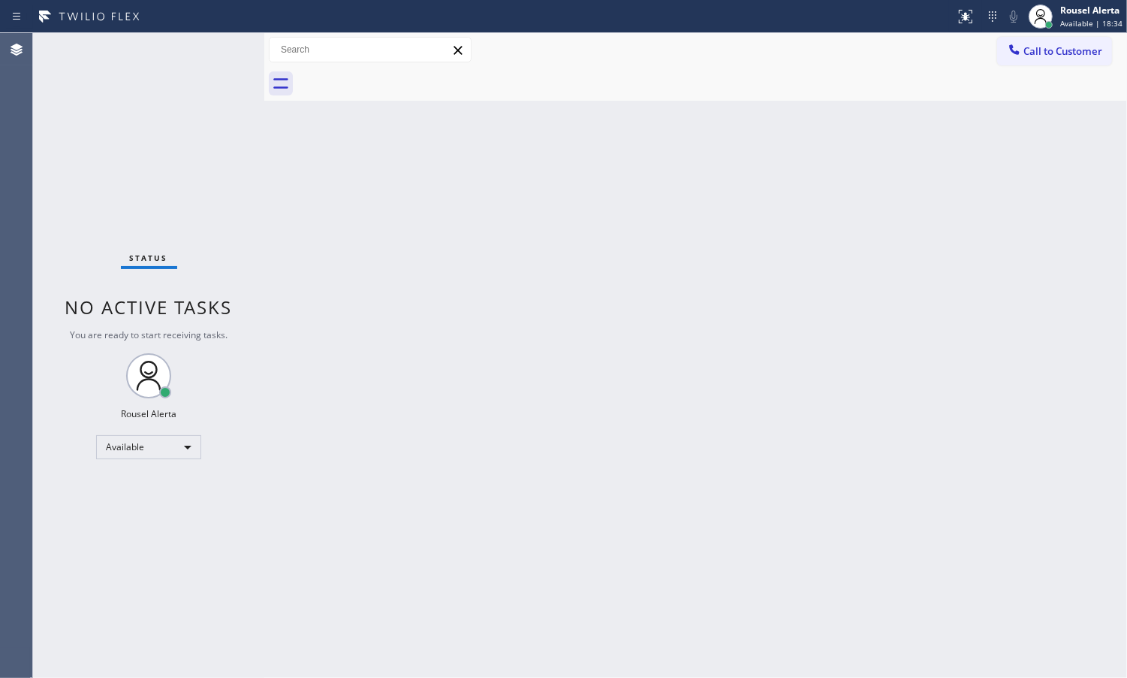
click at [522, 565] on div "Back to Dashboard Change Sender ID Customers Technicians Select a contact Outbo…" at bounding box center [695, 355] width 863 height 644
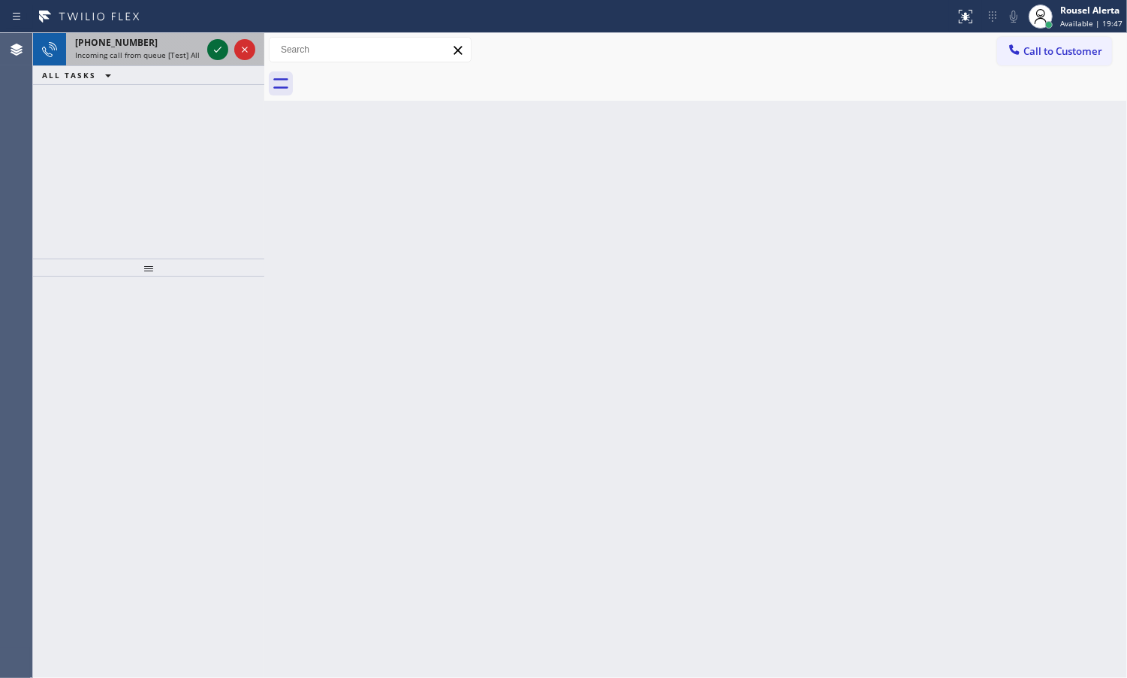
click at [212, 53] on icon at bounding box center [218, 50] width 18 height 18
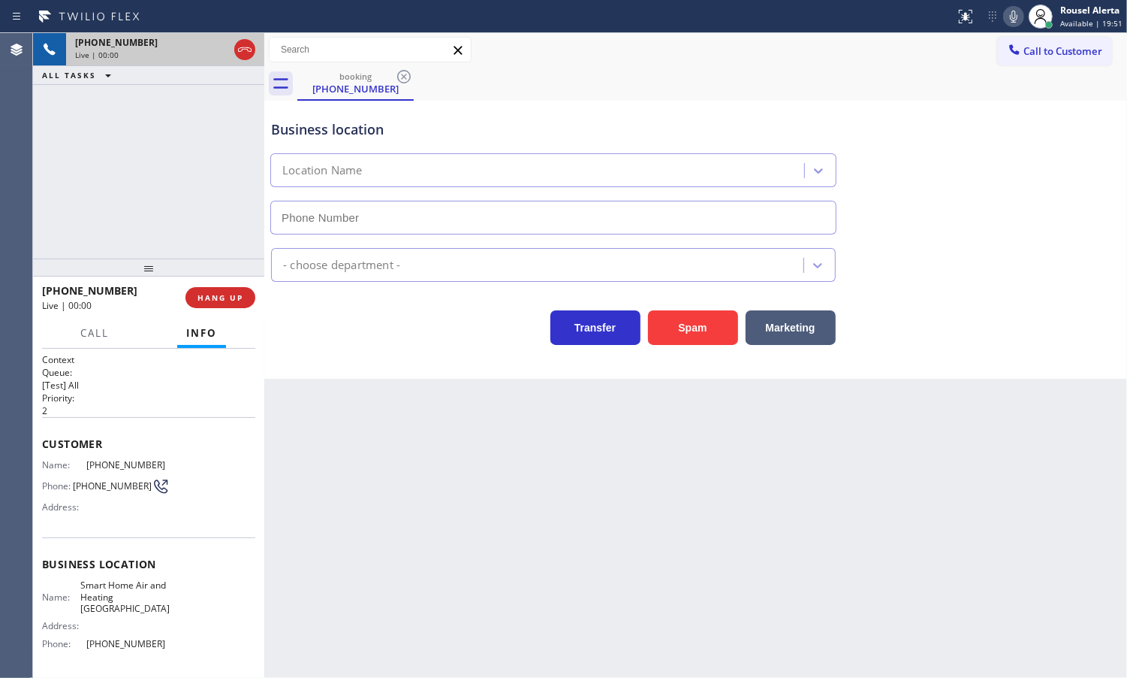
type input "[PHONE_NUMBER]"
click at [684, 325] on button "Spam" at bounding box center [693, 327] width 90 height 35
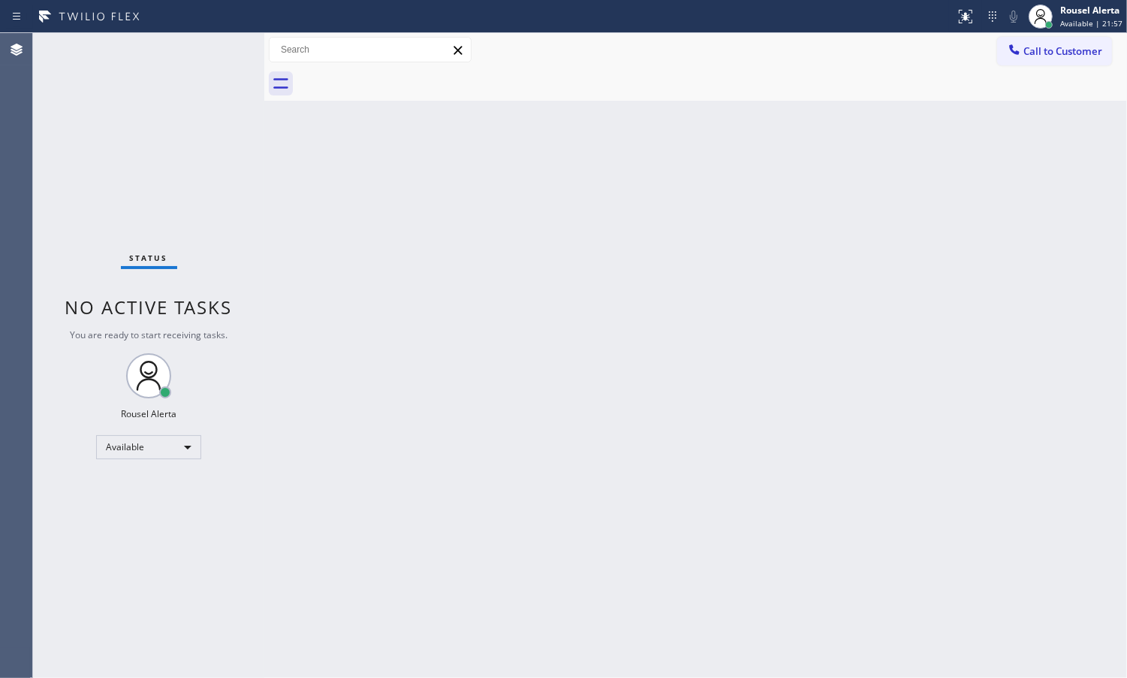
click at [537, 339] on div "Back to Dashboard Change Sender ID Customers Technicians Select a contact Outbo…" at bounding box center [695, 355] width 863 height 644
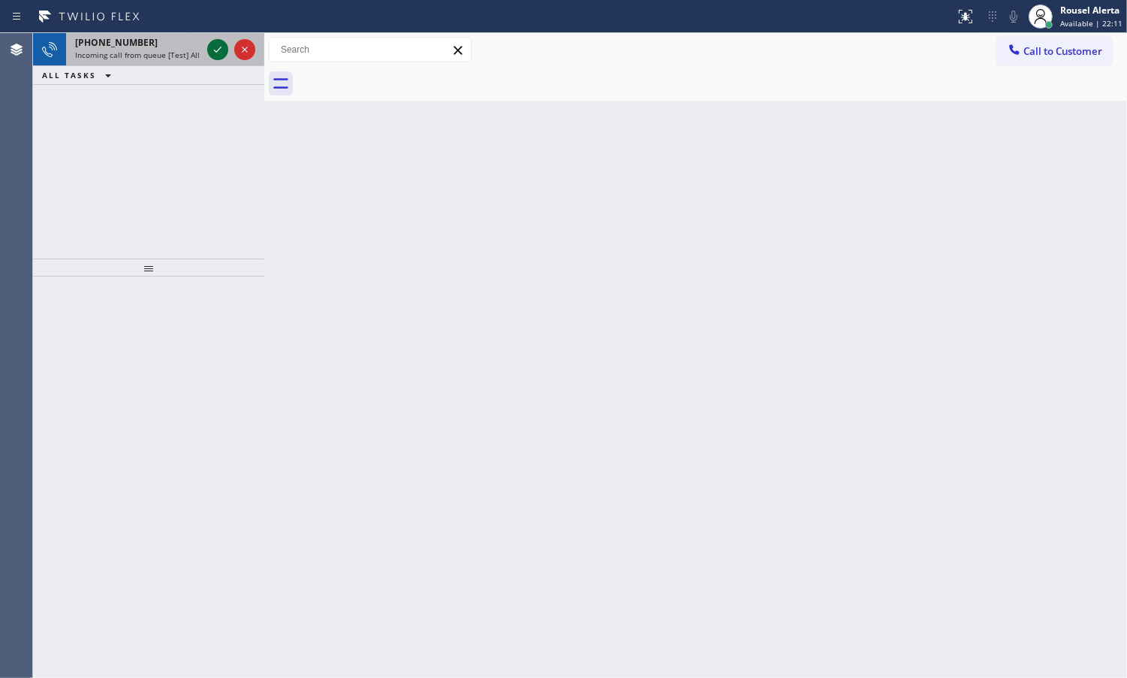
click at [222, 50] on icon at bounding box center [218, 50] width 18 height 18
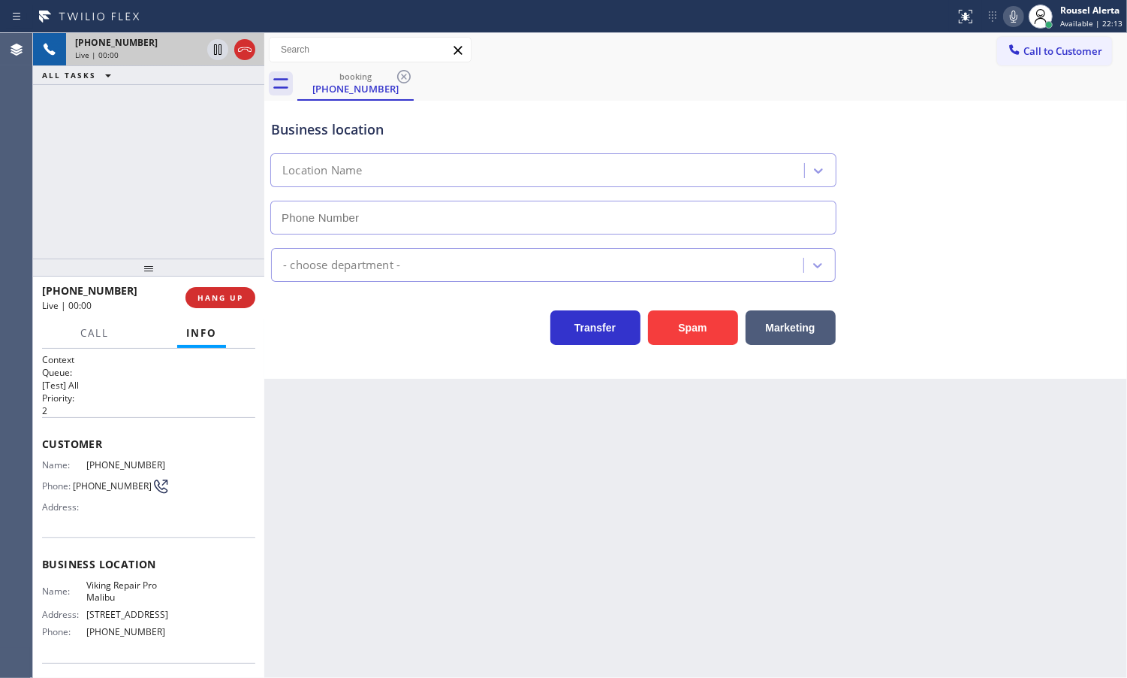
type input "[PHONE_NUMBER]"
click at [687, 327] on button "Spam" at bounding box center [693, 327] width 90 height 35
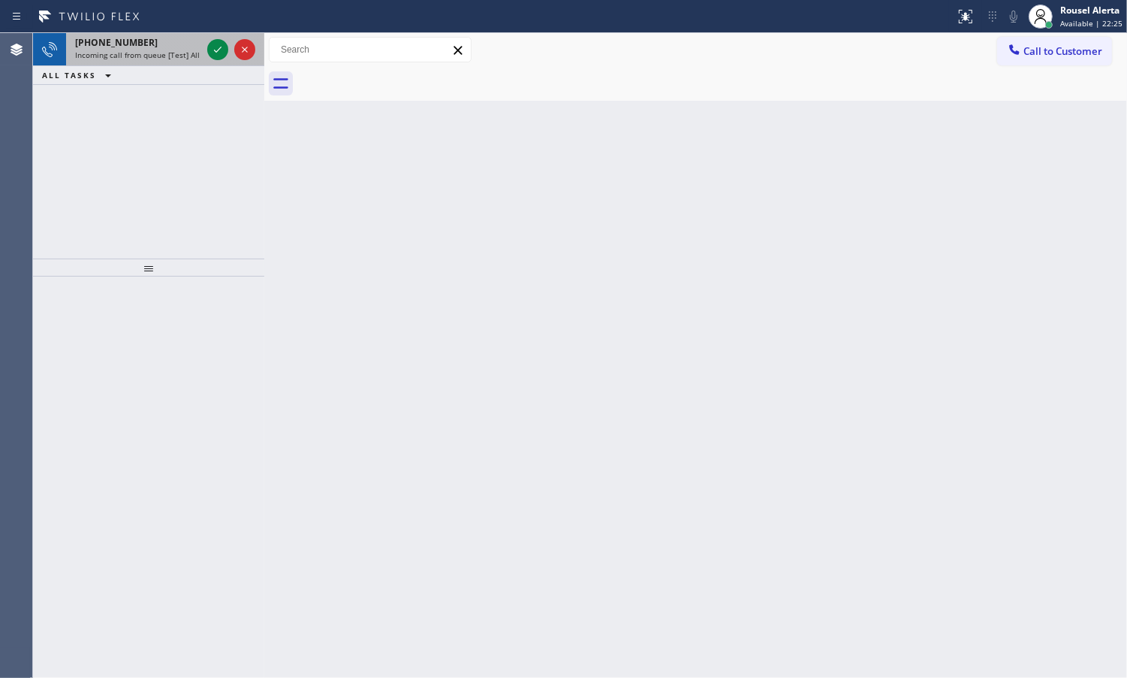
click at [182, 34] on div "Status report No issues detected If you experience an issue, please download th…" at bounding box center [563, 339] width 1127 height 678
click at [213, 53] on icon at bounding box center [218, 50] width 18 height 18
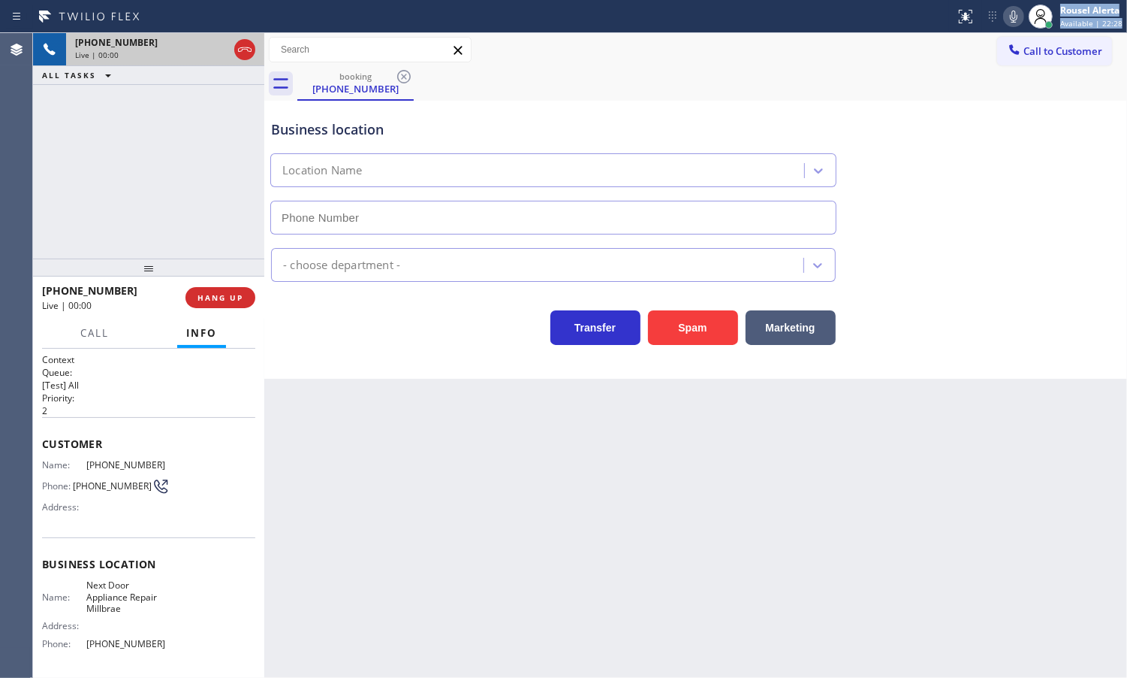
type input "[PHONE_NUMBER]"
click at [693, 331] on button "Spam" at bounding box center [693, 327] width 90 height 35
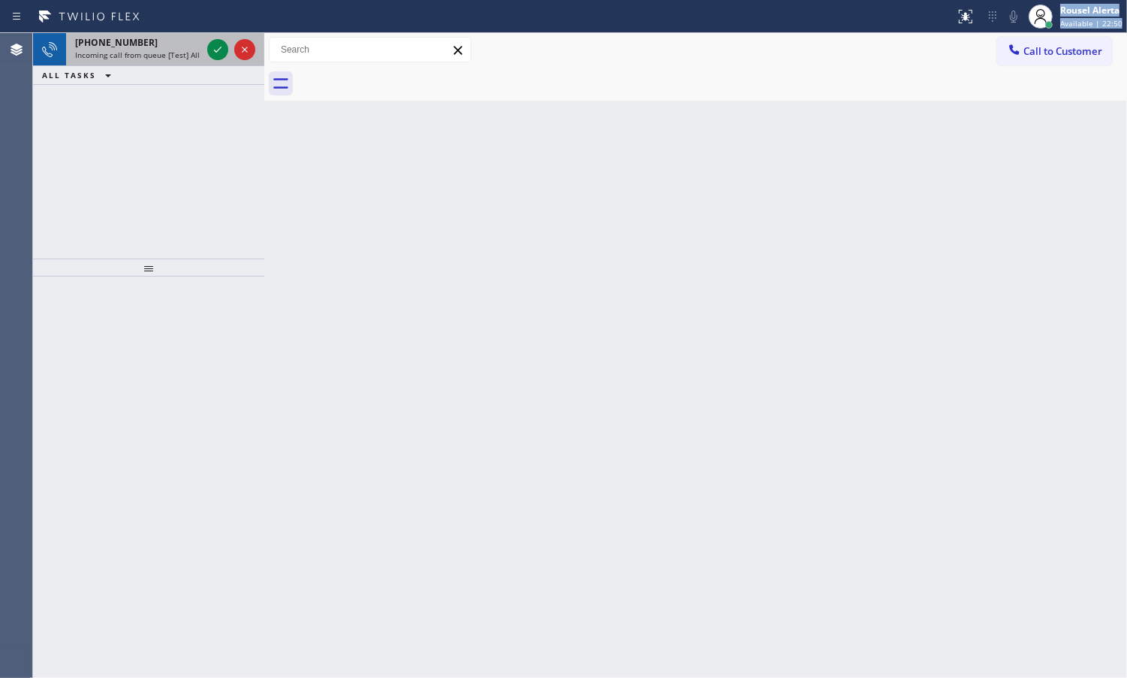
click at [201, 47] on div "[PHONE_NUMBER]" at bounding box center [138, 42] width 126 height 13
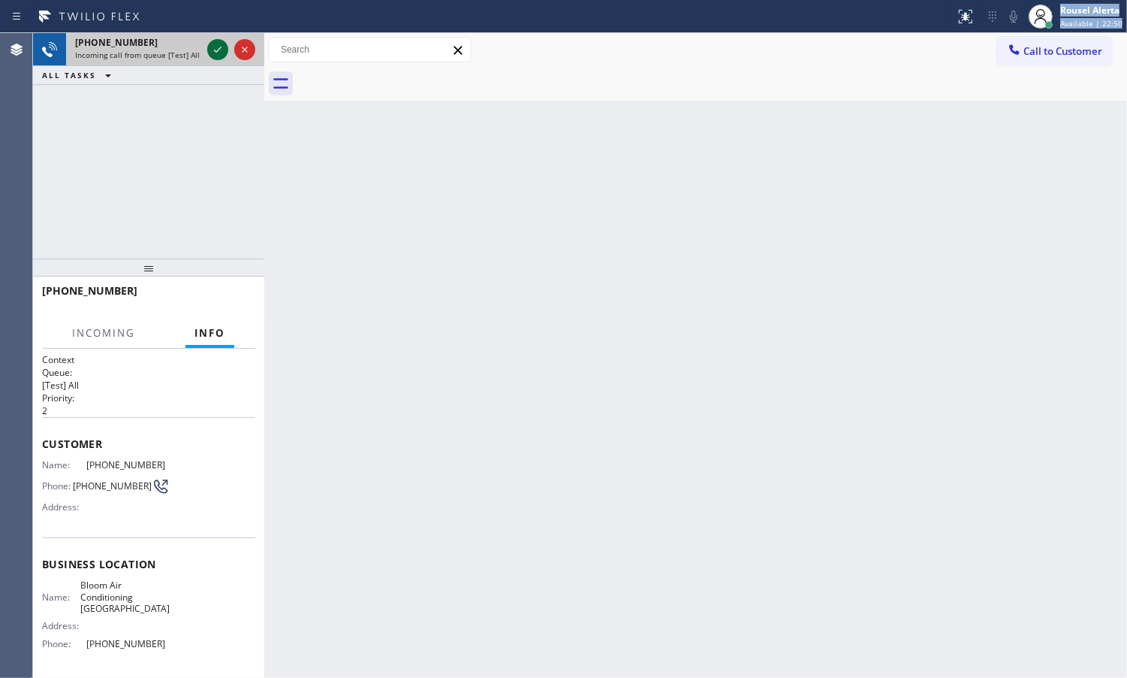
click at [207, 47] on div at bounding box center [217, 50] width 21 height 18
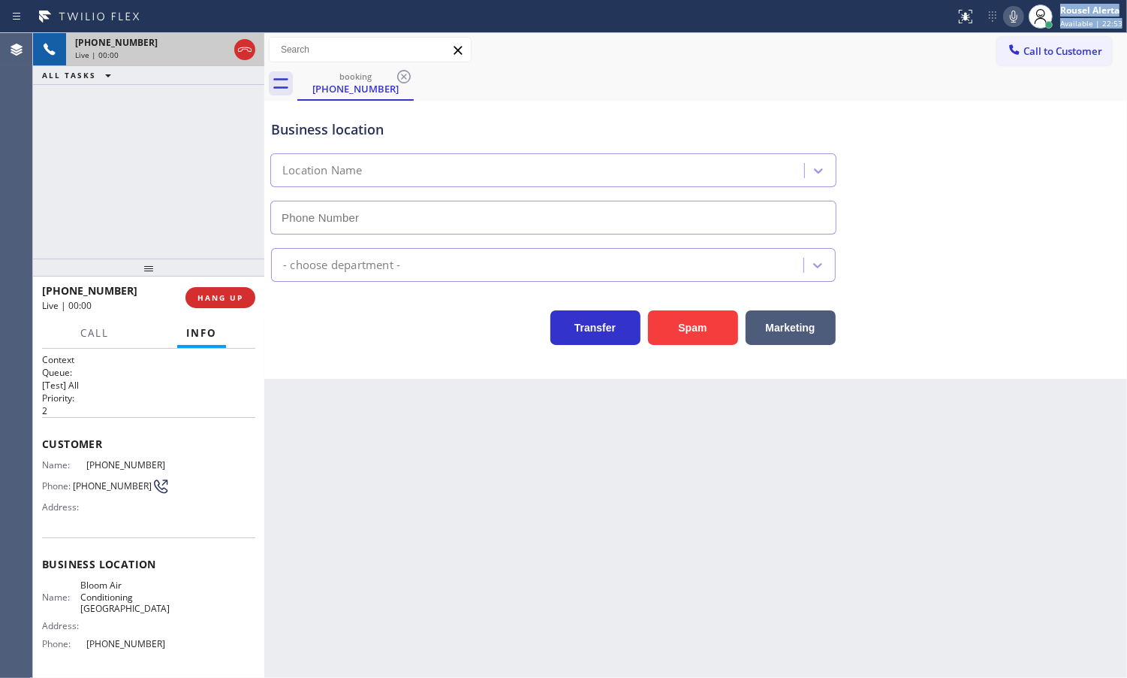
type input "[PHONE_NUMBER]"
click at [686, 345] on button "Spam" at bounding box center [693, 327] width 90 height 35
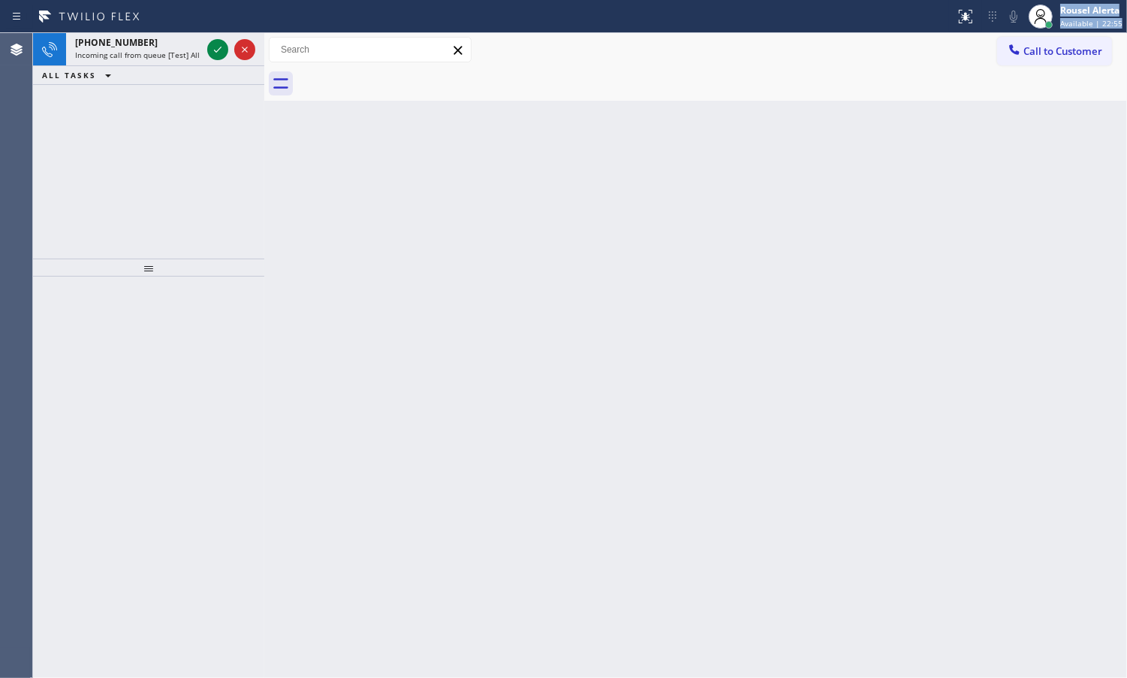
click at [204, 49] on div at bounding box center [231, 49] width 54 height 33
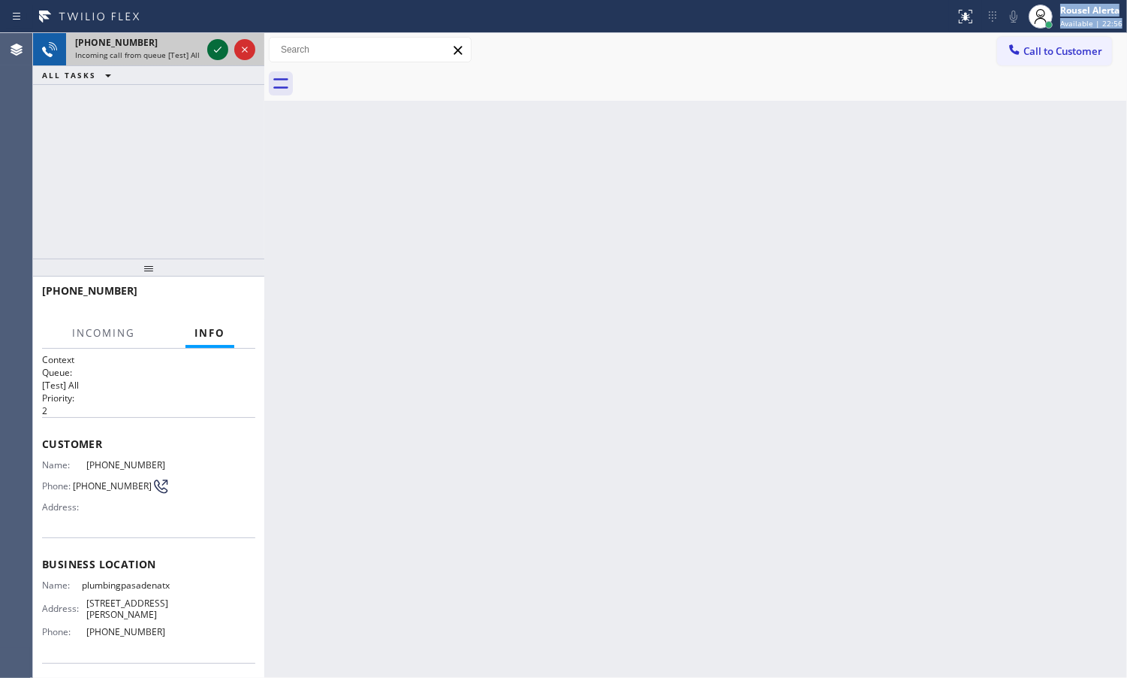
click at [211, 49] on icon at bounding box center [218, 50] width 18 height 18
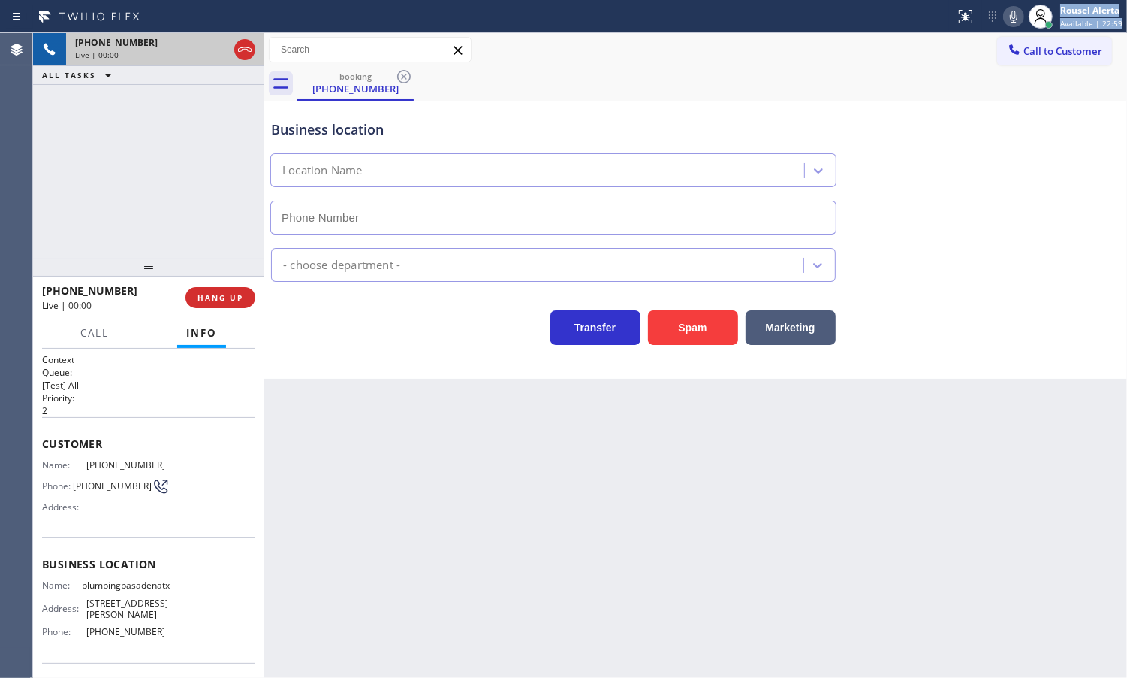
type input "[PHONE_NUMBER]"
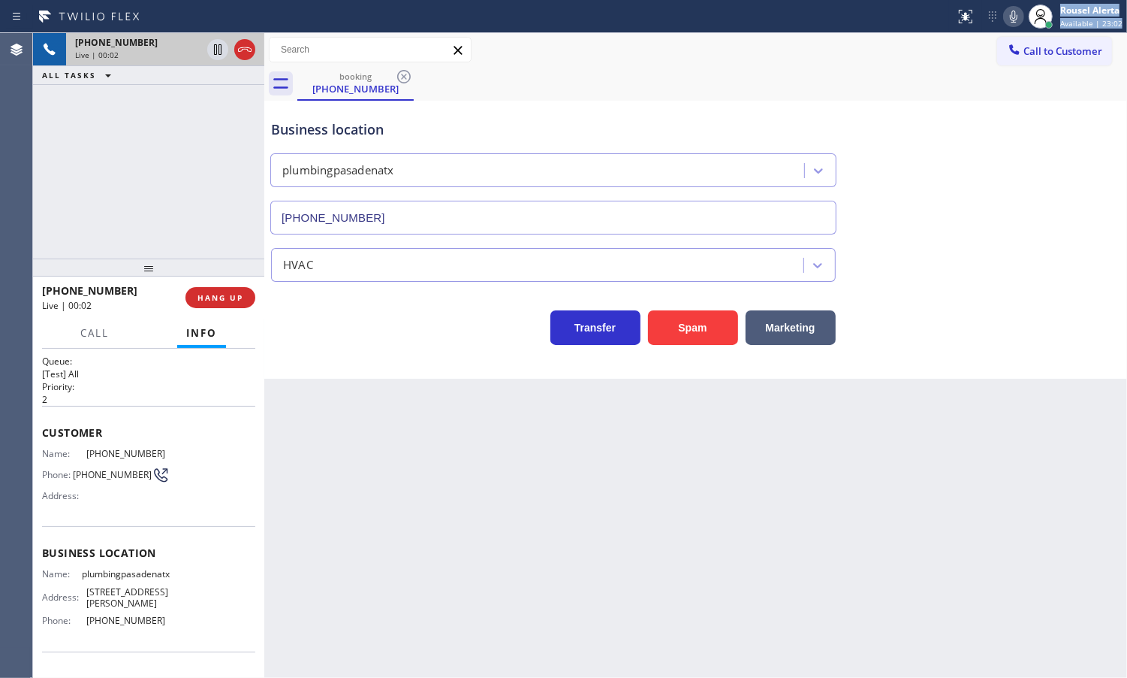
scroll to position [2, 0]
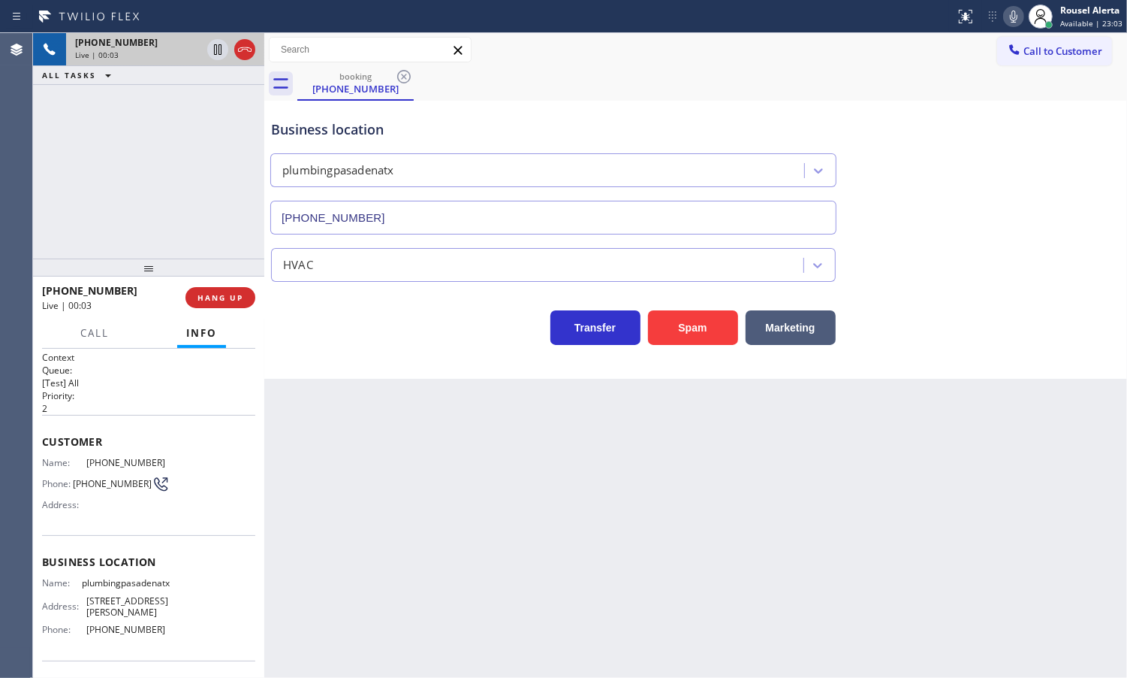
click at [407, 478] on div "Back to Dashboard Change Sender ID Customers Technicians Select a contact Outbo…" at bounding box center [695, 355] width 863 height 644
click at [220, 295] on span "HANG UP" at bounding box center [221, 297] width 46 height 11
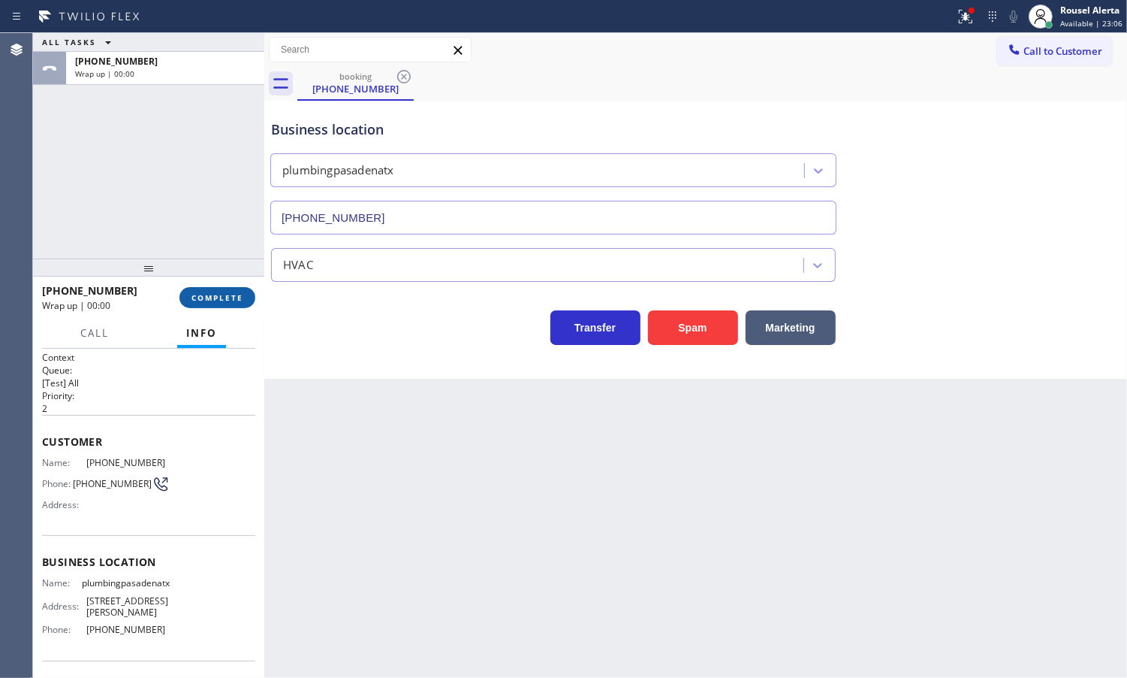
click at [216, 295] on span "COMPLETE" at bounding box center [218, 297] width 52 height 11
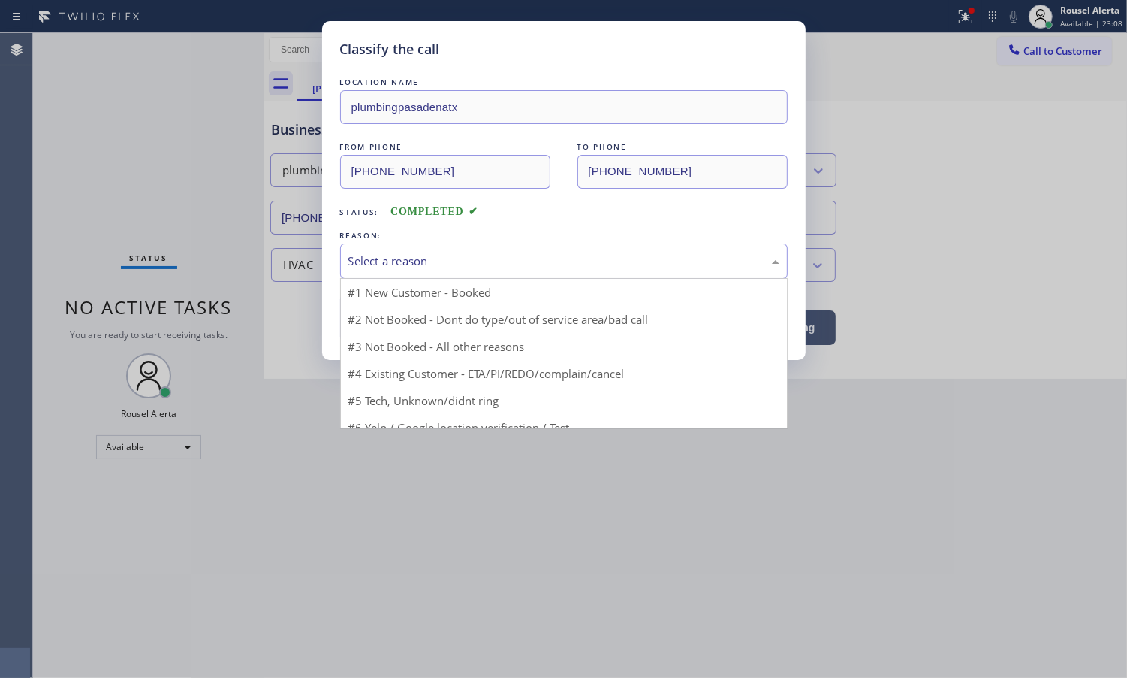
click at [447, 267] on div "Select a reason" at bounding box center [564, 260] width 431 height 17
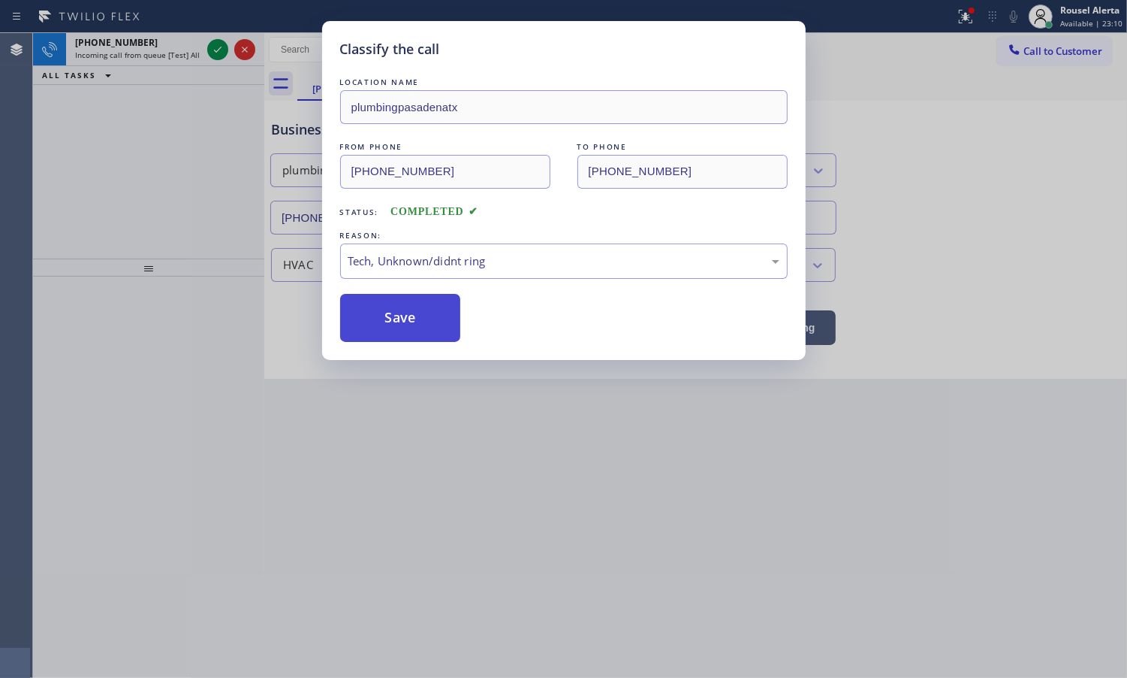
click at [433, 336] on button "Save" at bounding box center [400, 318] width 121 height 48
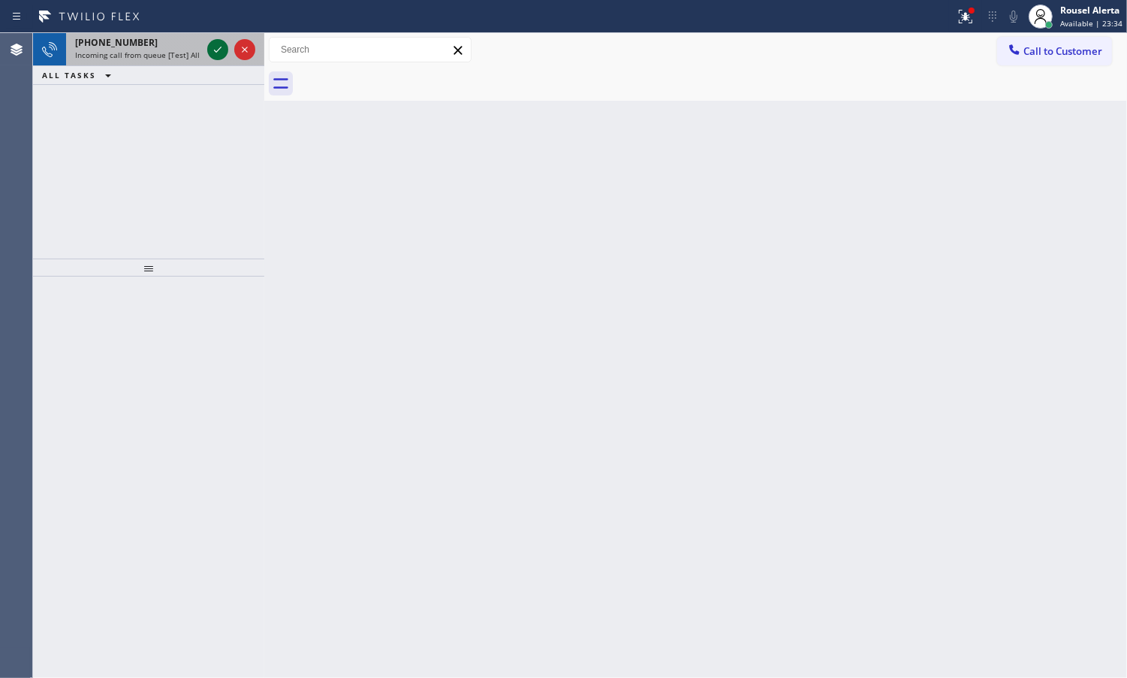
click at [214, 53] on icon at bounding box center [218, 50] width 18 height 18
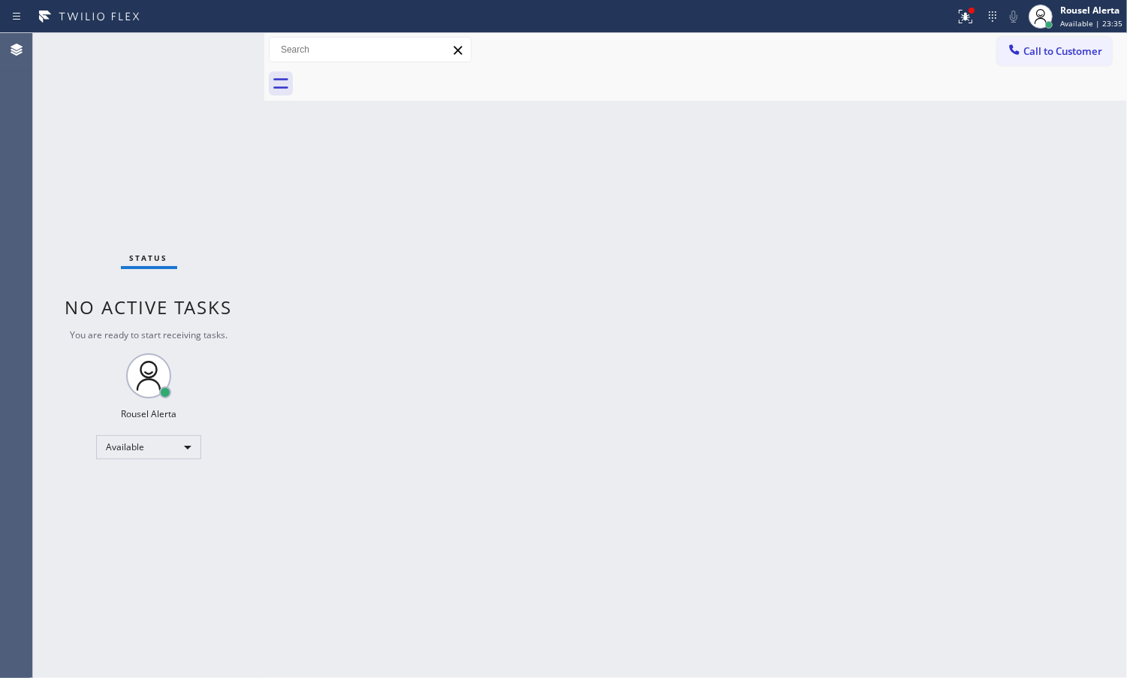
click at [214, 53] on div "Status No active tasks You are ready to start receiving tasks. Rousel Alerta Av…" at bounding box center [148, 355] width 231 height 644
click at [965, 20] on icon at bounding box center [966, 17] width 14 height 14
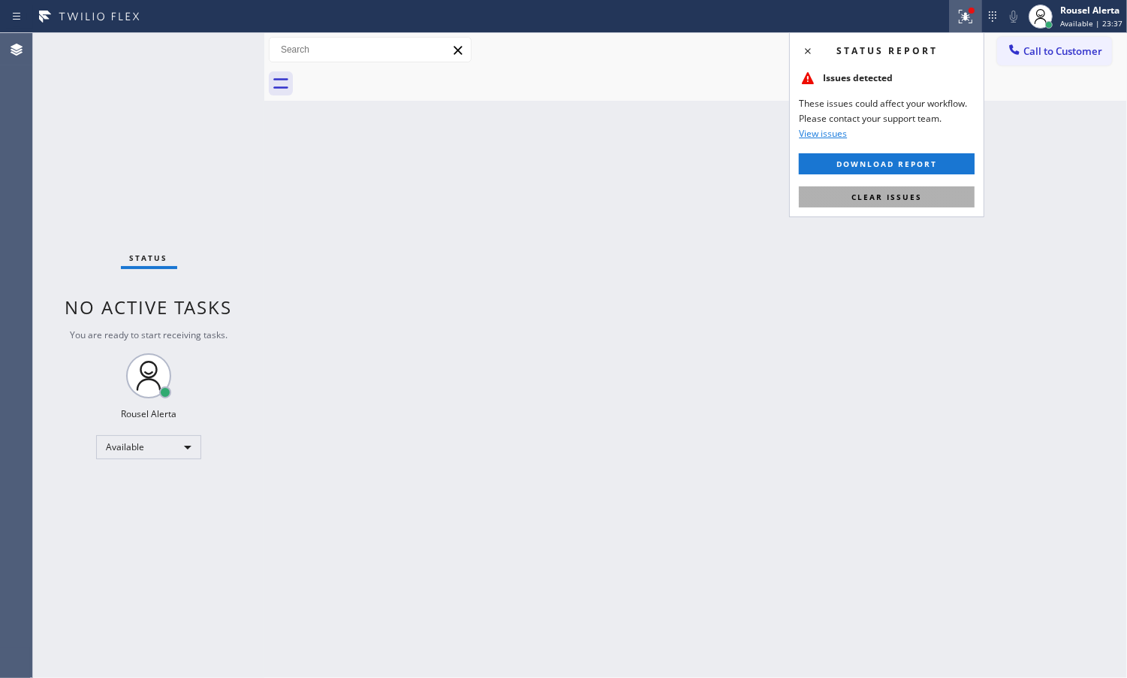
click at [926, 201] on button "Clear issues" at bounding box center [887, 196] width 176 height 21
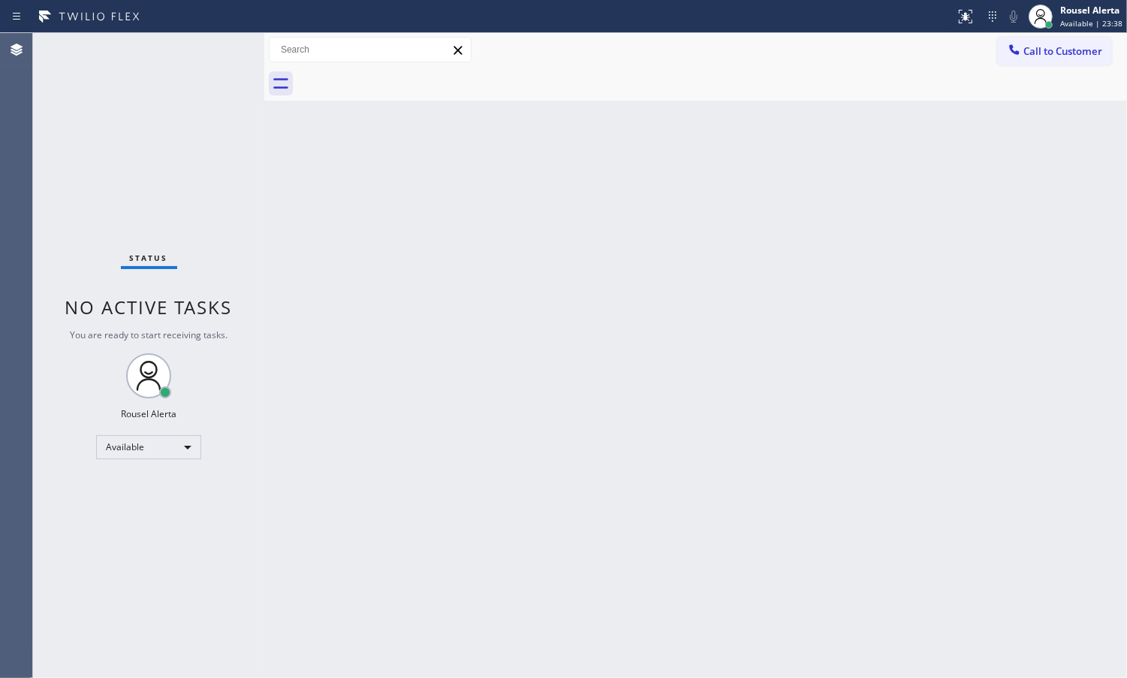
click at [200, 50] on div "Status No active tasks You are ready to start receiving tasks. Rousel Alerta Av…" at bounding box center [148, 355] width 231 height 644
click at [175, 77] on div "Status No active tasks You are ready to start receiving tasks. Rousel Alerta Av…" at bounding box center [148, 355] width 231 height 644
click at [200, 47] on div "Status No active tasks You are ready to start receiving tasks. Rousel Alerta Av…" at bounding box center [148, 355] width 231 height 644
click at [178, 55] on div "Status No active tasks You are ready to start receiving tasks. Rousel Alerta Av…" at bounding box center [148, 355] width 231 height 644
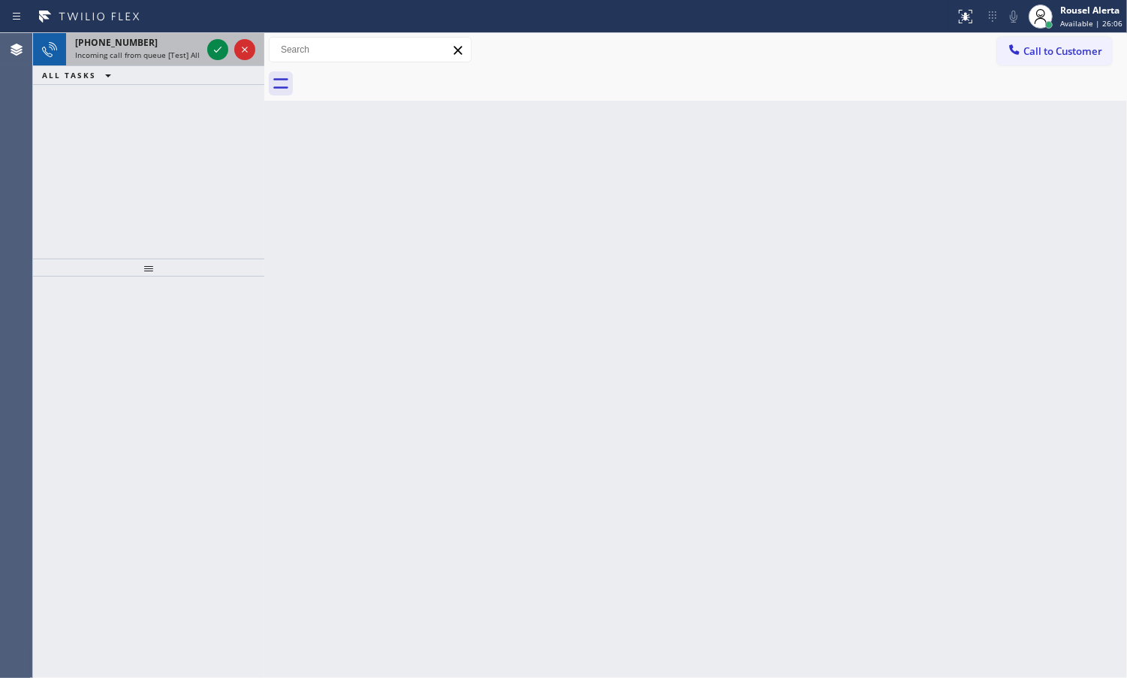
drag, startPoint x: 174, startPoint y: 41, endPoint x: 189, endPoint y: 42, distance: 15.8
click at [174, 42] on div "[PHONE_NUMBER]" at bounding box center [138, 42] width 126 height 13
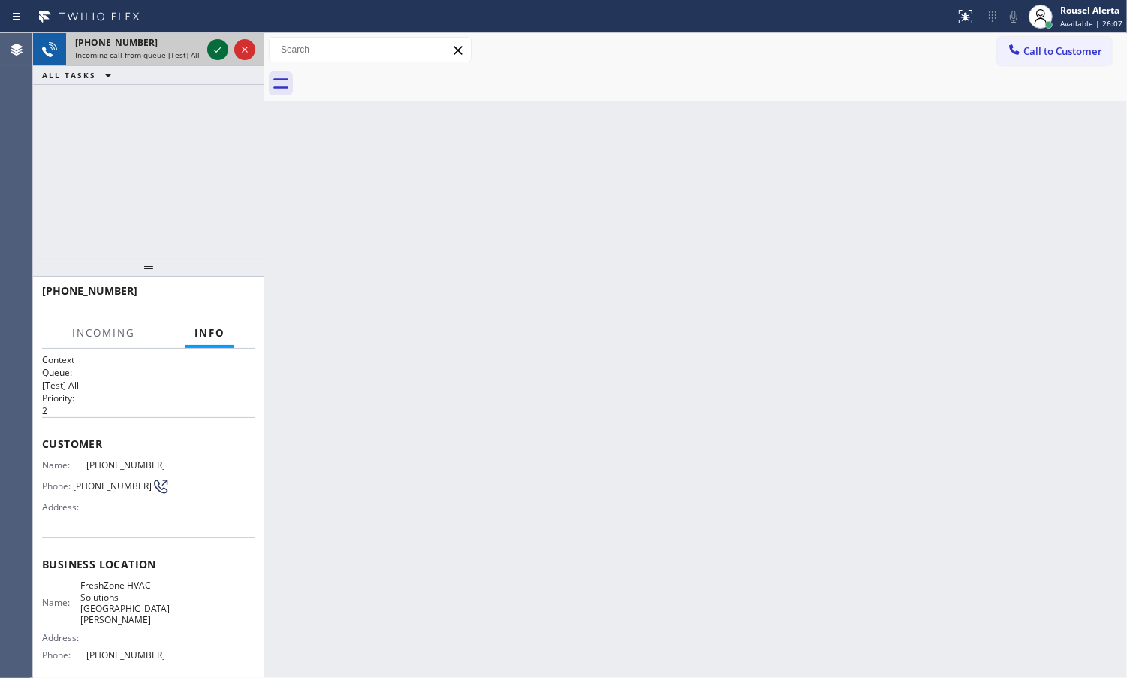
click at [214, 44] on icon at bounding box center [218, 50] width 18 height 18
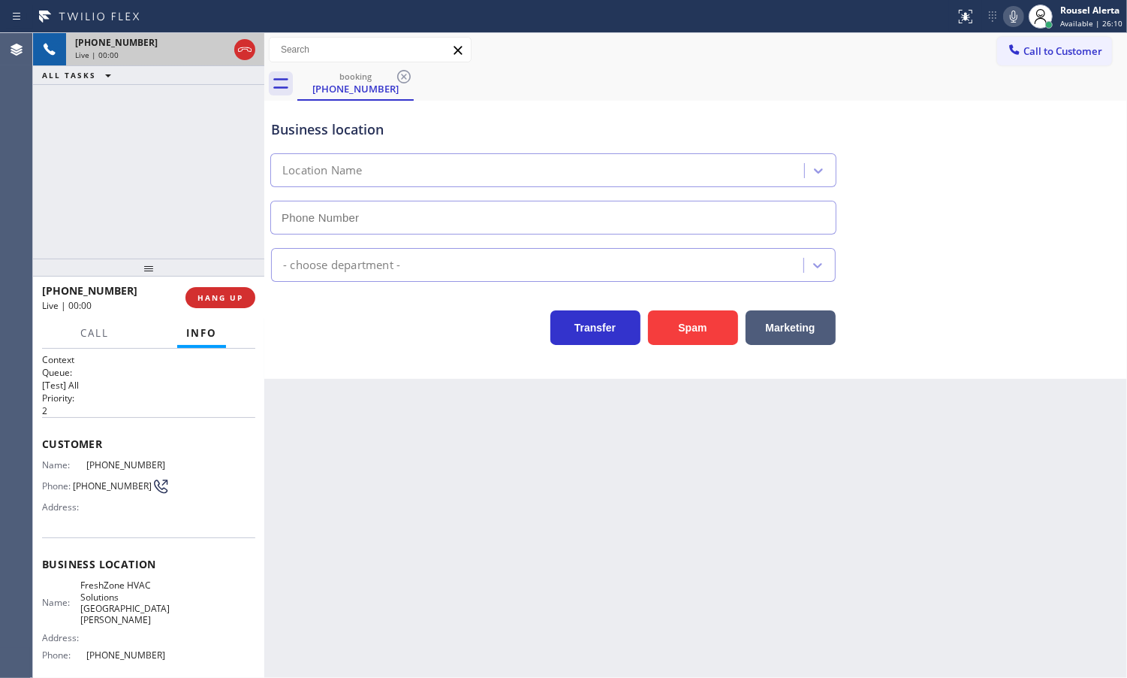
type input "[PHONE_NUMBER]"
click at [667, 329] on button "Spam" at bounding box center [693, 327] width 90 height 35
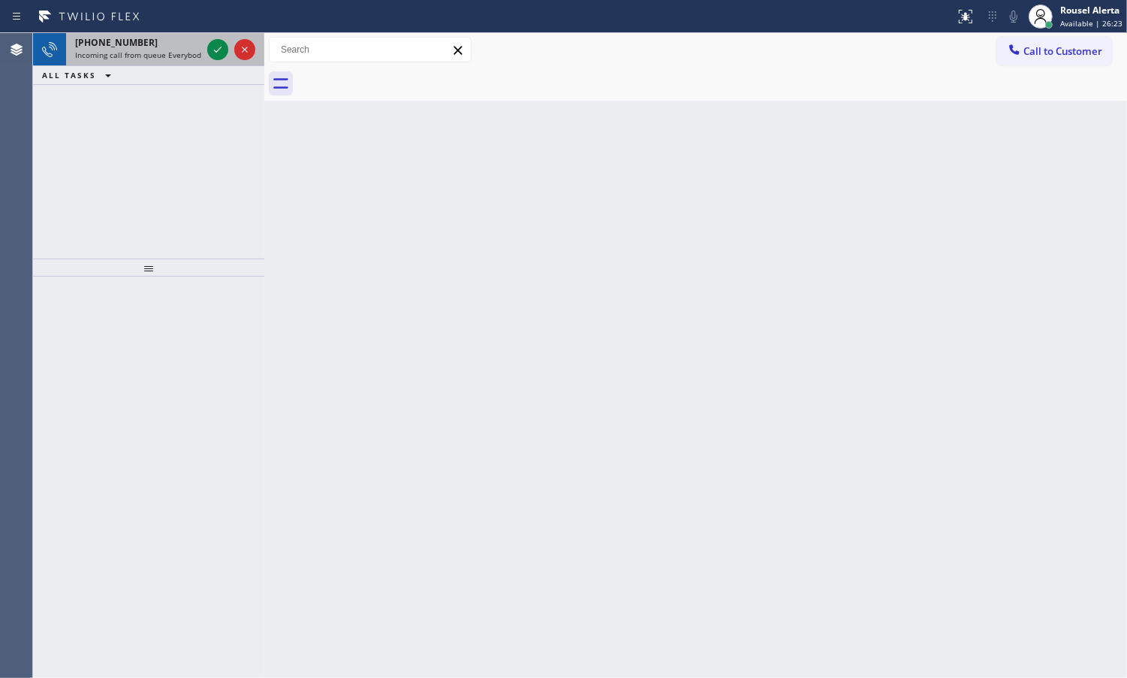
click at [183, 34] on div "[PHONE_NUMBER] Incoming call from queue Everybody" at bounding box center [135, 49] width 138 height 33
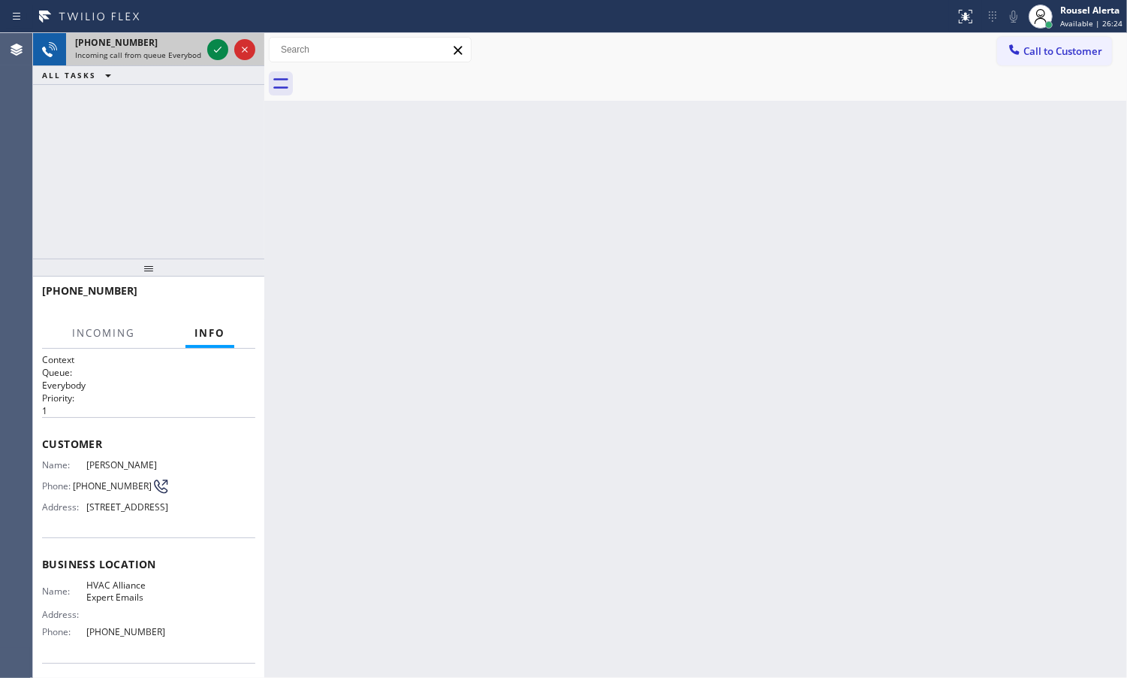
click at [205, 41] on div at bounding box center [231, 49] width 54 height 33
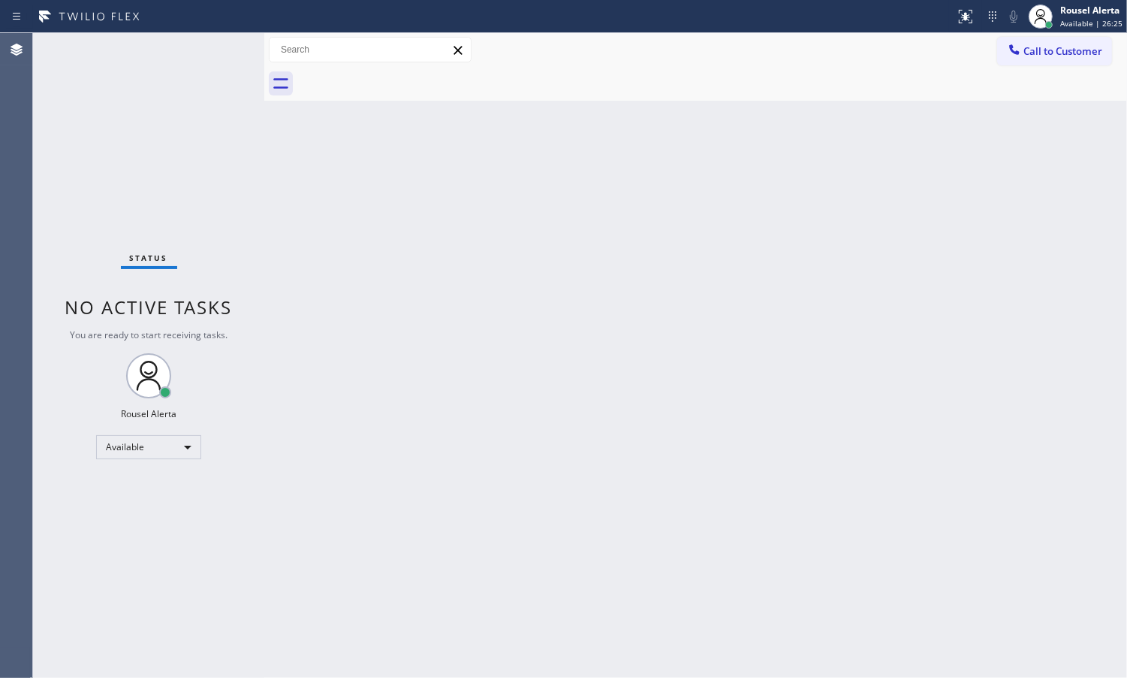
click at [207, 42] on div "Status No active tasks You are ready to start receiving tasks. Rousel Alerta Av…" at bounding box center [148, 355] width 231 height 644
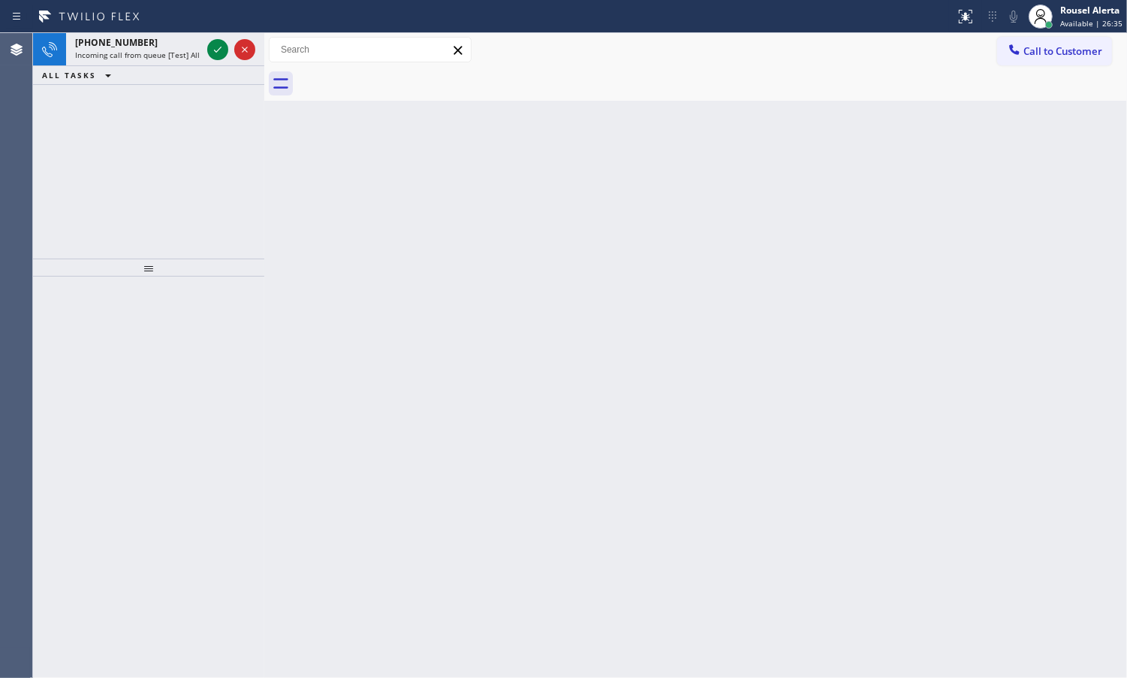
click at [83, 531] on div at bounding box center [148, 476] width 231 height 401
click at [137, 47] on div "[PHONE_NUMBER]" at bounding box center [138, 42] width 126 height 13
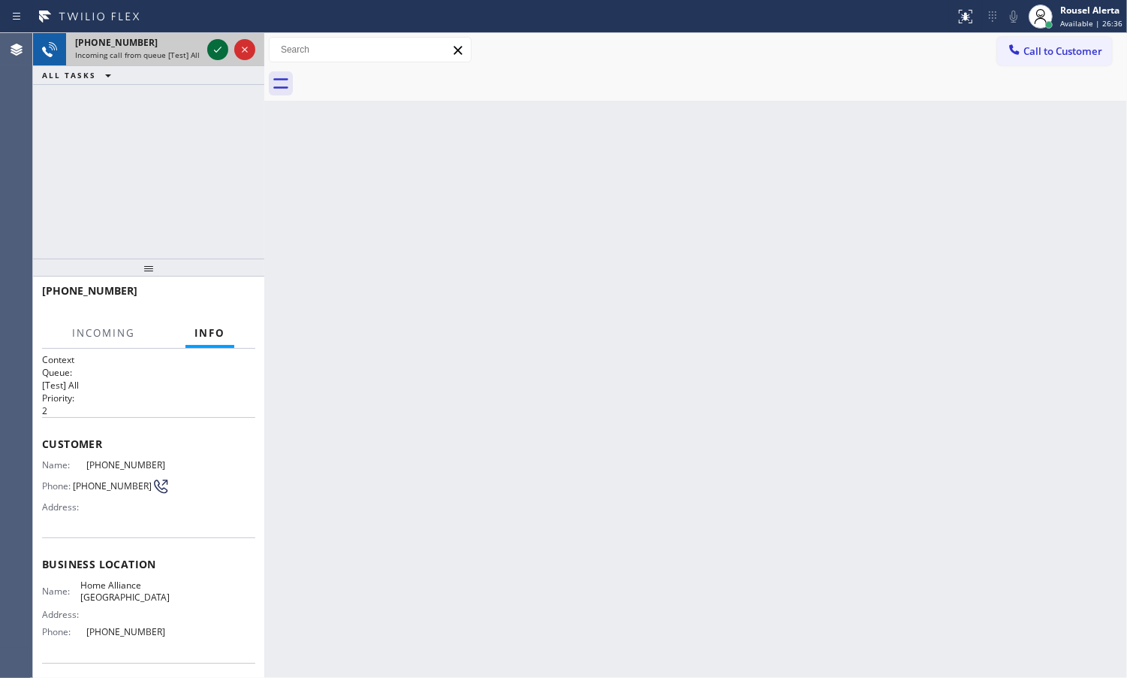
click at [207, 43] on div at bounding box center [217, 50] width 21 height 18
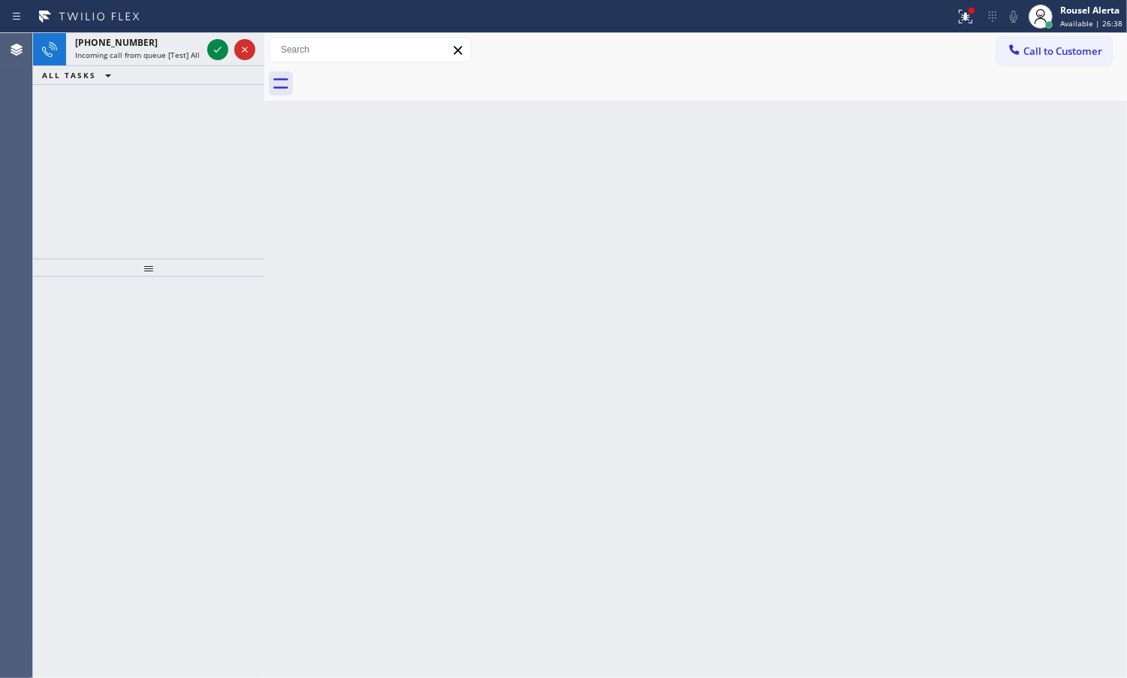
click at [207, 43] on div at bounding box center [217, 50] width 21 height 18
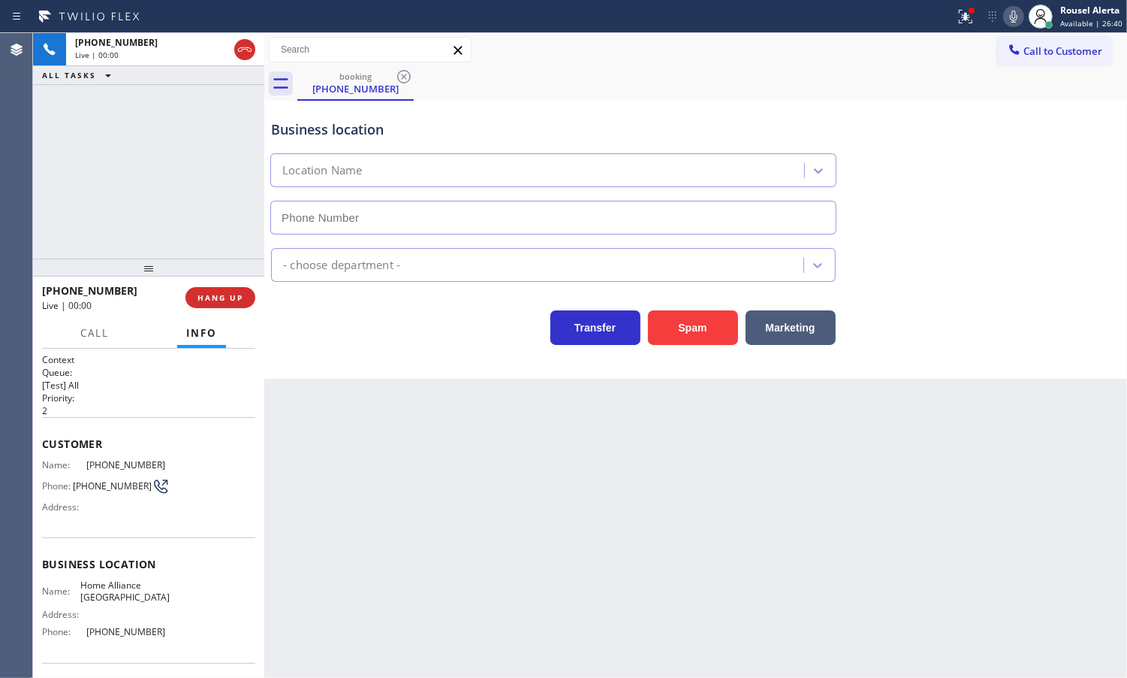
type input "[PHONE_NUMBER]"
click at [685, 328] on button "Spam" at bounding box center [693, 327] width 90 height 35
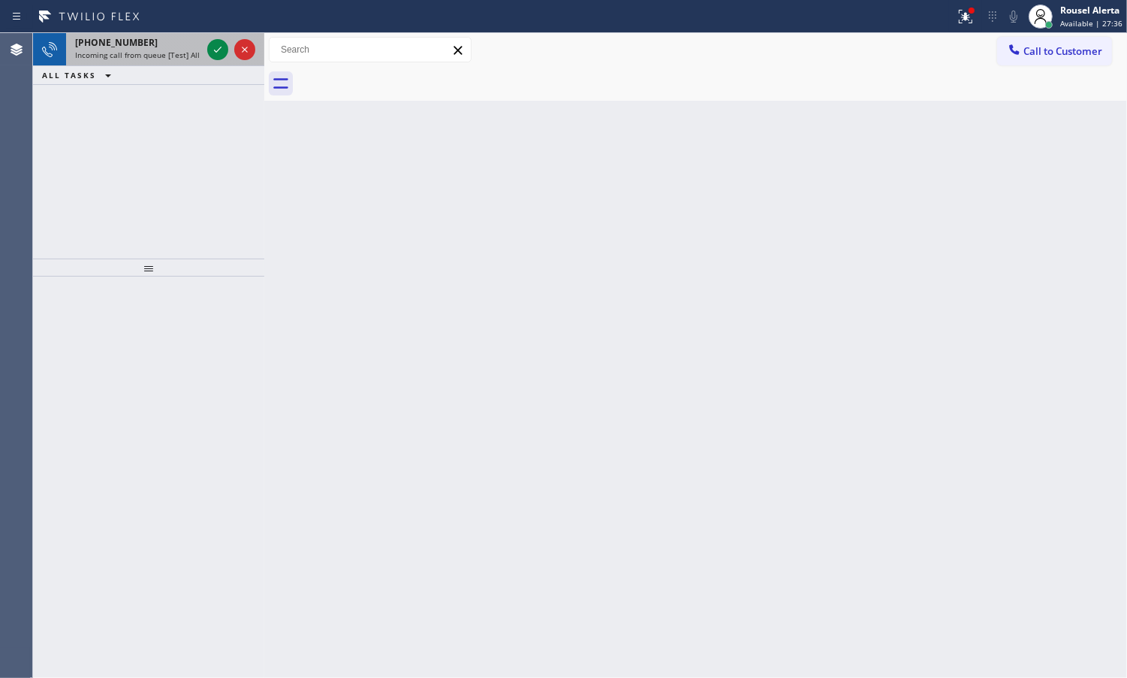
click at [190, 51] on span "Incoming call from queue [Test] All" at bounding box center [137, 55] width 125 height 11
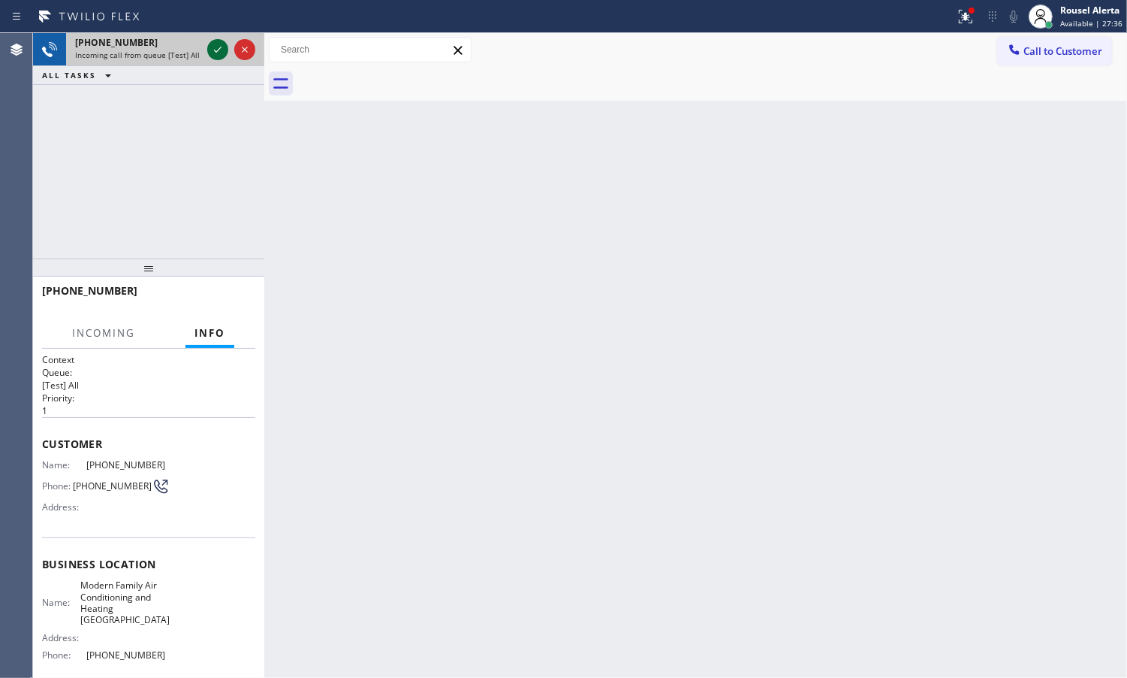
click at [214, 49] on icon at bounding box center [218, 50] width 18 height 18
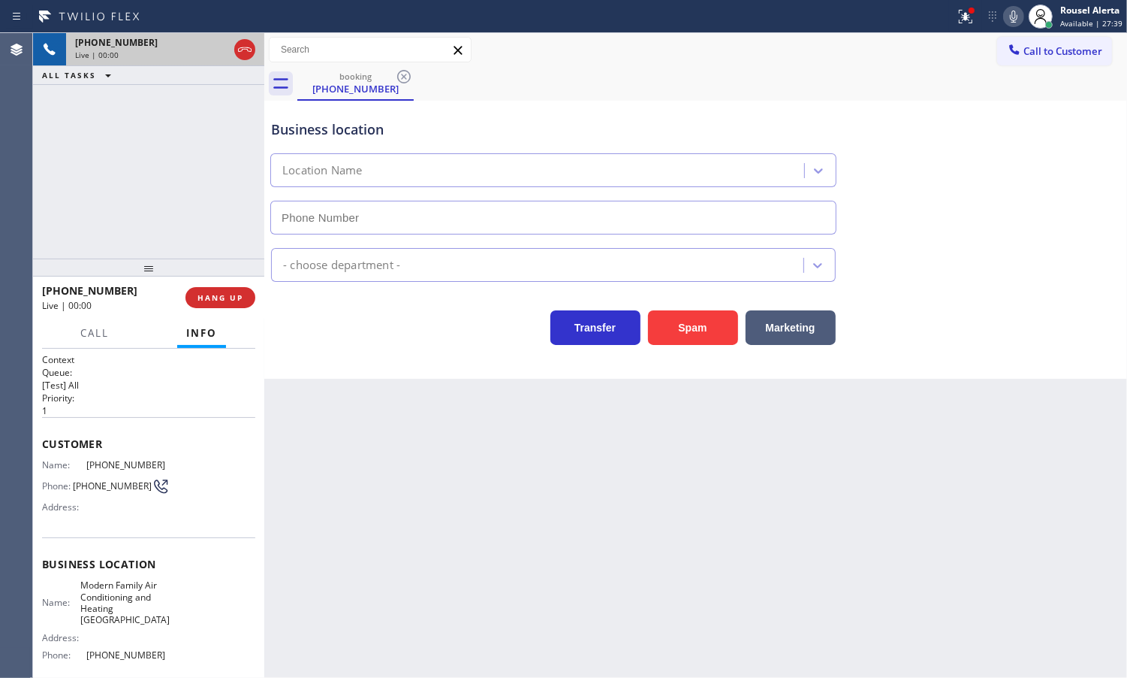
type input "[PHONE_NUMBER]"
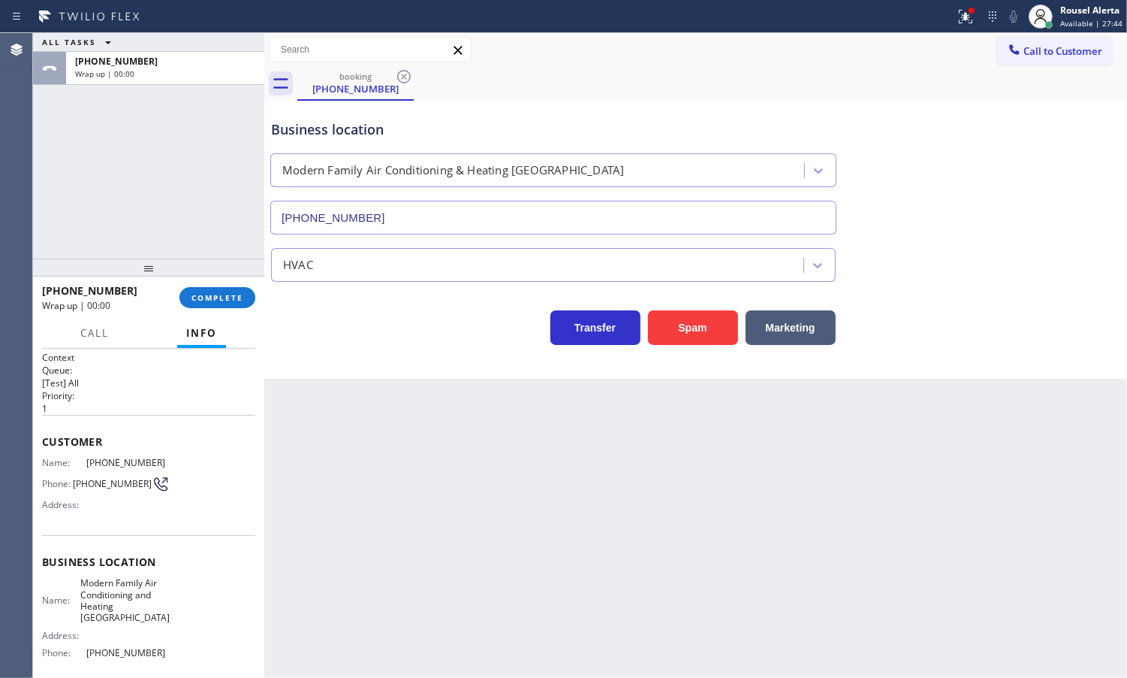
scroll to position [2, 0]
click at [227, 298] on span "COMPLETE" at bounding box center [218, 297] width 52 height 11
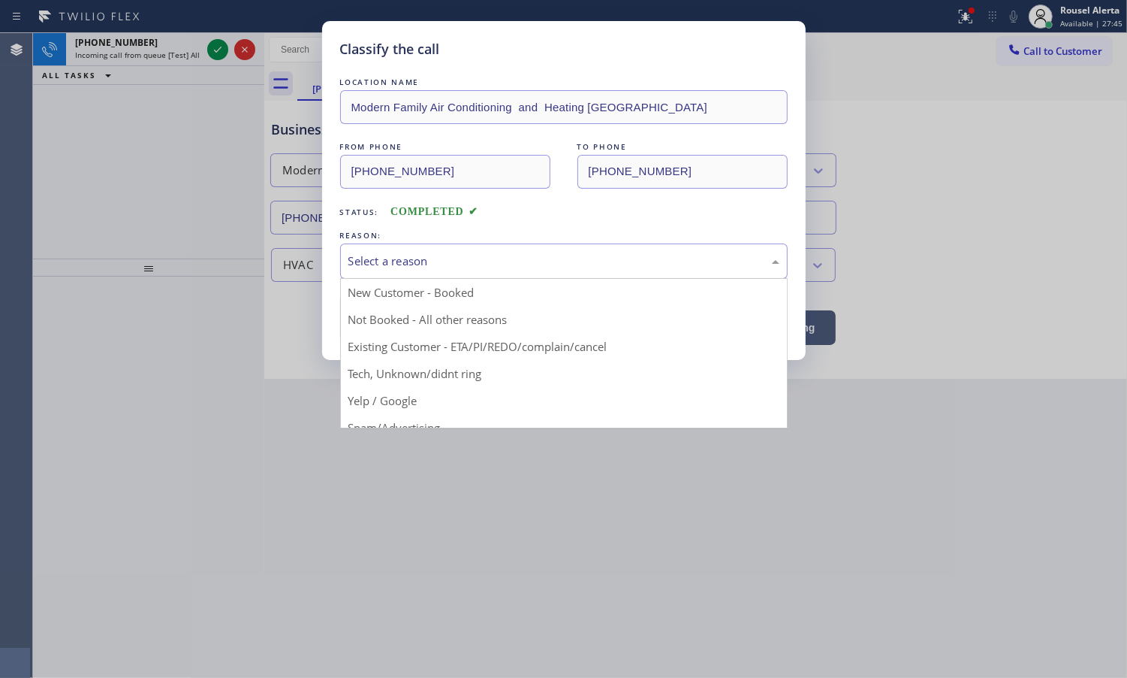
click at [407, 261] on div "Select a reason" at bounding box center [564, 260] width 431 height 17
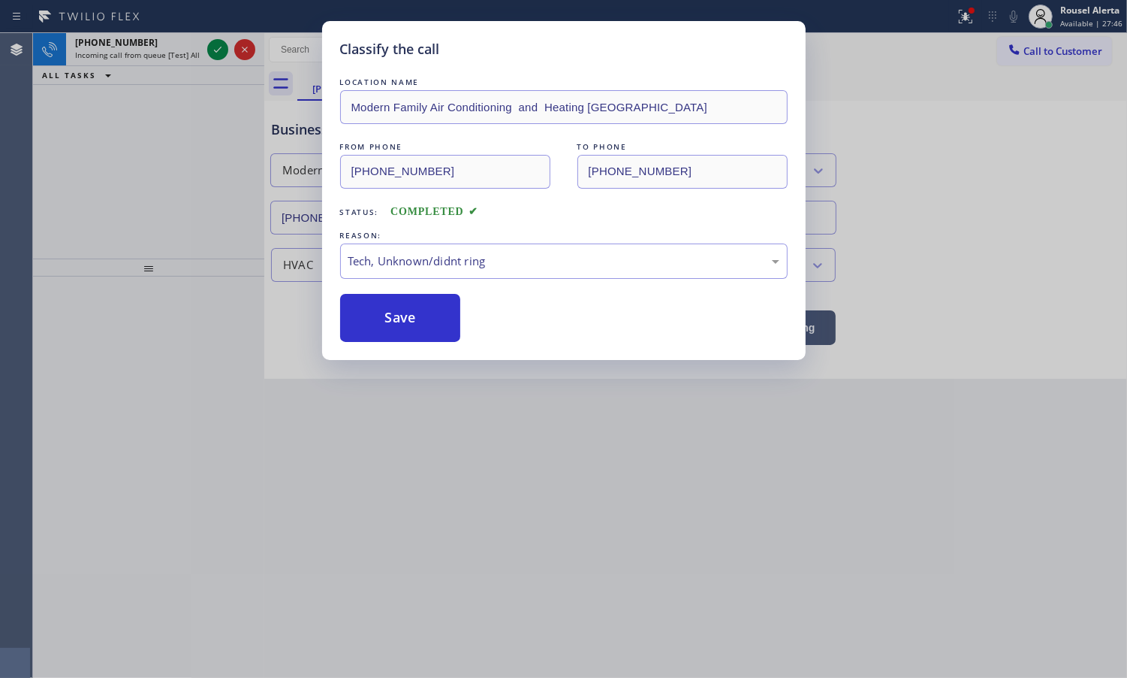
click at [415, 343] on div "Classify the call LOCATION NAME Modern Family Air Conditioning and Heating Jama…" at bounding box center [564, 190] width 484 height 339
click at [408, 325] on button "Save" at bounding box center [400, 318] width 121 height 48
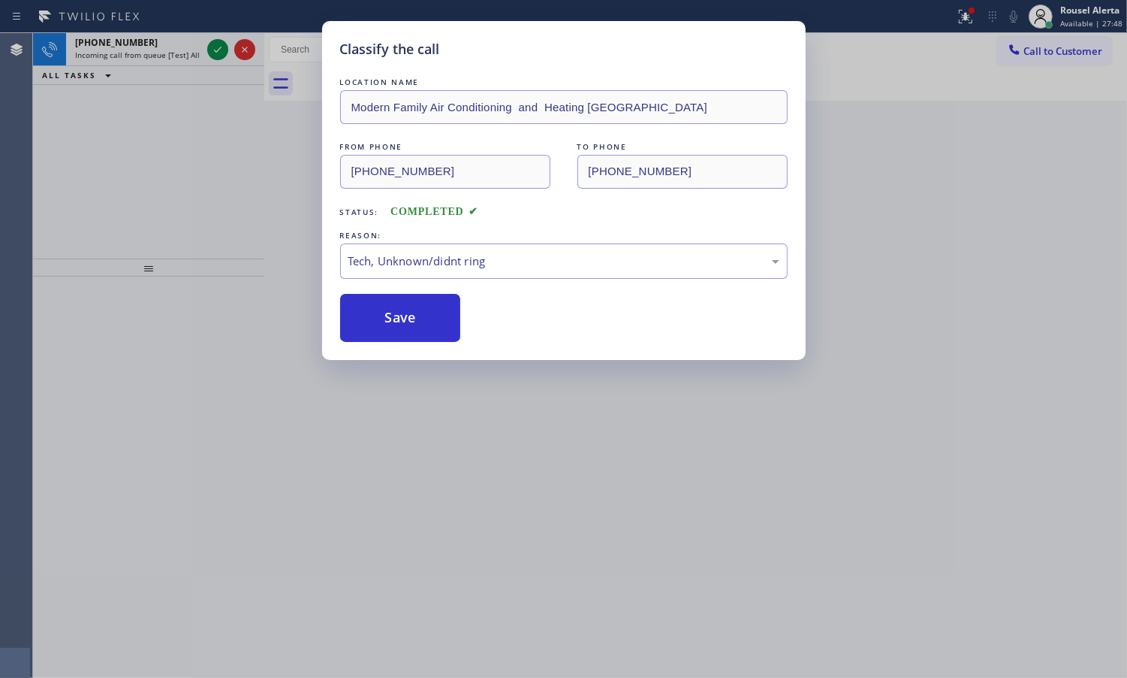
click at [158, 35] on div "Classify the call LOCATION NAME Modern Family Air Conditioning and Heating Jama…" at bounding box center [563, 339] width 1127 height 678
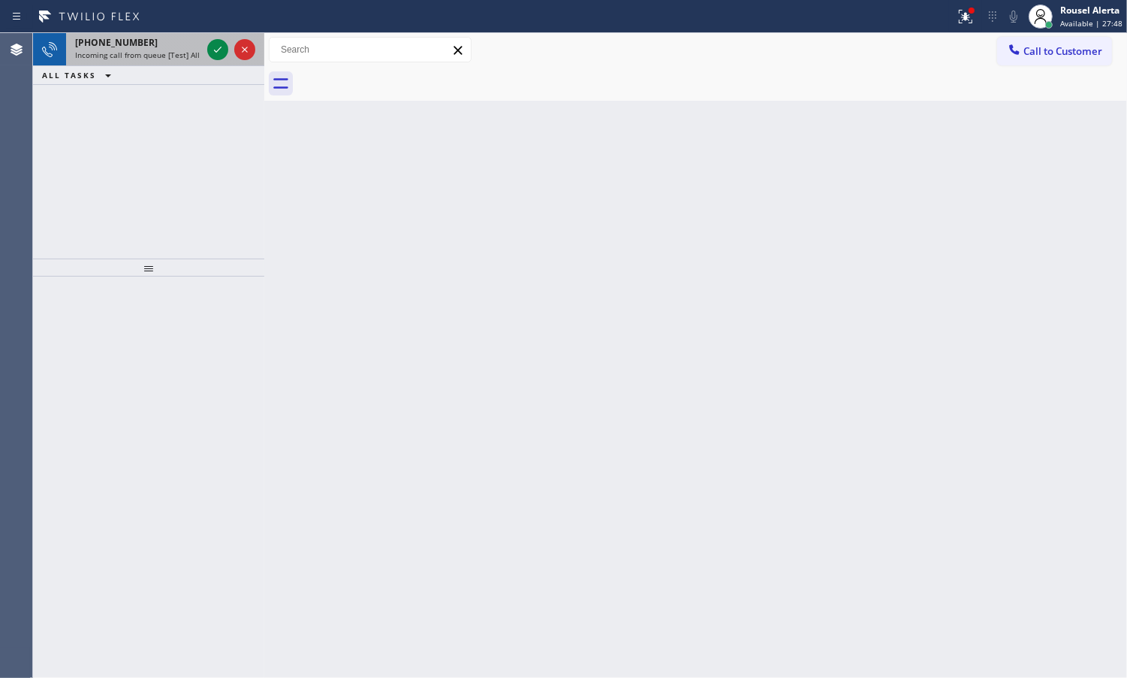
click at [175, 57] on span "Incoming call from queue [Test] All" at bounding box center [137, 55] width 125 height 11
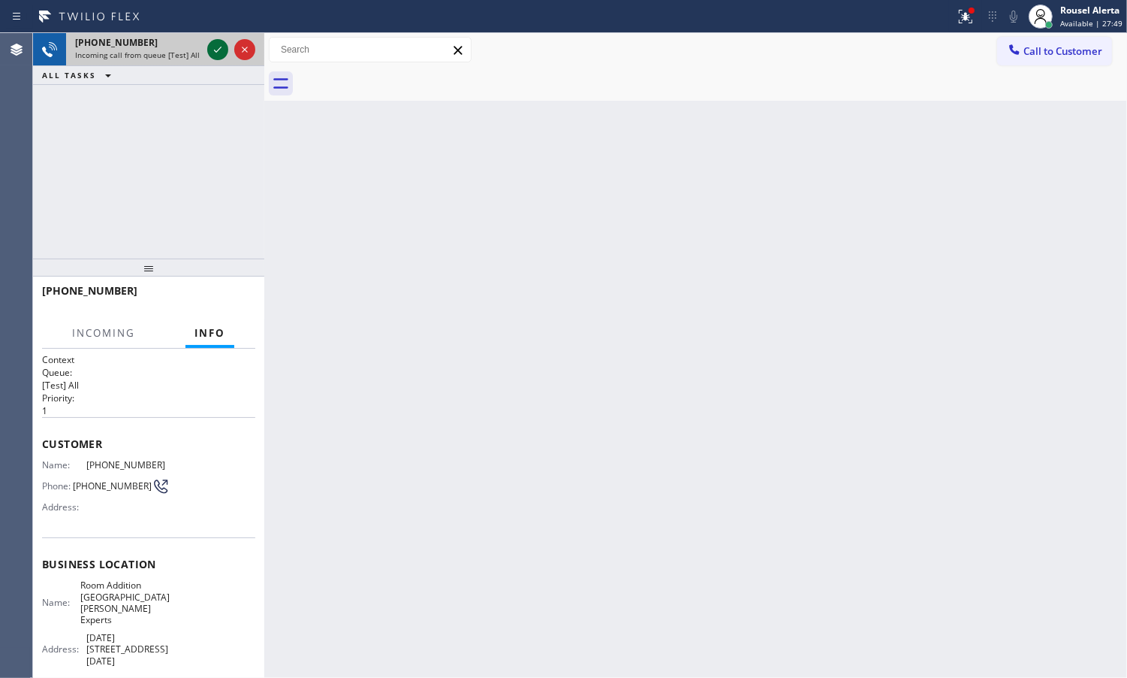
click at [216, 50] on icon at bounding box center [218, 50] width 18 height 18
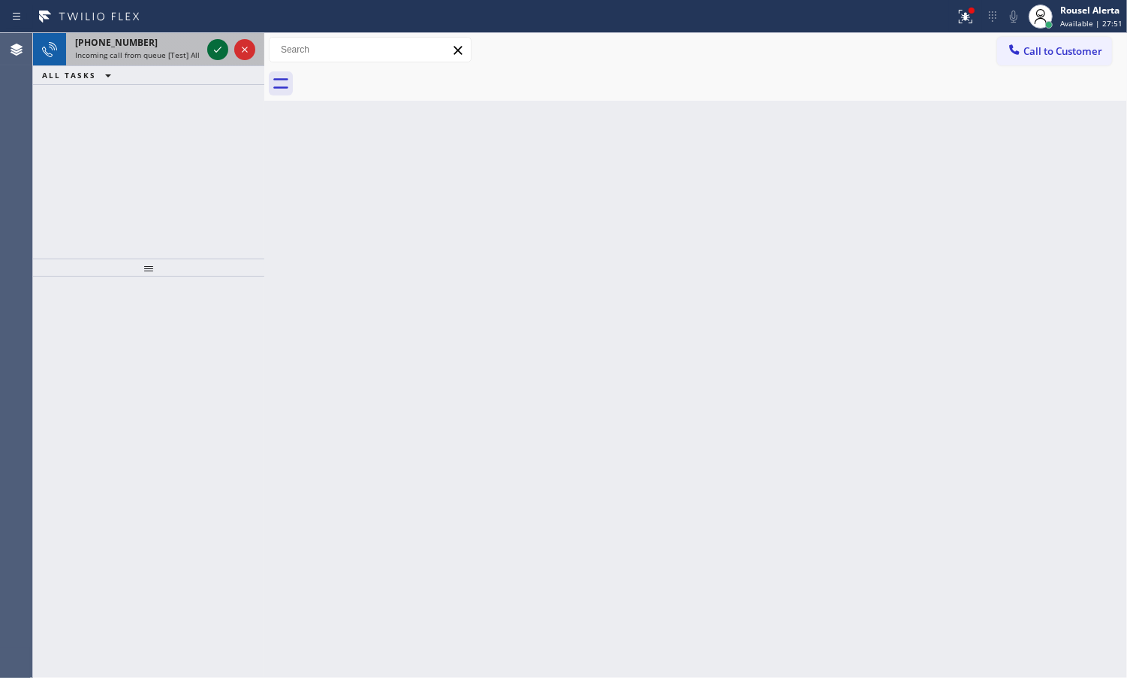
click at [216, 50] on icon at bounding box center [218, 50] width 18 height 18
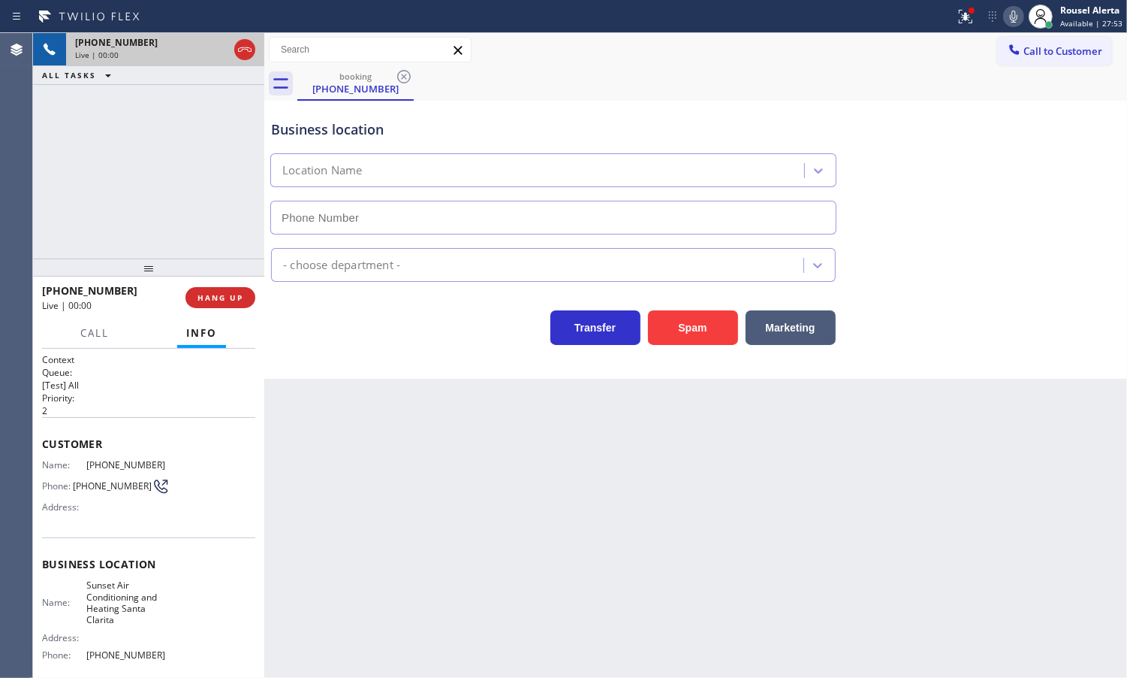
type input "[PHONE_NUMBER]"
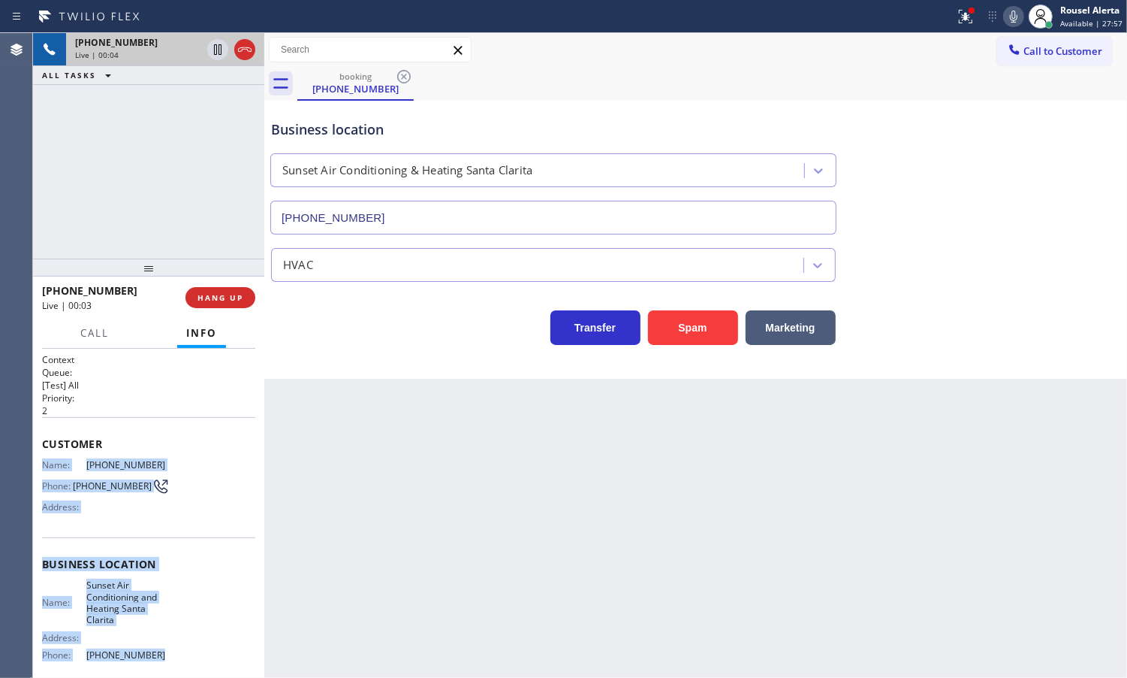
drag, startPoint x: 43, startPoint y: 463, endPoint x: 158, endPoint y: 650, distance: 219.5
click at [158, 650] on div "Context Queue: [Test] All Priority: 2 Customer Name: [PHONE_NUMBER] Phone: [PHO…" at bounding box center [148, 576] width 213 height 446
copy div "Name: [PHONE_NUMBER] Phone: [PHONE_NUMBER] Address: Business location Name: Sun…"
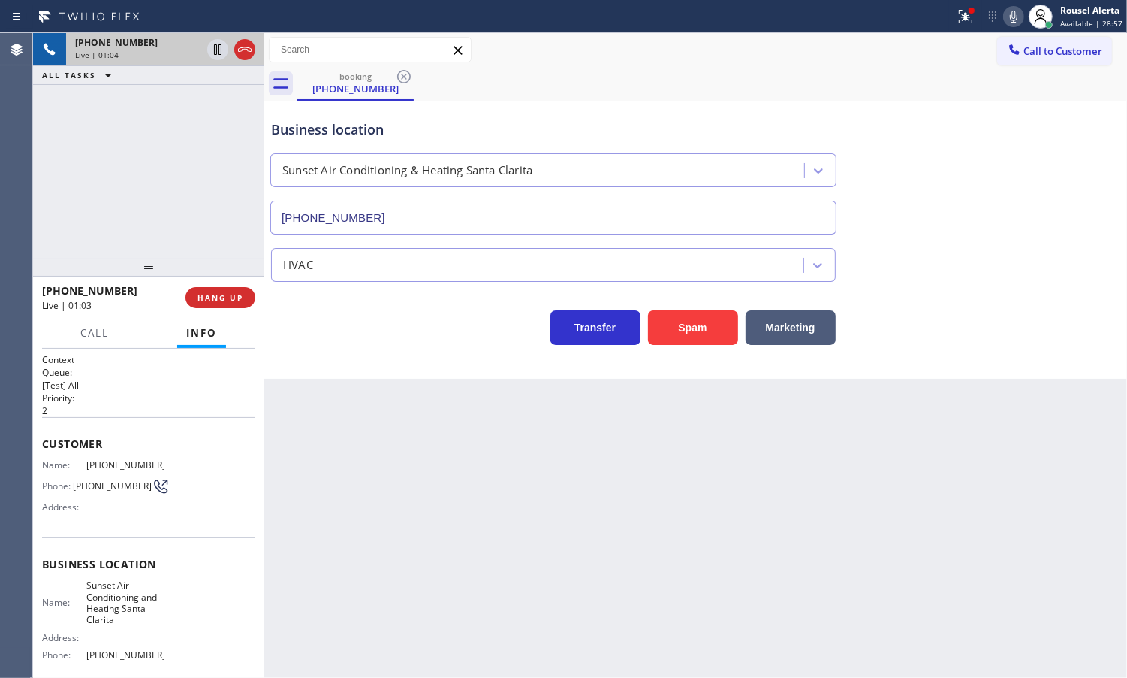
click at [145, 184] on div "[PHONE_NUMBER] Live | 01:04 ALL TASKS ALL TASKS ACTIVE TASKS TASKS IN WRAP UP" at bounding box center [148, 145] width 231 height 225
click at [385, 489] on div "Back to Dashboard Change Sender ID Customers Technicians Select a contact Outbo…" at bounding box center [695, 355] width 863 height 644
click at [216, 231] on div "[PHONE_NUMBER] Live | 01:04 ALL TASKS ALL TASKS ACTIVE TASKS TASKS IN WRAP UP" at bounding box center [148, 145] width 231 height 225
click at [349, 509] on div "Back to Dashboard Change Sender ID Customers Technicians Select a contact Outbo…" at bounding box center [695, 355] width 863 height 644
click at [225, 246] on div "[PHONE_NUMBER] Live | 01:05 ALL TASKS ALL TASKS ACTIVE TASKS TASKS IN WRAP UP" at bounding box center [148, 145] width 231 height 225
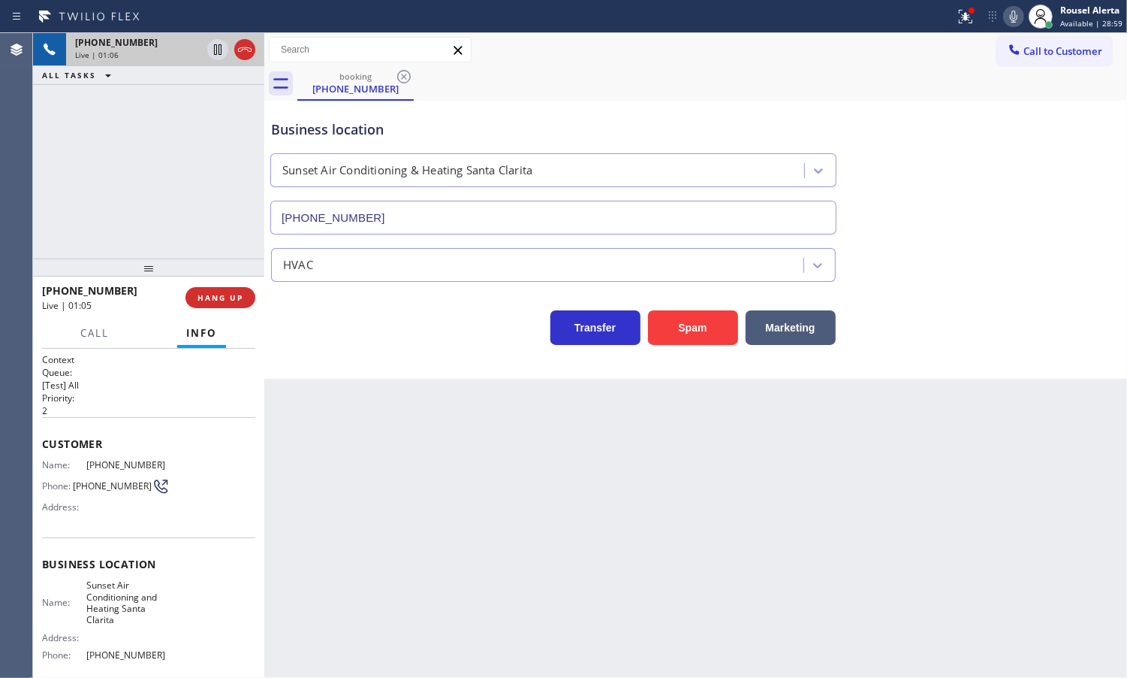
click at [325, 475] on div "Back to Dashboard Change Sender ID Customers Technicians Select a contact Outbo…" at bounding box center [695, 355] width 863 height 644
click at [207, 299] on span "HANG UP" at bounding box center [221, 297] width 46 height 11
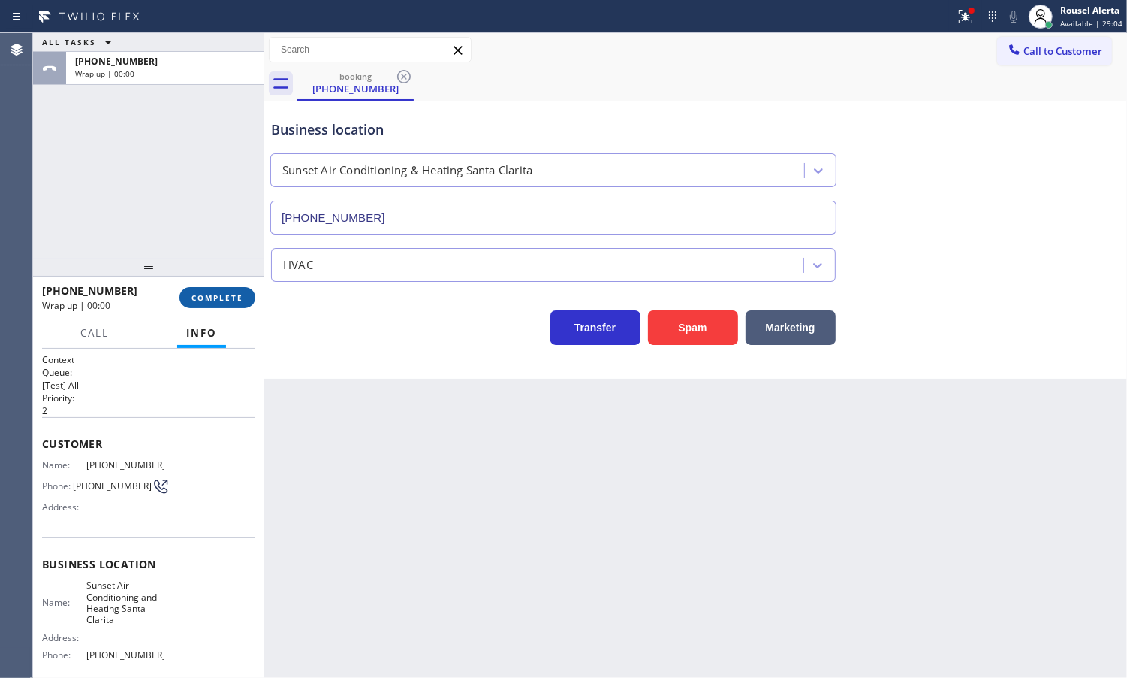
click at [207, 298] on span "COMPLETE" at bounding box center [218, 297] width 52 height 11
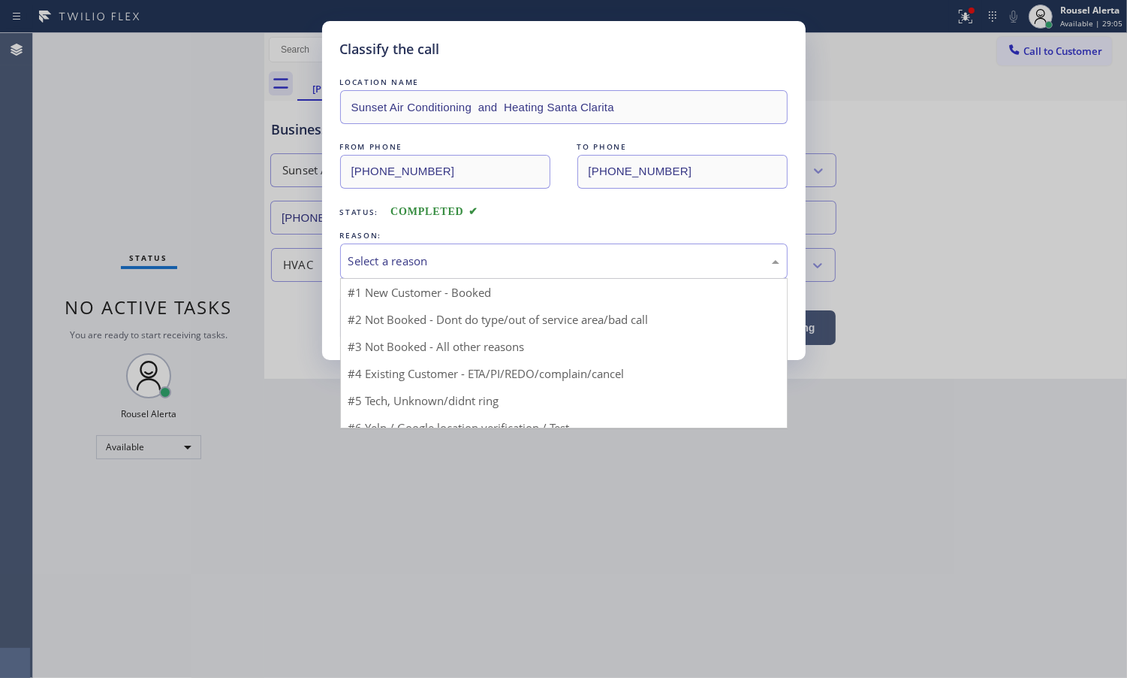
click at [397, 261] on div "Select a reason" at bounding box center [564, 260] width 431 height 17
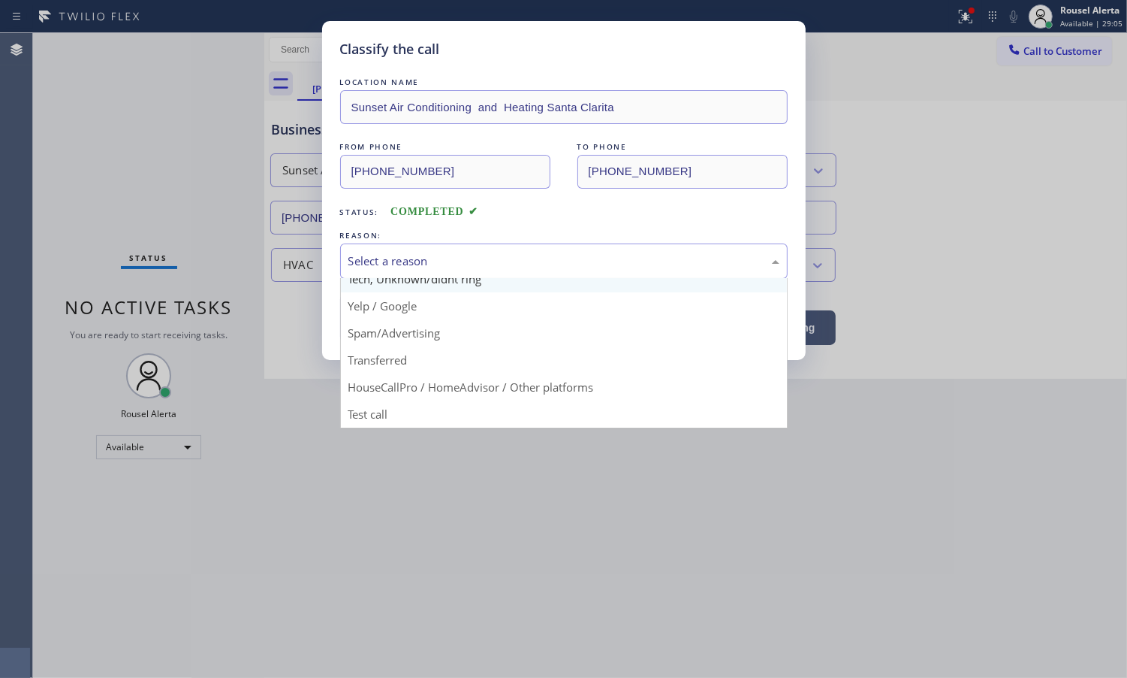
scroll to position [103, 0]
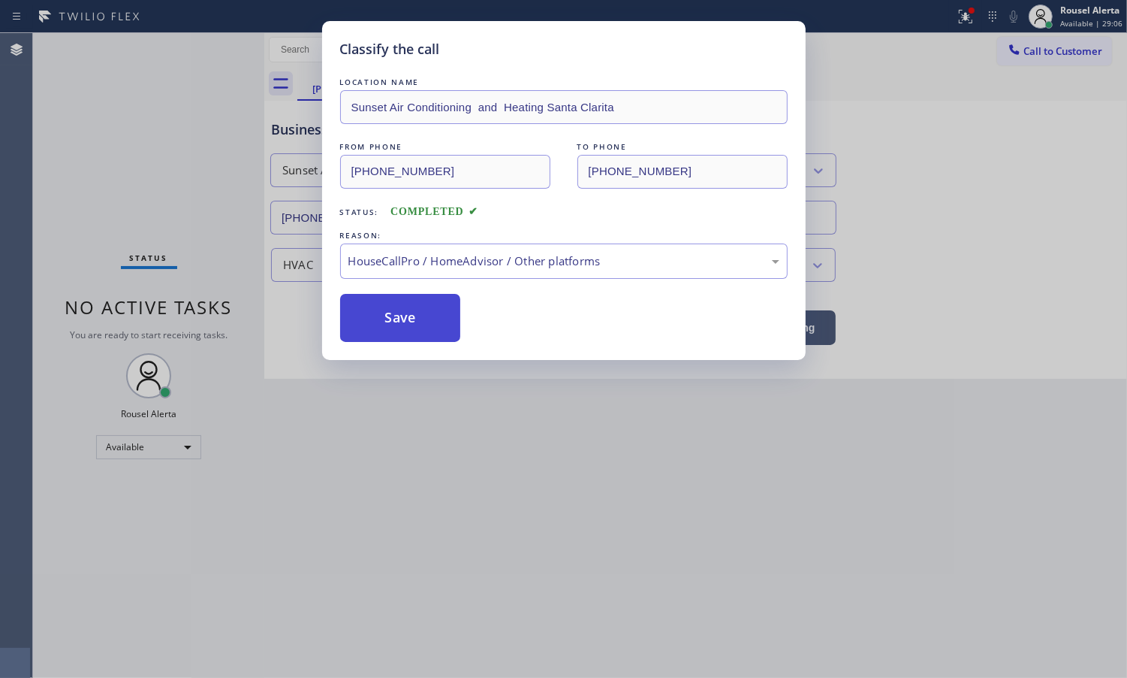
click at [382, 319] on button "Save" at bounding box center [400, 318] width 121 height 48
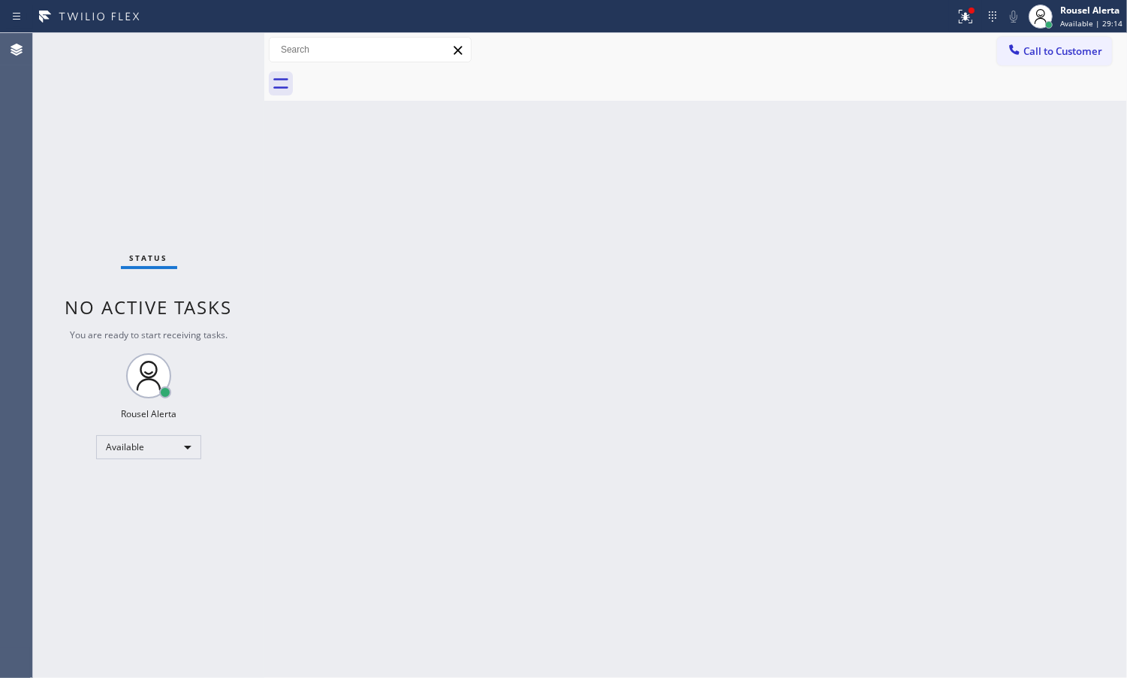
click at [481, 364] on div "Back to Dashboard Change Sender ID Customers Technicians Select a contact Outbo…" at bounding box center [695, 355] width 863 height 644
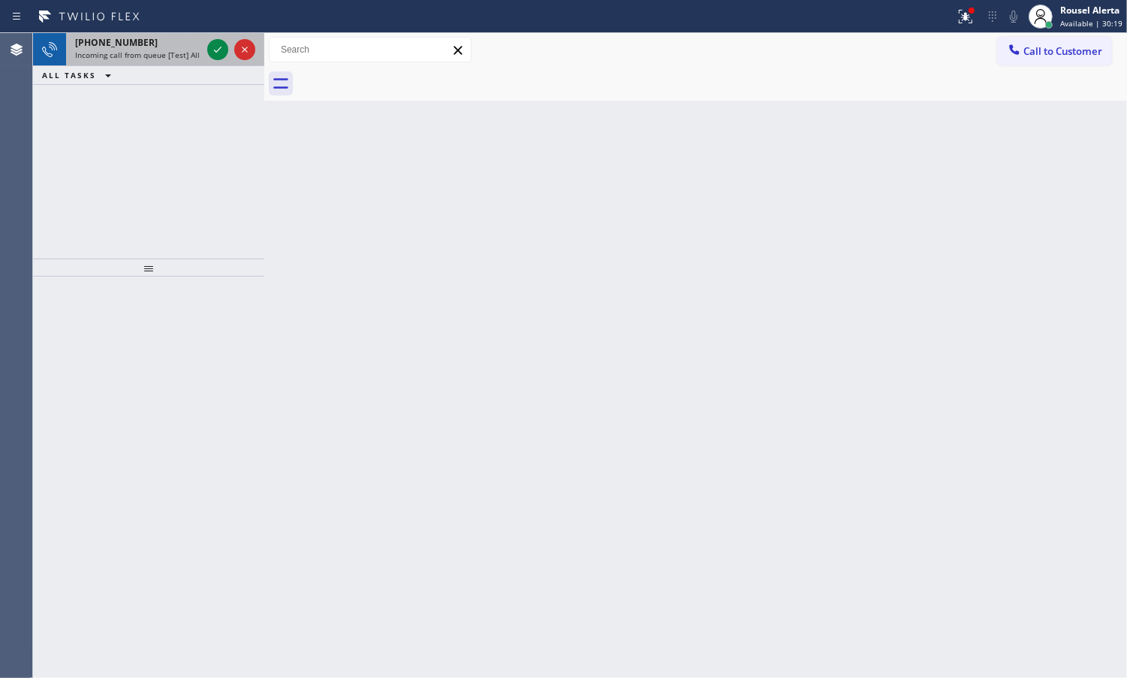
drag, startPoint x: 159, startPoint y: 51, endPoint x: 207, endPoint y: 50, distance: 48.1
click at [161, 51] on span "Incoming call from queue [Test] All" at bounding box center [137, 55] width 125 height 11
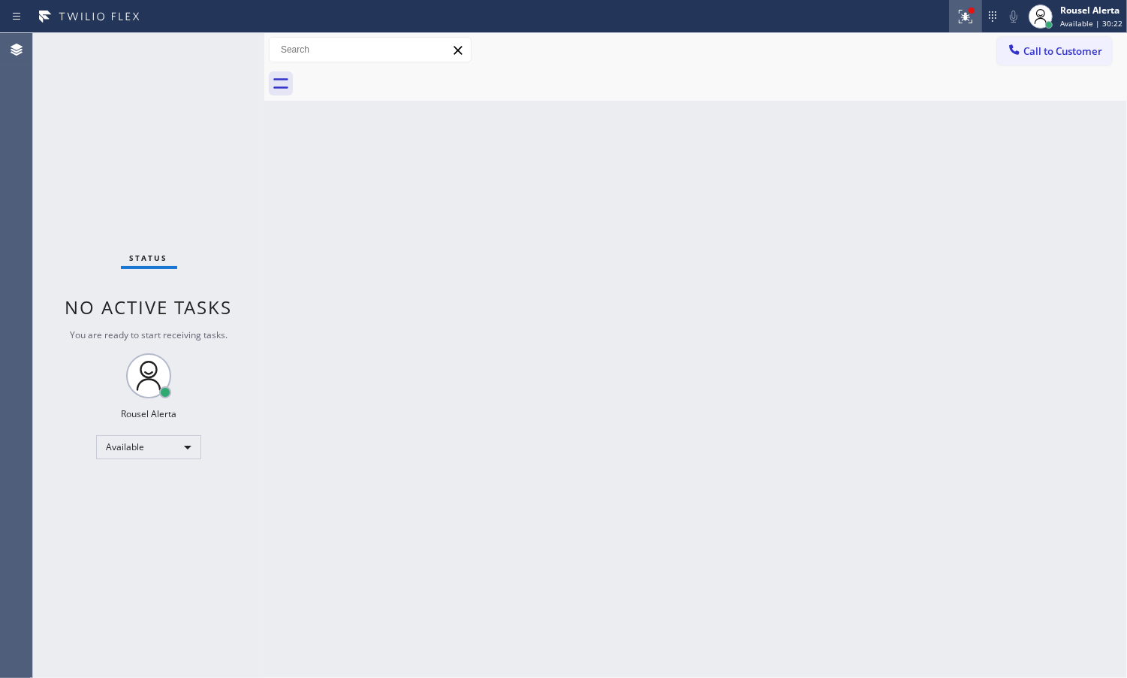
click at [969, 23] on icon at bounding box center [966, 17] width 18 height 18
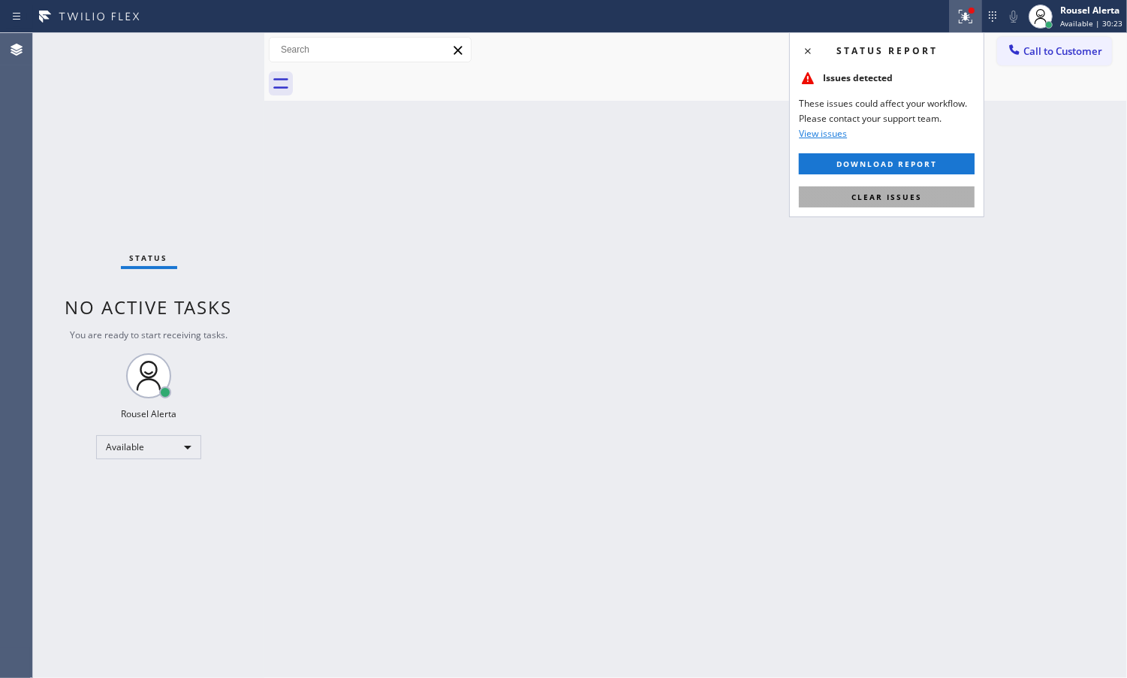
click at [928, 198] on button "Clear issues" at bounding box center [887, 196] width 176 height 21
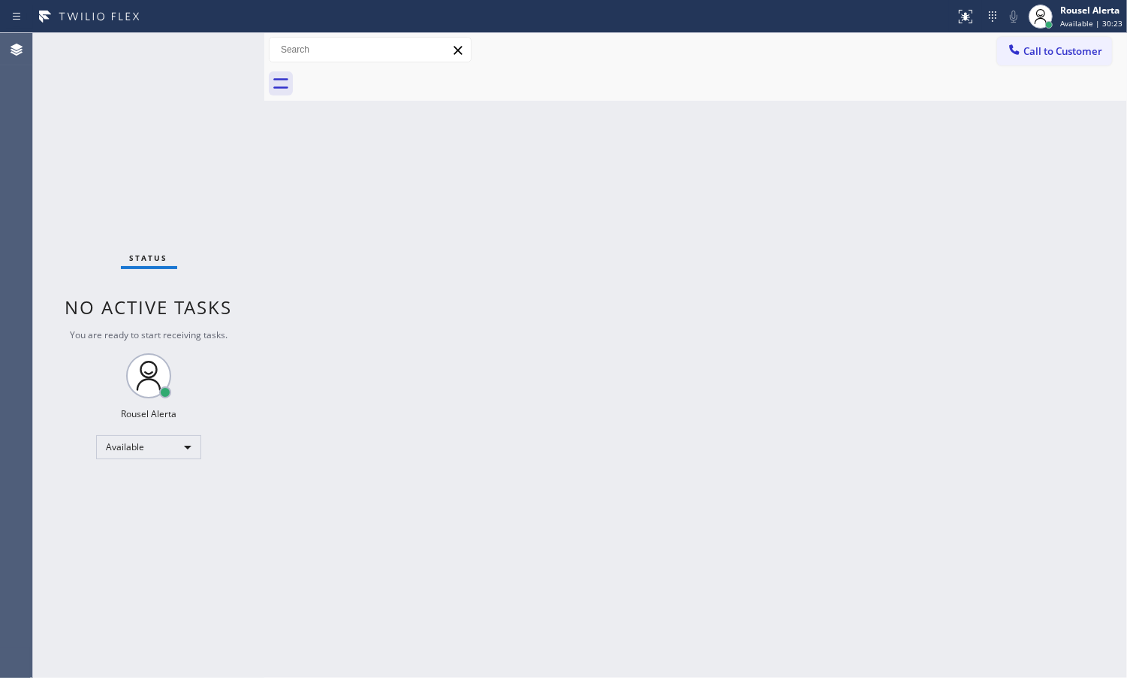
click at [693, 355] on div "Back to Dashboard Change Sender ID Customers Technicians Select a contact Outbo…" at bounding box center [695, 355] width 863 height 644
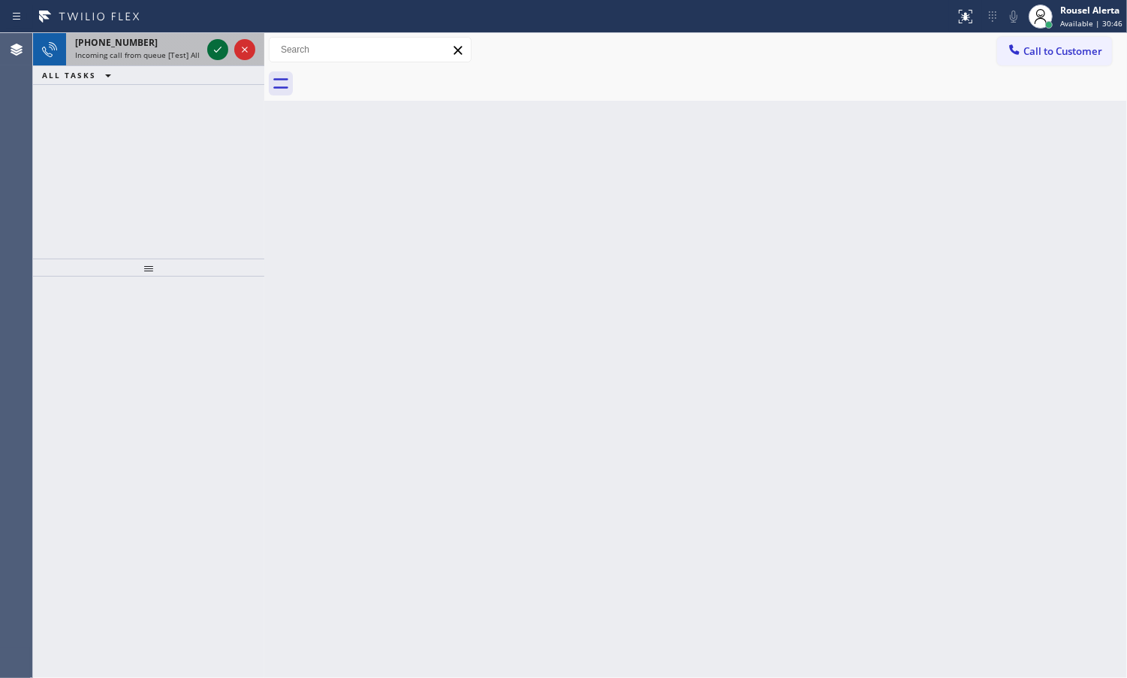
click at [214, 50] on icon at bounding box center [218, 50] width 18 height 18
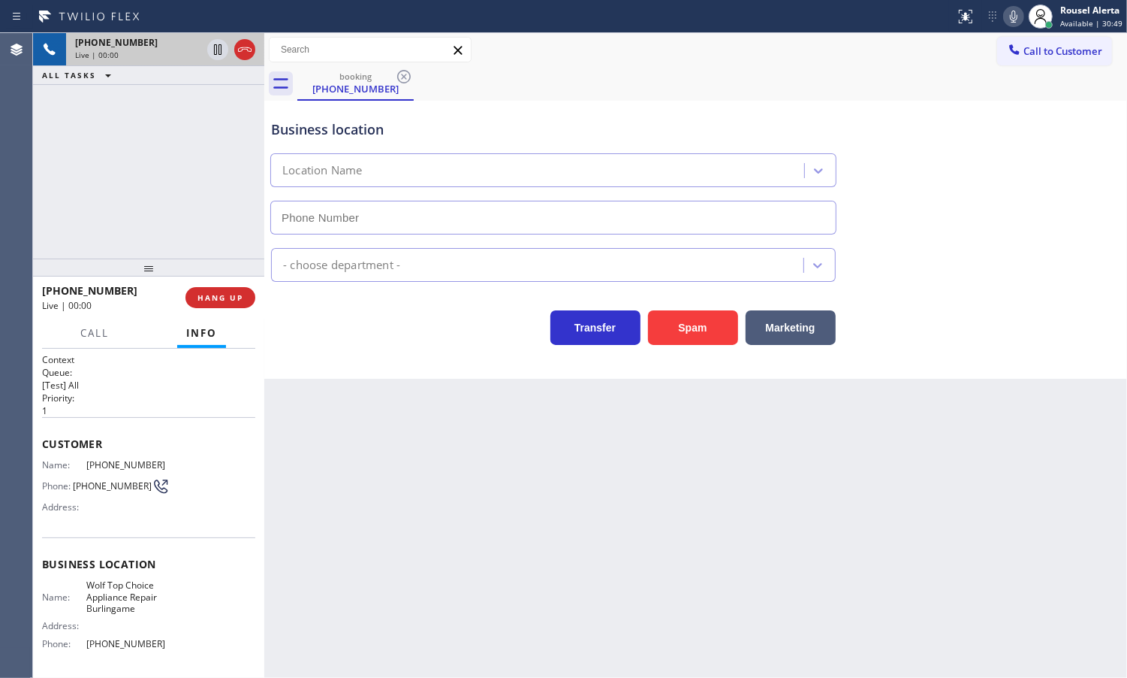
type input "[PHONE_NUMBER]"
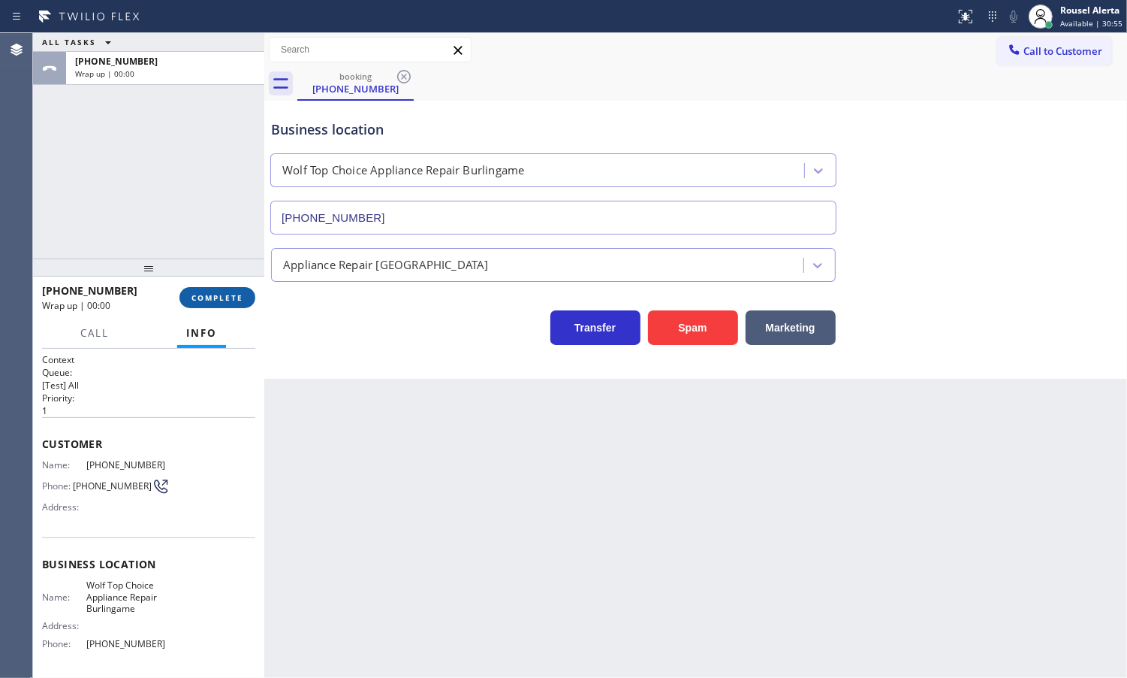
click at [216, 294] on span "COMPLETE" at bounding box center [218, 297] width 52 height 11
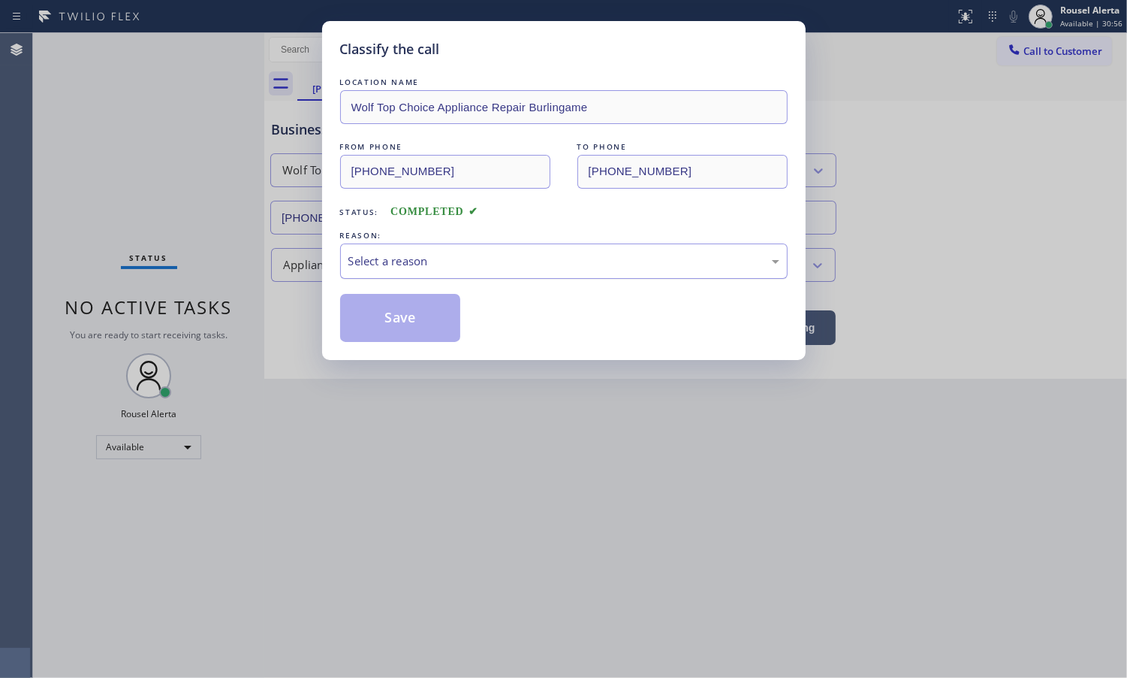
click at [471, 267] on div "Select a reason" at bounding box center [564, 260] width 431 height 17
click at [432, 314] on button "Save" at bounding box center [400, 318] width 121 height 48
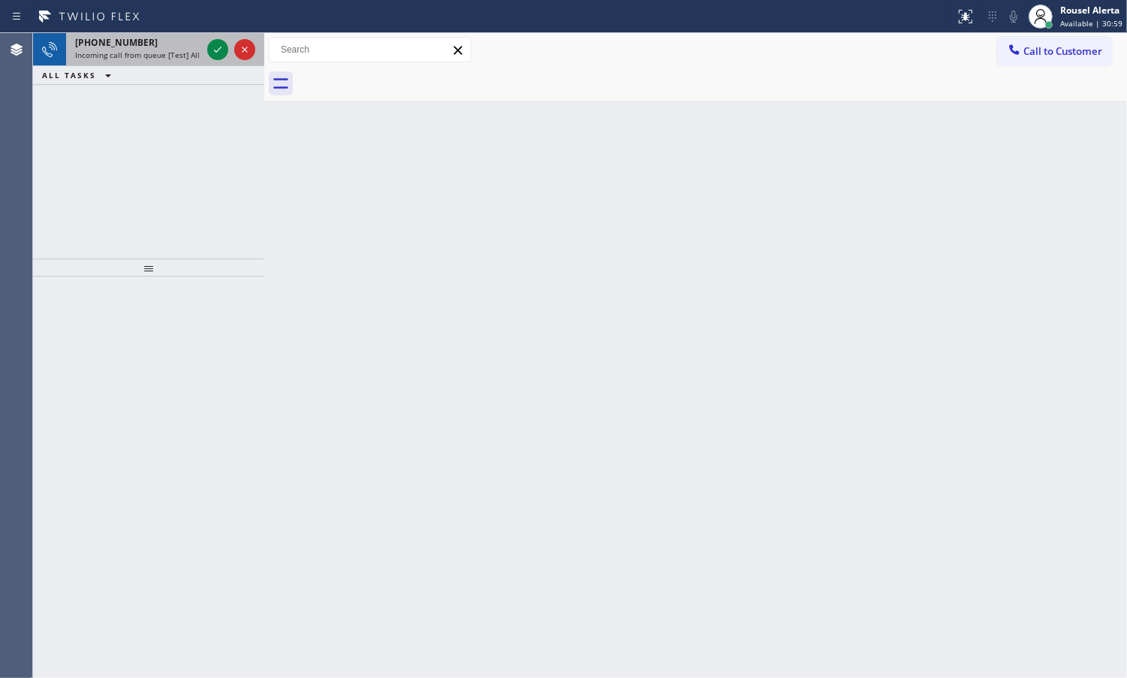
drag, startPoint x: 159, startPoint y: 44, endPoint x: 192, endPoint y: 46, distance: 32.4
click at [164, 43] on div "[PHONE_NUMBER]" at bounding box center [138, 42] width 126 height 13
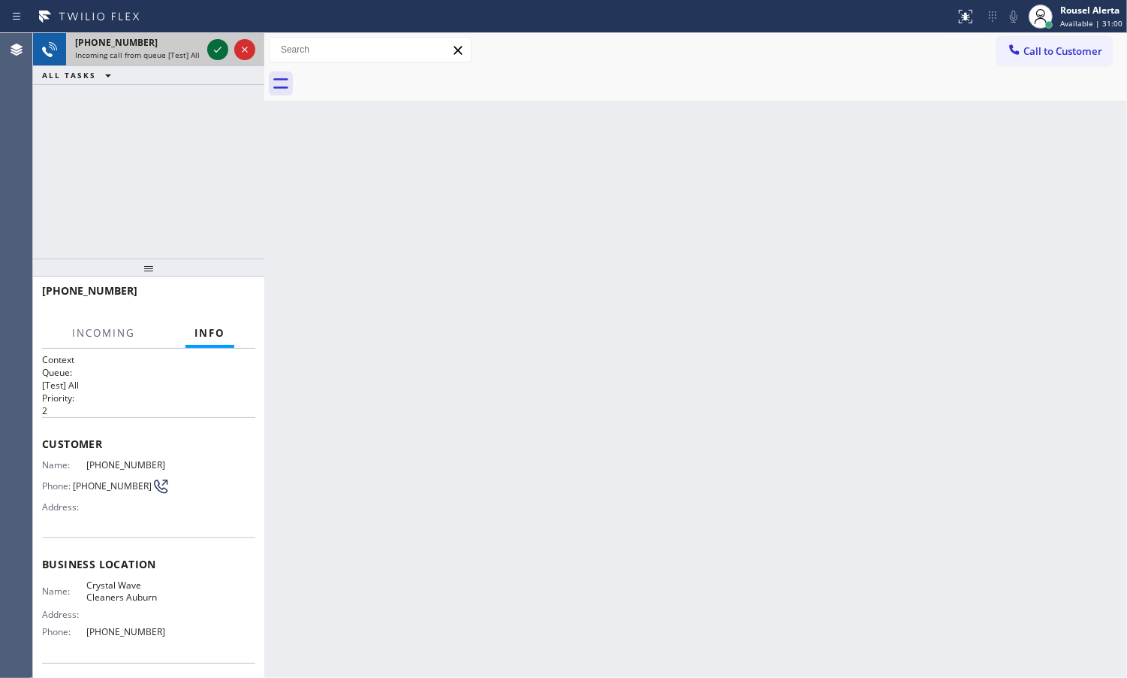
click at [209, 49] on icon at bounding box center [218, 50] width 18 height 18
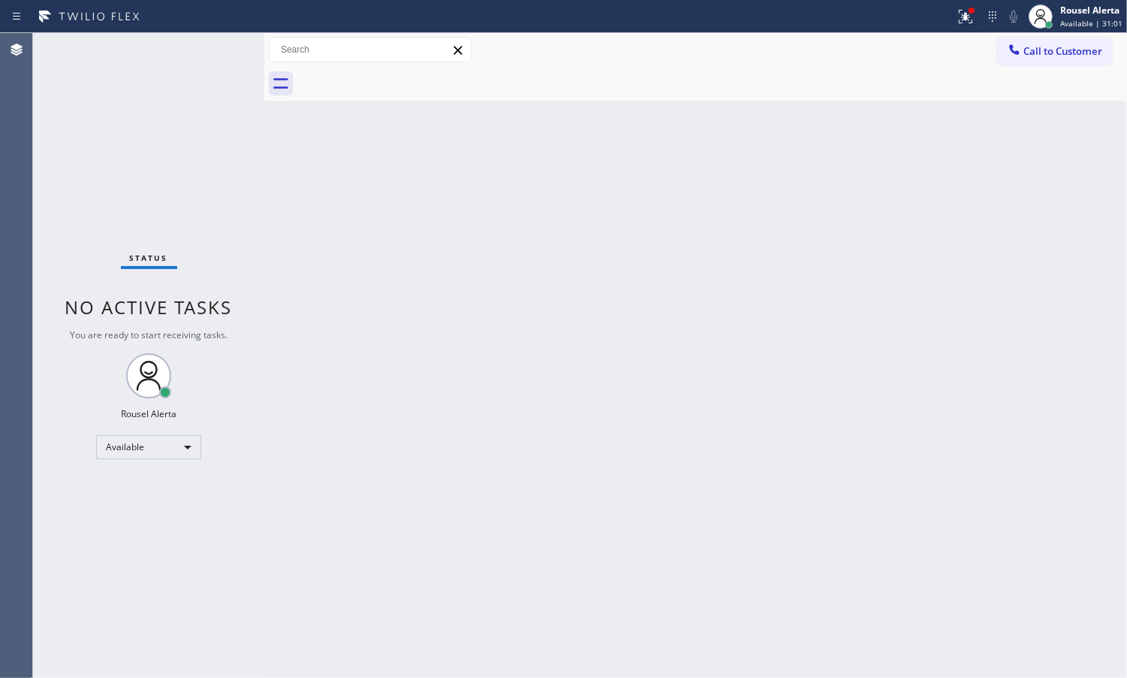
click at [228, 77] on div "Status No active tasks You are ready to start receiving tasks. Rousel Alerta Av…" at bounding box center [148, 355] width 231 height 644
click at [966, 20] on icon at bounding box center [966, 17] width 18 height 18
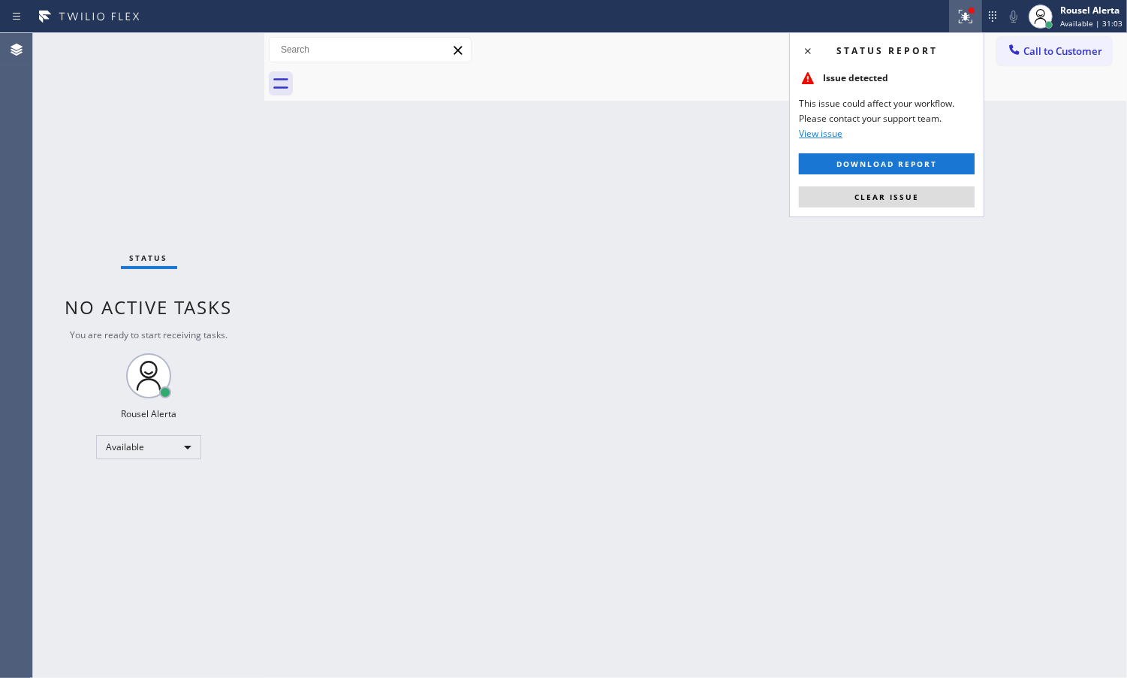
click at [890, 197] on span "Clear issue" at bounding box center [887, 197] width 65 height 11
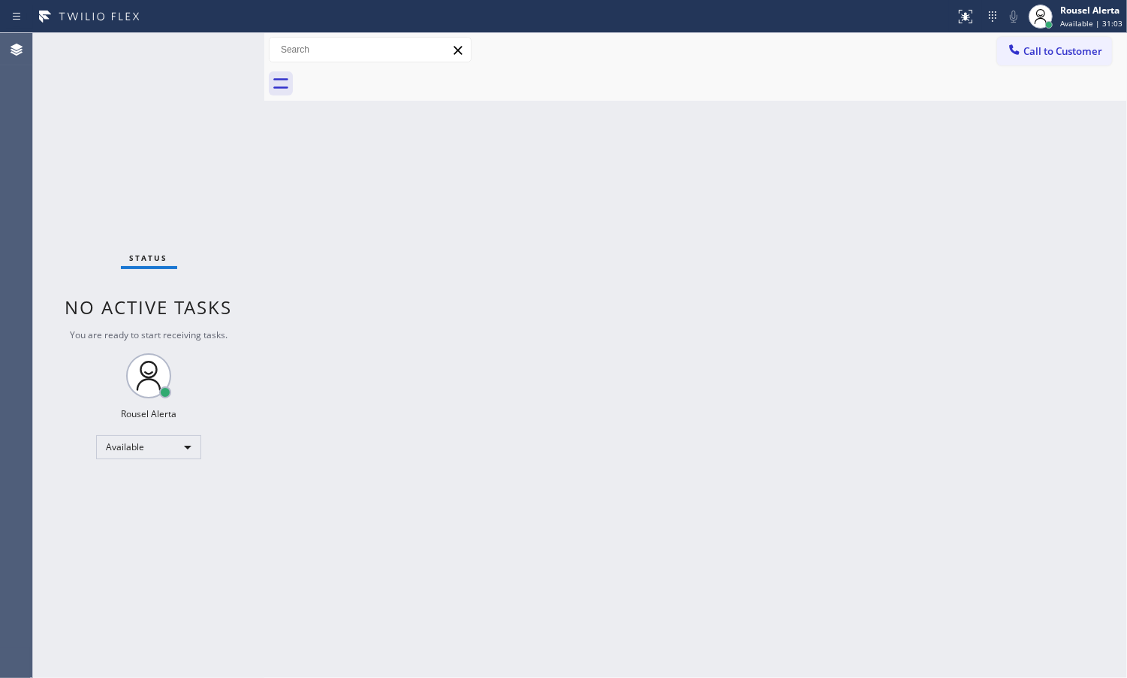
click at [809, 255] on div "Back to Dashboard Change Sender ID Customers Technicians Select a contact Outbo…" at bounding box center [695, 355] width 863 height 644
click at [348, 321] on div "Back to Dashboard Change Sender ID Customers Technicians Select a contact Outbo…" at bounding box center [695, 355] width 863 height 644
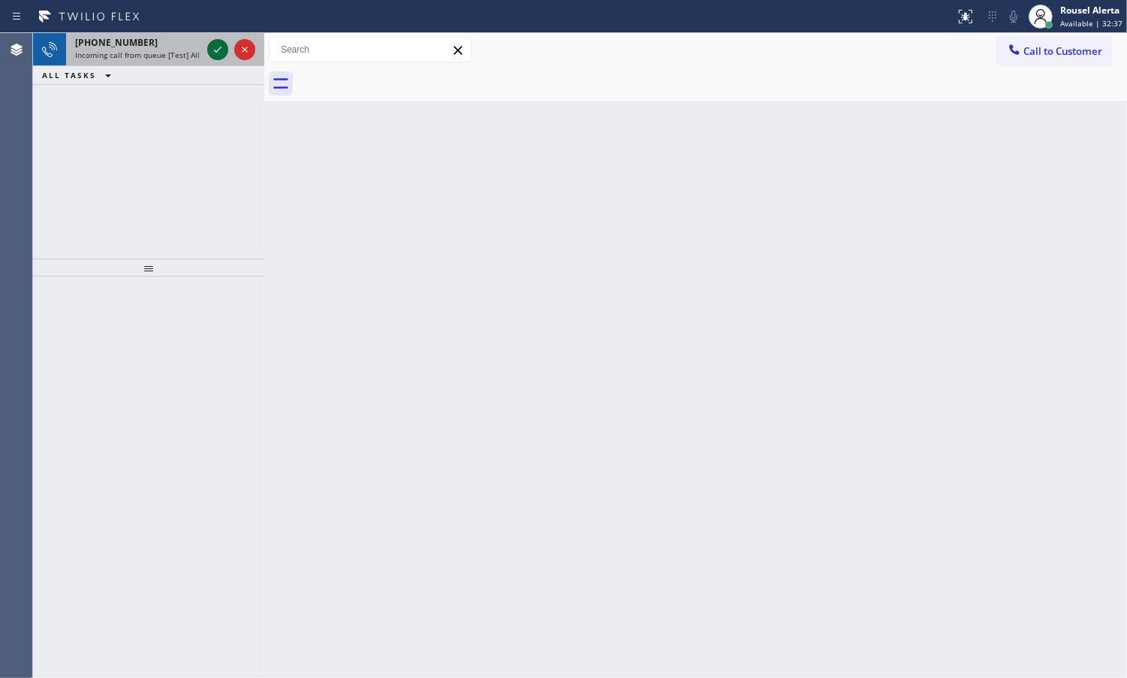
click at [216, 53] on icon at bounding box center [218, 50] width 18 height 18
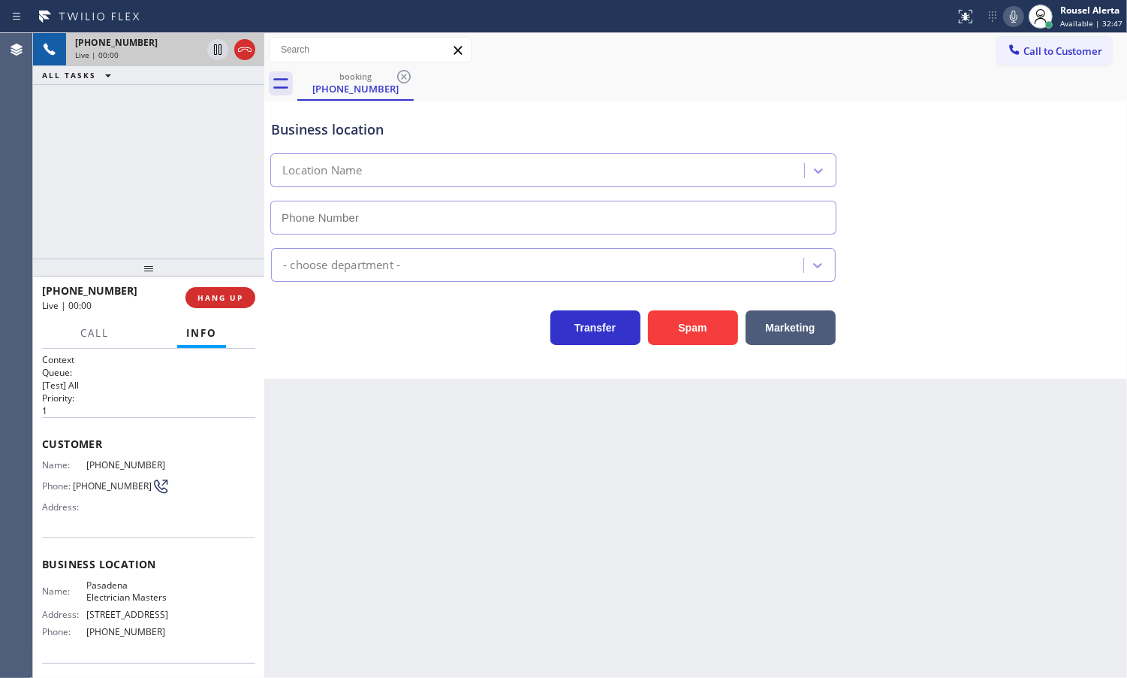
type input "[PHONE_NUMBER]"
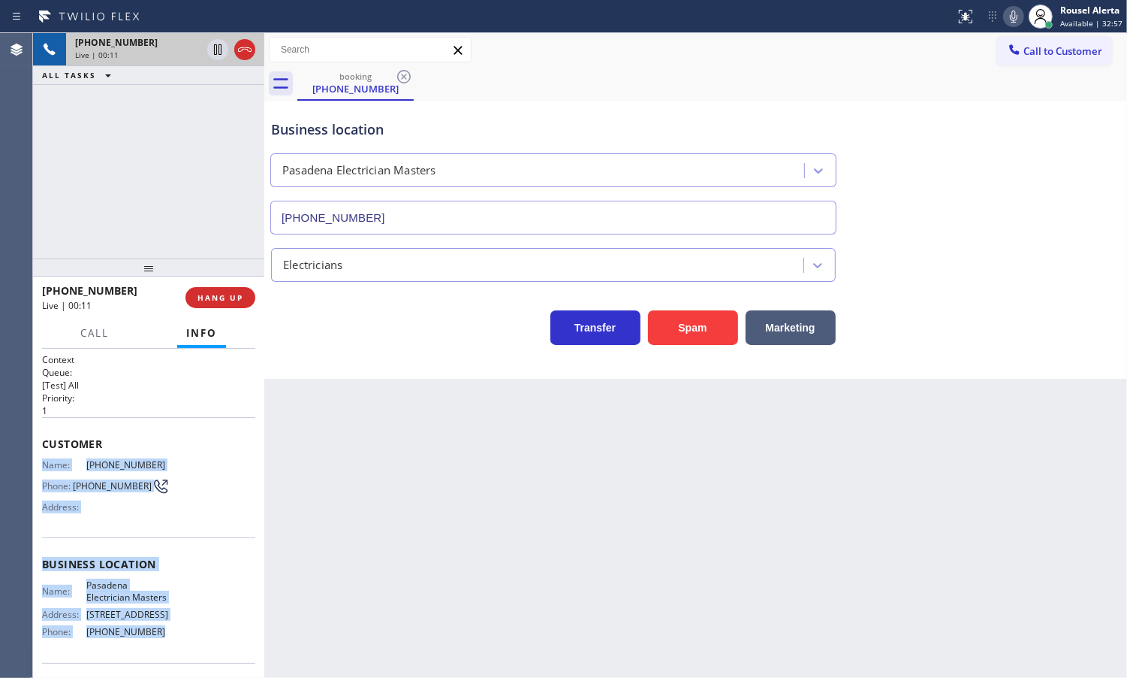
drag, startPoint x: 42, startPoint y: 460, endPoint x: 181, endPoint y: 647, distance: 233.0
click at [181, 647] on div "Context Queue: [Test] All Priority: 1 Customer Name: [PHONE_NUMBER] Phone: [PHO…" at bounding box center [148, 564] width 213 height 423
copy div "Name: [PHONE_NUMBER] Phone: [PHONE_NUMBER] Address: Business location Name: Pas…"
click at [211, 56] on icon at bounding box center [218, 50] width 18 height 18
click at [1007, 11] on div at bounding box center [1014, 17] width 21 height 18
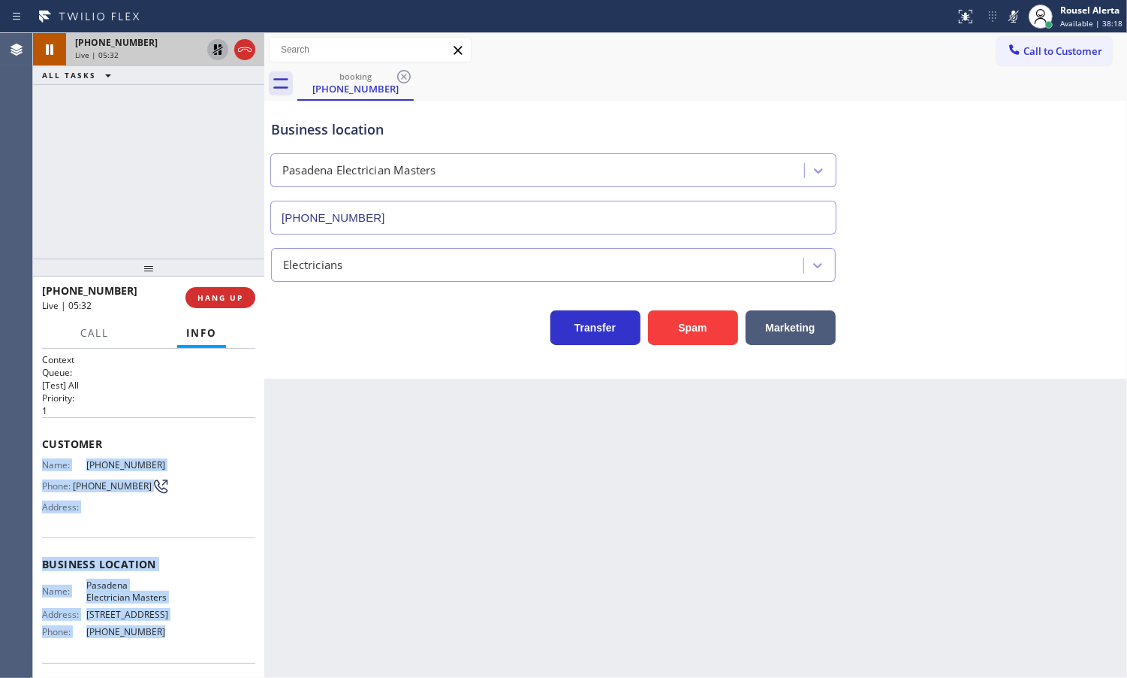
click at [216, 51] on icon at bounding box center [218, 50] width 18 height 18
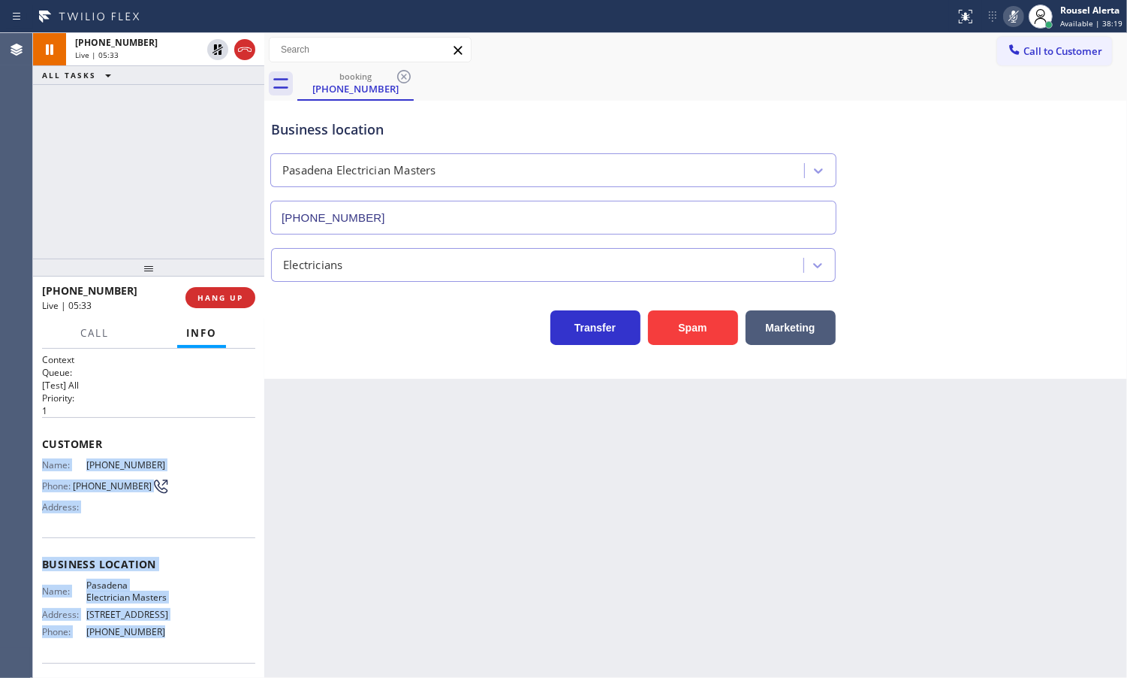
click at [1016, 20] on icon at bounding box center [1014, 17] width 8 height 12
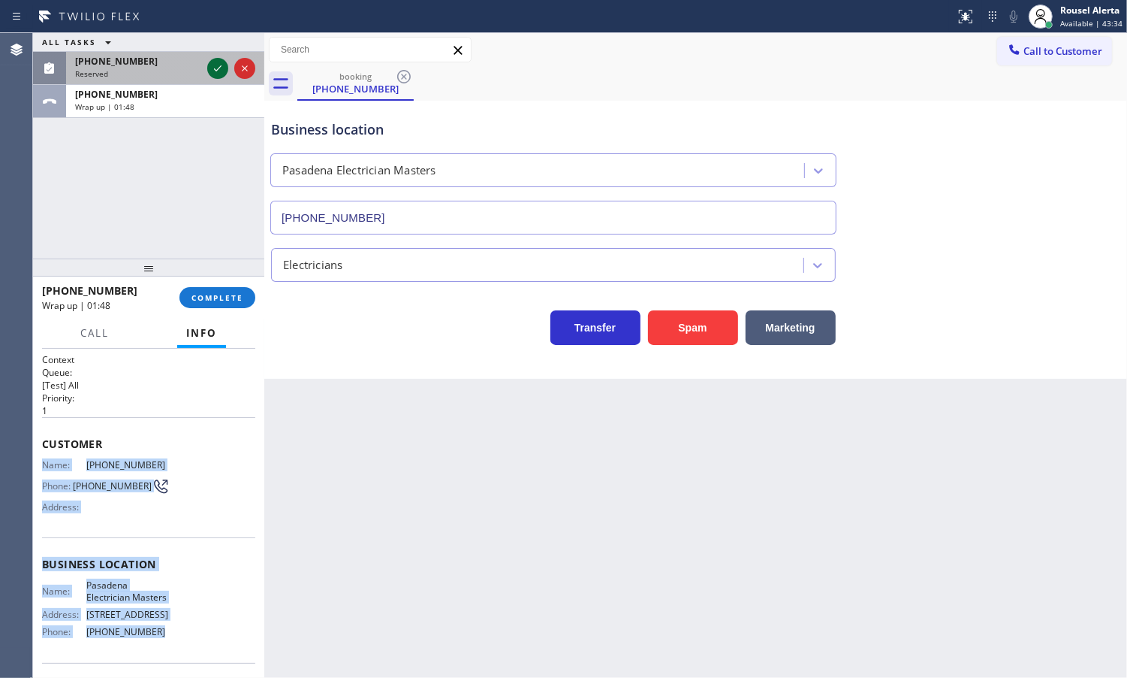
click at [211, 68] on icon at bounding box center [218, 68] width 18 height 18
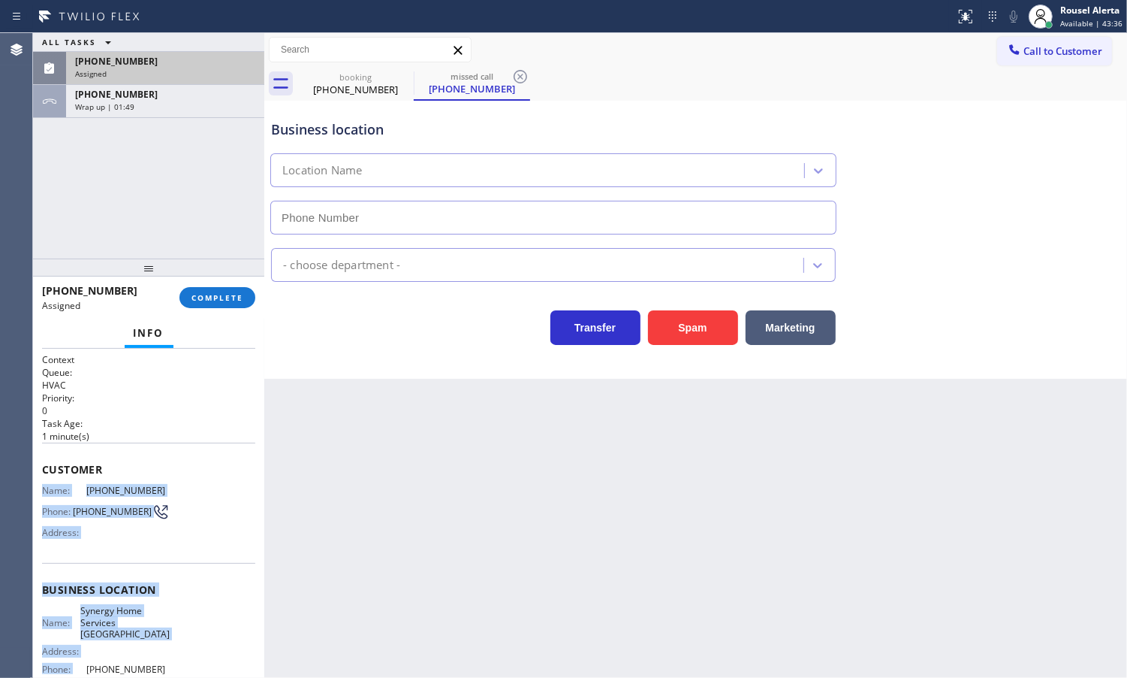
type input "[PHONE_NUMBER]"
click at [65, 506] on span "Phone:" at bounding box center [57, 511] width 31 height 11
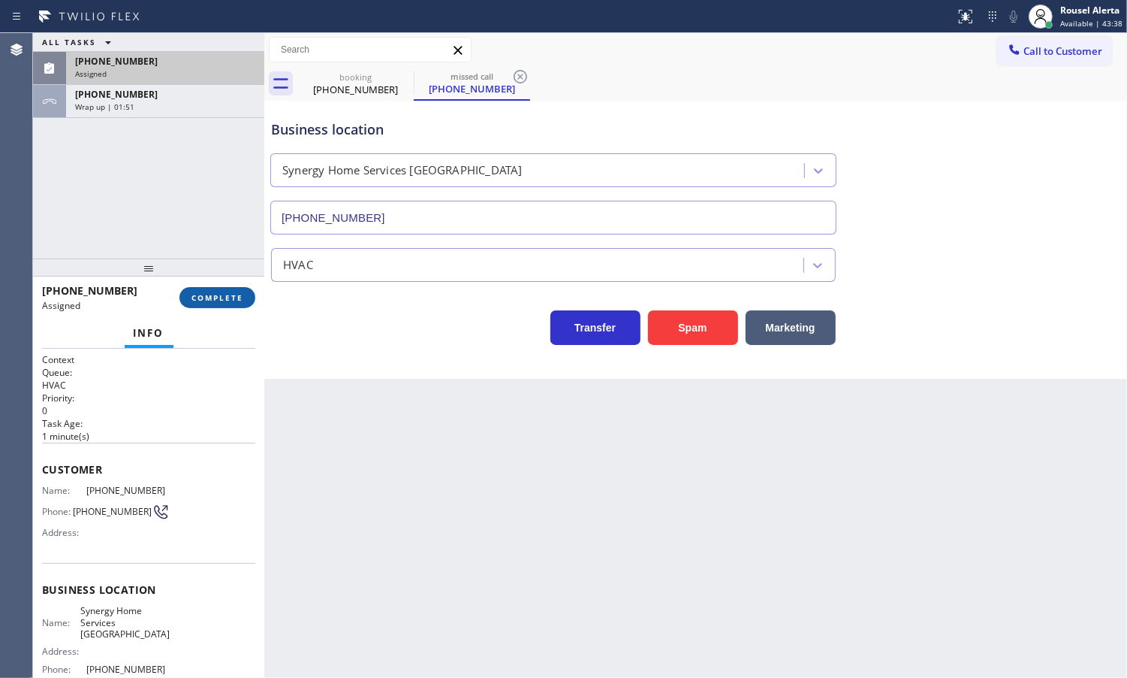
click at [208, 297] on span "COMPLETE" at bounding box center [218, 297] width 52 height 11
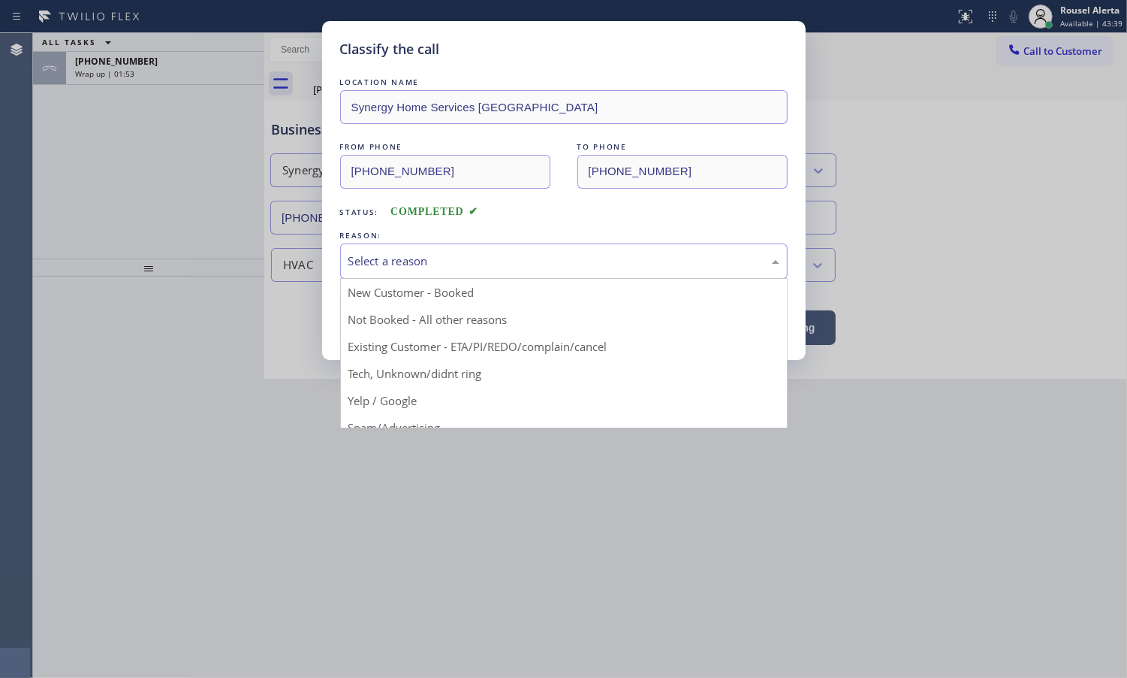
click at [442, 246] on div "Select a reason" at bounding box center [564, 260] width 448 height 35
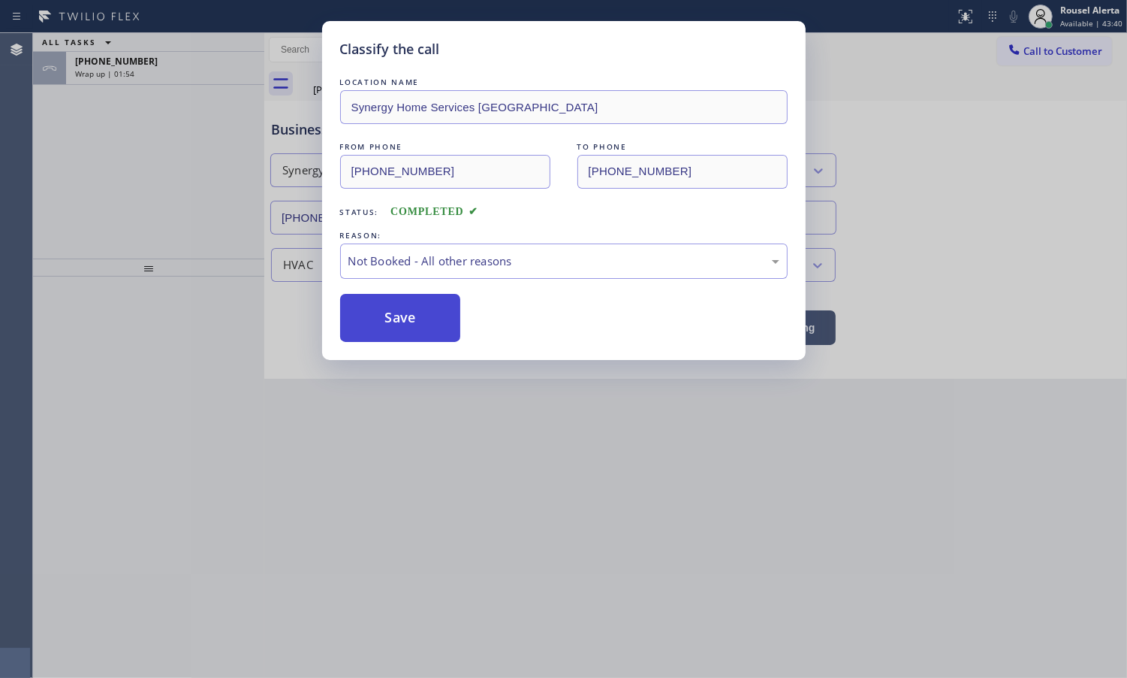
click at [418, 306] on button "Save" at bounding box center [400, 318] width 121 height 48
click at [208, 74] on div "Classify the call LOCATION NAME Synergy Home Services [GEOGRAPHIC_DATA] FROM PH…" at bounding box center [563, 339] width 1127 height 678
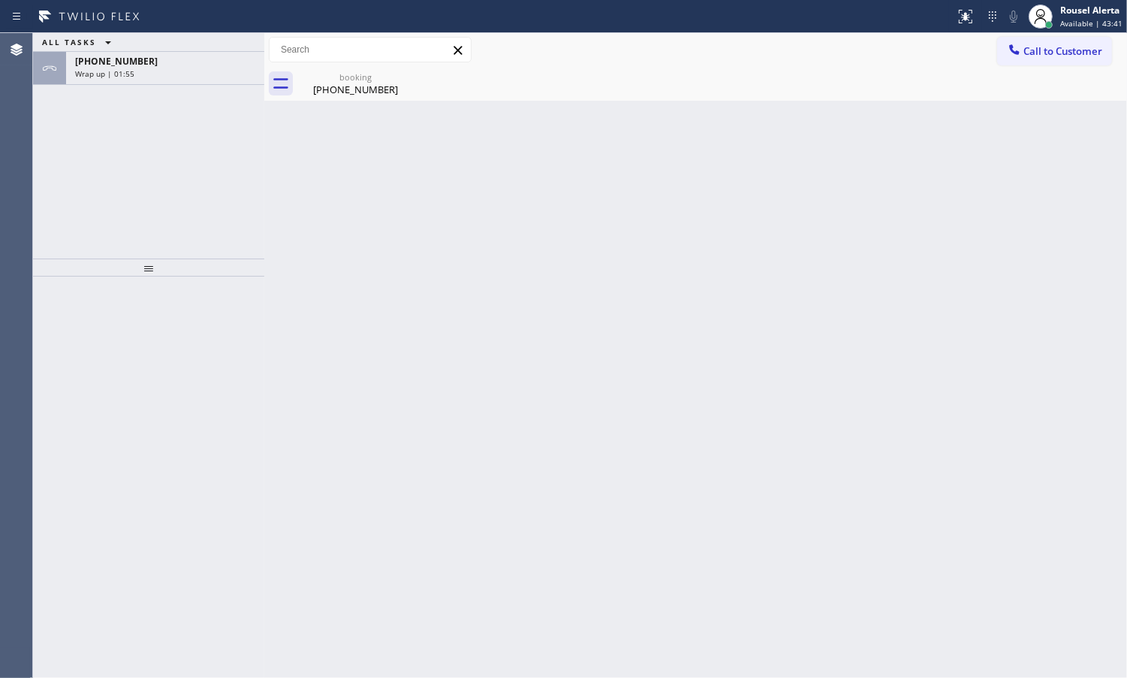
click at [208, 74] on div "Wrap up | 01:55" at bounding box center [165, 73] width 180 height 11
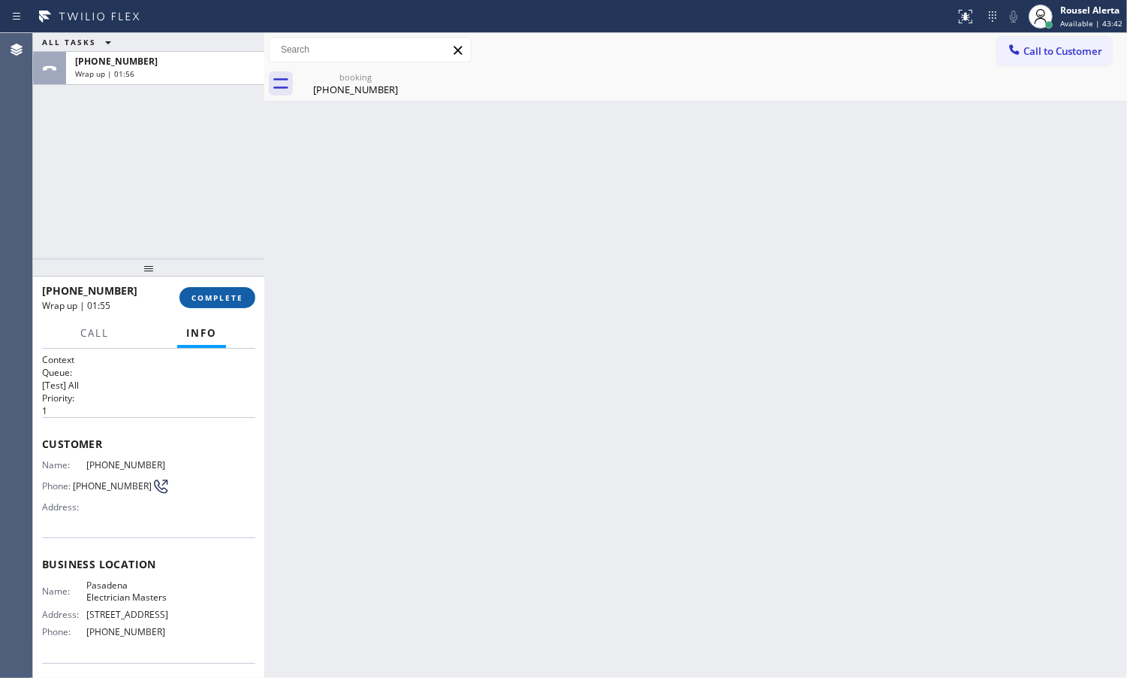
click at [216, 291] on button "COMPLETE" at bounding box center [218, 297] width 76 height 21
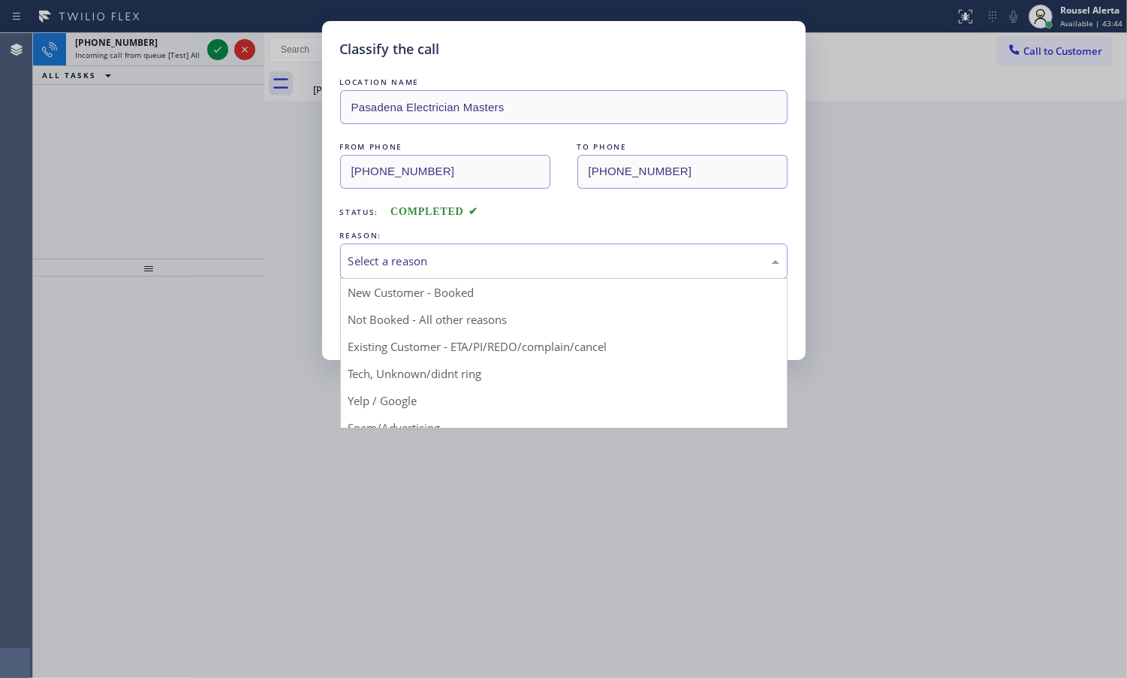
click at [429, 267] on div "Select a reason" at bounding box center [564, 260] width 431 height 17
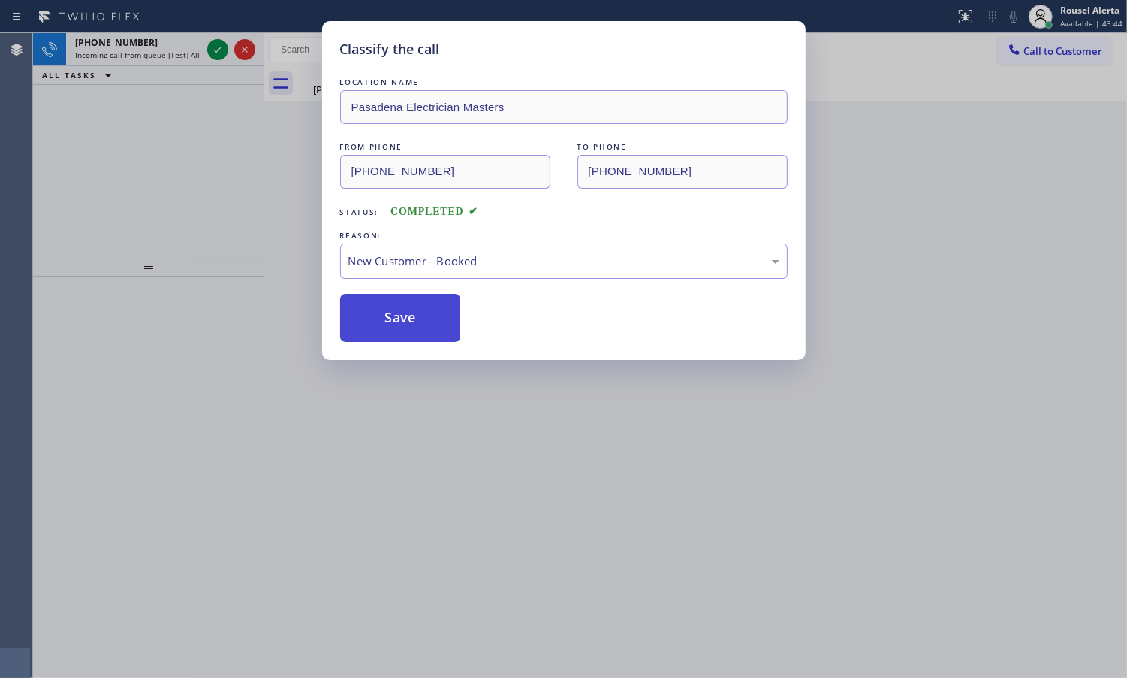
click at [395, 321] on button "Save" at bounding box center [400, 318] width 121 height 48
click at [178, 41] on div "Classify the call LOCATION NAME Pasadena Electrician Masters FROM PHONE [PHONE_…" at bounding box center [563, 339] width 1127 height 678
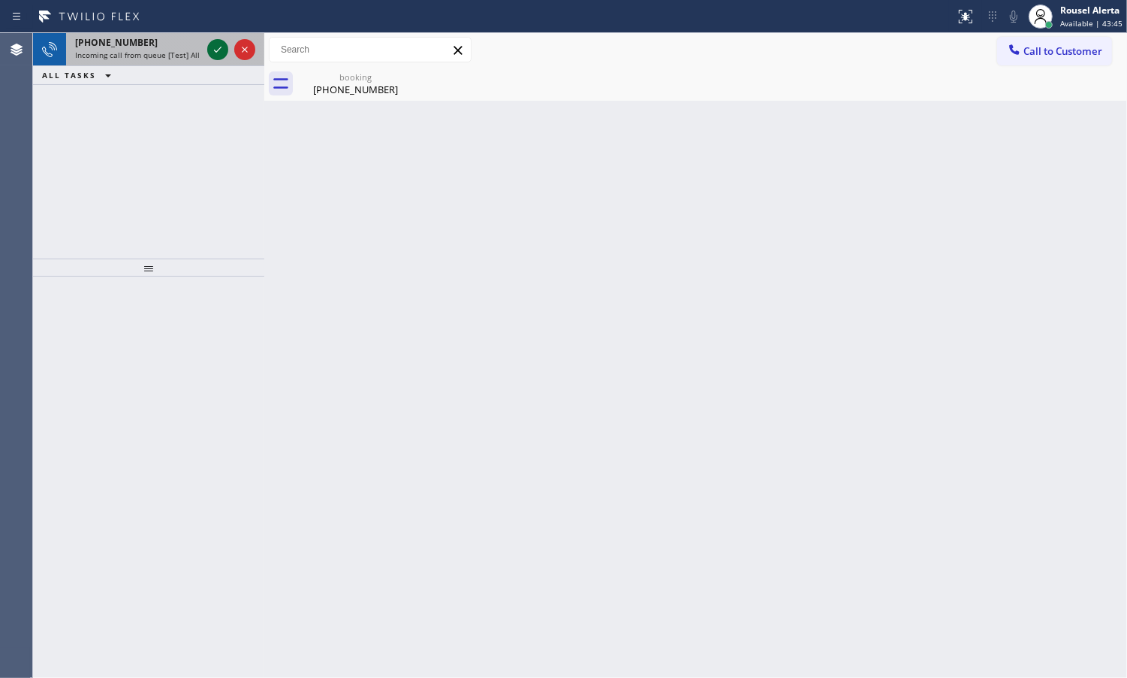
click at [216, 51] on icon at bounding box center [218, 50] width 8 height 6
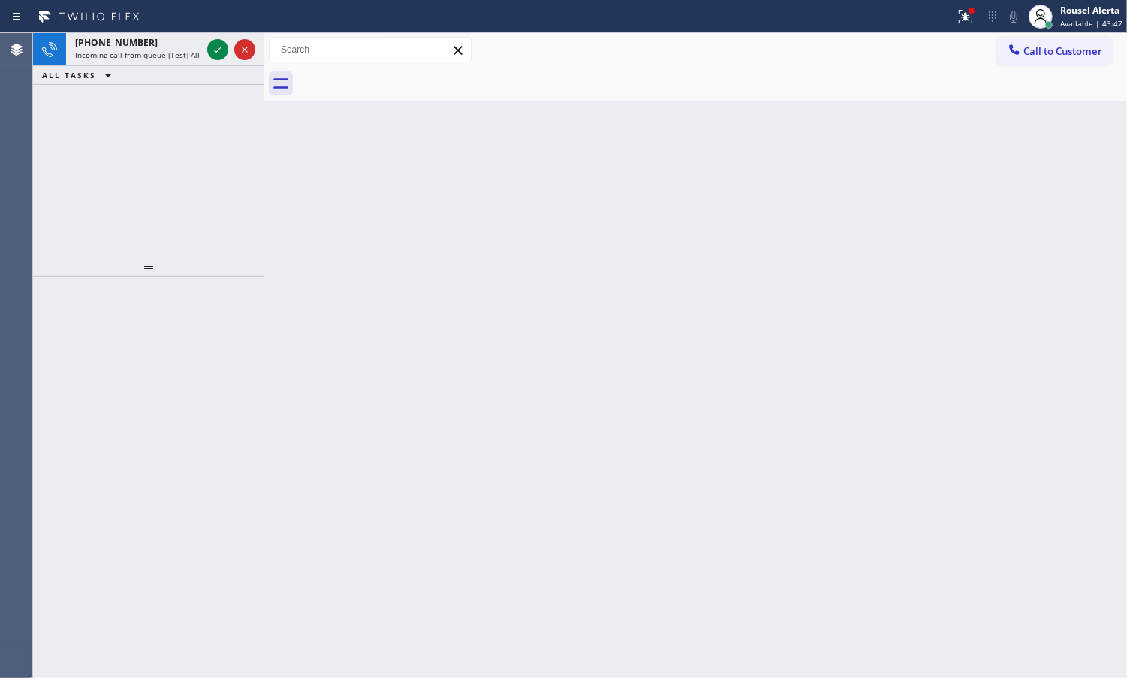
click at [216, 51] on icon at bounding box center [218, 50] width 8 height 6
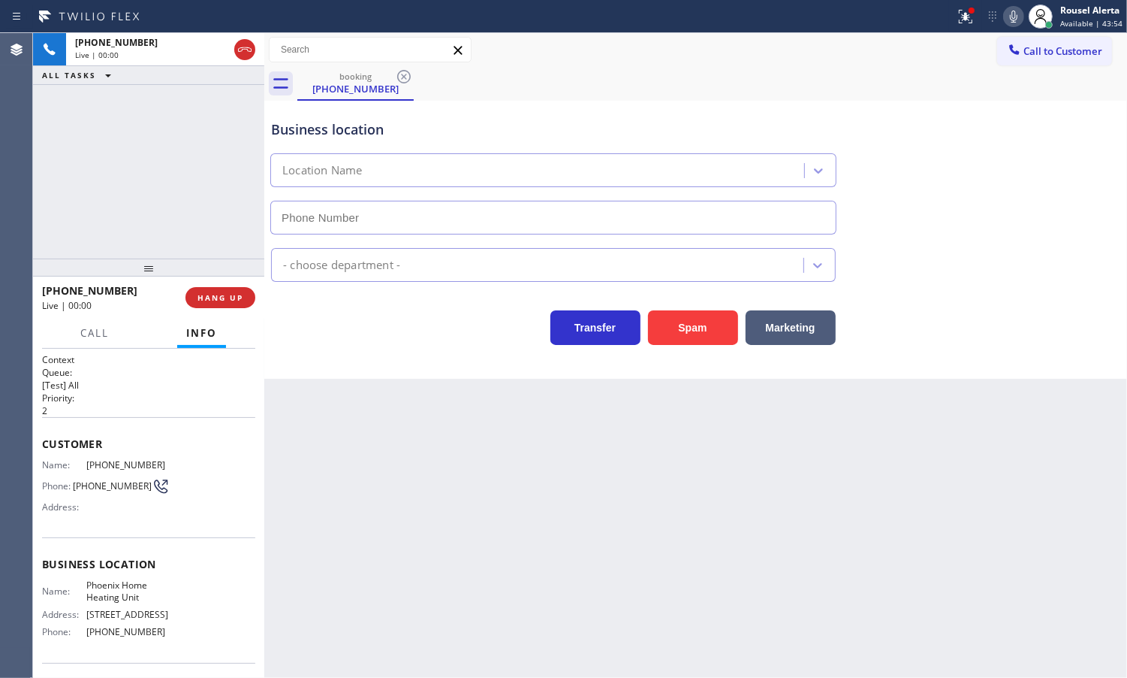
type input "[PHONE_NUMBER]"
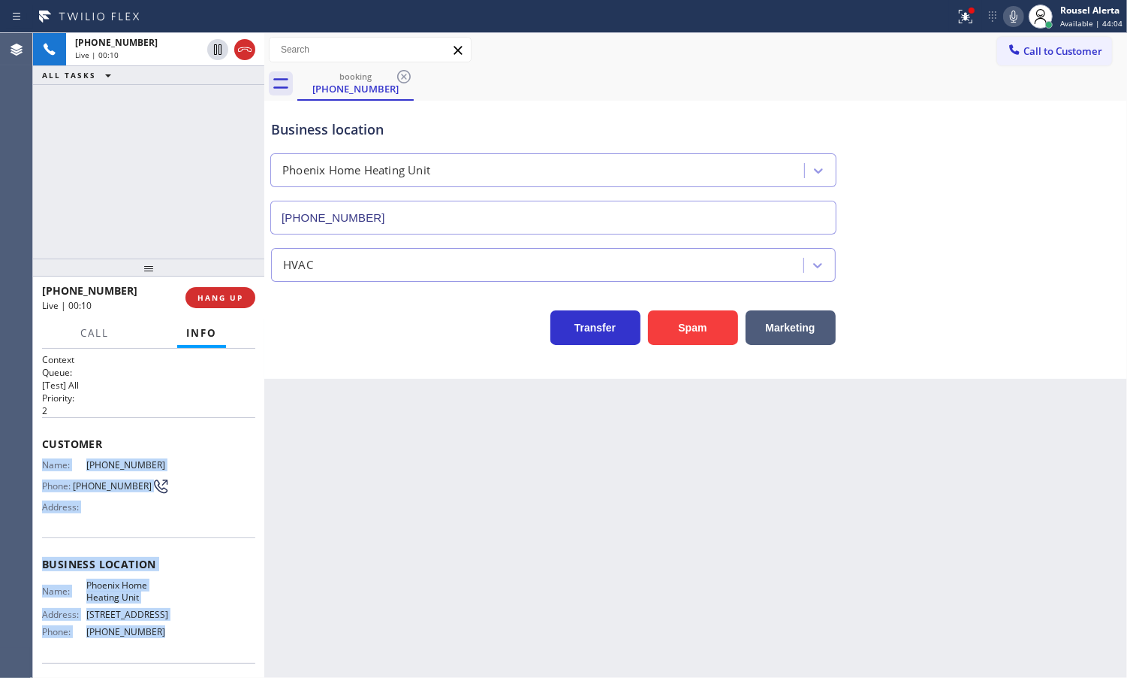
drag, startPoint x: 42, startPoint y: 466, endPoint x: 163, endPoint y: 639, distance: 211.5
click at [163, 639] on div "Context Queue: [Test] All Priority: 2 Customer Name: [PHONE_NUMBER] Phone: [PHO…" at bounding box center [148, 564] width 213 height 423
copy div "Name: [PHONE_NUMBER] Phone: [PHONE_NUMBER] Address: Business location Name: Pho…"
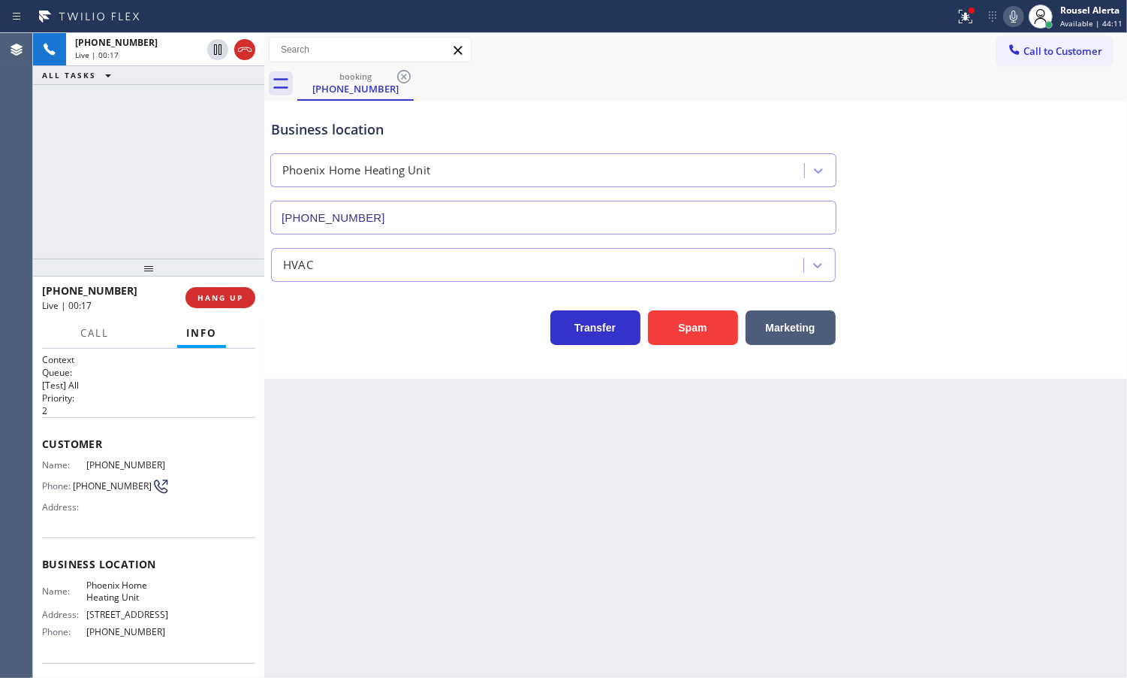
click at [353, 472] on div "Back to Dashboard Change Sender ID Customers Technicians Select a contact Outbo…" at bounding box center [695, 355] width 863 height 644
click at [237, 305] on button "HANG UP" at bounding box center [221, 297] width 70 height 21
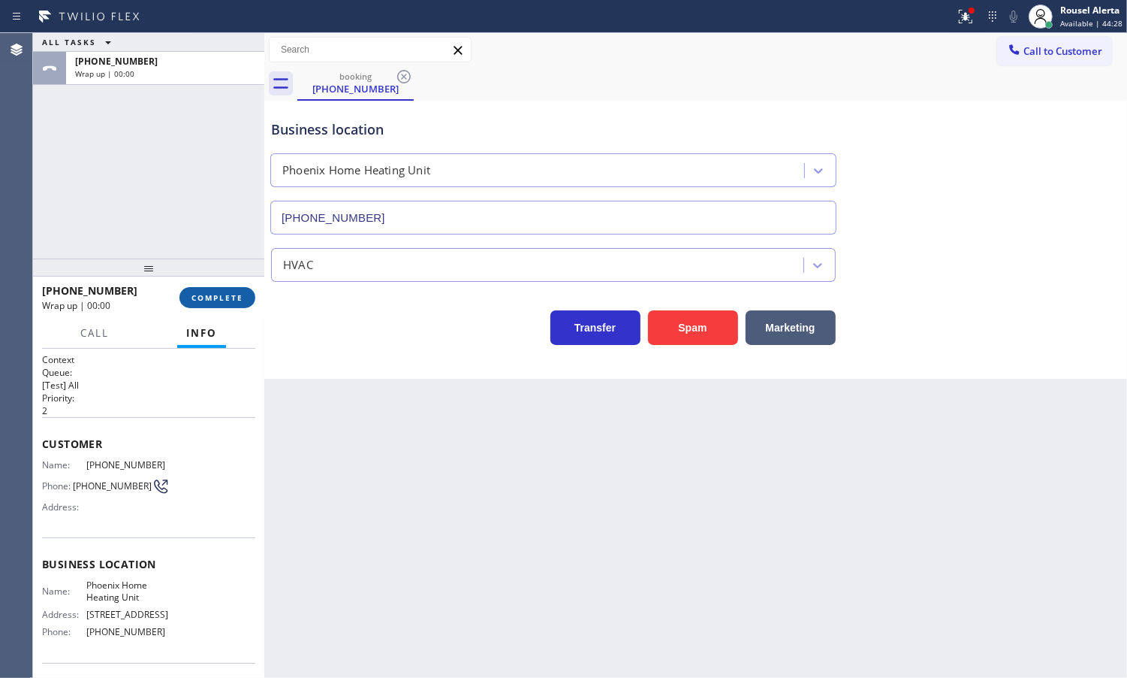
click at [227, 293] on span "COMPLETE" at bounding box center [218, 297] width 52 height 11
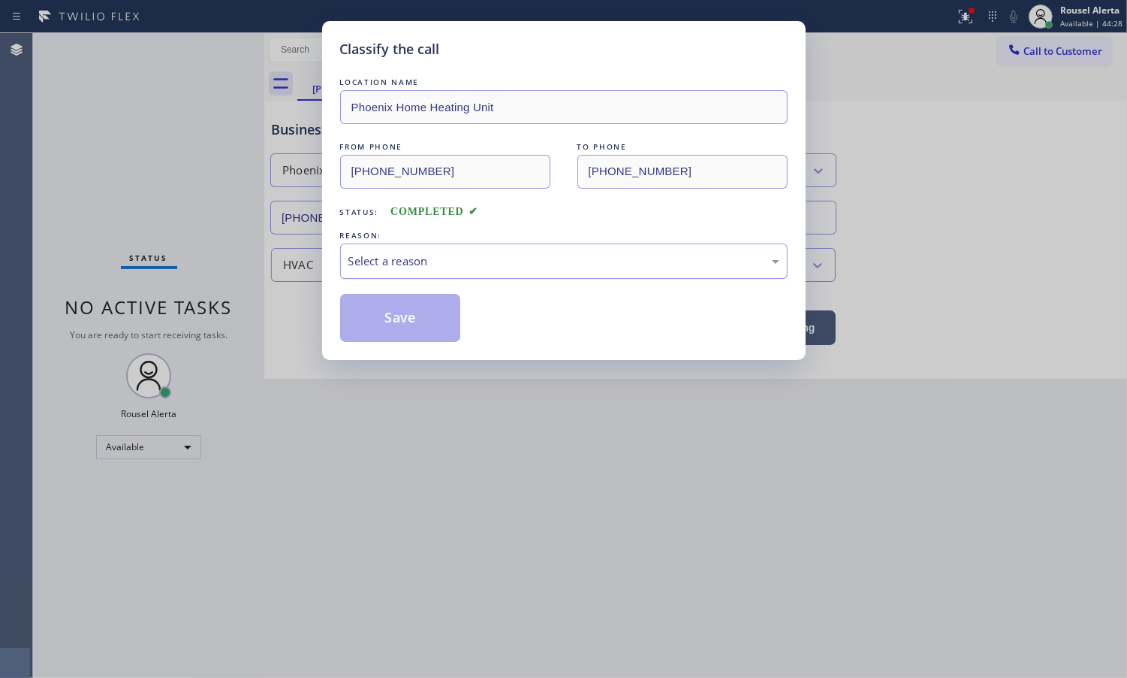
click at [438, 258] on div "Select a reason" at bounding box center [564, 260] width 431 height 17
click at [402, 309] on button "Save" at bounding box center [400, 318] width 121 height 48
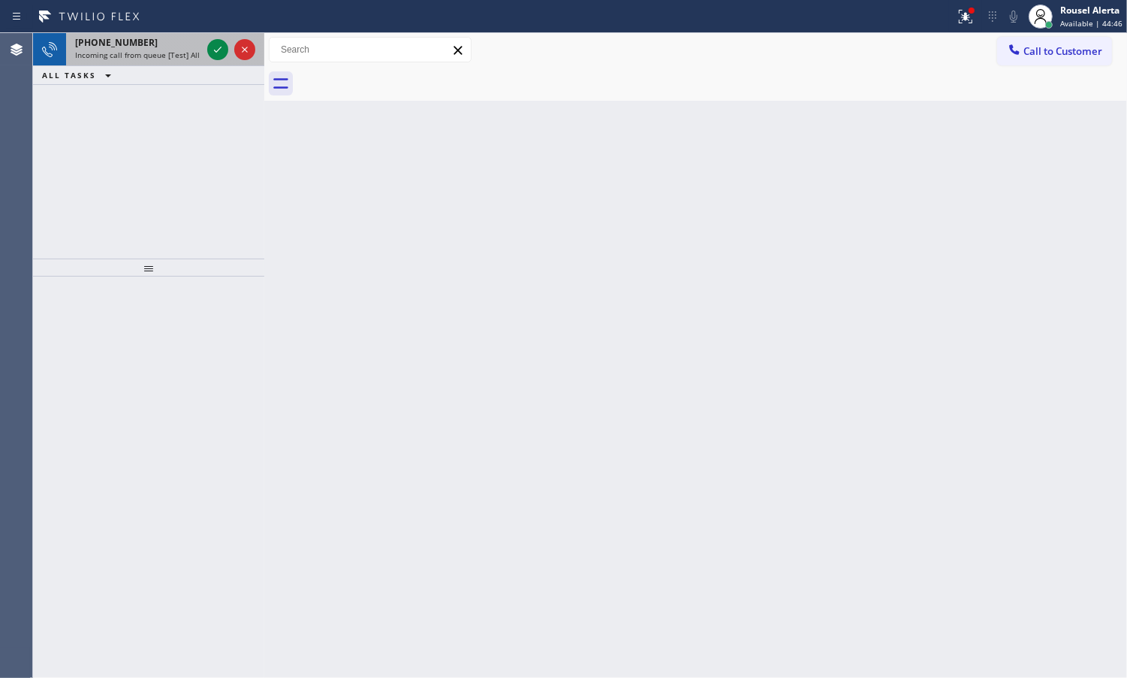
drag, startPoint x: 162, startPoint y: 50, endPoint x: 199, endPoint y: 55, distance: 37.1
click at [167, 50] on span "Incoming call from queue [Test] All" at bounding box center [137, 55] width 125 height 11
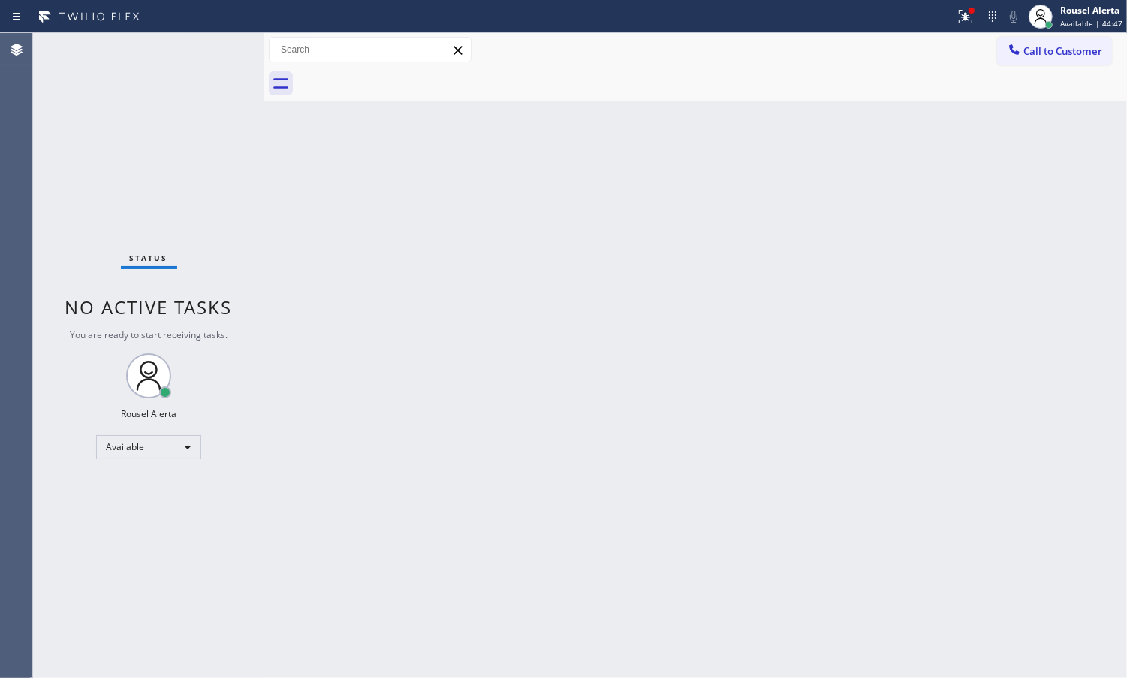
click at [587, 507] on div "Back to Dashboard Change Sender ID Customers Technicians Select a contact Outbo…" at bounding box center [695, 355] width 863 height 644
click at [975, 20] on icon at bounding box center [966, 17] width 18 height 18
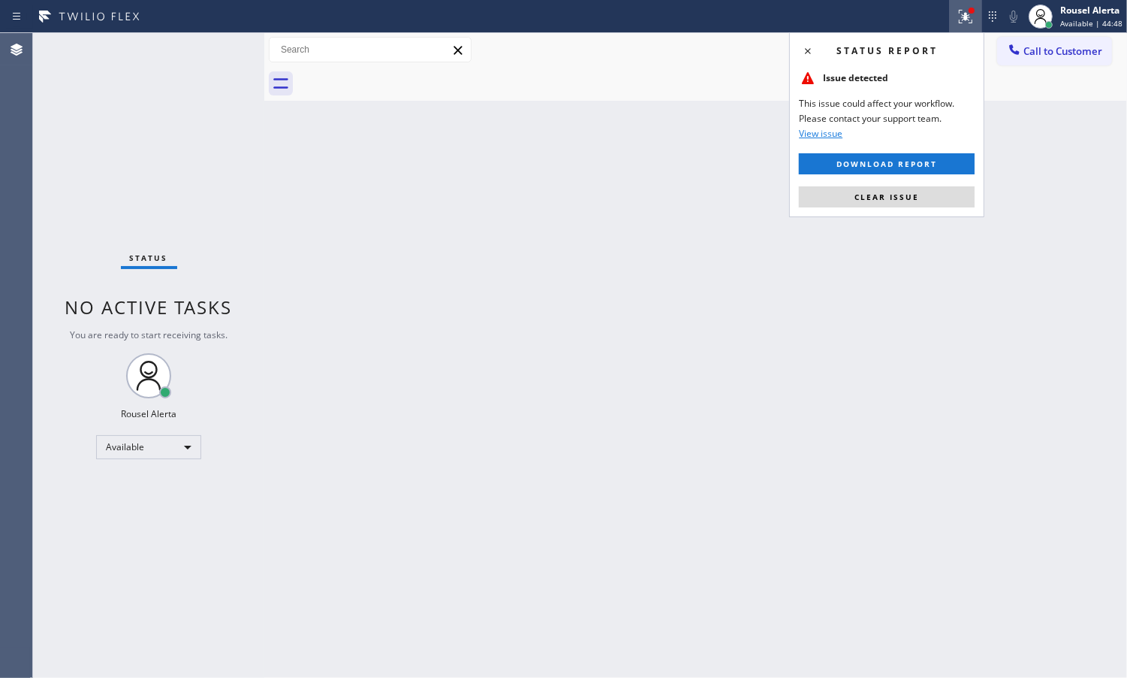
click at [943, 210] on div "Status report Issue detected This issue could affect your workflow. Please cont…" at bounding box center [886, 124] width 195 height 185
click at [937, 196] on button "Clear issue" at bounding box center [887, 196] width 176 height 21
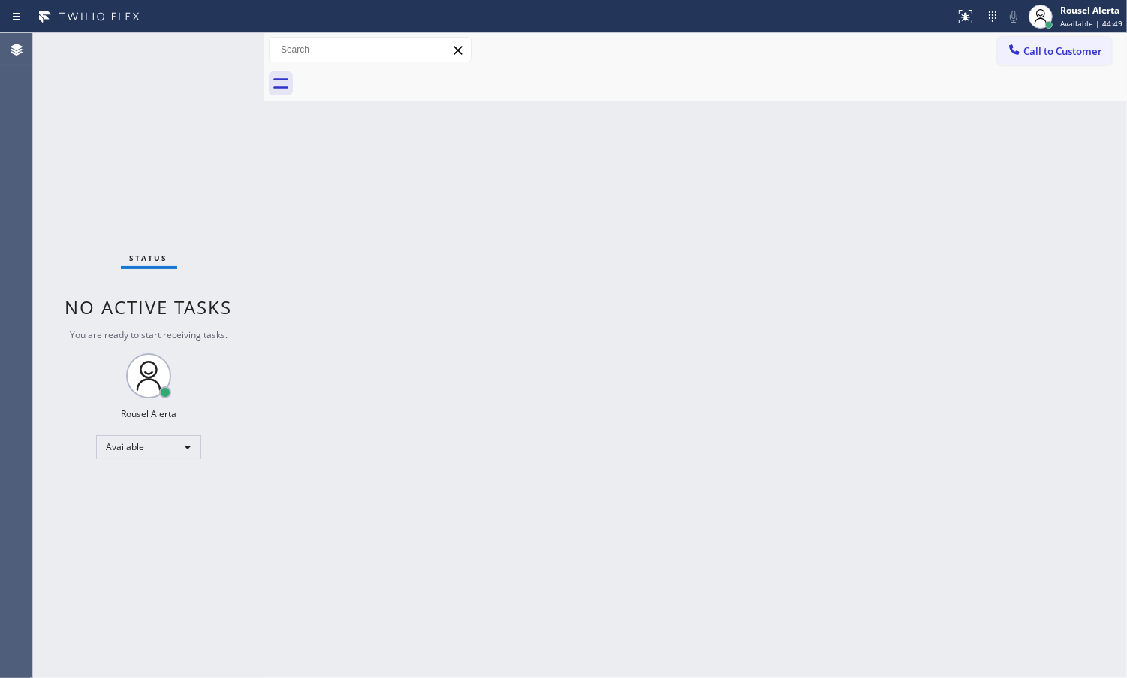
click at [904, 483] on div "Back to Dashboard Change Sender ID Customers Technicians Select a contact Outbo…" at bounding box center [695, 355] width 863 height 644
click at [359, 249] on div "Back to Dashboard Change Sender ID Customers Technicians Select a contact Outbo…" at bounding box center [695, 355] width 863 height 644
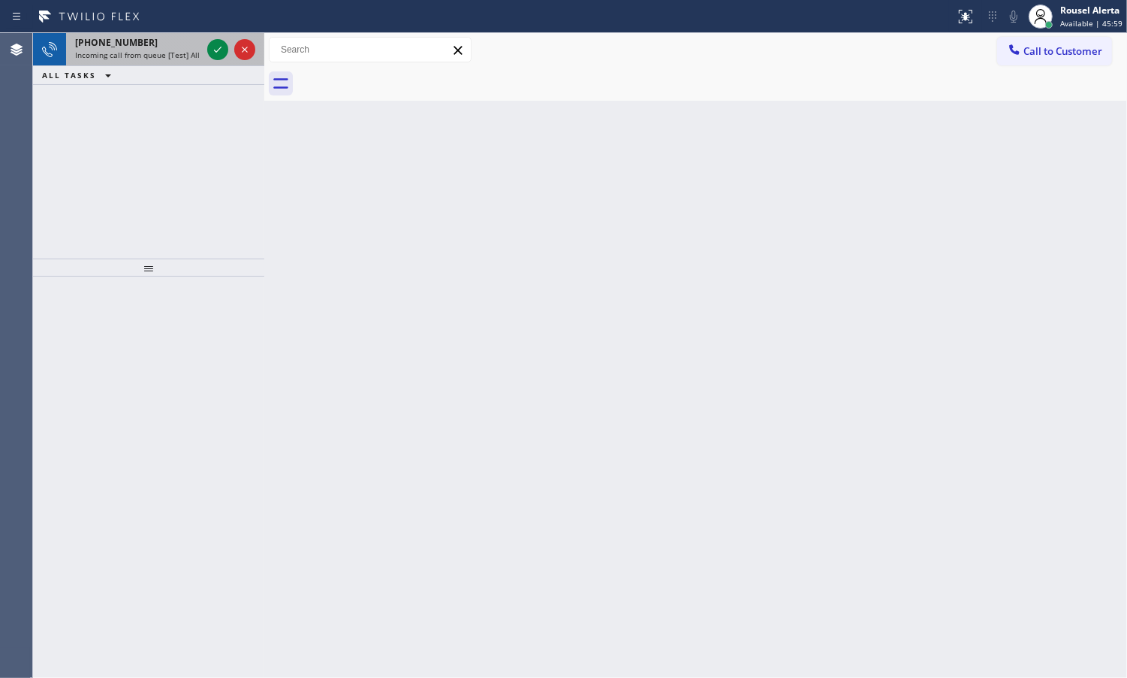
click at [174, 44] on div "[PHONE_NUMBER]" at bounding box center [138, 42] width 126 height 13
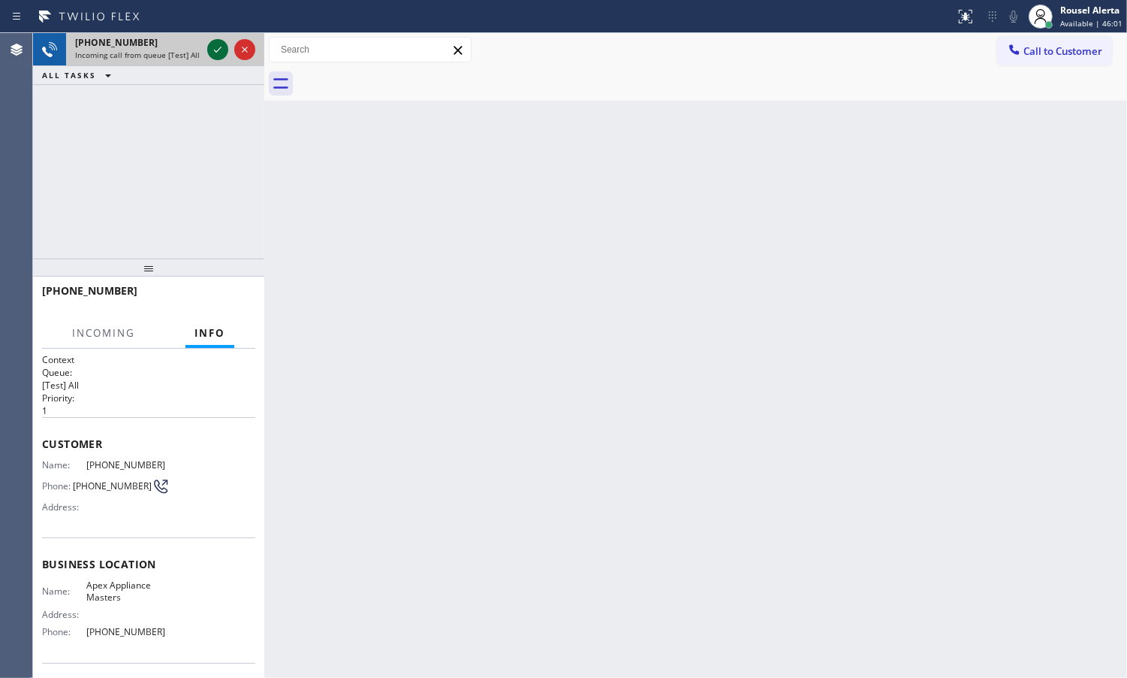
click at [211, 50] on icon at bounding box center [218, 50] width 18 height 18
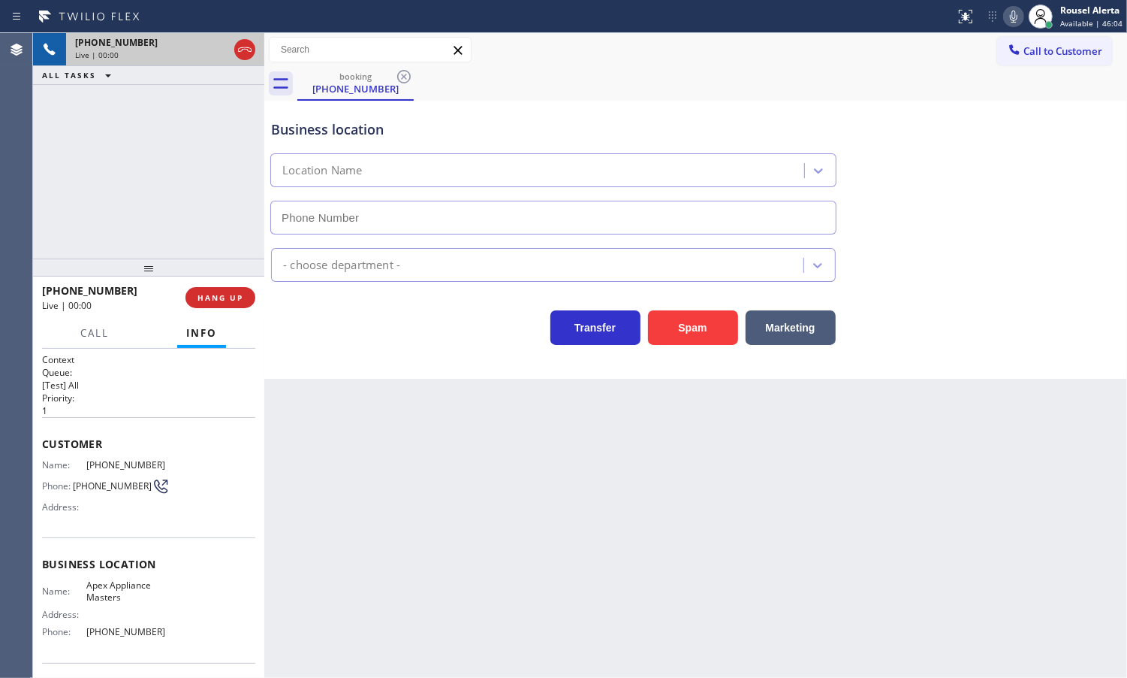
type input "[PHONE_NUMBER]"
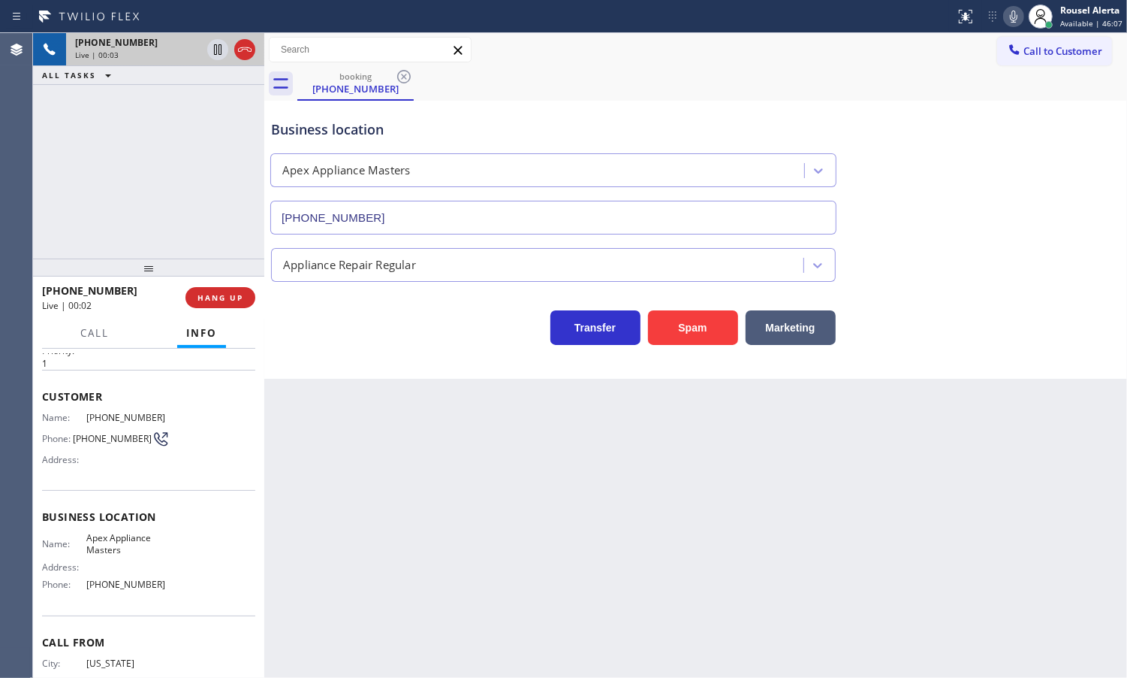
scroll to position [23, 0]
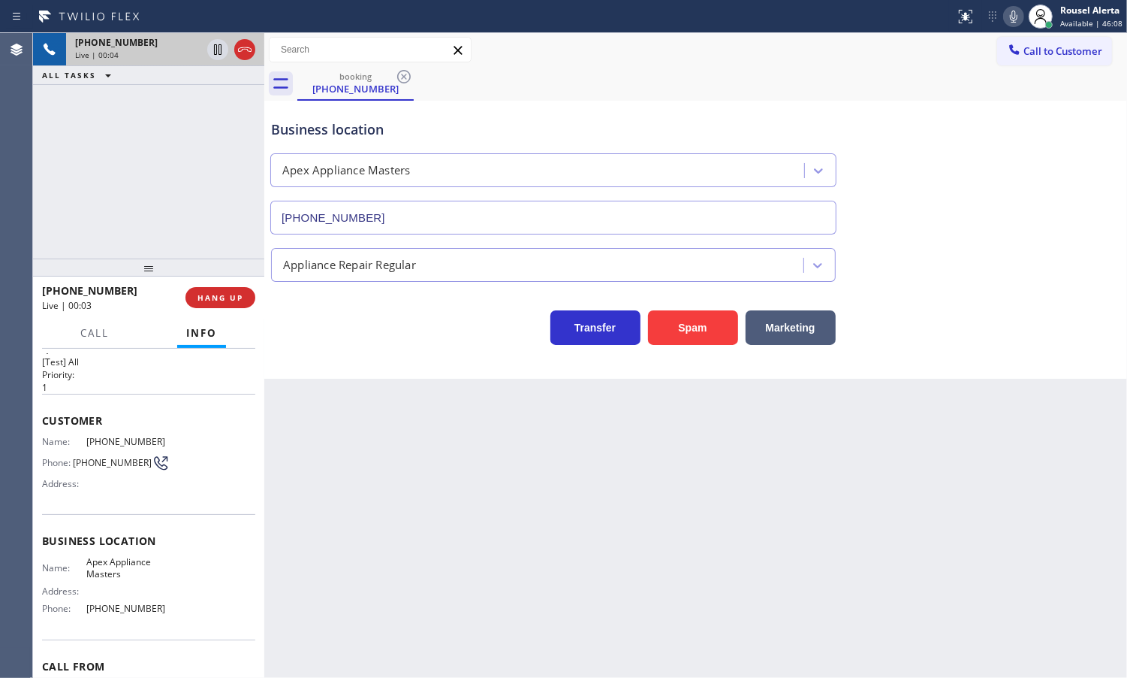
click at [547, 542] on div "Back to Dashboard Change Sender ID Customers Technicians Select a contact Outbo…" at bounding box center [695, 355] width 863 height 644
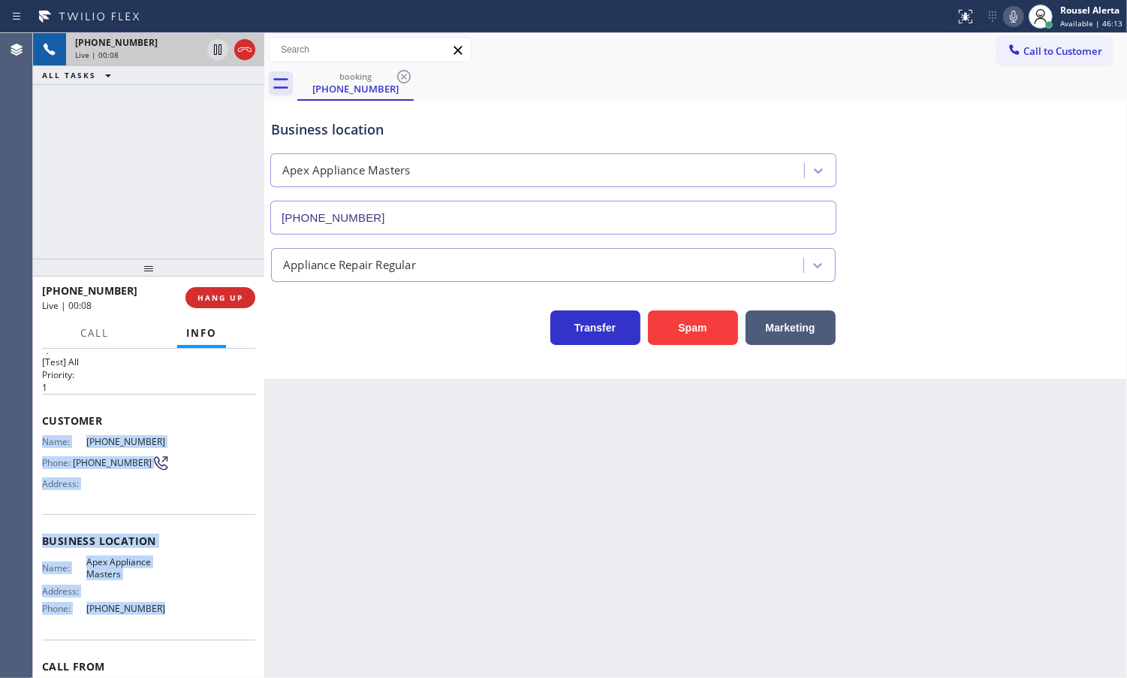
drag, startPoint x: 43, startPoint y: 442, endPoint x: 154, endPoint y: 602, distance: 194.8
click at [154, 602] on div "Context Queue: [Test] All Priority: 1 Customer Name: [PHONE_NUMBER] Phone: [PHO…" at bounding box center [148, 541] width 213 height 423
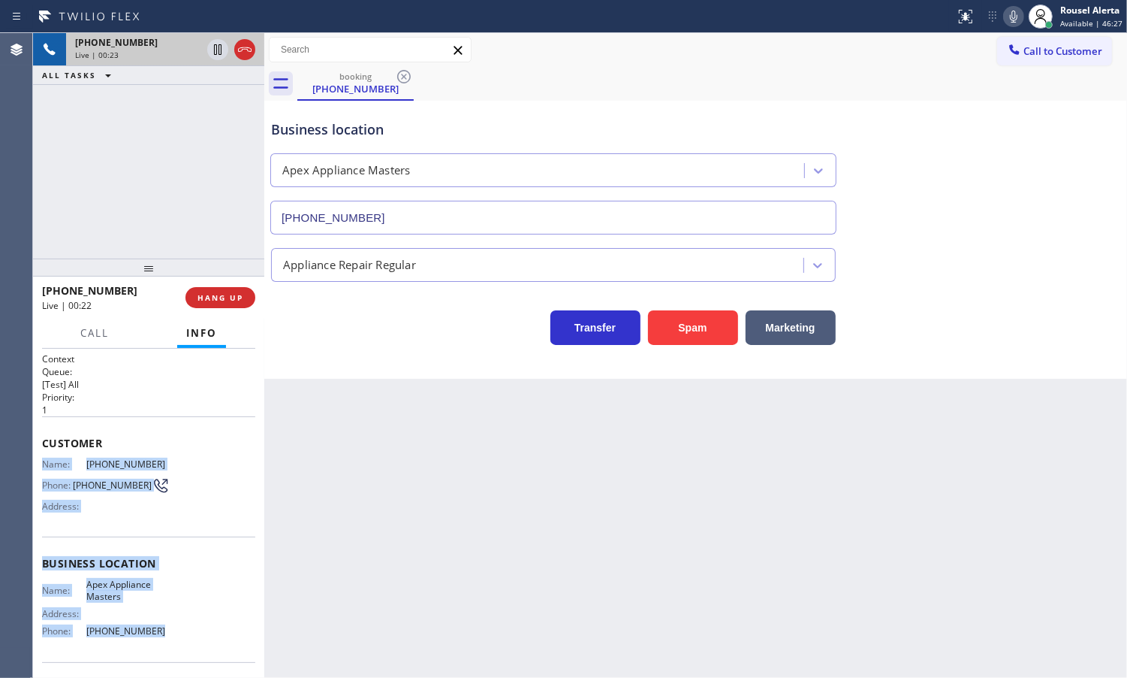
scroll to position [0, 0]
click at [203, 605] on div "Name: Apex Appliance Masters Address: Phone: [PHONE_NUMBER]" at bounding box center [148, 611] width 213 height 65
drag, startPoint x: 40, startPoint y: 463, endPoint x: 155, endPoint y: 635, distance: 206.9
click at [155, 635] on div "Context Queue: [Test] All Priority: 1 Customer Name: [PHONE_NUMBER] Phone: [PHO…" at bounding box center [148, 513] width 231 height 329
click at [209, 51] on icon at bounding box center [218, 50] width 18 height 18
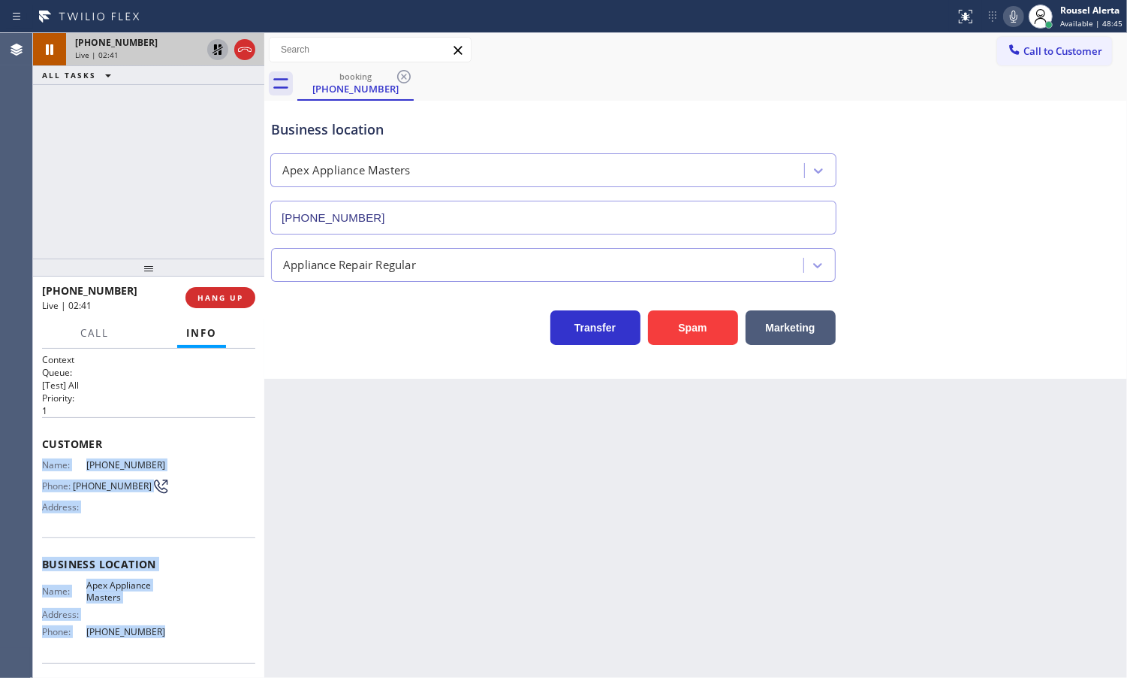
click at [1020, 20] on icon at bounding box center [1014, 17] width 18 height 18
click at [213, 56] on icon at bounding box center [218, 50] width 18 height 18
click at [1020, 17] on icon at bounding box center [1014, 17] width 18 height 18
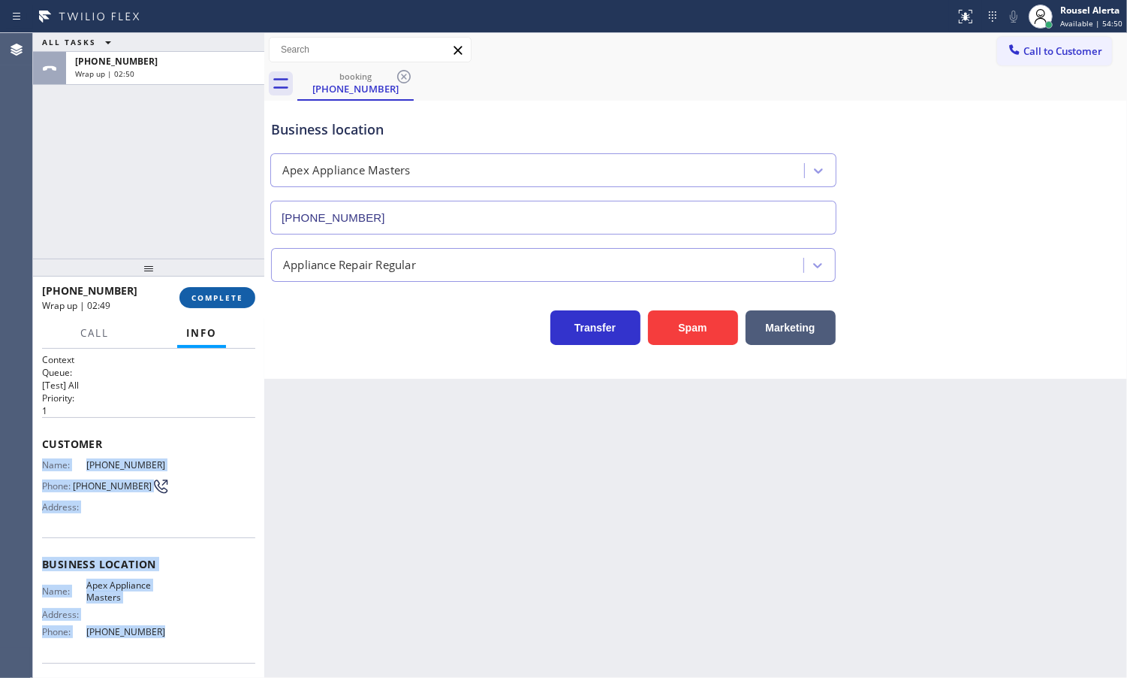
click at [181, 291] on button "COMPLETE" at bounding box center [218, 297] width 76 height 21
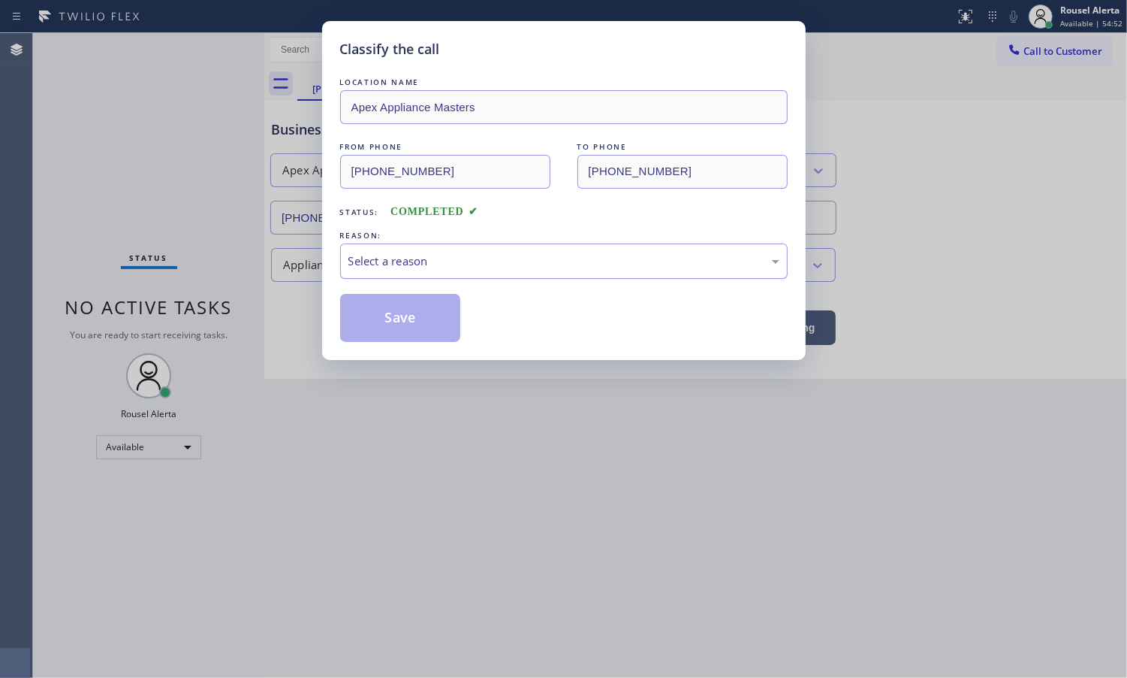
click at [381, 258] on div "Select a reason" at bounding box center [564, 260] width 431 height 17
click at [411, 327] on button "Save" at bounding box center [400, 318] width 121 height 48
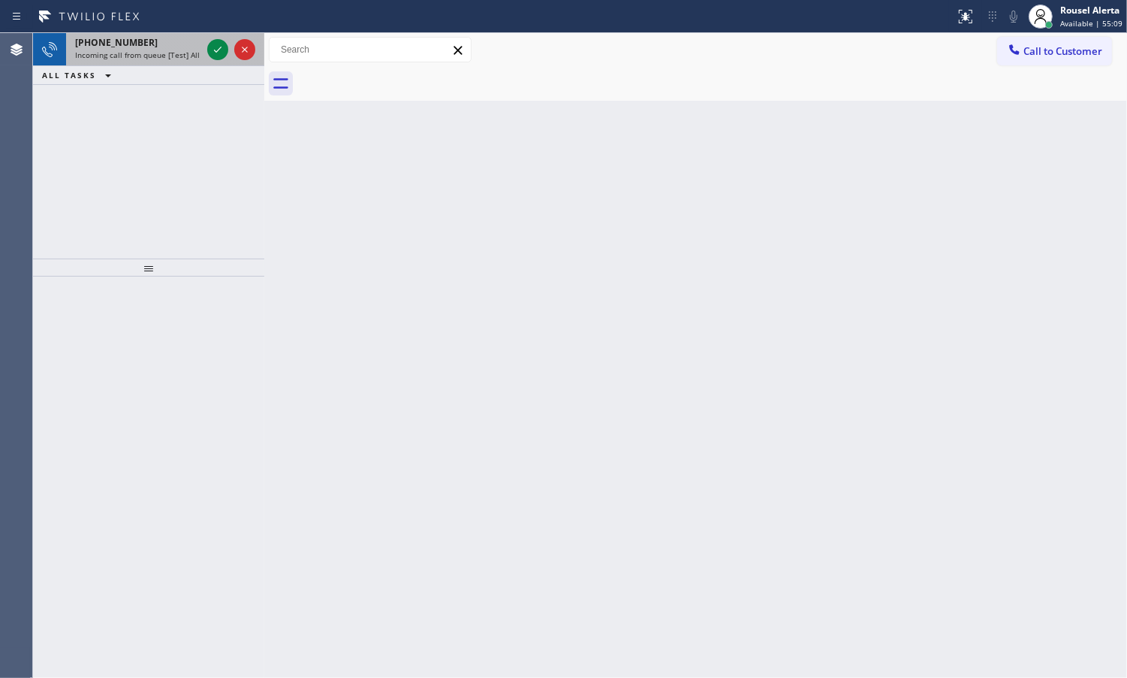
click at [188, 50] on span "Incoming call from queue [Test] All" at bounding box center [137, 55] width 125 height 11
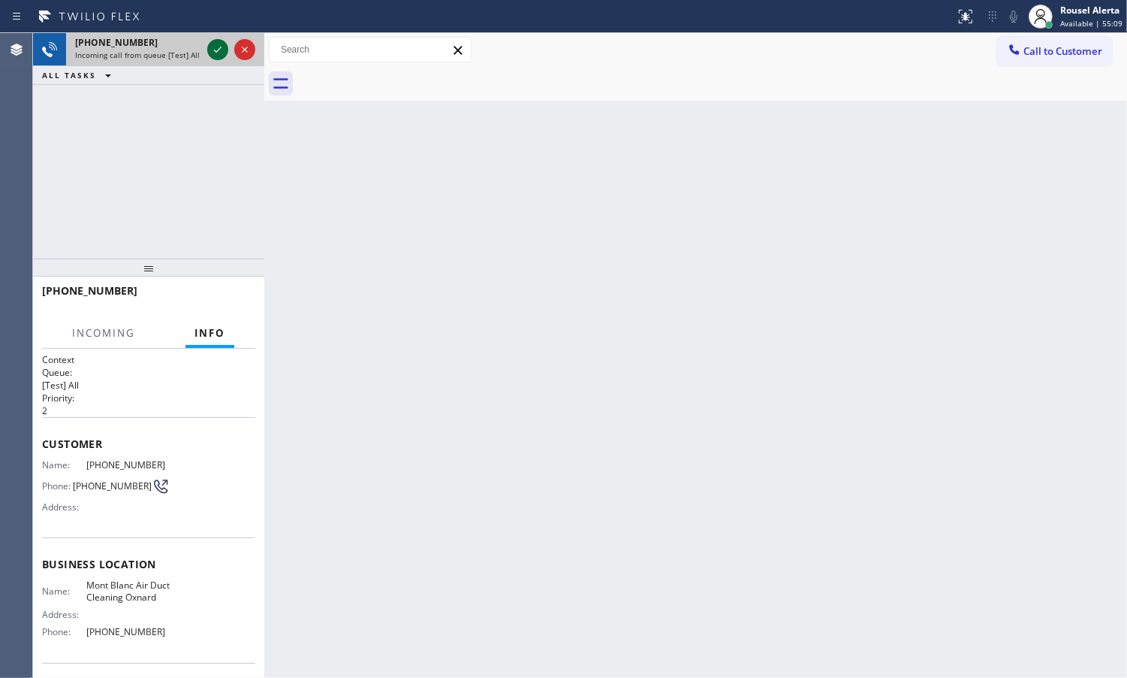
click at [218, 50] on icon at bounding box center [218, 50] width 18 height 18
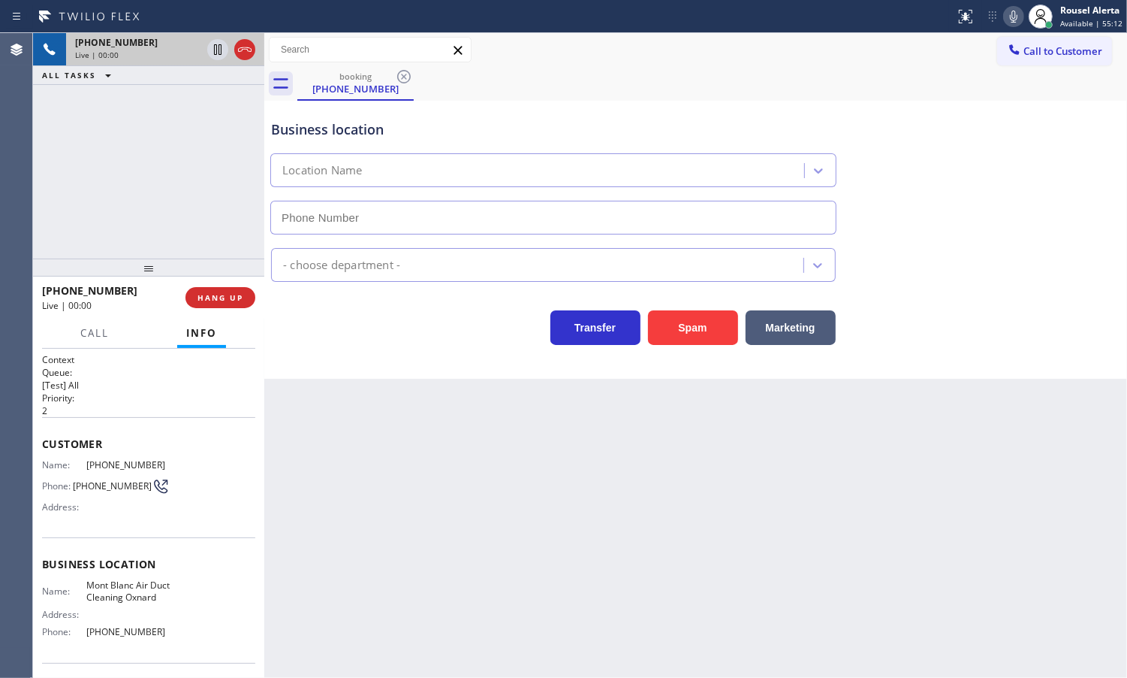
type input "[PHONE_NUMBER]"
click at [697, 327] on button "Spam" at bounding box center [693, 327] width 90 height 35
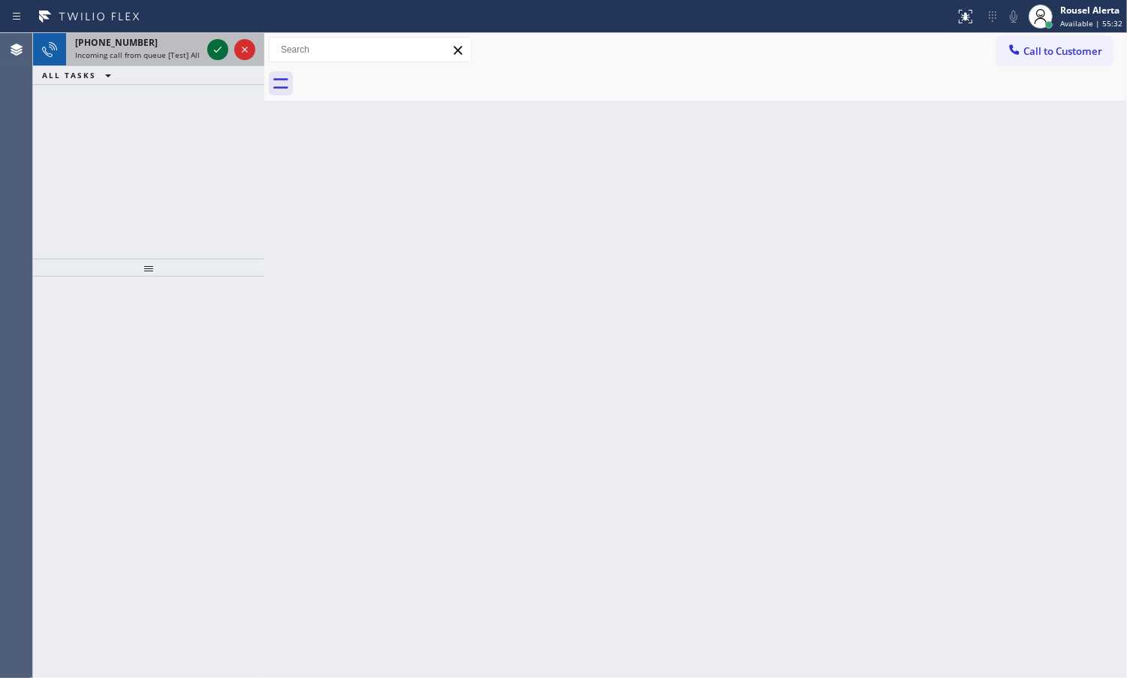
click at [219, 53] on icon at bounding box center [218, 50] width 18 height 18
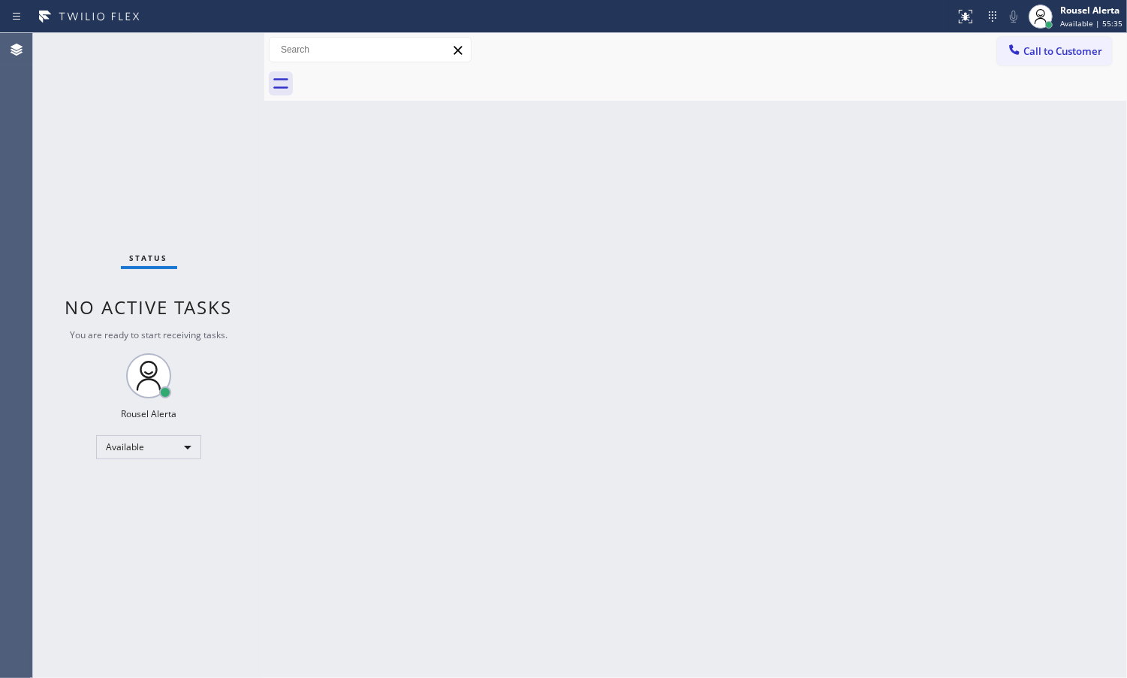
click at [222, 53] on div "Status No active tasks You are ready to start receiving tasks. Rousel Alerta Av…" at bounding box center [148, 355] width 231 height 644
click at [402, 319] on div "Back to Dashboard Change Sender ID Customers Technicians Select a contact Outbo…" at bounding box center [695, 355] width 863 height 644
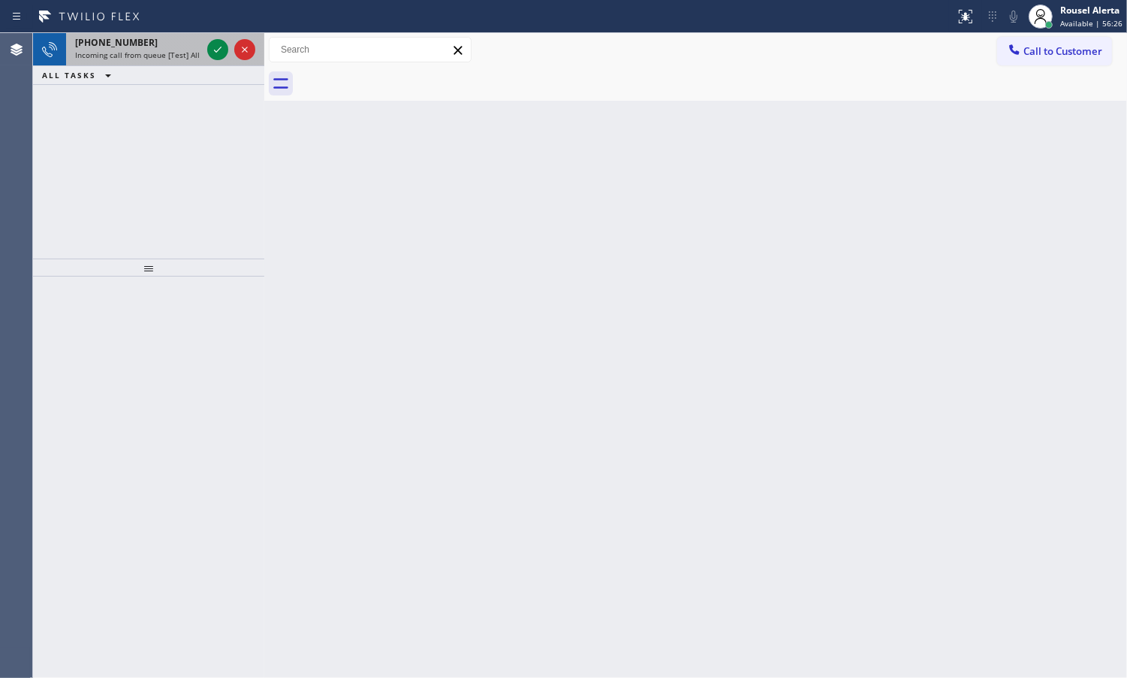
click at [179, 40] on div "[PHONE_NUMBER]" at bounding box center [138, 42] width 126 height 13
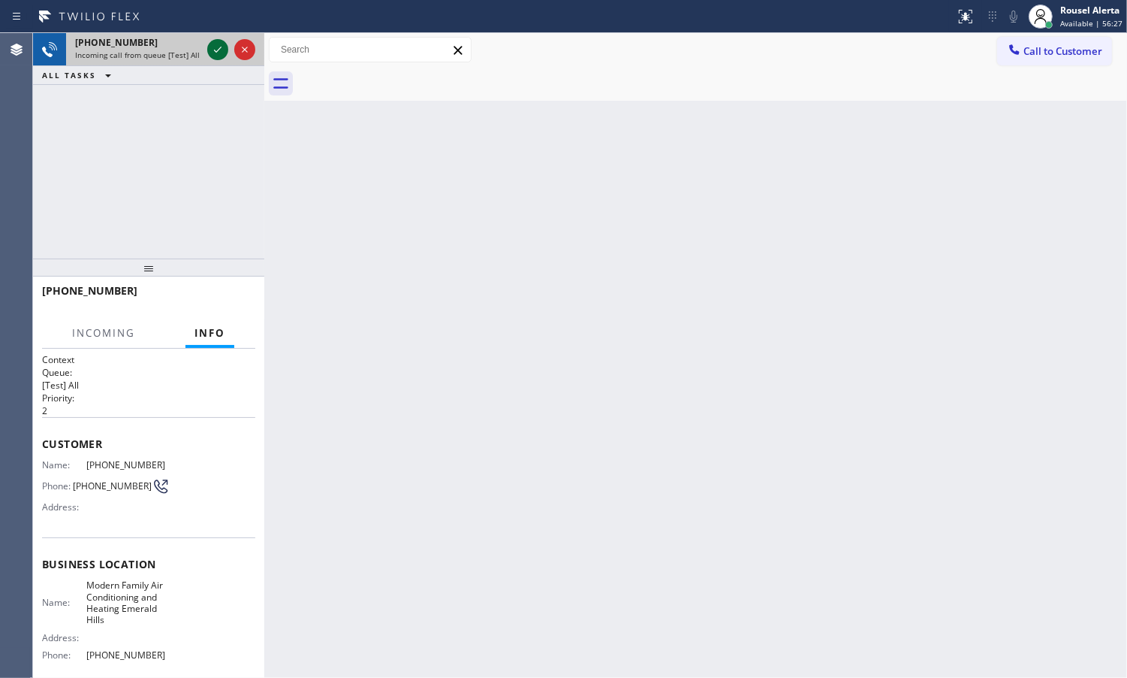
click at [207, 47] on div at bounding box center [217, 50] width 21 height 18
click at [216, 53] on icon at bounding box center [218, 50] width 18 height 18
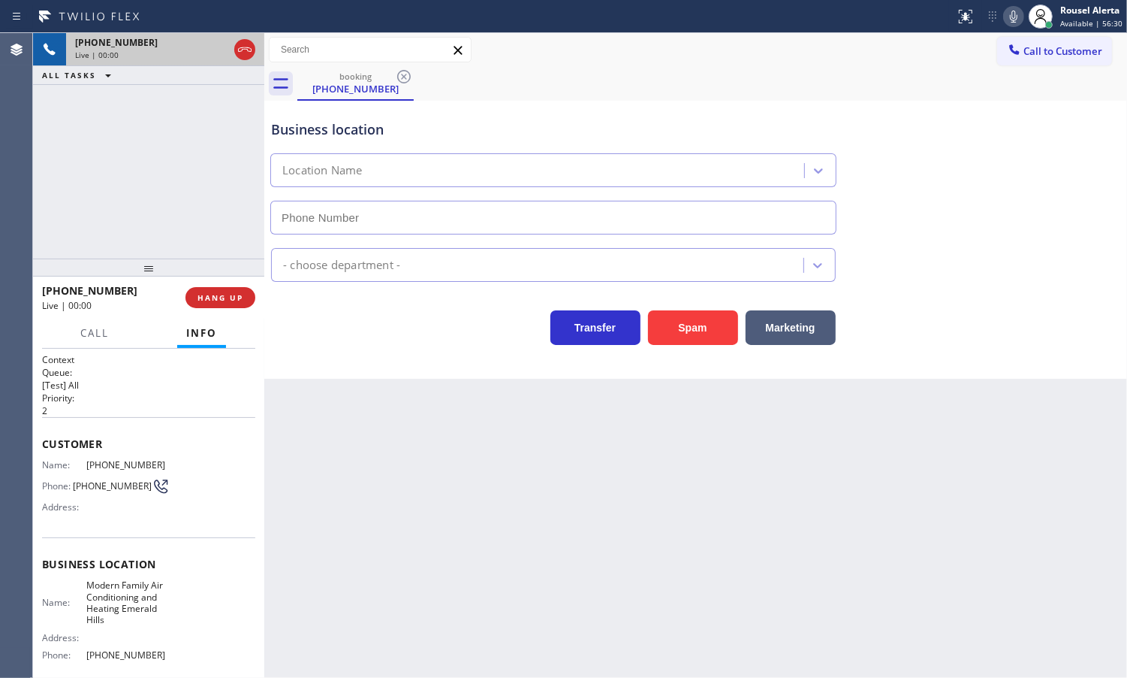
type input "[PHONE_NUMBER]"
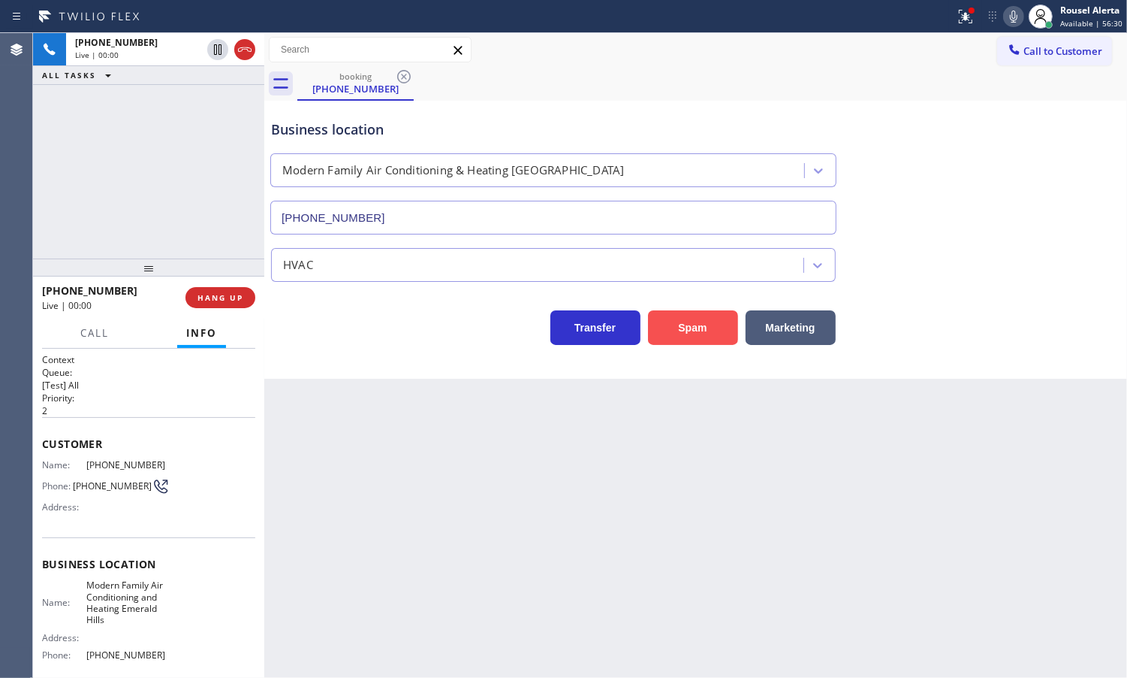
click at [690, 324] on button "Spam" at bounding box center [693, 327] width 90 height 35
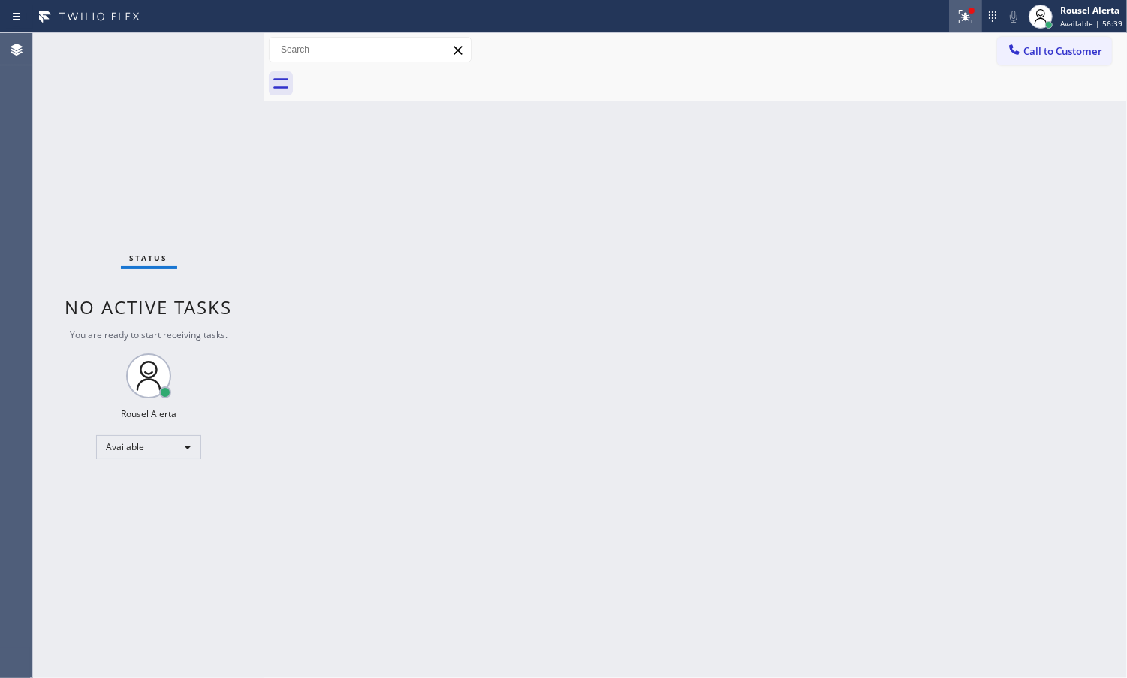
click at [958, 10] on icon at bounding box center [966, 17] width 18 height 18
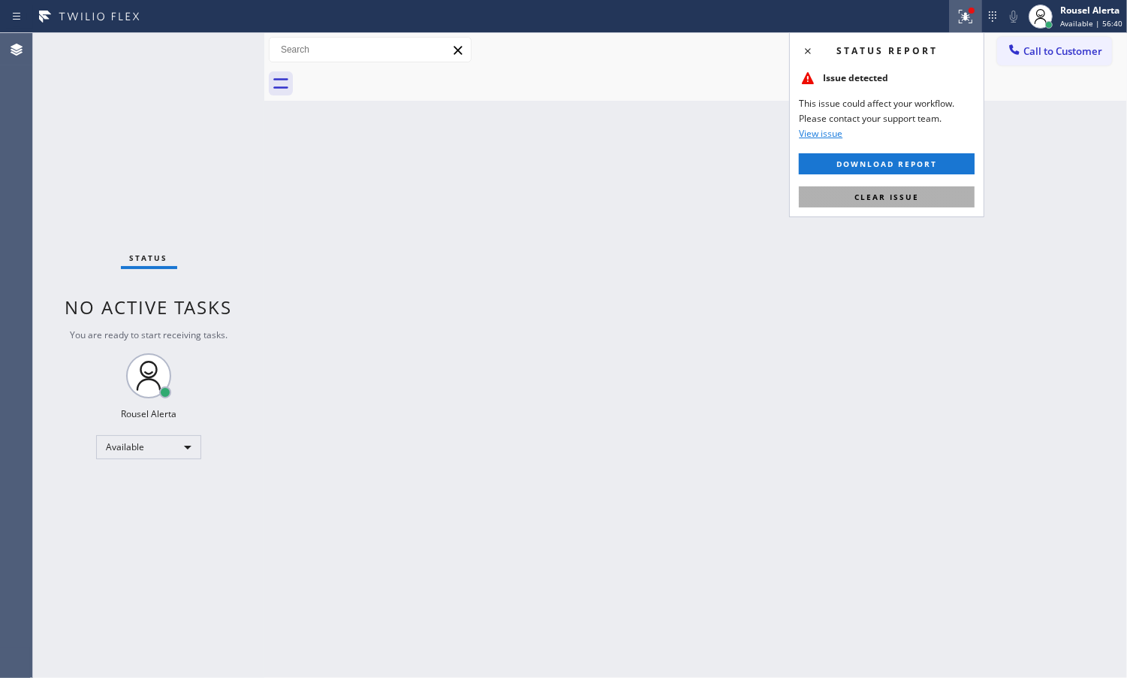
click at [928, 200] on button "Clear issue" at bounding box center [887, 196] width 176 height 21
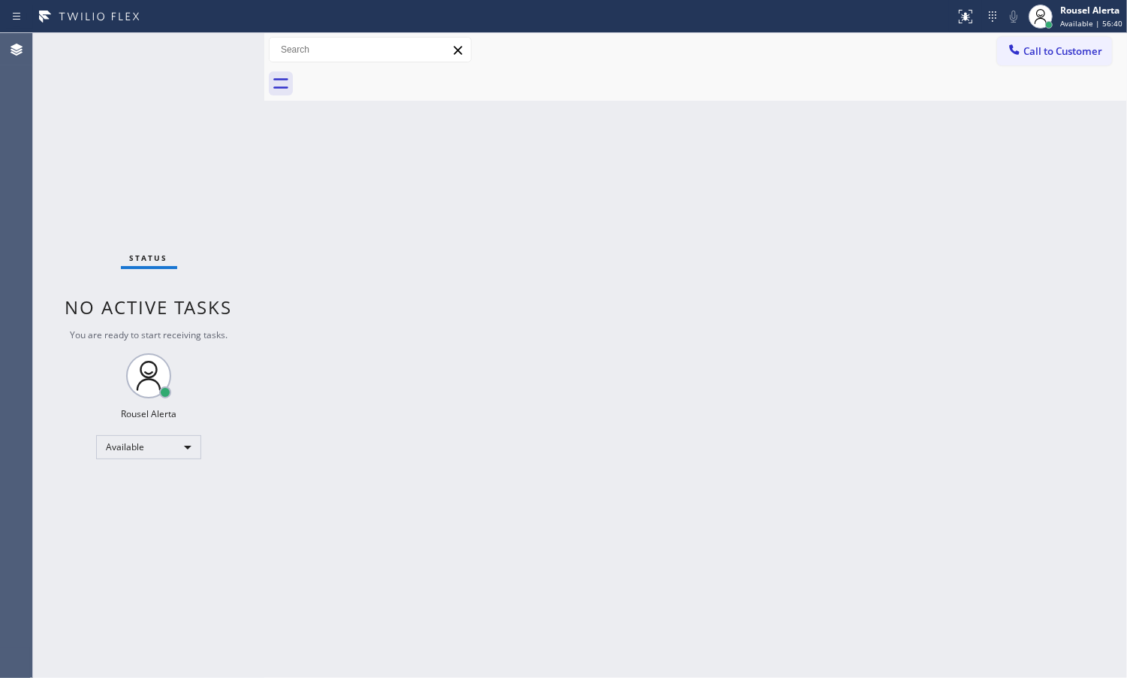
drag, startPoint x: 922, startPoint y: 382, endPoint x: 851, endPoint y: 497, distance: 135.9
click at [922, 383] on div "Back to Dashboard Change Sender ID Customers Technicians Select a contact Outbo…" at bounding box center [695, 355] width 863 height 644
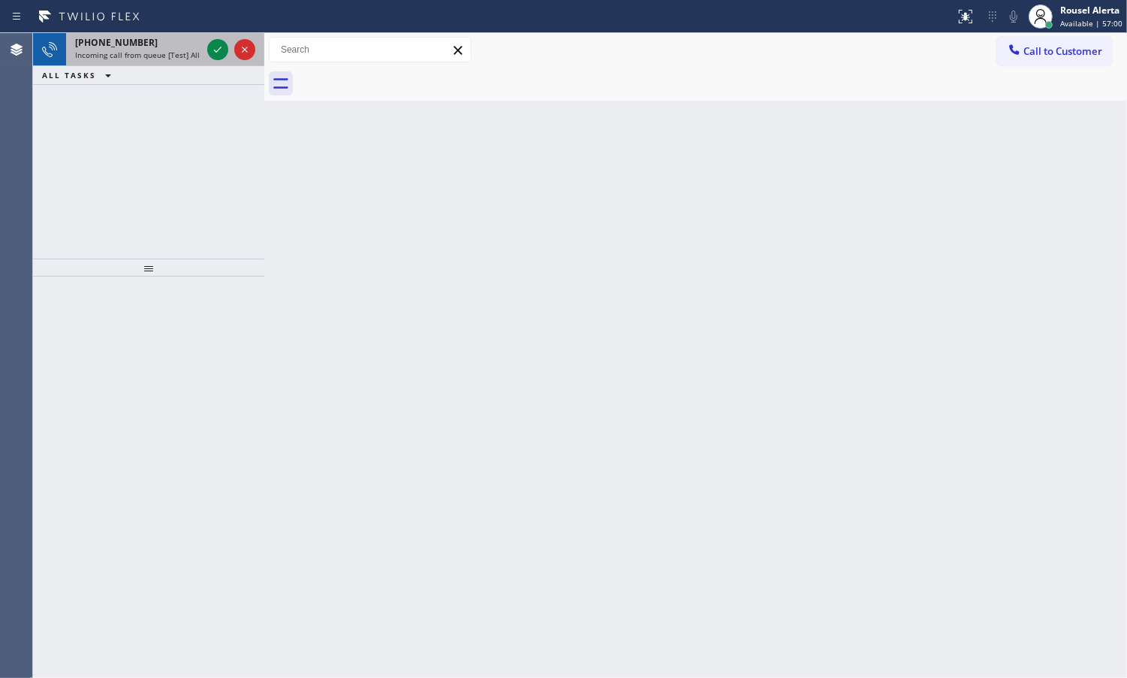
drag, startPoint x: 163, startPoint y: 50, endPoint x: 179, endPoint y: 50, distance: 15.8
click at [163, 50] on span "Incoming call from queue [Test] All" at bounding box center [137, 55] width 125 height 11
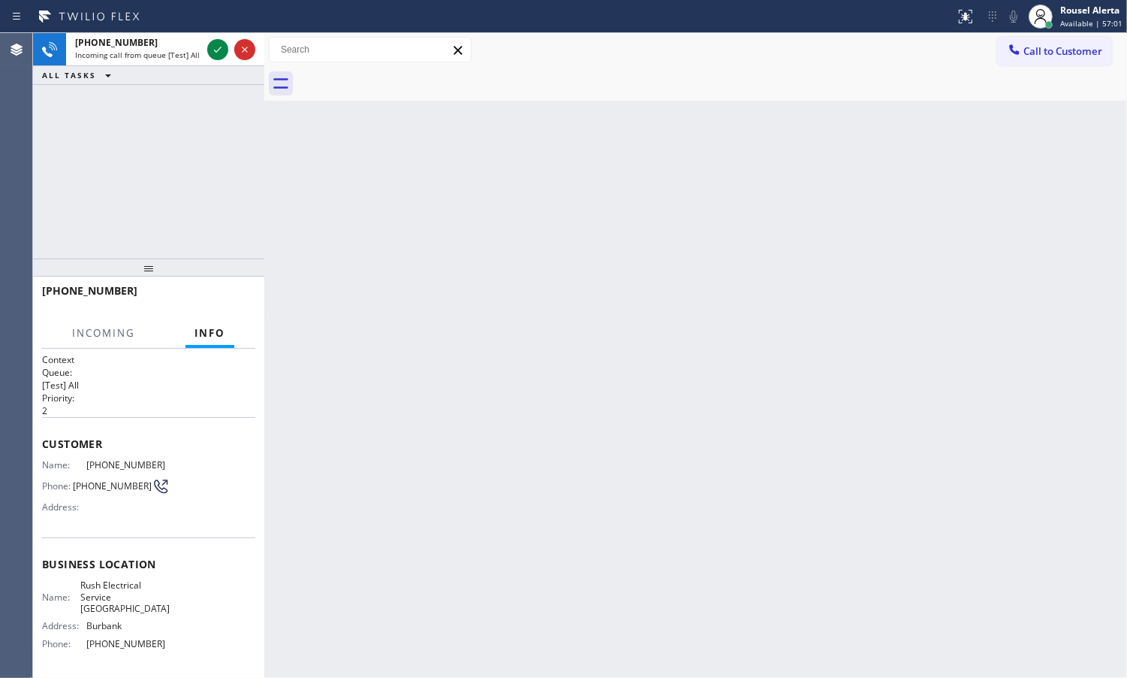
drag, startPoint x: 215, startPoint y: 50, endPoint x: 351, endPoint y: 270, distance: 258.7
click at [215, 50] on icon at bounding box center [218, 50] width 8 height 6
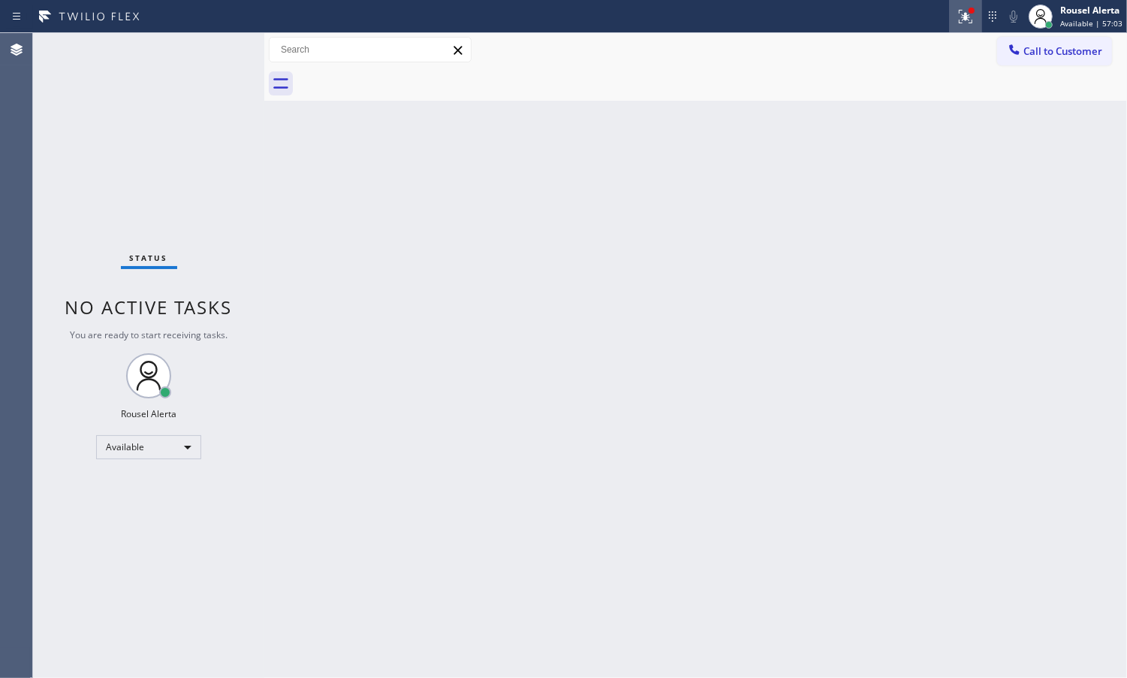
click at [958, 19] on icon at bounding box center [966, 17] width 18 height 18
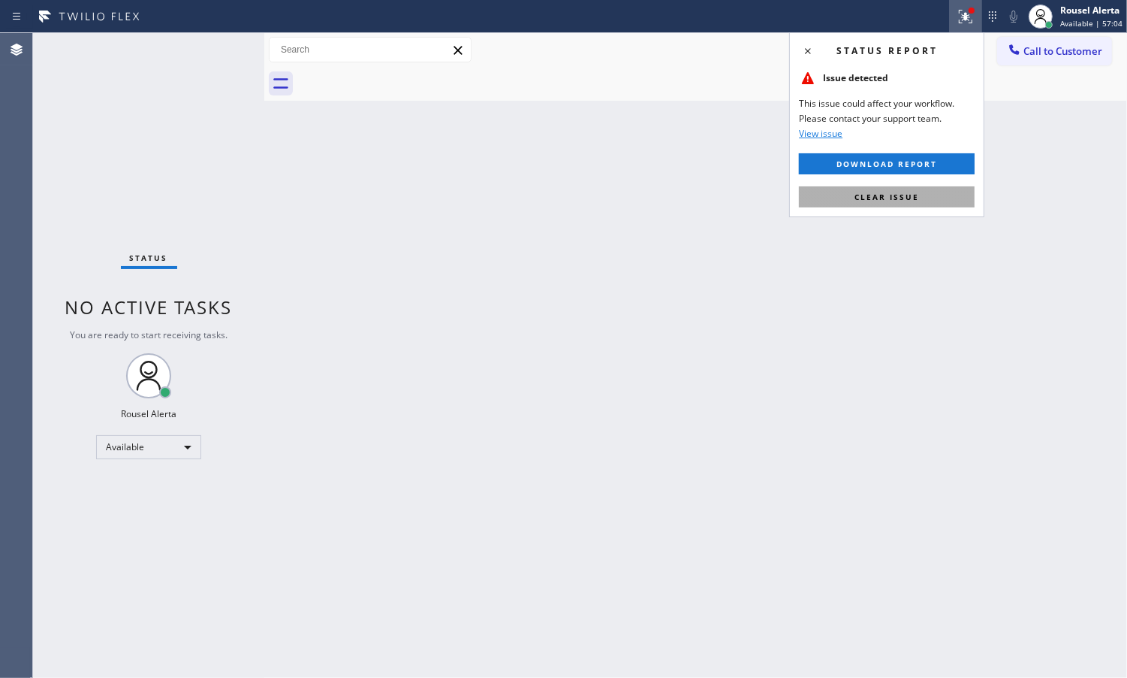
click at [928, 201] on button "Clear issue" at bounding box center [887, 196] width 176 height 21
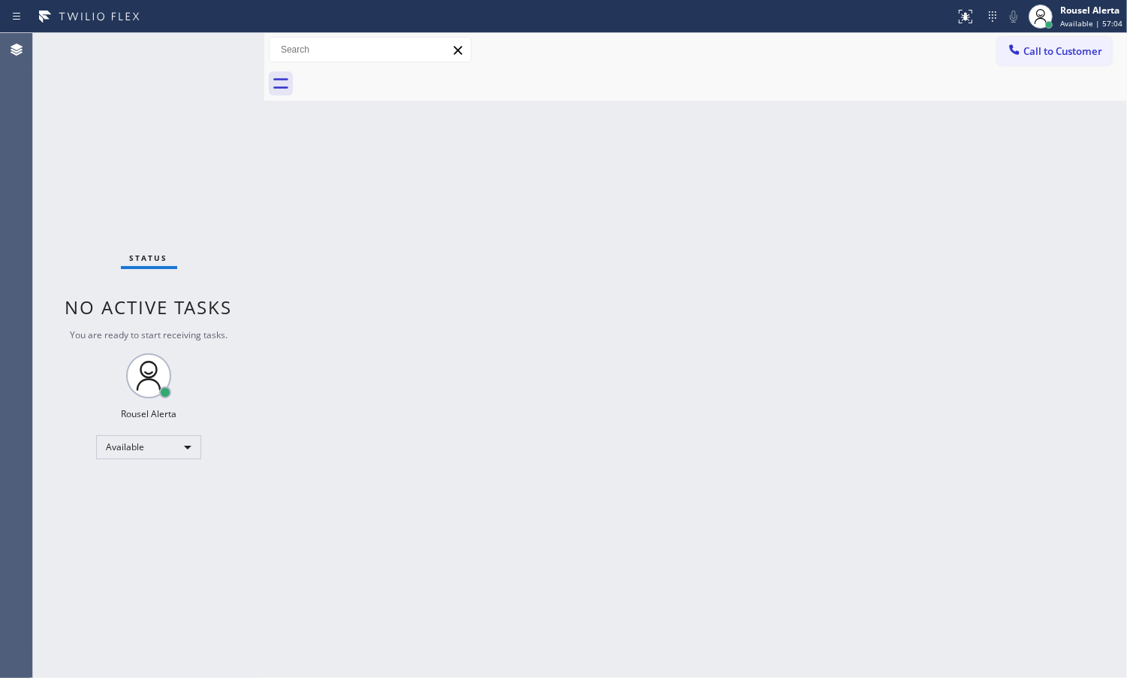
click at [883, 279] on div "Back to Dashboard Change Sender ID Customers Technicians Select a contact Outbo…" at bounding box center [695, 355] width 863 height 644
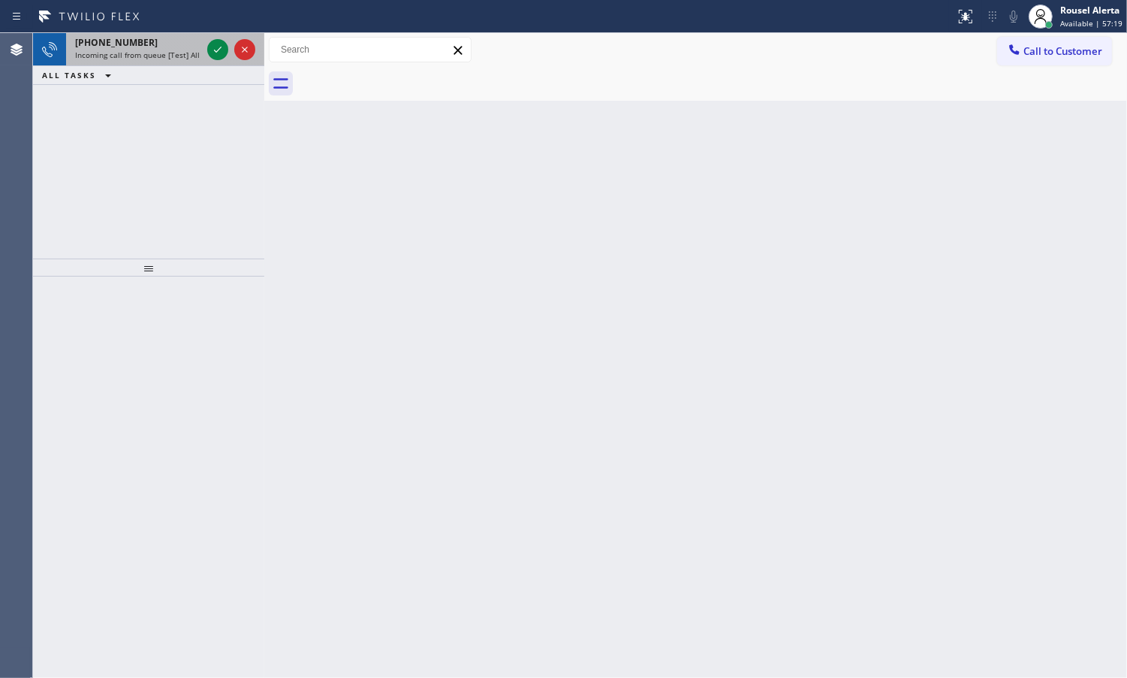
drag, startPoint x: 161, startPoint y: 55, endPoint x: 189, endPoint y: 58, distance: 27.2
click at [164, 55] on span "Incoming call from queue [Test] All" at bounding box center [137, 55] width 125 height 11
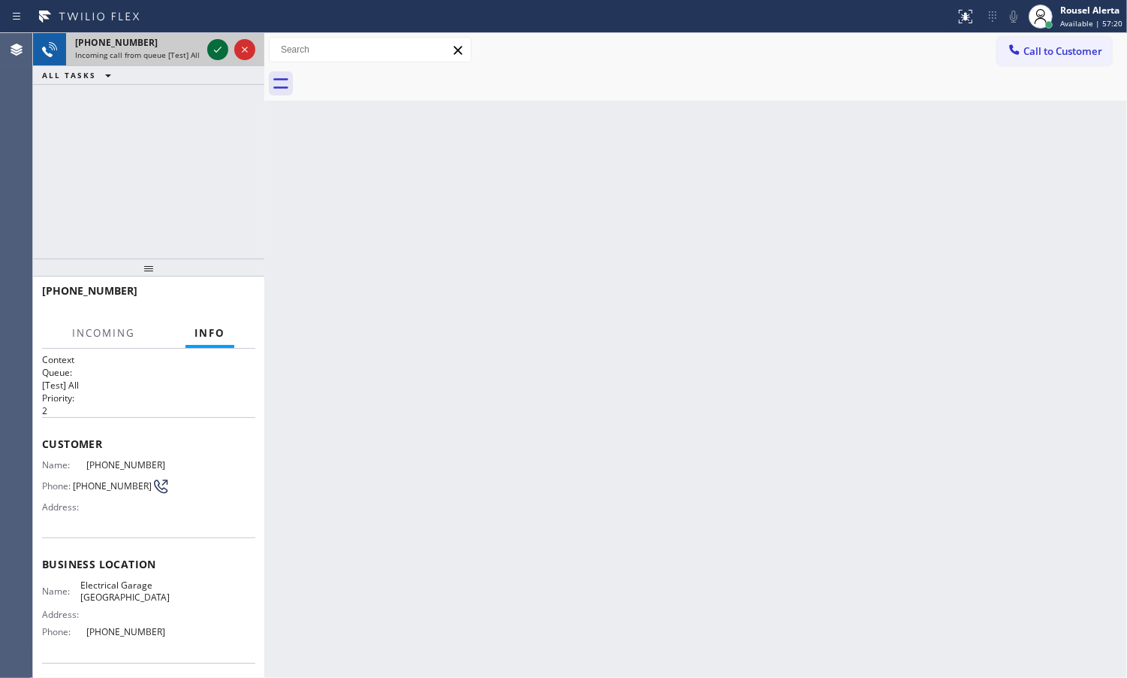
click at [212, 54] on icon at bounding box center [218, 50] width 18 height 18
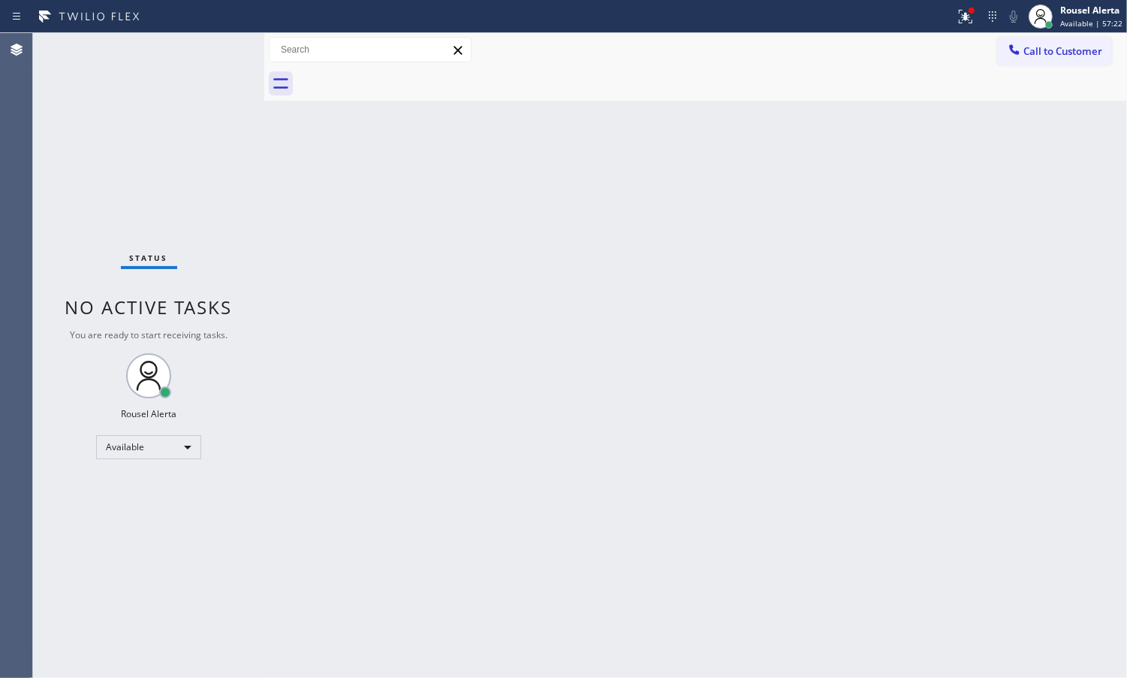
drag, startPoint x: 224, startPoint y: 53, endPoint x: 231, endPoint y: 50, distance: 7.7
click at [231, 50] on div "Status No active tasks You are ready to start receiving tasks. Rousel Alerta Av…" at bounding box center [148, 355] width 231 height 644
click at [956, 23] on div at bounding box center [965, 17] width 33 height 18
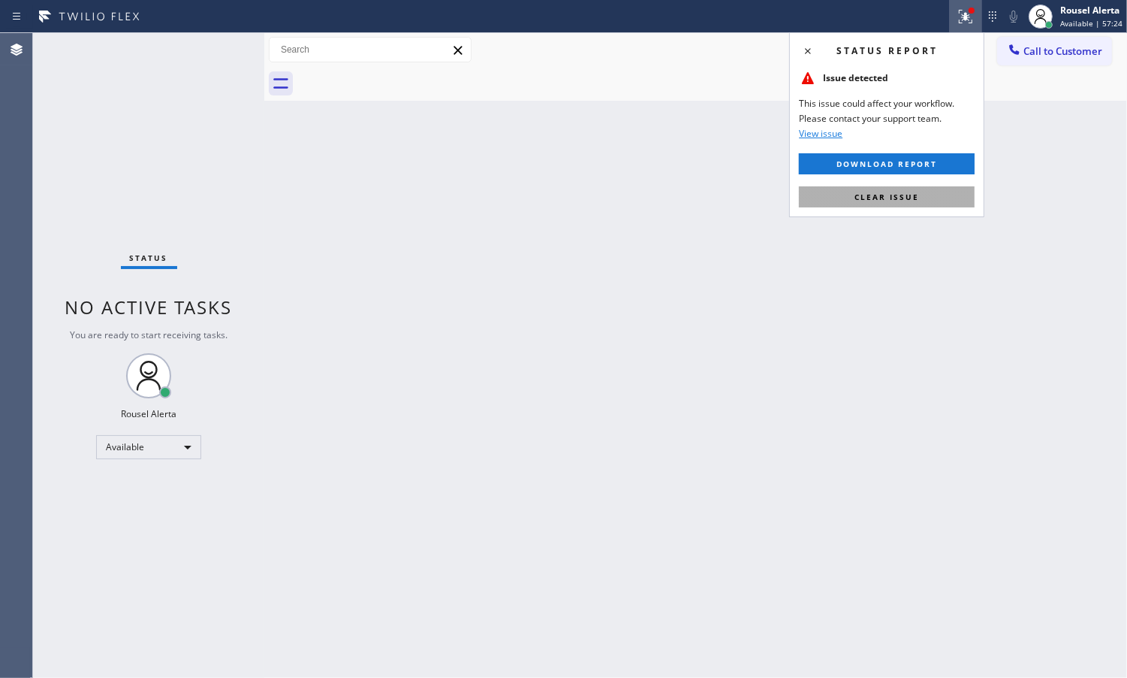
click at [911, 189] on button "Clear issue" at bounding box center [887, 196] width 176 height 21
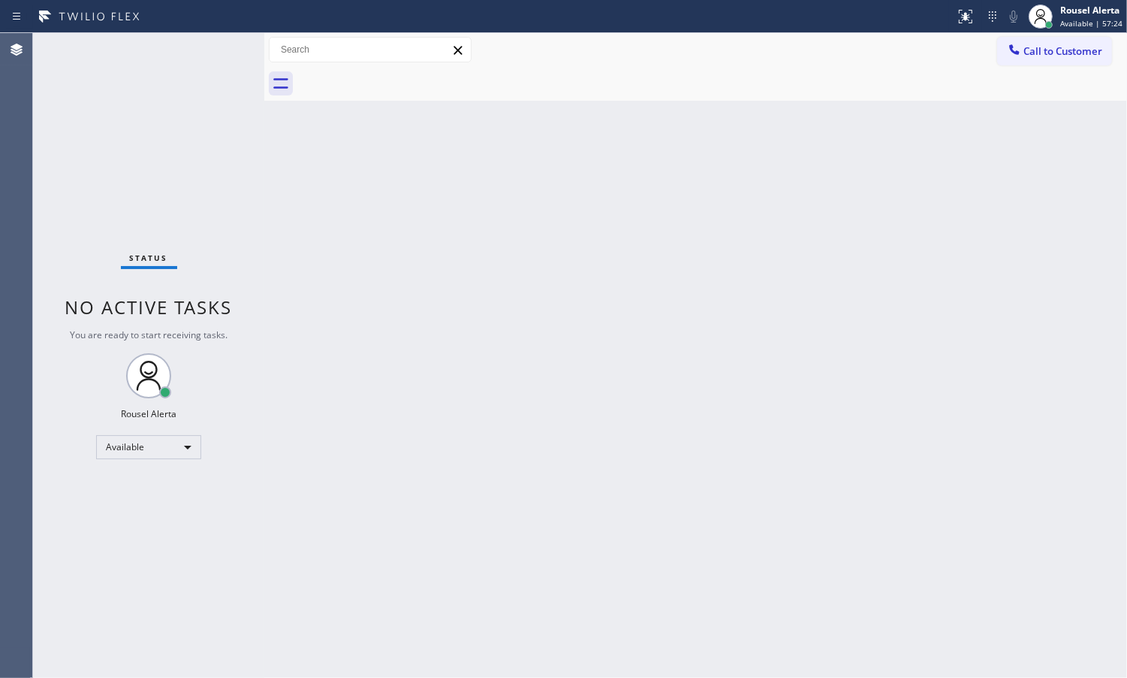
click at [895, 306] on div "Back to Dashboard Change Sender ID Customers Technicians Select a contact Outbo…" at bounding box center [695, 355] width 863 height 644
click at [183, 74] on div "Status No active tasks You are ready to start receiving tasks. Rousel Alerta Av…" at bounding box center [148, 355] width 231 height 644
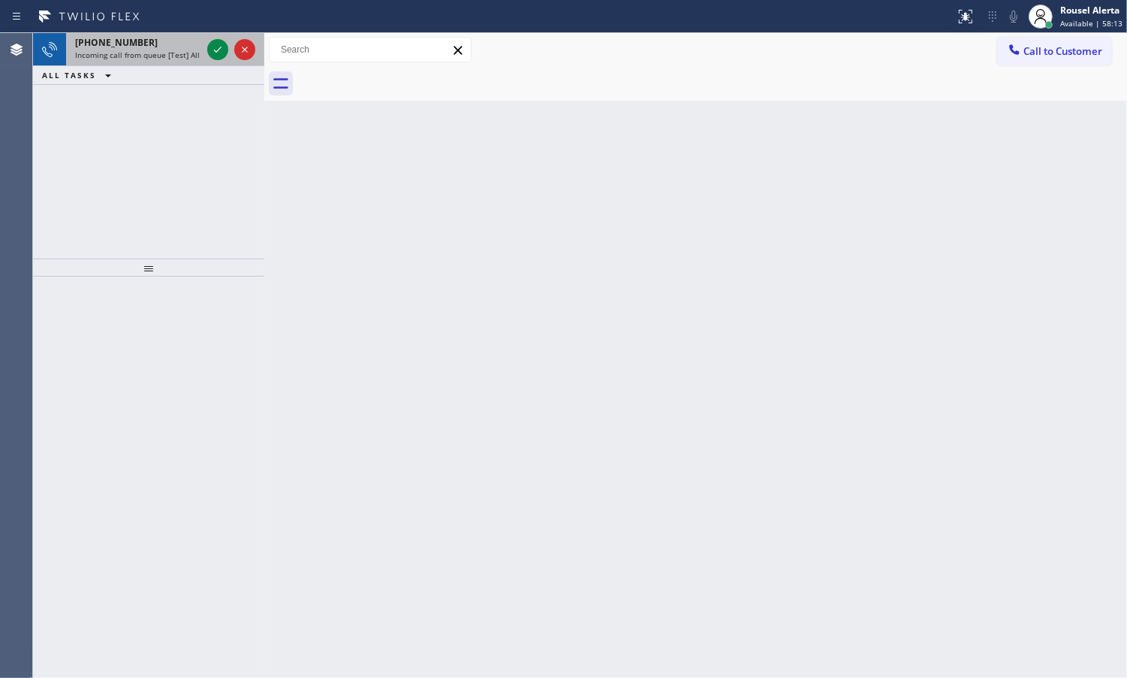
drag, startPoint x: 161, startPoint y: 39, endPoint x: 183, endPoint y: 38, distance: 21.0
click at [161, 39] on div "[PHONE_NUMBER]" at bounding box center [138, 42] width 126 height 13
drag, startPoint x: 186, startPoint y: 57, endPoint x: 193, endPoint y: 53, distance: 7.7
click at [186, 57] on span "Incoming call from queue [Test] All" at bounding box center [137, 55] width 125 height 11
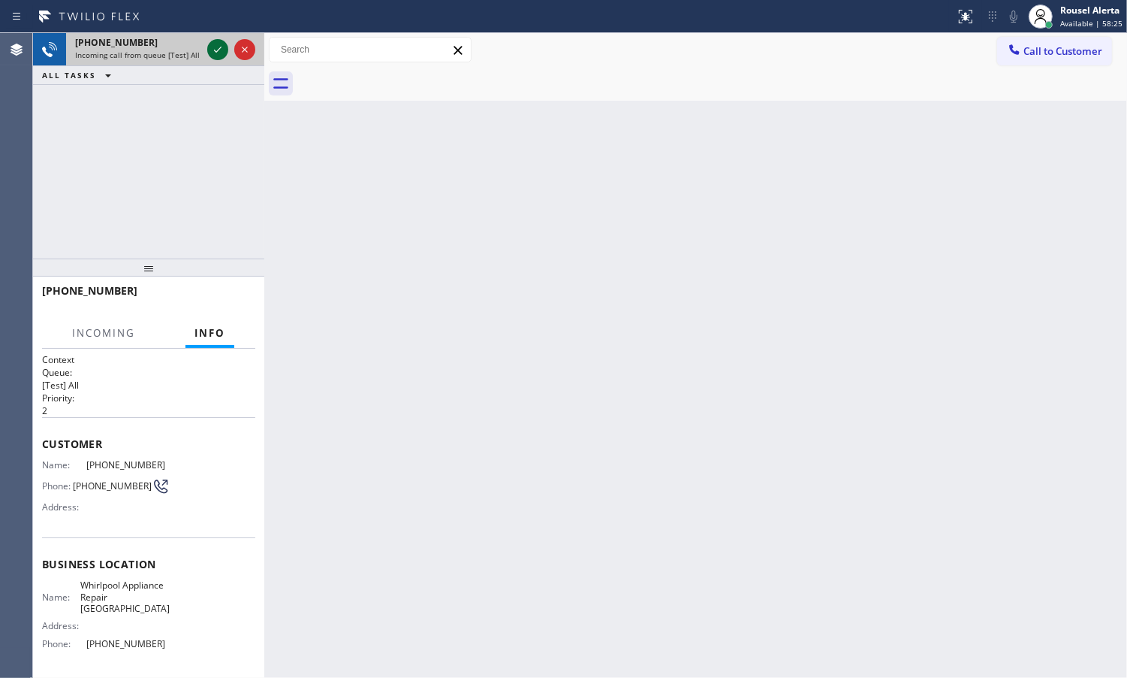
click at [210, 47] on icon at bounding box center [218, 50] width 18 height 18
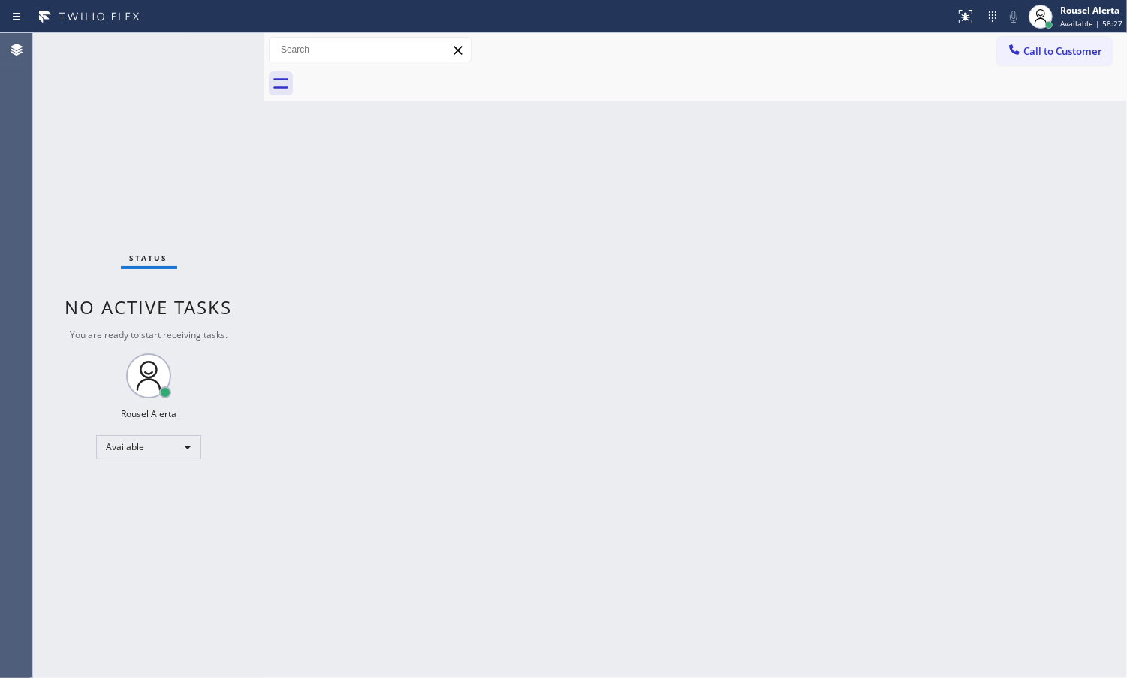
click at [210, 47] on div "Status No active tasks You are ready to start receiving tasks. Rousel Alerta Av…" at bounding box center [148, 355] width 231 height 644
click at [214, 47] on div "Status No active tasks You are ready to start receiving tasks. Rousel Alerta Av…" at bounding box center [148, 355] width 231 height 644
click at [964, 10] on icon at bounding box center [963, 15] width 9 height 11
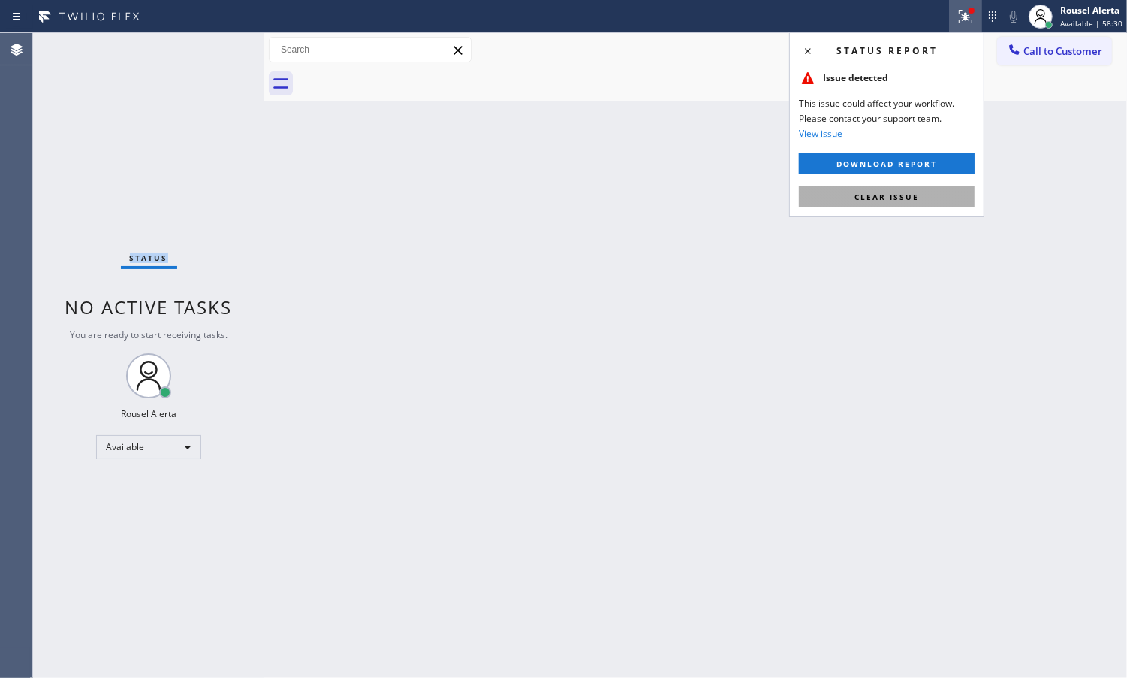
click at [919, 201] on button "Clear issue" at bounding box center [887, 196] width 176 height 21
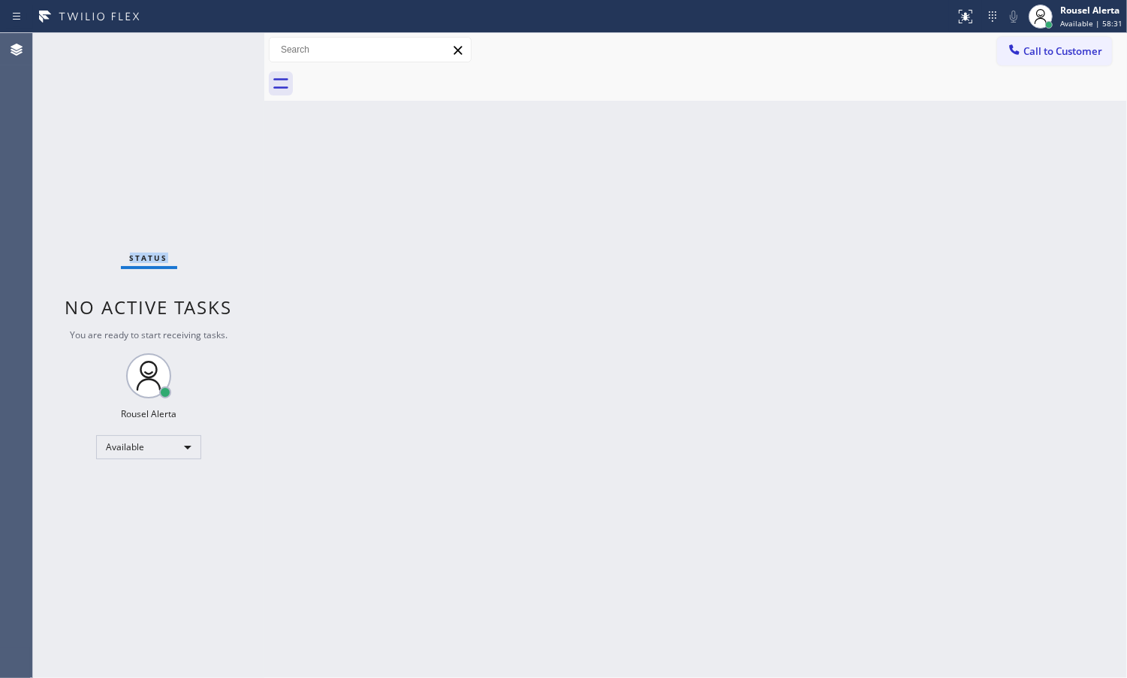
click at [216, 47] on div "Status No active tasks You are ready to start receiving tasks. Rousel Alerta Av…" at bounding box center [148, 355] width 231 height 644
click at [218, 46] on div "Status No active tasks You are ready to start receiving tasks. Rousel Alerta Av…" at bounding box center [148, 355] width 231 height 644
click at [204, 51] on div "Status No active tasks You are ready to start receiving tasks. Rousel Alerta Av…" at bounding box center [148, 355] width 231 height 644
click at [205, 50] on div "Status No active tasks You are ready to start receiving tasks. Rousel Alerta Av…" at bounding box center [148, 355] width 231 height 644
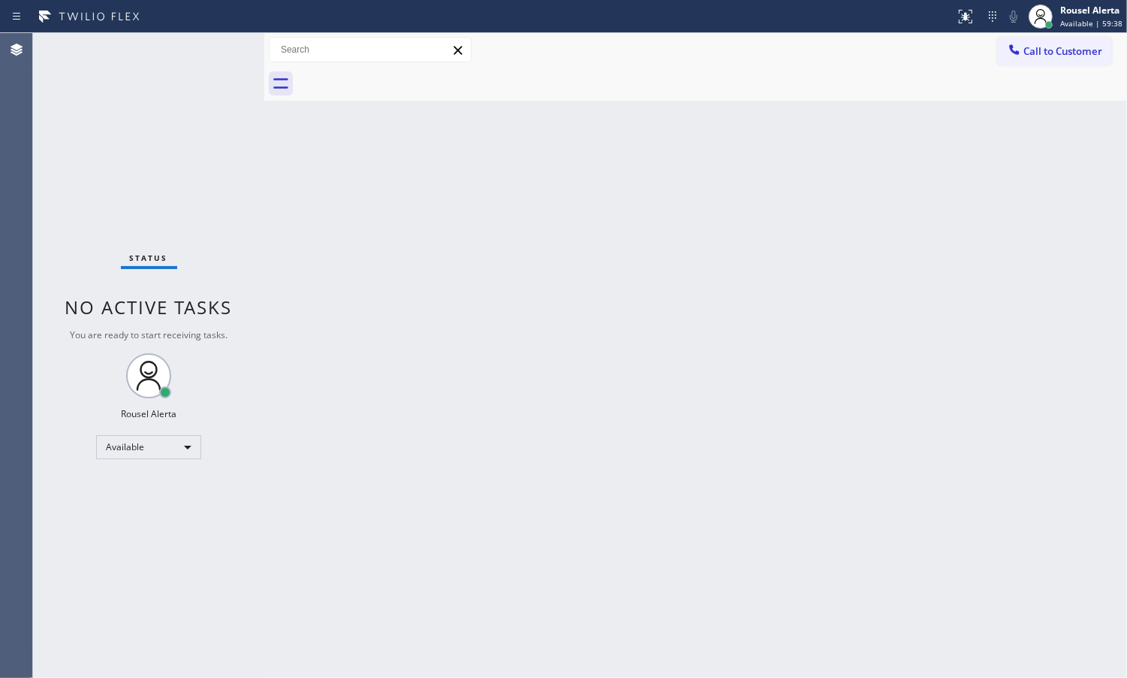
click at [377, 351] on div "Back to Dashboard Change Sender ID Customers Technicians Select a contact Outbo…" at bounding box center [695, 355] width 863 height 644
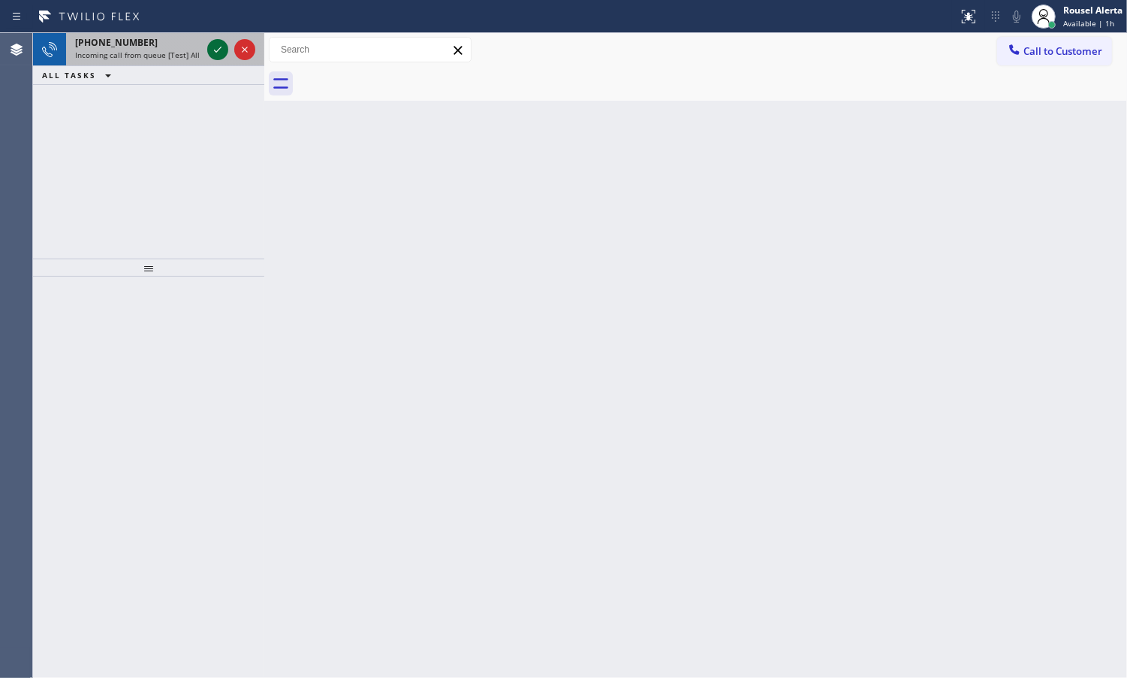
click at [216, 50] on icon at bounding box center [218, 50] width 18 height 18
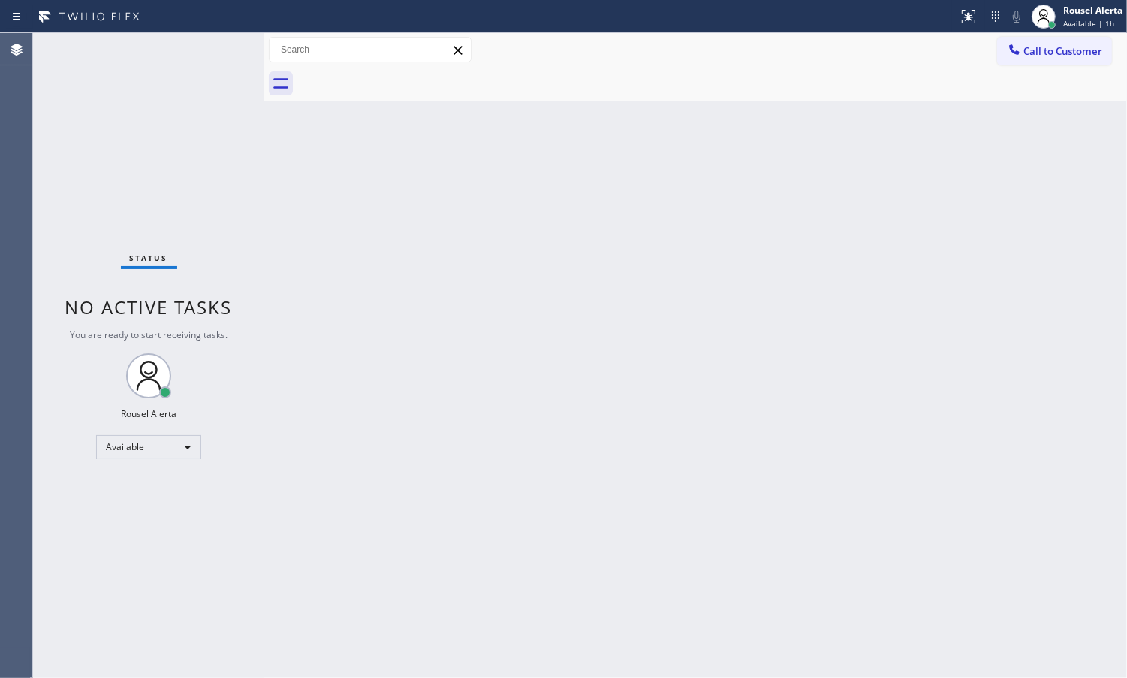
click at [216, 50] on div "Status No active tasks You are ready to start receiving tasks. Rousel Alerta Av…" at bounding box center [148, 355] width 231 height 644
click at [963, 20] on icon at bounding box center [969, 17] width 18 height 18
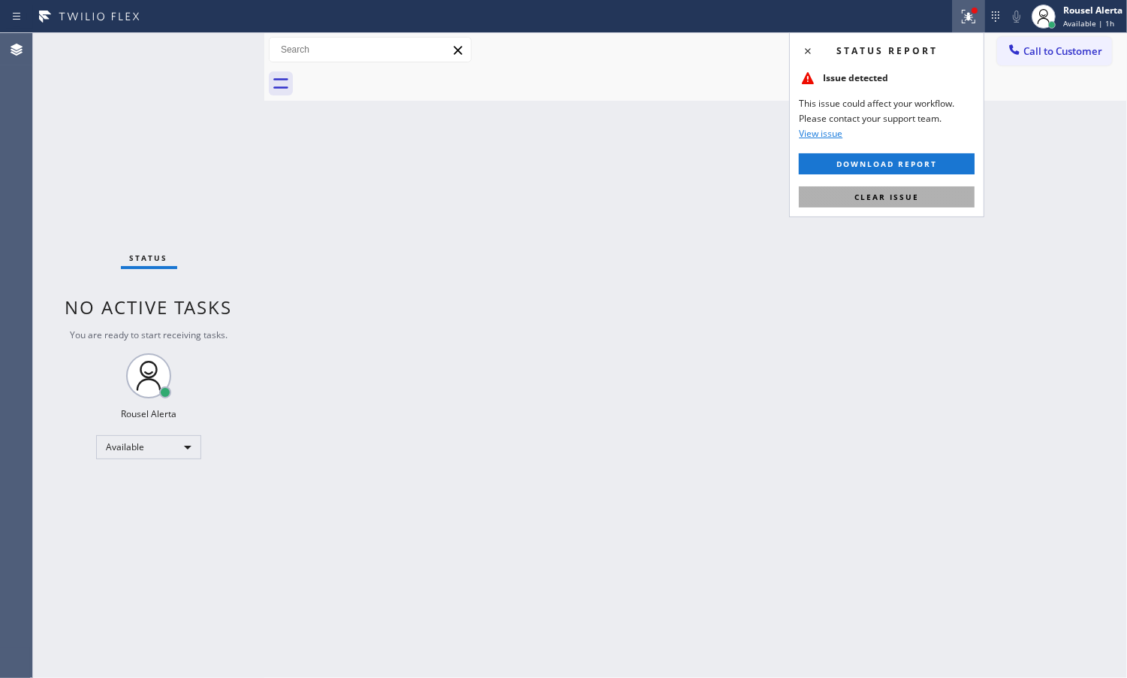
click at [907, 189] on button "Clear issue" at bounding box center [887, 196] width 176 height 21
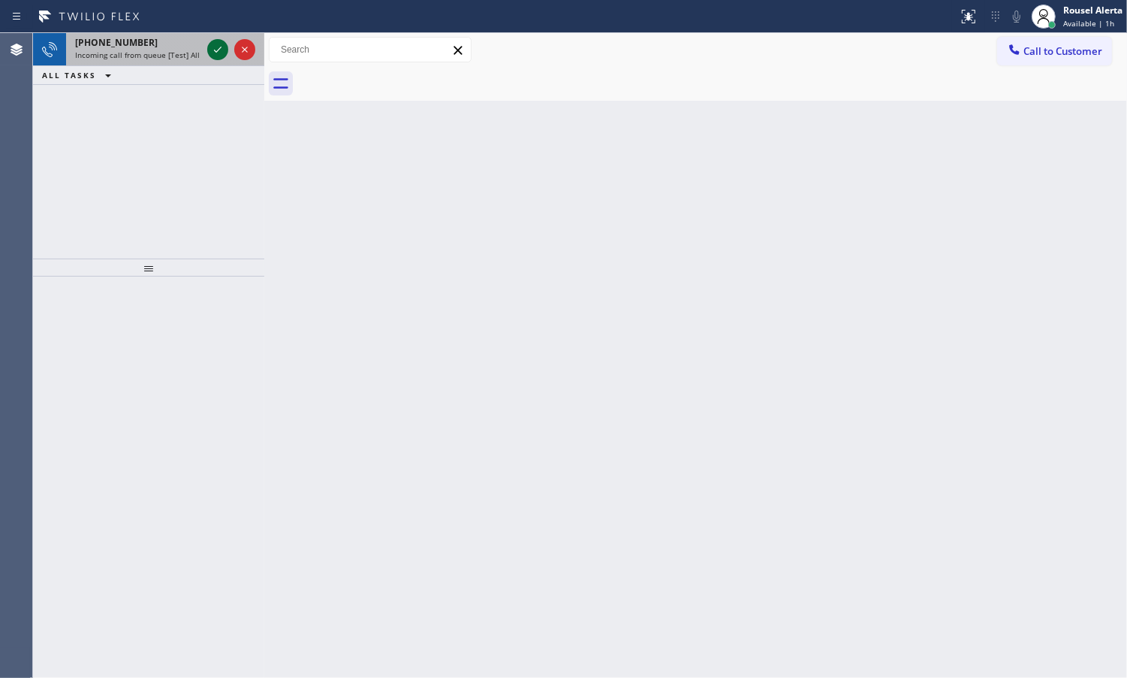
click at [209, 47] on icon at bounding box center [218, 50] width 18 height 18
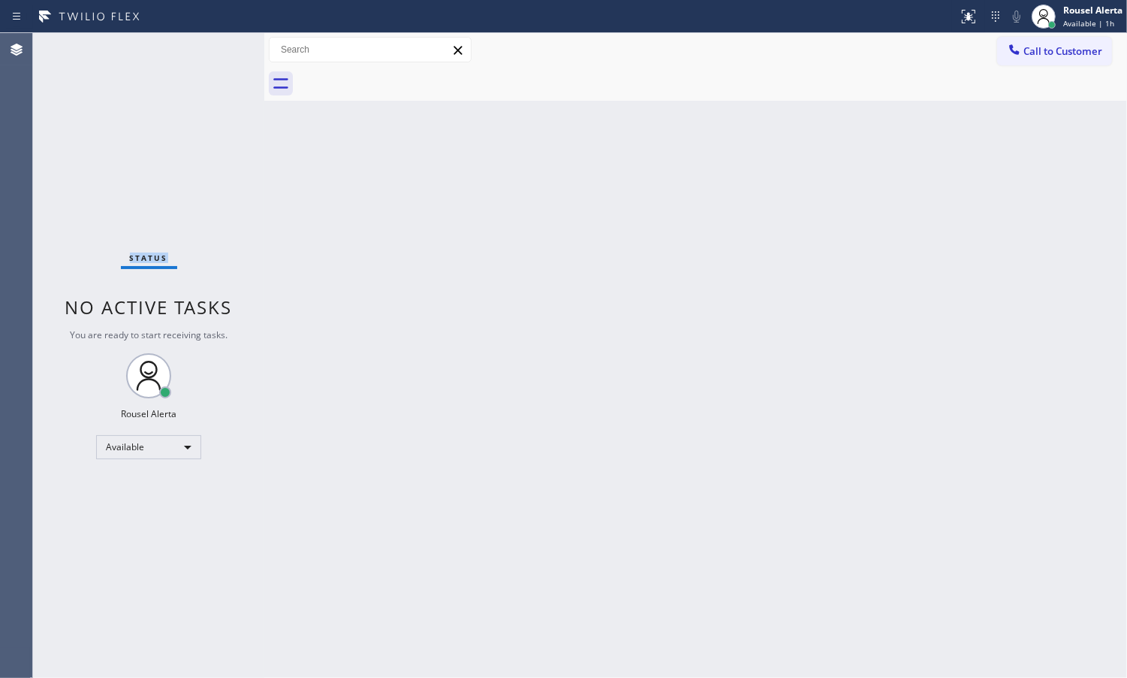
click at [209, 47] on div "Status No active tasks You are ready to start receiving tasks. Rousel Alerta Av…" at bounding box center [148, 355] width 231 height 644
click at [963, 23] on icon at bounding box center [969, 17] width 14 height 14
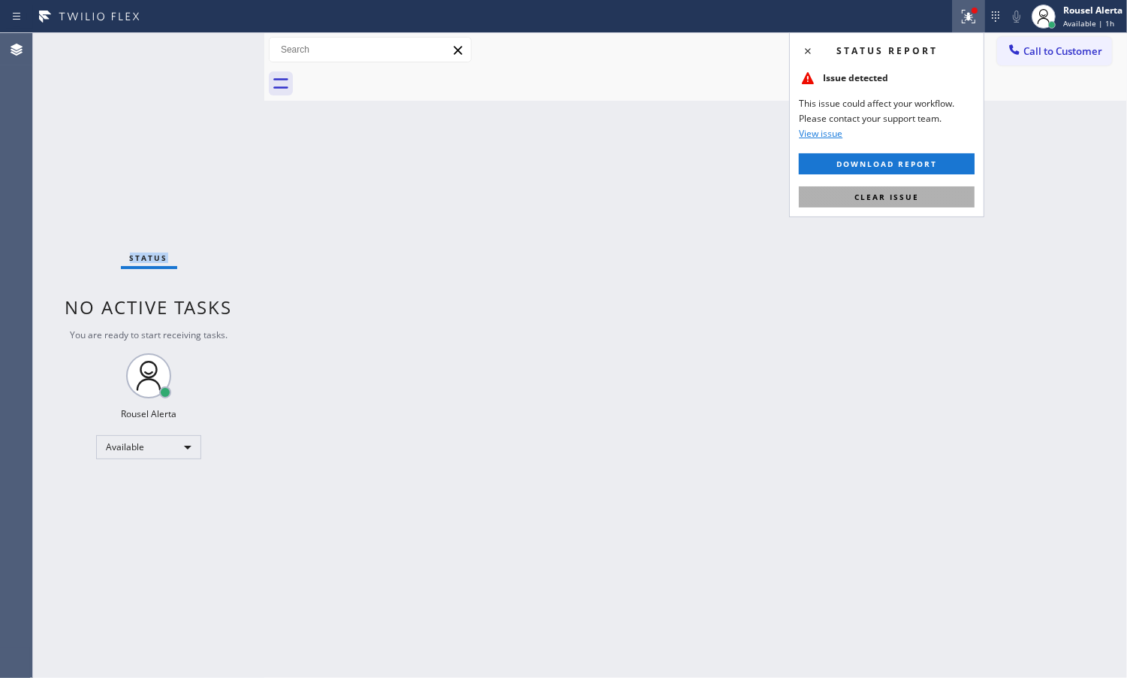
click at [922, 199] on button "Clear issue" at bounding box center [887, 196] width 176 height 21
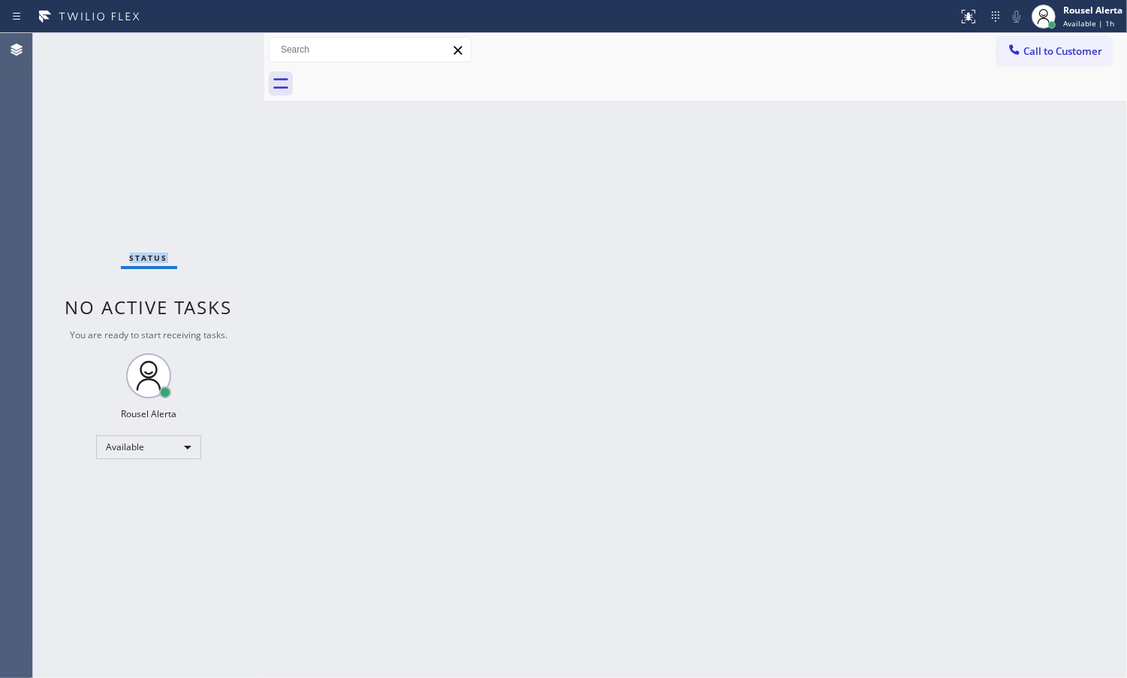
click at [189, 47] on div "Status No active tasks You are ready to start receiving tasks. Rousel Alerta Av…" at bounding box center [148, 355] width 231 height 644
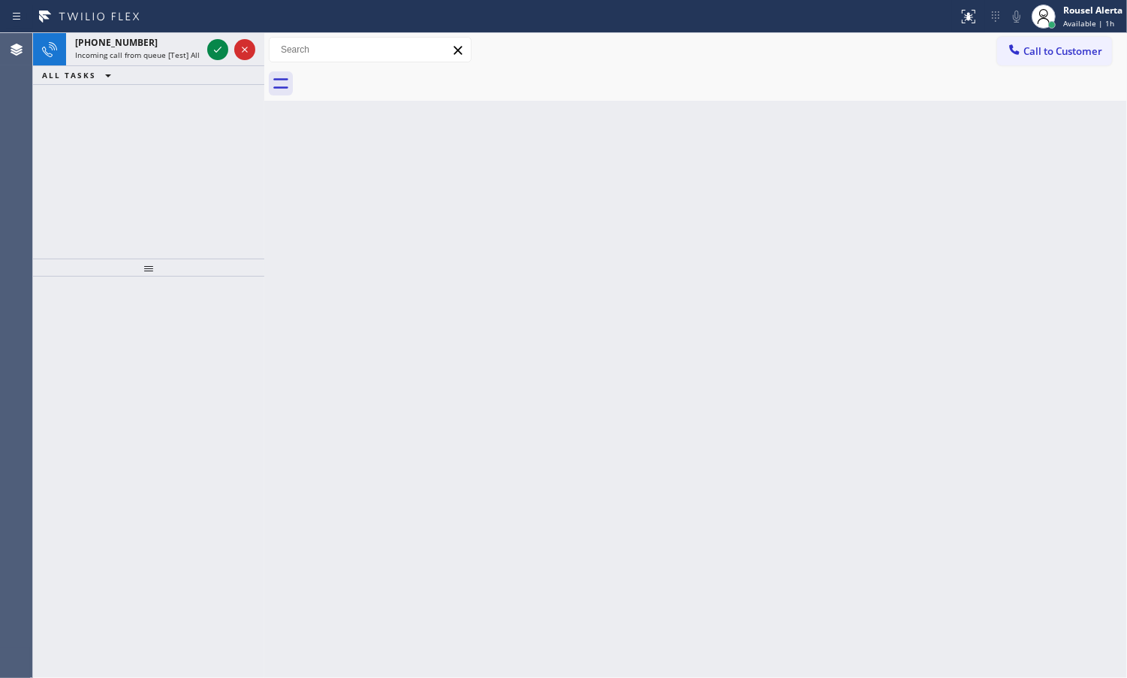
click at [203, 45] on div "[PHONE_NUMBER] Incoming call from queue [Test] All" at bounding box center [135, 49] width 138 height 33
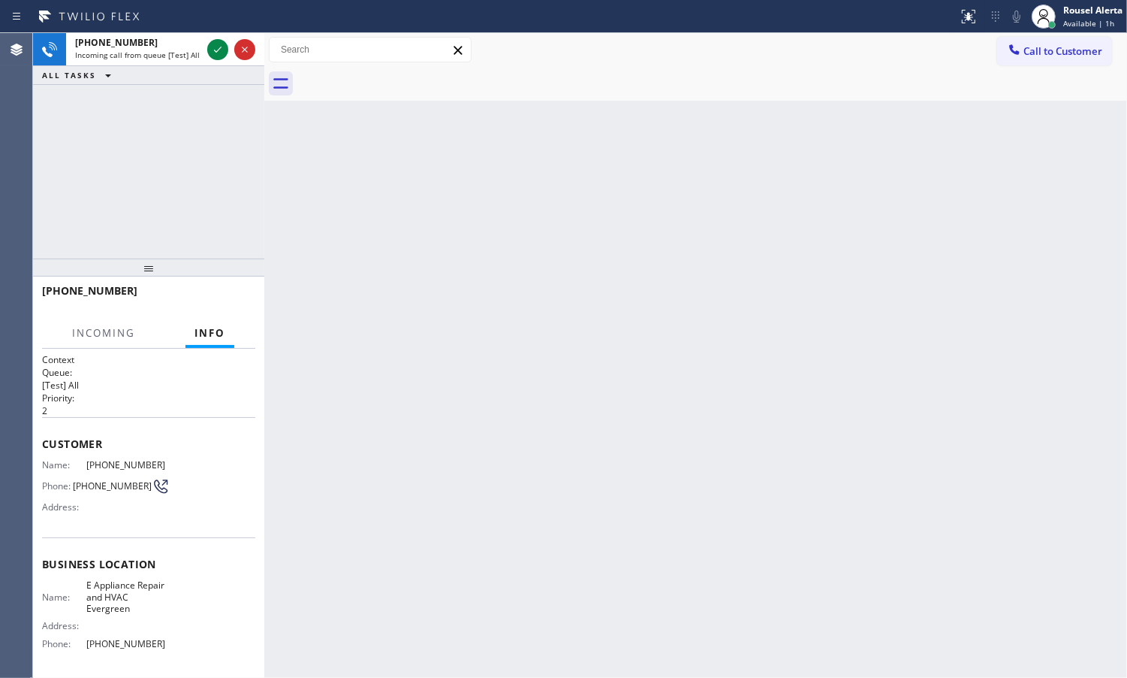
click at [203, 45] on div "[PHONE_NUMBER] Incoming call from queue [Test] All" at bounding box center [135, 49] width 138 height 33
click at [209, 45] on icon at bounding box center [218, 50] width 18 height 18
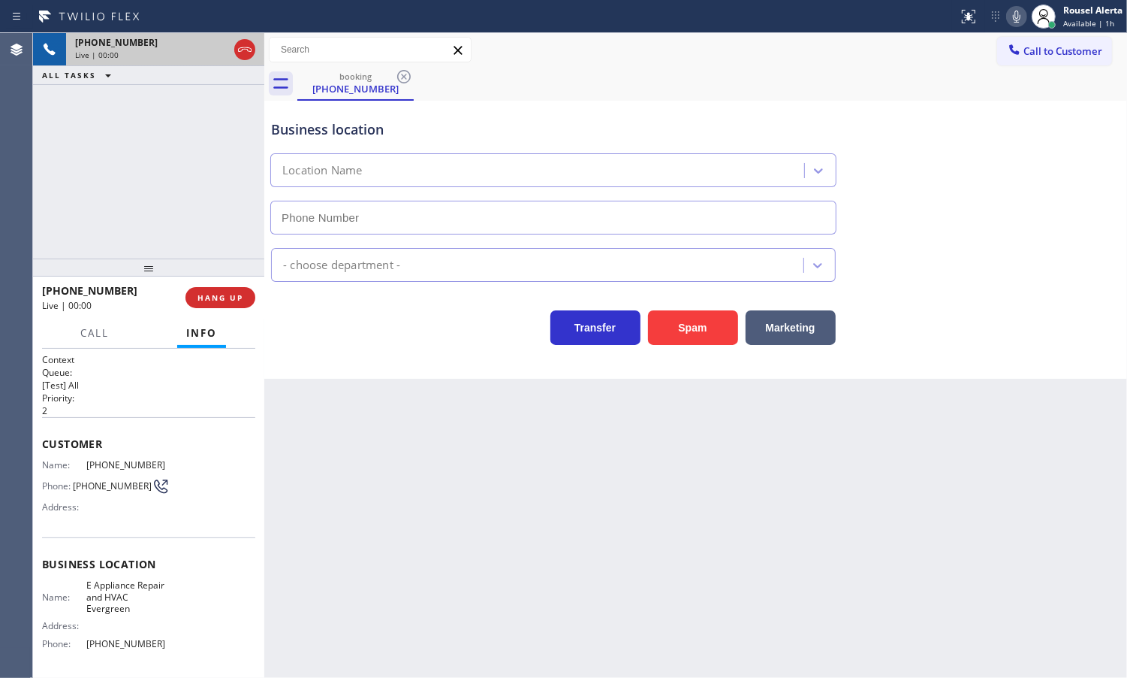
type input "[PHONE_NUMBER]"
click at [697, 327] on button "Spam" at bounding box center [693, 327] width 90 height 35
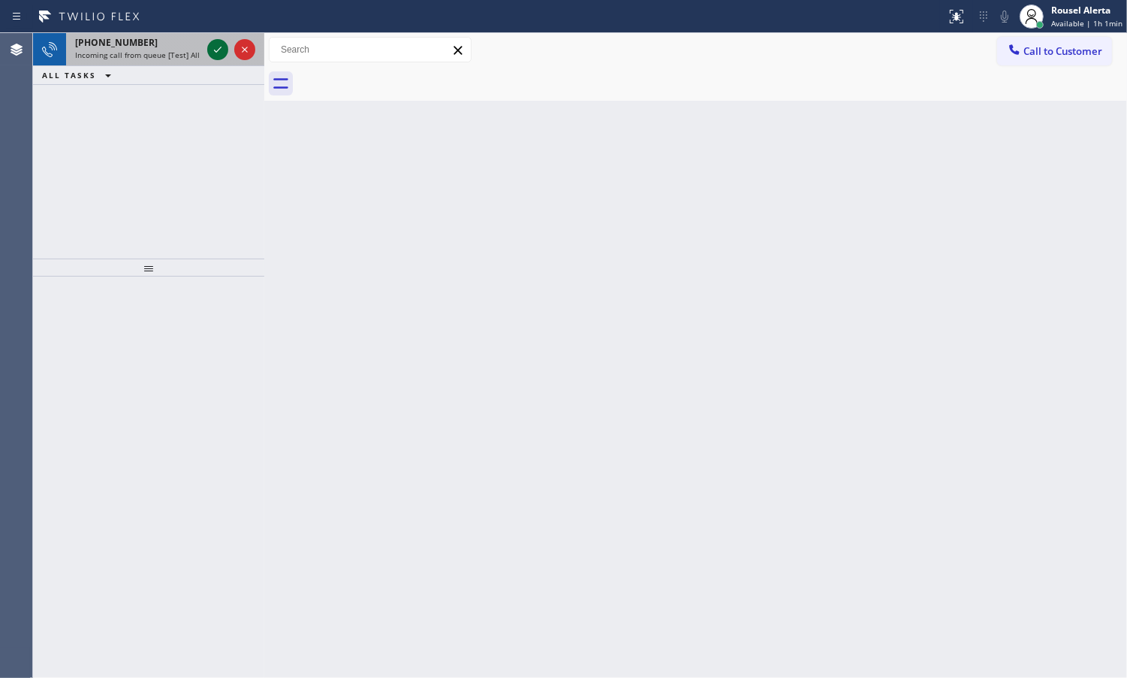
click at [216, 50] on icon at bounding box center [218, 50] width 18 height 18
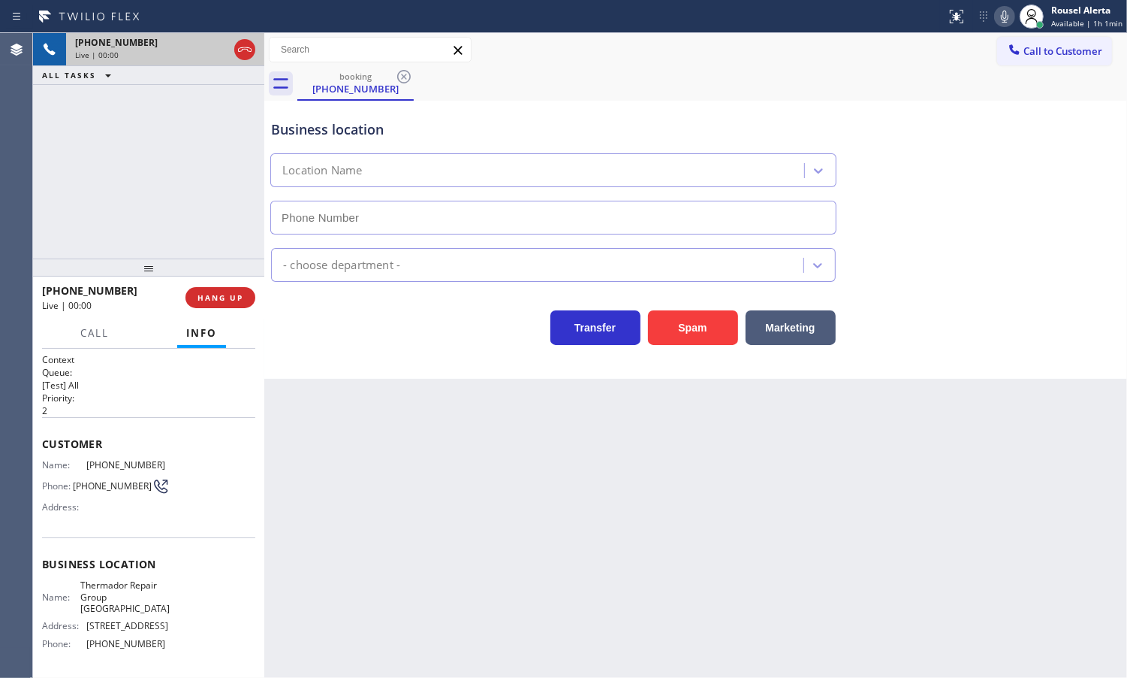
type input "[PHONE_NUMBER]"
click at [340, 428] on div "Back to Dashboard Change Sender ID Customers Technicians Select a contact Outbo…" at bounding box center [695, 355] width 863 height 644
click at [355, 466] on div "Back to Dashboard Change Sender ID Customers Technicians Select a contact Outbo…" at bounding box center [695, 355] width 863 height 644
click at [203, 297] on span "HANG UP" at bounding box center [221, 297] width 46 height 11
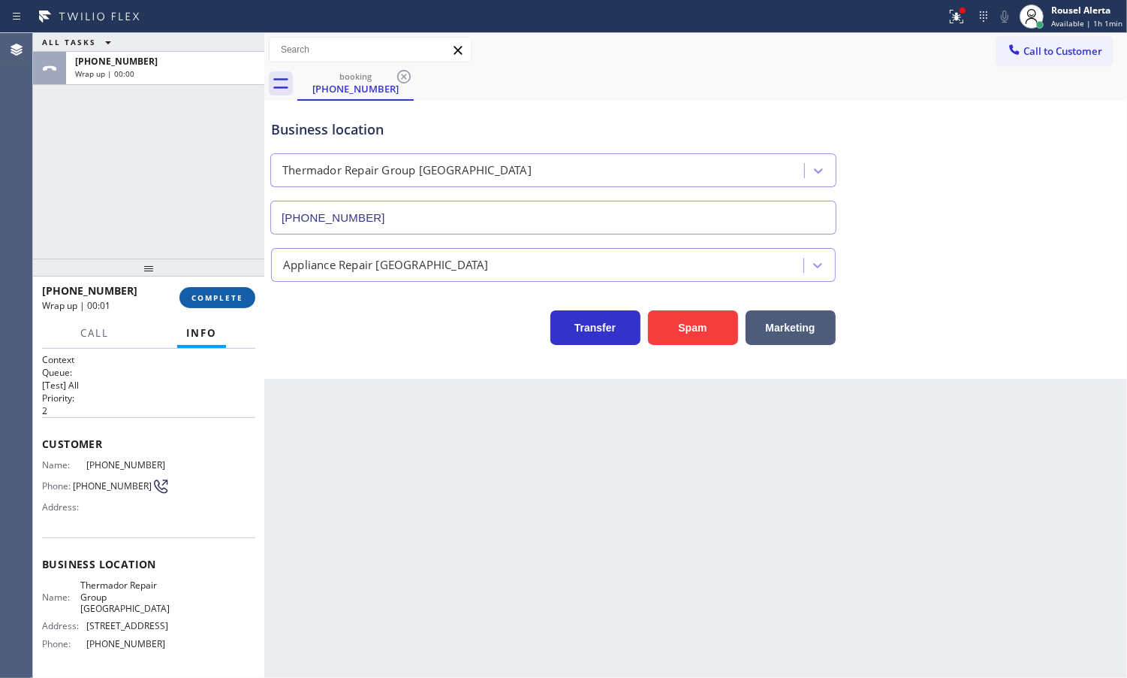
click at [208, 305] on button "COMPLETE" at bounding box center [218, 297] width 76 height 21
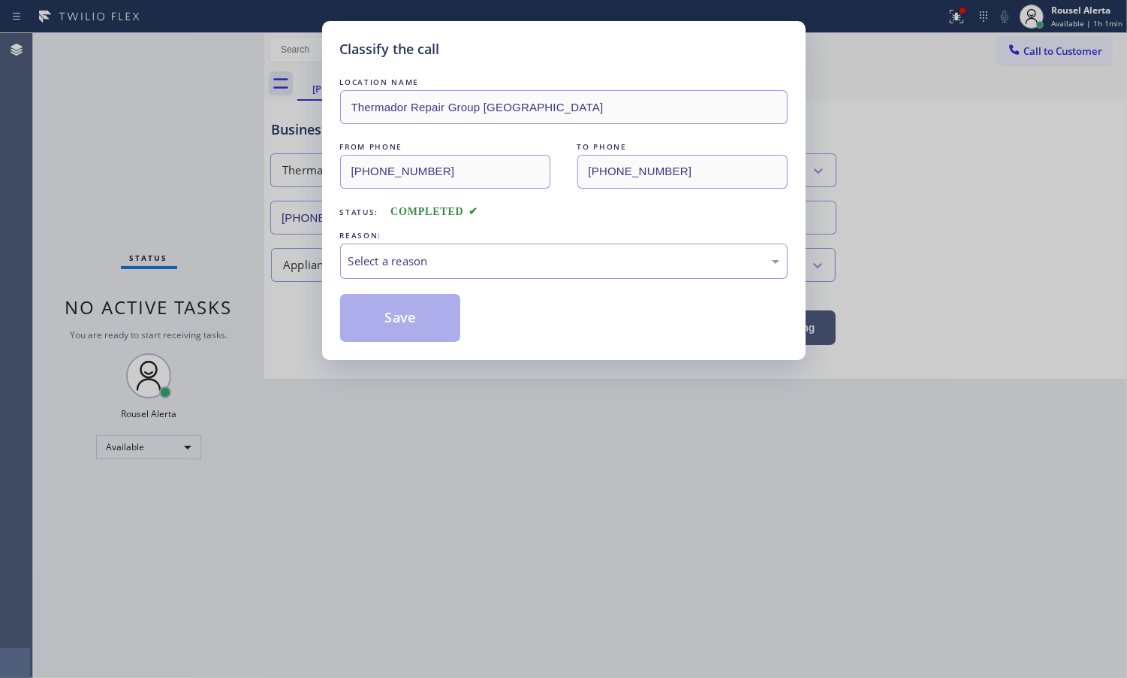
click at [393, 282] on div "LOCATION NAME Thermador Repair Group [GEOGRAPHIC_DATA] FROM PHONE [PHONE_NUMBER…" at bounding box center [564, 207] width 448 height 267
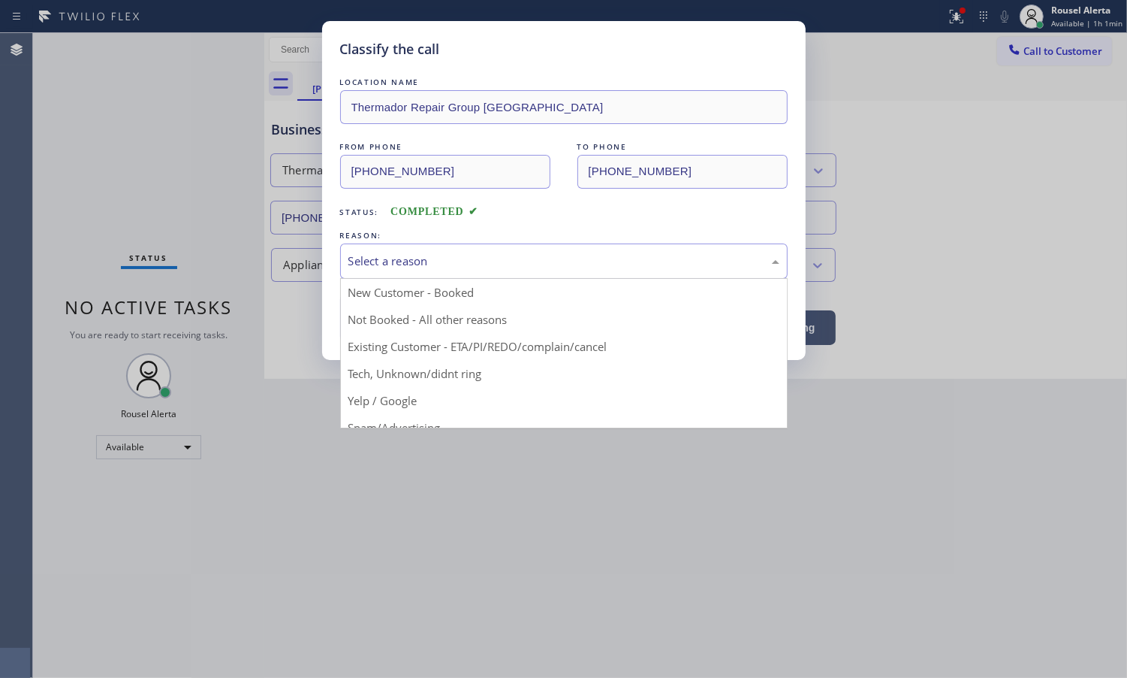
click at [411, 267] on div "Select a reason" at bounding box center [564, 260] width 431 height 17
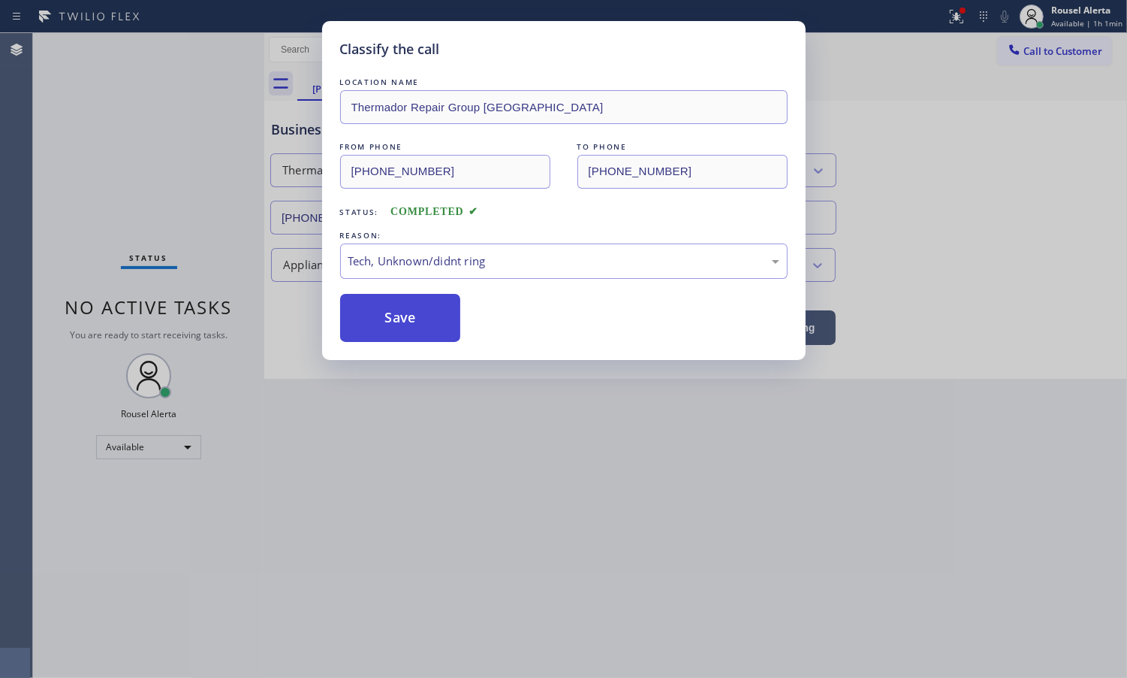
click at [382, 323] on button "Save" at bounding box center [400, 318] width 121 height 48
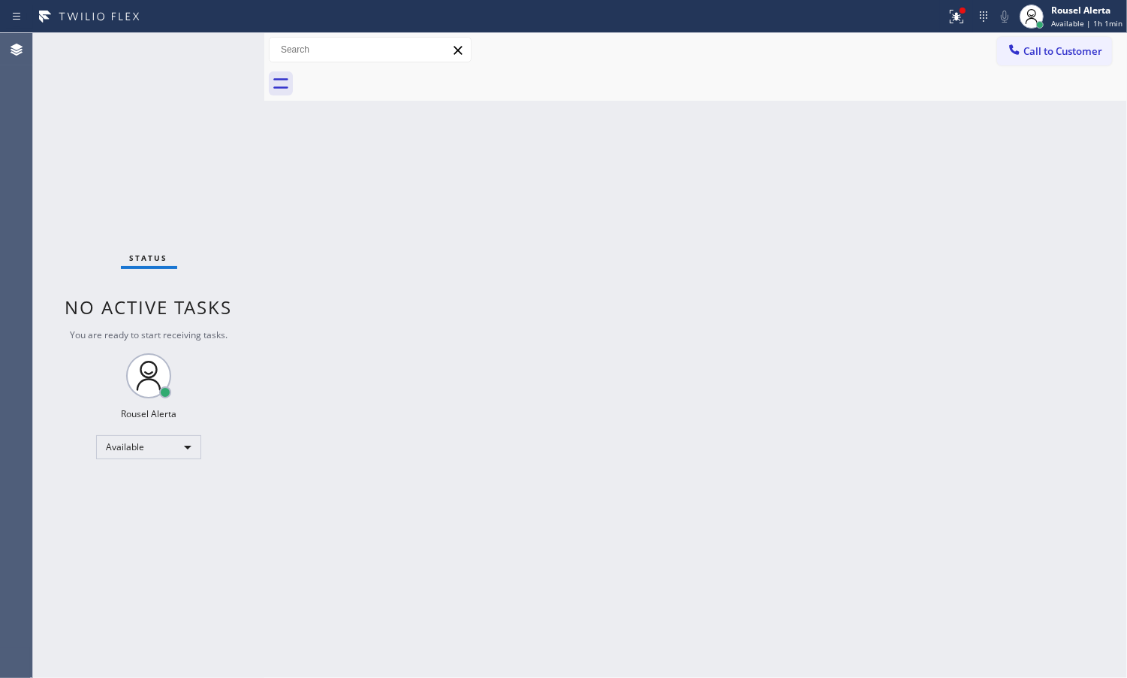
click at [546, 496] on div "Back to Dashboard Change Sender ID Customers Technicians Select a contact Outbo…" at bounding box center [695, 355] width 863 height 644
click at [965, 17] on icon at bounding box center [957, 17] width 18 height 18
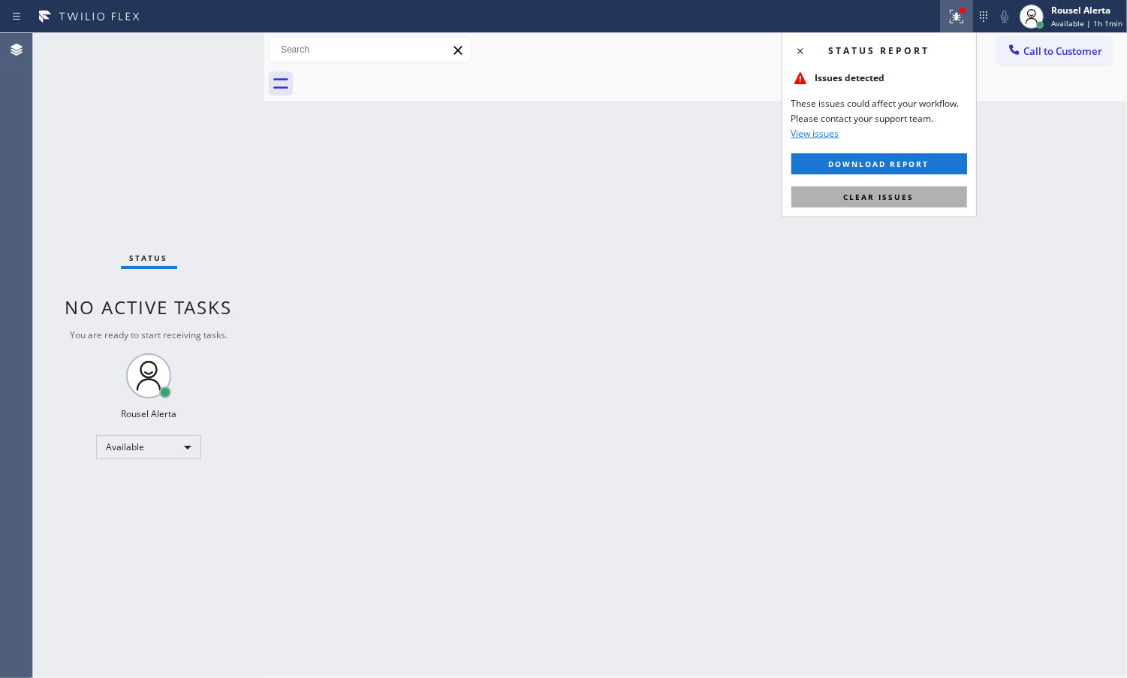
click at [946, 200] on button "Clear issues" at bounding box center [880, 196] width 176 height 21
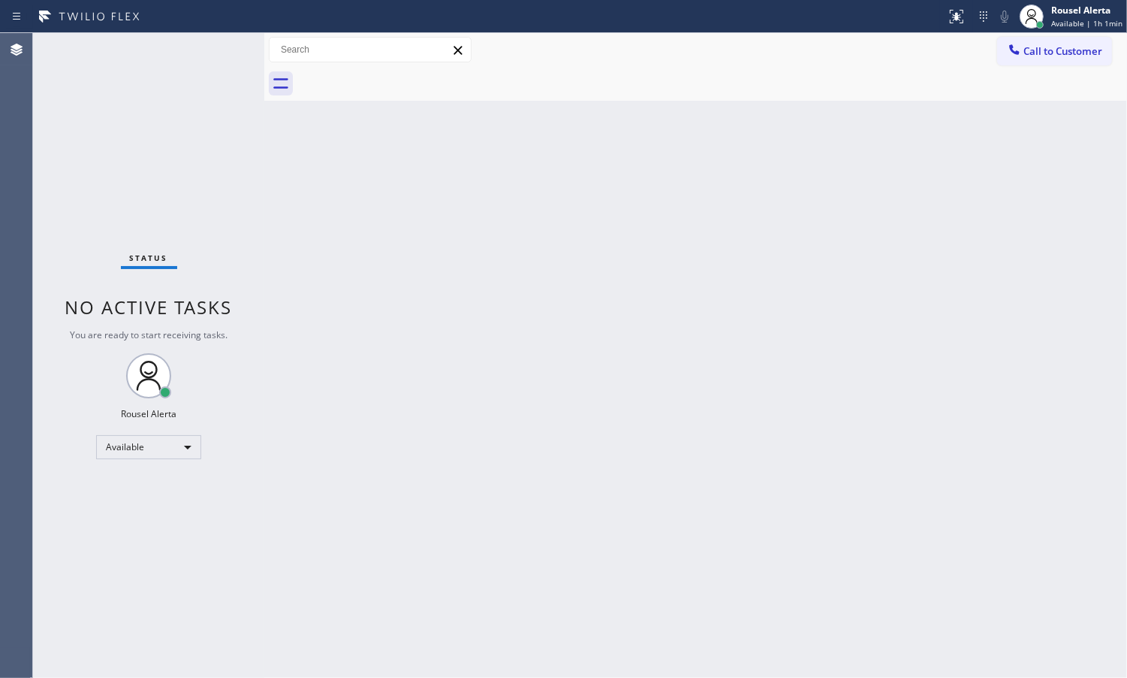
click at [847, 261] on div "Back to Dashboard Change Sender ID Customers Technicians Select a contact Outbo…" at bounding box center [695, 355] width 863 height 644
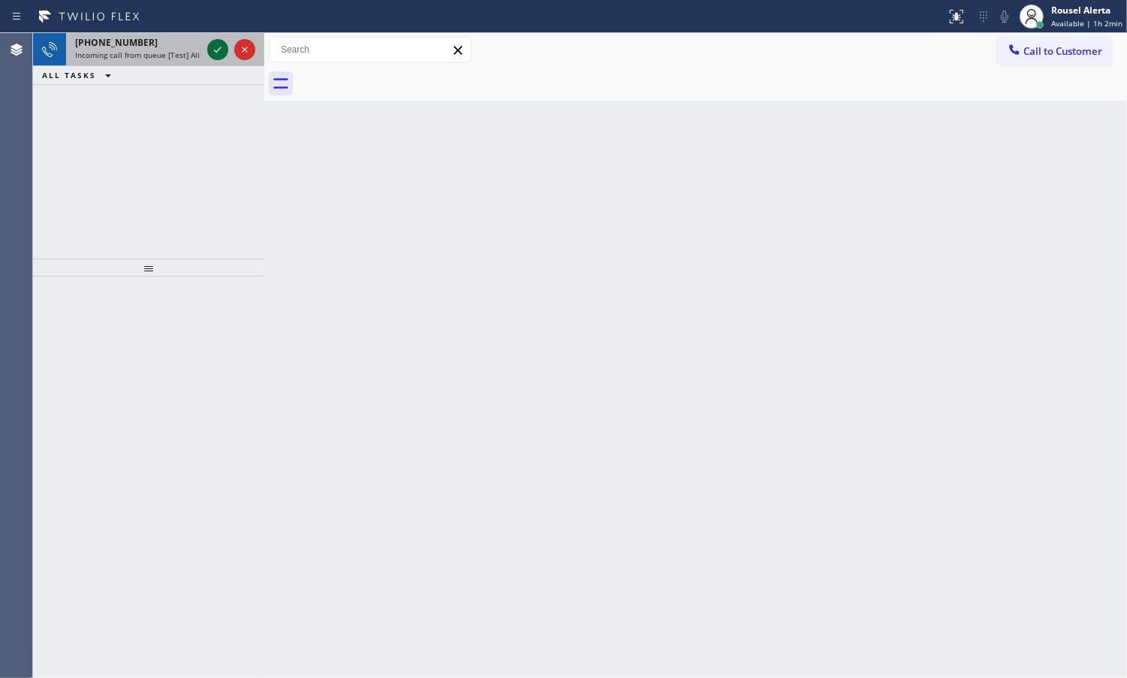
click at [213, 57] on icon at bounding box center [218, 50] width 18 height 18
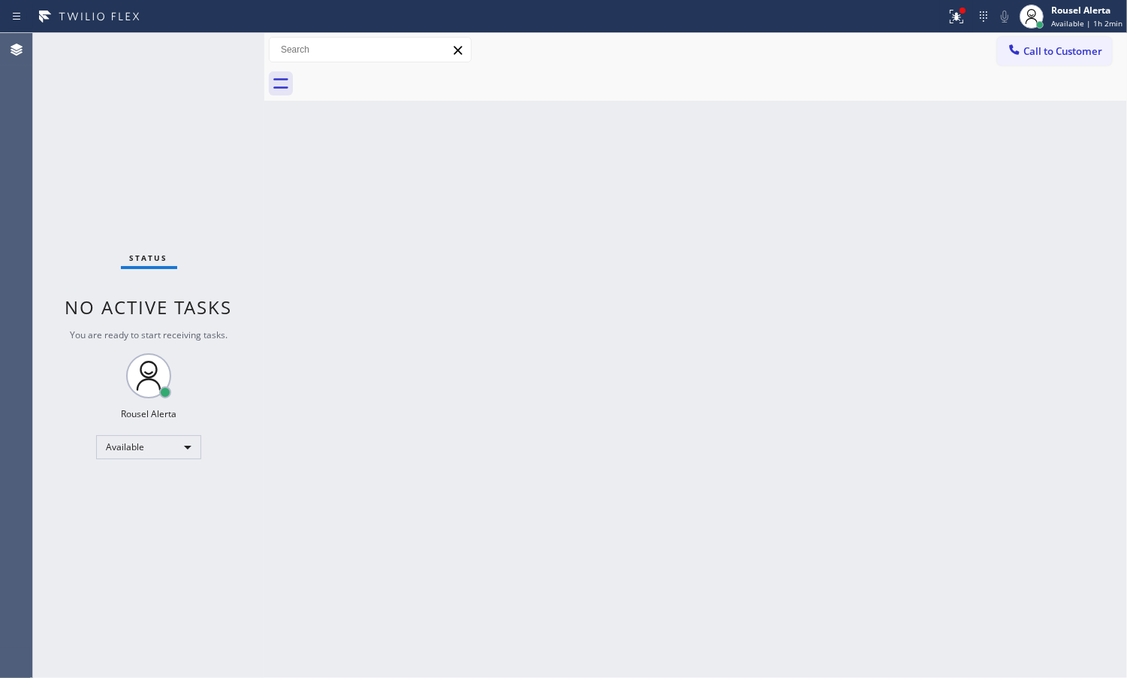
click at [213, 57] on div "Status No active tasks You are ready to start receiving tasks. Rousel Alerta Av…" at bounding box center [148, 355] width 231 height 644
click at [951, 21] on icon at bounding box center [957, 17] width 18 height 18
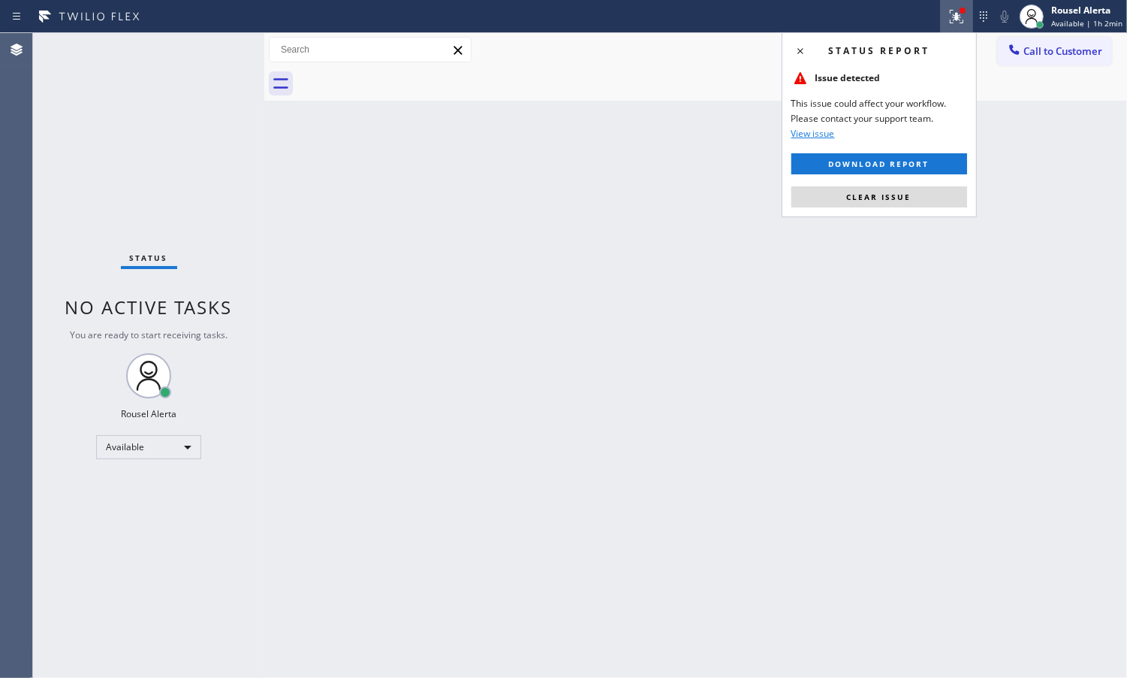
click at [925, 204] on button "Clear issue" at bounding box center [880, 196] width 176 height 21
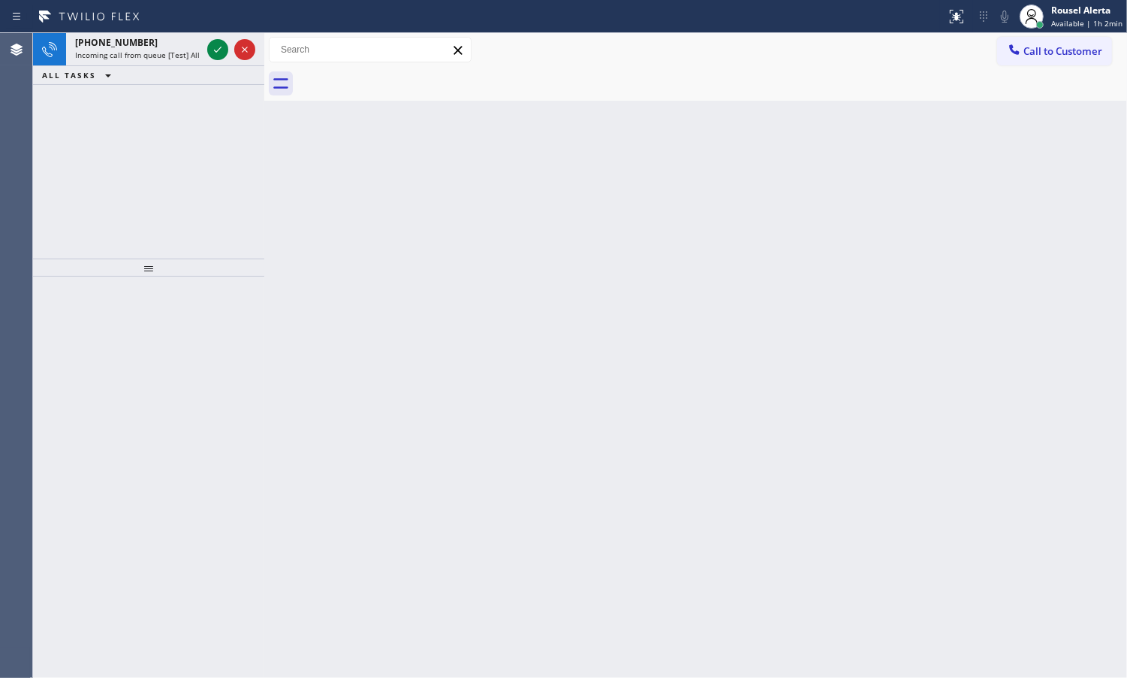
click at [207, 39] on div at bounding box center [231, 49] width 54 height 33
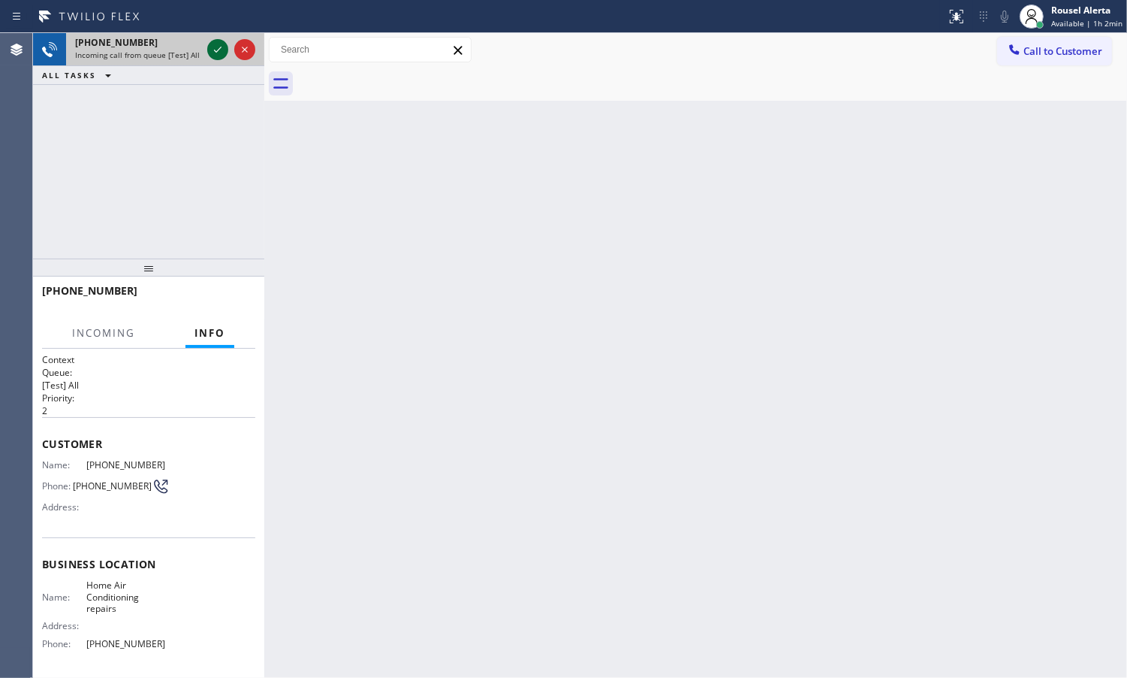
click at [209, 47] on icon at bounding box center [218, 50] width 18 height 18
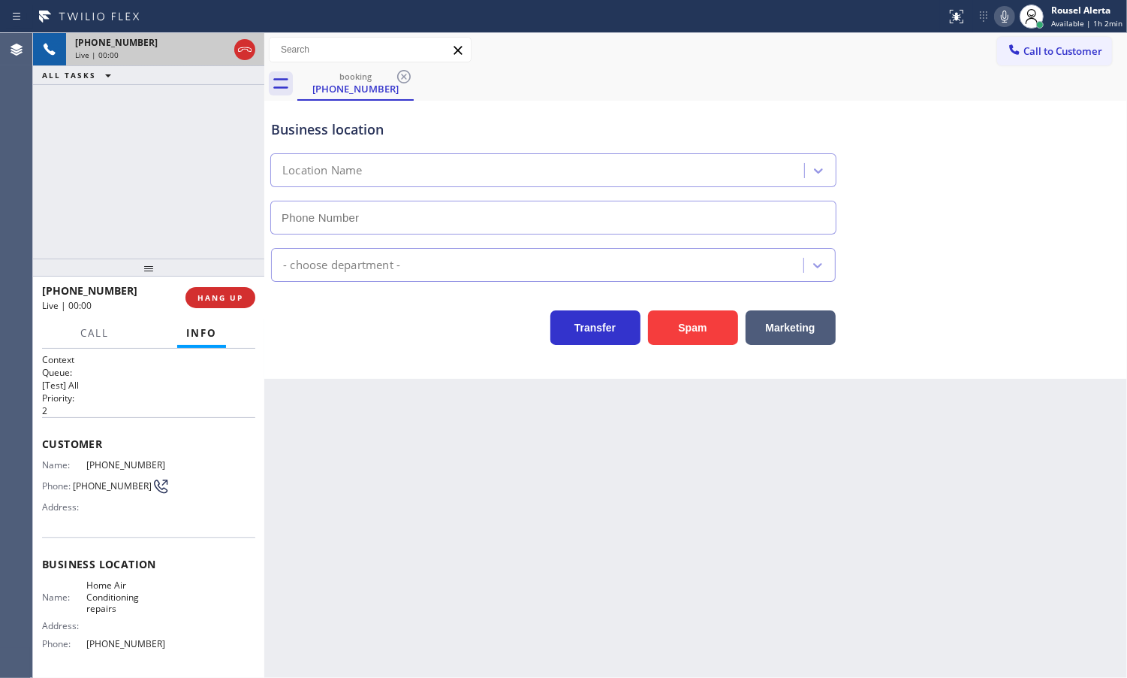
type input "[PHONE_NUMBER]"
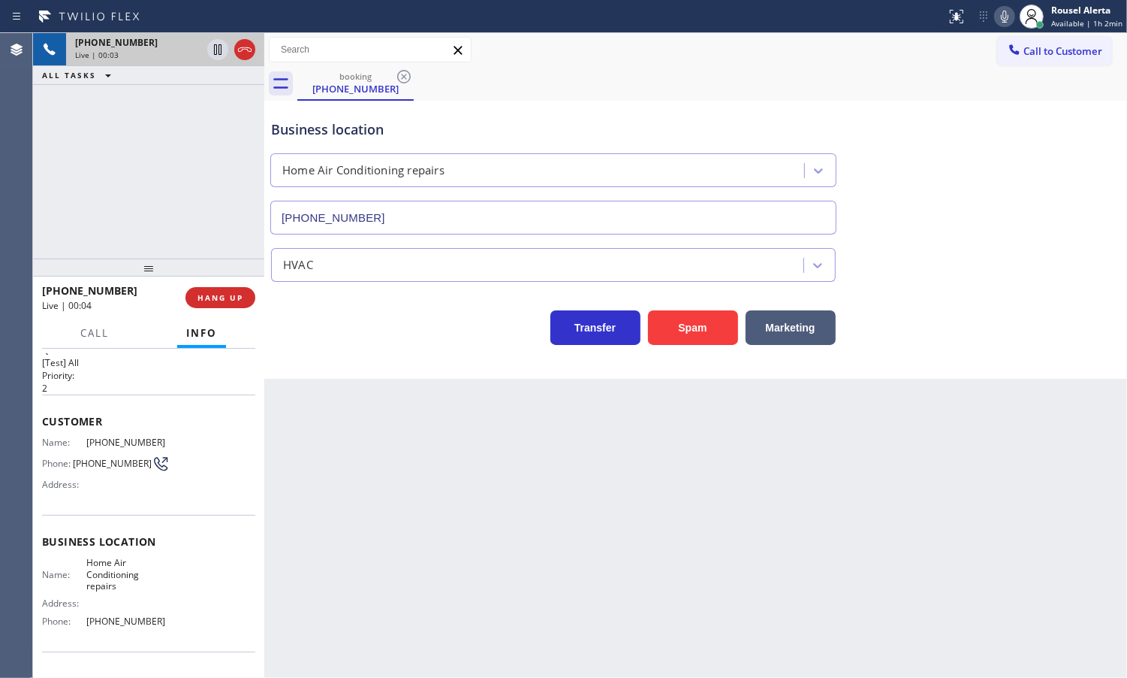
scroll to position [14, 0]
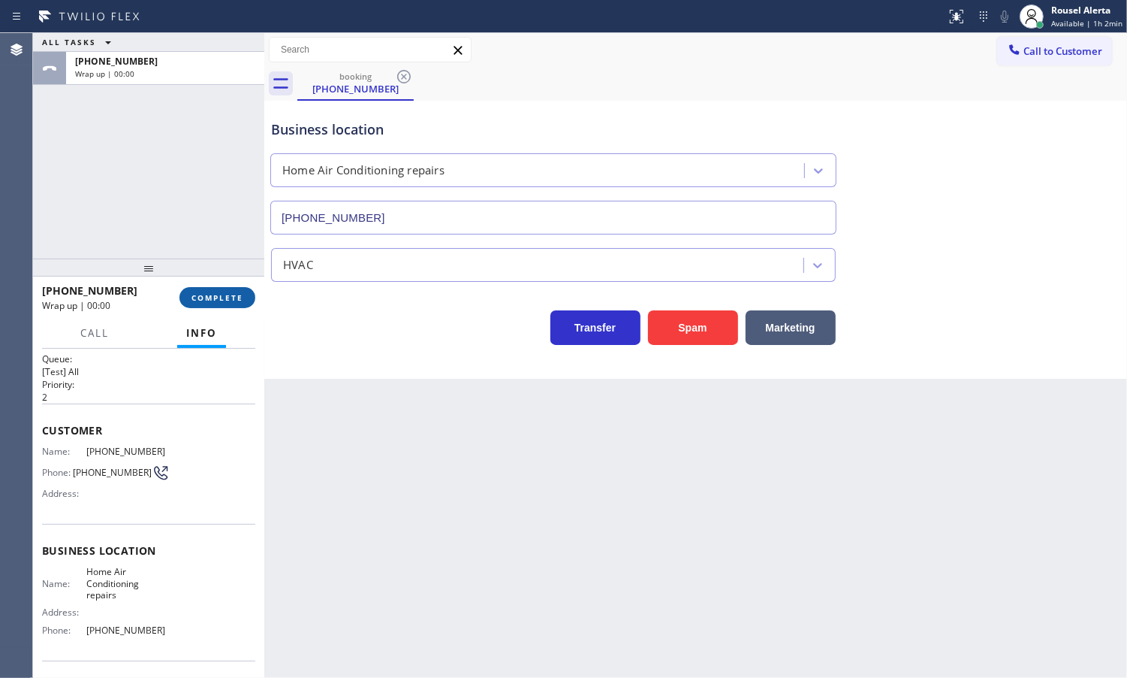
click at [210, 290] on button "COMPLETE" at bounding box center [218, 297] width 76 height 21
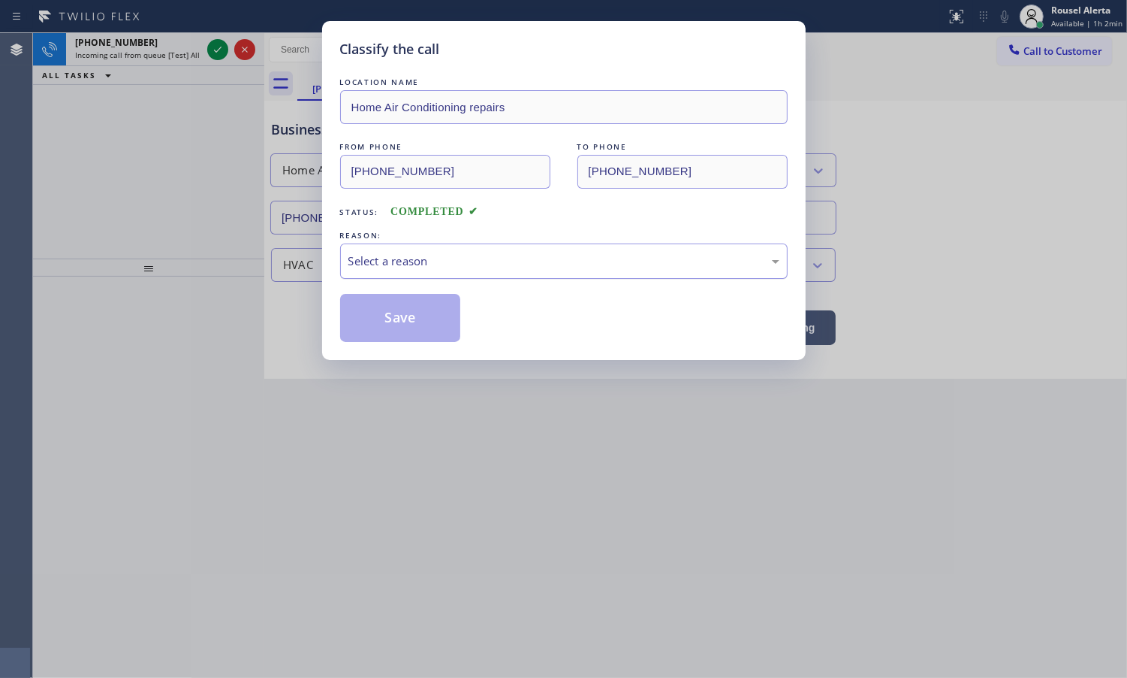
click at [395, 260] on div "Select a reason" at bounding box center [564, 260] width 431 height 17
click at [430, 331] on button "Save" at bounding box center [400, 318] width 121 height 48
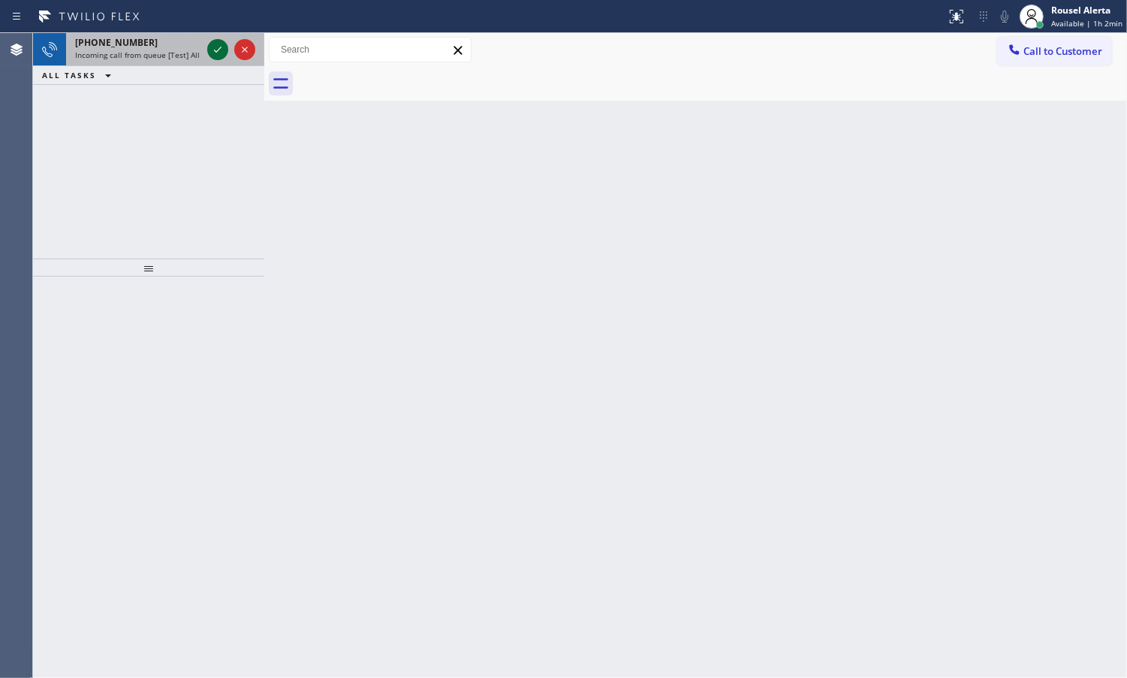
click at [210, 47] on icon at bounding box center [218, 50] width 18 height 18
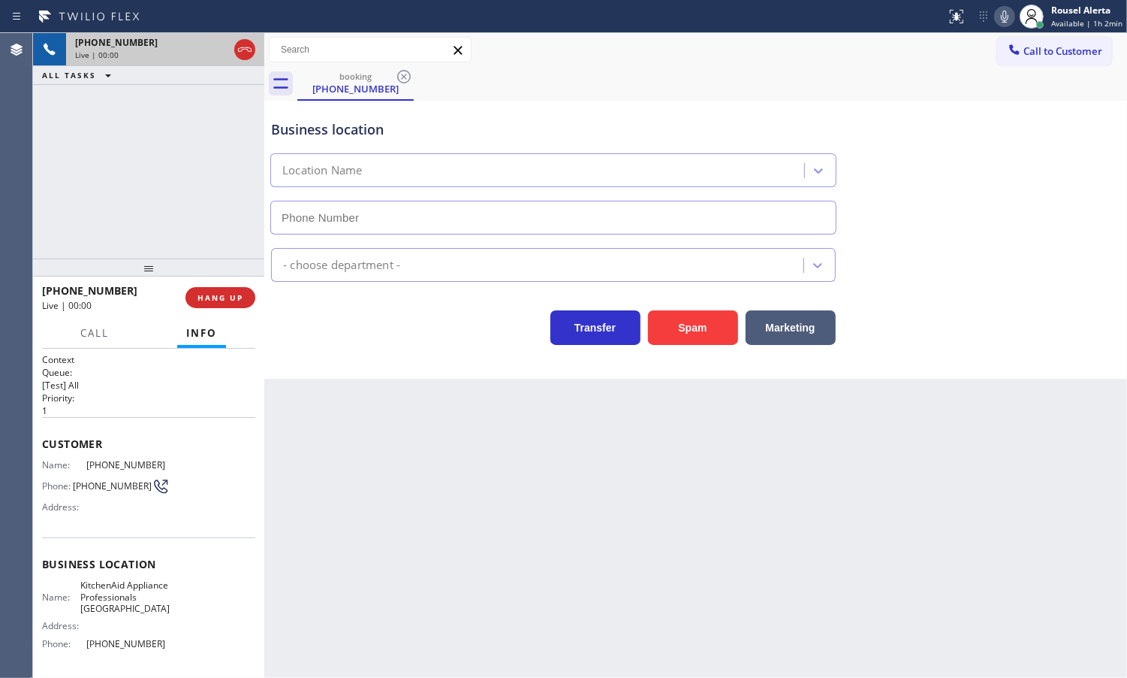
type input "[PHONE_NUMBER]"
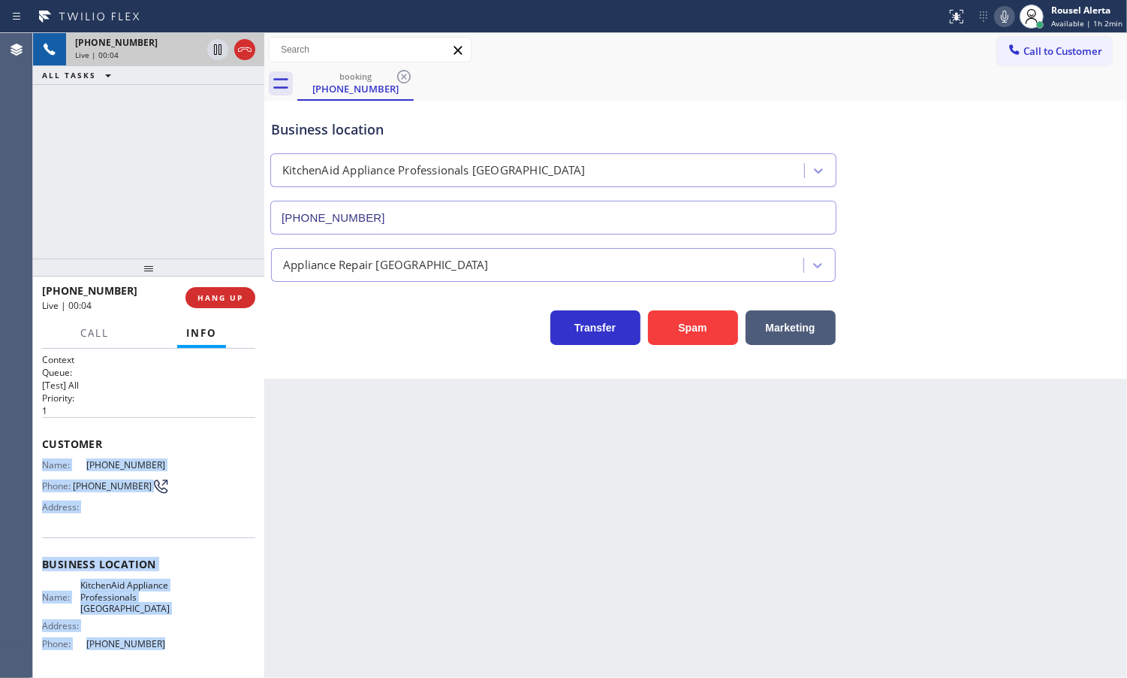
drag, startPoint x: 42, startPoint y: 460, endPoint x: 166, endPoint y: 652, distance: 228.1
click at [166, 652] on div "Context Queue: [Test] All Priority: 1 Customer Name: [PHONE_NUMBER] Phone: [PHO…" at bounding box center [148, 570] width 213 height 435
click at [144, 117] on div "[PHONE_NUMBER] Live | 01:50 ALL TASKS ALL TASKS ACTIVE TASKS TASKS IN WRAP UP" at bounding box center [148, 145] width 231 height 225
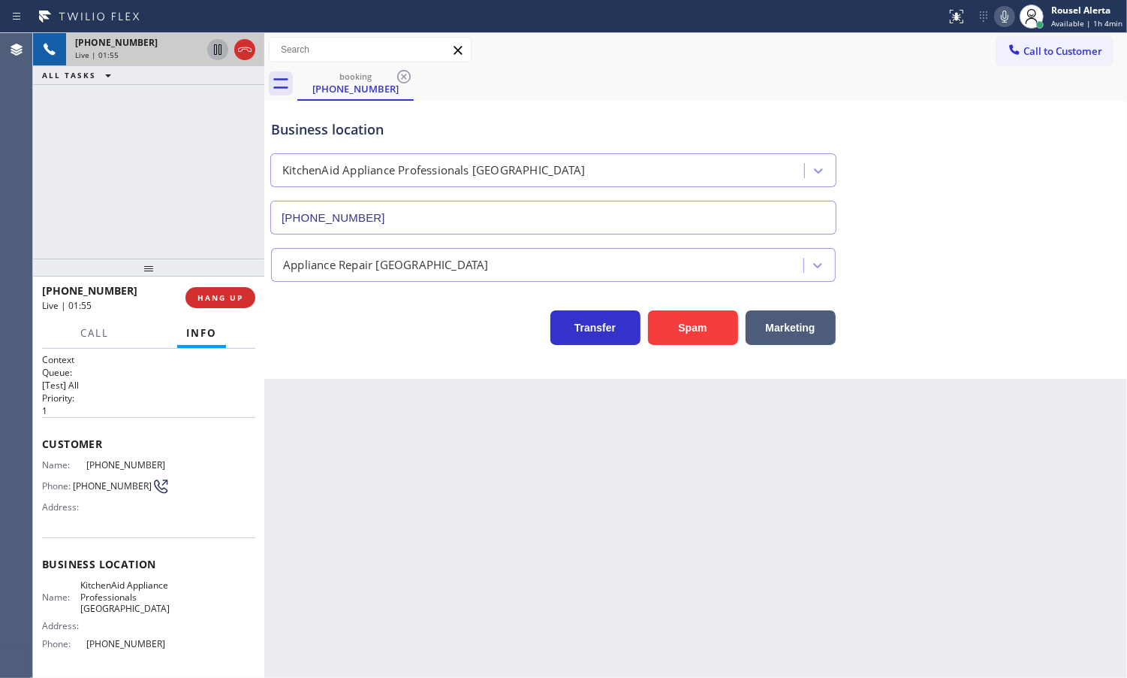
click at [214, 51] on icon at bounding box center [218, 50] width 18 height 18
drag, startPoint x: 1008, startPoint y: 13, endPoint x: 981, endPoint y: 17, distance: 27.3
click at [1008, 13] on icon at bounding box center [1005, 17] width 18 height 18
click at [210, 53] on icon at bounding box center [218, 50] width 18 height 18
click at [1000, 16] on icon at bounding box center [1005, 17] width 18 height 18
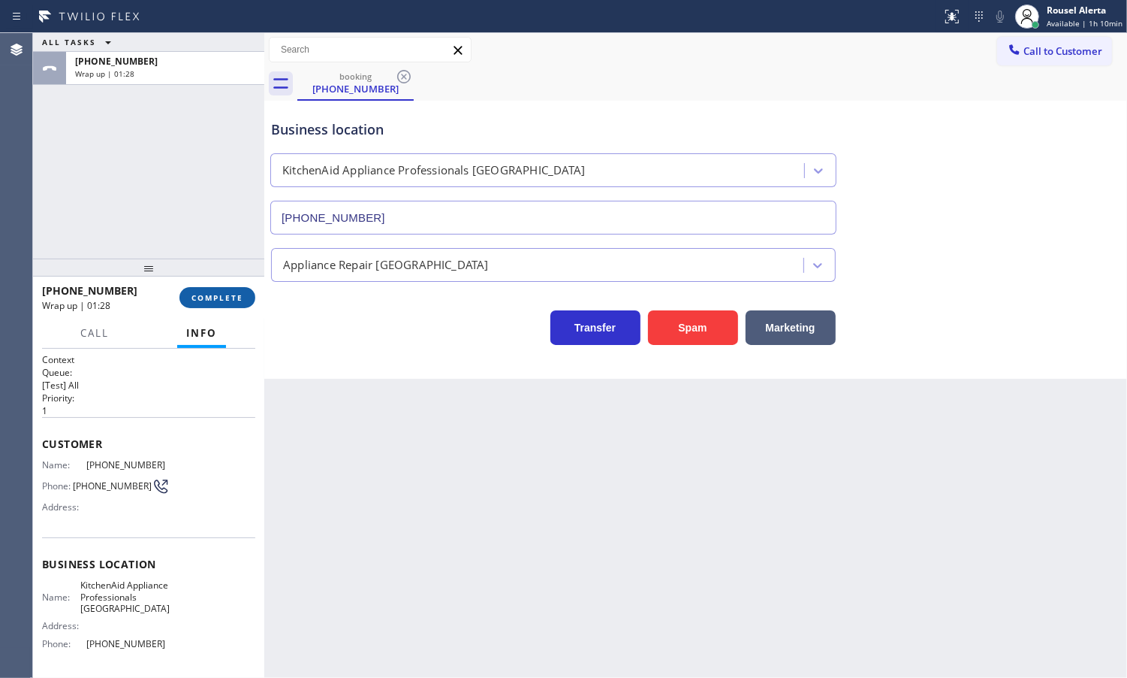
click at [201, 297] on span "COMPLETE" at bounding box center [218, 297] width 52 height 11
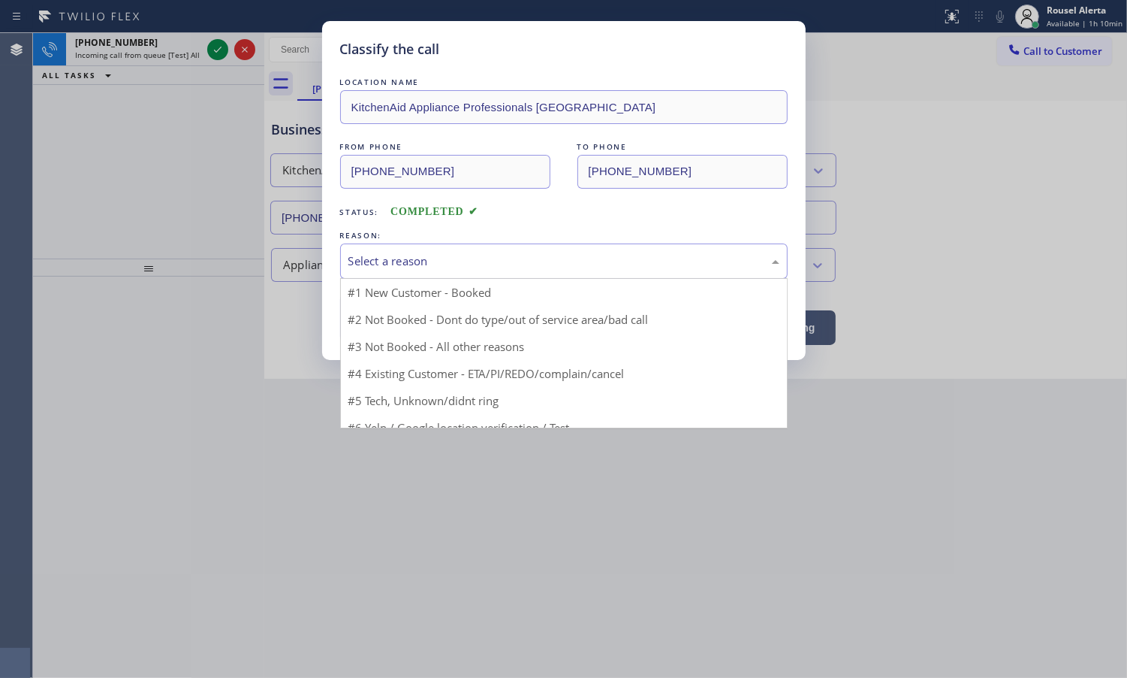
click at [428, 268] on div "Select a reason" at bounding box center [564, 260] width 431 height 17
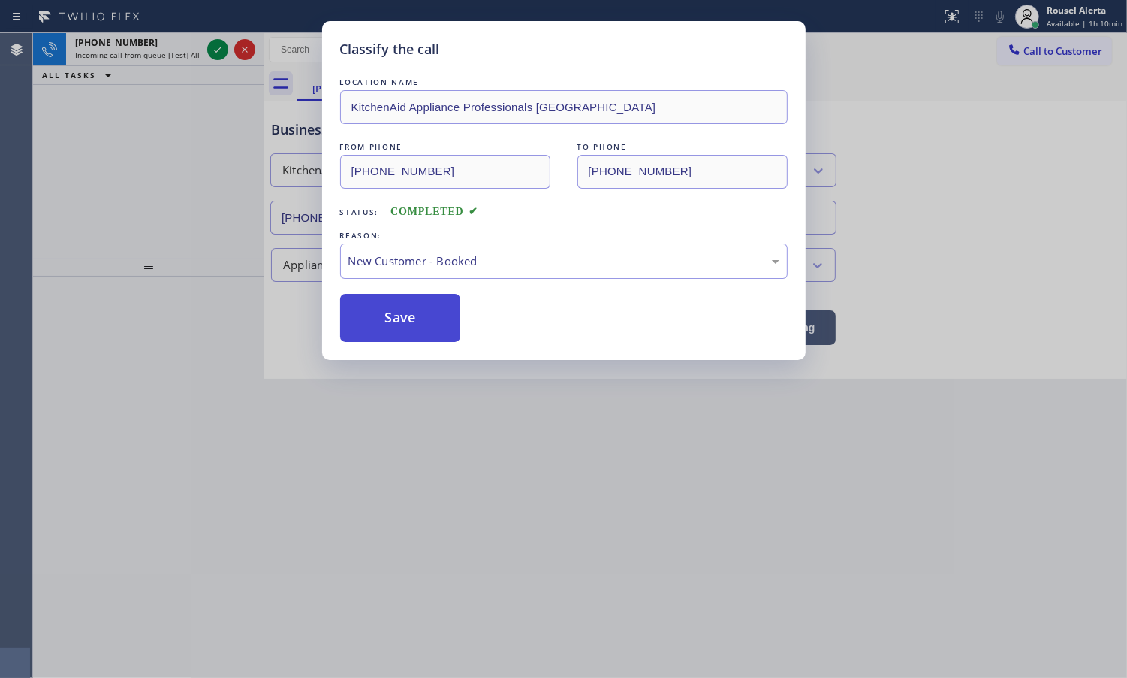
click at [415, 312] on button "Save" at bounding box center [400, 318] width 121 height 48
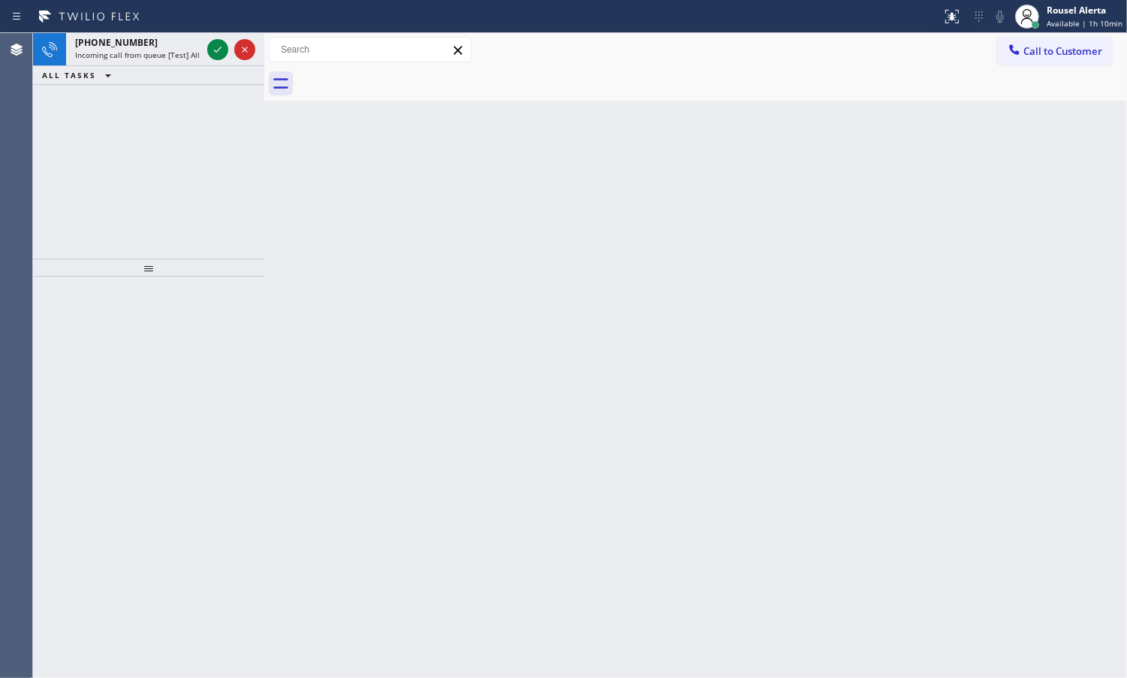
click at [185, 53] on span "Incoming call from queue [Test] All" at bounding box center [137, 55] width 125 height 11
click at [174, 53] on span "Incoming call from queue [Test] All" at bounding box center [137, 55] width 125 height 11
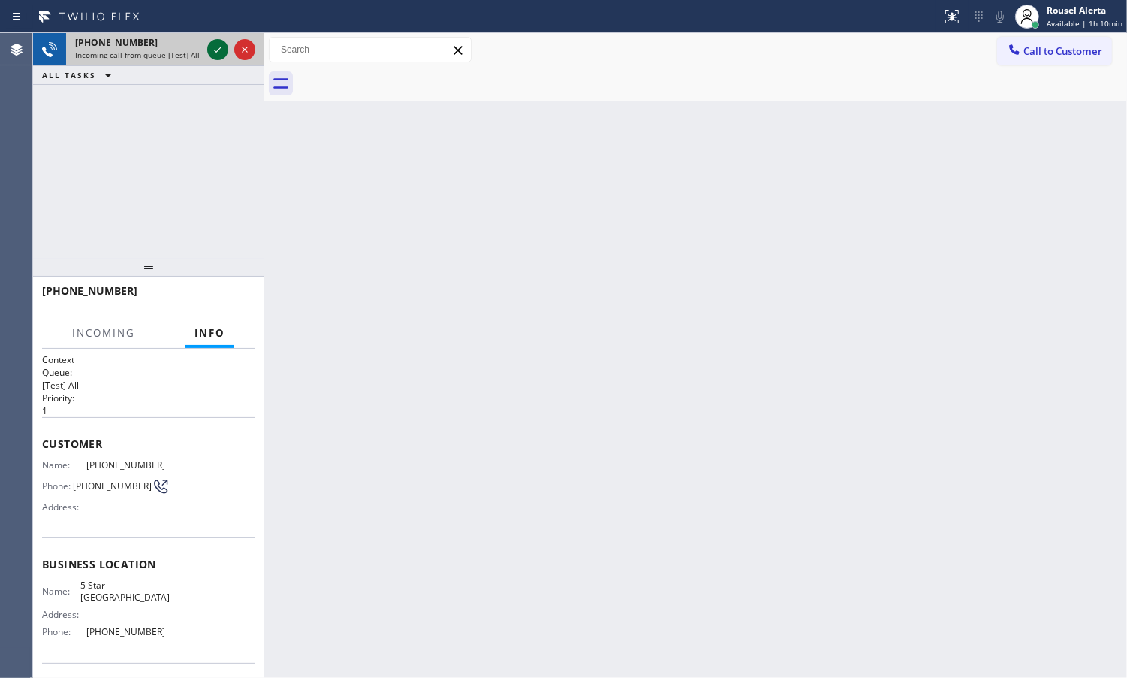
click at [215, 49] on icon at bounding box center [218, 50] width 18 height 18
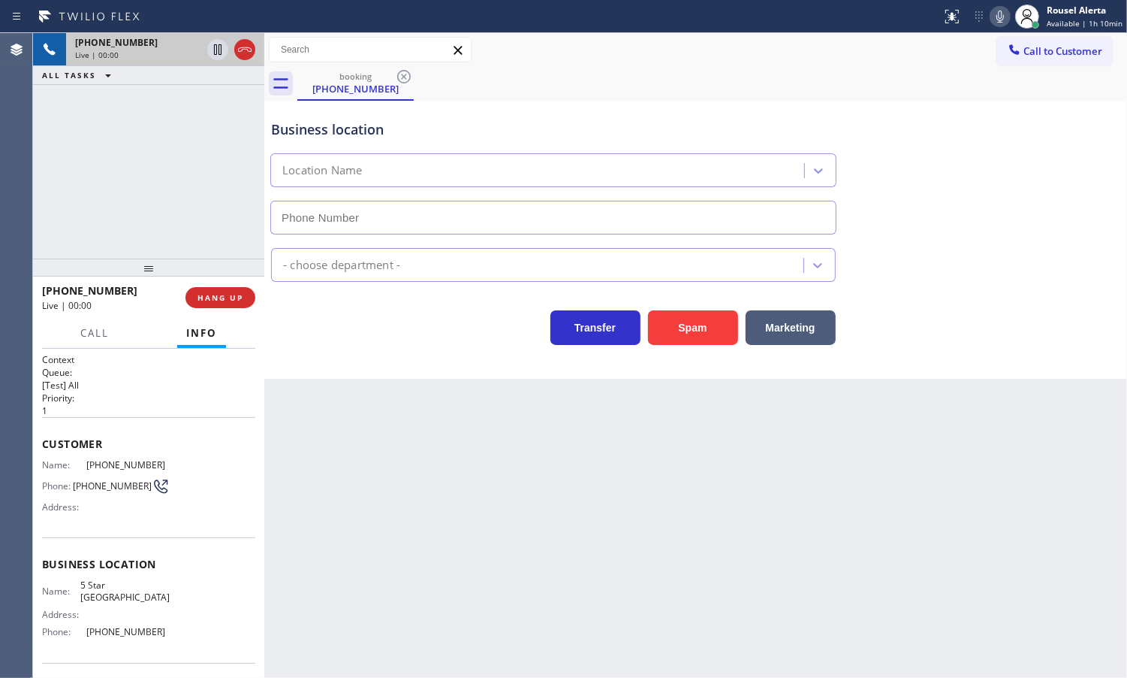
type input "[PHONE_NUMBER]"
click at [696, 339] on button "Spam" at bounding box center [693, 327] width 90 height 35
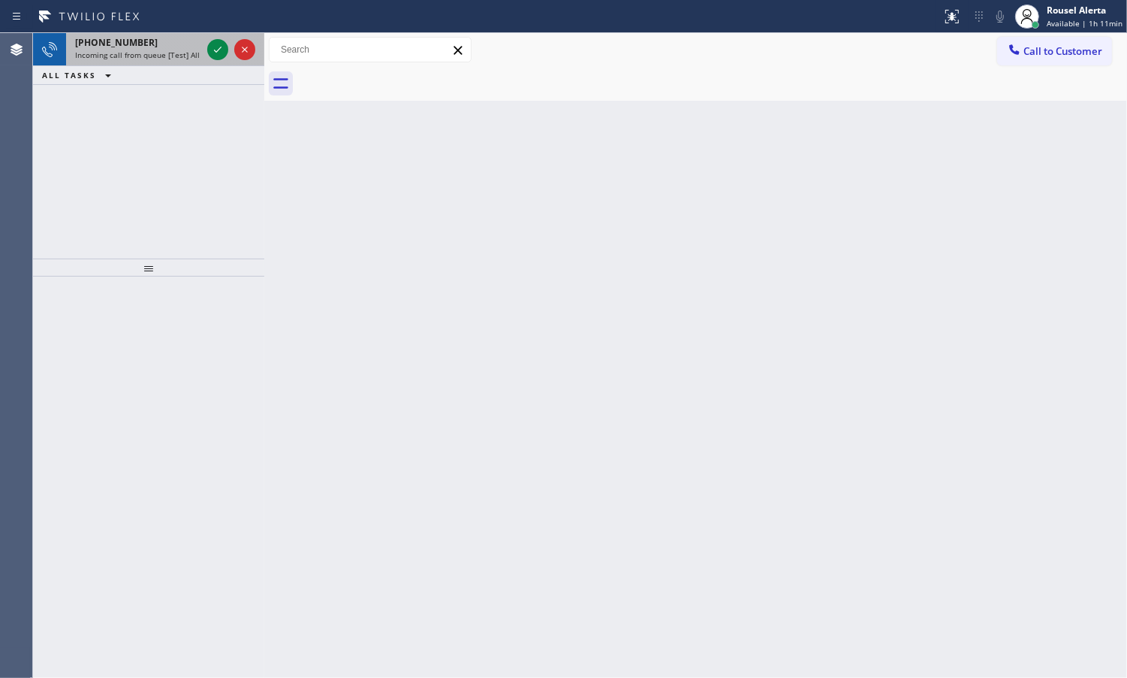
drag, startPoint x: 168, startPoint y: 50, endPoint x: 192, endPoint y: 50, distance: 24.0
click at [170, 50] on span "Incoming call from queue [Test] All" at bounding box center [137, 55] width 125 height 11
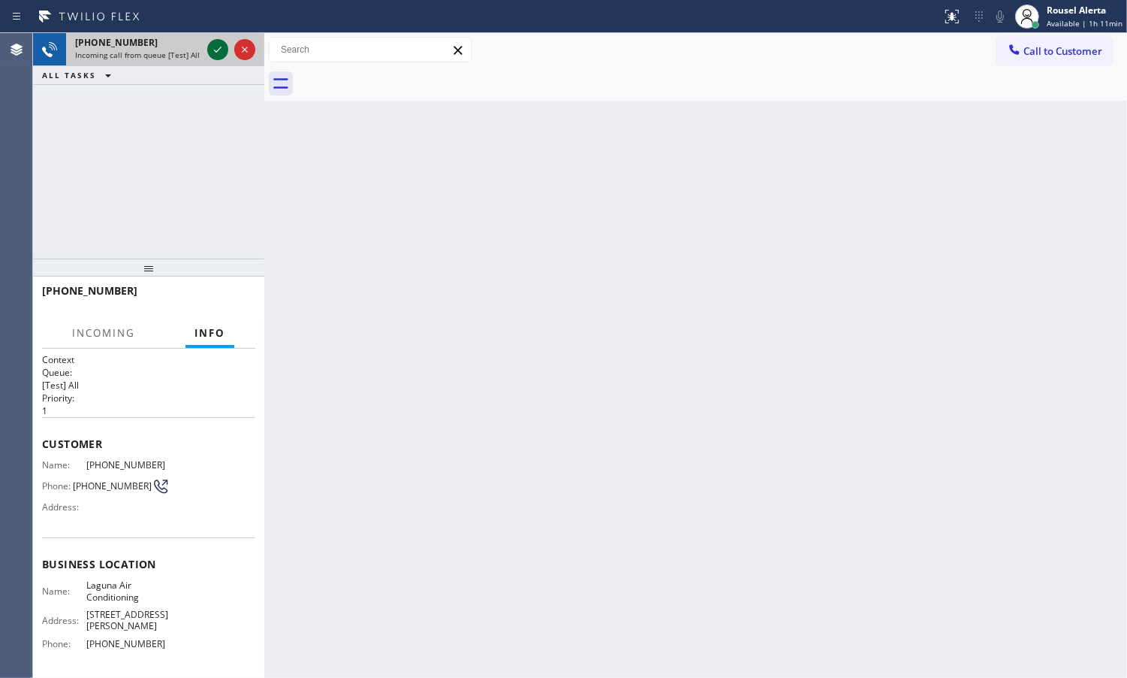
click at [210, 45] on icon at bounding box center [218, 50] width 18 height 18
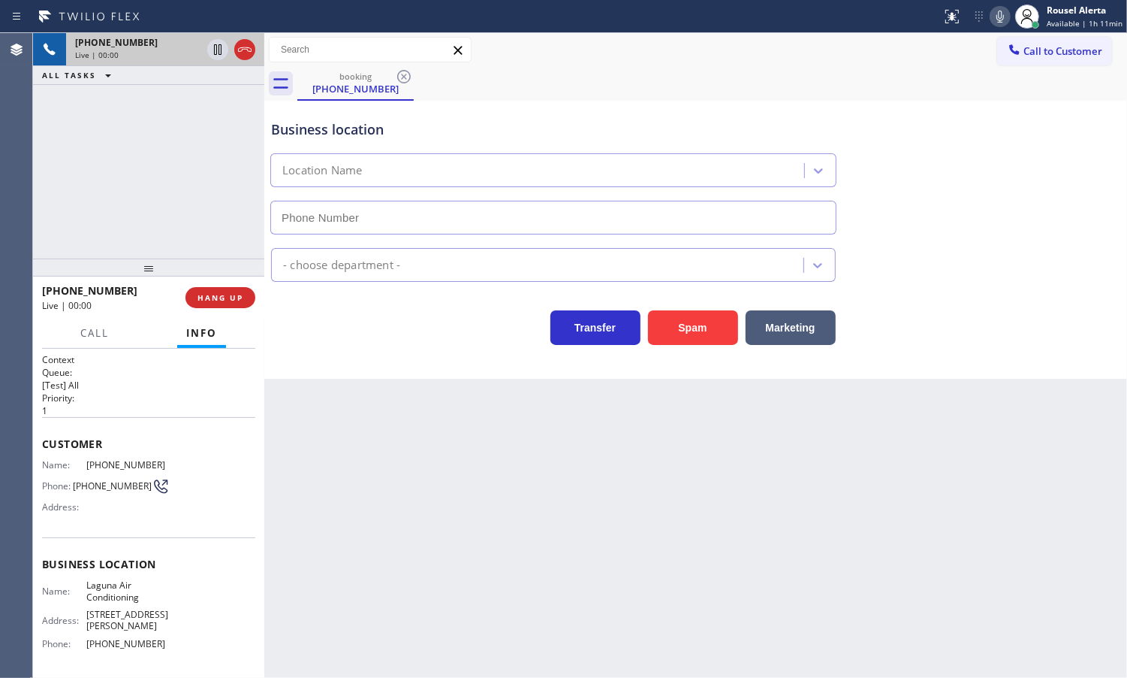
type input "[PHONE_NUMBER]"
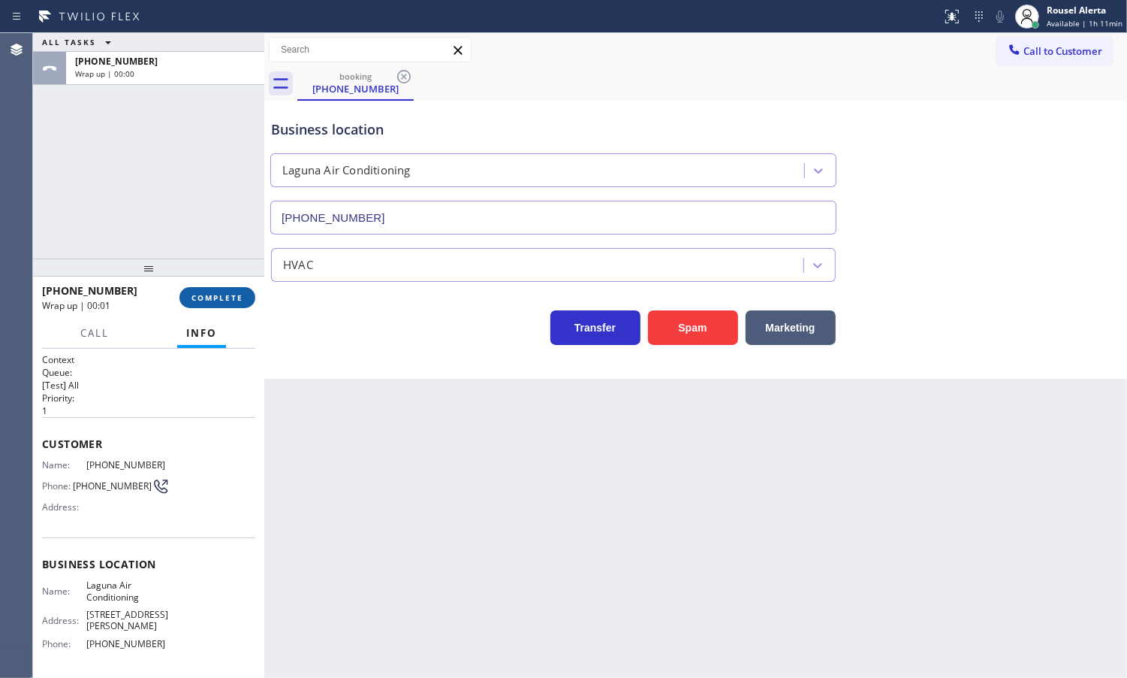
click at [218, 297] on span "COMPLETE" at bounding box center [218, 297] width 52 height 11
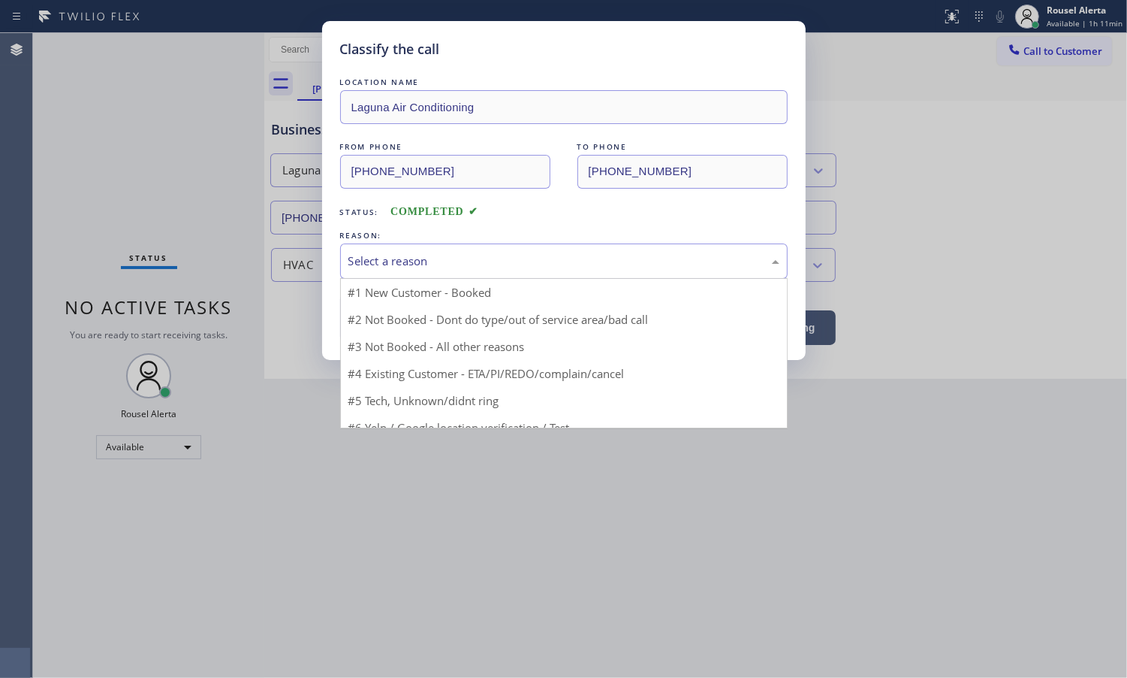
click at [539, 261] on div "Select a reason" at bounding box center [564, 260] width 431 height 17
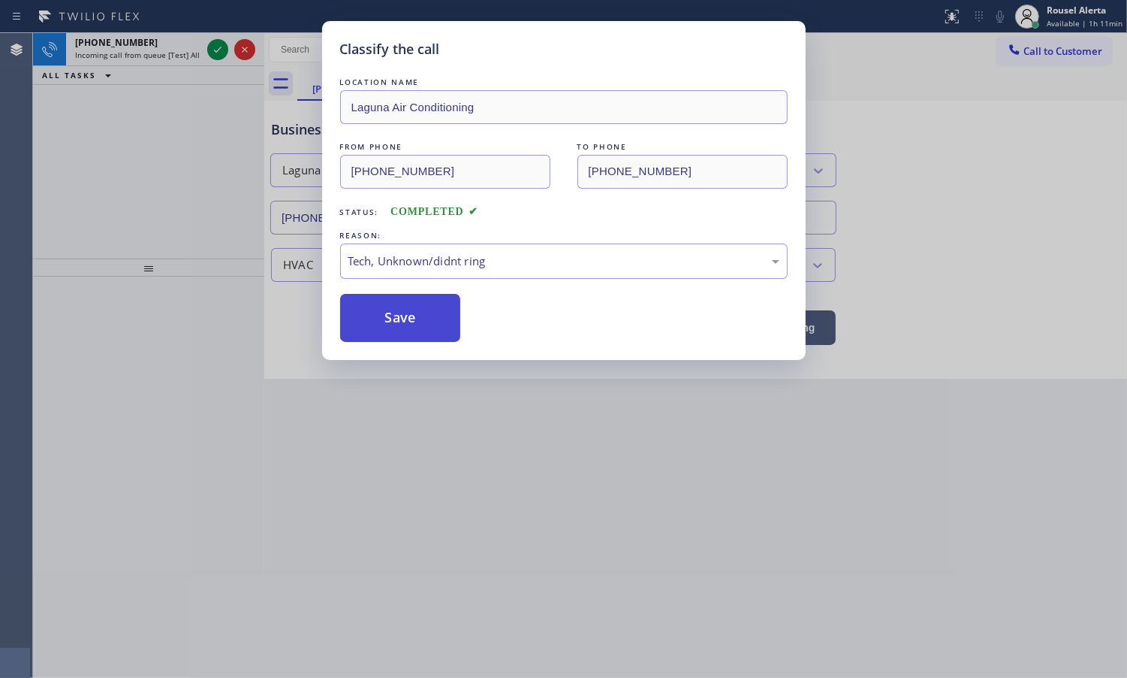
click at [396, 333] on button "Save" at bounding box center [400, 318] width 121 height 48
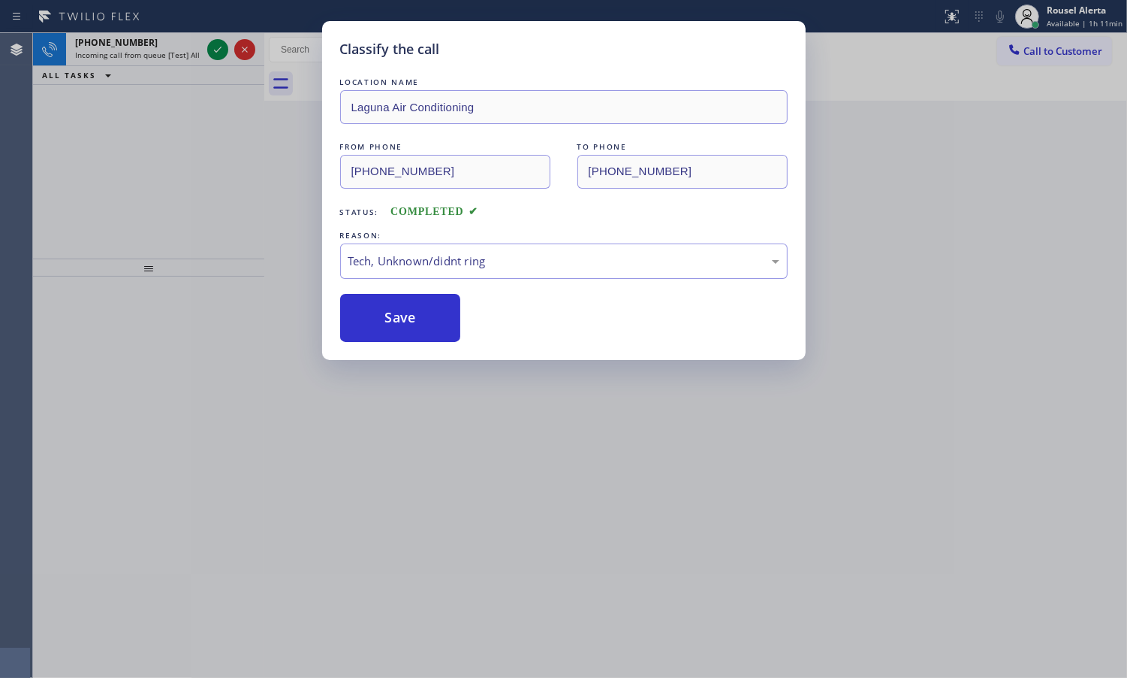
click at [177, 42] on div "Classify the call LOCATION NAME Laguna Air Conditioning FROM PHONE [PHONE_NUMBE…" at bounding box center [563, 339] width 1127 height 678
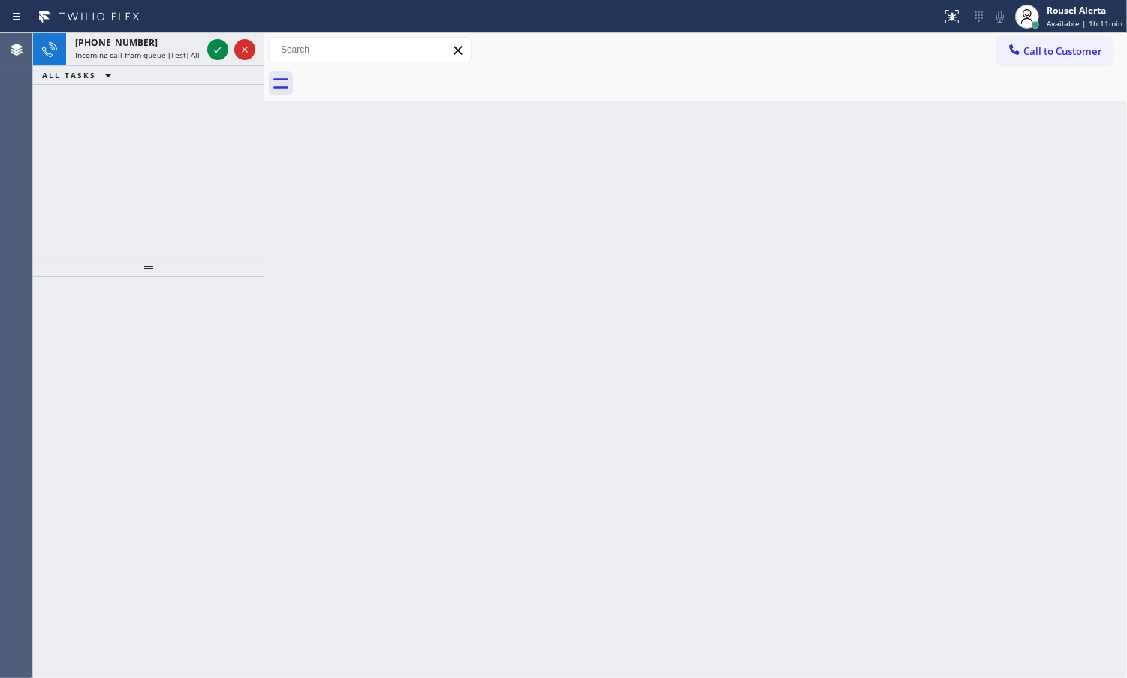
click at [177, 42] on div "[PHONE_NUMBER]" at bounding box center [138, 42] width 126 height 13
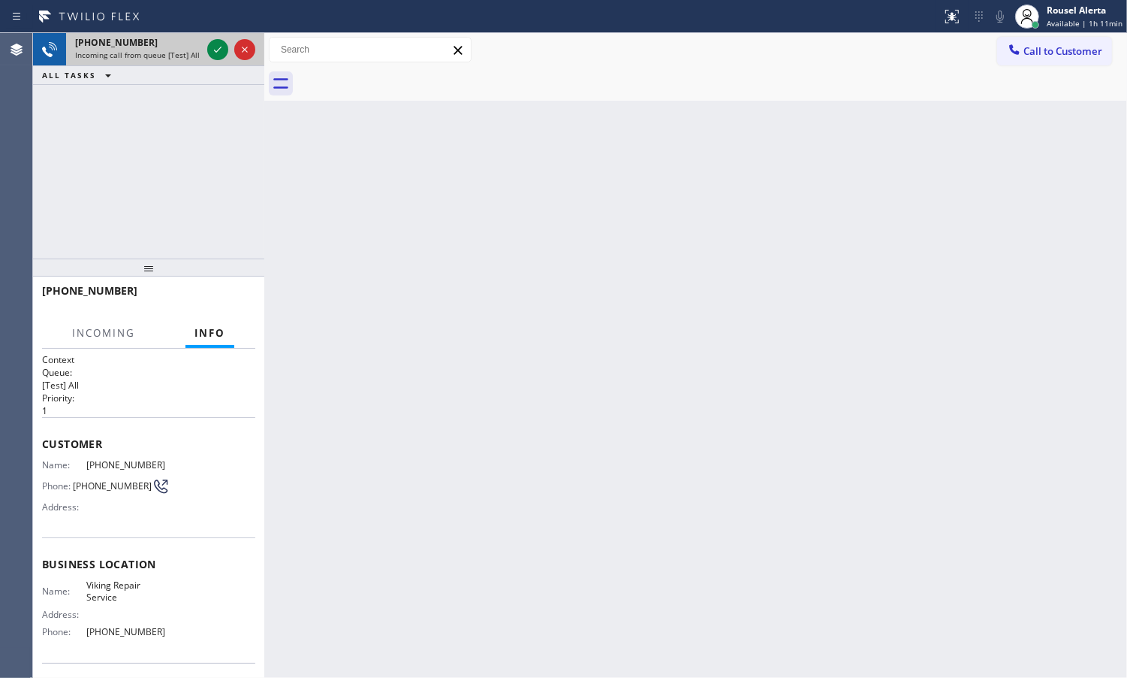
click at [179, 50] on span "Incoming call from queue [Test] All" at bounding box center [137, 55] width 125 height 11
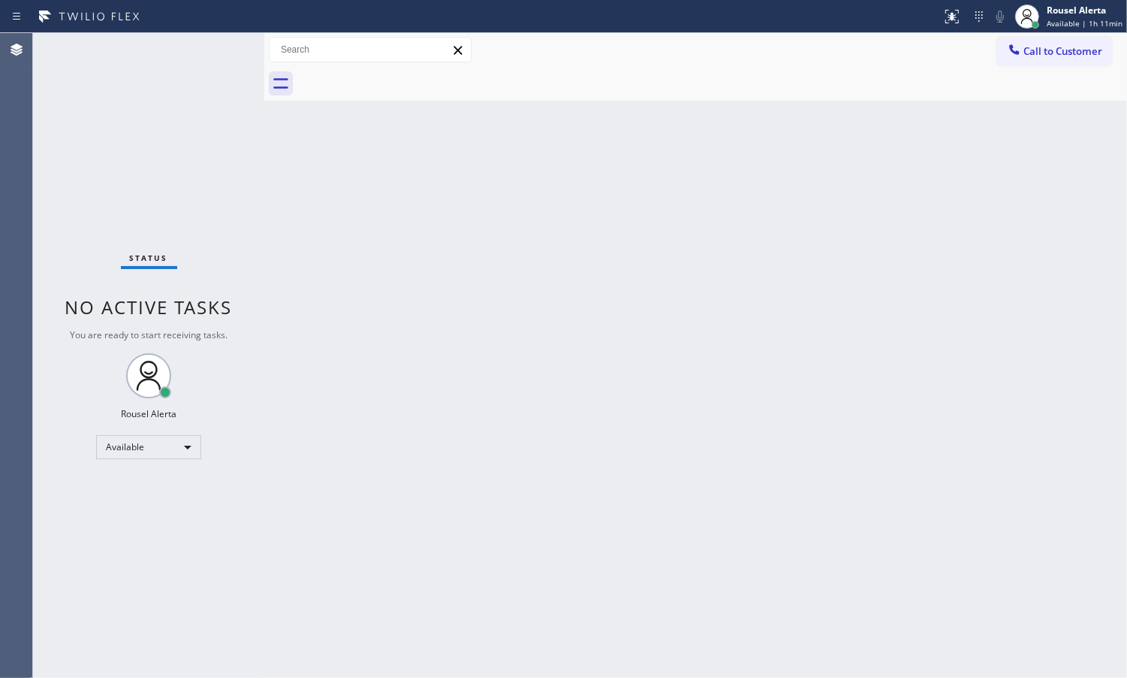
click at [408, 333] on div "Back to Dashboard Change Sender ID Customers Technicians Select a contact Outbo…" at bounding box center [695, 355] width 863 height 644
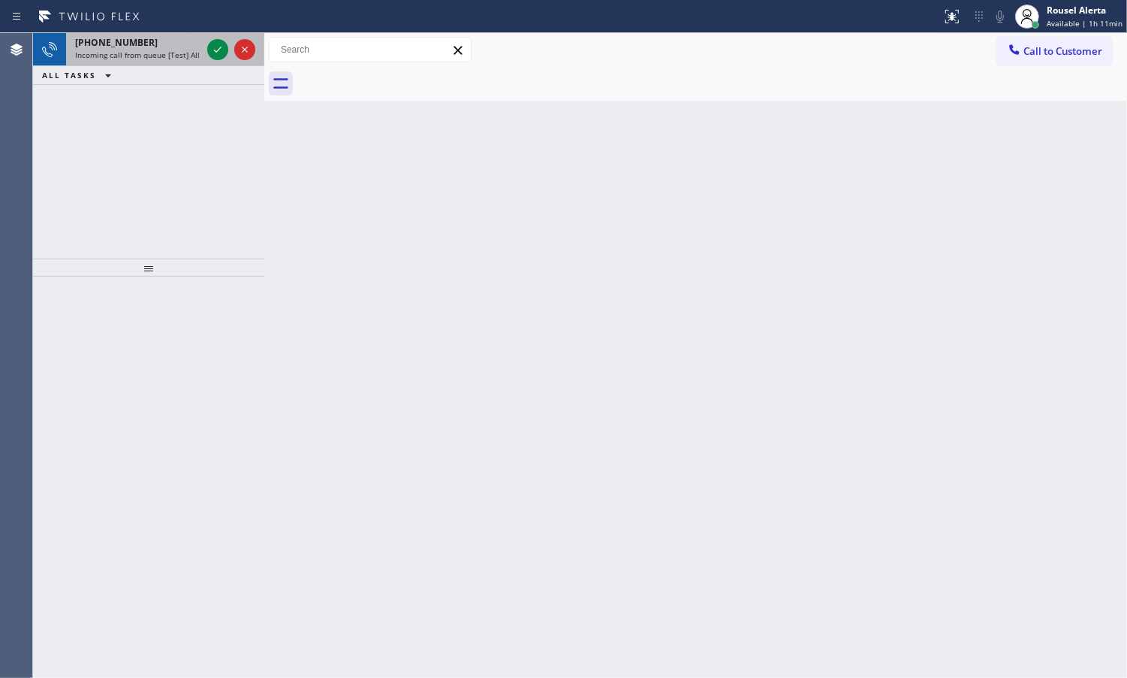
click at [151, 39] on div "[PHONE_NUMBER]" at bounding box center [138, 42] width 126 height 13
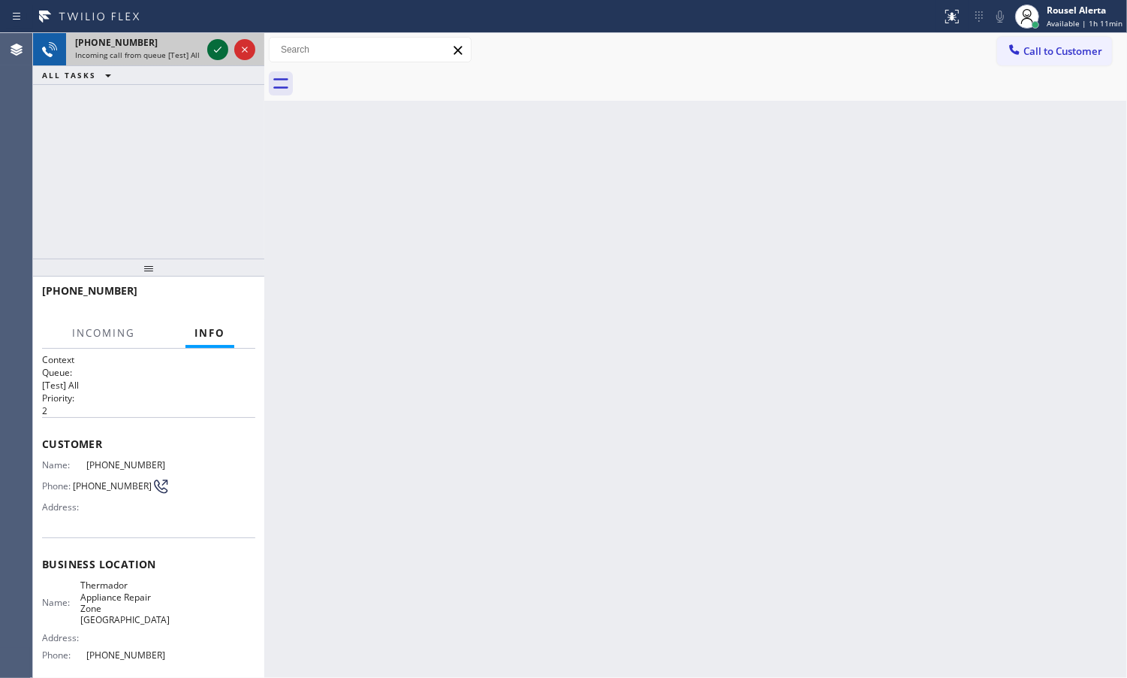
click at [219, 58] on icon at bounding box center [218, 50] width 18 height 18
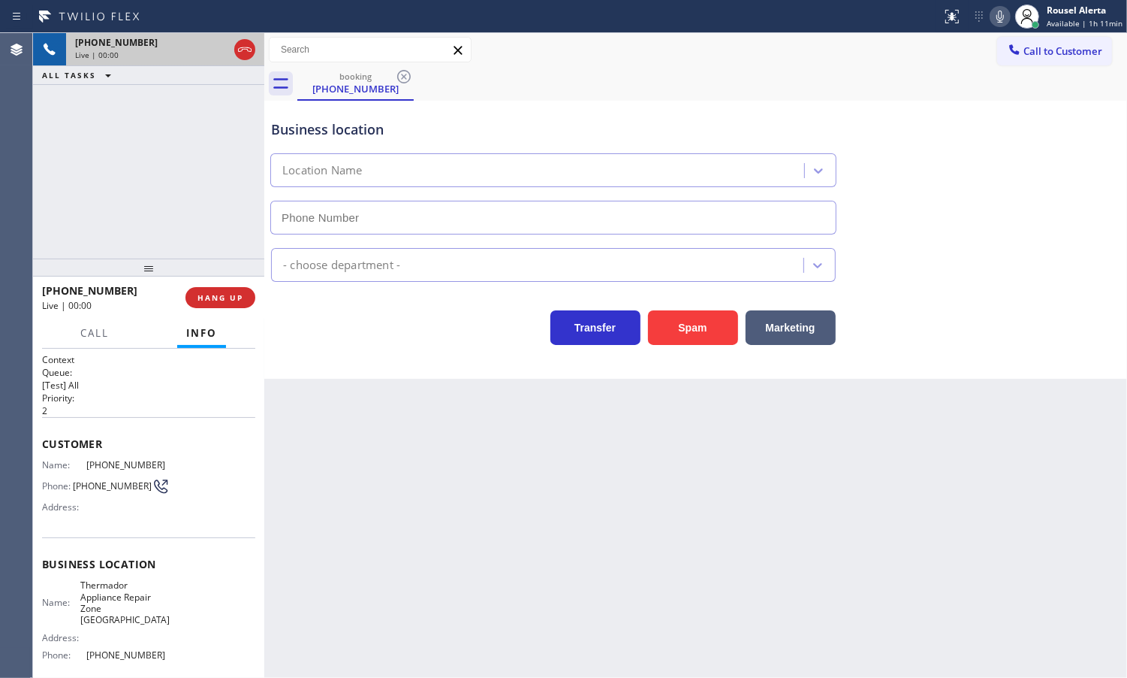
type input "[PHONE_NUMBER]"
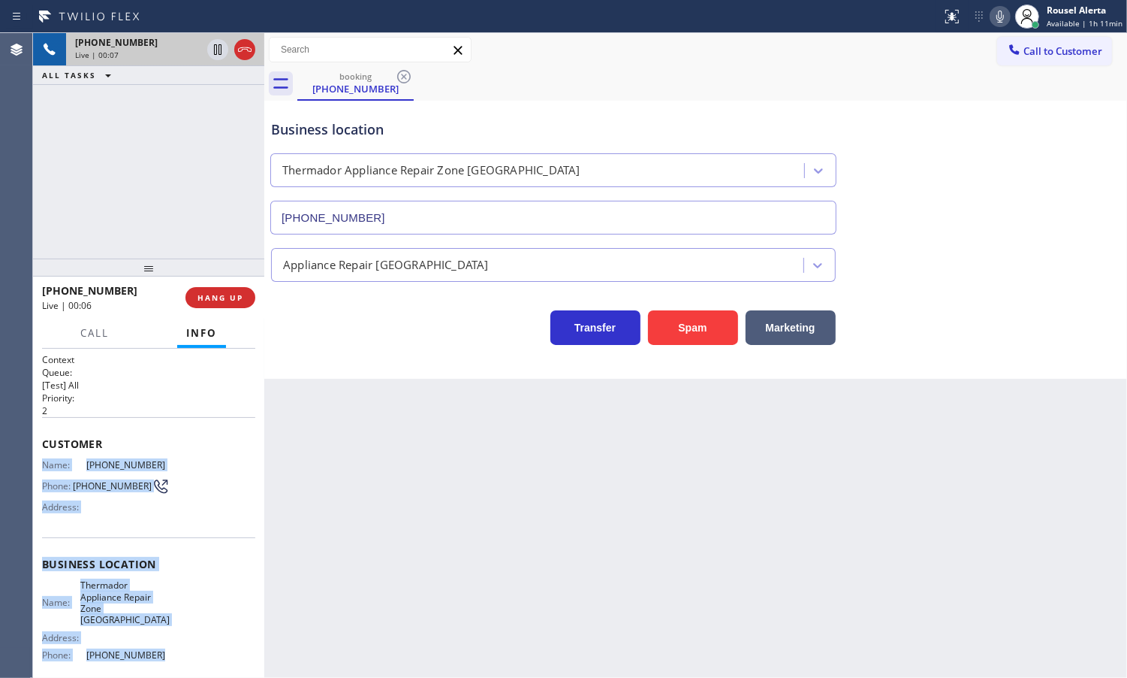
drag, startPoint x: 42, startPoint y: 462, endPoint x: 174, endPoint y: 637, distance: 218.9
click at [174, 637] on div "Context Queue: [Test] All Priority: 2 Customer Name: [PHONE_NUMBER] Phone: [PHO…" at bounding box center [148, 576] width 213 height 446
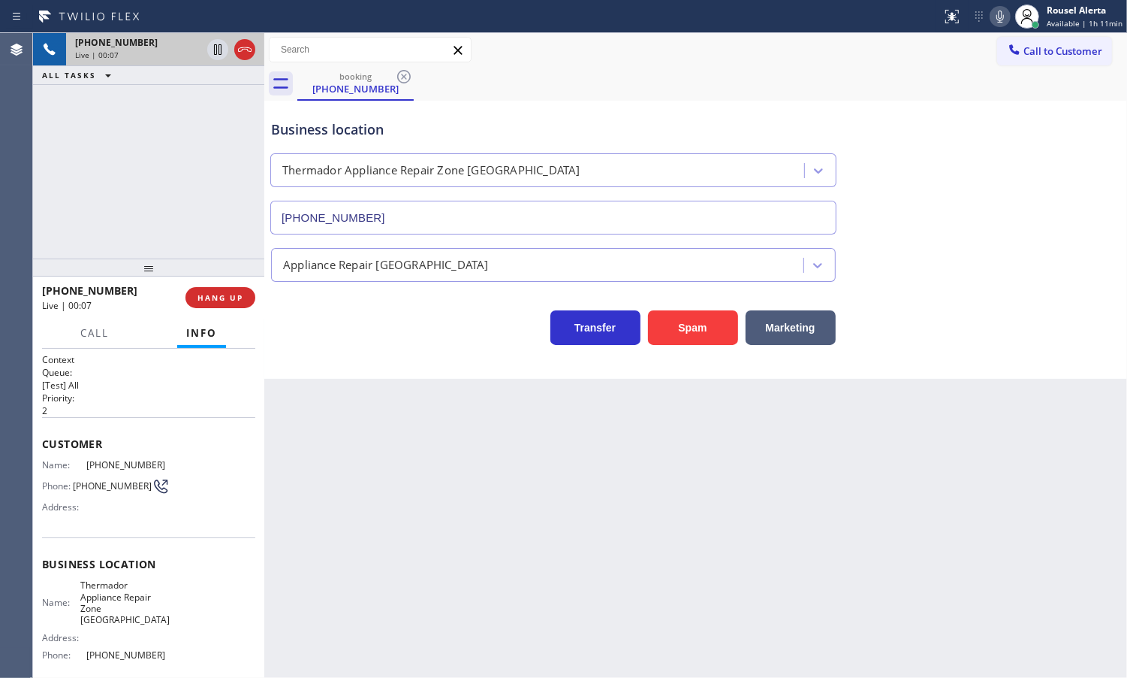
click at [327, 497] on div "Back to Dashboard Change Sender ID Customers Technicians Select a contact Outbo…" at bounding box center [695, 355] width 863 height 644
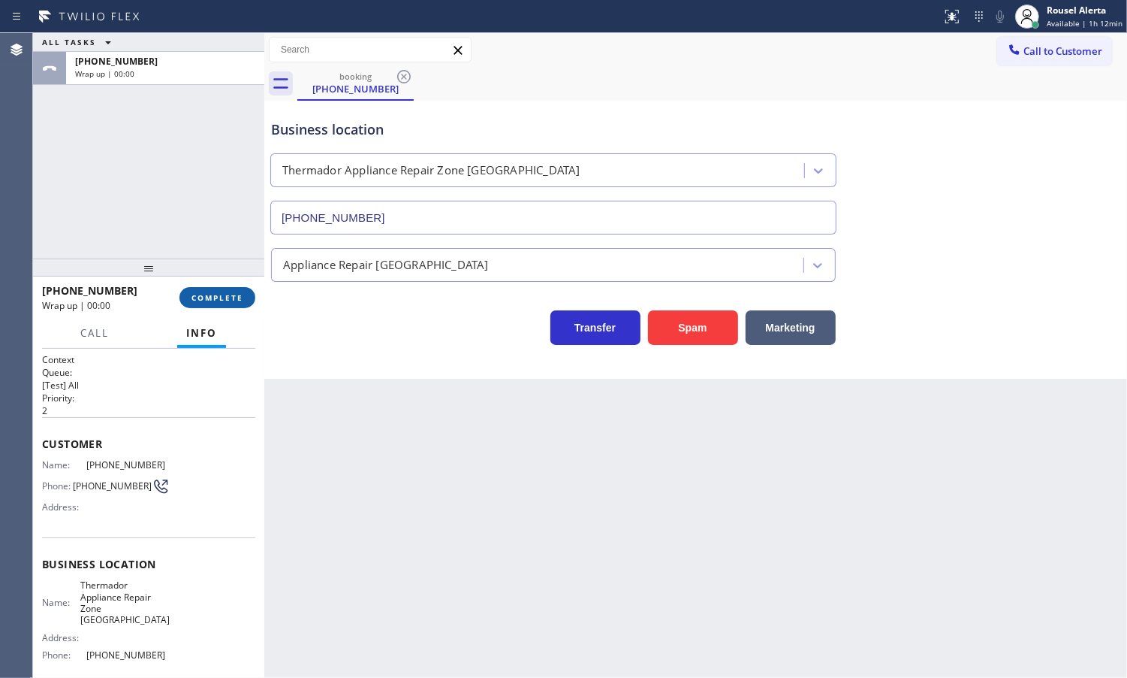
click at [222, 304] on button "COMPLETE" at bounding box center [218, 297] width 76 height 21
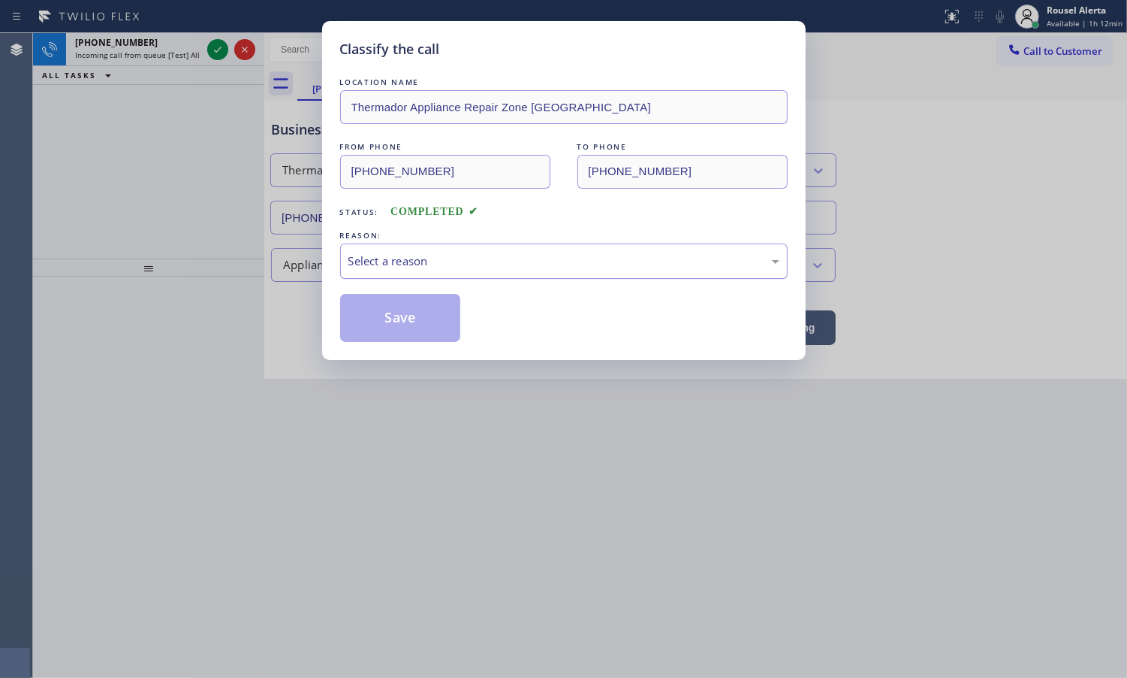
click at [425, 260] on div "Select a reason" at bounding box center [564, 260] width 431 height 17
click at [373, 324] on button "Save" at bounding box center [400, 318] width 121 height 48
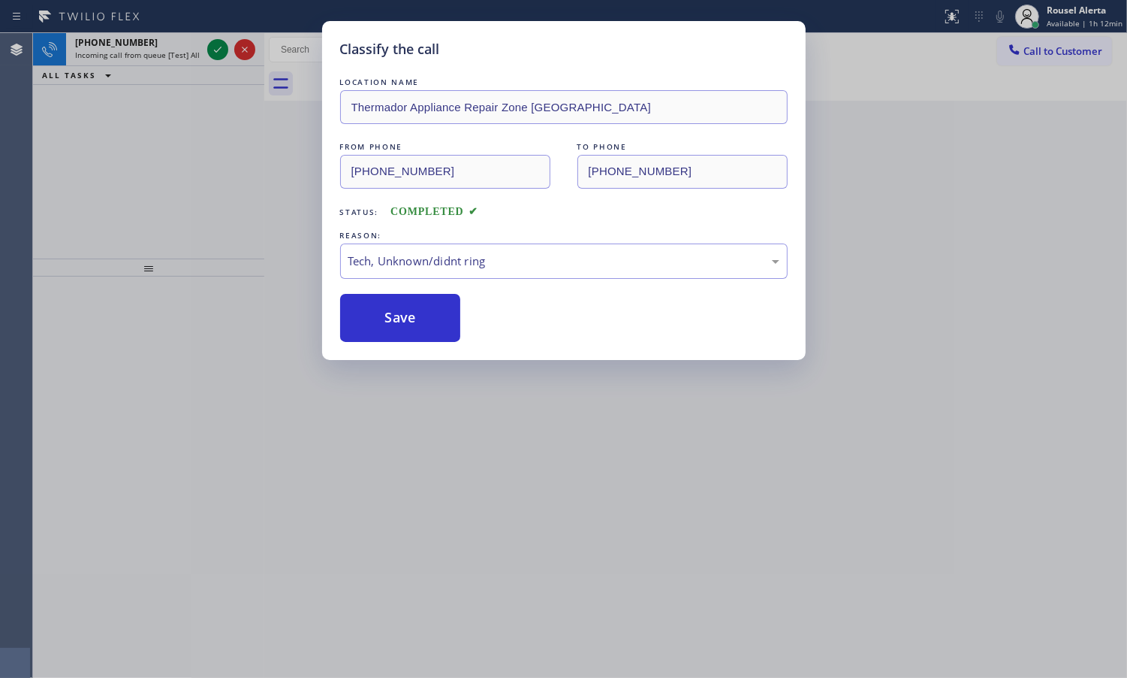
click at [181, 55] on div "Classify the call LOCATION NAME Viking Repair Pro [GEOGRAPHIC_DATA] FROM PHONE …" at bounding box center [580, 355] width 1094 height 644
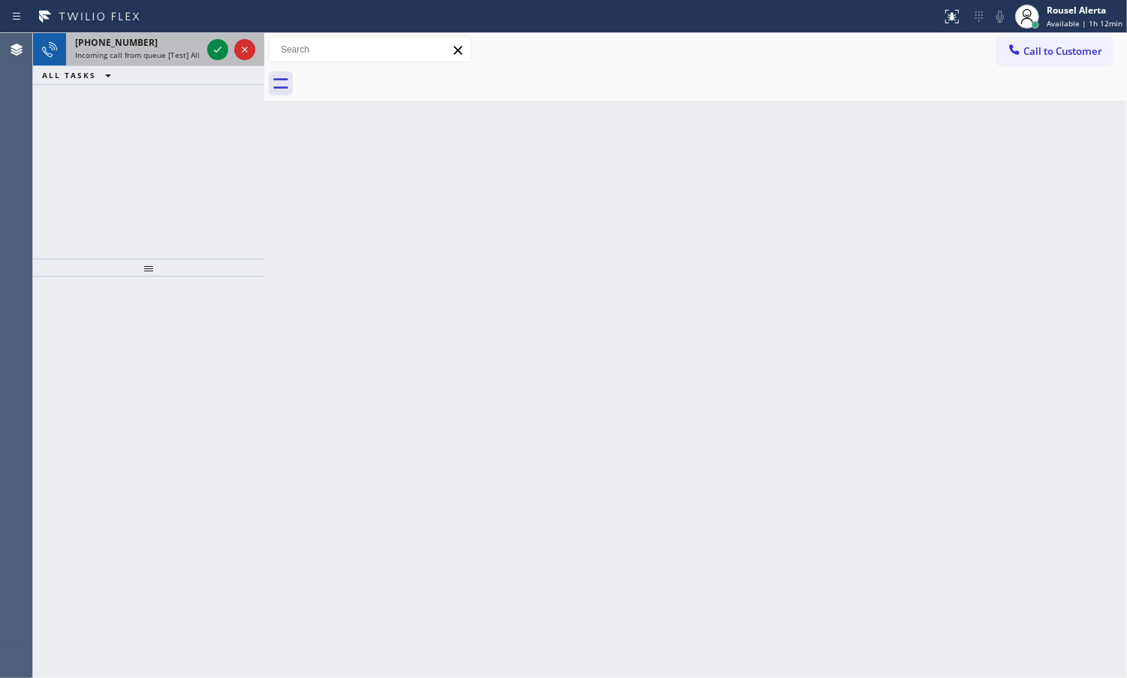
click at [186, 53] on span "Incoming call from queue [Test] All" at bounding box center [137, 55] width 125 height 11
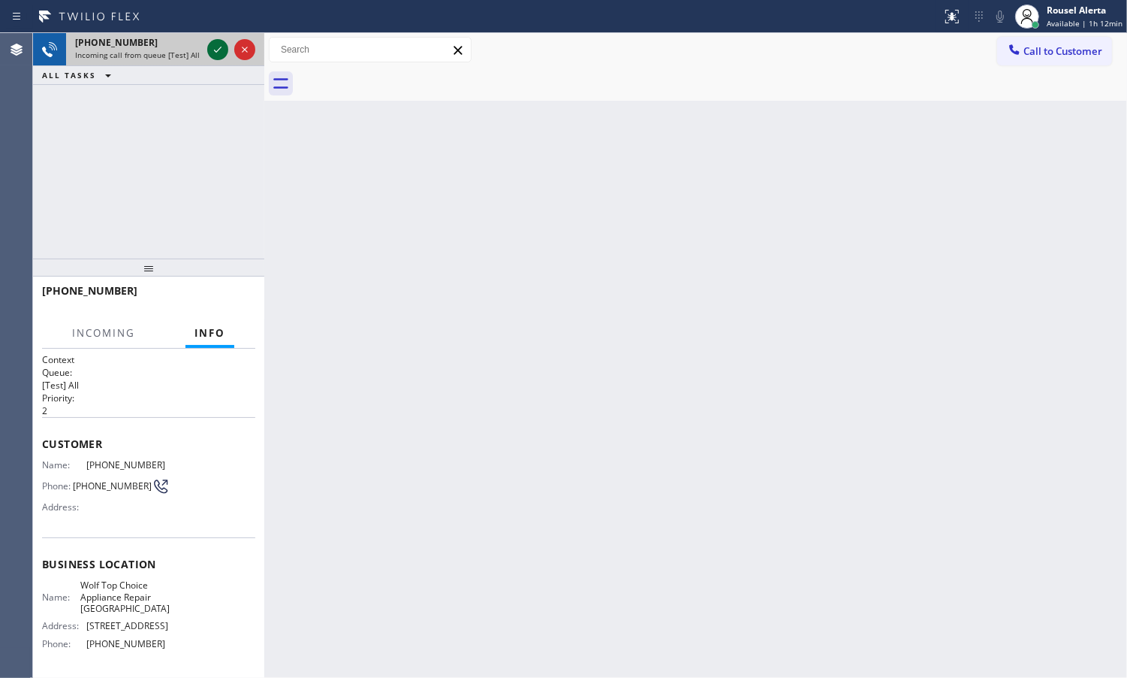
click at [215, 53] on icon at bounding box center [218, 50] width 18 height 18
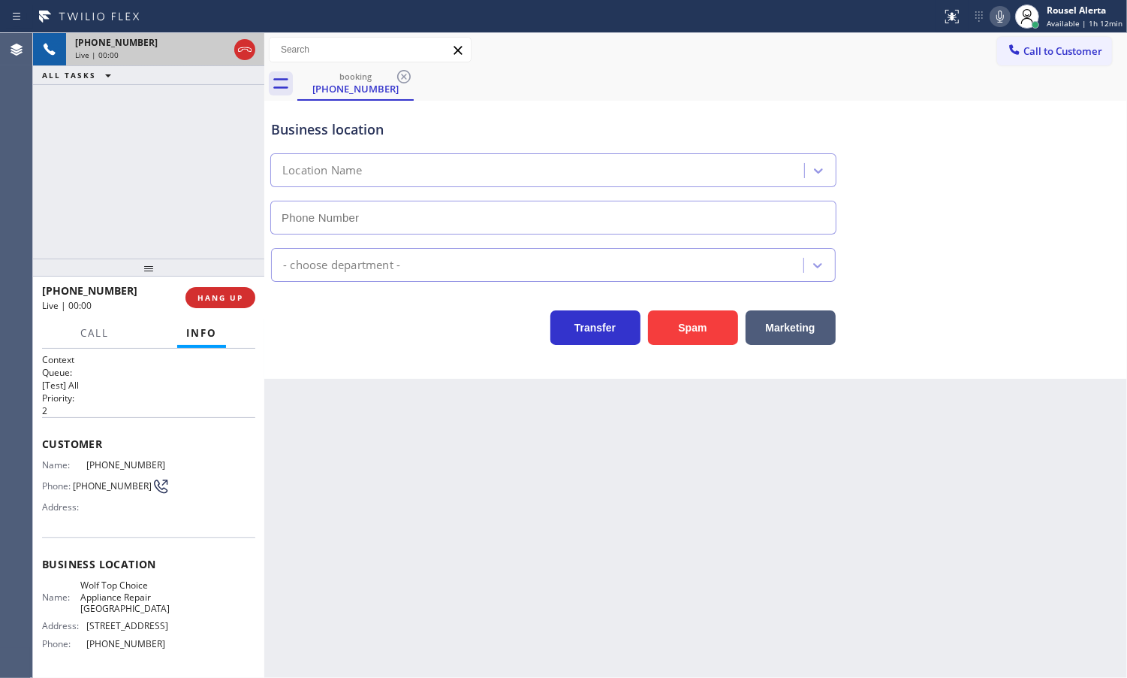
type input "[PHONE_NUMBER]"
click at [677, 321] on button "Spam" at bounding box center [693, 327] width 90 height 35
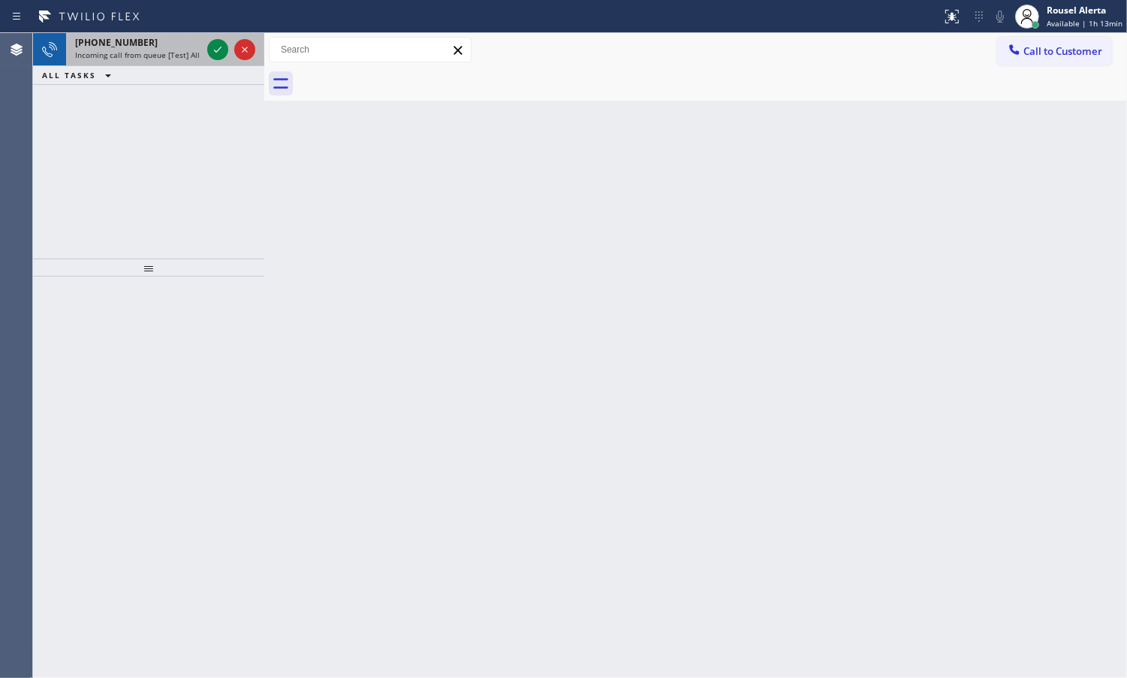
click at [192, 57] on span "Incoming call from queue [Test] All" at bounding box center [137, 55] width 125 height 11
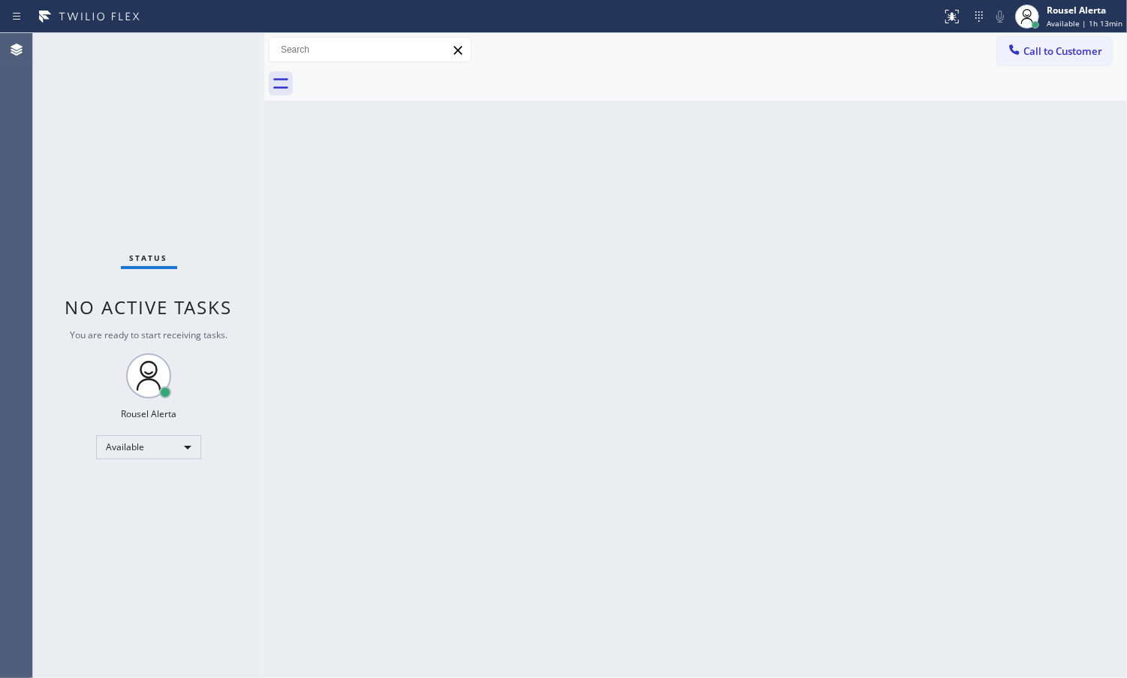
click at [219, 47] on div "Status No active tasks You are ready to start receiving tasks. Rousel Alerta Av…" at bounding box center [148, 355] width 231 height 644
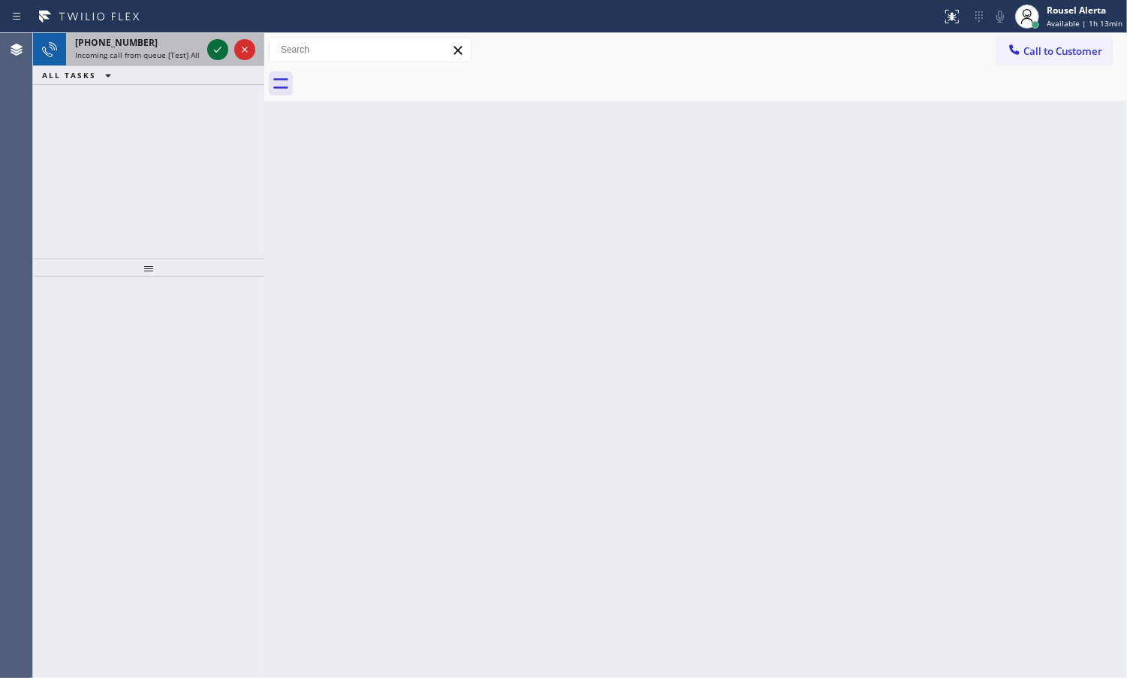
click at [209, 49] on icon at bounding box center [218, 50] width 18 height 18
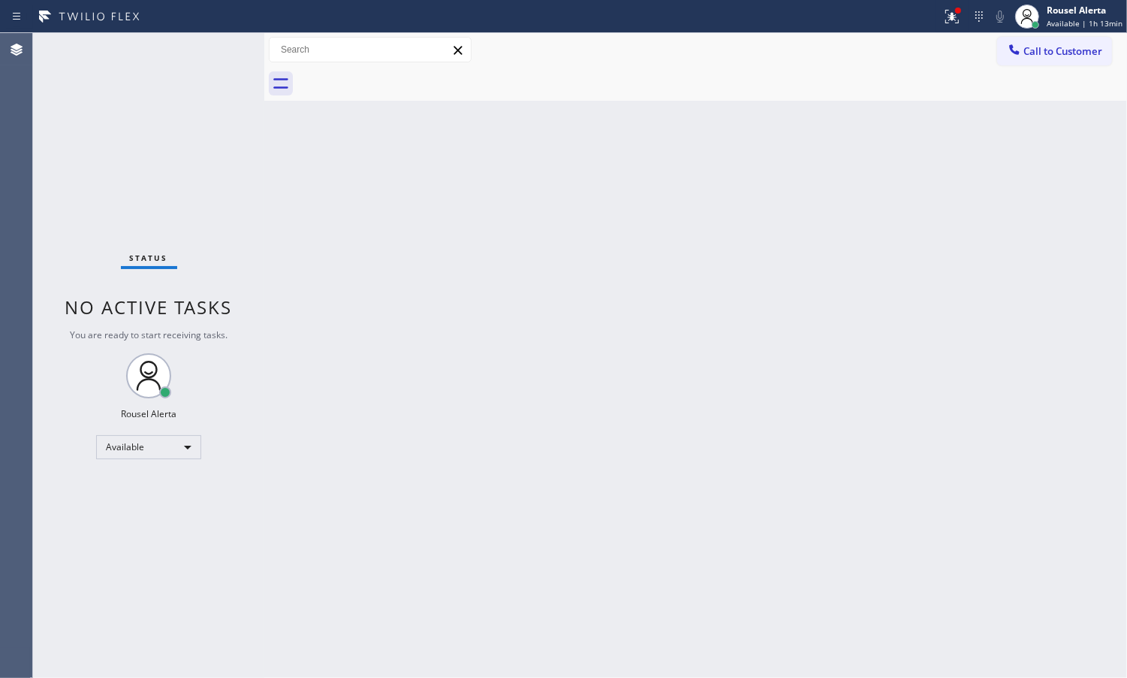
click at [209, 49] on div "Status No active tasks You are ready to start receiving tasks. Rousel Alerta Av…" at bounding box center [148, 355] width 231 height 644
click at [212, 50] on div "Status No active tasks You are ready to start receiving tasks. Rousel Alerta Av…" at bounding box center [148, 355] width 231 height 644
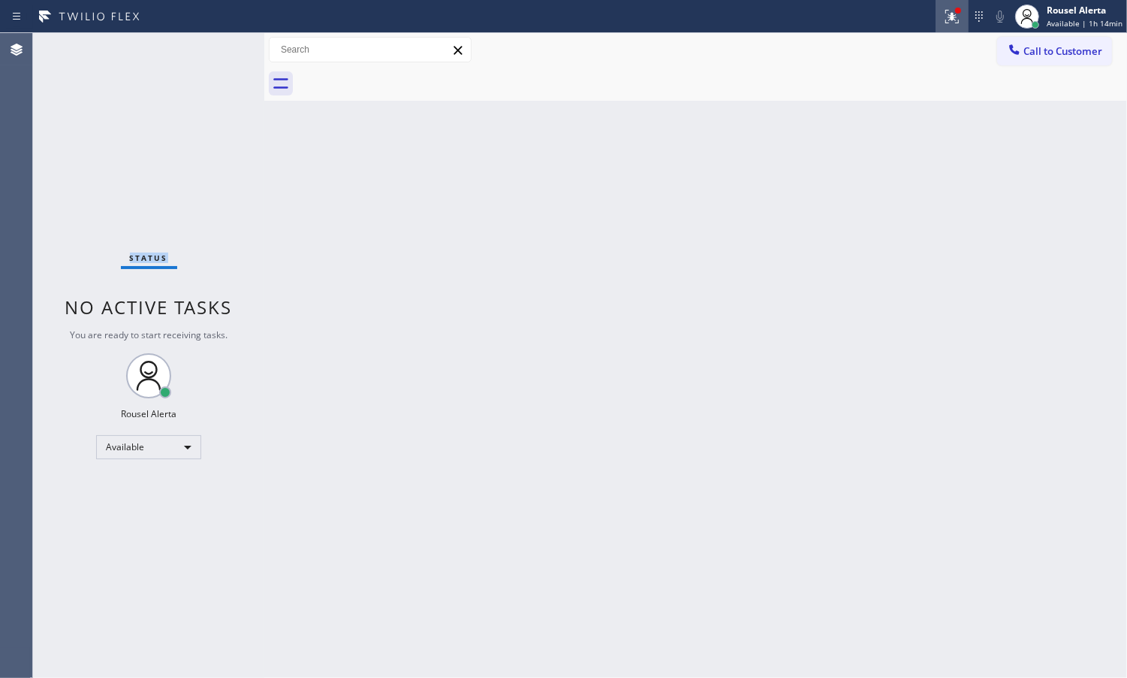
click at [955, 23] on icon at bounding box center [952, 17] width 18 height 18
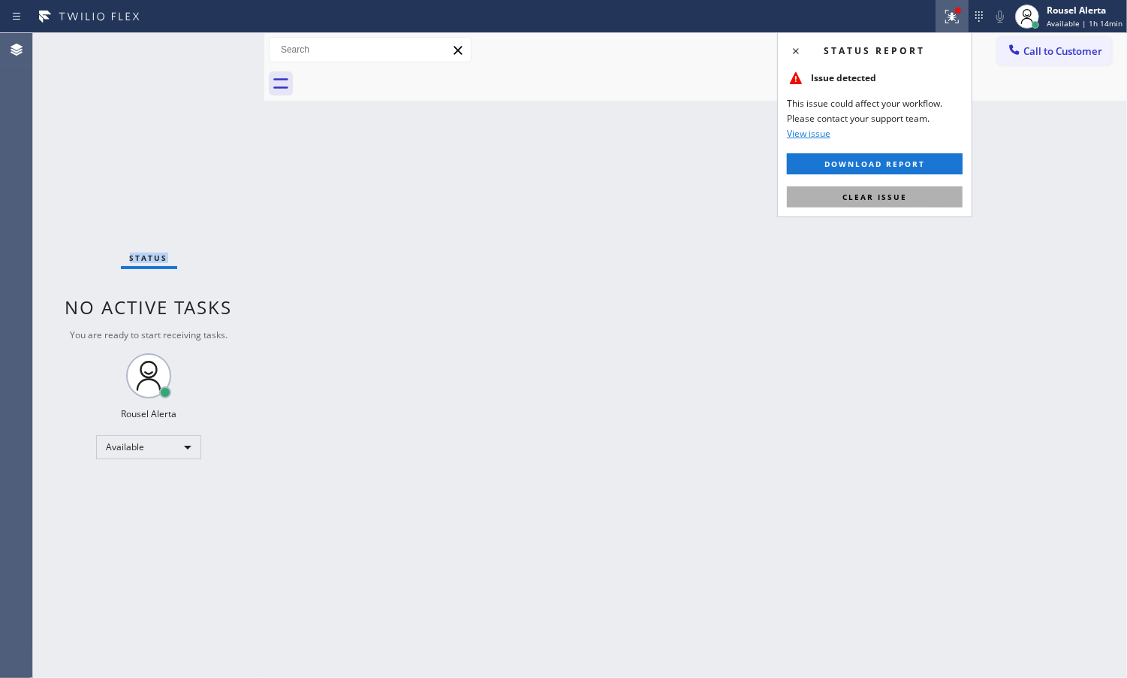
click at [915, 201] on button "Clear issue" at bounding box center [875, 196] width 176 height 21
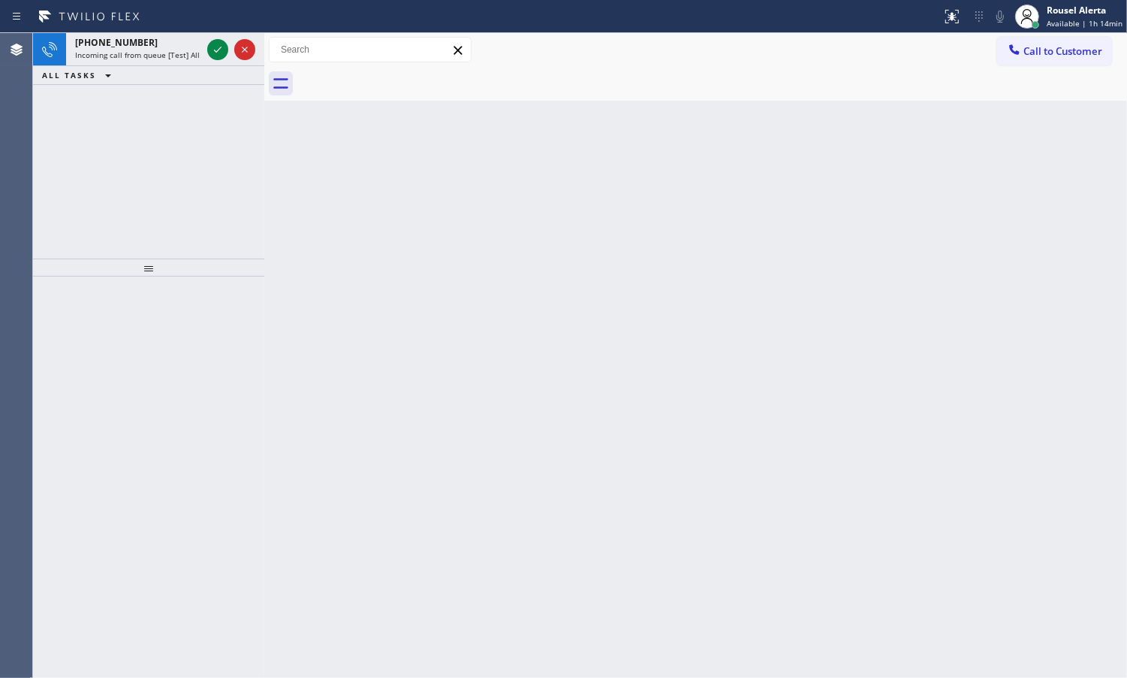
click at [211, 41] on icon at bounding box center [218, 50] width 18 height 18
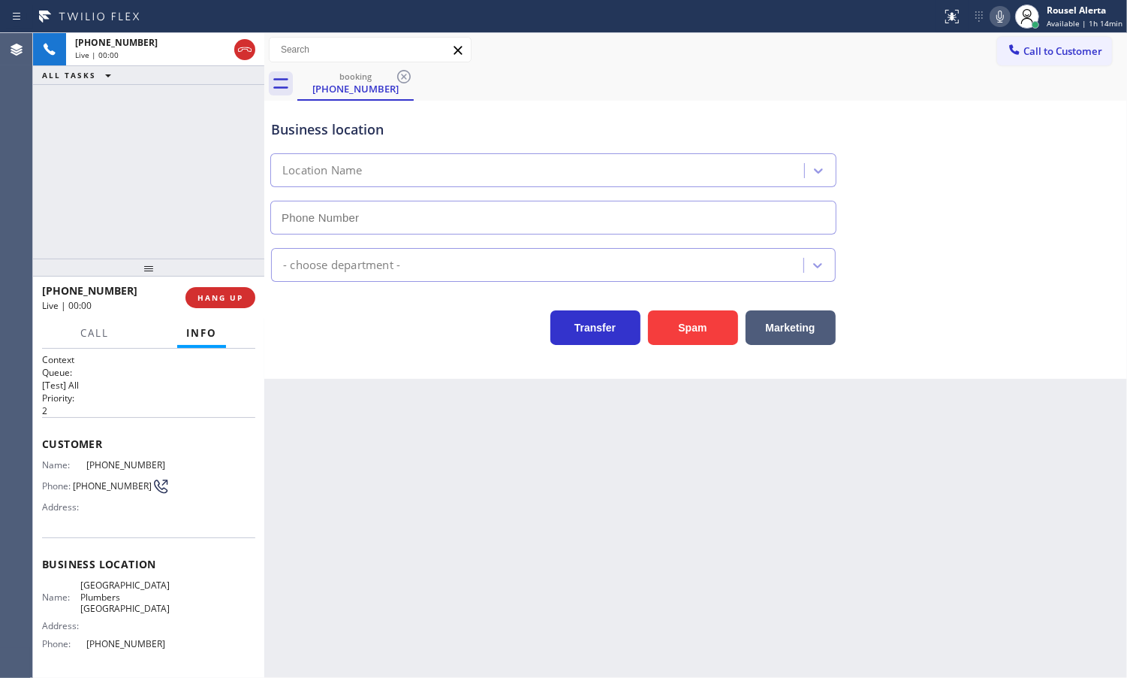
type input "[PHONE_NUMBER]"
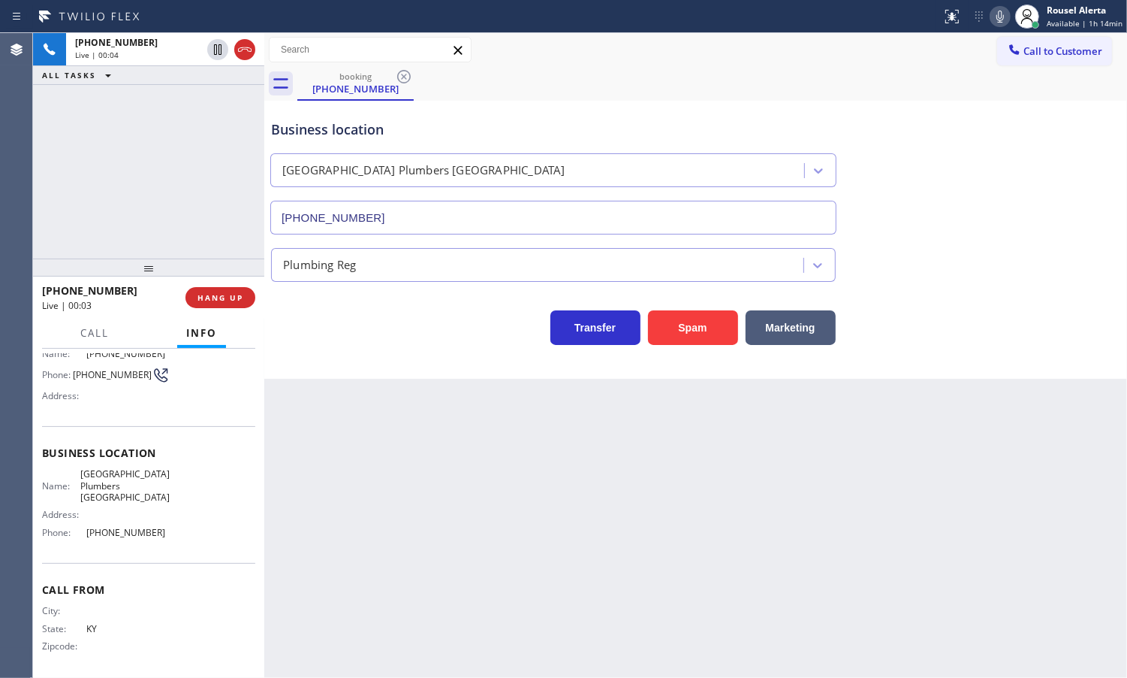
scroll to position [13, 0]
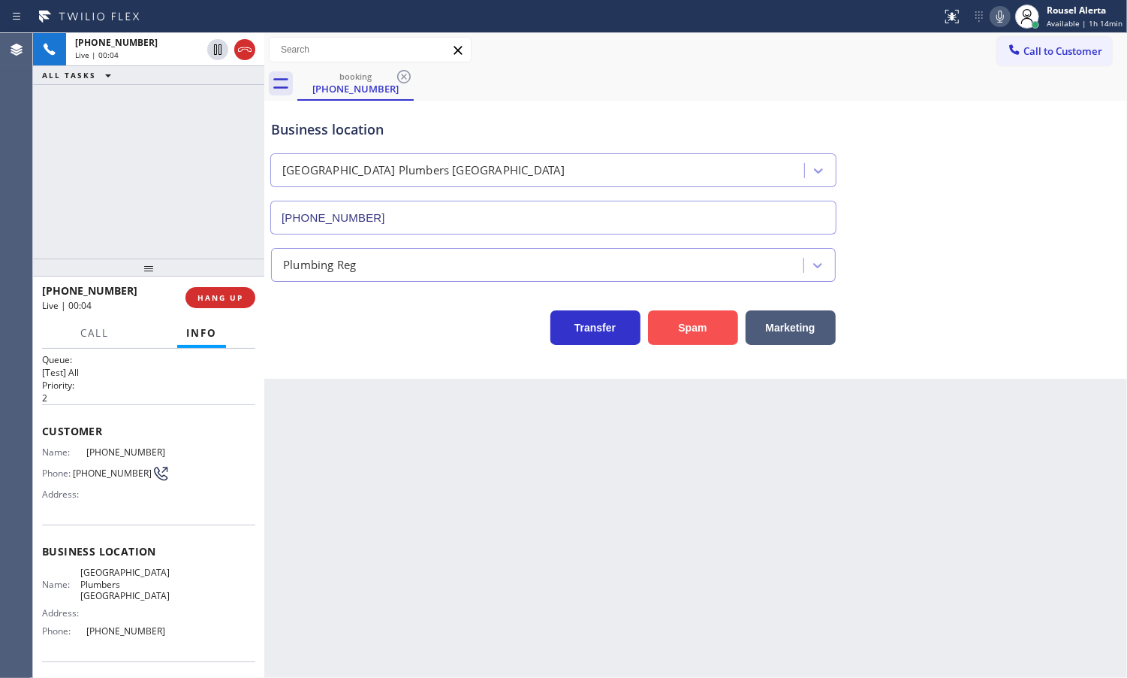
click at [666, 336] on button "Spam" at bounding box center [693, 327] width 90 height 35
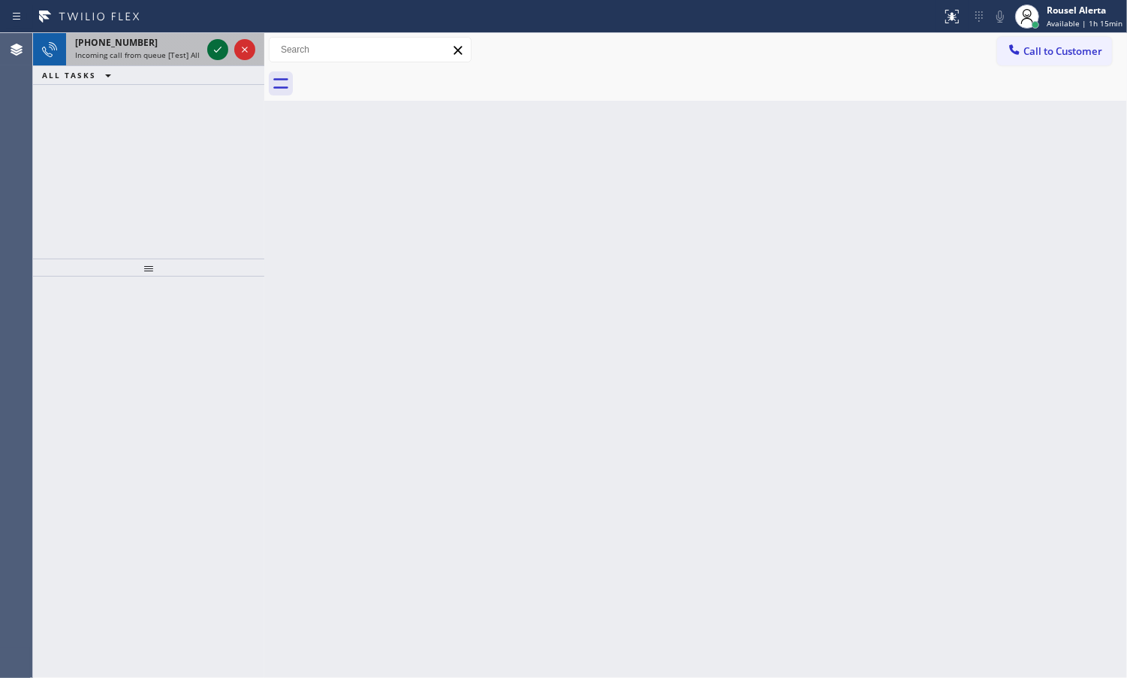
click at [209, 51] on div at bounding box center [217, 50] width 21 height 18
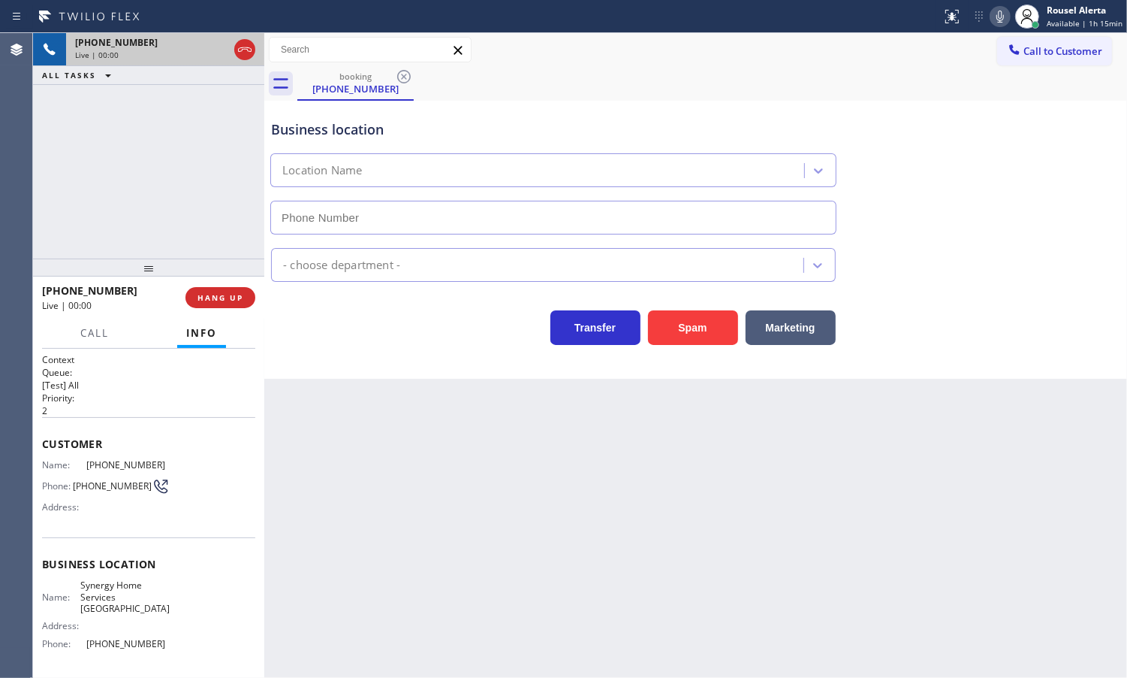
type input "[PHONE_NUMBER]"
click at [332, 453] on div "Back to Dashboard Change Sender ID Customers Technicians Select a contact Outbo…" at bounding box center [695, 355] width 863 height 644
click at [249, 302] on button "HANG UP" at bounding box center [221, 297] width 70 height 21
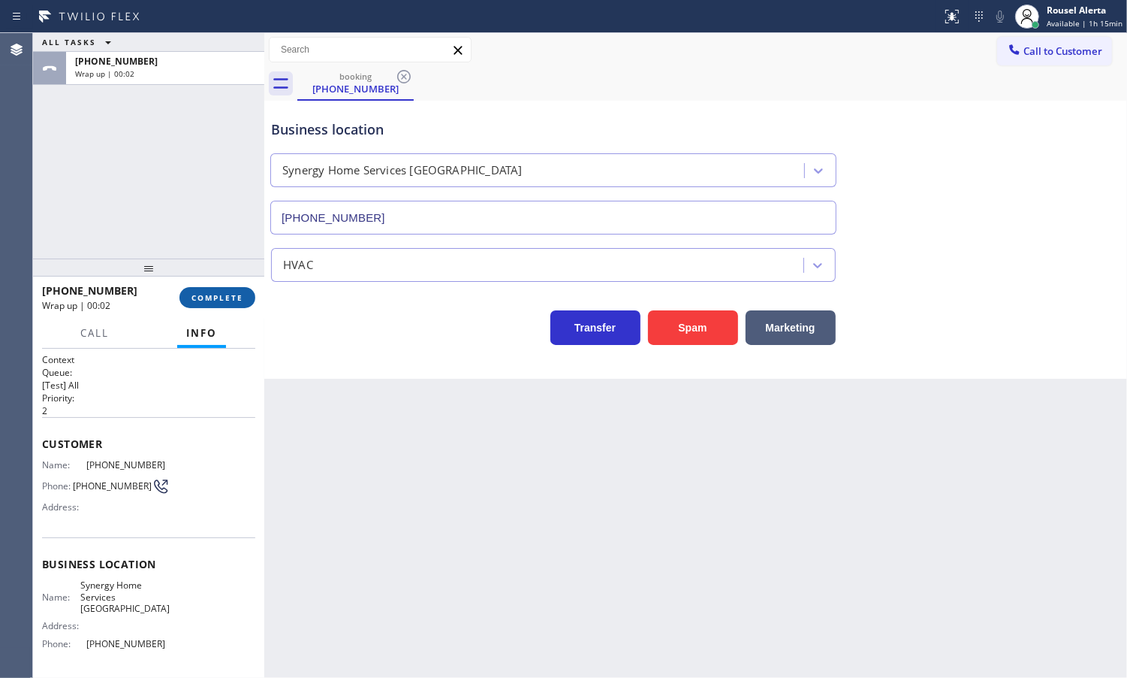
click at [244, 306] on button "COMPLETE" at bounding box center [218, 297] width 76 height 21
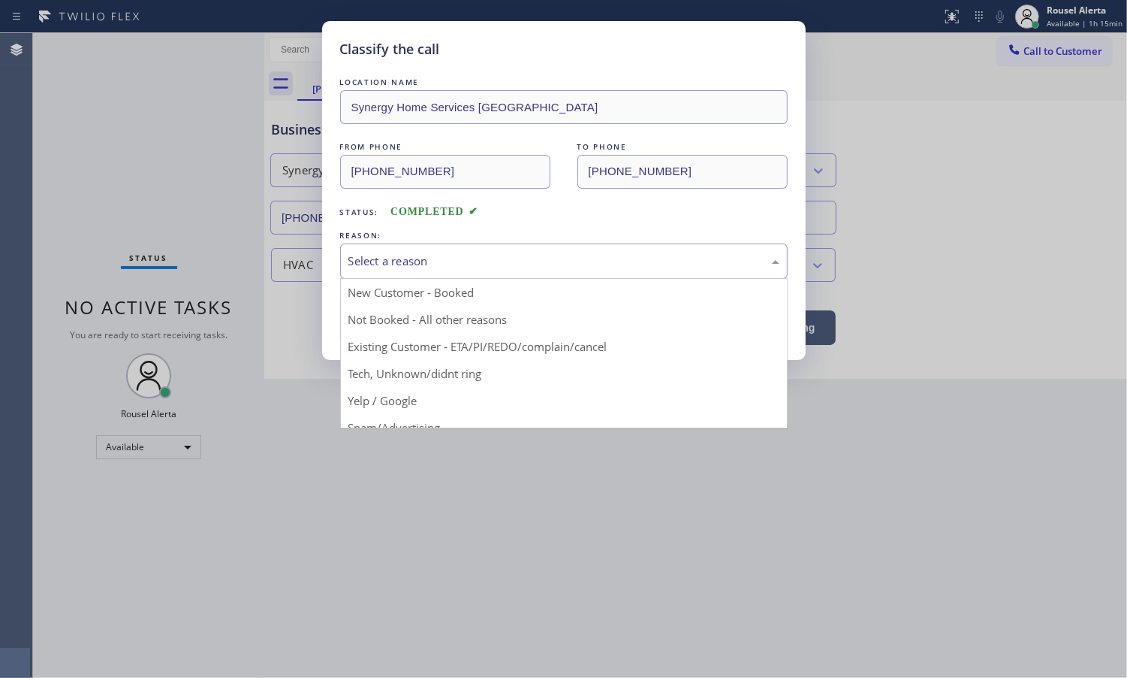
click at [376, 275] on div "Select a reason" at bounding box center [564, 260] width 448 height 35
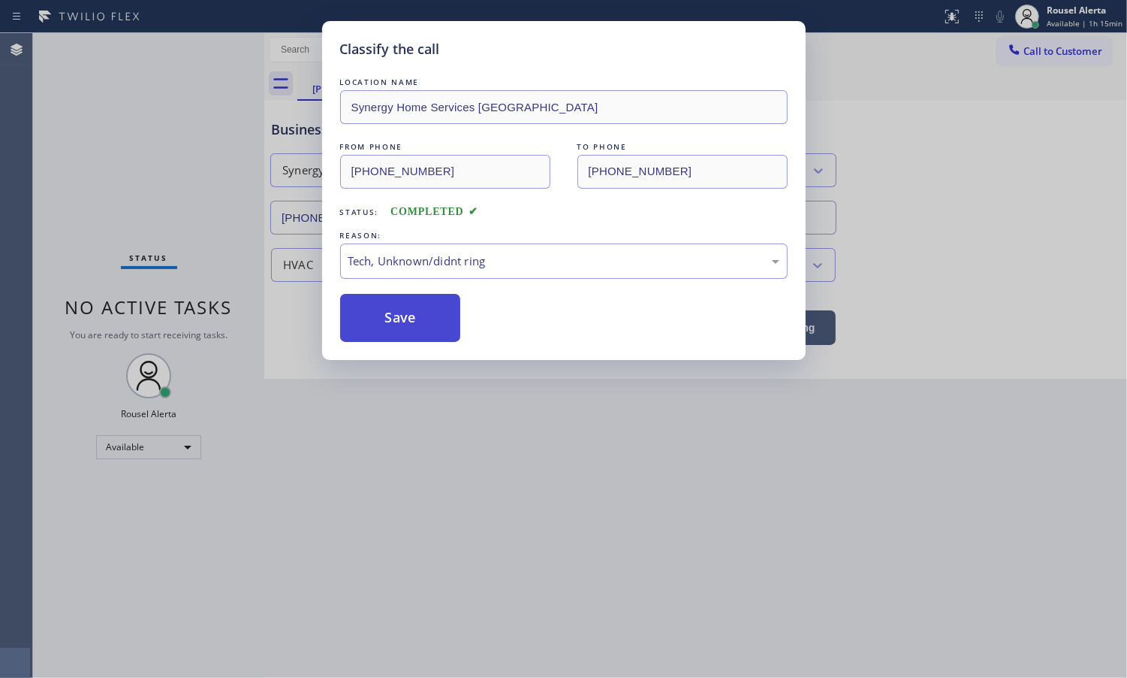
click at [403, 329] on button "Save" at bounding box center [400, 318] width 121 height 48
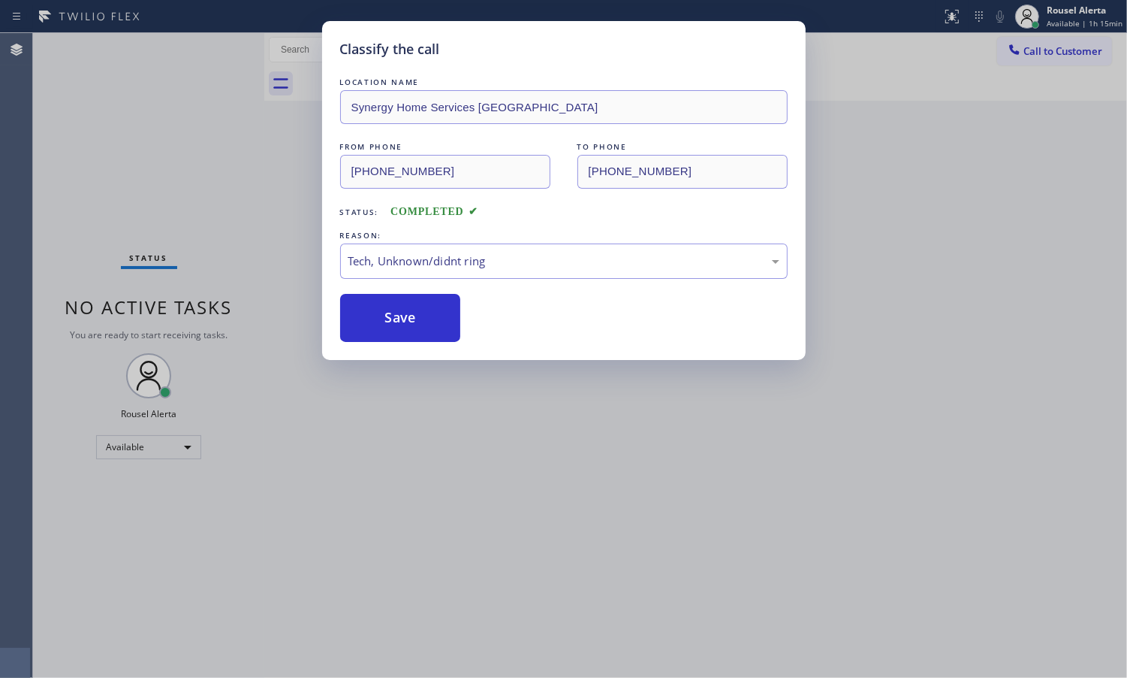
click at [660, 528] on div "Classify the call LOCATION NAME Synergy Home Services Berryessa FROM PHONE [PHO…" at bounding box center [563, 339] width 1127 height 678
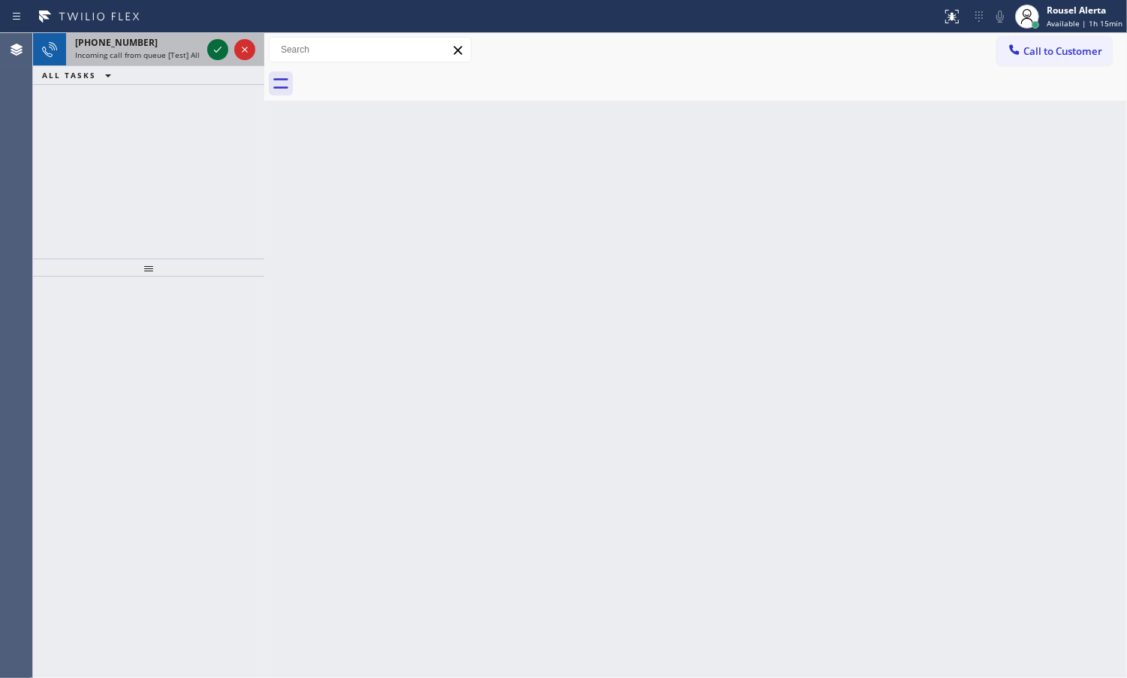
click at [207, 41] on div at bounding box center [217, 50] width 21 height 18
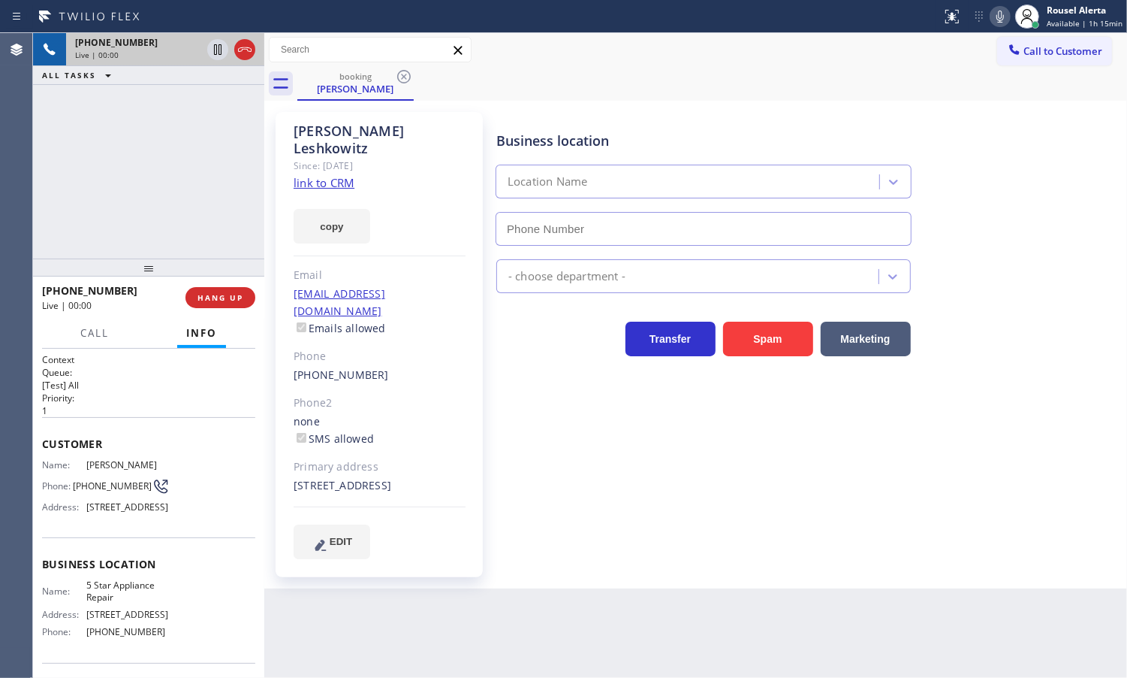
type input "[PHONE_NUMBER]"
click at [313, 192] on div "copy" at bounding box center [380, 218] width 172 height 52
click at [319, 175] on link "link to CRM" at bounding box center [324, 182] width 61 height 15
click at [214, 51] on icon at bounding box center [218, 50] width 18 height 18
drag, startPoint x: 998, startPoint y: 16, endPoint x: 998, endPoint y: 25, distance: 9.0
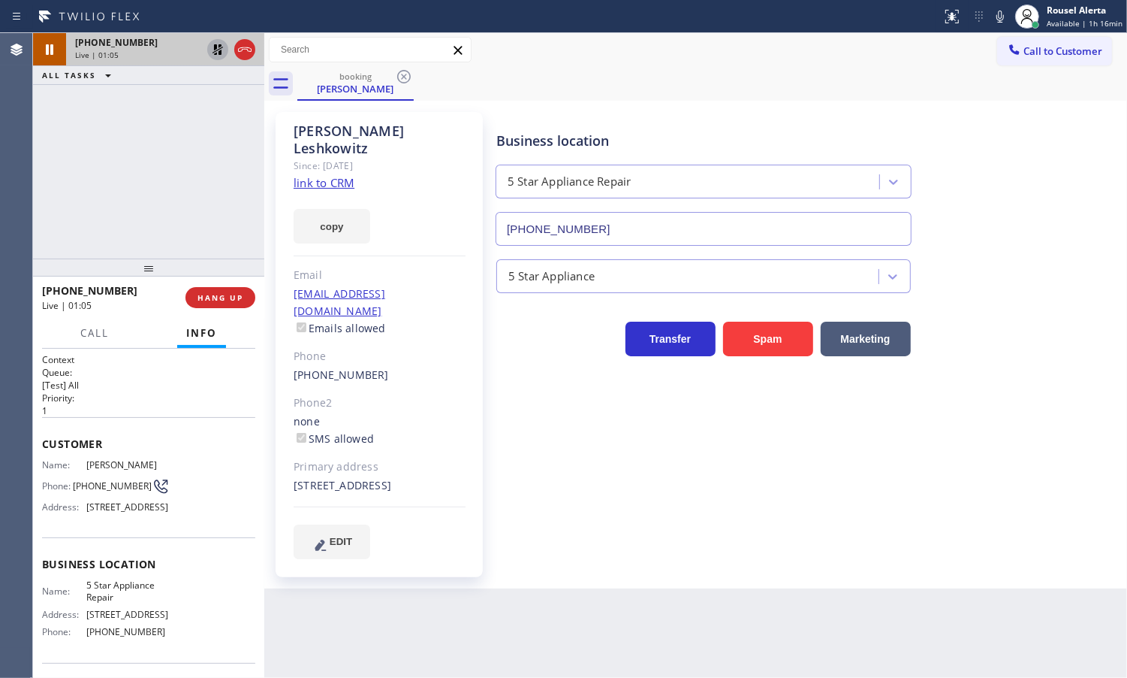
click at [998, 16] on icon at bounding box center [1001, 17] width 18 height 18
click at [216, 106] on icon at bounding box center [218, 101] width 18 height 18
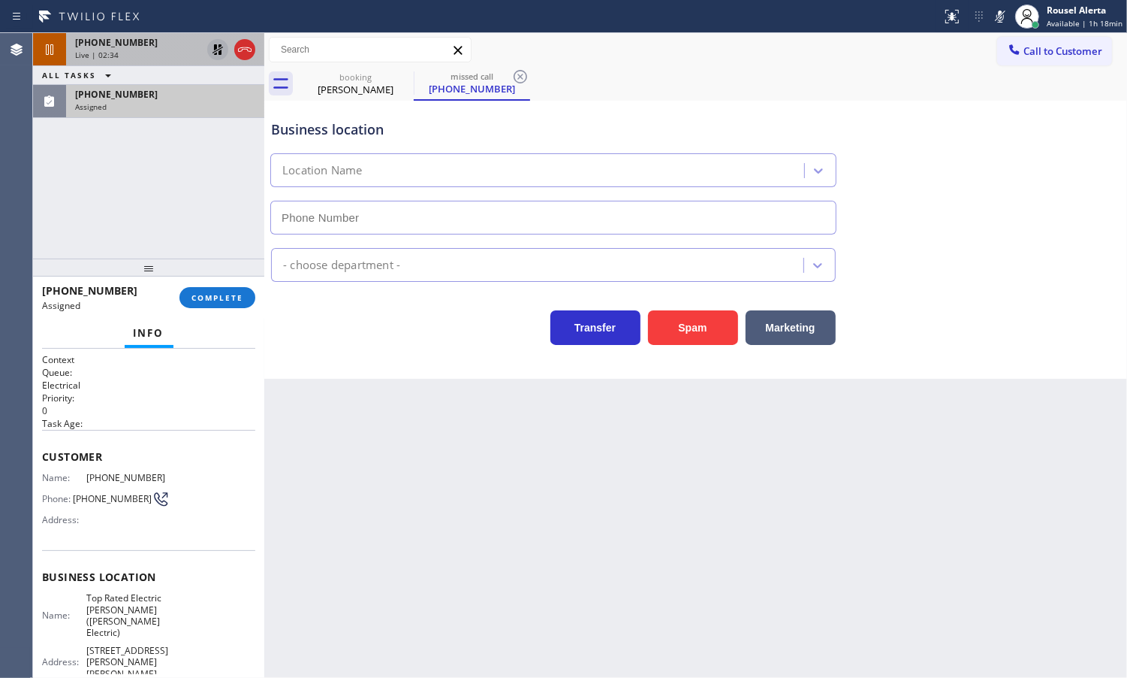
type input "[PHONE_NUMBER]"
click at [211, 299] on span "COMPLETE" at bounding box center [218, 297] width 52 height 11
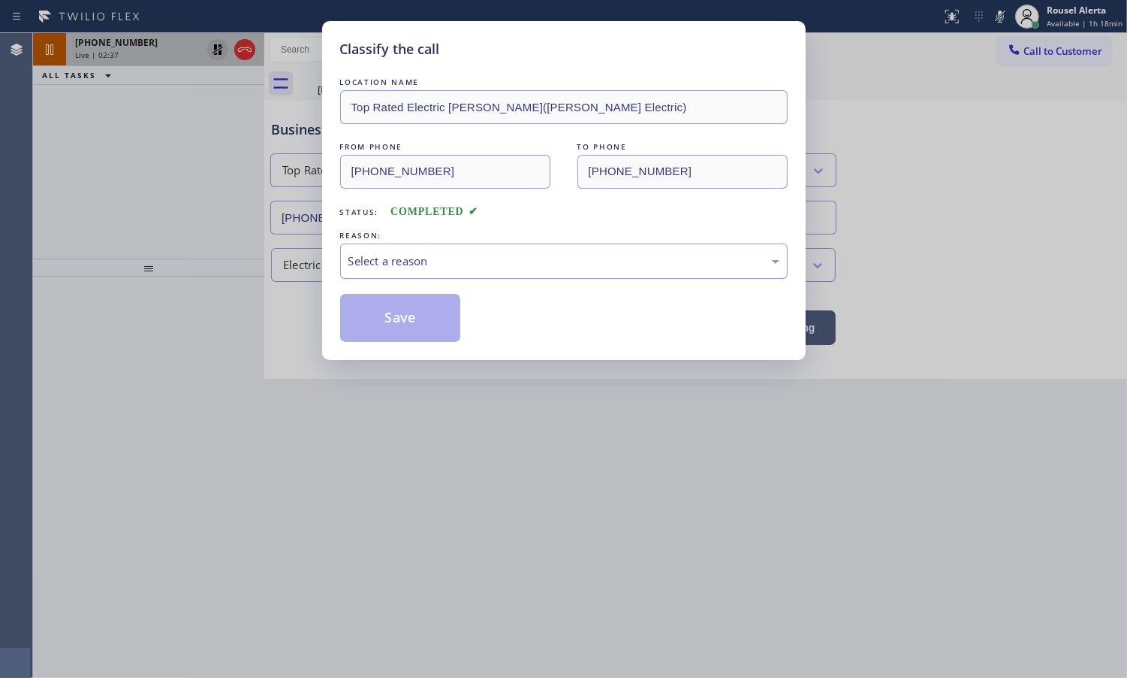
click at [402, 265] on div "Select a reason" at bounding box center [564, 260] width 431 height 17
click at [414, 325] on button "Save" at bounding box center [400, 318] width 121 height 48
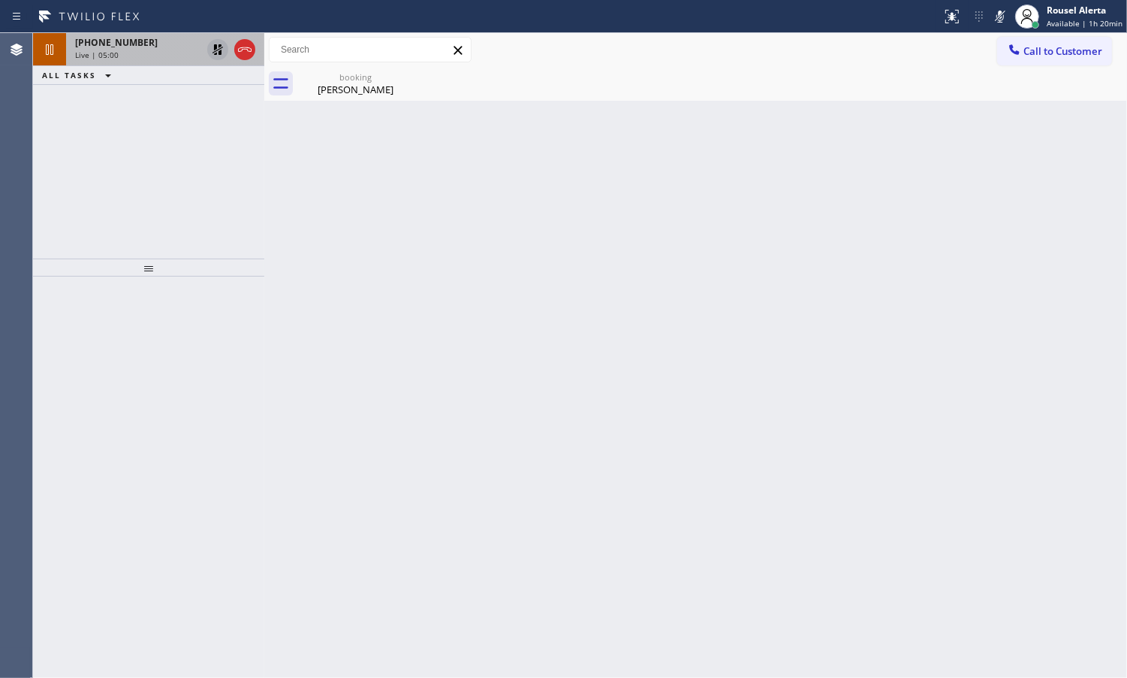
click at [132, 40] on span "[PHONE_NUMBER]" at bounding box center [116, 42] width 83 height 13
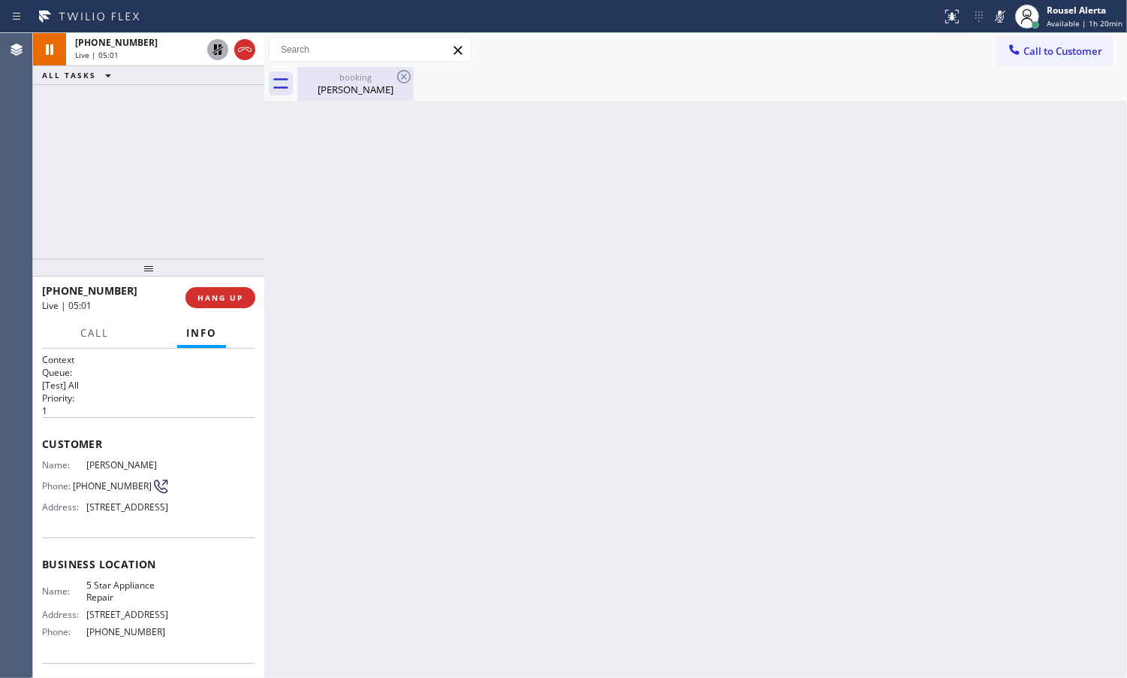
click at [363, 96] on div "booking [PERSON_NAME]" at bounding box center [355, 84] width 113 height 34
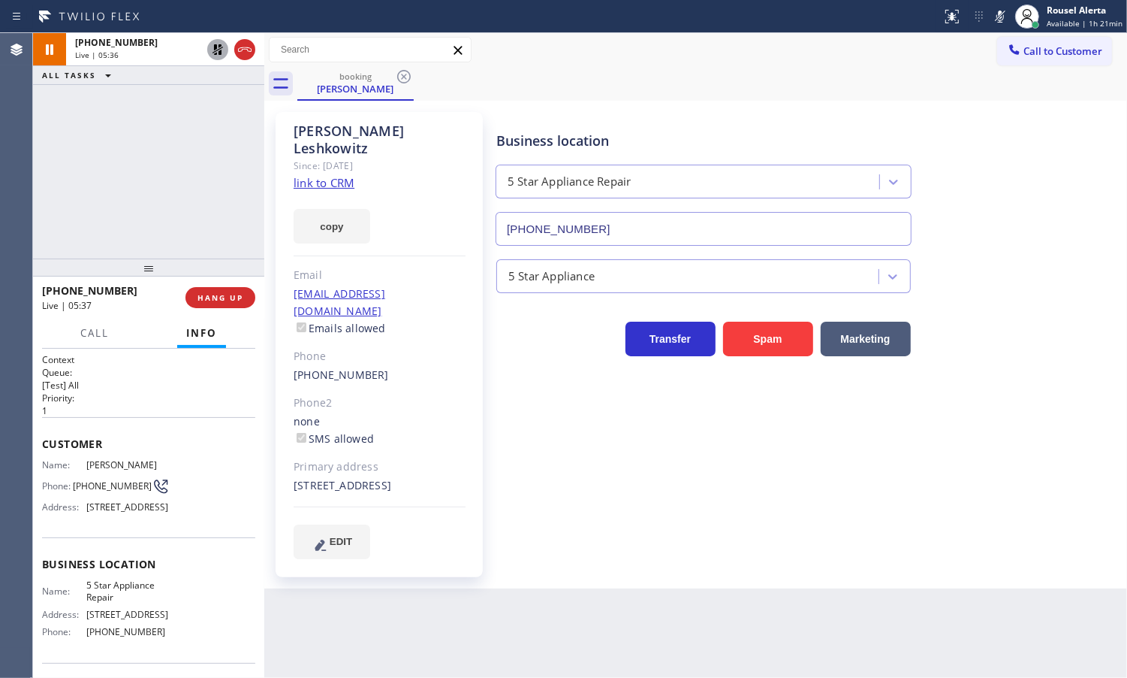
click at [220, 125] on div "[PHONE_NUMBER] Live | 05:36 ALL TASKS ALL TASKS ACTIVE TASKS TASKS IN WRAP UP" at bounding box center [148, 145] width 231 height 225
click at [210, 53] on icon at bounding box center [218, 50] width 18 height 18
click at [998, 13] on icon at bounding box center [1001, 17] width 18 height 18
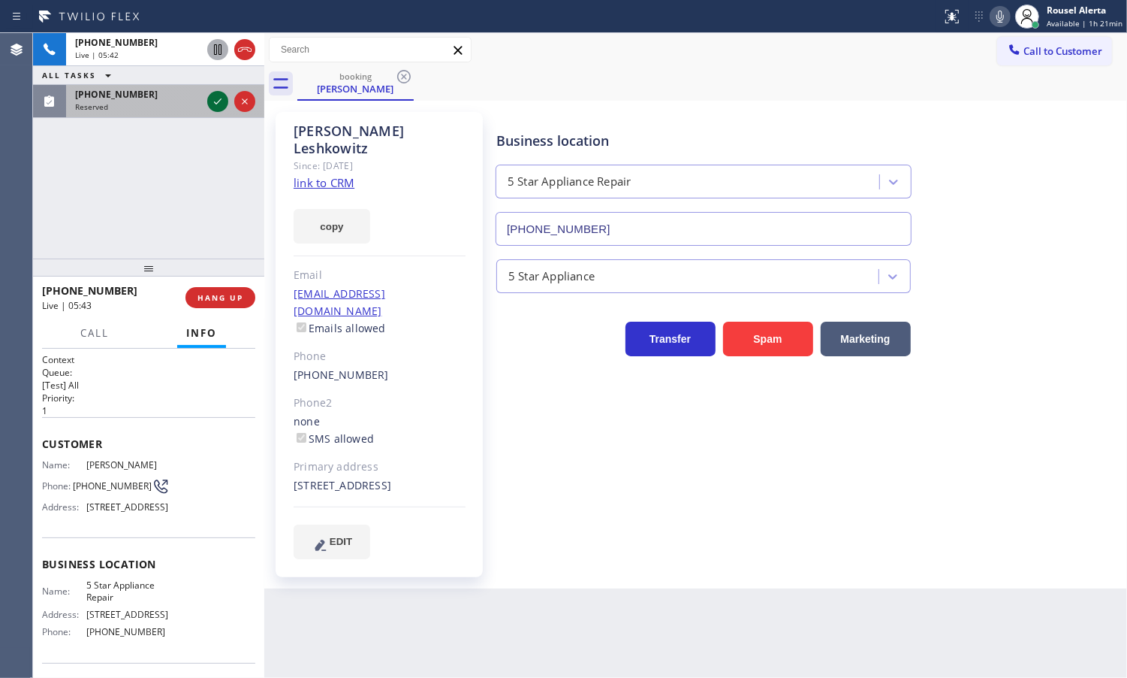
click at [218, 100] on icon at bounding box center [218, 101] width 18 height 18
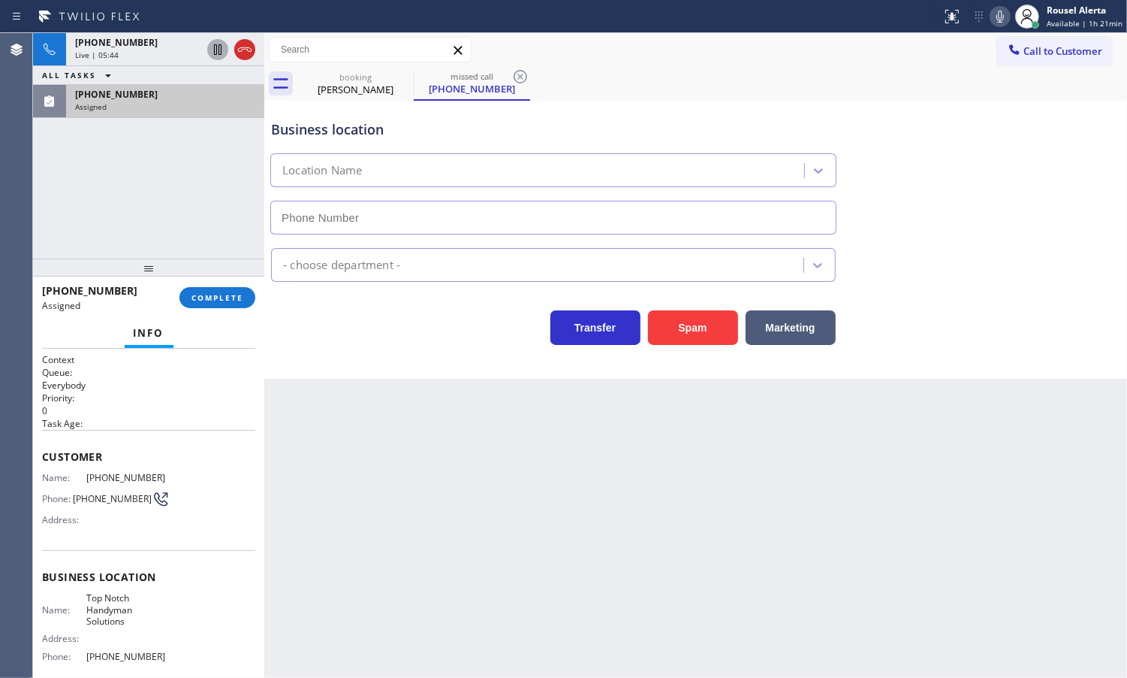
type input "[PHONE_NUMBER]"
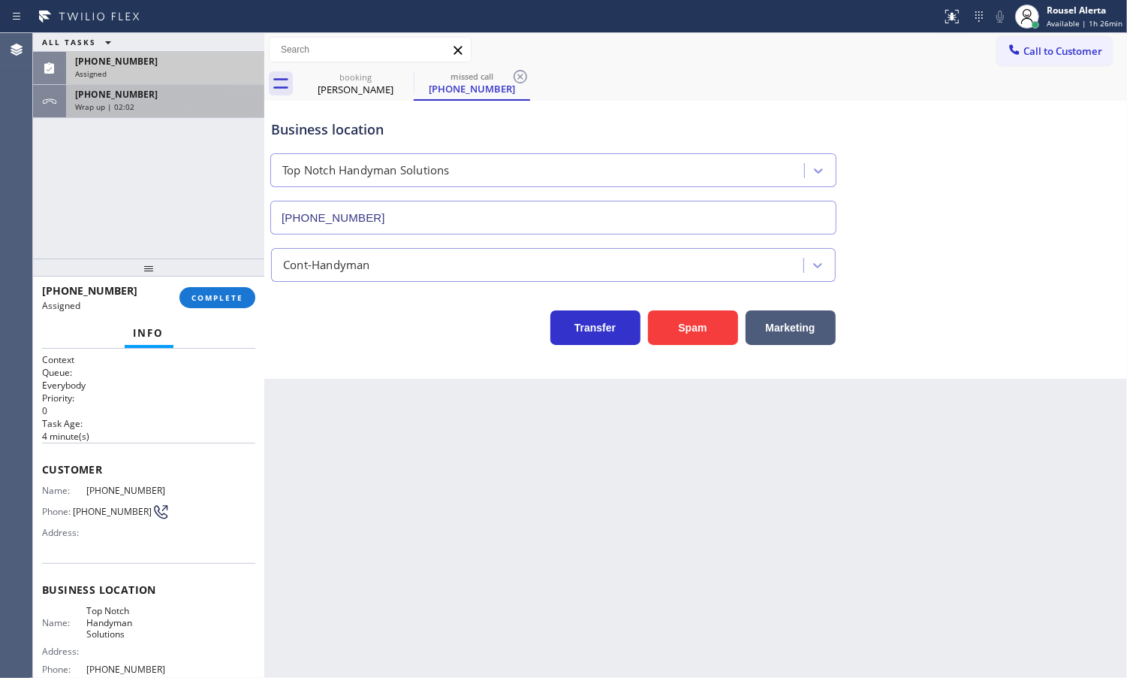
click at [114, 94] on span "[PHONE_NUMBER]" at bounding box center [116, 94] width 83 height 13
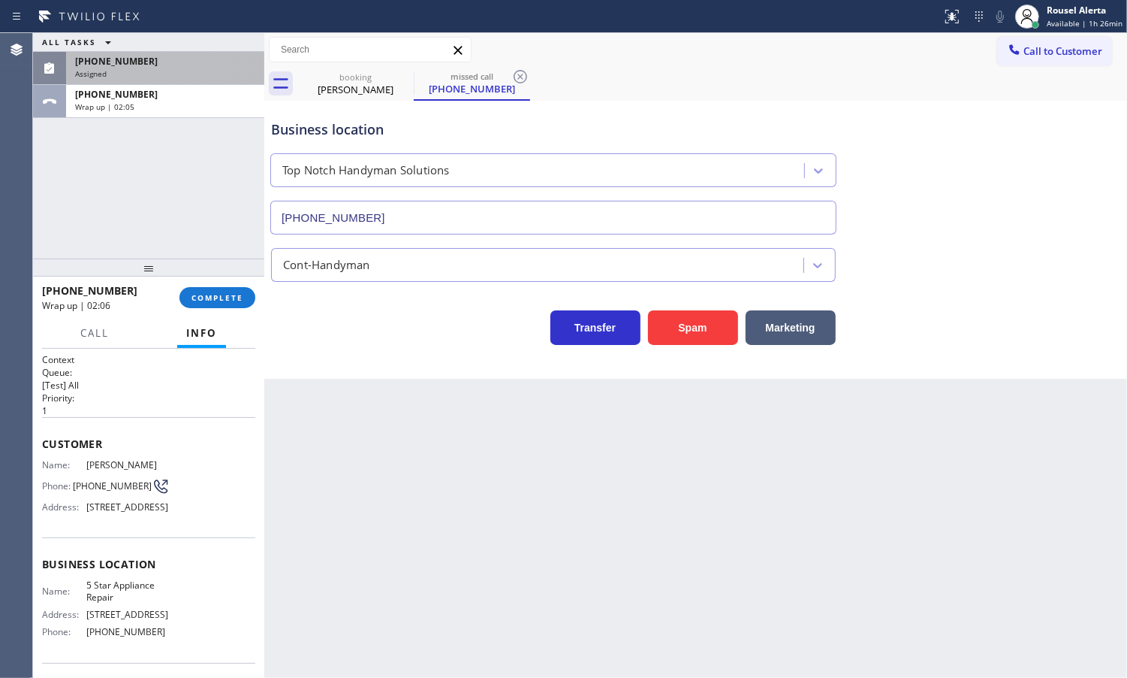
drag, startPoint x: 141, startPoint y: 475, endPoint x: 85, endPoint y: 460, distance: 58.3
click at [85, 460] on div "Name: [PERSON_NAME] Phone: [PHONE_NUMBER] Address: [STREET_ADDRESS]" at bounding box center [106, 488] width 128 height 59
drag, startPoint x: 382, startPoint y: 440, endPoint x: 351, endPoint y: 407, distance: 45.2
click at [382, 439] on div "Back to Dashboard Change Sender ID Customers Technicians Select a contact Outbo…" at bounding box center [695, 355] width 863 height 644
click at [233, 298] on span "COMPLETE" at bounding box center [218, 297] width 52 height 11
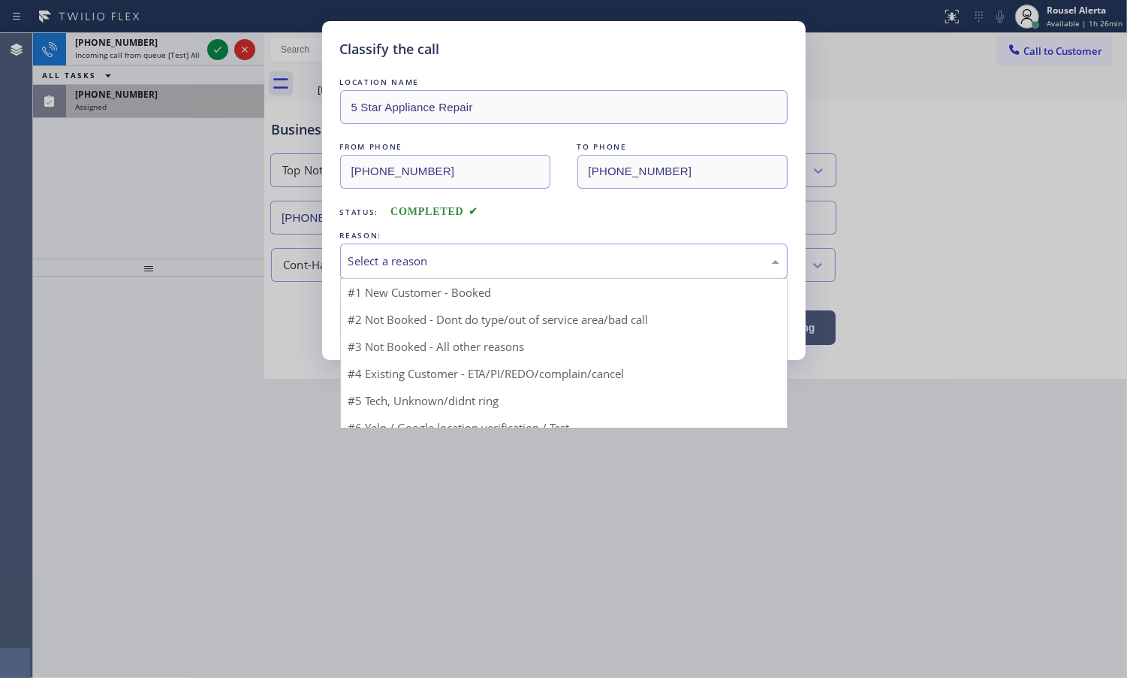
drag, startPoint x: 382, startPoint y: 253, endPoint x: 422, endPoint y: 278, distance: 47.5
click at [383, 253] on div "Select a reason" at bounding box center [564, 260] width 431 height 17
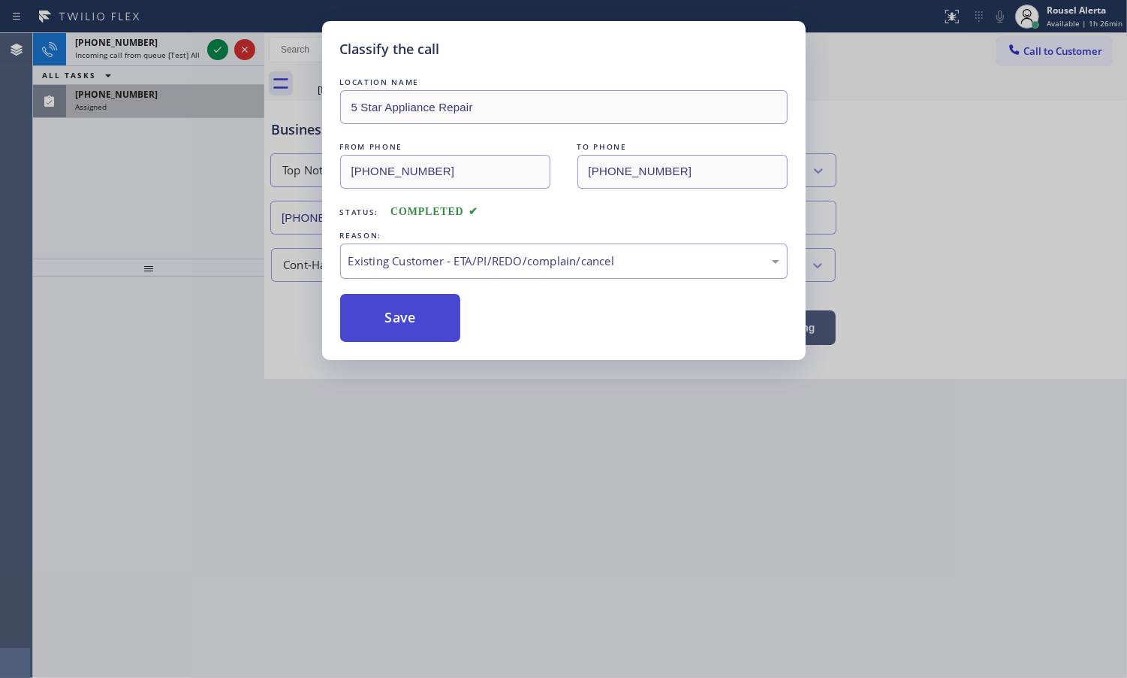
drag, startPoint x: 468, startPoint y: 347, endPoint x: 423, endPoint y: 335, distance: 46.6
click at [415, 331] on button "Save" at bounding box center [400, 318] width 121 height 48
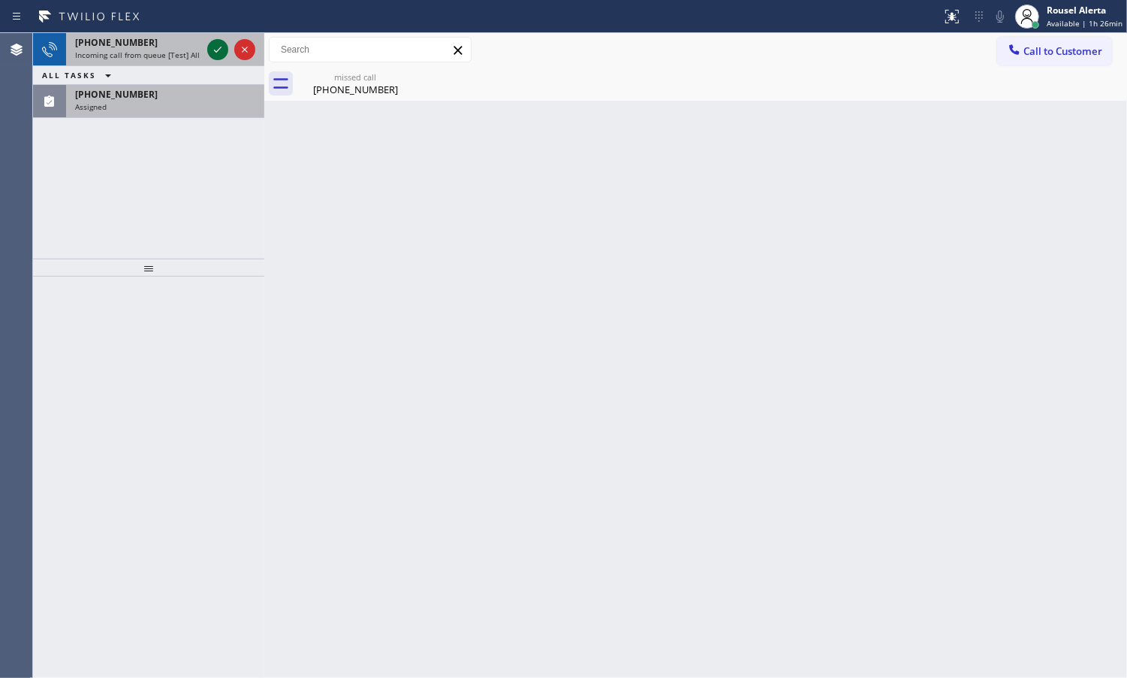
click at [211, 50] on icon at bounding box center [218, 50] width 18 height 18
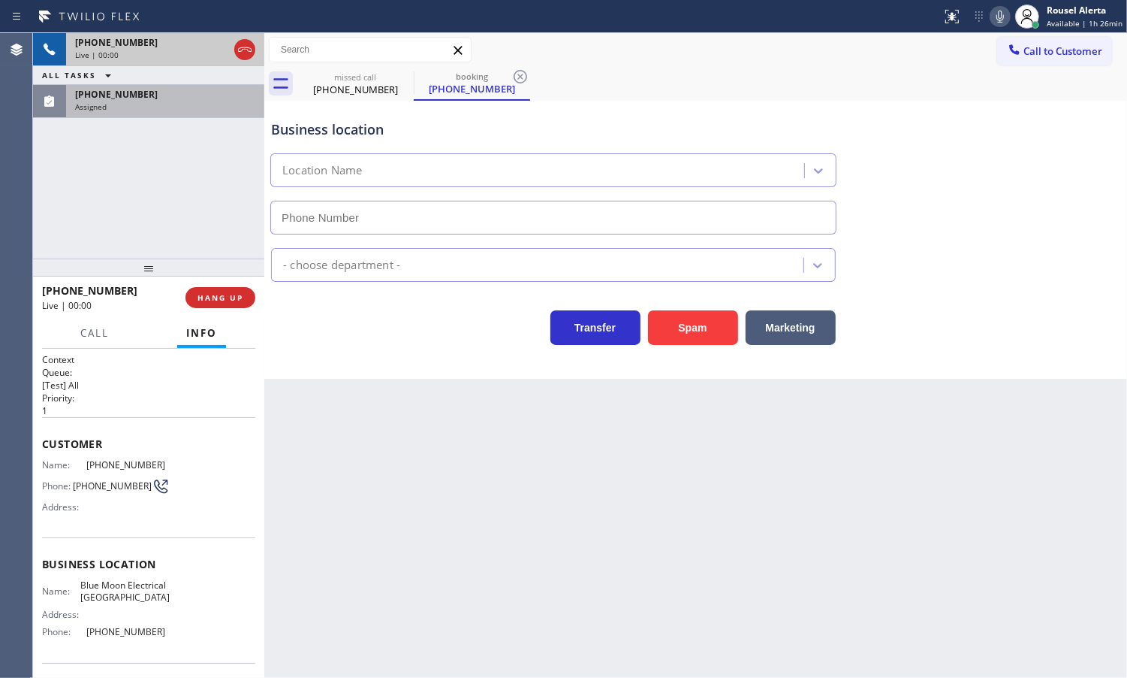
type input "[PHONE_NUMBER]"
click at [208, 104] on div "Assigned" at bounding box center [165, 106] width 180 height 11
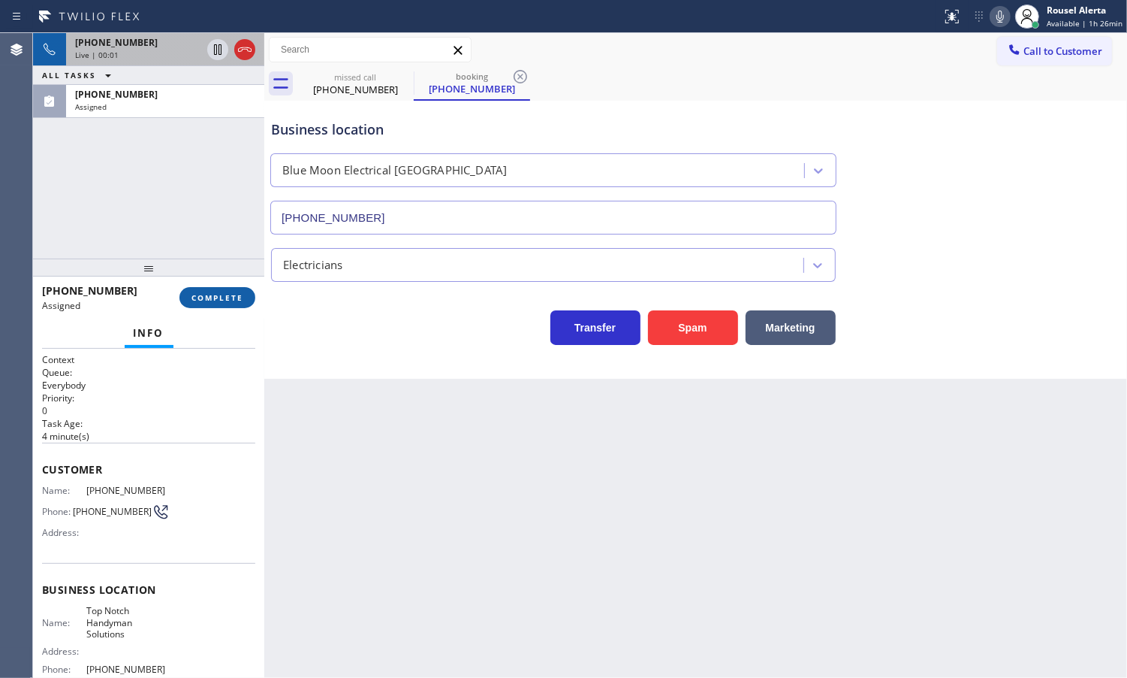
click at [212, 298] on span "COMPLETE" at bounding box center [218, 297] width 52 height 11
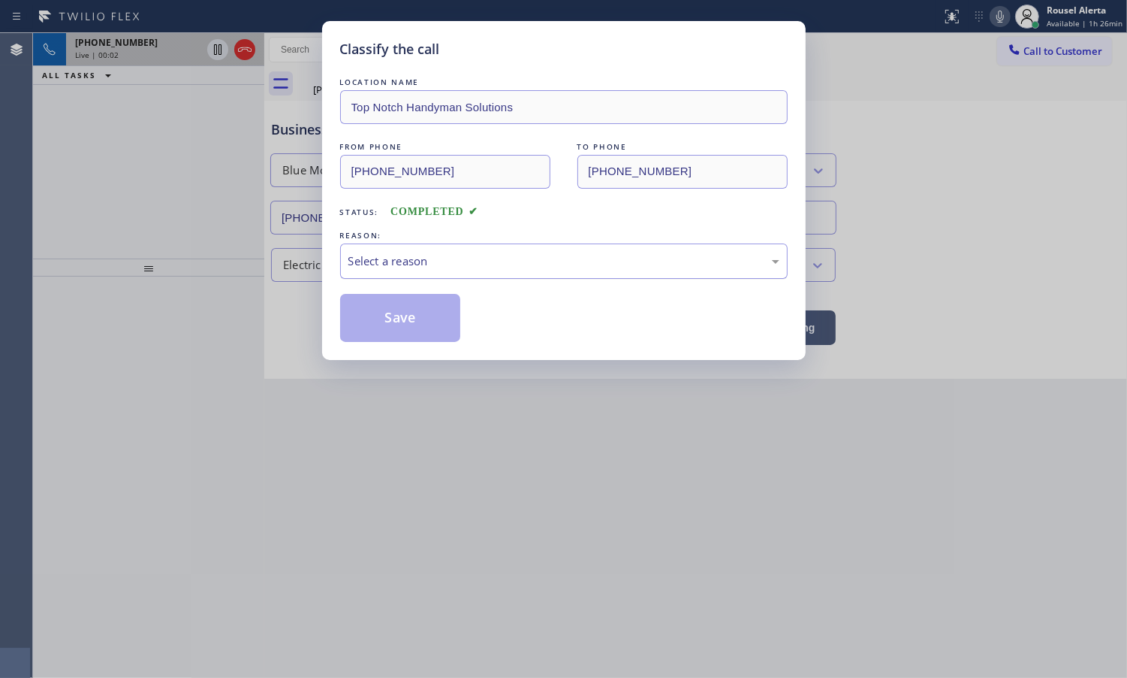
click at [466, 254] on div "Select a reason" at bounding box center [564, 260] width 431 height 17
click at [443, 333] on button "Save" at bounding box center [400, 318] width 121 height 48
click at [143, 158] on div "Classify the call LOCATION NAME Top Notch Handyman Solutions FROM PHONE [PHONE_…" at bounding box center [563, 339] width 1127 height 678
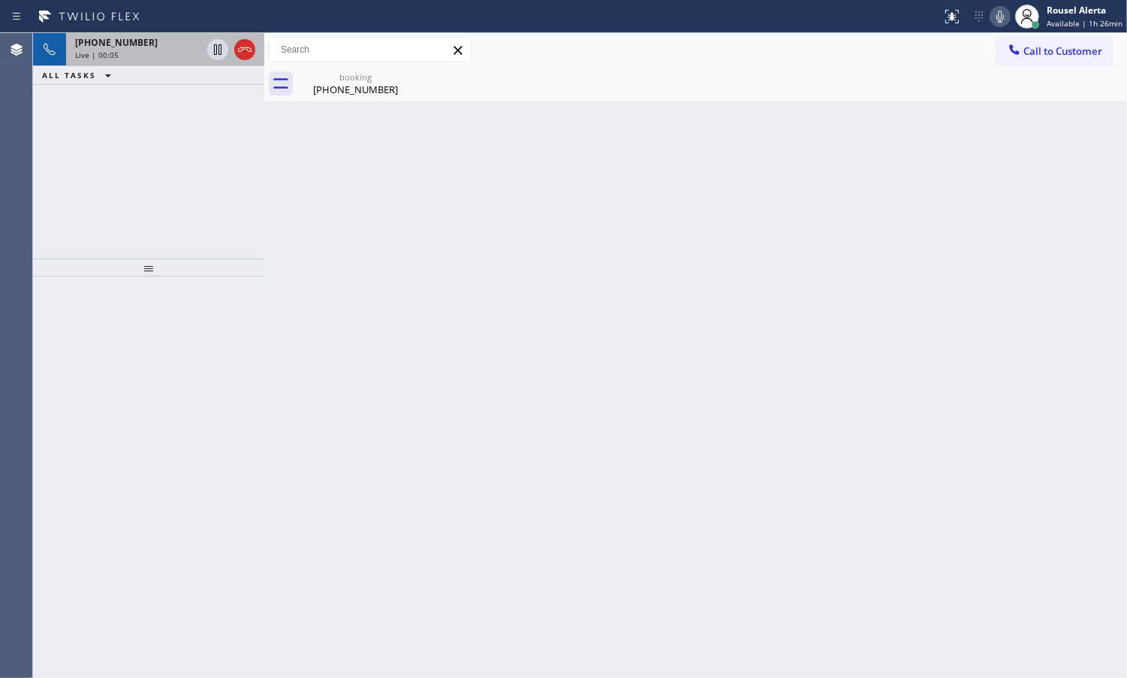
drag, startPoint x: 563, startPoint y: 463, endPoint x: 530, endPoint y: 425, distance: 51.1
click at [563, 464] on div "Back to Dashboard Change Sender ID Customers Technicians Select a contact Outbo…" at bounding box center [695, 355] width 863 height 644
click at [158, 44] on div "[PHONE_NUMBER]" at bounding box center [138, 42] width 126 height 13
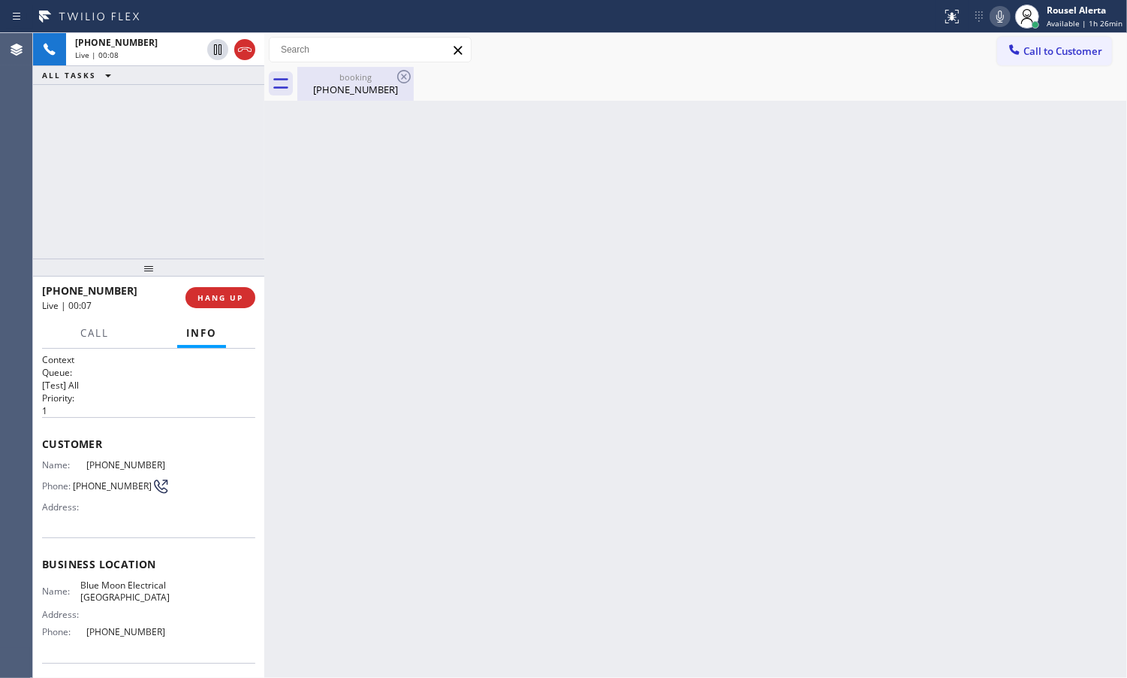
click at [331, 72] on div "booking" at bounding box center [355, 76] width 113 height 11
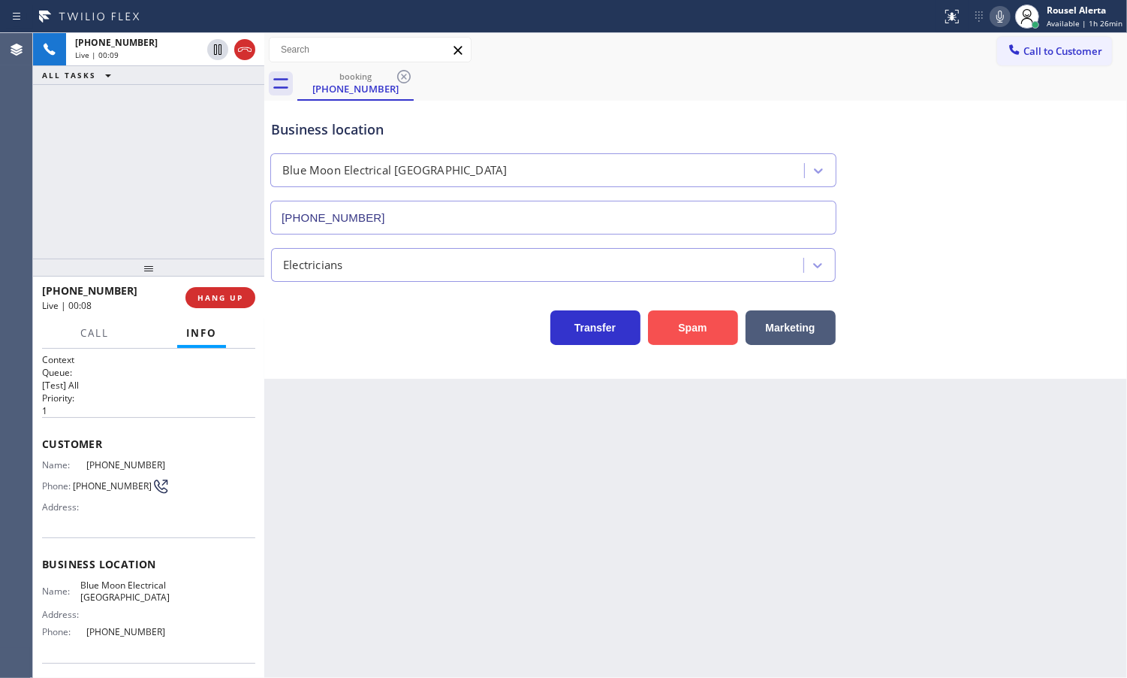
click at [673, 333] on button "Spam" at bounding box center [693, 327] width 90 height 35
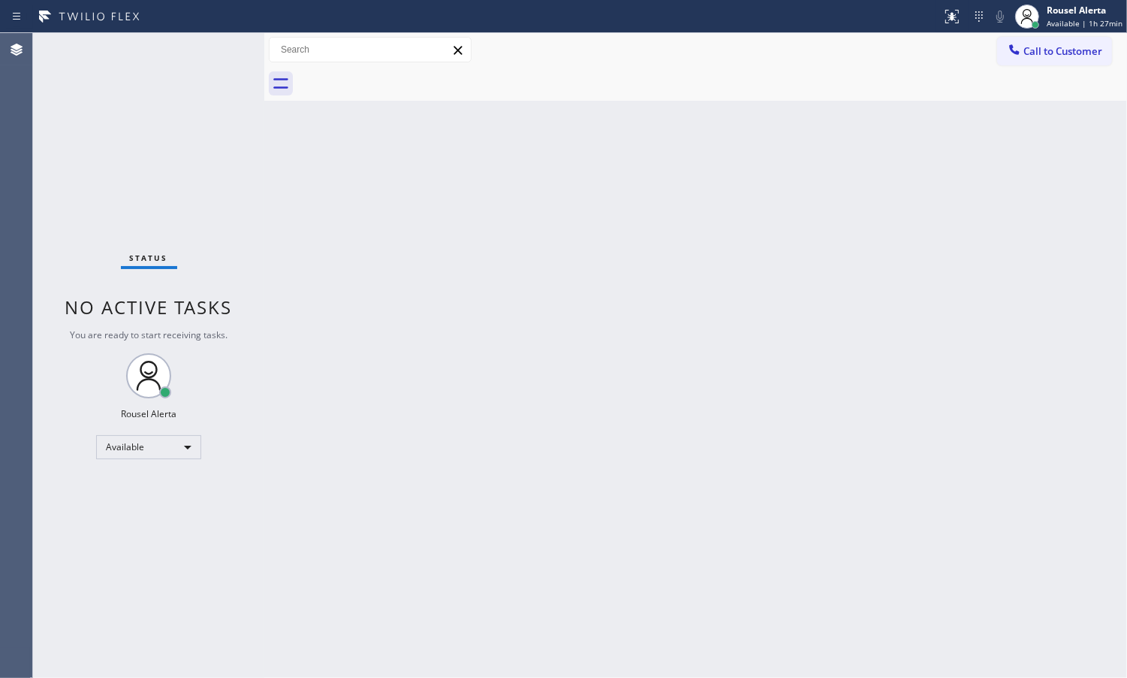
click at [190, 113] on div "Status No active tasks You are ready to start receiving tasks. Rousel Alerta Av…" at bounding box center [148, 355] width 231 height 644
click at [223, 158] on div "Status No active tasks You are ready to start receiving tasks. Rousel Alerta Av…" at bounding box center [148, 355] width 231 height 644
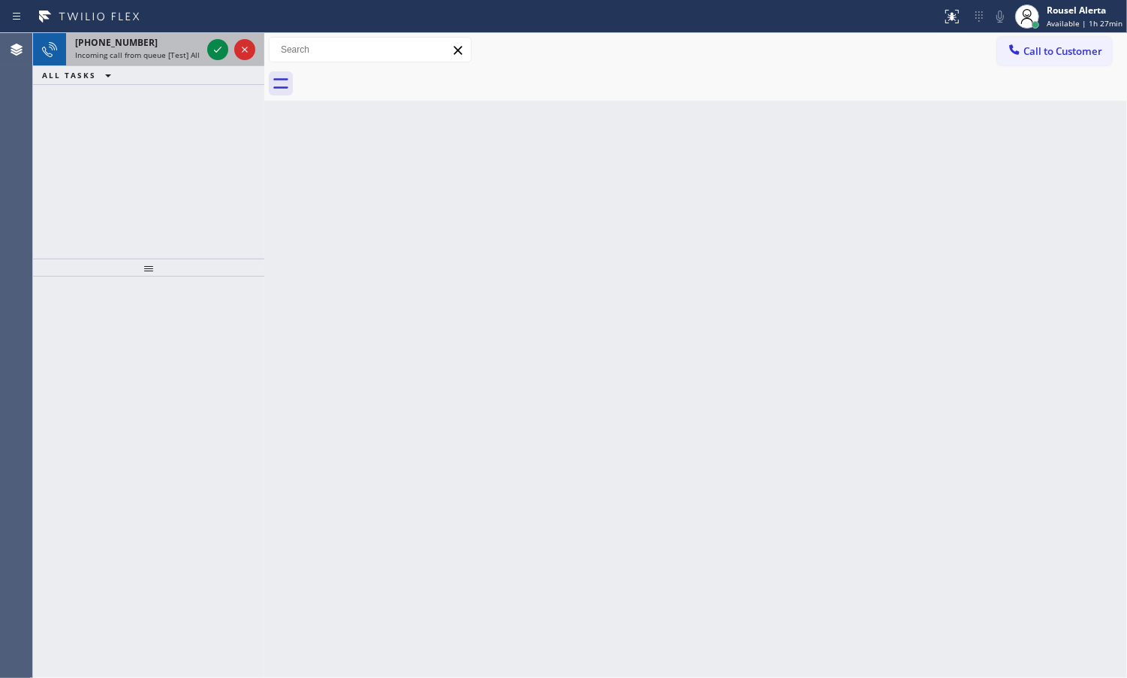
click at [158, 59] on span "Incoming call from queue [Test] All" at bounding box center [137, 55] width 125 height 11
click at [214, 53] on icon at bounding box center [218, 50] width 18 height 18
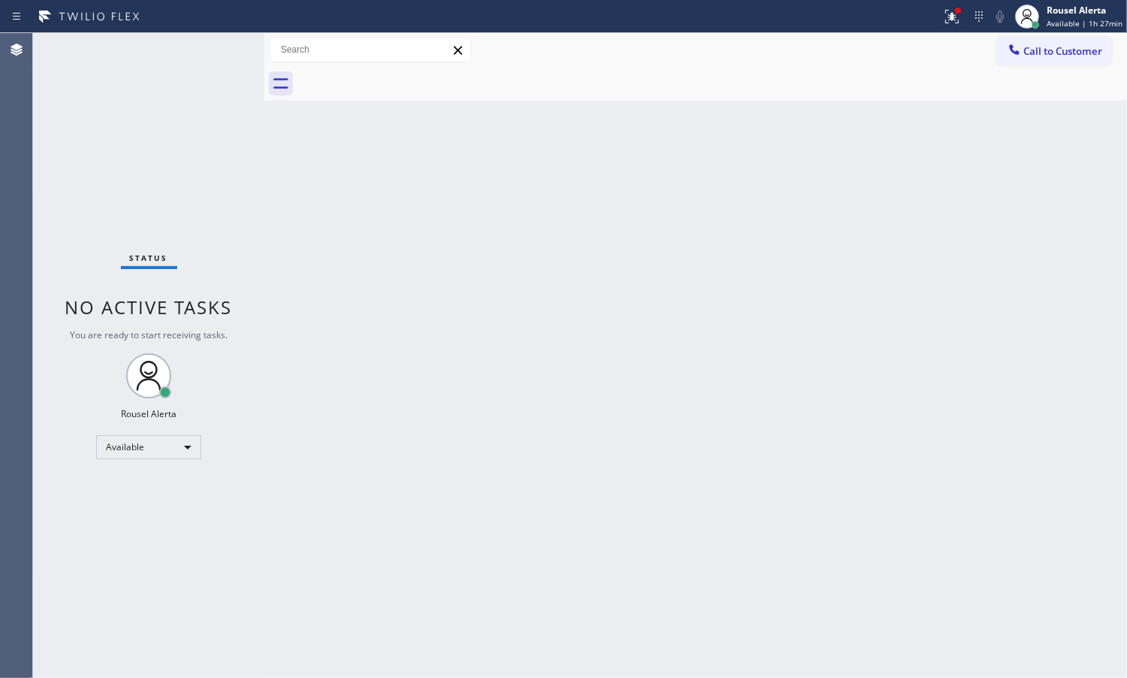
click at [219, 53] on div "Status No active tasks You are ready to start receiving tasks. Rousel Alerta Av…" at bounding box center [148, 355] width 231 height 644
click at [951, 17] on icon at bounding box center [952, 17] width 18 height 18
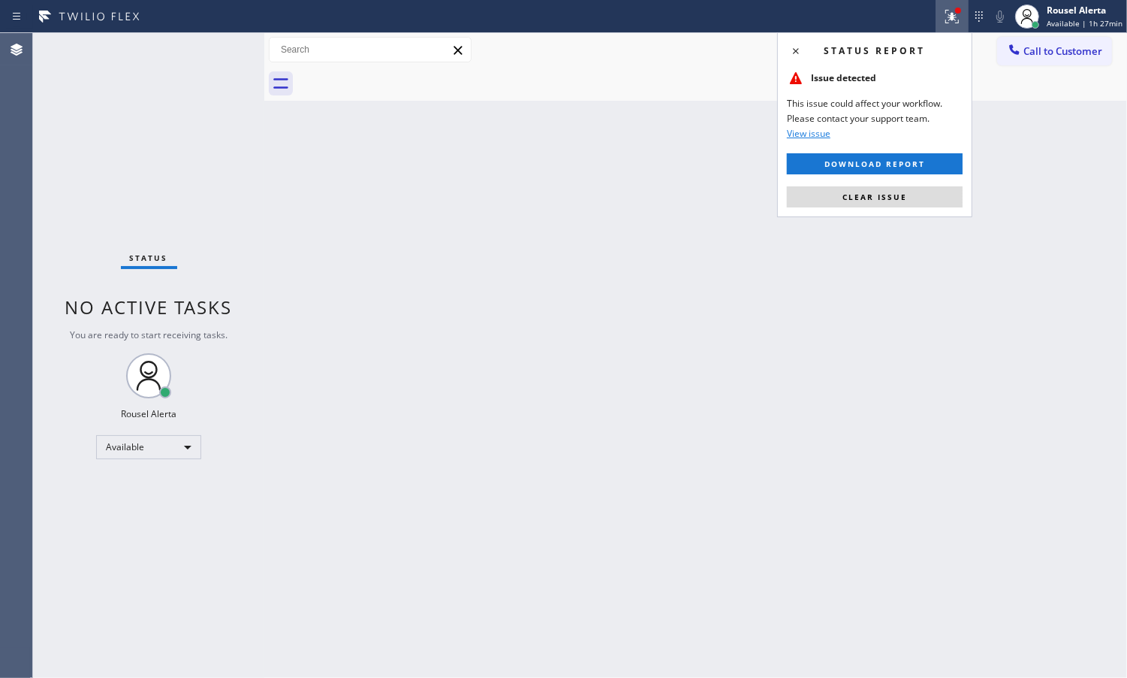
drag, startPoint x: 928, startPoint y: 192, endPoint x: 926, endPoint y: 174, distance: 17.3
click at [926, 193] on button "Clear issue" at bounding box center [875, 196] width 176 height 21
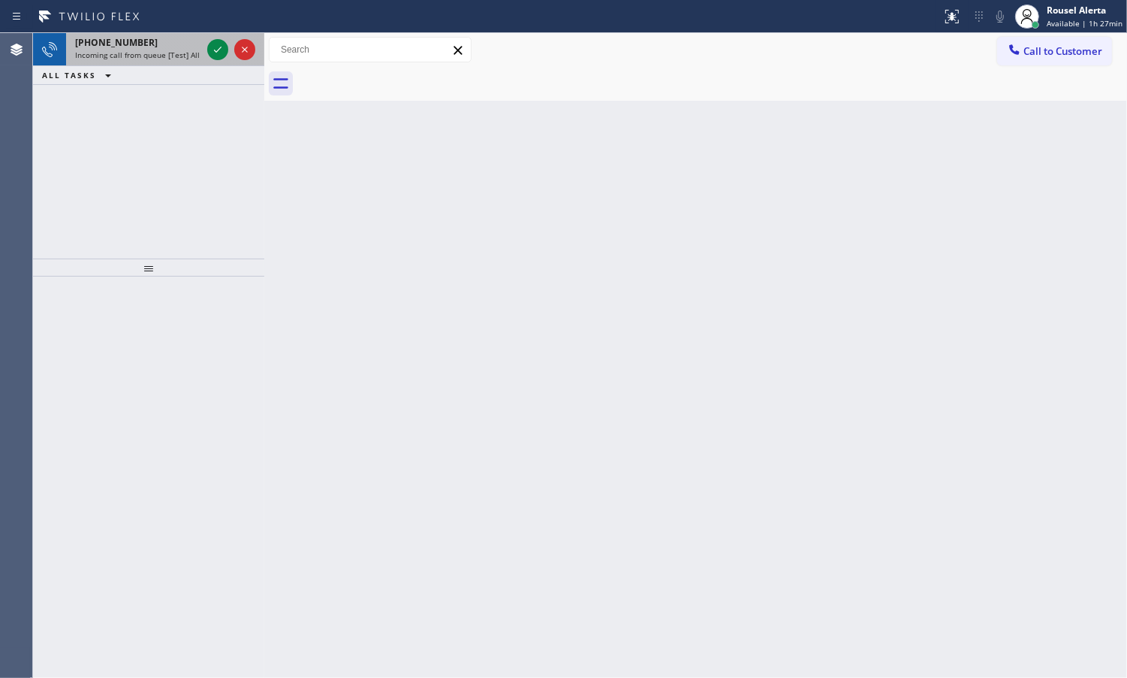
click at [169, 55] on span "Incoming call from queue [Test] All" at bounding box center [137, 55] width 125 height 11
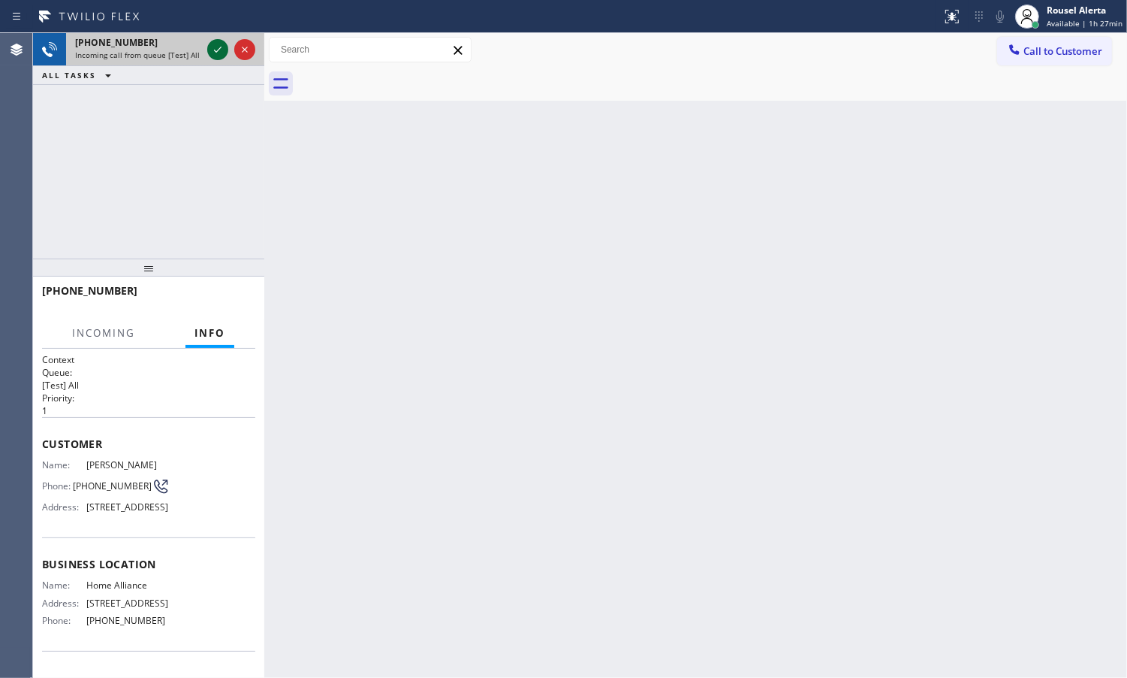
click at [215, 51] on icon at bounding box center [218, 50] width 18 height 18
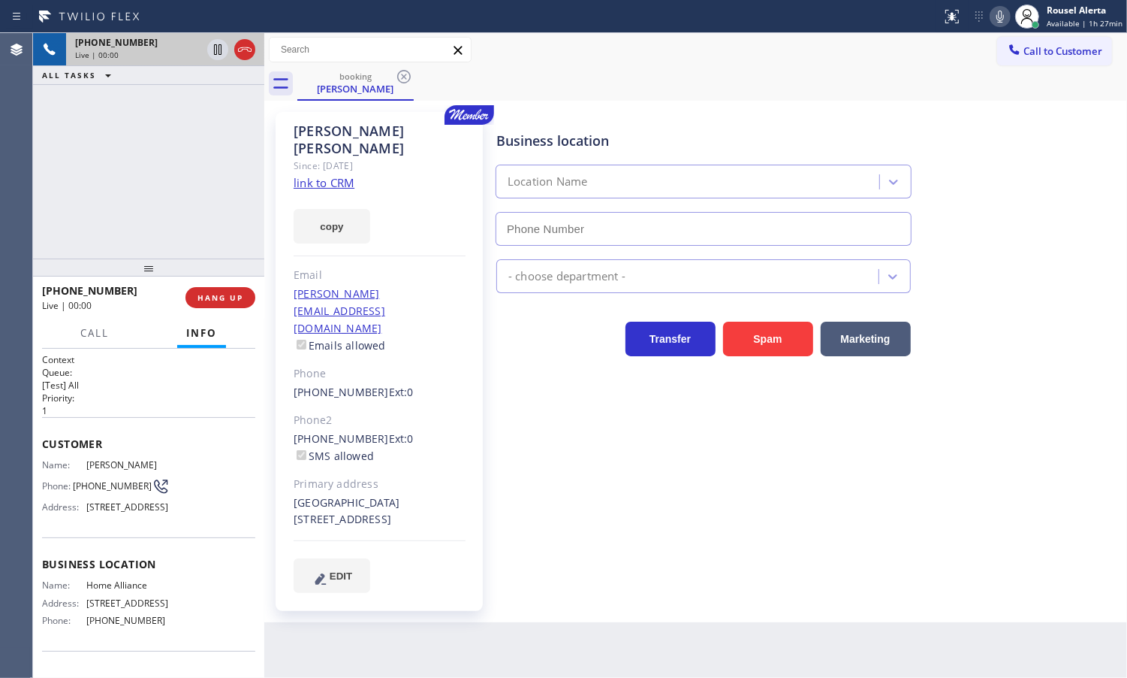
type input "[PHONE_NUMBER]"
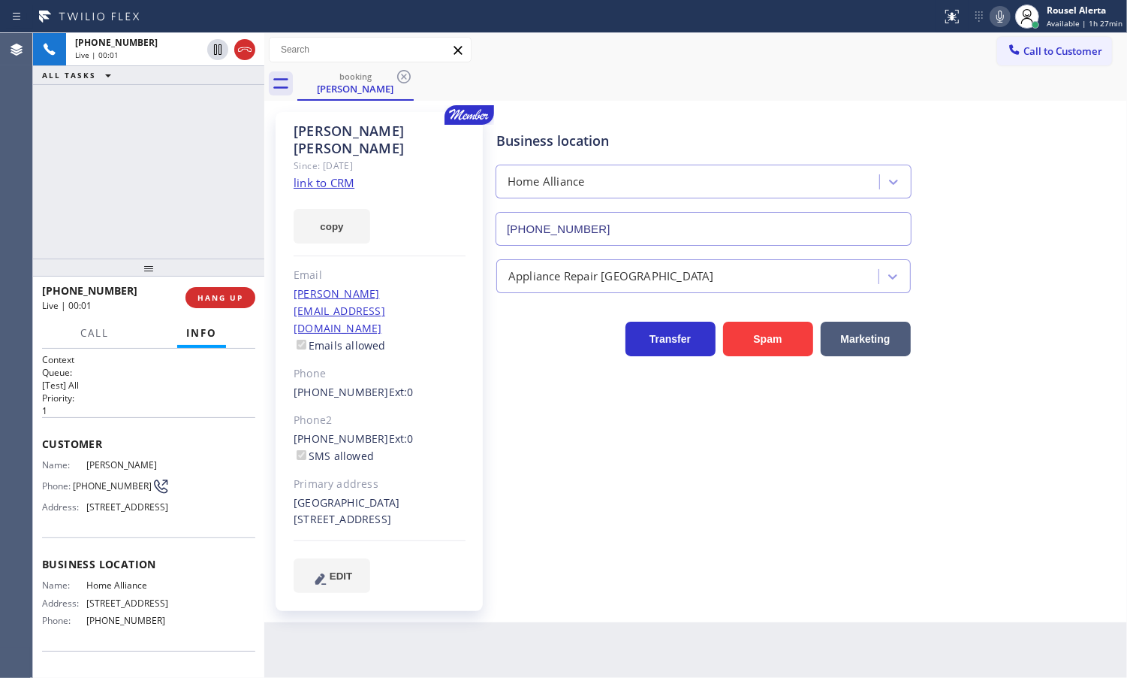
click at [342, 175] on link "link to CRM" at bounding box center [324, 182] width 61 height 15
click at [216, 45] on icon at bounding box center [218, 49] width 8 height 11
click at [1007, 12] on icon at bounding box center [1001, 17] width 18 height 18
click at [200, 134] on div "[PHONE_NUMBER] Live | 03:07 ALL TASKS ALL TASKS ACTIVE TASKS TASKS IN WRAP UP" at bounding box center [148, 145] width 231 height 225
click at [215, 49] on icon at bounding box center [218, 49] width 11 height 11
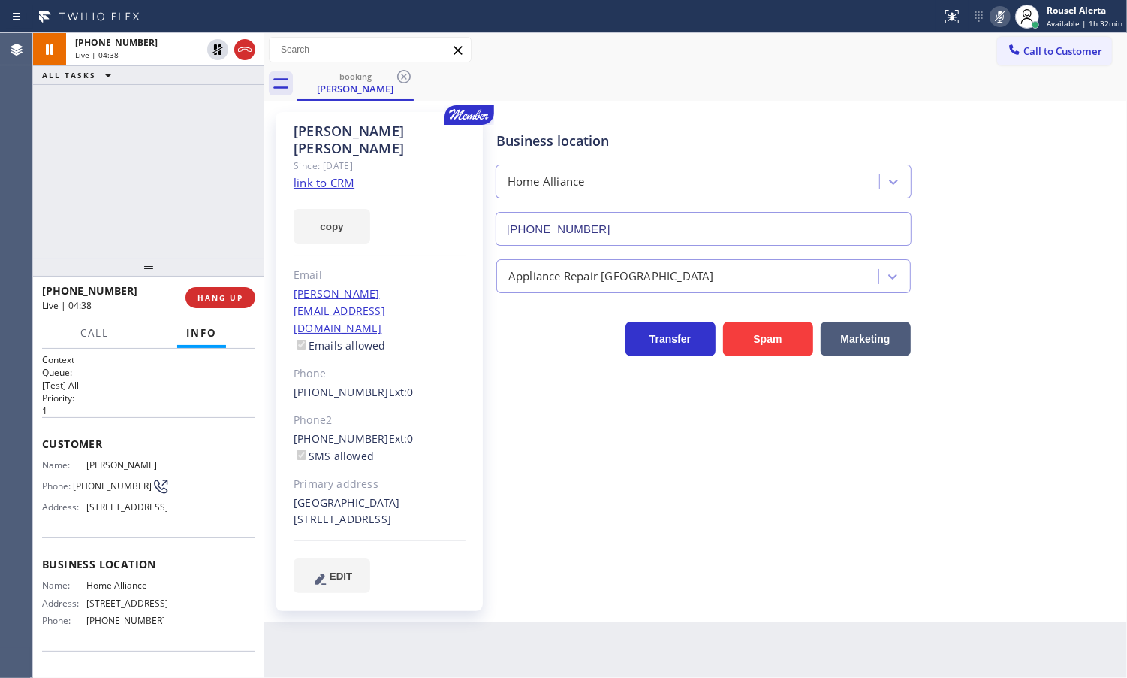
click at [996, 15] on icon at bounding box center [1001, 17] width 18 height 18
drag, startPoint x: 177, startPoint y: 151, endPoint x: 178, endPoint y: 178, distance: 27.1
click at [177, 151] on div "[PHONE_NUMBER] Live | 06:37 ALL TASKS ALL TASKS ACTIVE TASKS TASKS IN WRAP UP" at bounding box center [148, 145] width 231 height 225
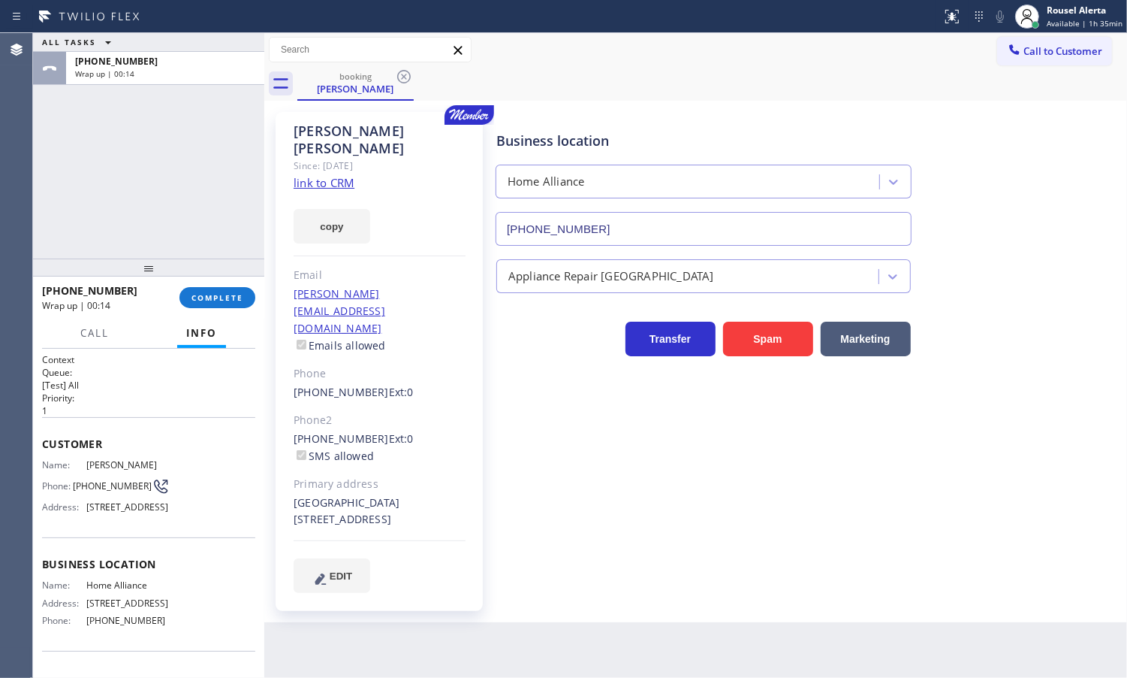
drag, startPoint x: 181, startPoint y: 177, endPoint x: 186, endPoint y: 211, distance: 34.1
click at [181, 177] on div "ALL TASKS ALL TASKS ACTIVE TASKS TASKS IN WRAP UP [PHONE_NUMBER] Wrap up | 00:14" at bounding box center [148, 145] width 231 height 225
drag, startPoint x: 137, startPoint y: 482, endPoint x: 72, endPoint y: 485, distance: 65.4
click at [72, 485] on div "Phone: [PHONE_NUMBER]" at bounding box center [106, 486] width 128 height 18
click at [168, 133] on div "ALL TASKS ALL TASKS ACTIVE TASKS TASKS IN WRAP UP [PHONE_NUMBER] Wrap up | 00:26" at bounding box center [148, 145] width 231 height 225
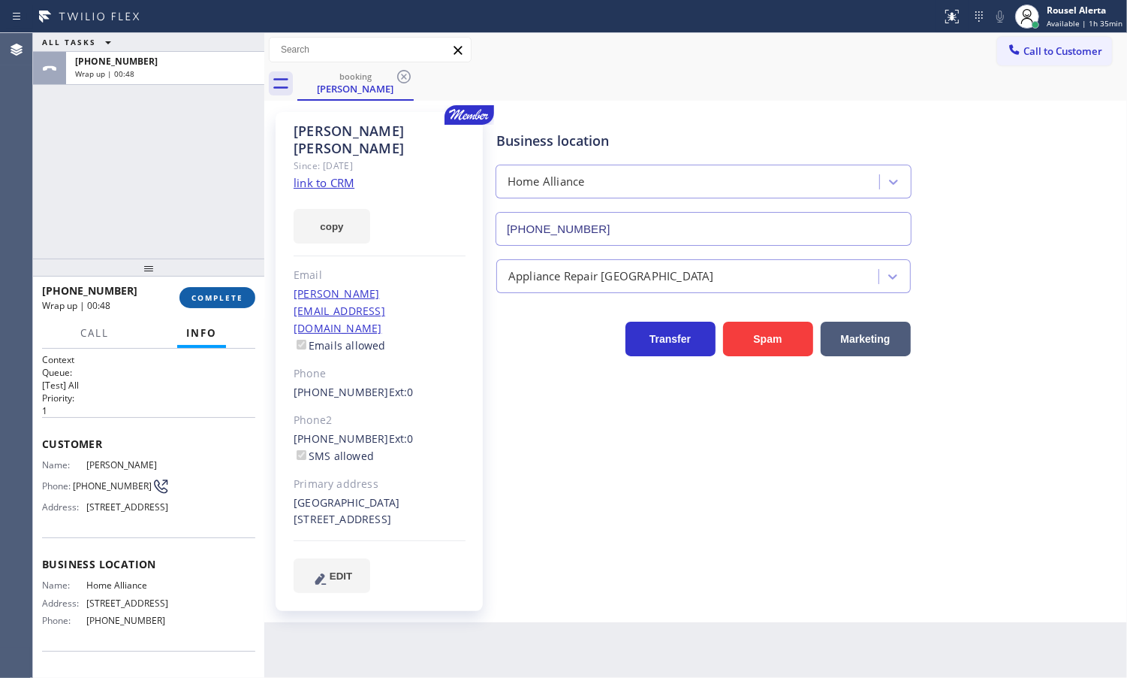
click at [227, 297] on span "COMPLETE" at bounding box center [218, 297] width 52 height 11
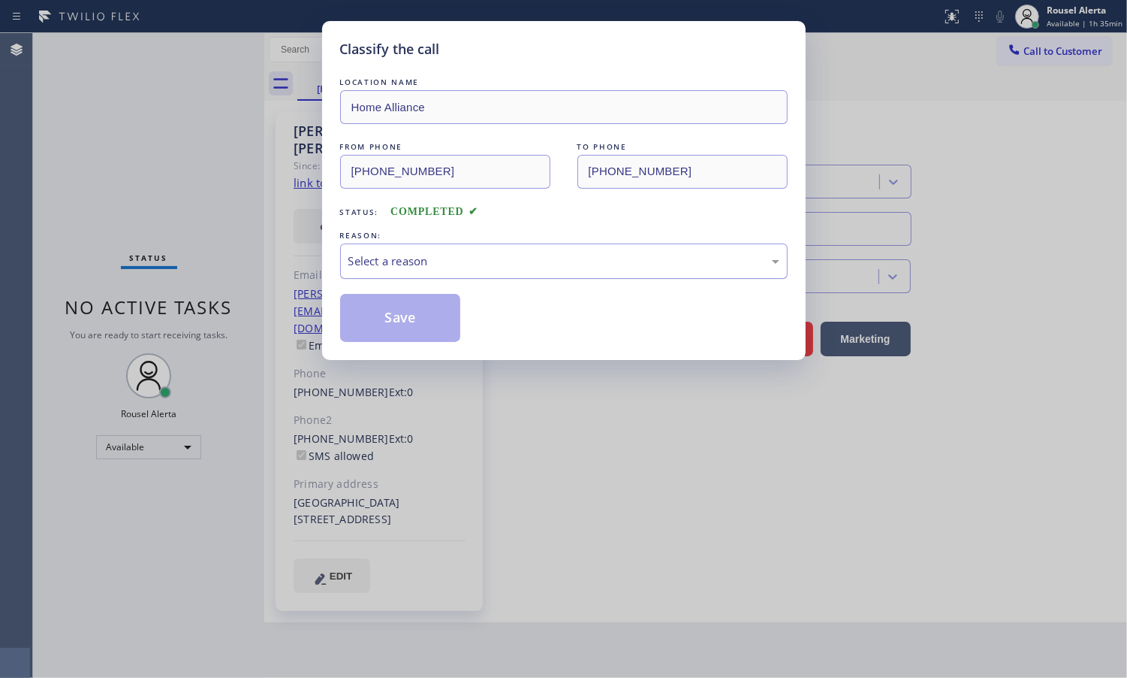
click at [485, 272] on div "Select a reason" at bounding box center [564, 260] width 448 height 35
click at [411, 315] on button "Save" at bounding box center [400, 318] width 121 height 48
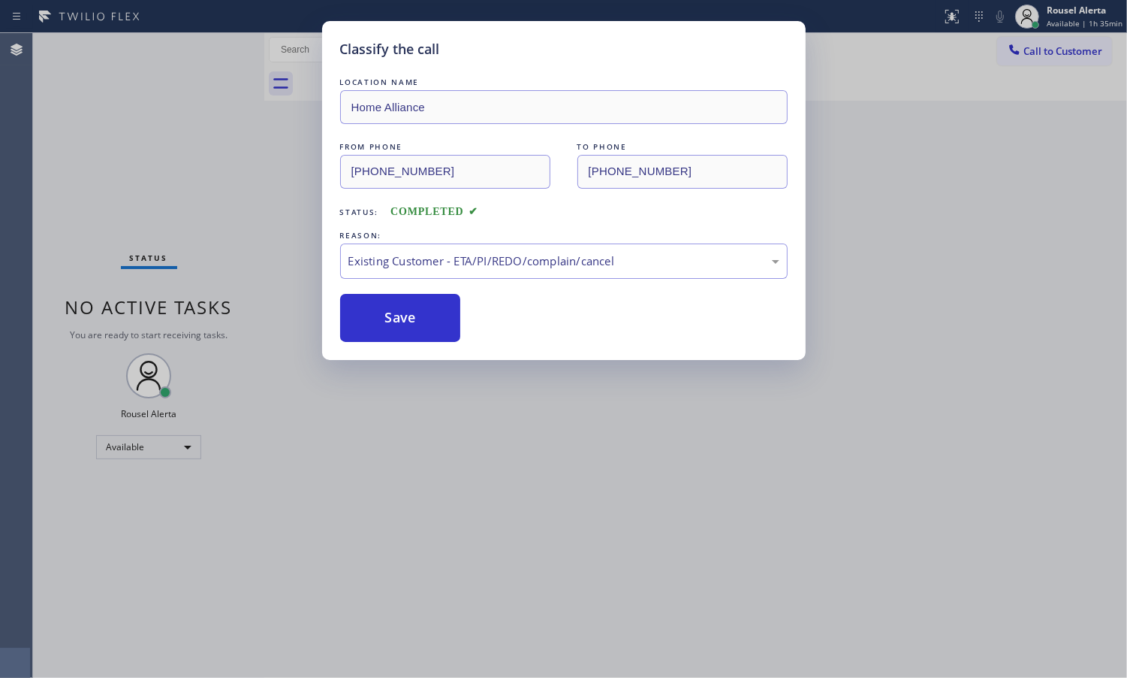
click at [633, 609] on div "Classify the call LOCATION NAME Home Alliance FROM PHONE [PHONE_NUMBER] TO PHON…" at bounding box center [563, 339] width 1127 height 678
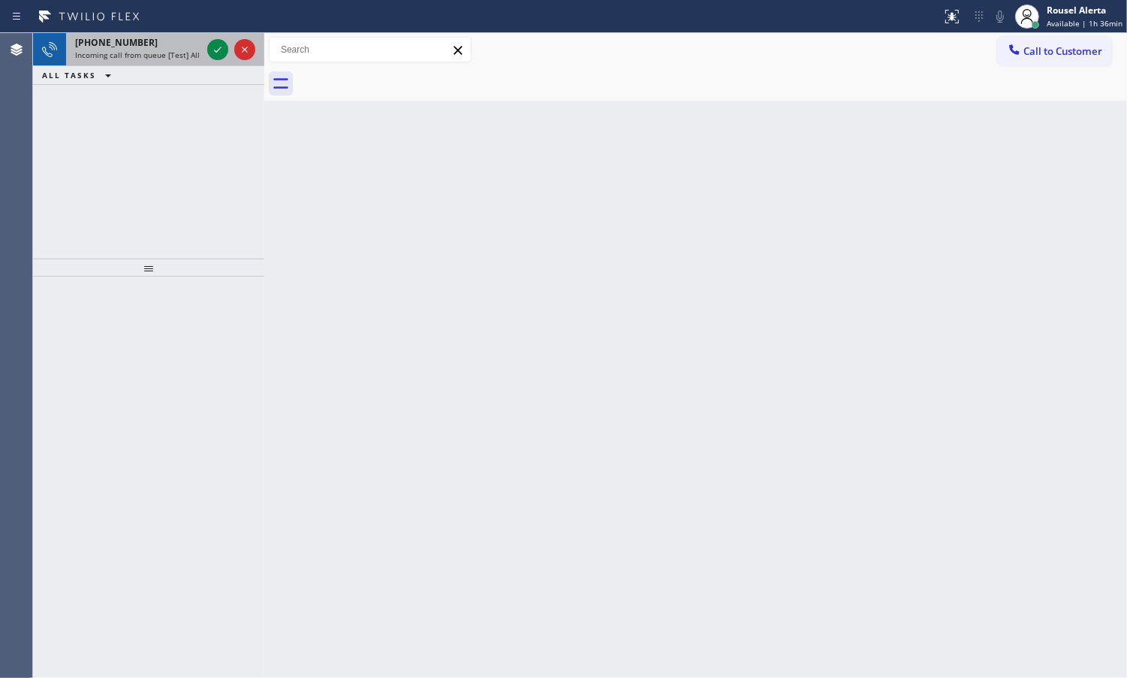
drag, startPoint x: 149, startPoint y: 53, endPoint x: 160, endPoint y: 47, distance: 12.4
click at [149, 53] on span "Incoming call from queue [Test] All" at bounding box center [137, 55] width 125 height 11
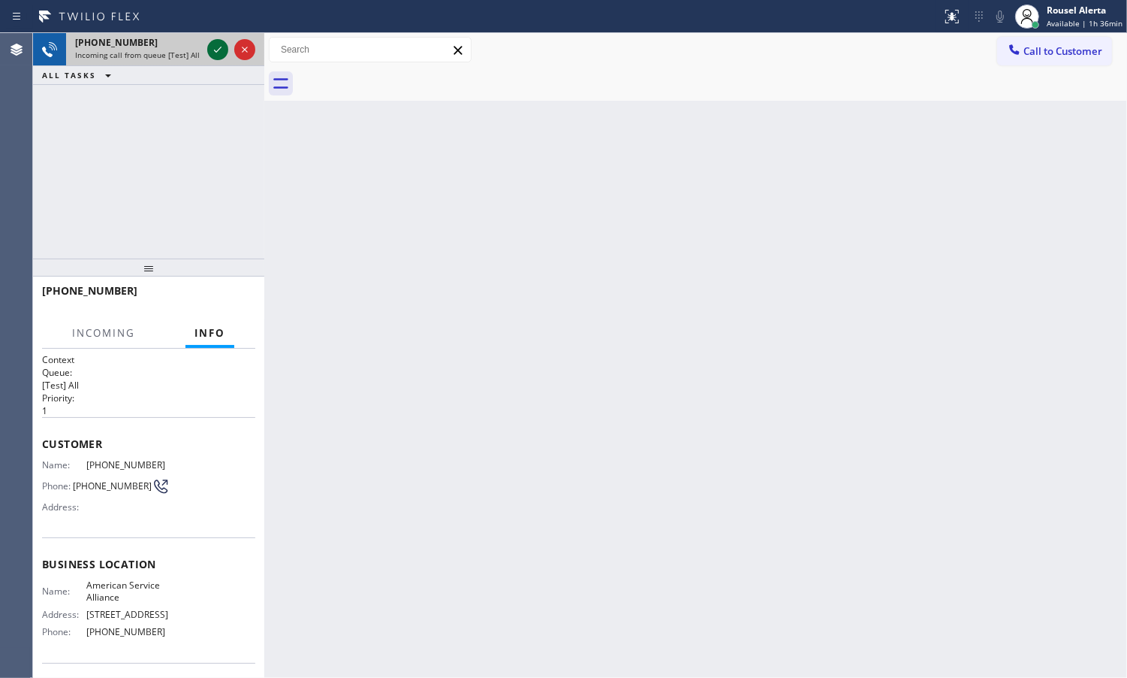
click at [211, 50] on icon at bounding box center [218, 50] width 18 height 18
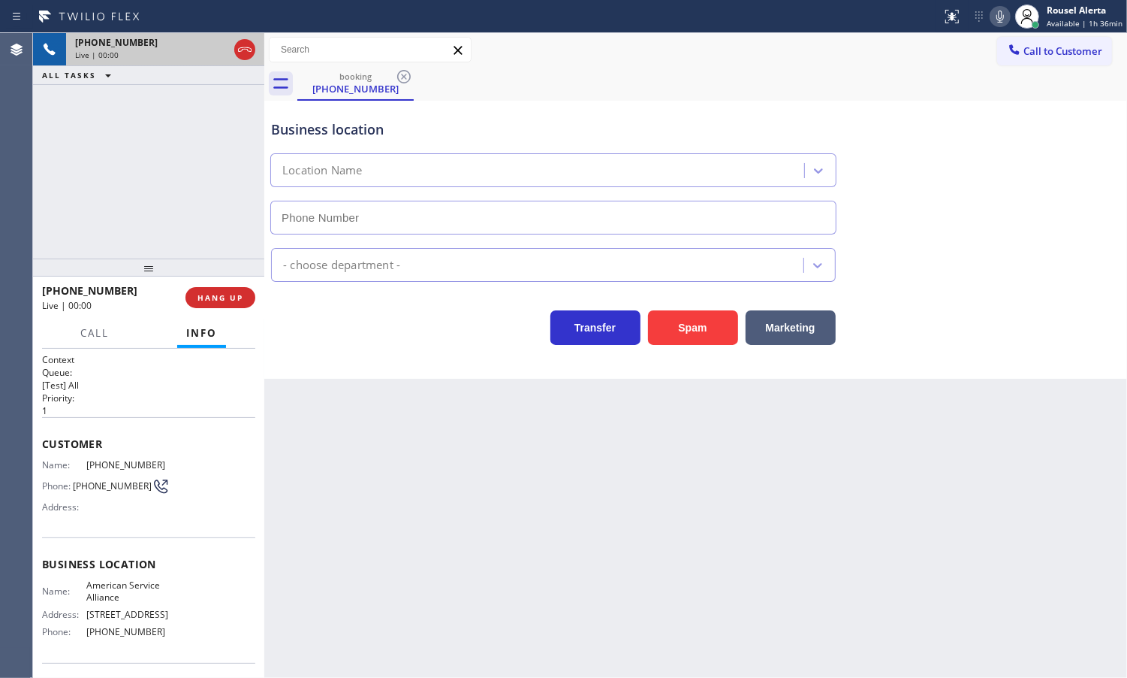
type input "[PHONE_NUMBER]"
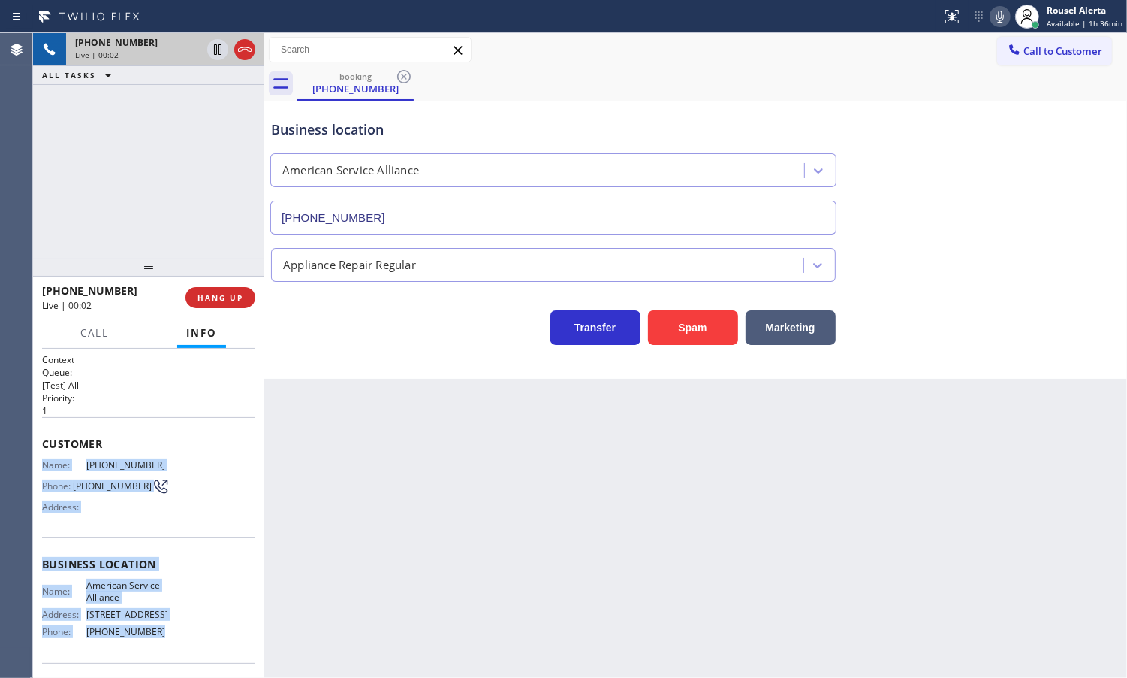
drag, startPoint x: 42, startPoint y: 464, endPoint x: 167, endPoint y: 625, distance: 203.4
click at [167, 625] on div "Context Queue: [Test] All Priority: 1 Customer Name: [PHONE_NUMBER] Phone: [PHO…" at bounding box center [148, 564] width 213 height 423
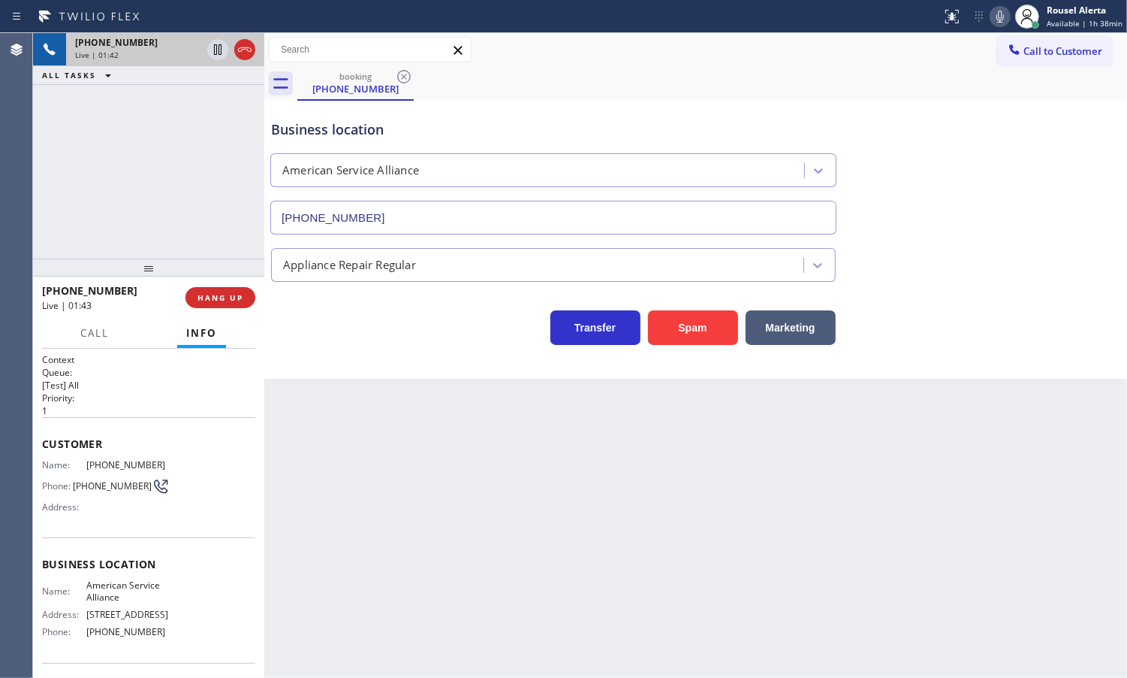
click at [192, 147] on div "[PHONE_NUMBER] Live | 01:42 ALL TASKS ALL TASKS ACTIVE TASKS TASKS IN WRAP UP" at bounding box center [148, 145] width 231 height 225
click at [214, 53] on icon at bounding box center [218, 50] width 18 height 18
click at [1004, 12] on icon at bounding box center [1001, 17] width 18 height 18
click at [152, 125] on div "[PHONE_NUMBER] Live | 03:12 ALL TASKS ALL TASKS ACTIVE TASKS TASKS IN WRAP UP" at bounding box center [148, 145] width 231 height 225
click at [216, 50] on icon at bounding box center [218, 49] width 11 height 11
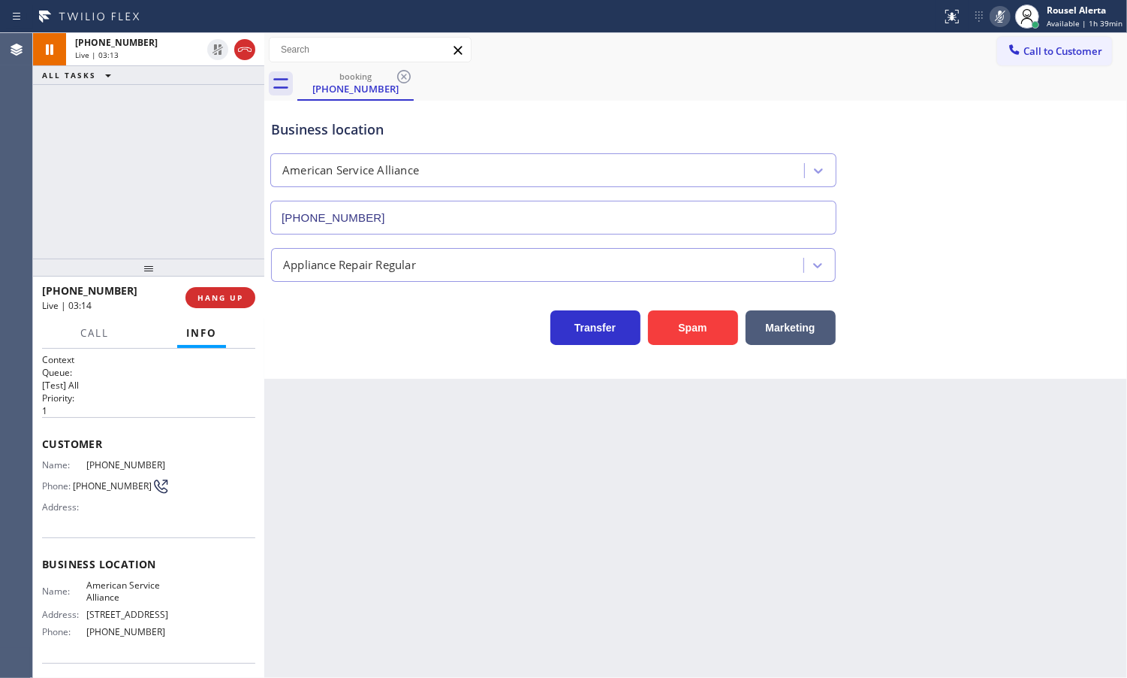
click at [1005, 17] on icon at bounding box center [1001, 17] width 18 height 18
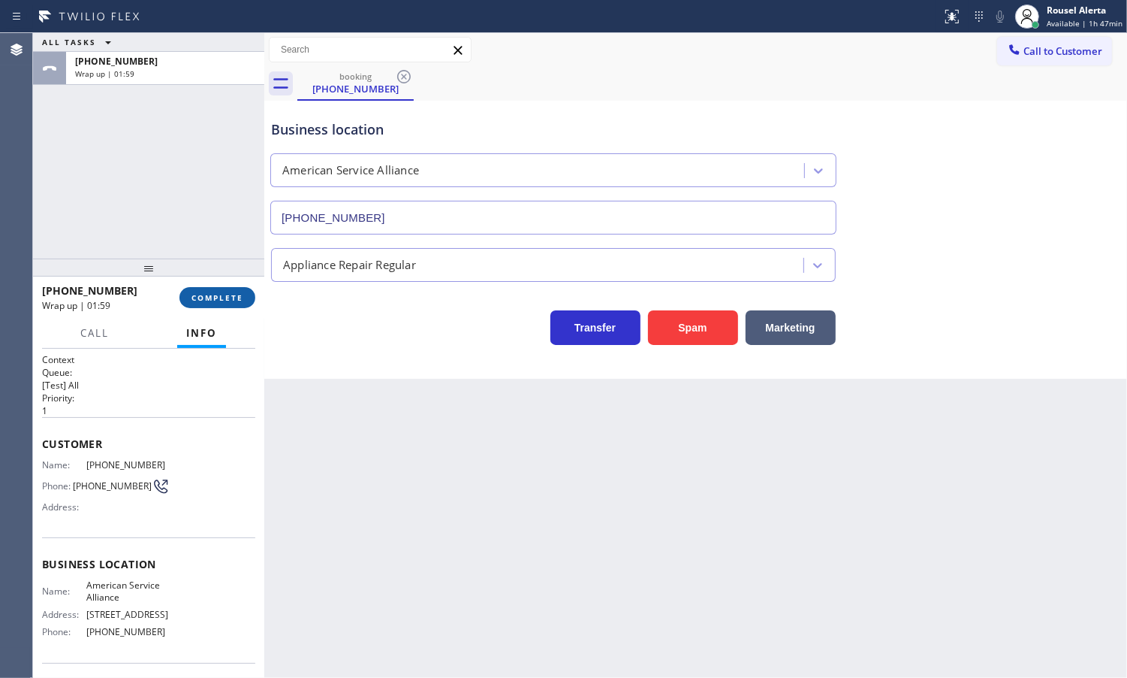
click at [214, 294] on span "COMPLETE" at bounding box center [218, 297] width 52 height 11
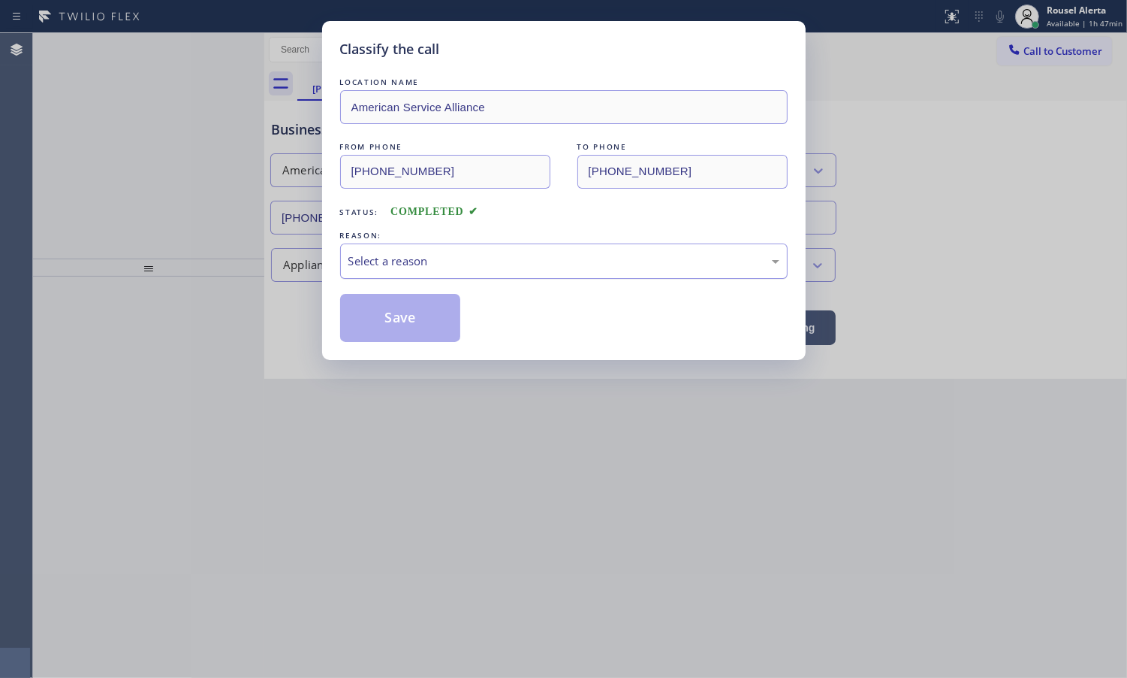
click at [367, 252] on div "Select a reason" at bounding box center [564, 260] width 431 height 17
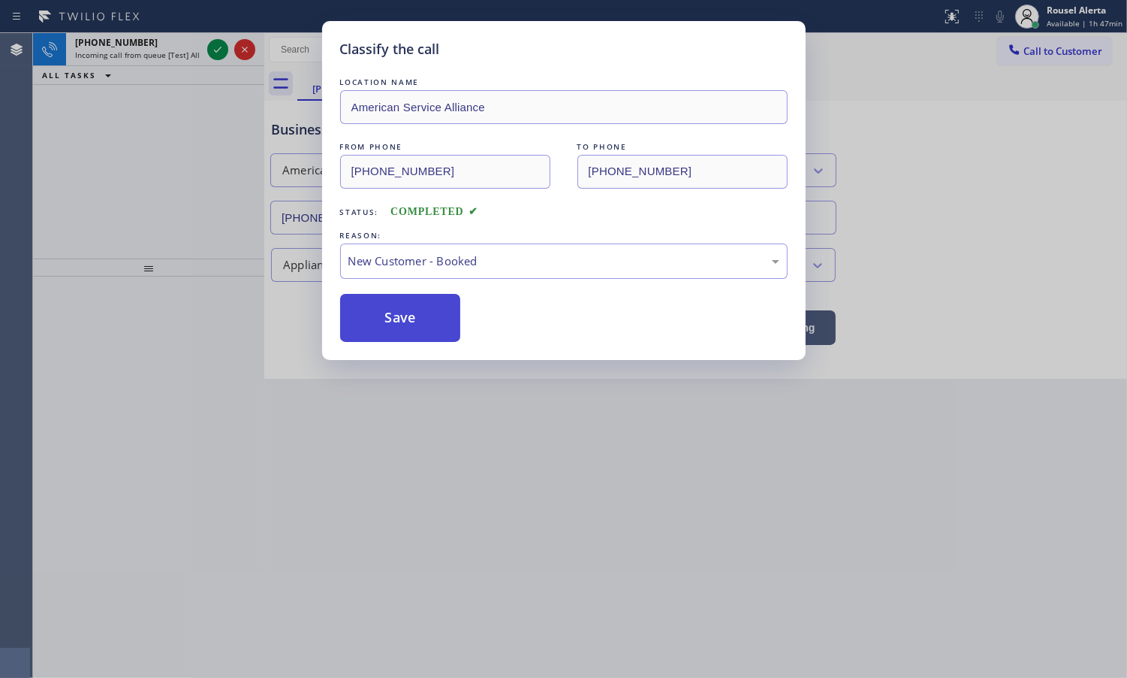
click at [378, 313] on button "Save" at bounding box center [400, 318] width 121 height 48
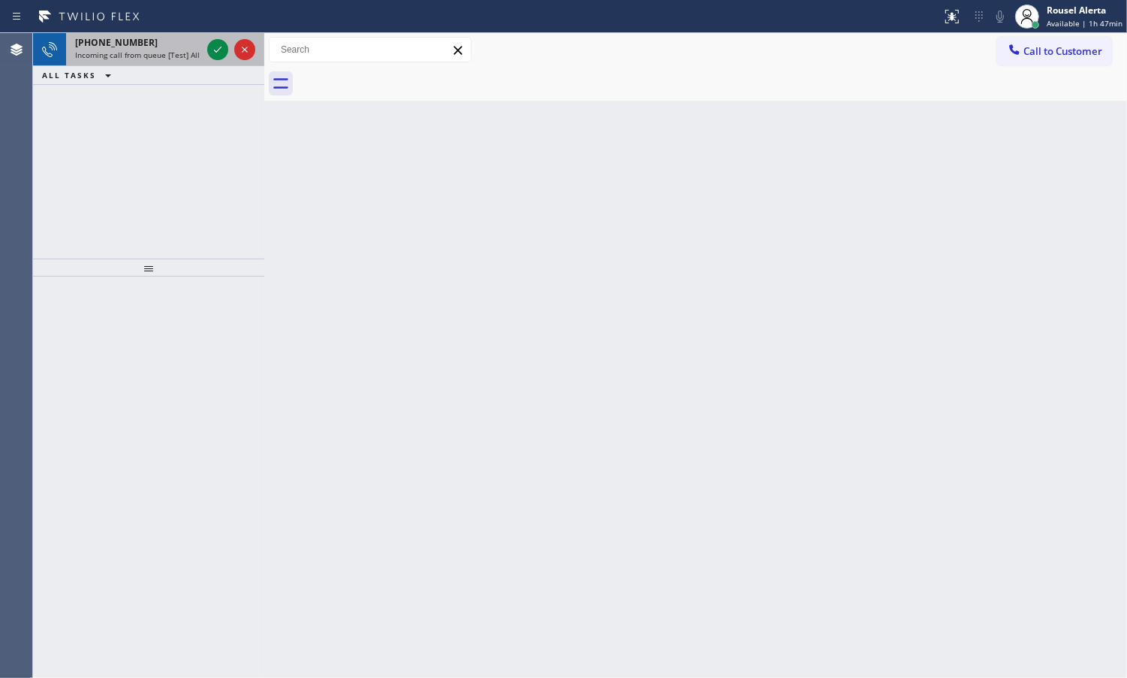
click at [174, 58] on span "Incoming call from queue [Test] All" at bounding box center [137, 55] width 125 height 11
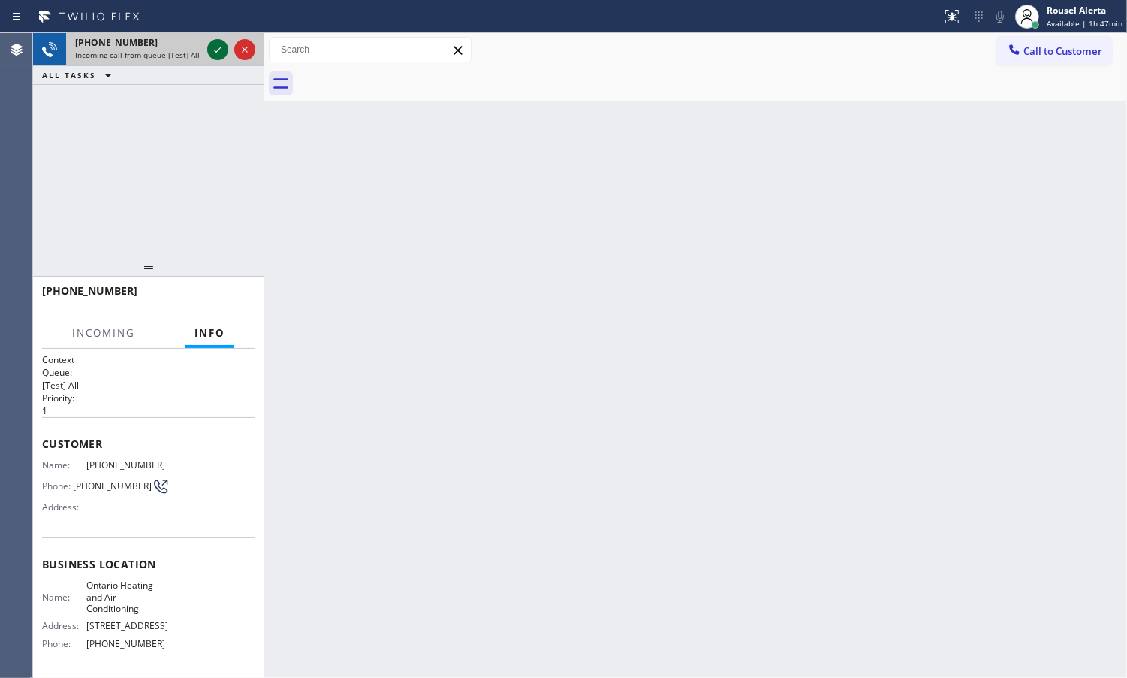
click at [209, 53] on icon at bounding box center [218, 50] width 18 height 18
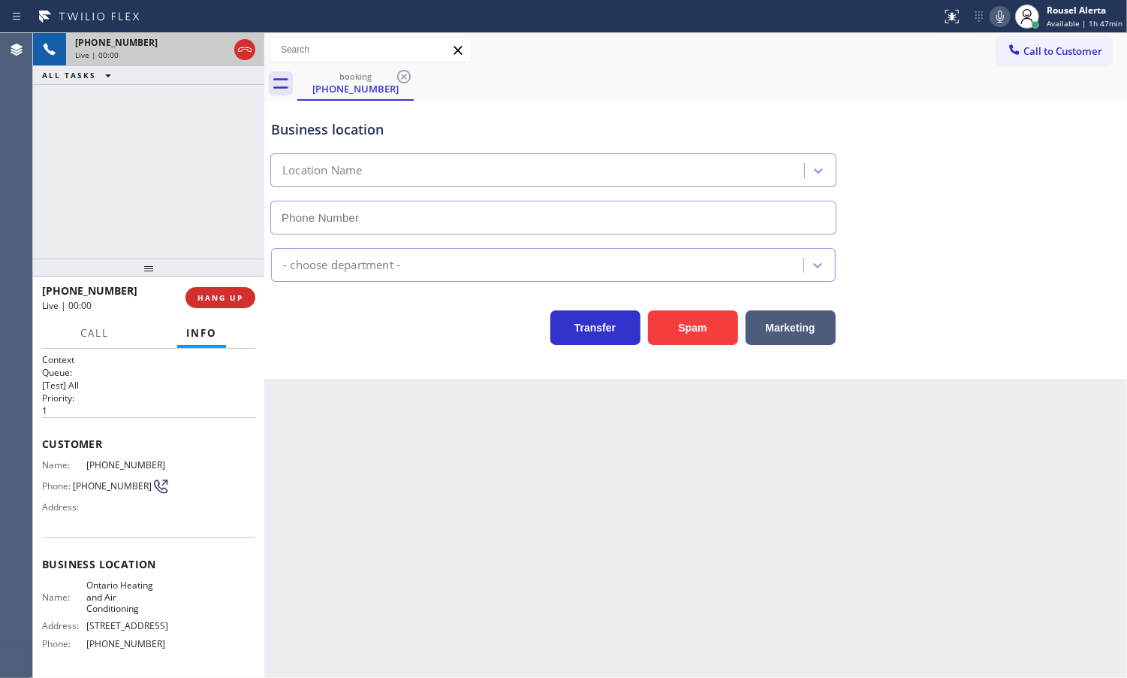
type input "[PHONE_NUMBER]"
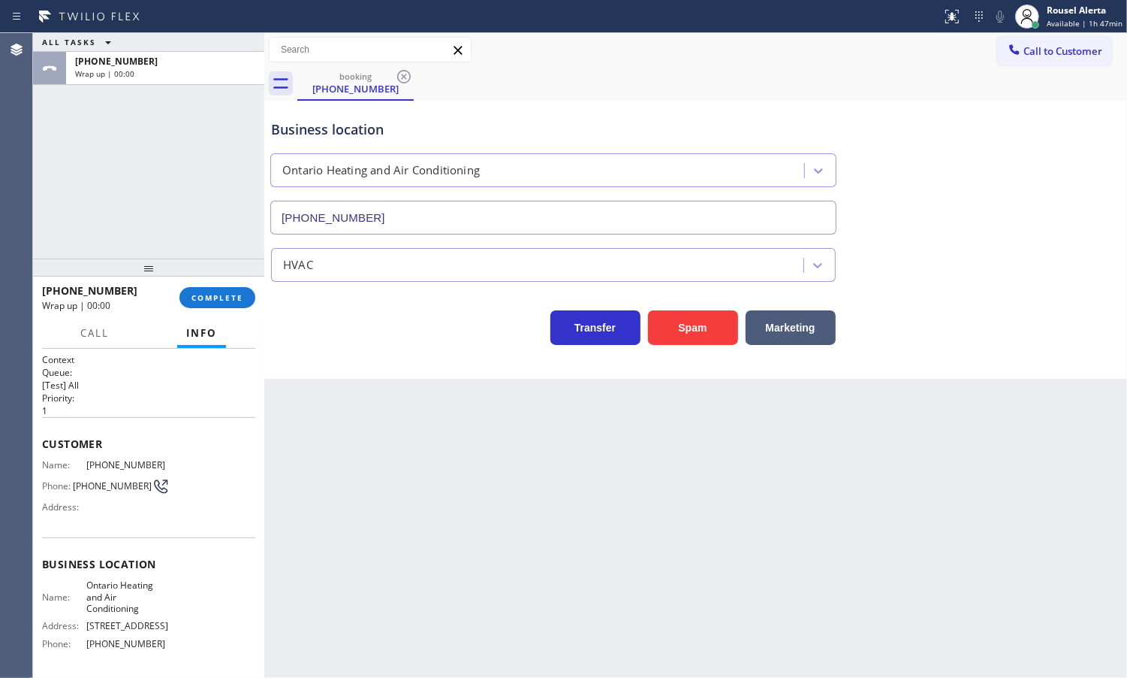
click at [237, 310] on div "[PHONE_NUMBER] Wrap up | 00:00 COMPLETE" at bounding box center [148, 297] width 213 height 39
click at [219, 305] on button "COMPLETE" at bounding box center [218, 297] width 76 height 21
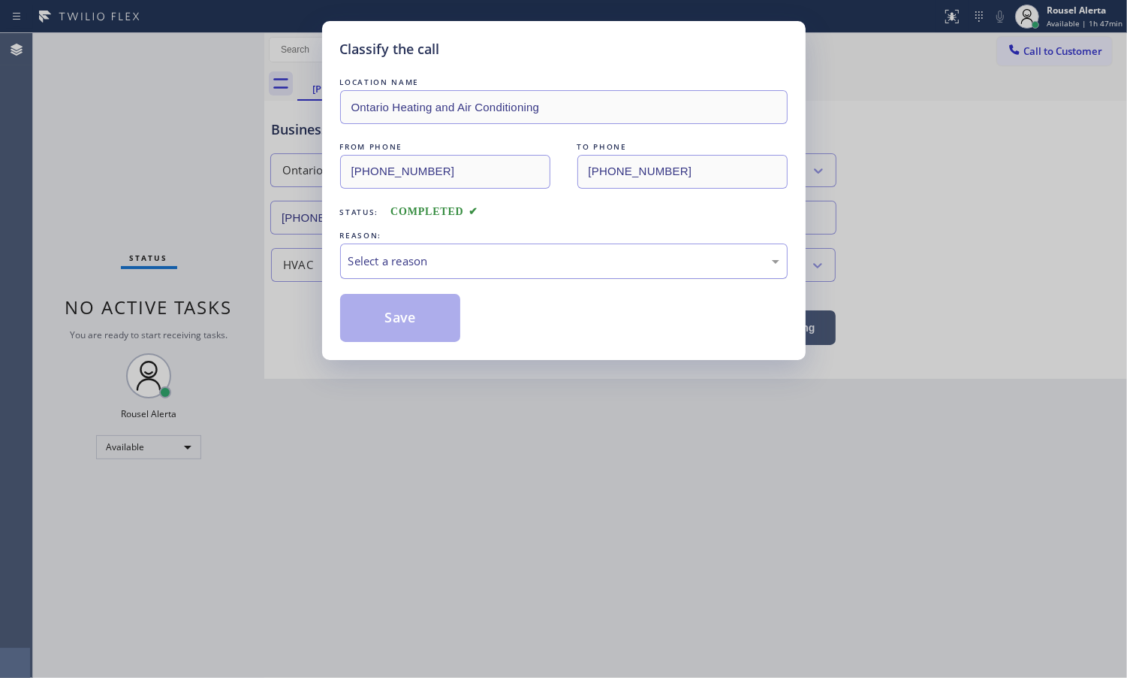
click at [418, 273] on div "Select a reason" at bounding box center [564, 260] width 448 height 35
drag, startPoint x: 497, startPoint y: 373, endPoint x: 466, endPoint y: 368, distance: 31.9
click at [458, 268] on div "Tech, Unknown/didnt ring" at bounding box center [564, 260] width 431 height 17
click at [408, 346] on div "Classify the call LOCATION NAME Ontario Heating and Air Conditioning FROM PHONE…" at bounding box center [564, 190] width 484 height 339
click at [400, 321] on button "Save" at bounding box center [400, 318] width 121 height 48
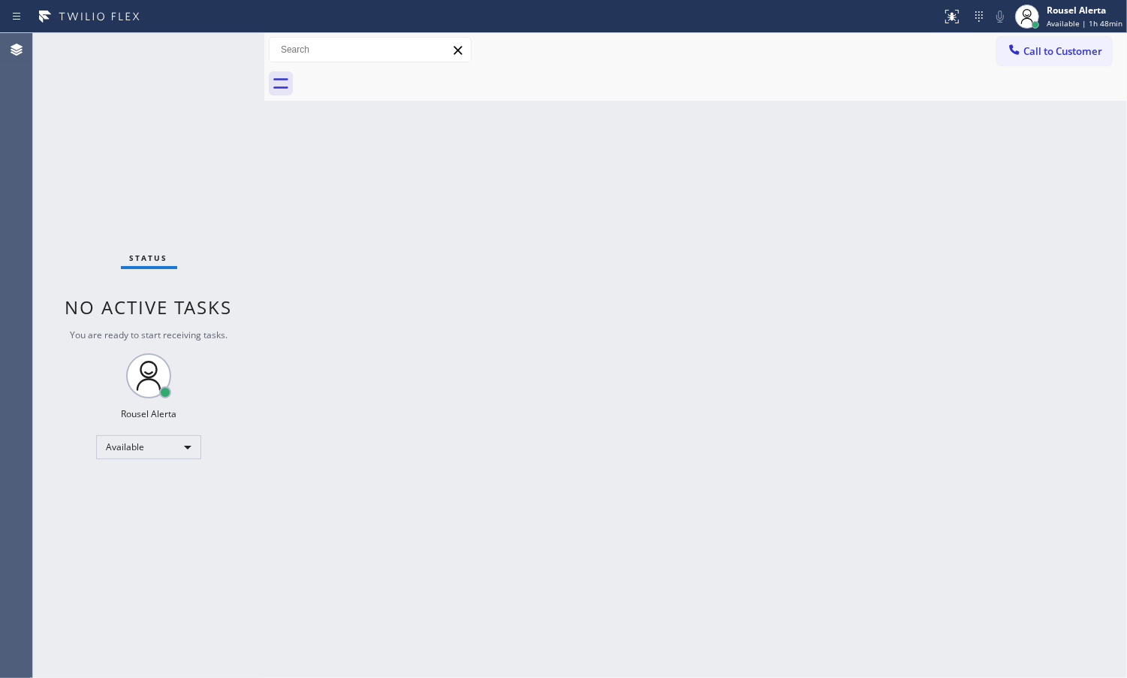
click at [328, 304] on div "Back to Dashboard Change Sender ID Customers Technicians Select a contact Outbo…" at bounding box center [695, 355] width 863 height 644
drag, startPoint x: 430, startPoint y: 340, endPoint x: 455, endPoint y: 367, distance: 36.1
click at [438, 347] on div "Back to Dashboard Change Sender ID Customers Technicians Select a contact Outbo…" at bounding box center [695, 355] width 863 height 644
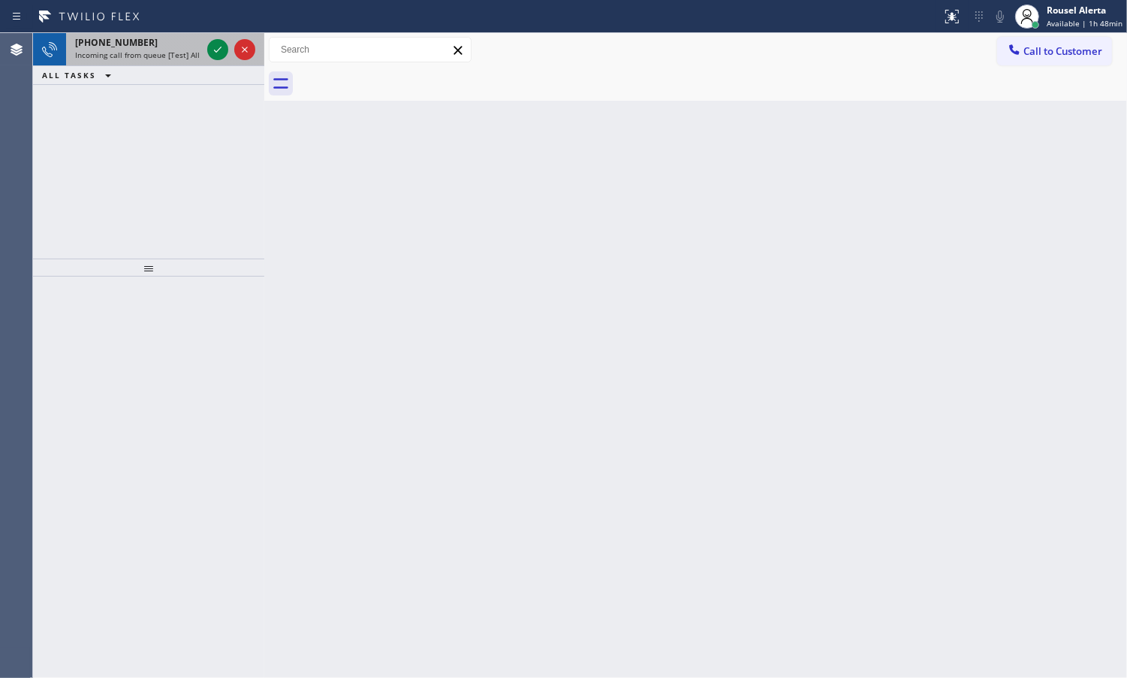
click at [158, 50] on span "Incoming call from queue [Test] All" at bounding box center [137, 55] width 125 height 11
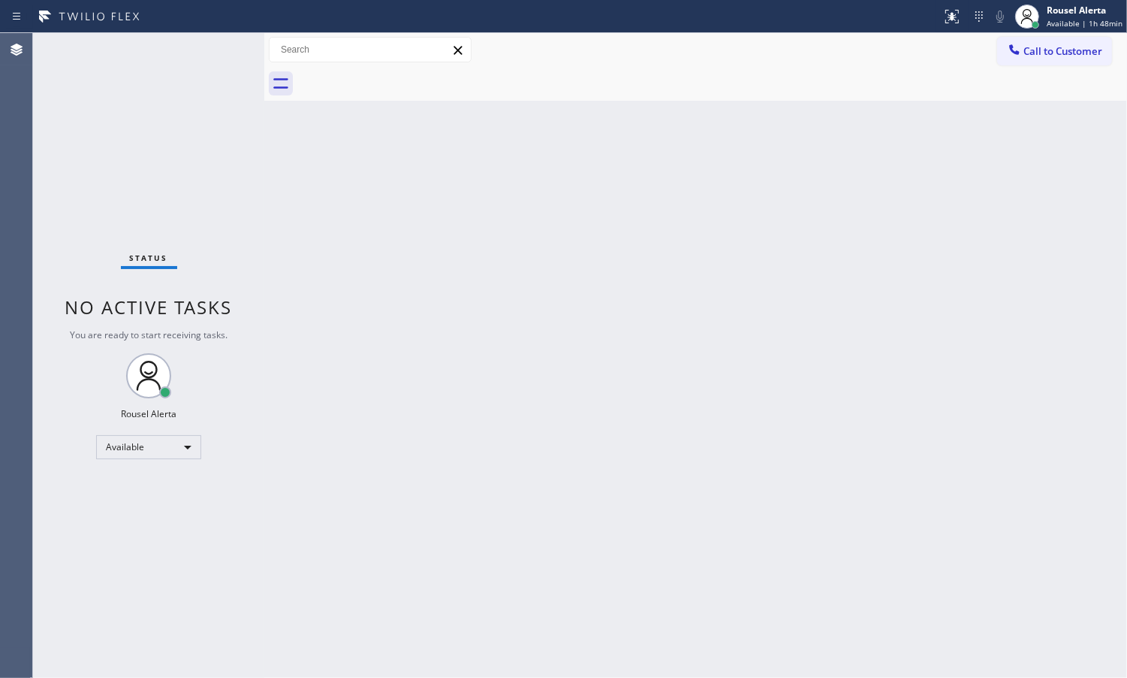
click at [445, 309] on div "Back to Dashboard Change Sender ID Customers Technicians Select a contact Outbo…" at bounding box center [695, 355] width 863 height 644
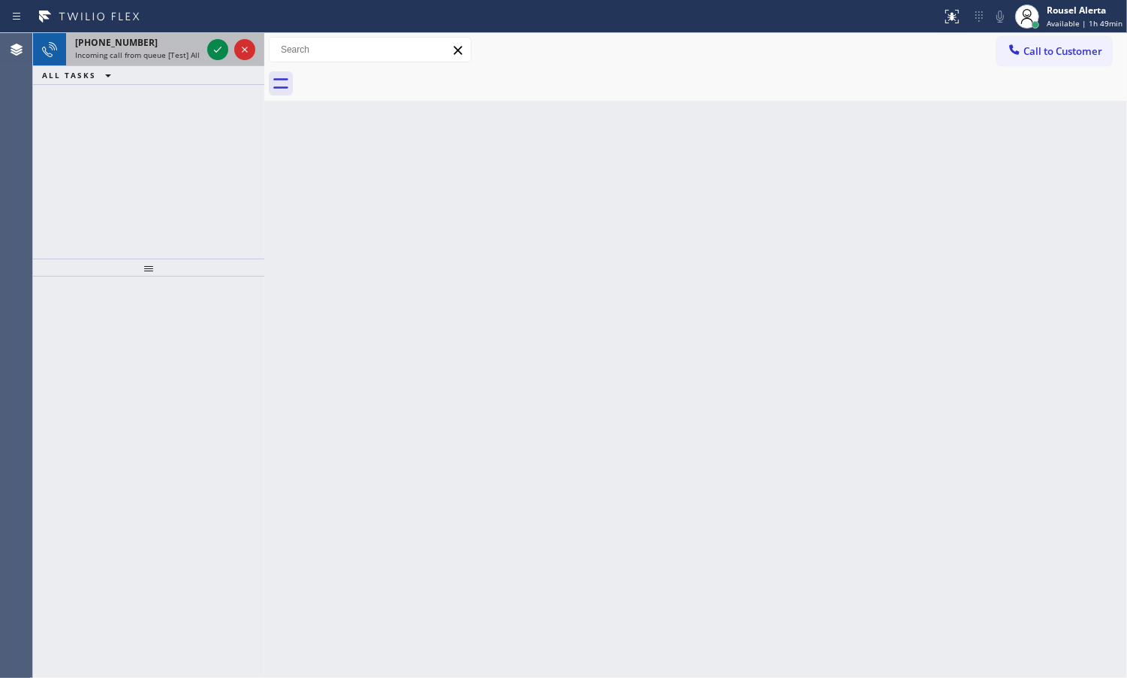
drag, startPoint x: 133, startPoint y: 55, endPoint x: 181, endPoint y: 58, distance: 48.2
click at [133, 56] on span "Incoming call from queue [Test] All" at bounding box center [137, 55] width 125 height 11
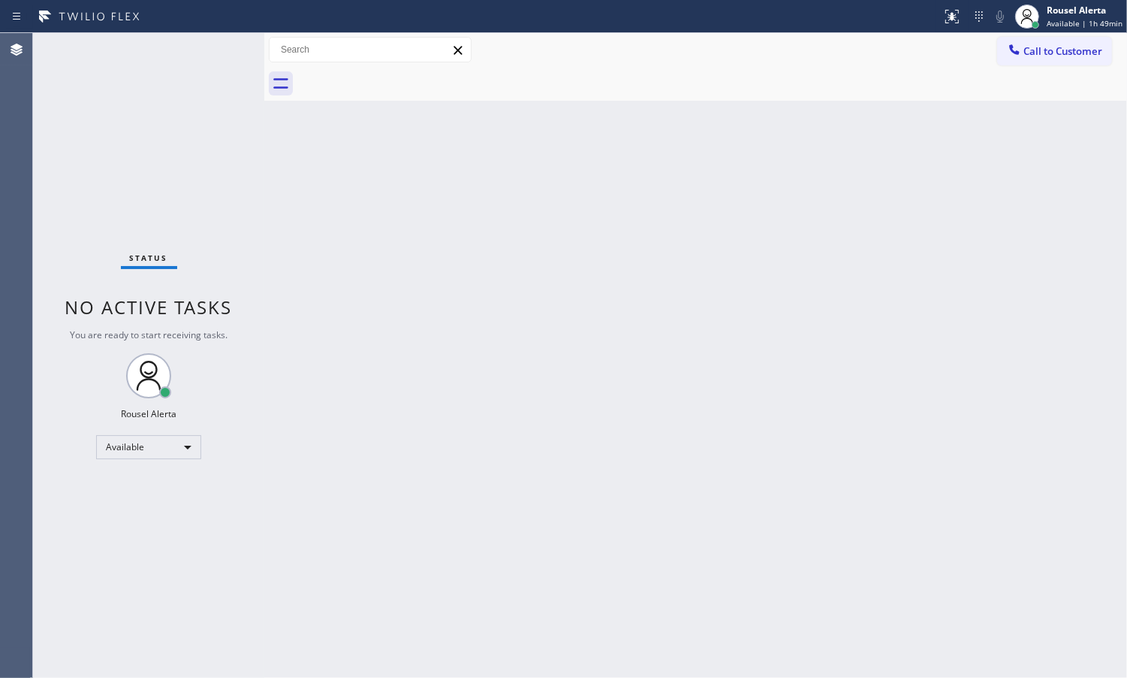
click at [212, 53] on div "Status No active tasks You are ready to start receiving tasks. Rousel Alerta Av…" at bounding box center [148, 355] width 231 height 644
click at [377, 248] on div "Back to Dashboard Change Sender ID Customers Technicians Select a contact Outbo…" at bounding box center [695, 355] width 863 height 644
drag, startPoint x: 1019, startPoint y: 323, endPoint x: 1121, endPoint y: 337, distance: 103.8
click at [1022, 323] on div "Back to Dashboard Change Sender ID Customers Technicians Select a contact Outbo…" at bounding box center [695, 355] width 863 height 644
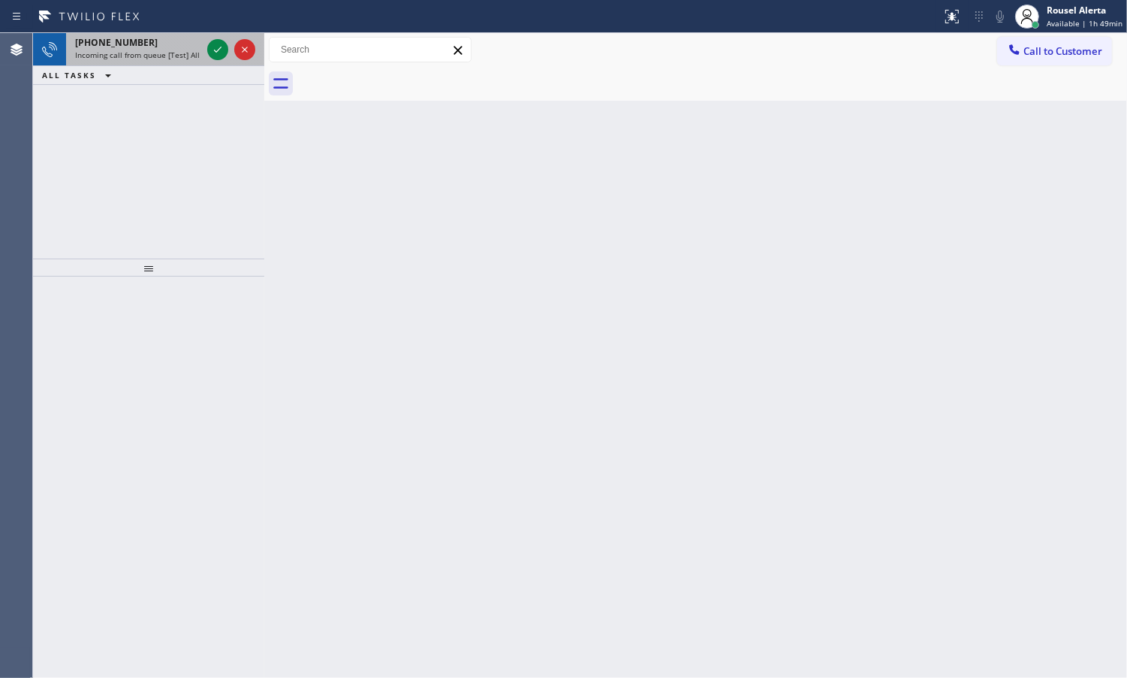
click at [186, 53] on span "Incoming call from queue [Test] All" at bounding box center [137, 55] width 125 height 11
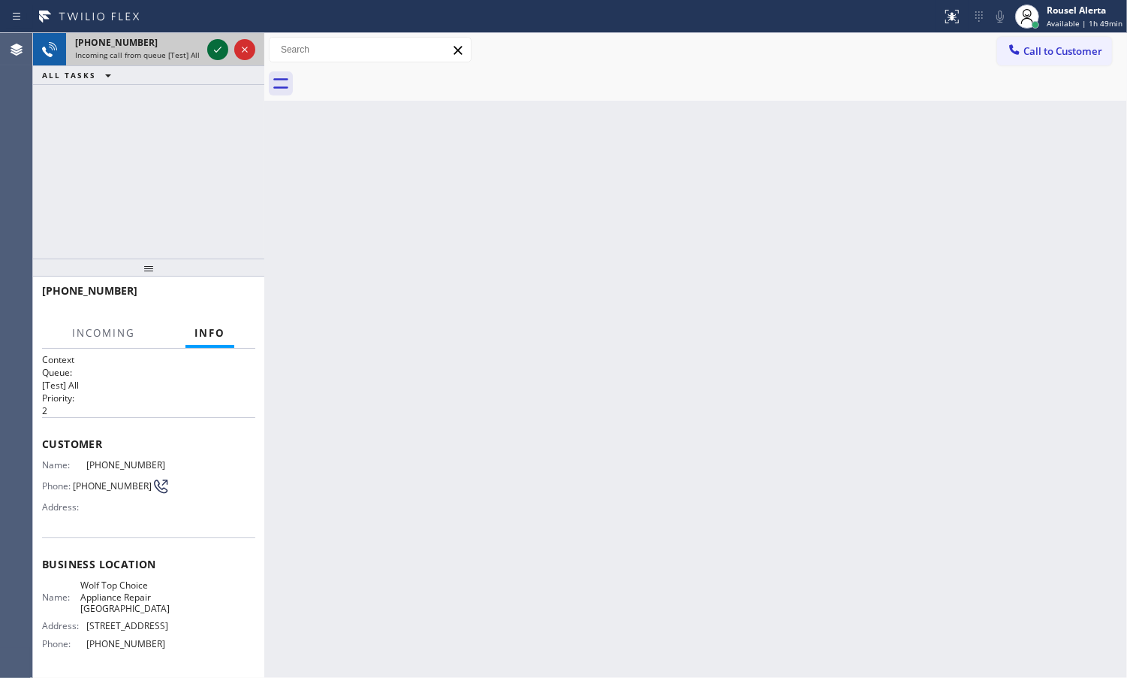
click at [209, 53] on icon at bounding box center [218, 50] width 18 height 18
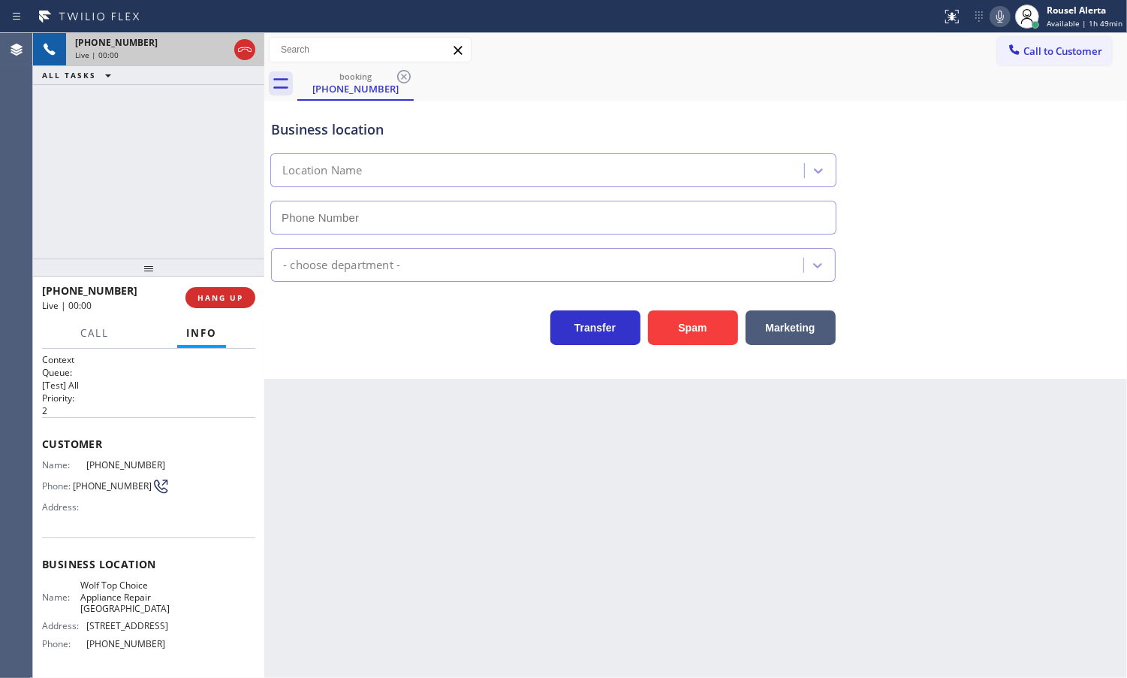
type input "[PHONE_NUMBER]"
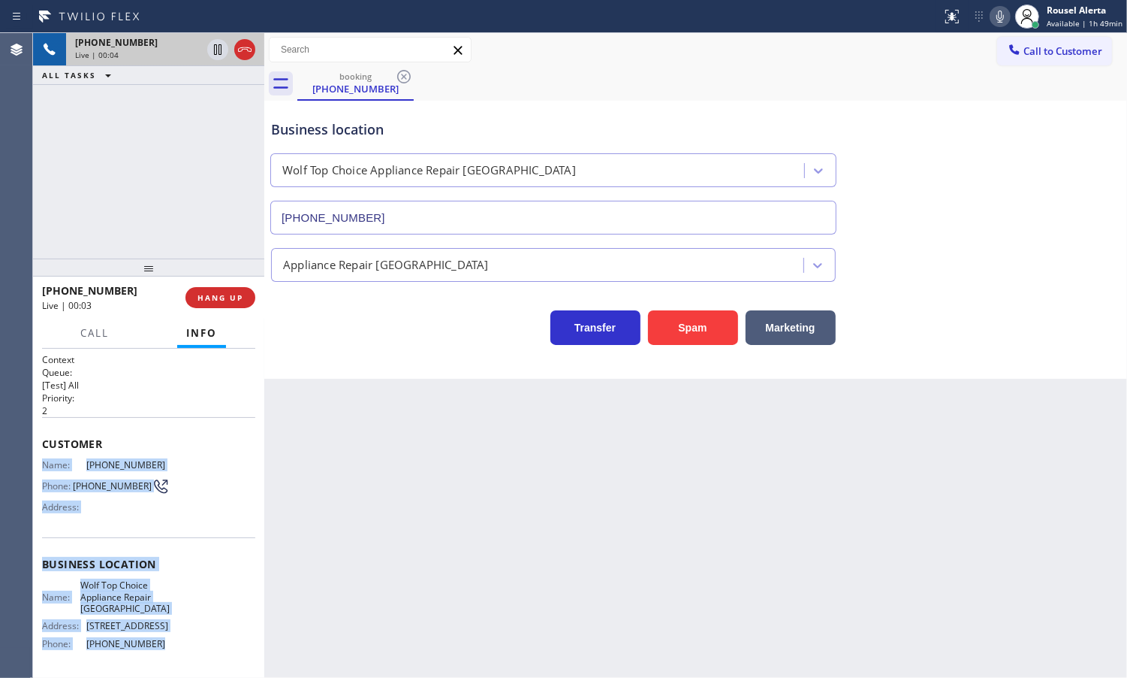
drag, startPoint x: 38, startPoint y: 460, endPoint x: 145, endPoint y: 647, distance: 215.3
click at [145, 647] on div "Context Queue: [Test] All Priority: 2 Customer Name: [PHONE_NUMBER] Phone: [PHO…" at bounding box center [148, 513] width 231 height 329
click at [239, 298] on span "HANG UP" at bounding box center [221, 297] width 46 height 11
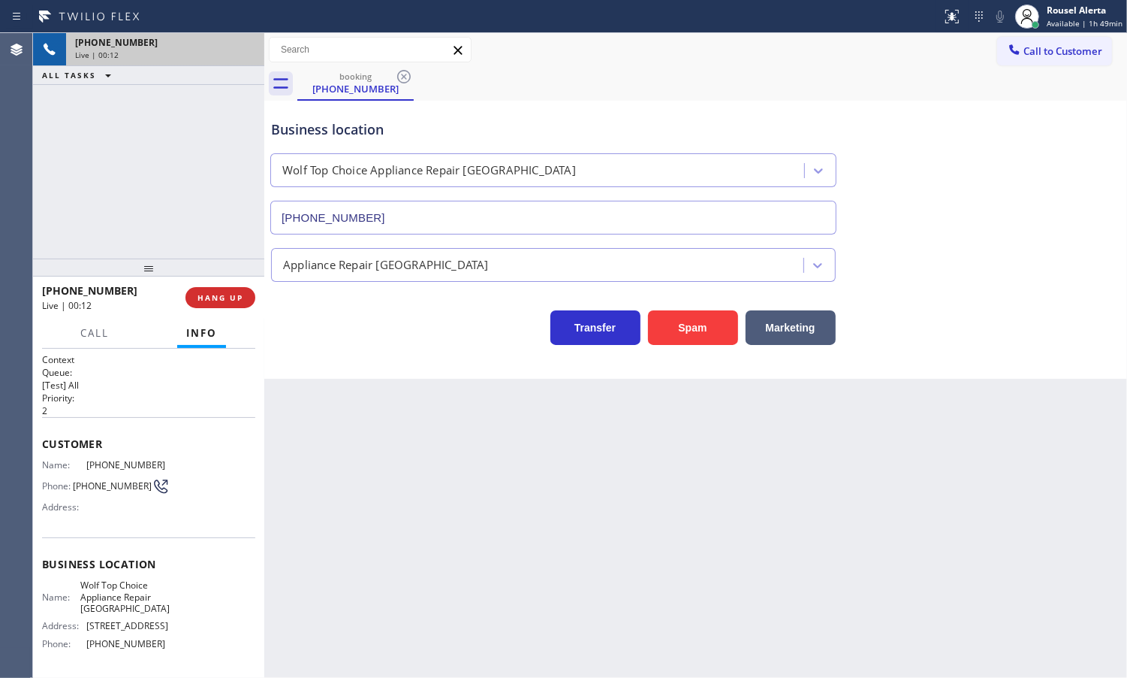
click at [424, 512] on div "Back to Dashboard Change Sender ID Customers Technicians Select a contact Outbo…" at bounding box center [695, 355] width 863 height 644
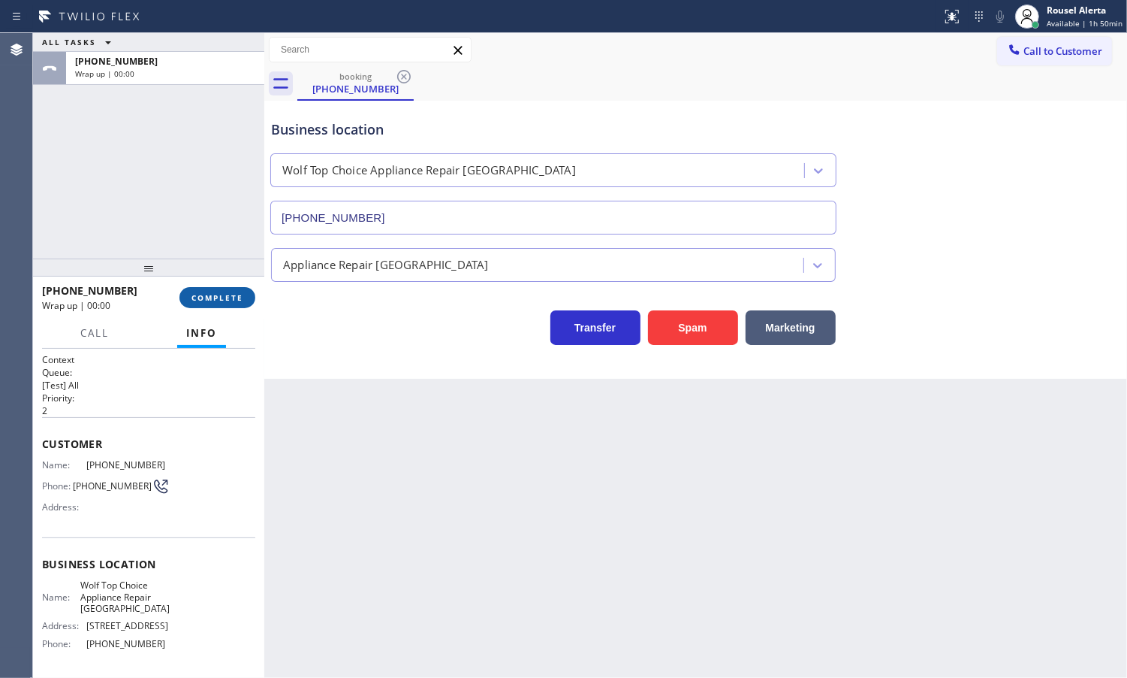
click at [222, 293] on span "COMPLETE" at bounding box center [218, 297] width 52 height 11
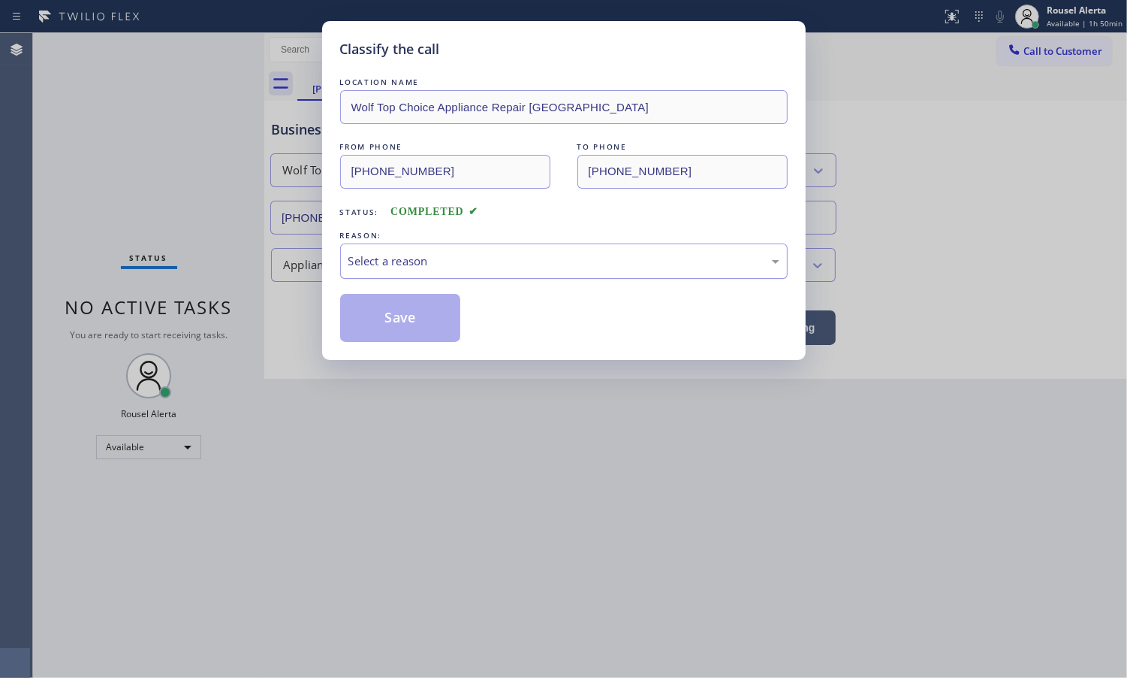
click at [422, 276] on div "Select a reason" at bounding box center [564, 260] width 448 height 35
click at [419, 334] on button "Save" at bounding box center [400, 318] width 121 height 48
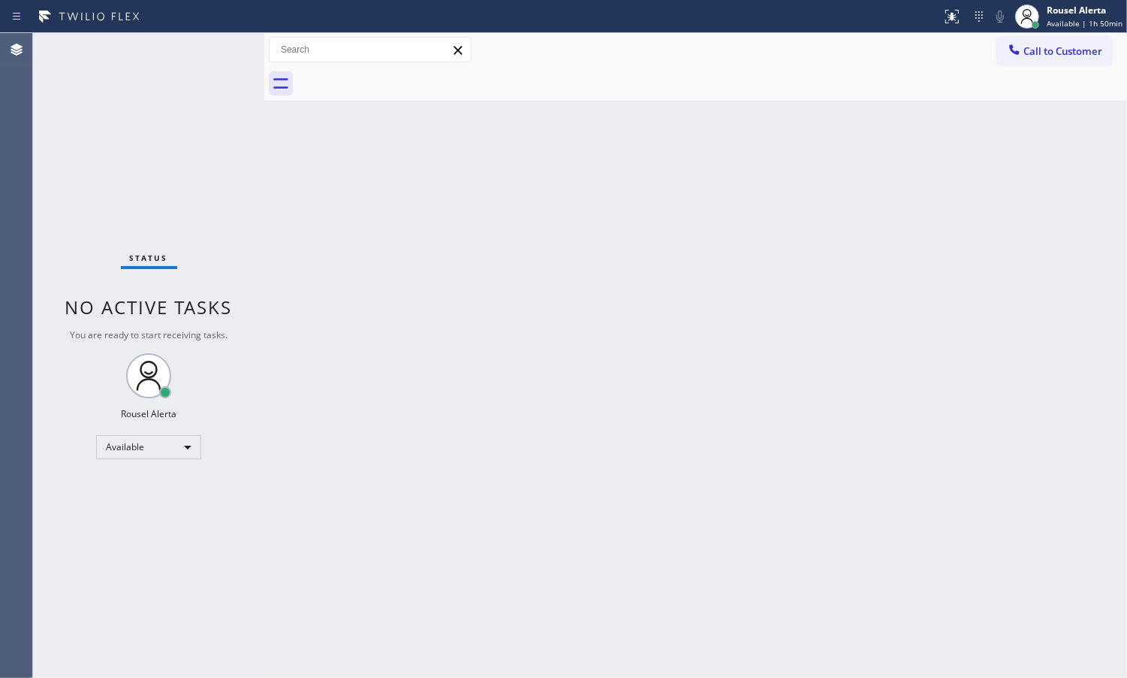
click at [181, 53] on div "Status No active tasks You are ready to start receiving tasks. Rousel Alerta Av…" at bounding box center [148, 355] width 231 height 644
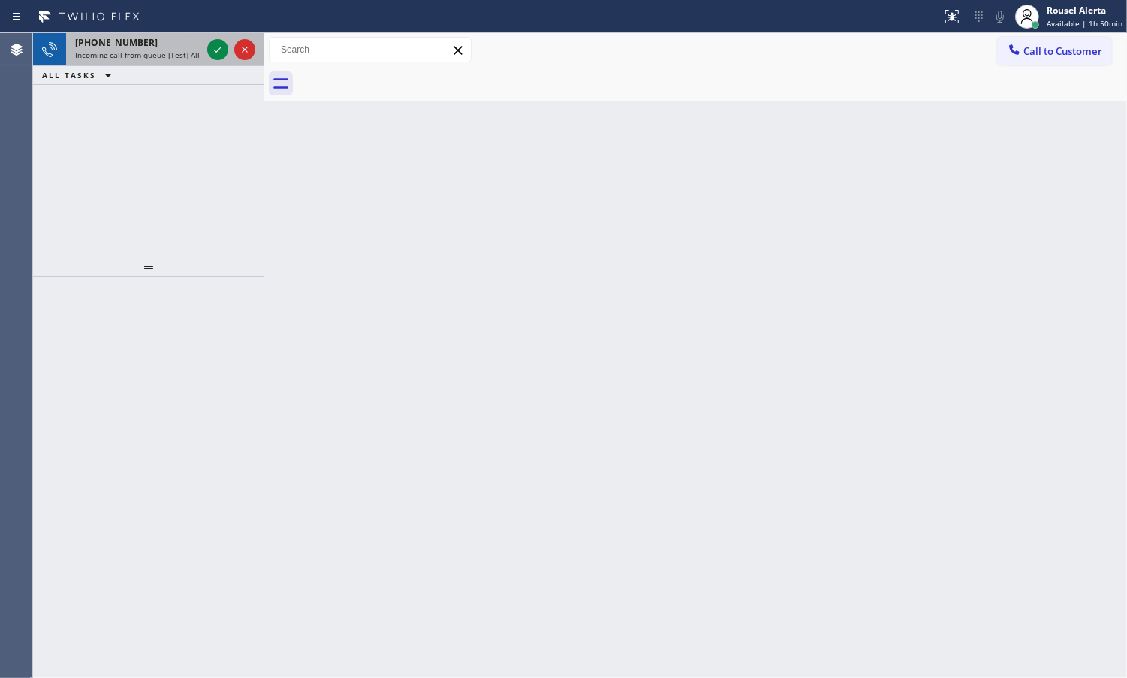
click at [171, 50] on span "Incoming call from queue [Test] All" at bounding box center [137, 55] width 125 height 11
click at [215, 50] on icon at bounding box center [218, 50] width 8 height 6
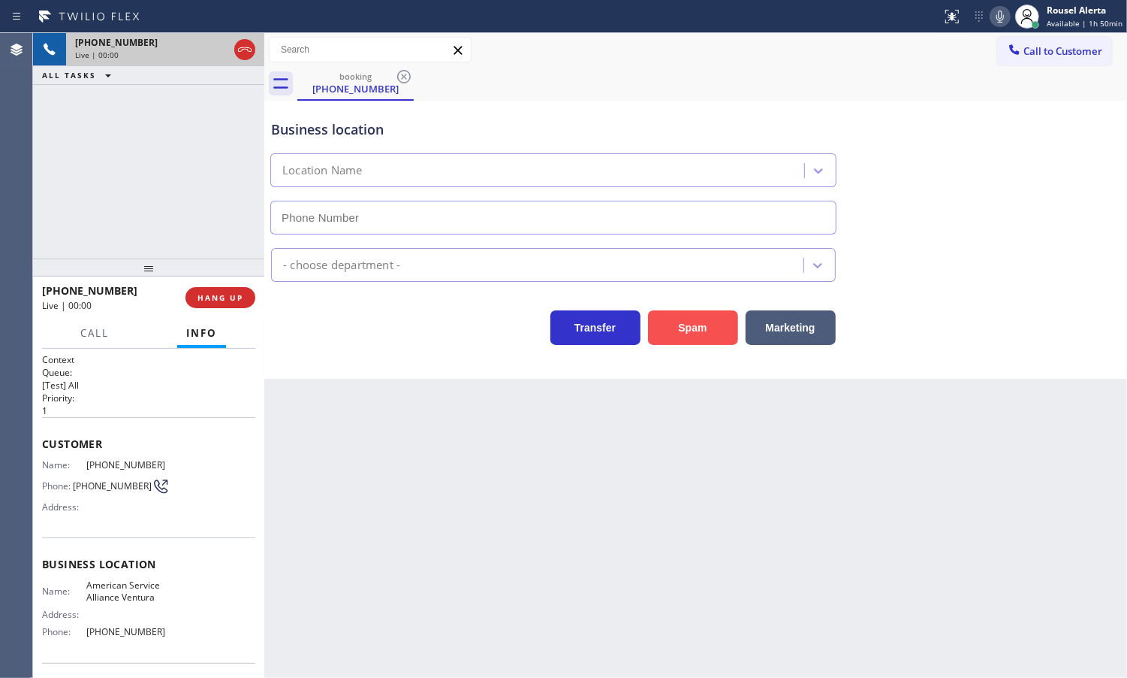
type input "[PHONE_NUMBER]"
click at [692, 329] on button "Spam" at bounding box center [693, 327] width 90 height 35
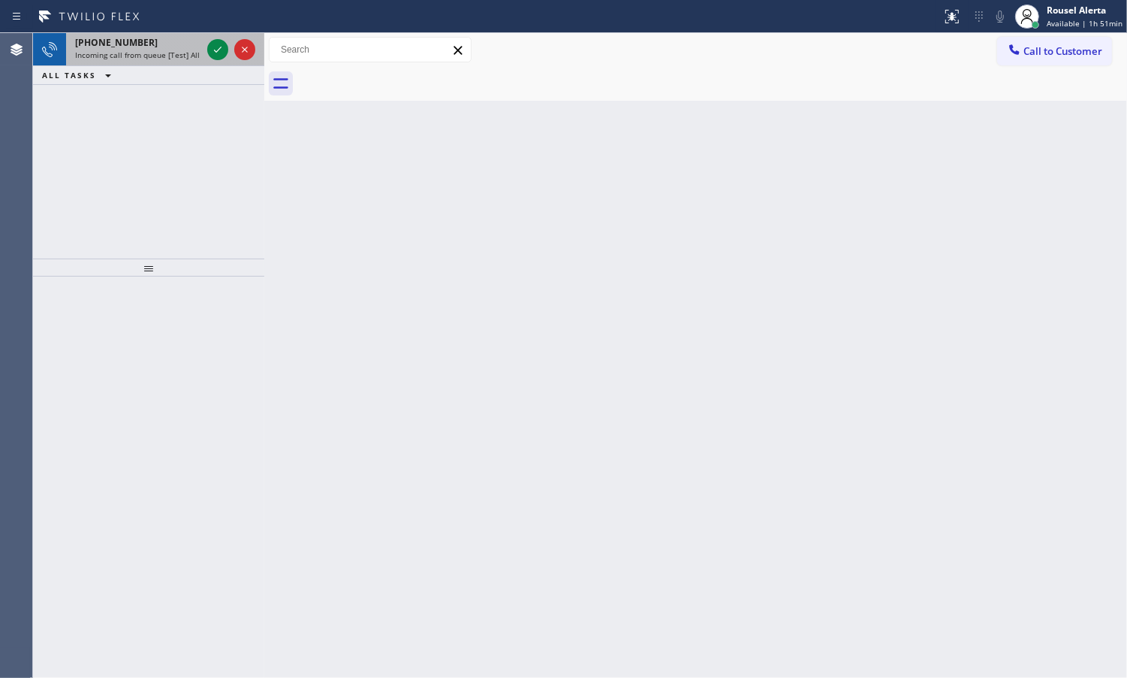
click at [163, 38] on div "[PHONE_NUMBER]" at bounding box center [138, 42] width 126 height 13
click at [170, 42] on div "[PHONE_NUMBER]" at bounding box center [138, 42] width 126 height 13
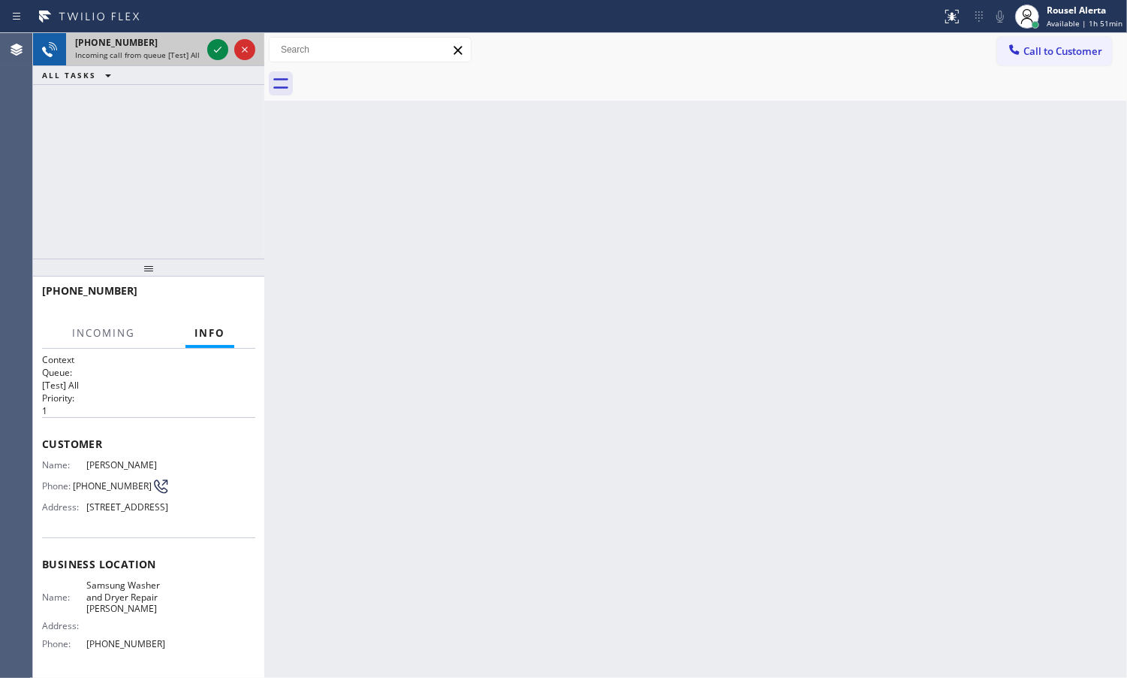
click at [205, 47] on div at bounding box center [231, 49] width 54 height 33
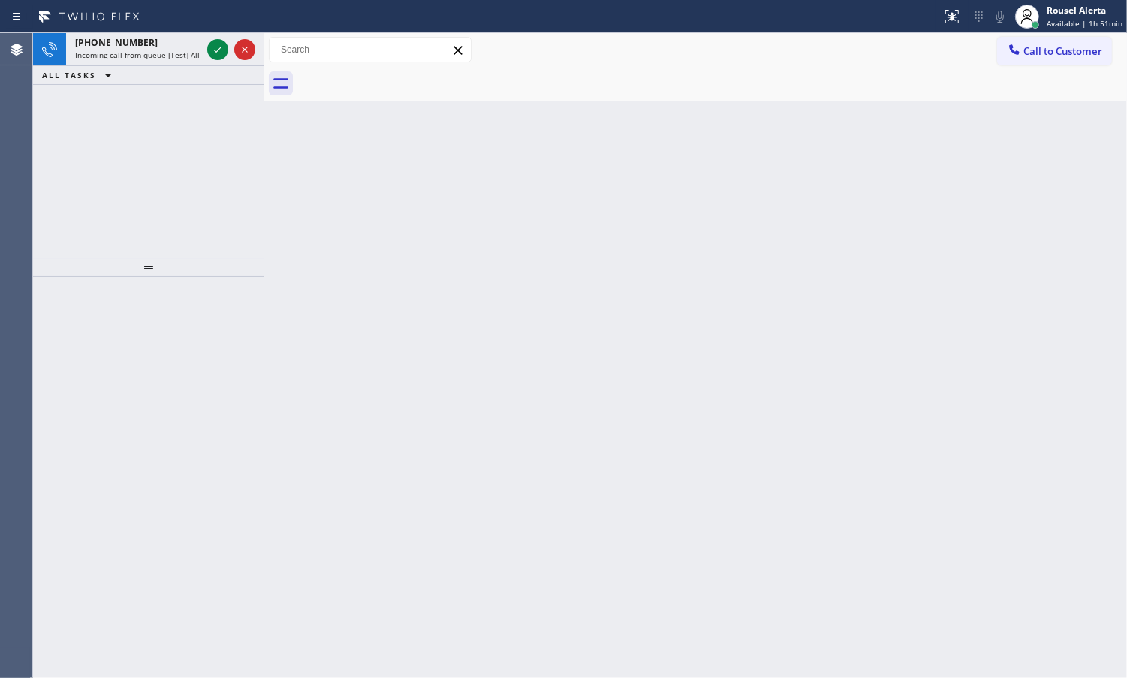
click at [205, 47] on div at bounding box center [231, 49] width 54 height 33
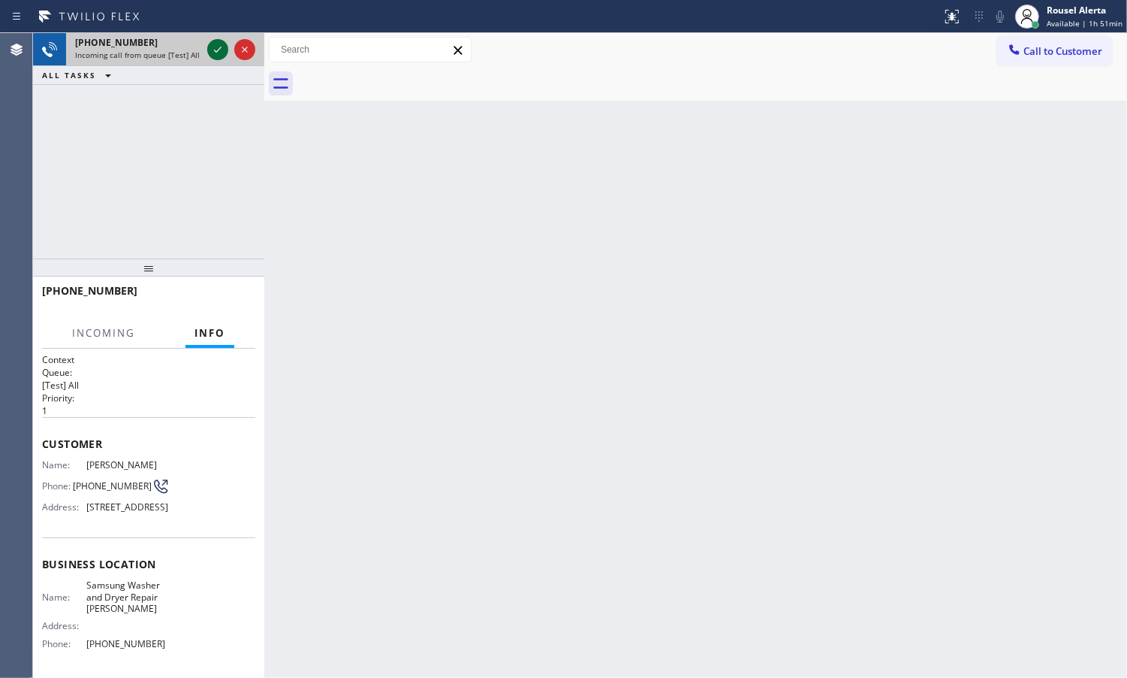
click at [211, 49] on icon at bounding box center [218, 50] width 18 height 18
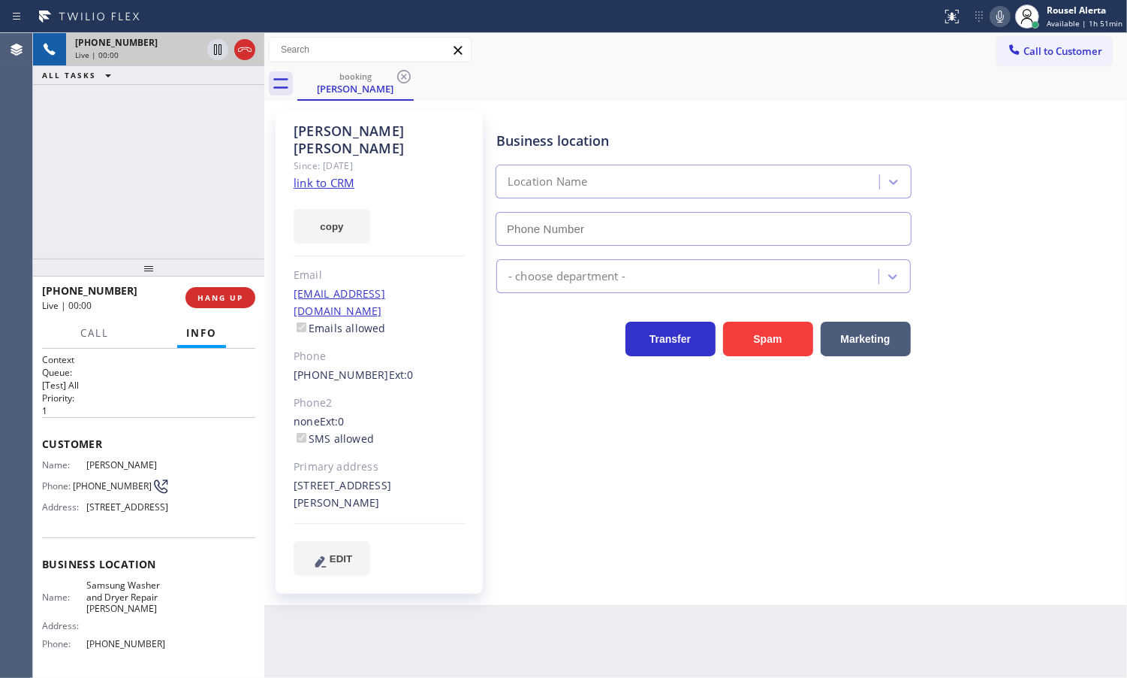
type input "[PHONE_NUMBER]"
click at [344, 175] on link "link to CRM" at bounding box center [324, 182] width 61 height 15
drag, startPoint x: 472, startPoint y: 629, endPoint x: 447, endPoint y: 582, distance: 52.8
click at [473, 629] on div "Back to Dashboard Change Sender ID Customers Technicians Select a contact Outbo…" at bounding box center [695, 355] width 863 height 644
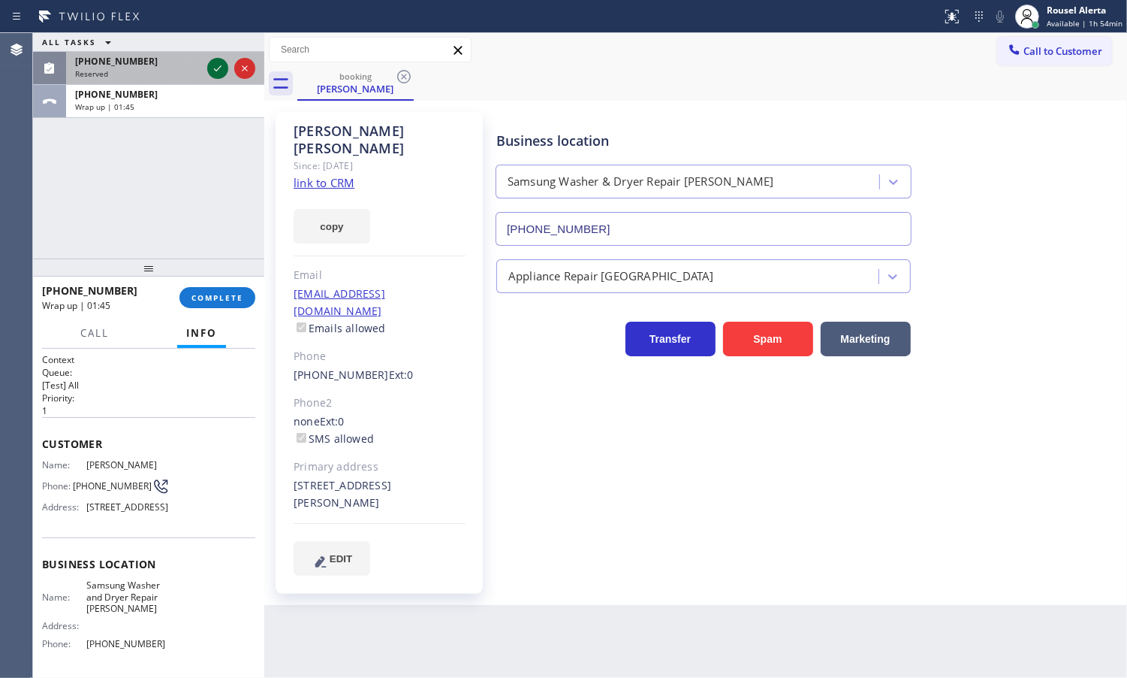
click at [213, 62] on icon at bounding box center [218, 68] width 18 height 18
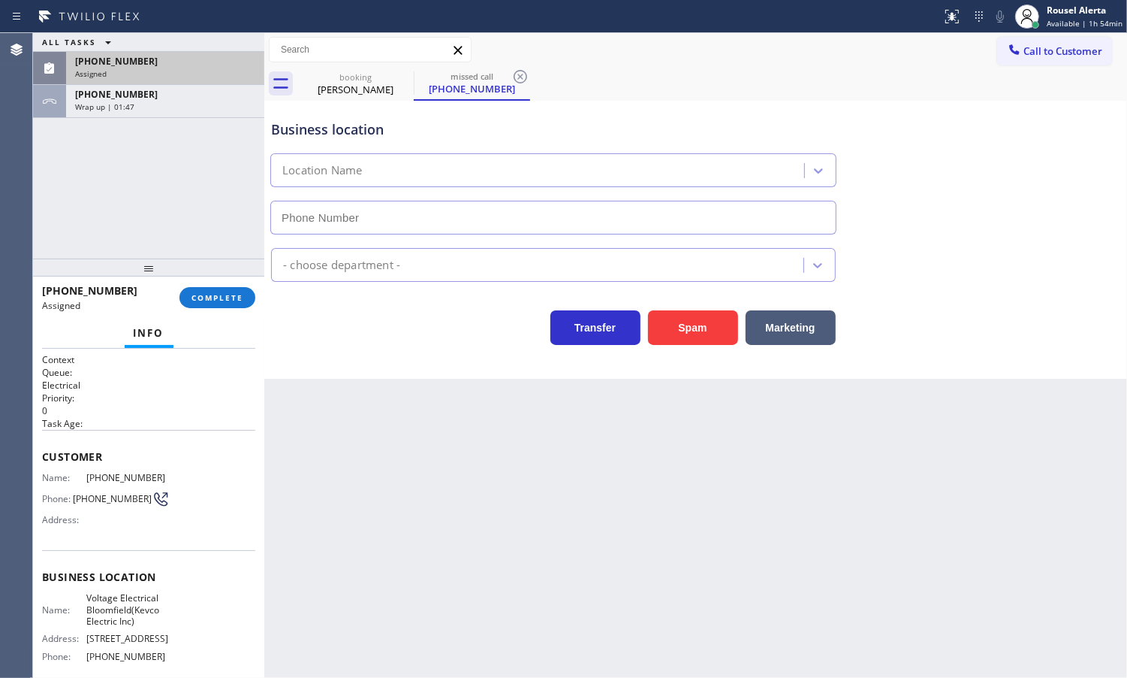
type input "[PHONE_NUMBER]"
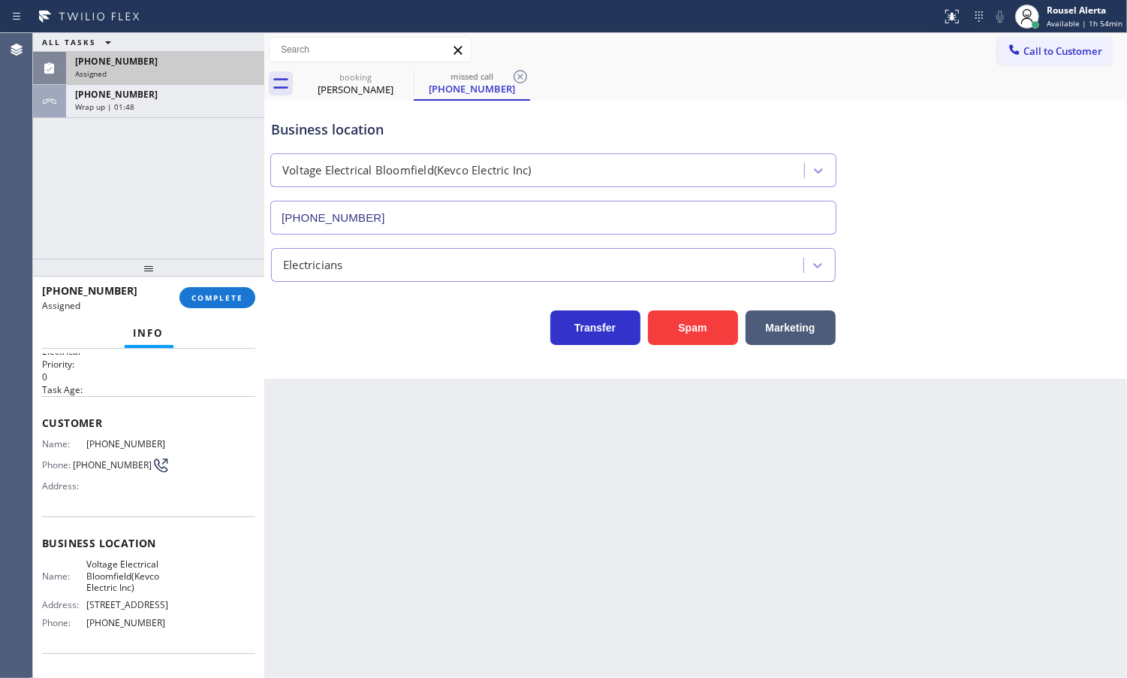
scroll to position [94, 0]
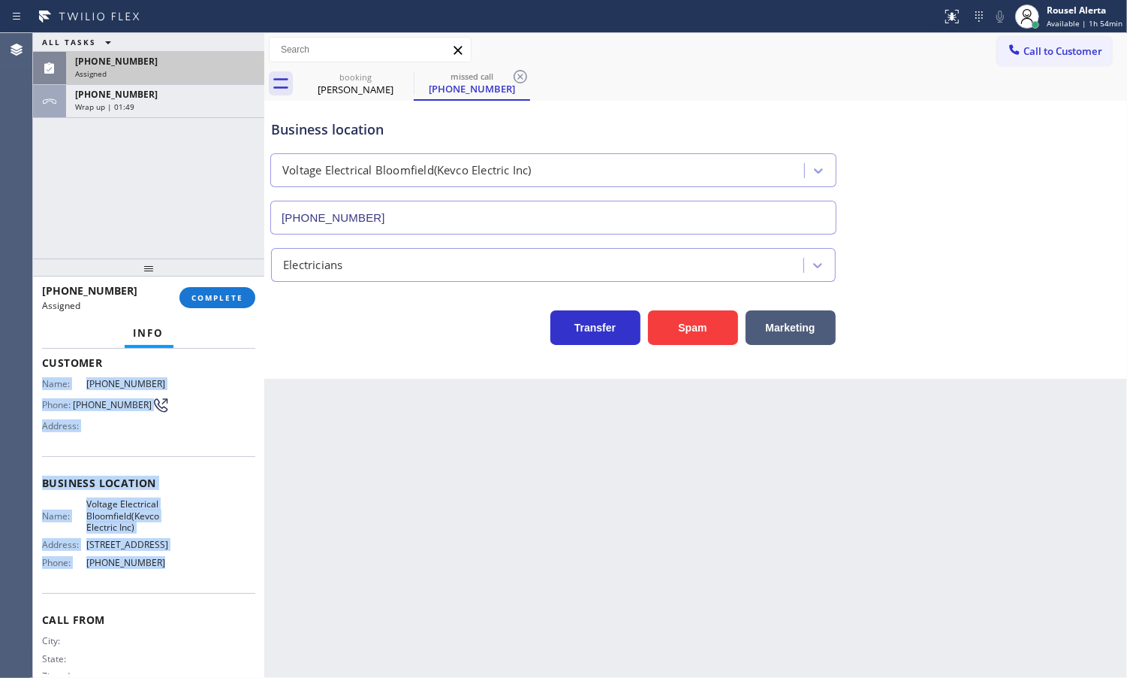
drag, startPoint x: 41, startPoint y: 468, endPoint x: 156, endPoint y: 586, distance: 164.7
click at [156, 586] on div "Context Queue: Electrical Priority: 0 Task Age: Customer Name: [PHONE_NUMBER] P…" at bounding box center [148, 483] width 213 height 448
click at [122, 57] on span "[PHONE_NUMBER]" at bounding box center [116, 61] width 83 height 13
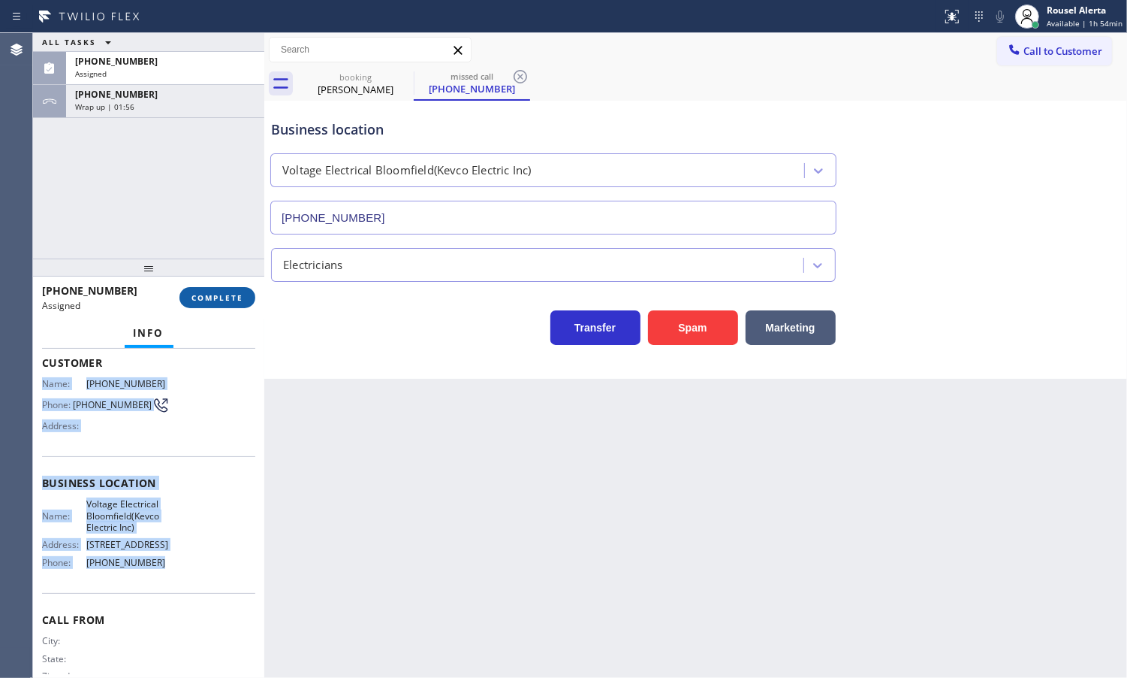
click at [193, 297] on span "COMPLETE" at bounding box center [218, 297] width 52 height 11
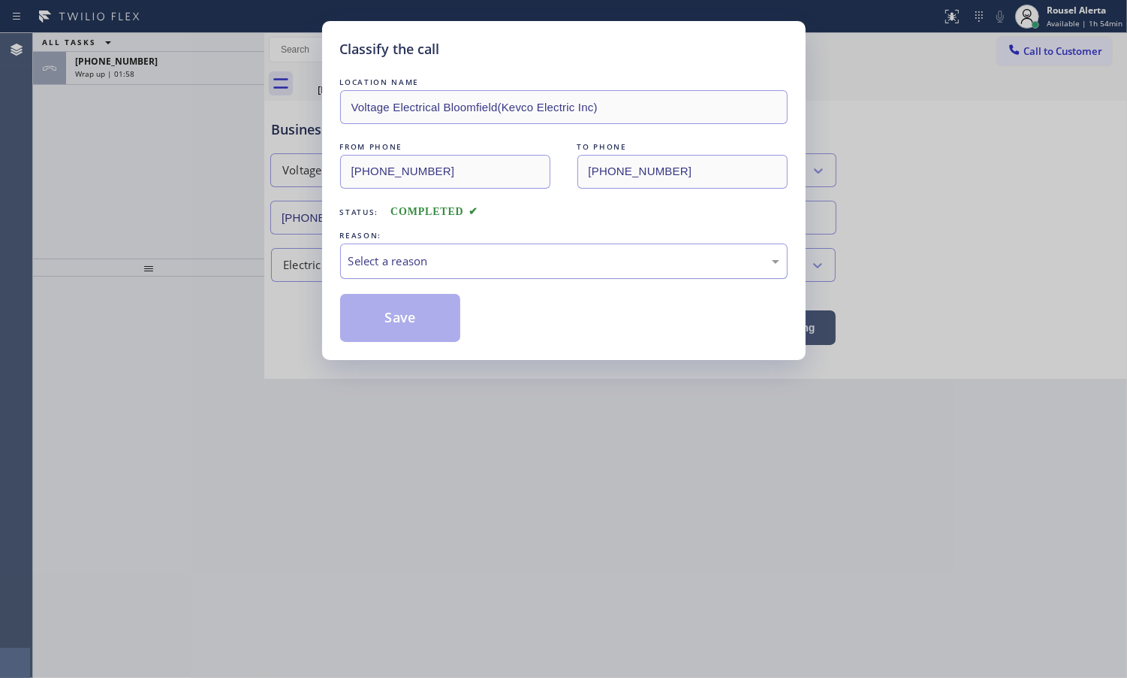
click at [385, 259] on div "Select a reason" at bounding box center [564, 260] width 431 height 17
click at [399, 331] on button "Save" at bounding box center [400, 318] width 121 height 48
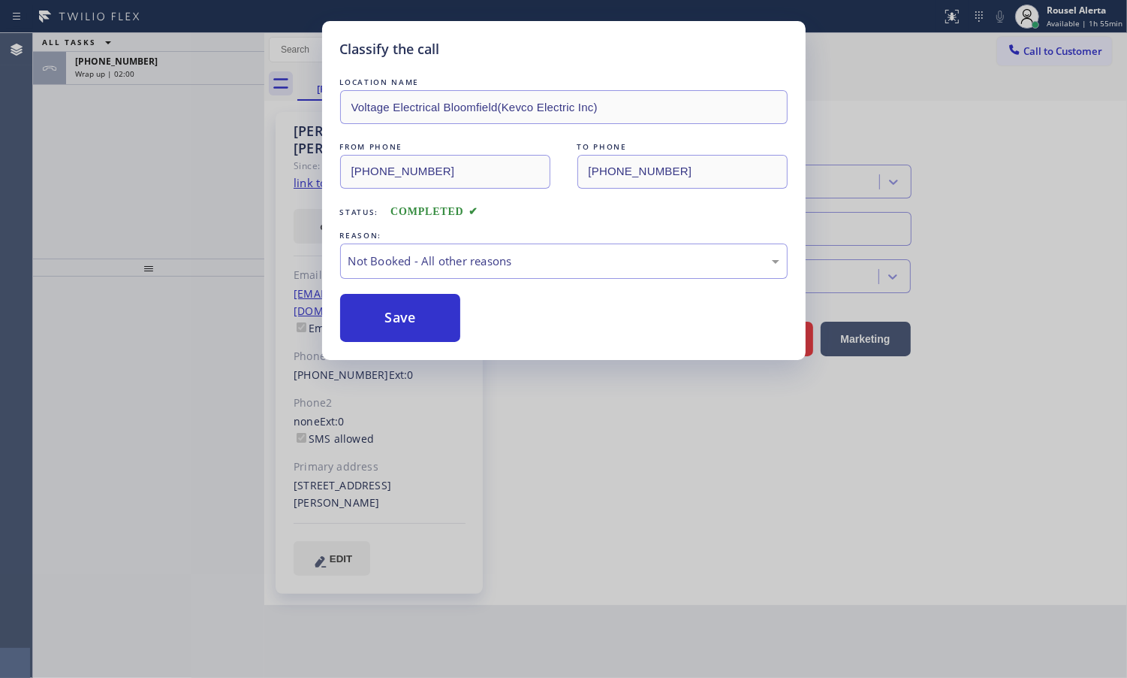
click at [183, 73] on div "Classify the call LOCATION NAME Voltage Electrical Bloomfield(Kevco Electric In…" at bounding box center [563, 339] width 1127 height 678
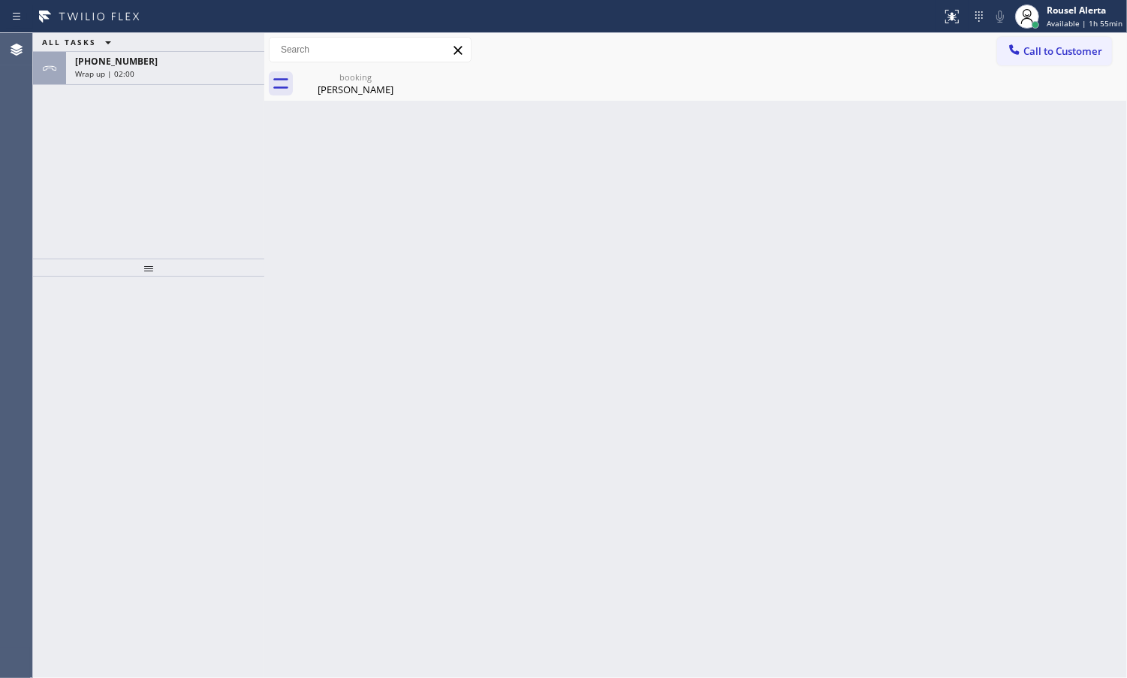
click at [183, 73] on div "Wrap up | 02:00" at bounding box center [165, 73] width 180 height 11
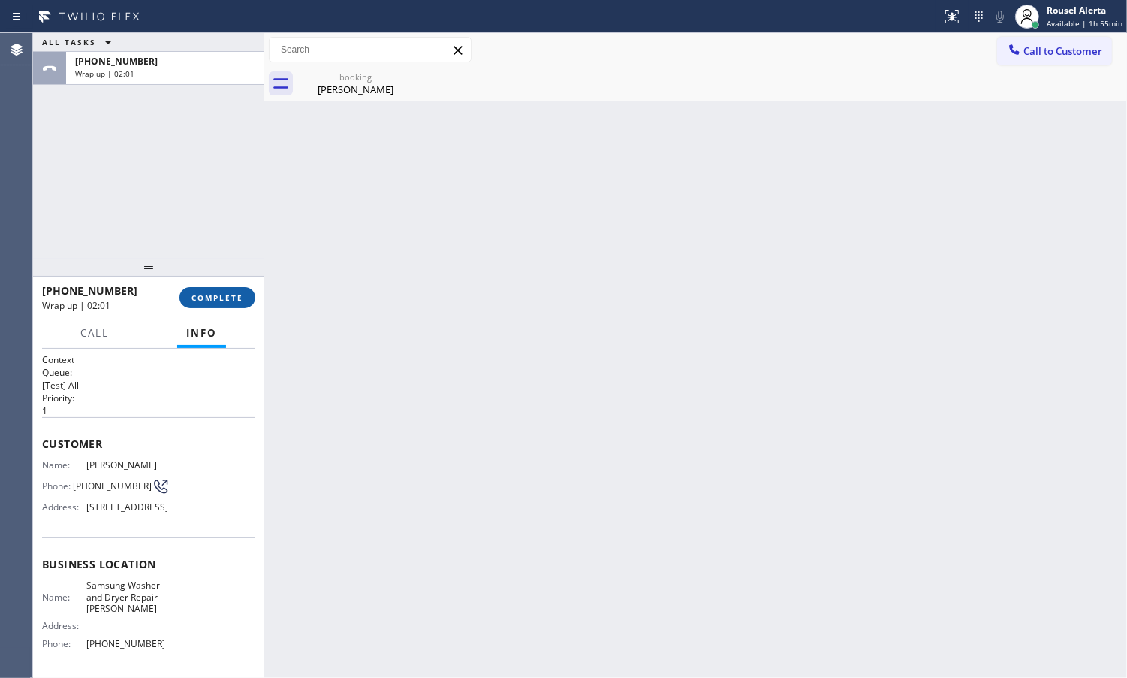
click at [213, 294] on span "COMPLETE" at bounding box center [218, 297] width 52 height 11
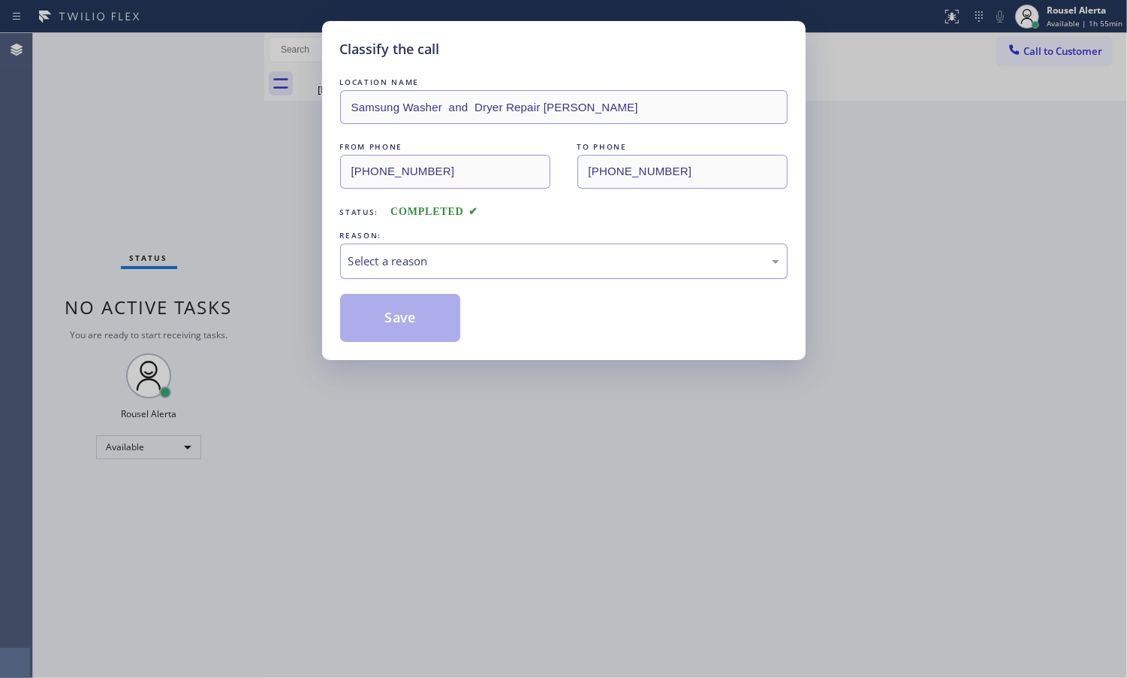
click at [369, 268] on div "Select a reason" at bounding box center [564, 260] width 431 height 17
click at [399, 324] on button "Save" at bounding box center [400, 318] width 121 height 48
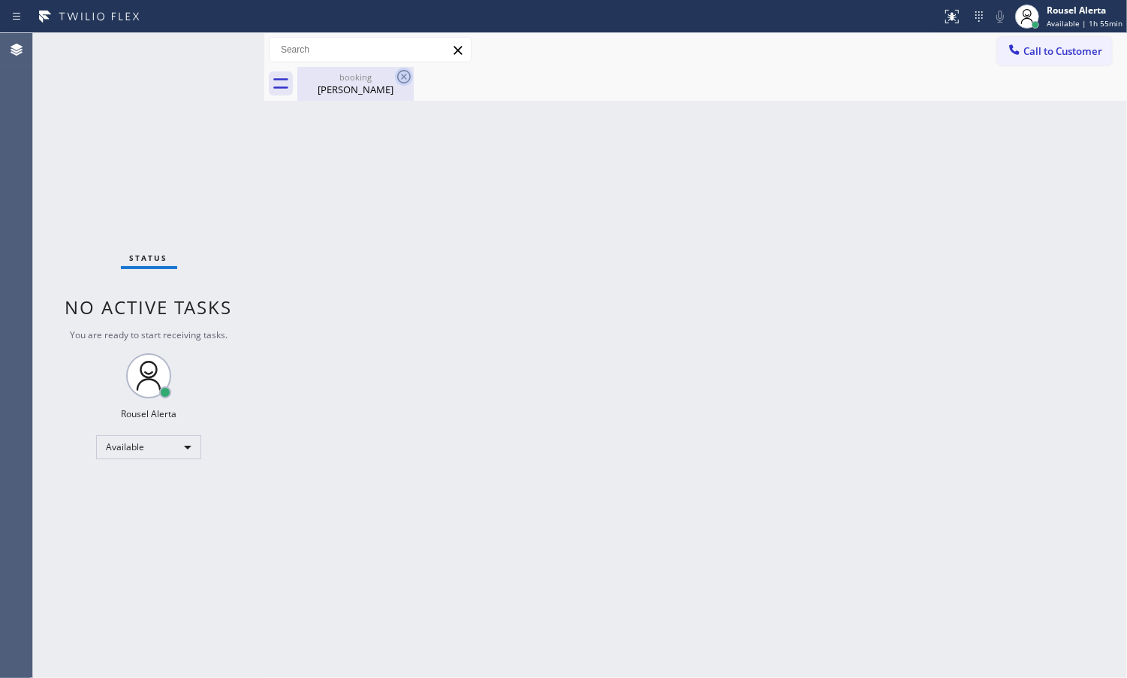
click at [402, 79] on icon at bounding box center [404, 77] width 14 height 14
click at [331, 67] on div "booking [PERSON_NAME]" at bounding box center [355, 84] width 113 height 34
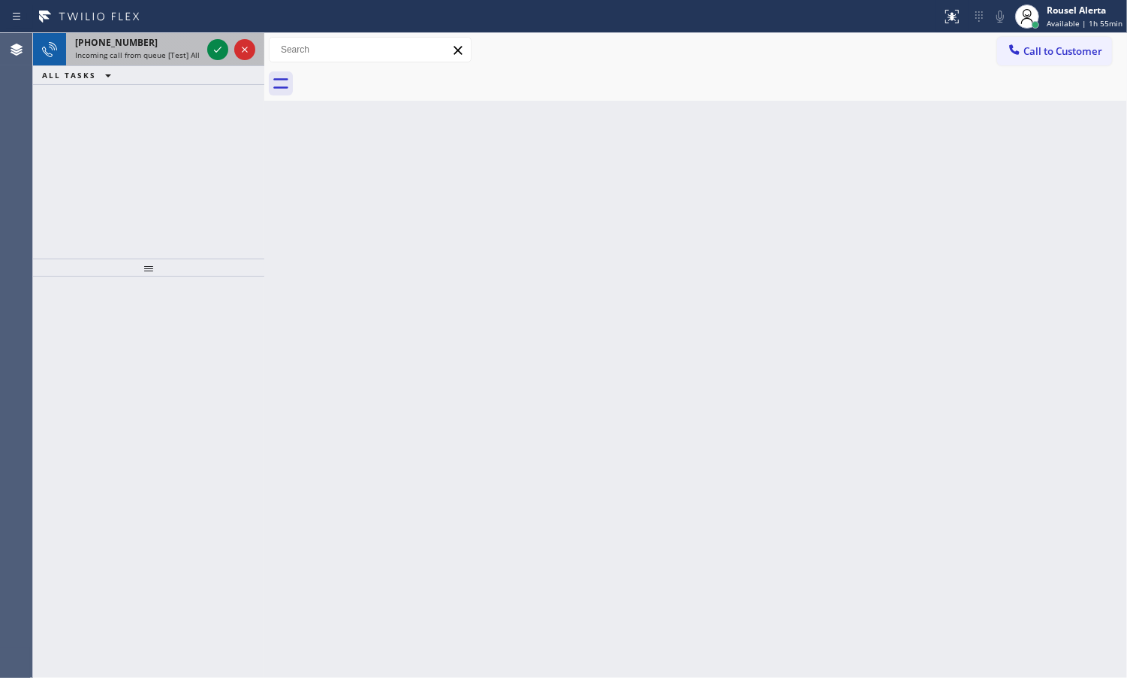
drag, startPoint x: 165, startPoint y: 53, endPoint x: 181, endPoint y: 40, distance: 20.3
click at [166, 53] on span "Incoming call from queue [Test] All" at bounding box center [137, 55] width 125 height 11
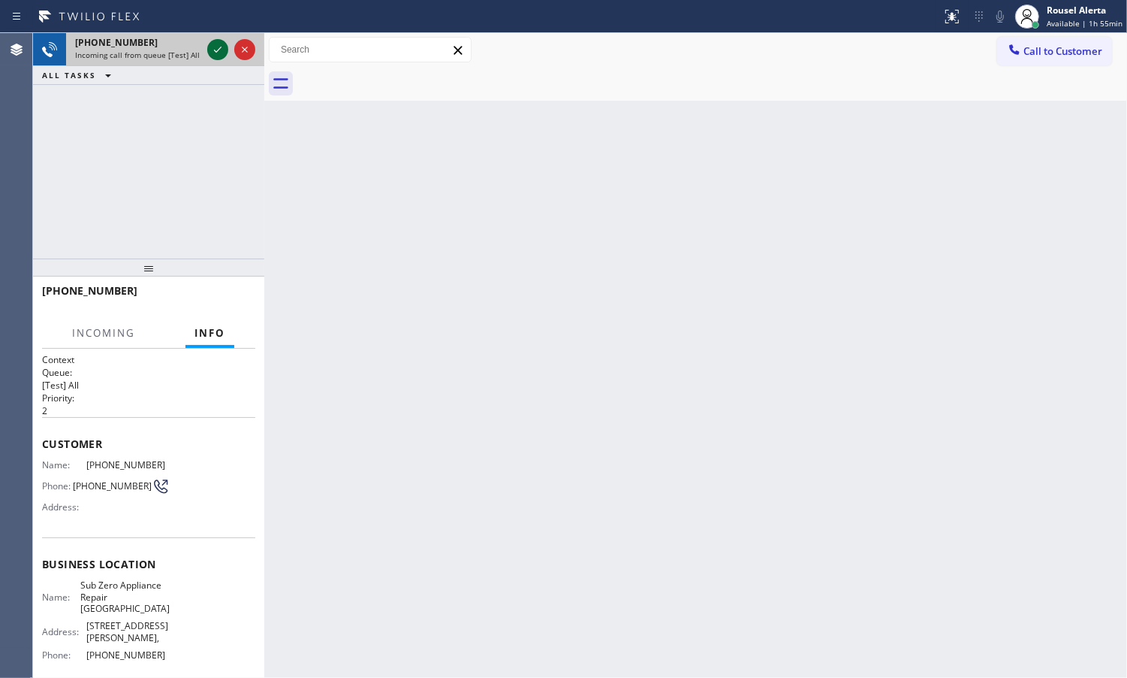
click at [210, 47] on icon at bounding box center [218, 50] width 18 height 18
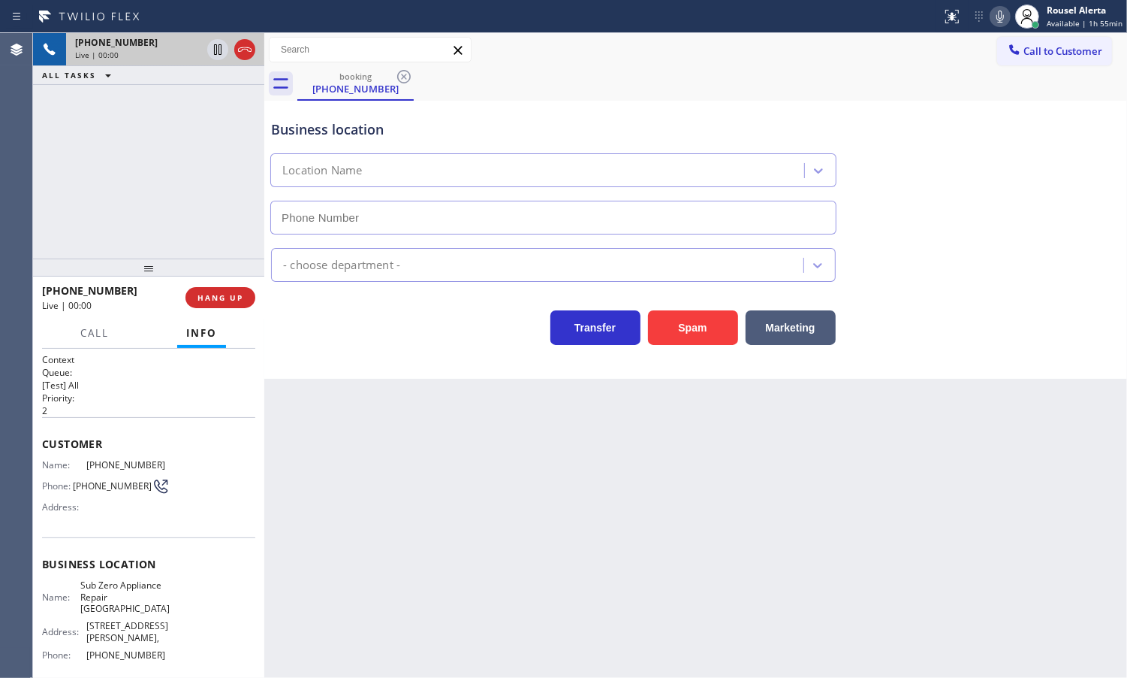
type input "[PHONE_NUMBER]"
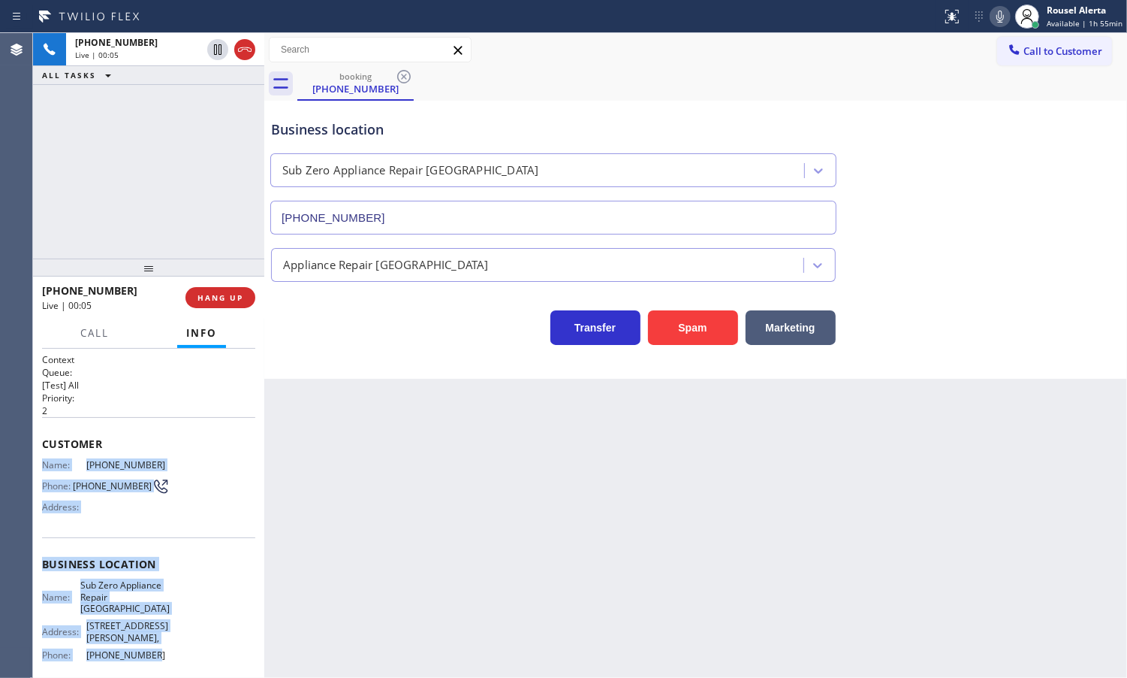
drag, startPoint x: 43, startPoint y: 466, endPoint x: 143, endPoint y: 637, distance: 198.3
click at [143, 637] on div "Context Queue: [Test] All Priority: 2 Customer Name: [PHONE_NUMBER] Phone: [PHO…" at bounding box center [148, 576] width 213 height 446
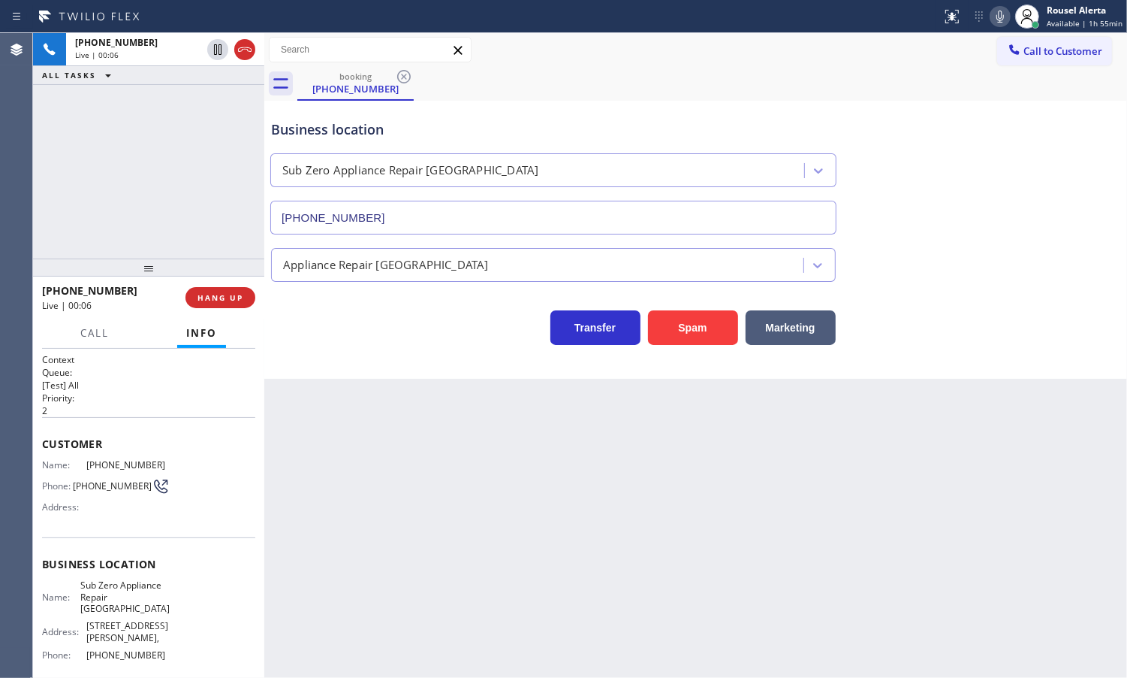
click at [158, 649] on span "[PHONE_NUMBER]" at bounding box center [127, 654] width 83 height 11
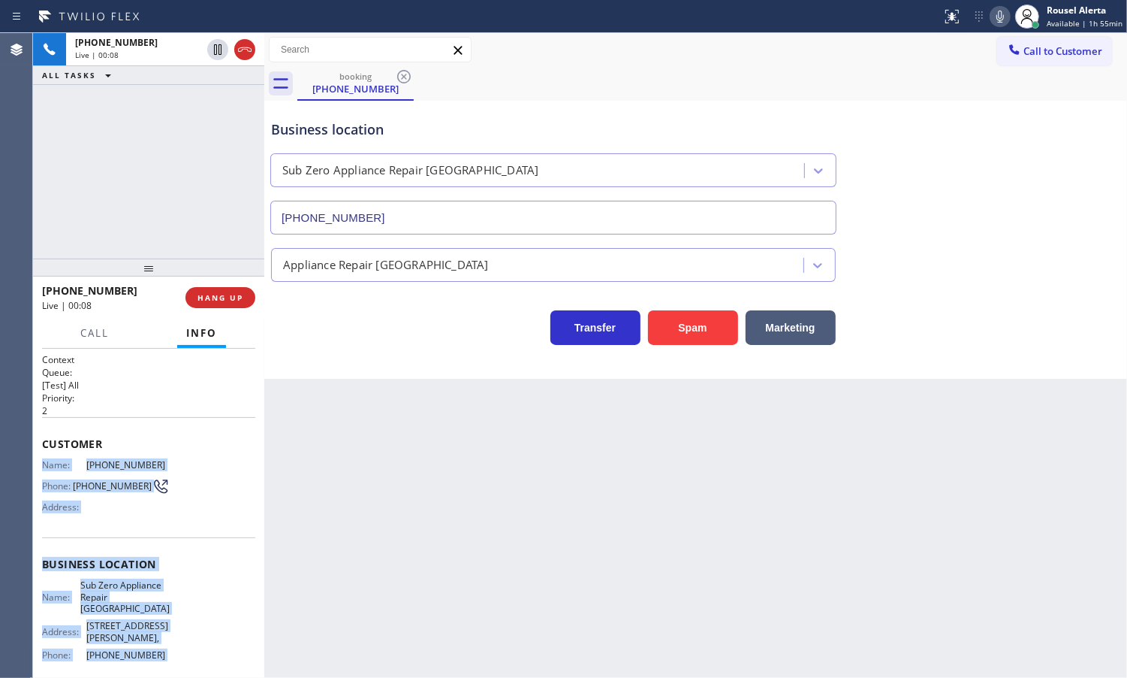
drag, startPoint x: 158, startPoint y: 636, endPoint x: 42, endPoint y: 456, distance: 214.2
click at [42, 456] on div "Context Queue: [Test] All Priority: 2 Customer Name: [PHONE_NUMBER] Phone: [PHO…" at bounding box center [148, 576] width 213 height 446
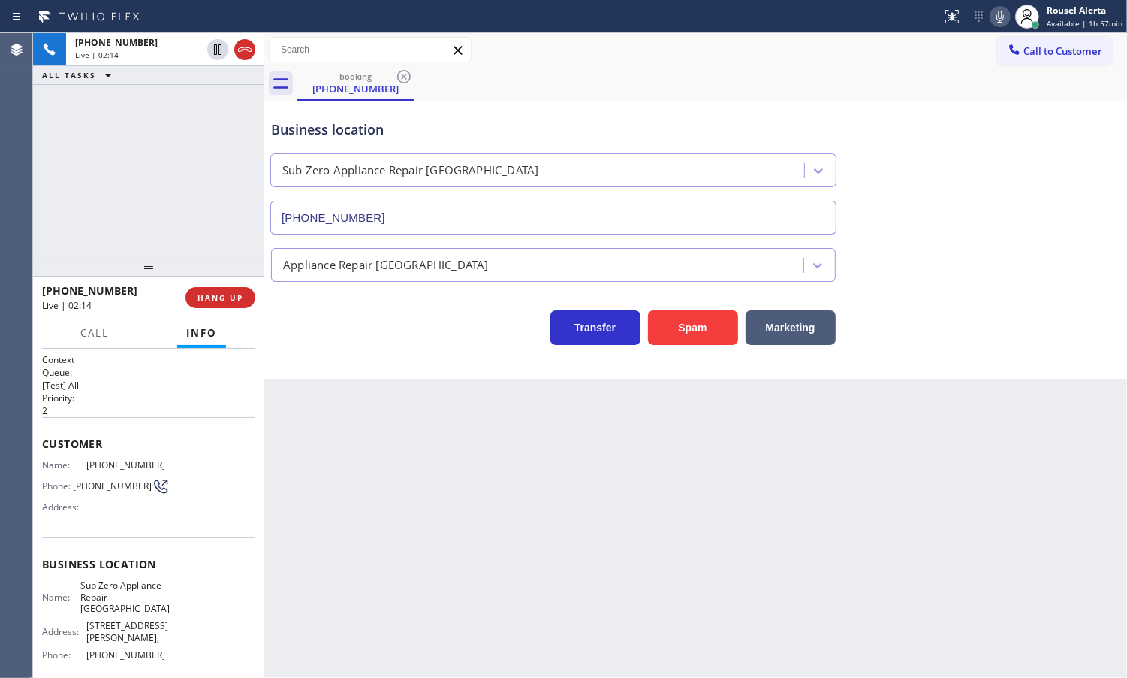
click at [164, 128] on div "[PHONE_NUMBER] Live | 02:14 ALL TASKS ALL TASKS ACTIVE TASKS TASKS IN WRAP UP" at bounding box center [148, 145] width 231 height 225
click at [211, 54] on icon at bounding box center [218, 50] width 18 height 18
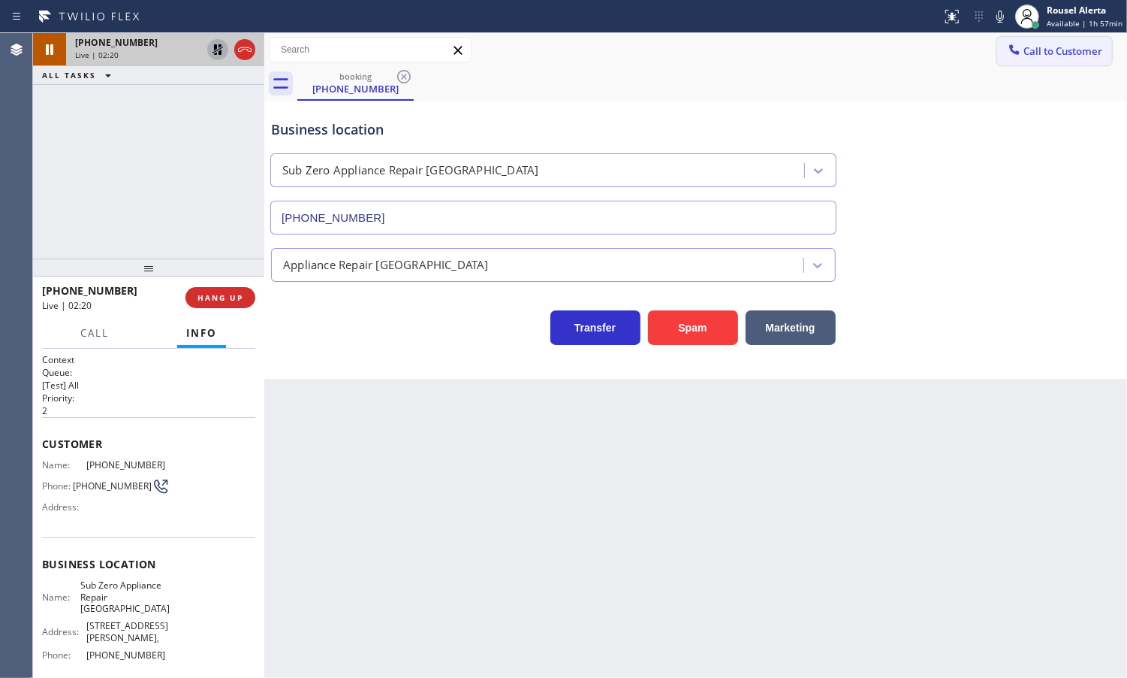
drag, startPoint x: 1009, startPoint y: 21, endPoint x: 1015, endPoint y: 39, distance: 19.0
click at [1008, 21] on icon at bounding box center [1001, 17] width 18 height 18
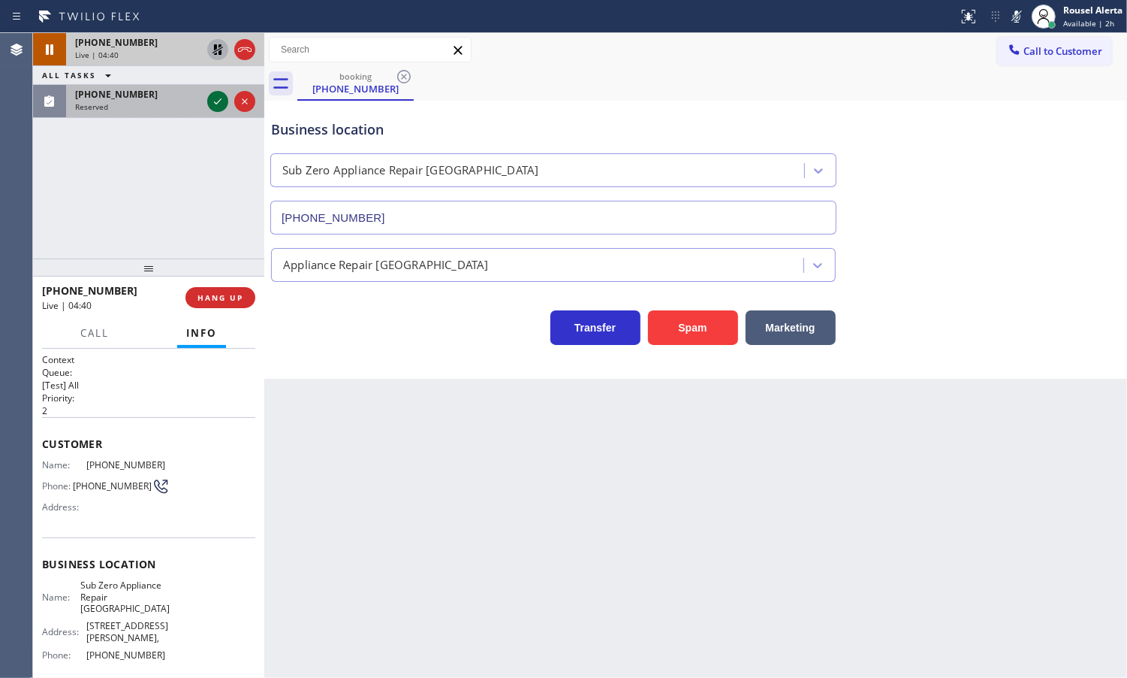
click at [209, 104] on icon at bounding box center [218, 101] width 18 height 18
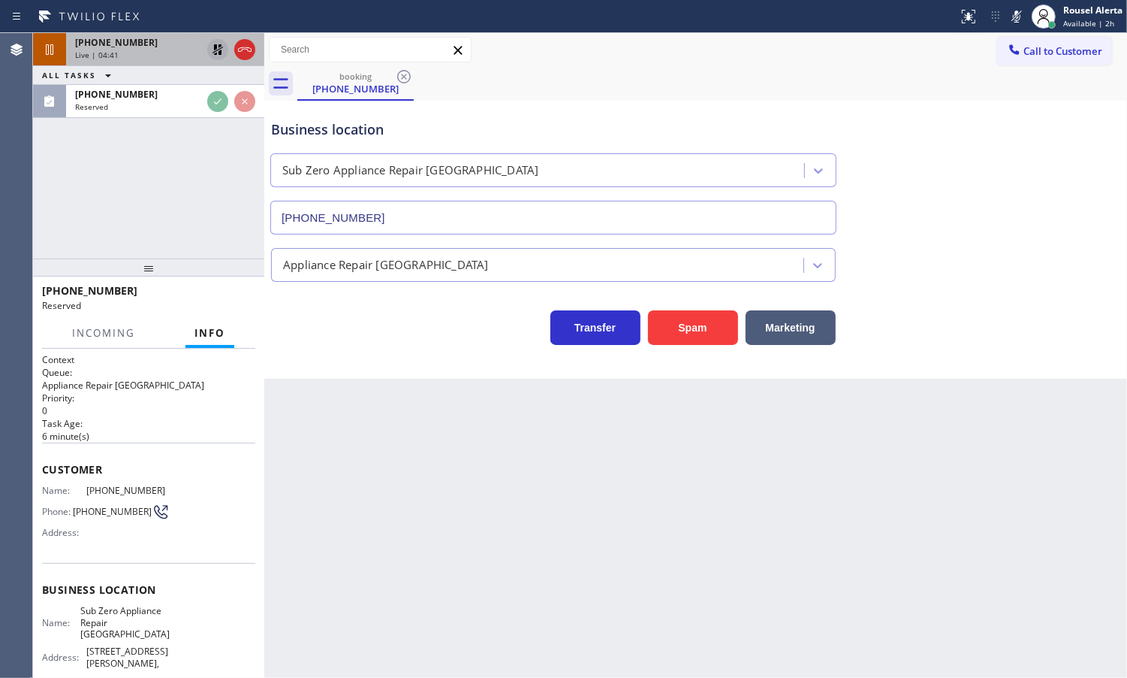
click at [215, 53] on icon at bounding box center [218, 50] width 18 height 18
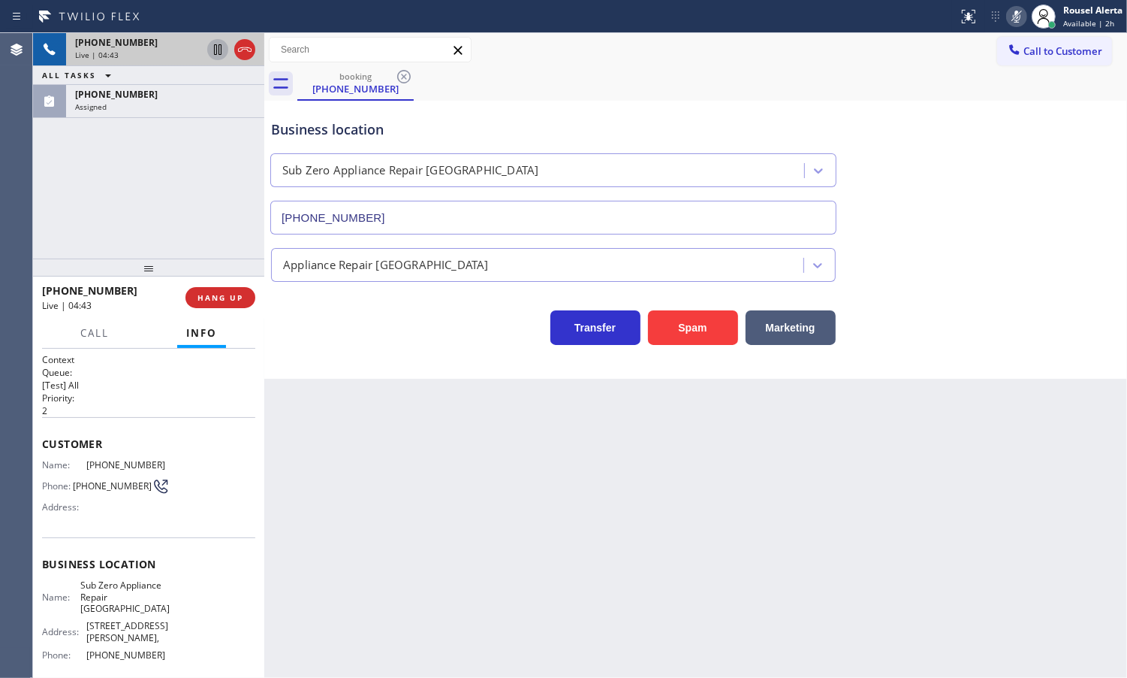
click at [1008, 20] on icon at bounding box center [1017, 17] width 18 height 18
click at [161, 109] on div "Assigned" at bounding box center [165, 106] width 180 height 11
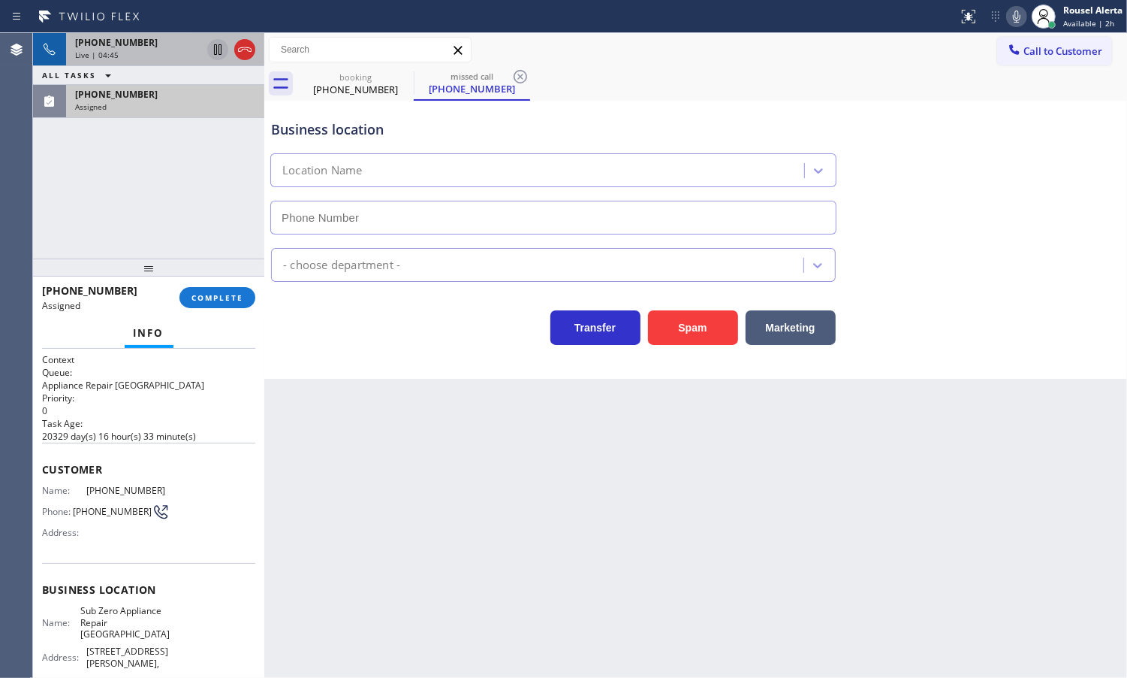
type input "[PHONE_NUMBER]"
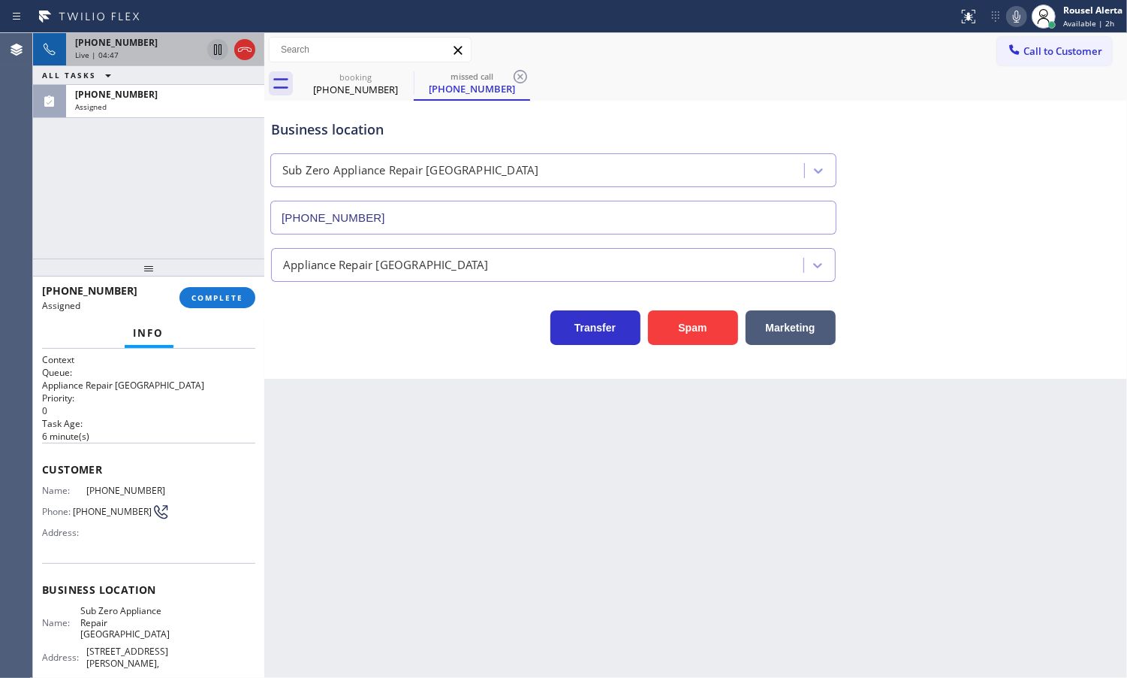
click at [154, 55] on div "Live | 04:47" at bounding box center [138, 55] width 126 height 11
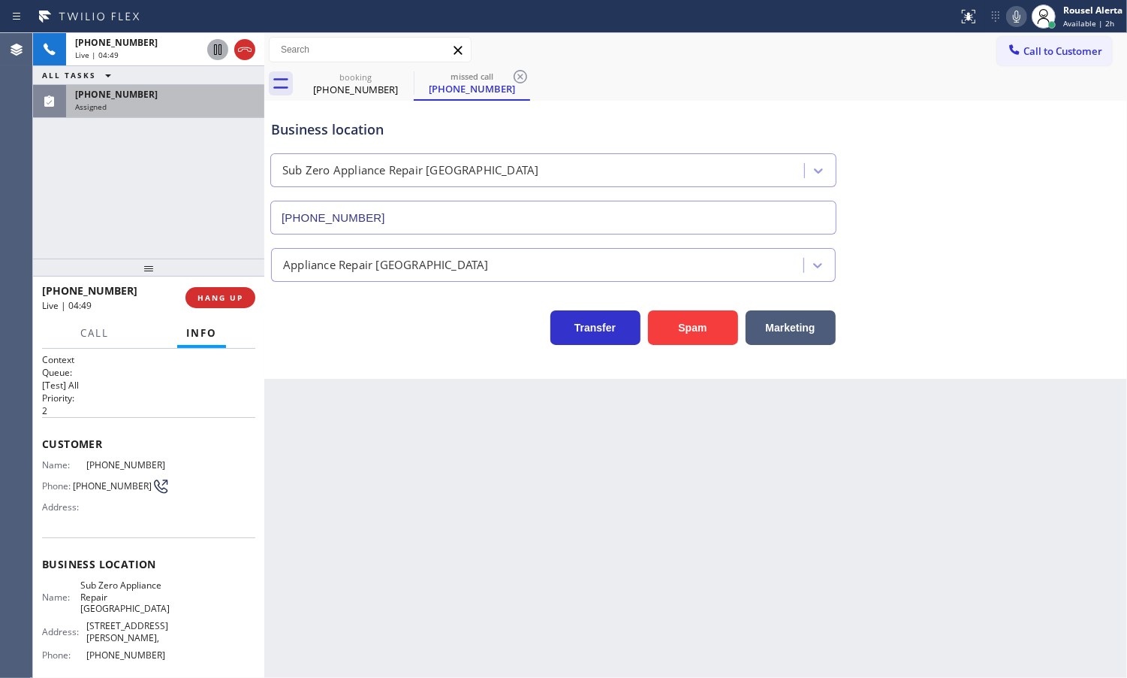
click at [161, 98] on div "[PHONE_NUMBER]" at bounding box center [165, 94] width 180 height 13
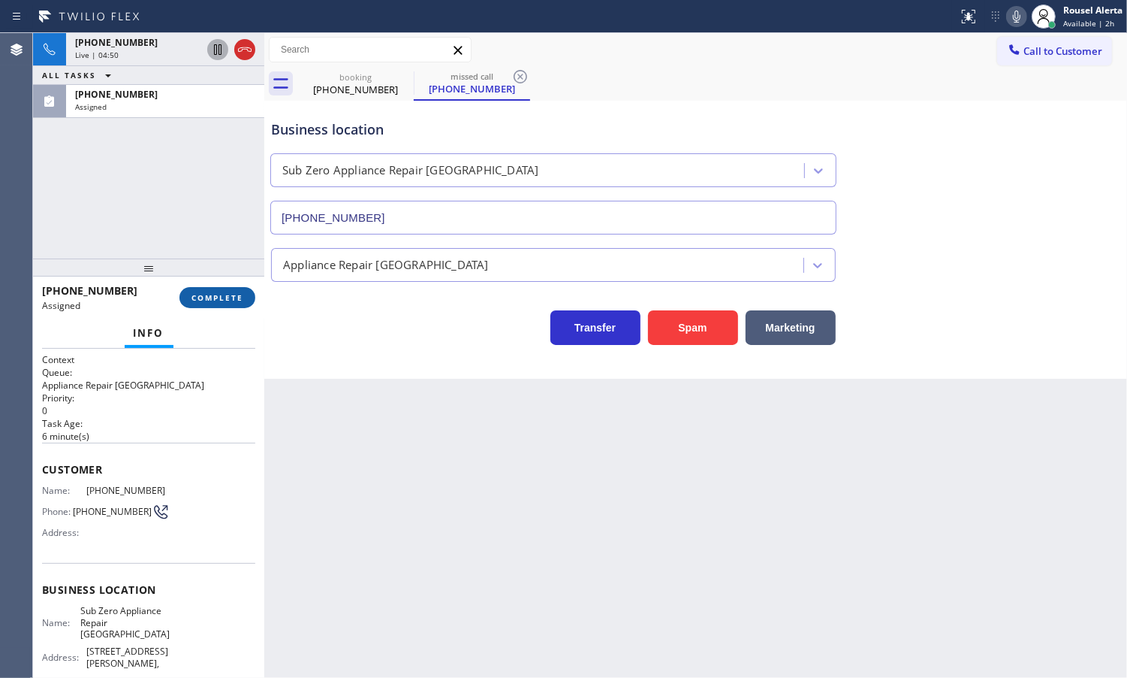
click at [207, 294] on span "COMPLETE" at bounding box center [218, 297] width 52 height 11
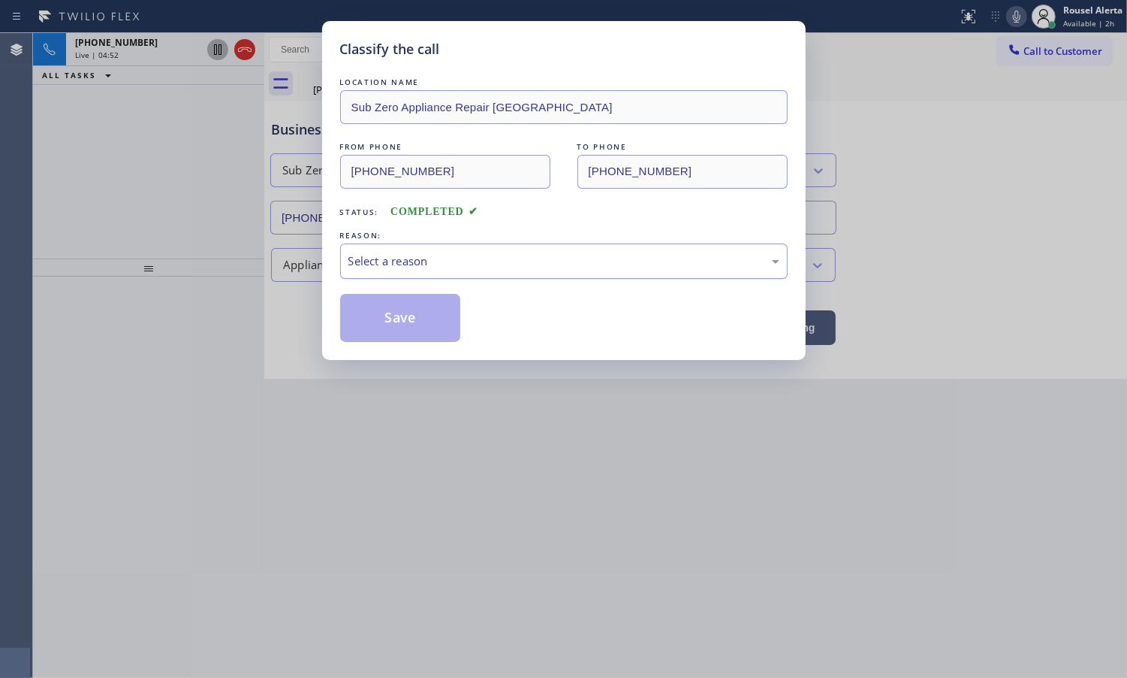
click at [437, 260] on div "Select a reason" at bounding box center [564, 260] width 431 height 17
click at [399, 323] on button "Save" at bounding box center [400, 318] width 121 height 48
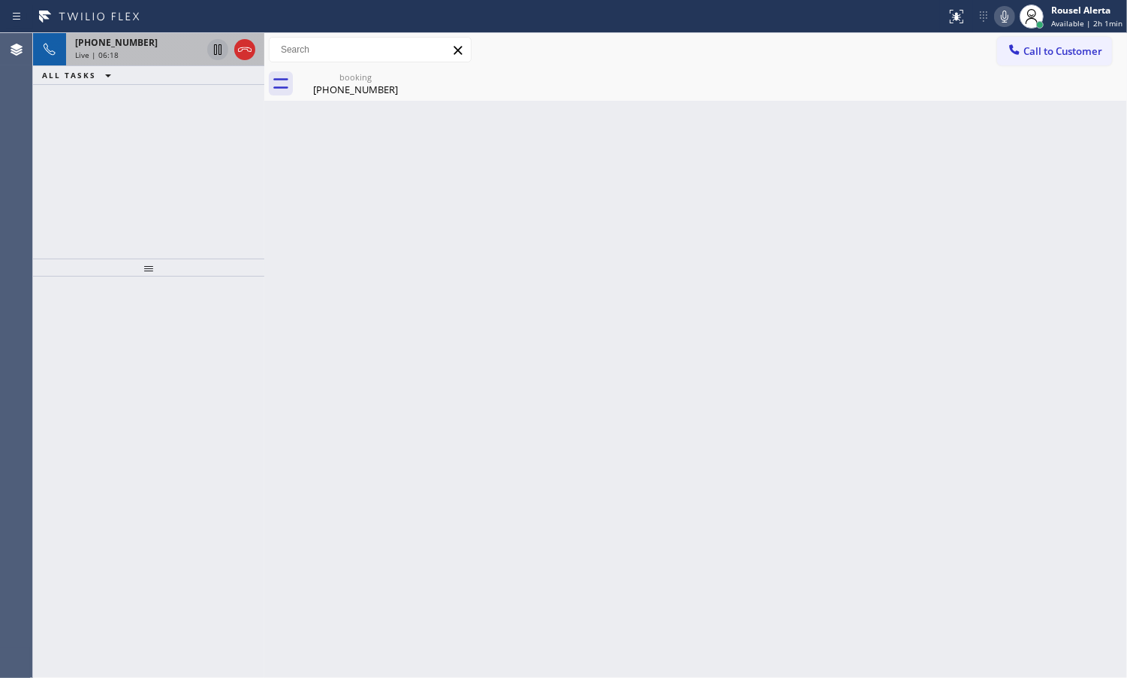
drag, startPoint x: 115, startPoint y: 35, endPoint x: 115, endPoint y: 45, distance: 10.5
click at [115, 38] on div "[PHONE_NUMBER] Live | 06:18" at bounding box center [135, 49] width 138 height 33
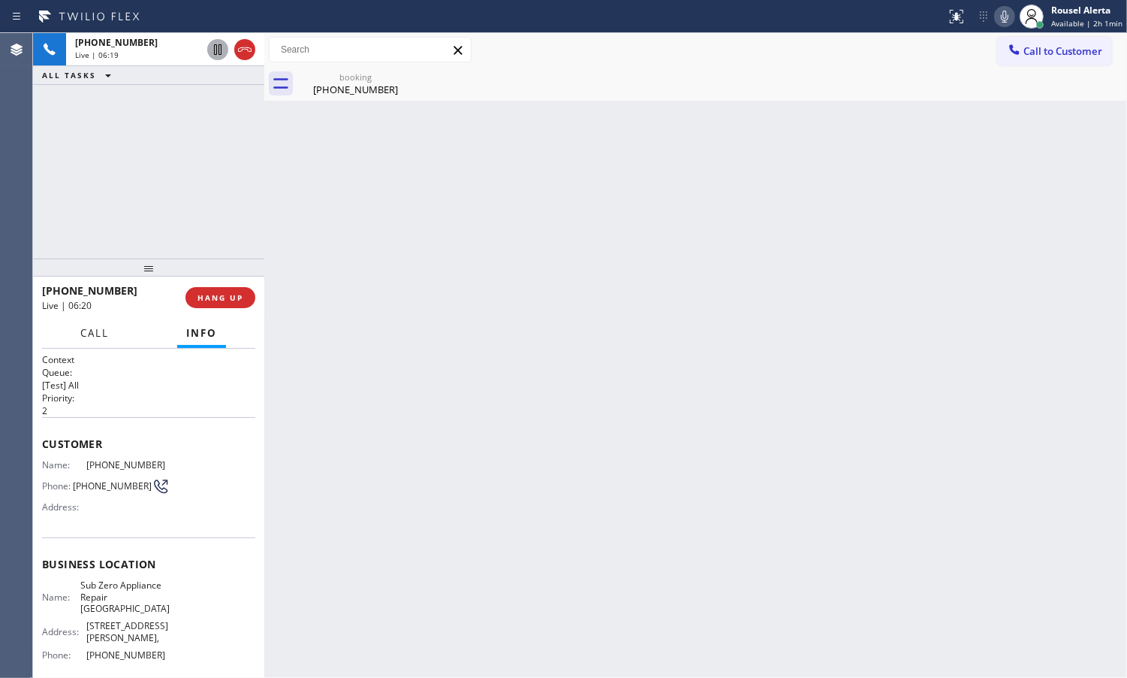
click at [100, 332] on span "Call" at bounding box center [94, 333] width 29 height 14
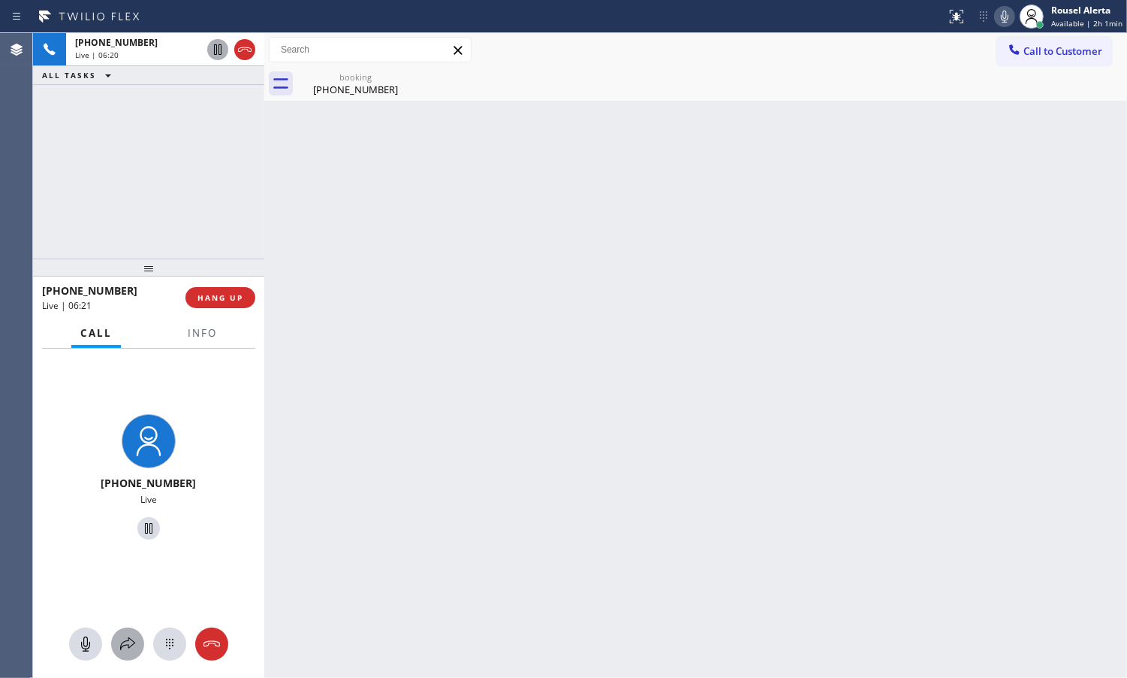
click at [135, 642] on icon at bounding box center [128, 644] width 18 height 18
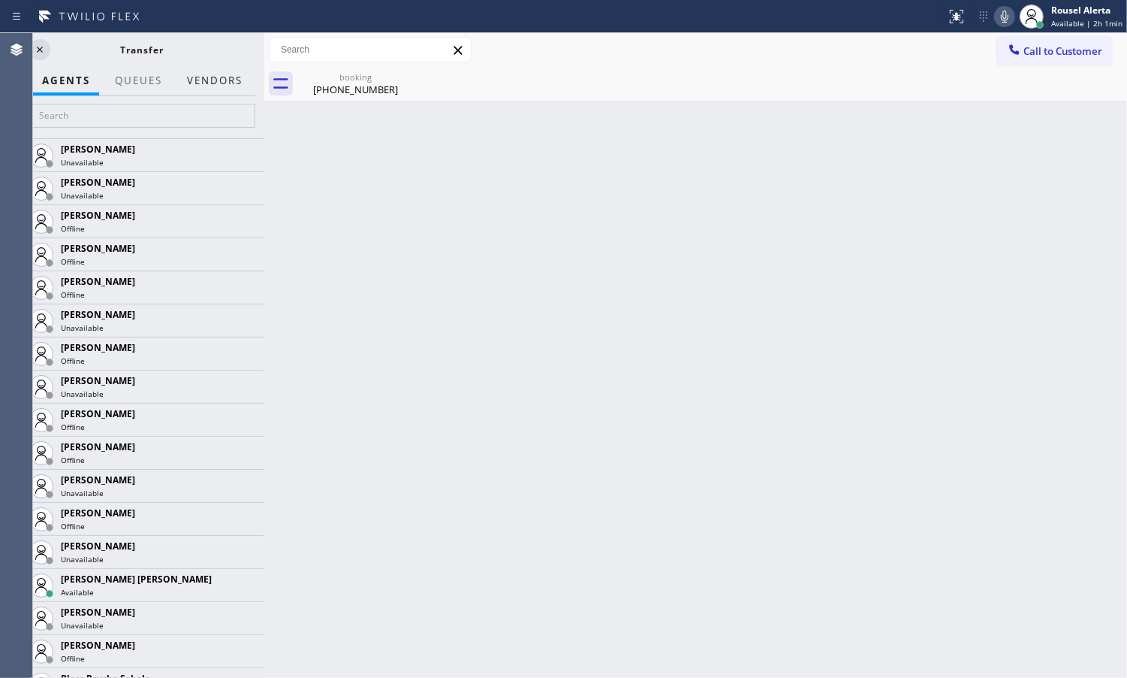
click at [203, 71] on button "Vendors" at bounding box center [215, 80] width 74 height 29
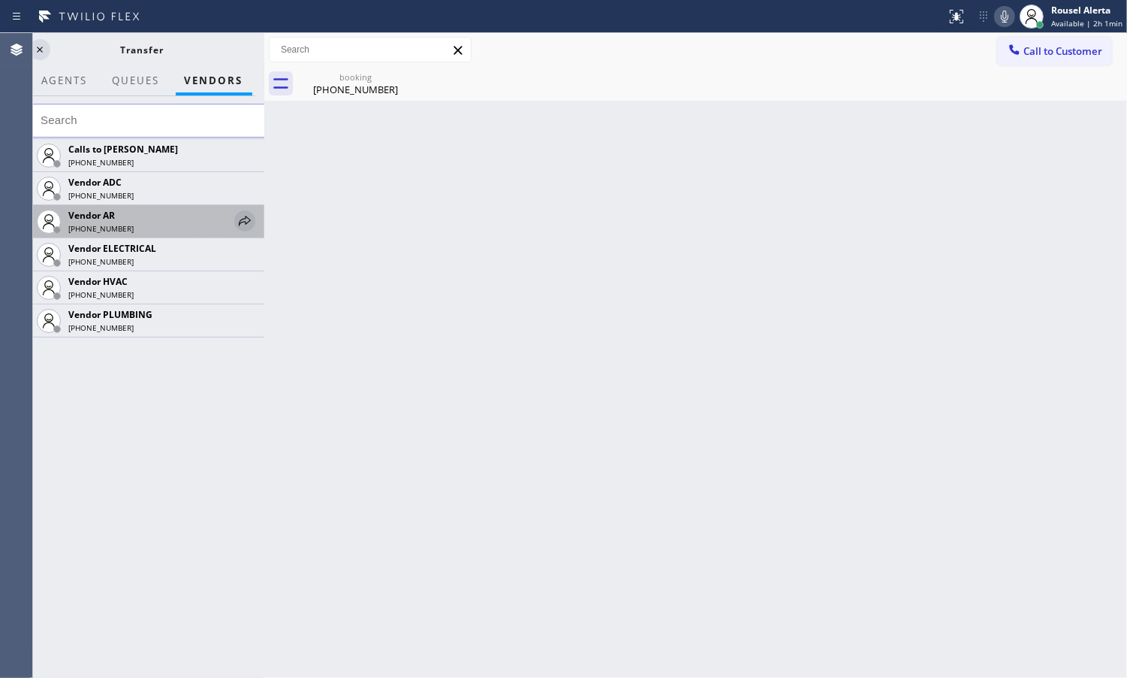
click at [240, 228] on icon at bounding box center [245, 221] width 18 height 18
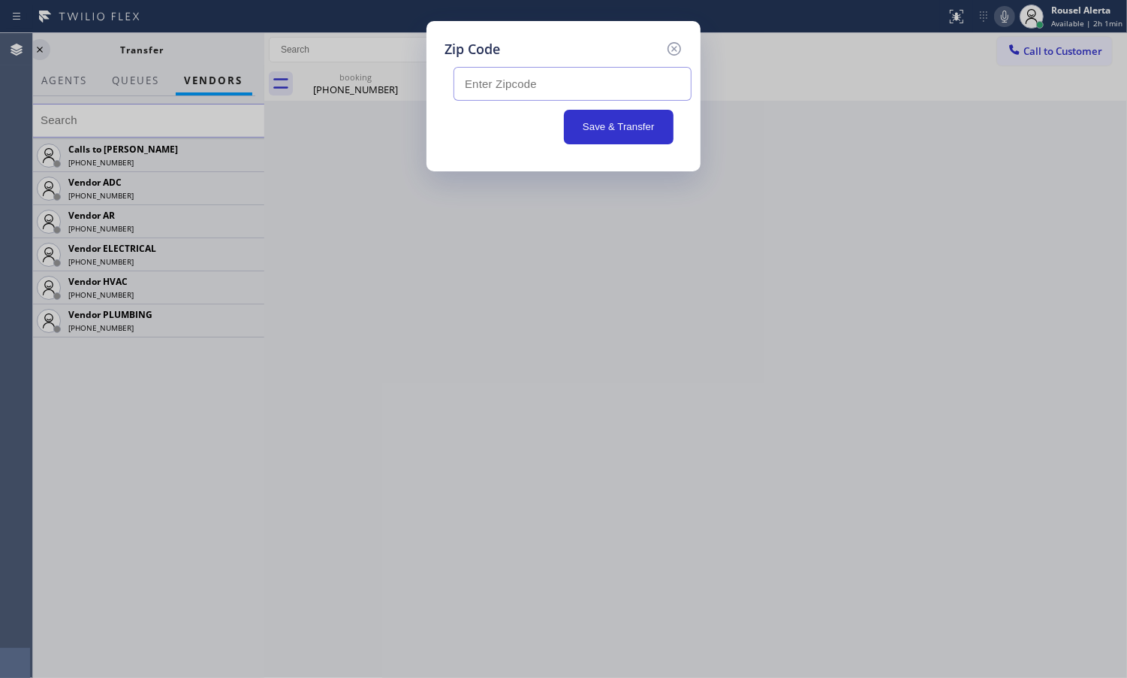
click at [623, 70] on input "text" at bounding box center [573, 84] width 238 height 34
paste input "98226"
type input "98226"
click at [614, 134] on button "Save & Transfer" at bounding box center [619, 127] width 110 height 35
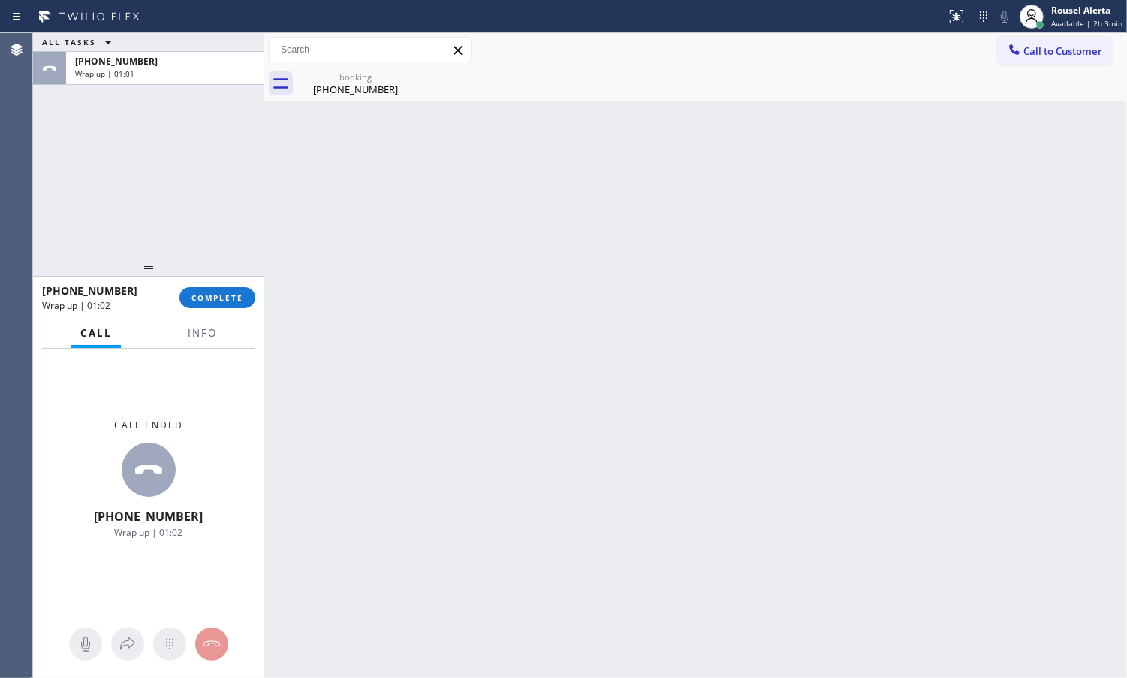
click at [189, 347] on div at bounding box center [202, 346] width 47 height 3
click at [193, 338] on button "Info" at bounding box center [202, 332] width 47 height 29
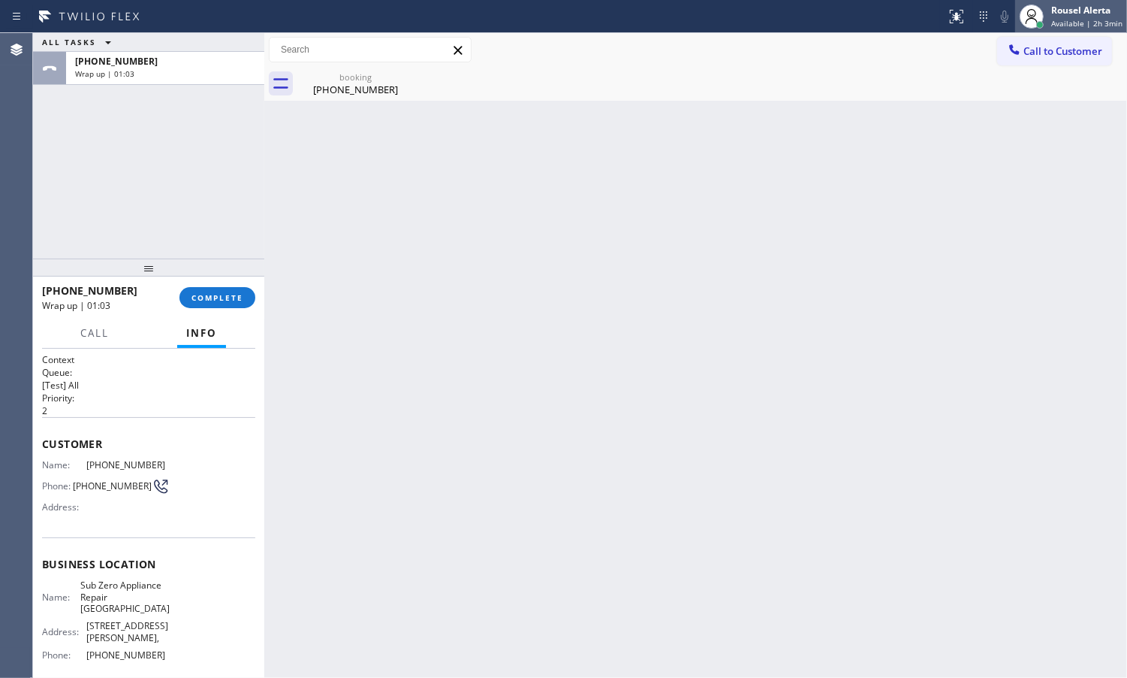
click at [1079, 20] on span "Available | 2h 3min" at bounding box center [1087, 23] width 71 height 11
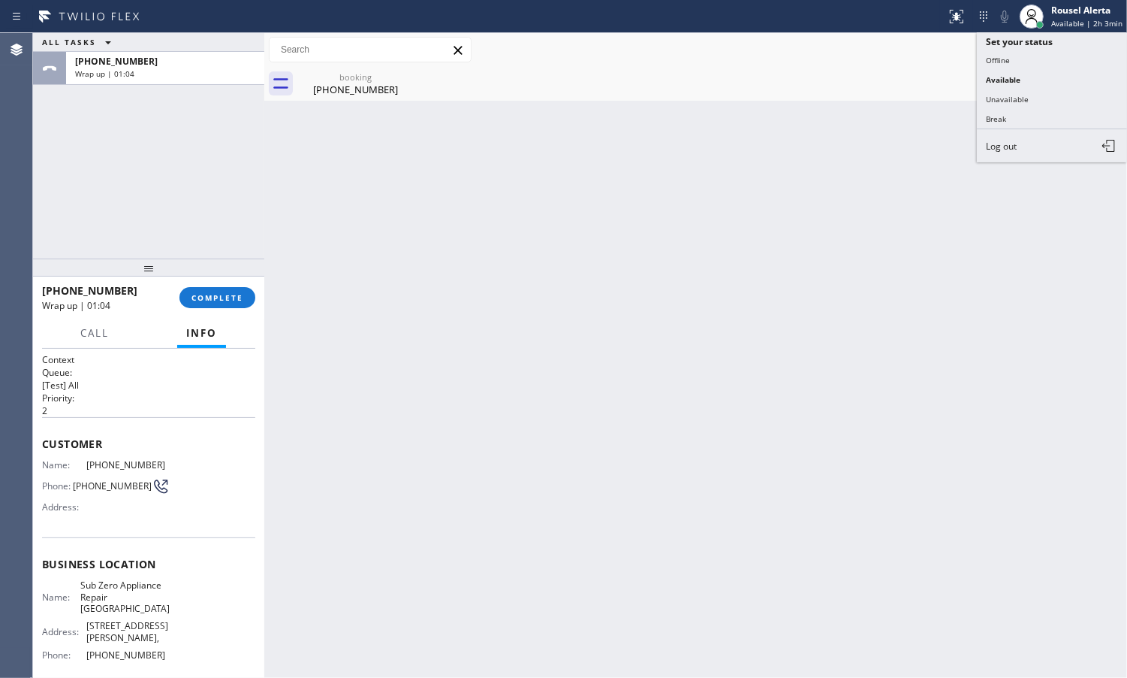
click at [1048, 114] on button "Break" at bounding box center [1052, 119] width 150 height 20
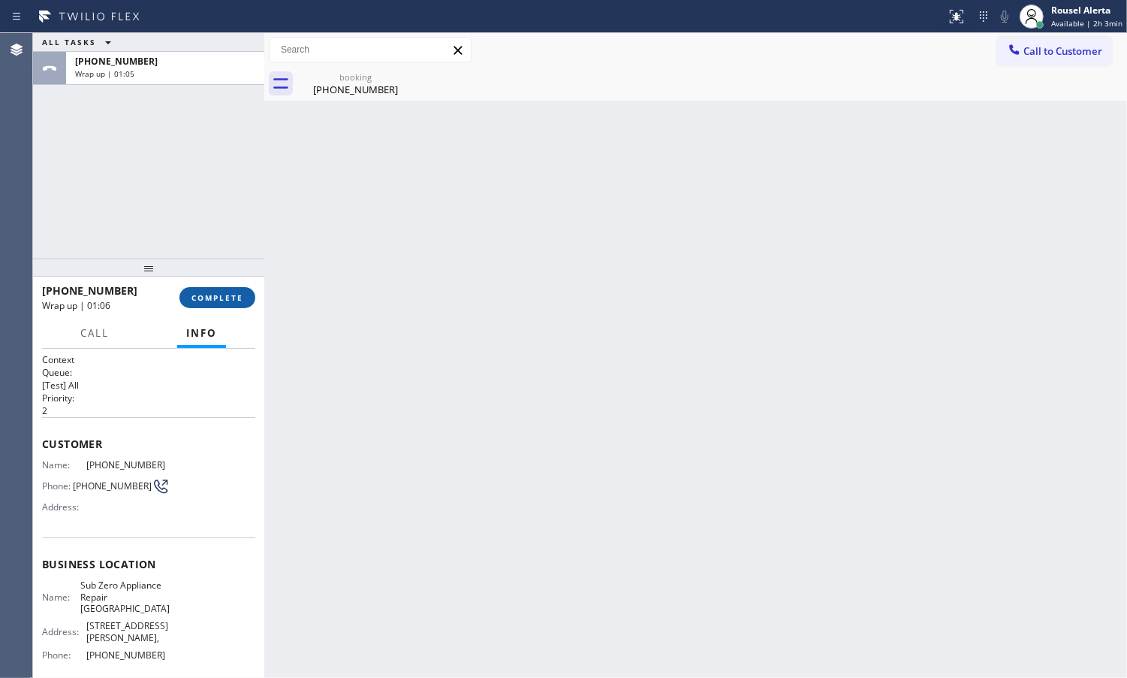
click at [245, 297] on button "COMPLETE" at bounding box center [218, 297] width 76 height 21
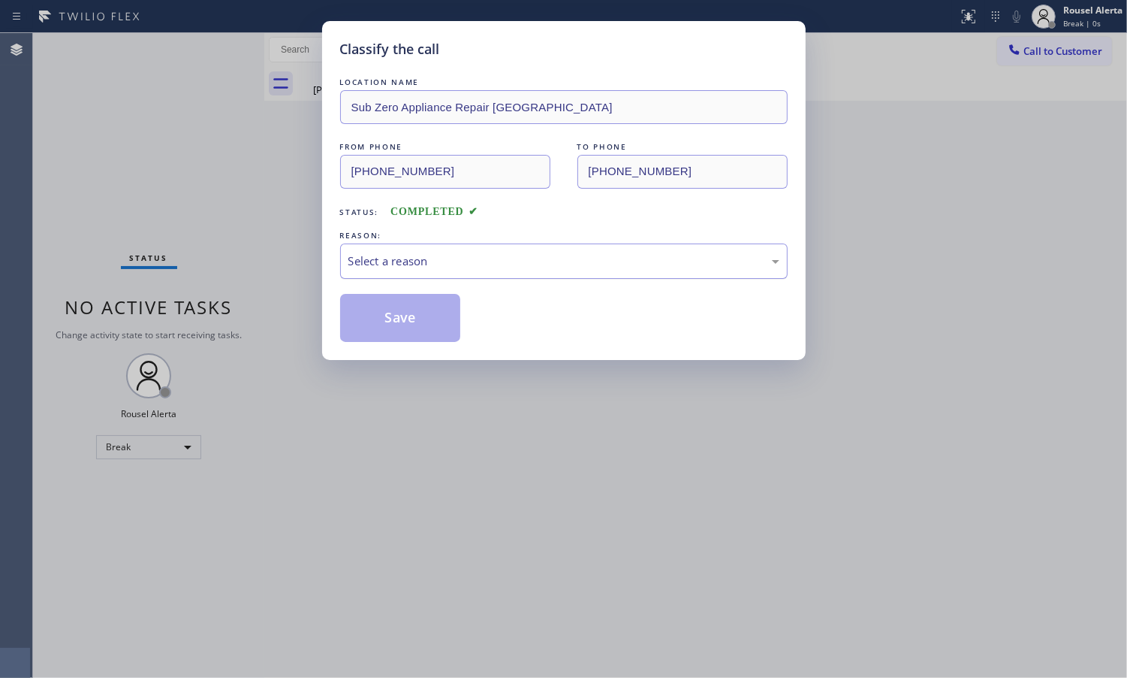
click at [487, 259] on div "Select a reason" at bounding box center [564, 260] width 431 height 17
click at [422, 324] on button "Save" at bounding box center [400, 318] width 121 height 48
